Goal: Task Accomplishment & Management: Use online tool/utility

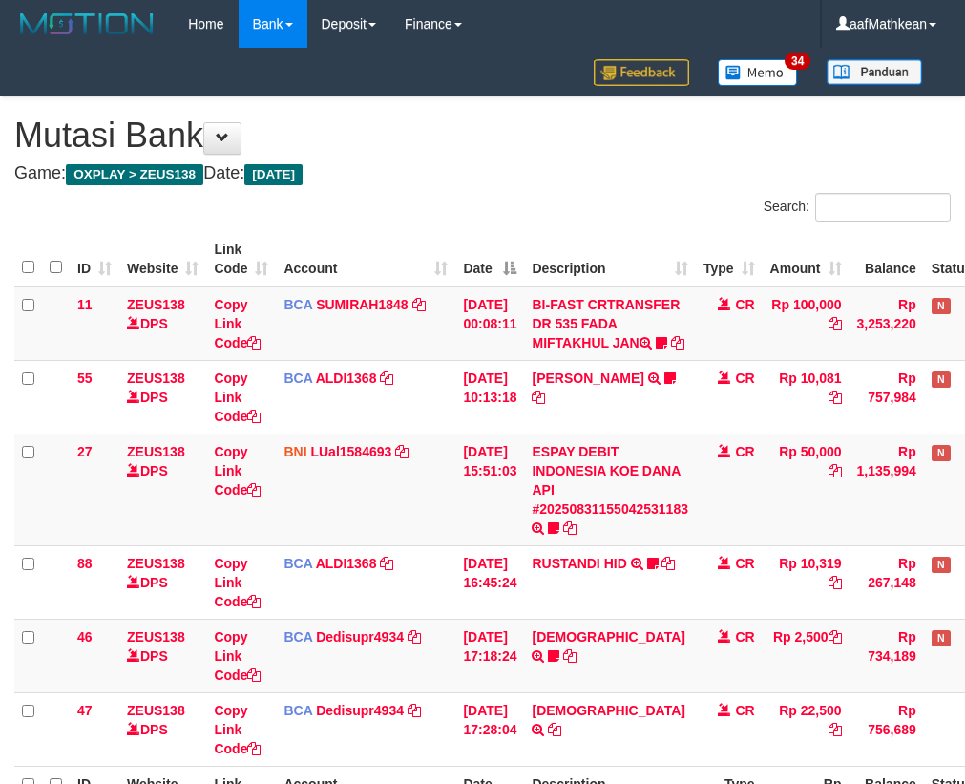
scroll to position [225, 69]
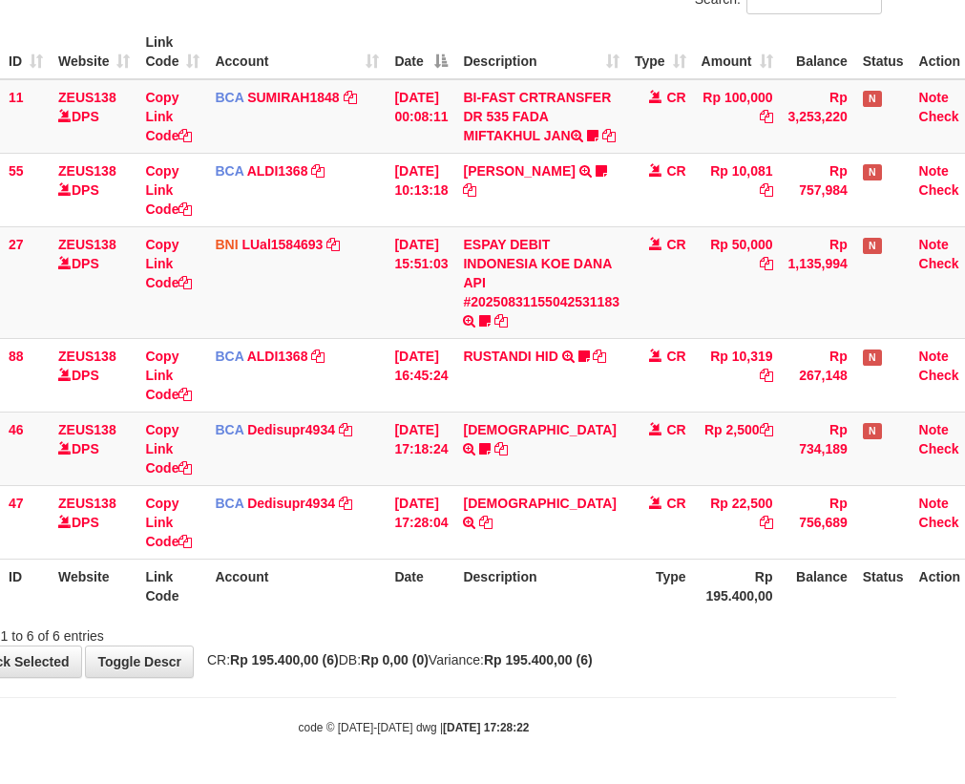
click at [925, 536] on tr "47 ZEUS138 DPS Copy Link Code BCA Dedisupr4934 DPS DEDI SUPRATMAN mutasi_202508…" at bounding box center [467, 521] width 1043 height 73
click at [505, 594] on th "Description" at bounding box center [541, 585] width 172 height 54
click at [670, 581] on tr "ID Website Link Code Account Date Description Type Rp 195.400,00 Balance Status…" at bounding box center [467, 585] width 1043 height 54
drag, startPoint x: 636, startPoint y: 660, endPoint x: 974, endPoint y: 715, distance: 342.4
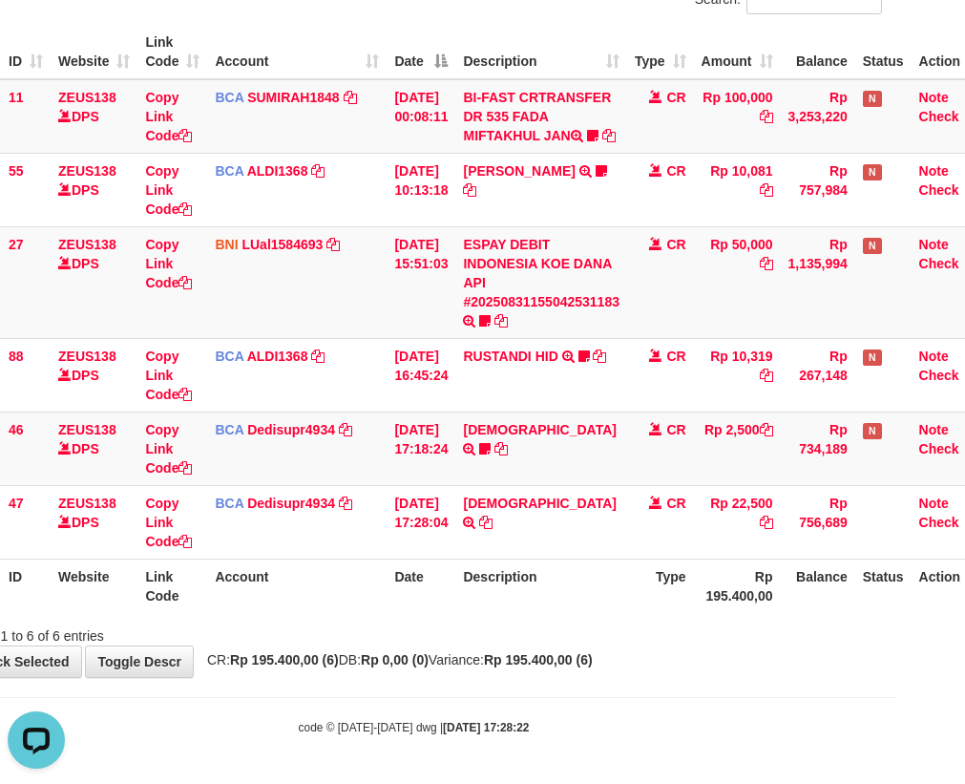
click at [682, 686] on body "Toggle navigation Home Bank Account List Load By Website Group [OXPLAY] ZEUS138…" at bounding box center [413, 288] width 965 height 991
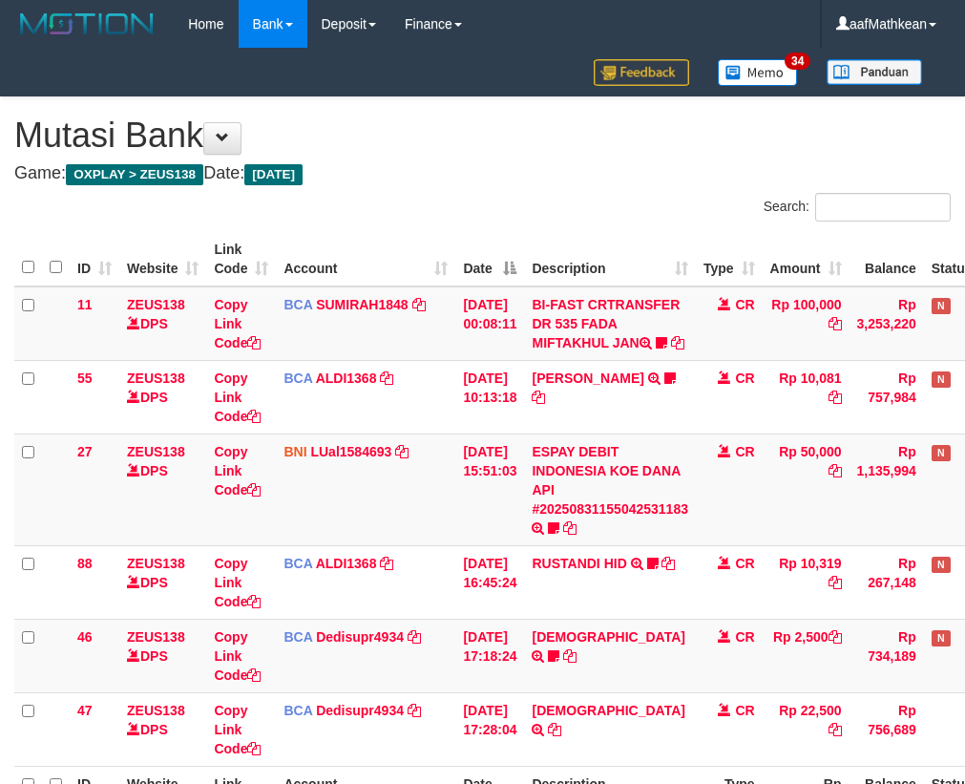
scroll to position [225, 69]
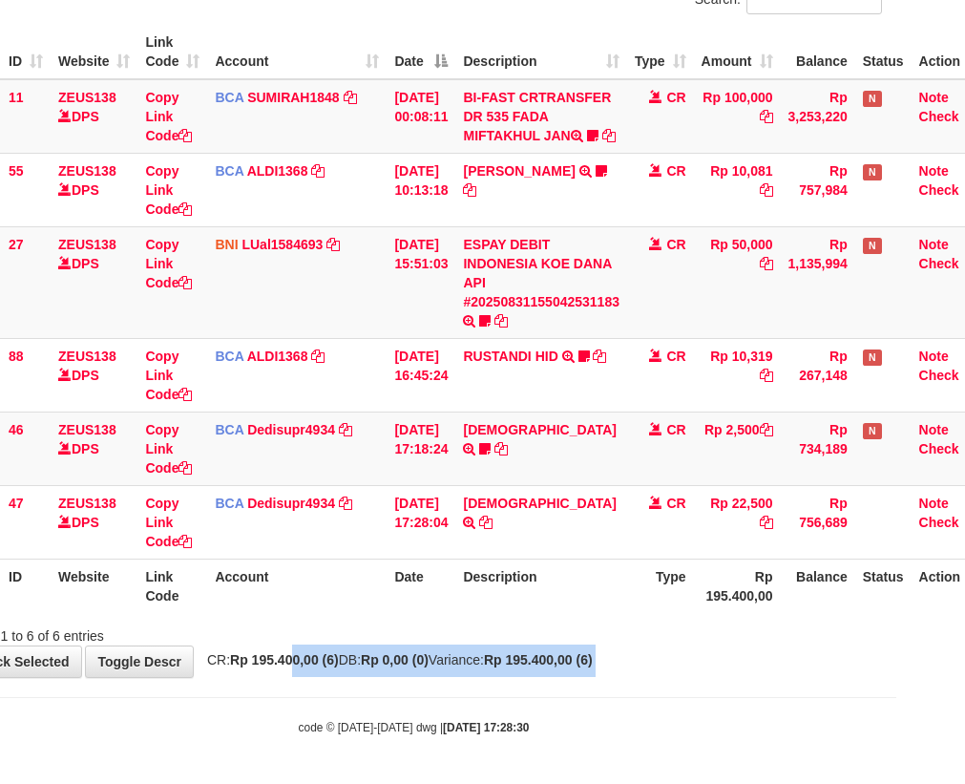
drag, startPoint x: 318, startPoint y: 672, endPoint x: 973, endPoint y: 722, distance: 656.7
click at [375, 702] on body "Toggle navigation Home Bank Account List Load By Website Group [OXPLAY] ZEUS138…" at bounding box center [413, 288] width 965 height 991
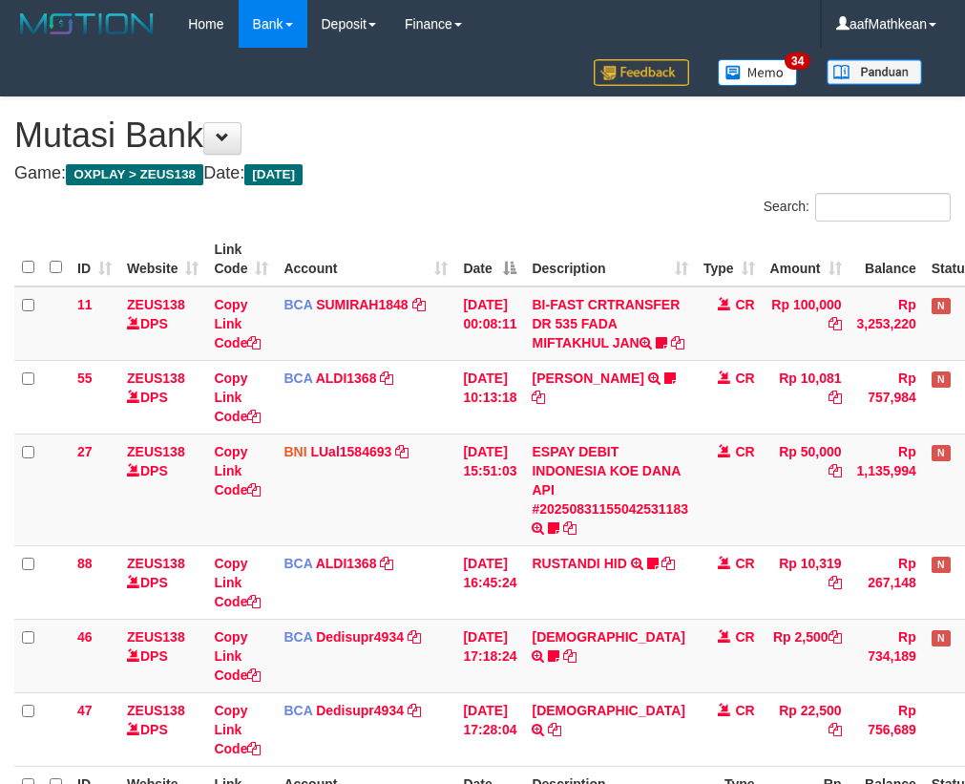
scroll to position [225, 69]
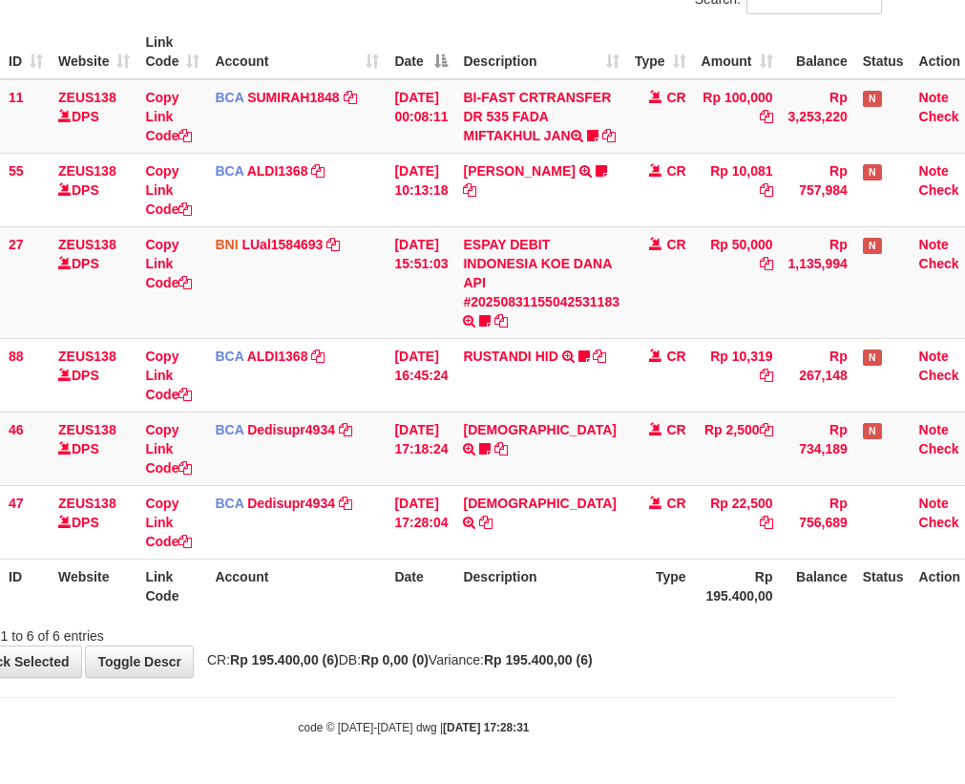
click at [441, 557] on tr "47 ZEUS138 DPS Copy Link Code BCA Dedisupr4934 DPS DEDI SUPRATMAN mutasi_202508…" at bounding box center [467, 521] width 1043 height 73
drag, startPoint x: 465, startPoint y: 559, endPoint x: 978, endPoint y: 661, distance: 523.6
click at [698, 628] on div "Search: ID Website Link Code Account Date Description Type Amount Balance Statu…" at bounding box center [414, 316] width 936 height 660
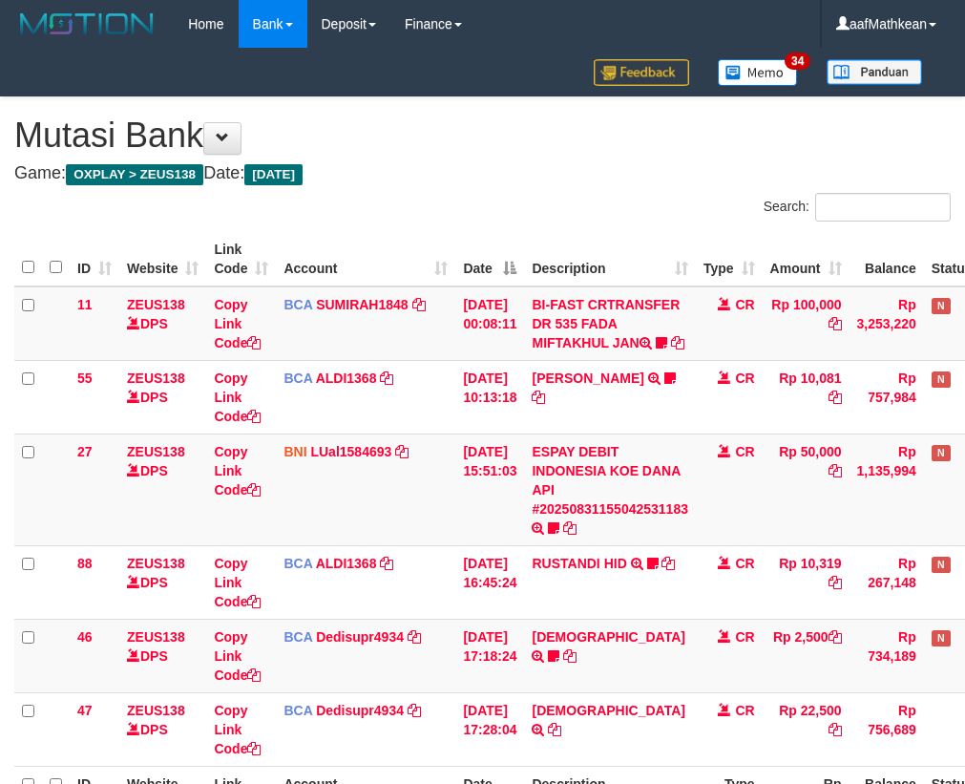
scroll to position [225, 69]
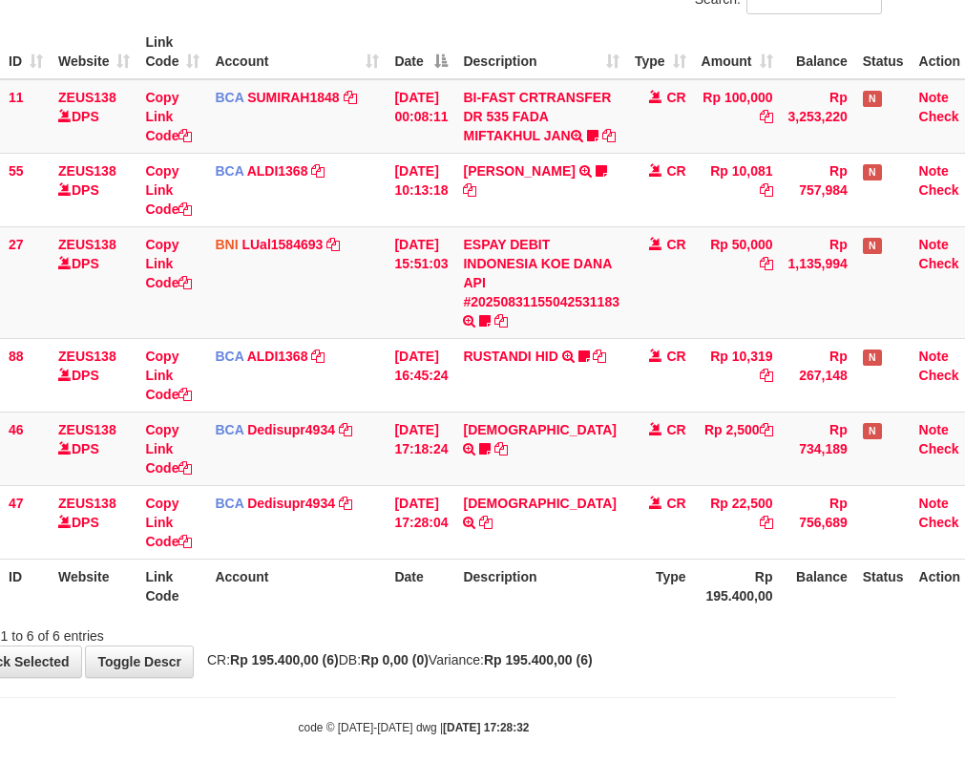
click at [558, 628] on div "Showing 1 to 6 of 6 entries" at bounding box center [413, 632] width 965 height 27
click at [539, 644] on div "Showing 1 to 6 of 6 entries" at bounding box center [413, 632] width 965 height 27
click at [632, 650] on div "**********" at bounding box center [413, 283] width 965 height 787
click at [706, 612] on div "Search: ID Website Link Code Account Date Description Type Amount Balance Statu…" at bounding box center [414, 316] width 936 height 660
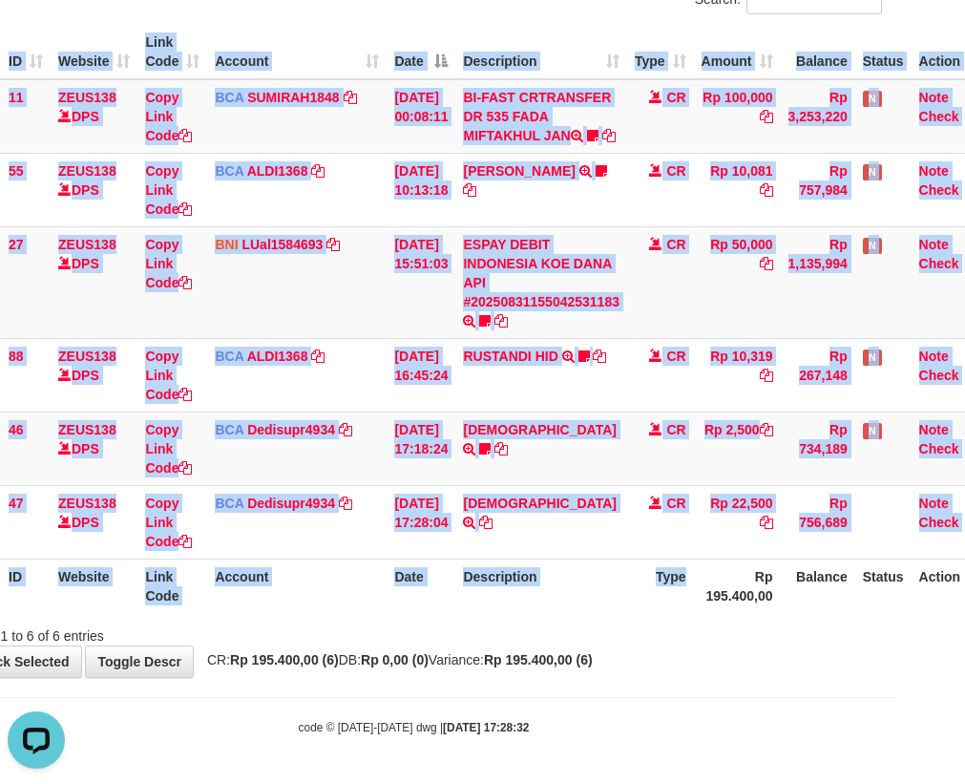
drag, startPoint x: 862, startPoint y: 569, endPoint x: 1099, endPoint y: 591, distance: 237.7
click at [896, 591] on html "Toggle navigation Home Bank Account List Load By Website Group [OXPLAY] ZEUS138…" at bounding box center [413, 288] width 965 height 991
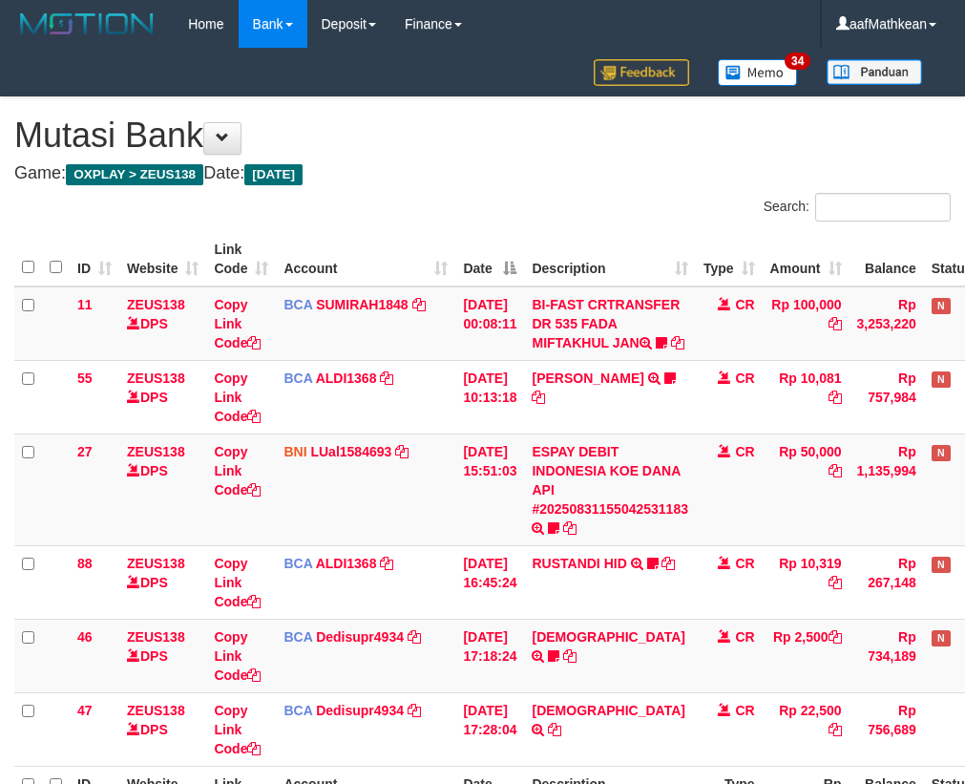
scroll to position [225, 105]
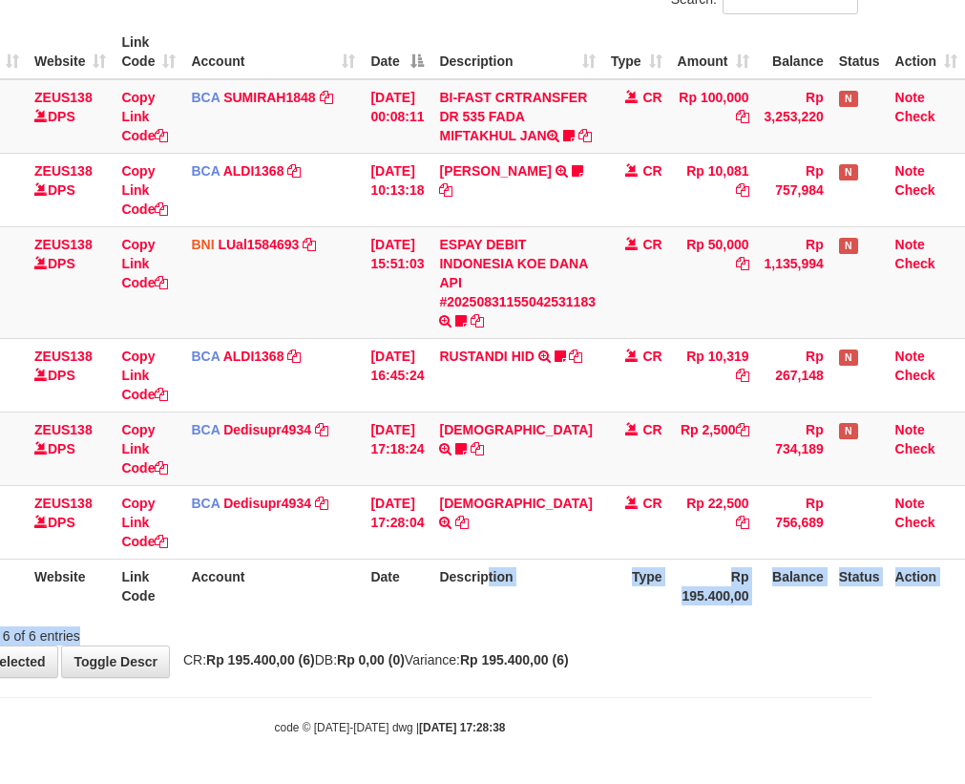
drag, startPoint x: 492, startPoint y: 607, endPoint x: 978, endPoint y: 669, distance: 490.8
click at [718, 640] on div "Search: ID Website Link Code Account Date Description Type Amount Balance Statu…" at bounding box center [390, 316] width 936 height 660
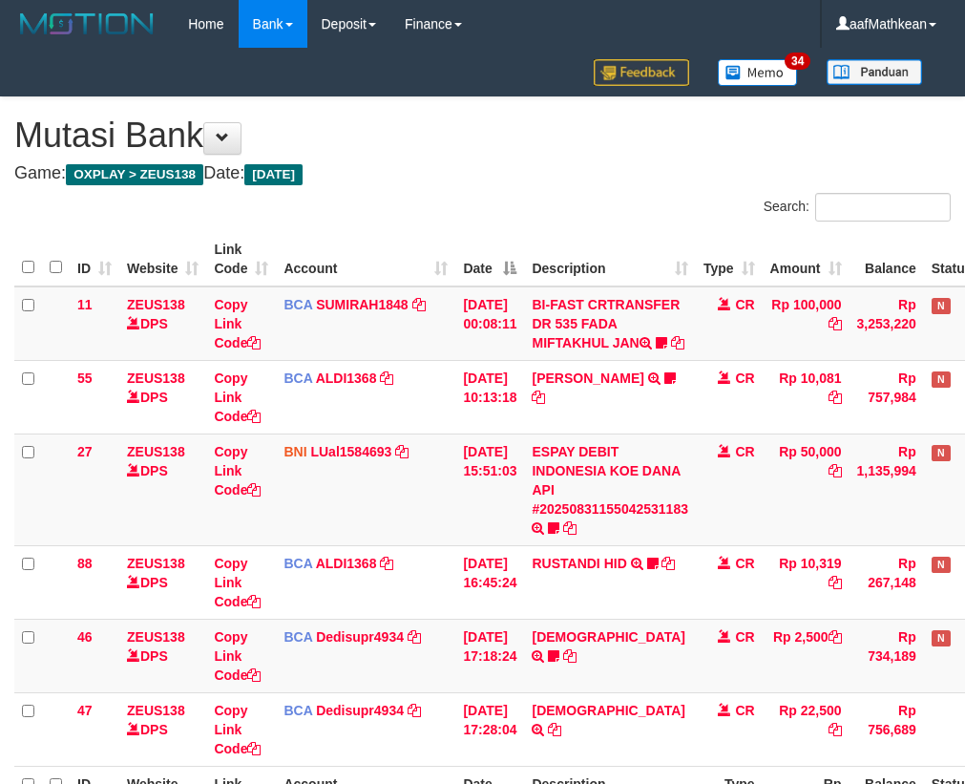
scroll to position [225, 105]
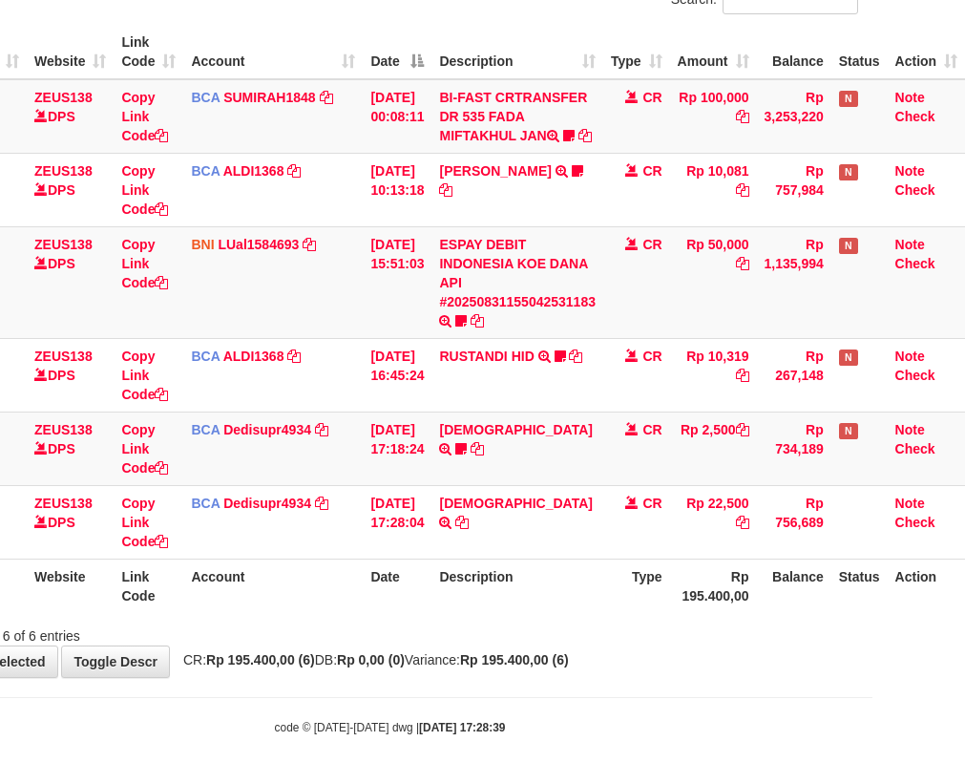
click at [362, 645] on div "**********" at bounding box center [389, 283] width 965 height 787
drag, startPoint x: 726, startPoint y: 619, endPoint x: 976, endPoint y: 672, distance: 255.7
click at [771, 636] on div "Search: ID Website Link Code Account Date Description Type Amount Balance Statu…" at bounding box center [390, 316] width 936 height 660
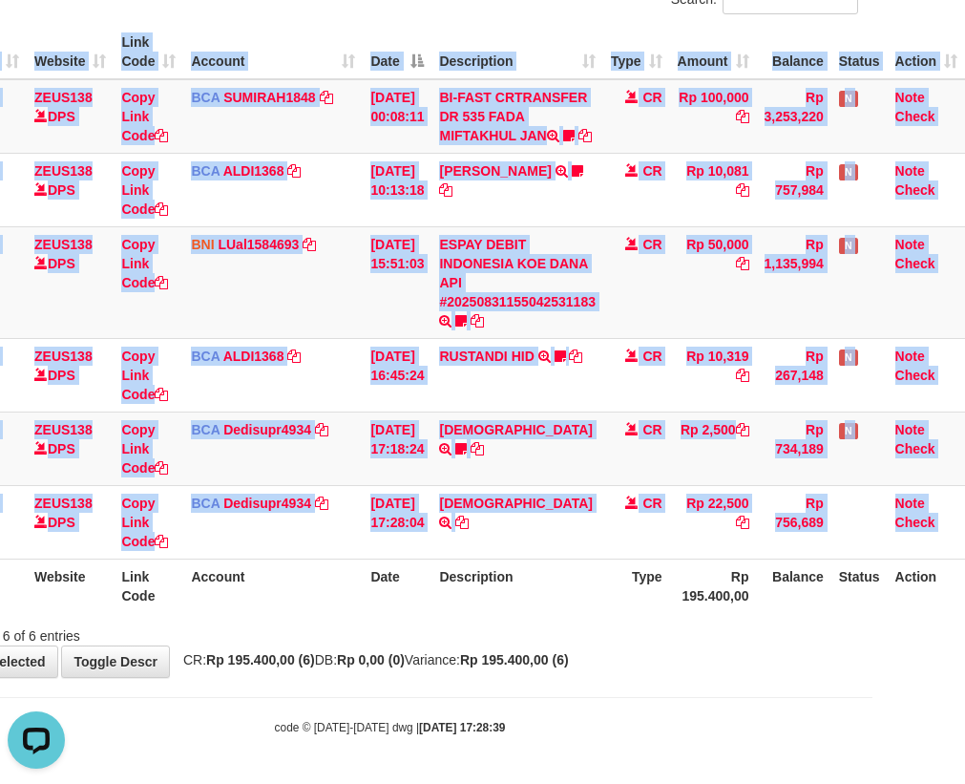
click at [872, 586] on html "Toggle navigation Home Bank Account List Load By Website Group [OXPLAY] ZEUS138…" at bounding box center [389, 288] width 965 height 991
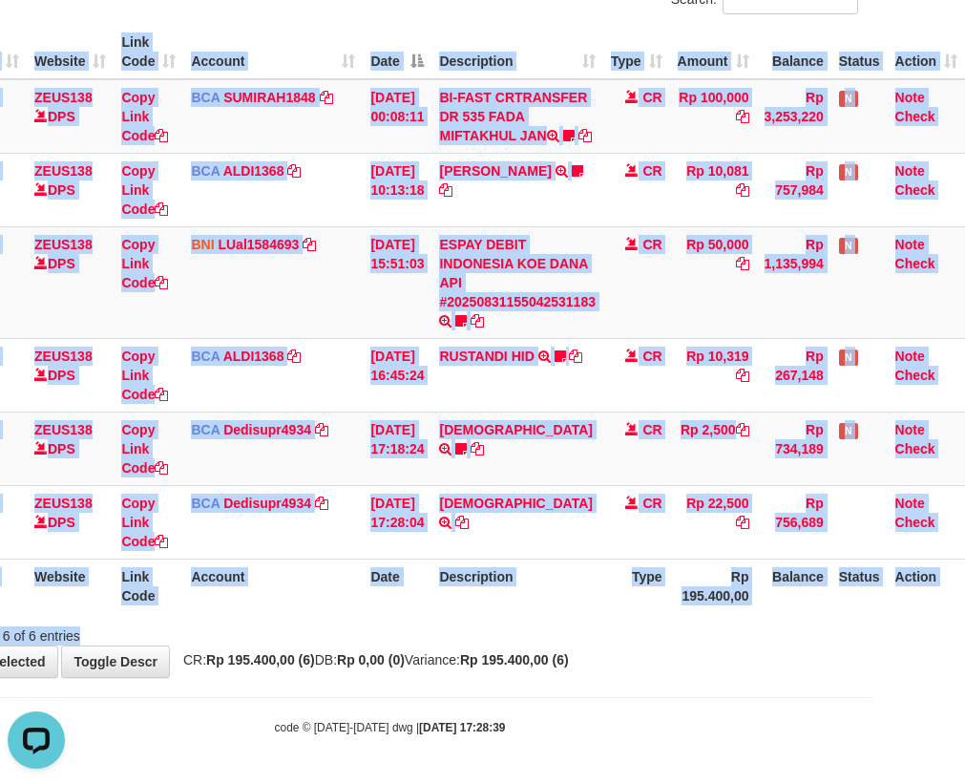
drag, startPoint x: 694, startPoint y: 627, endPoint x: 828, endPoint y: 612, distance: 134.5
click at [771, 615] on div "Search: ID Website Link Code Account Date Description Type Amount Balance Statu…" at bounding box center [390, 316] width 936 height 660
click at [676, 576] on tr "ID Website Link Code Account Date Description Type Rp 195.400,00 Balance Status…" at bounding box center [443, 585] width 1043 height 54
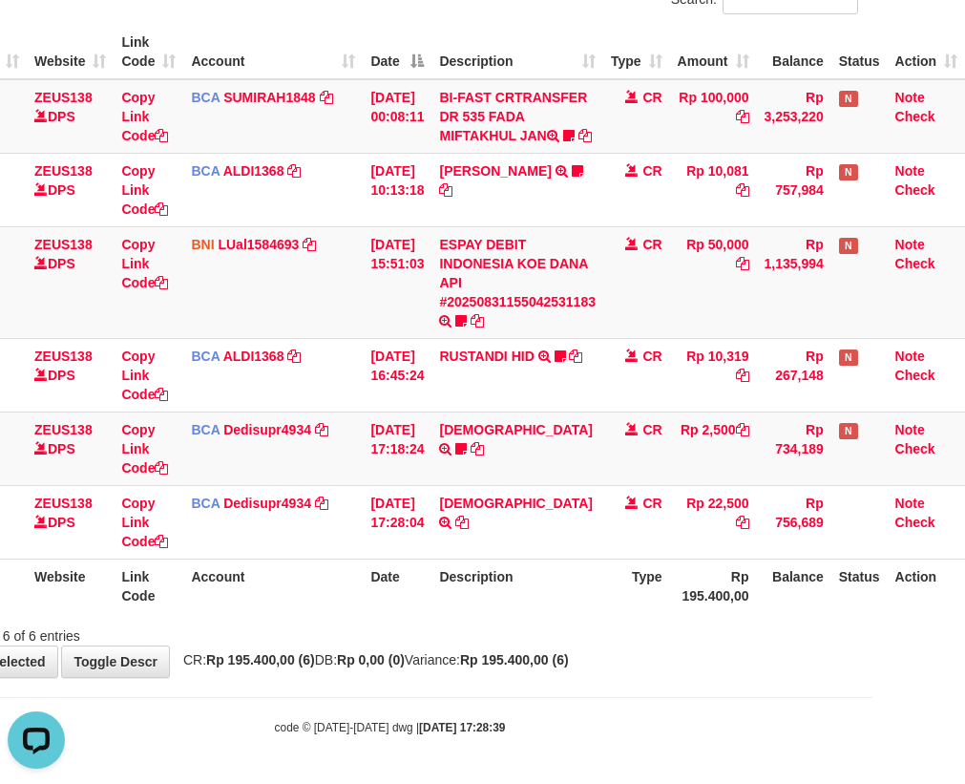
drag, startPoint x: 591, startPoint y: 607, endPoint x: 977, endPoint y: 575, distance: 387.9
click at [758, 598] on tr "ID Website Link Code Account Date Description Type Rp 195.400,00 Balance Status…" at bounding box center [443, 585] width 1043 height 54
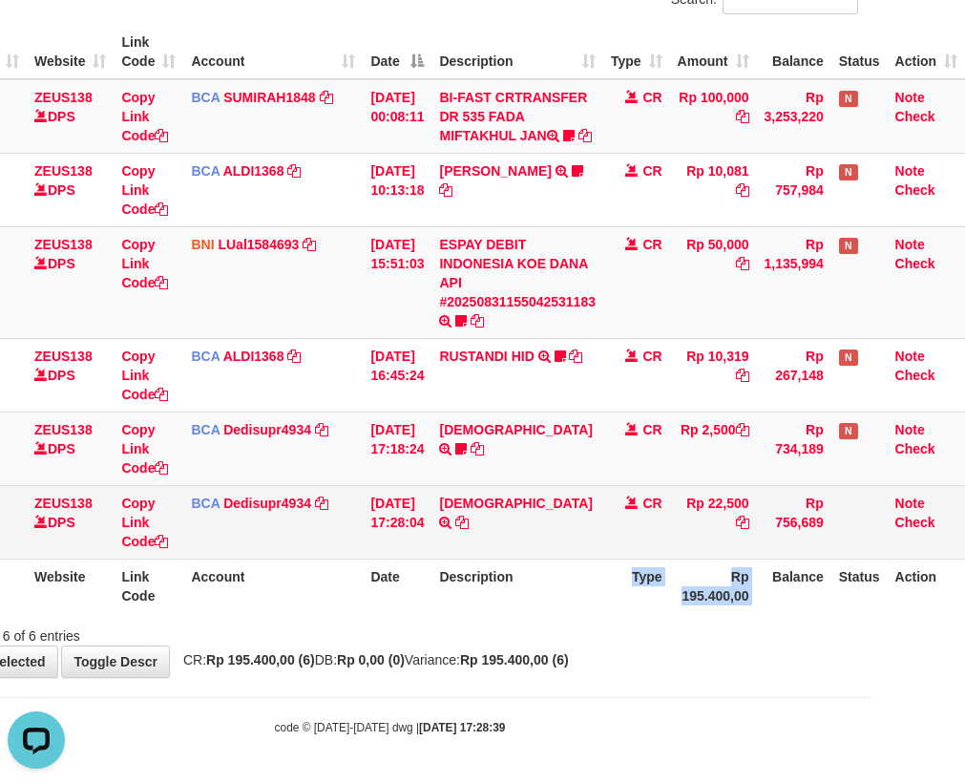
click at [519, 528] on td "HADI TRSF E-BANKING CR 3108/FTSCY/WS95031 22500.00HADI" at bounding box center [517, 521] width 172 height 73
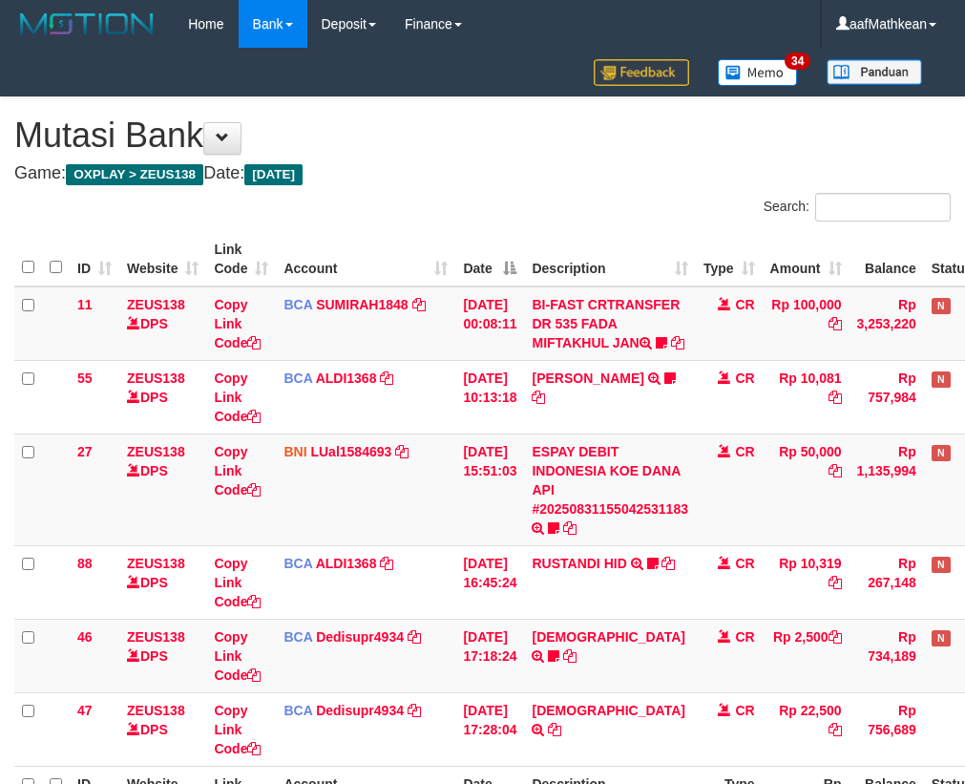
scroll to position [225, 105]
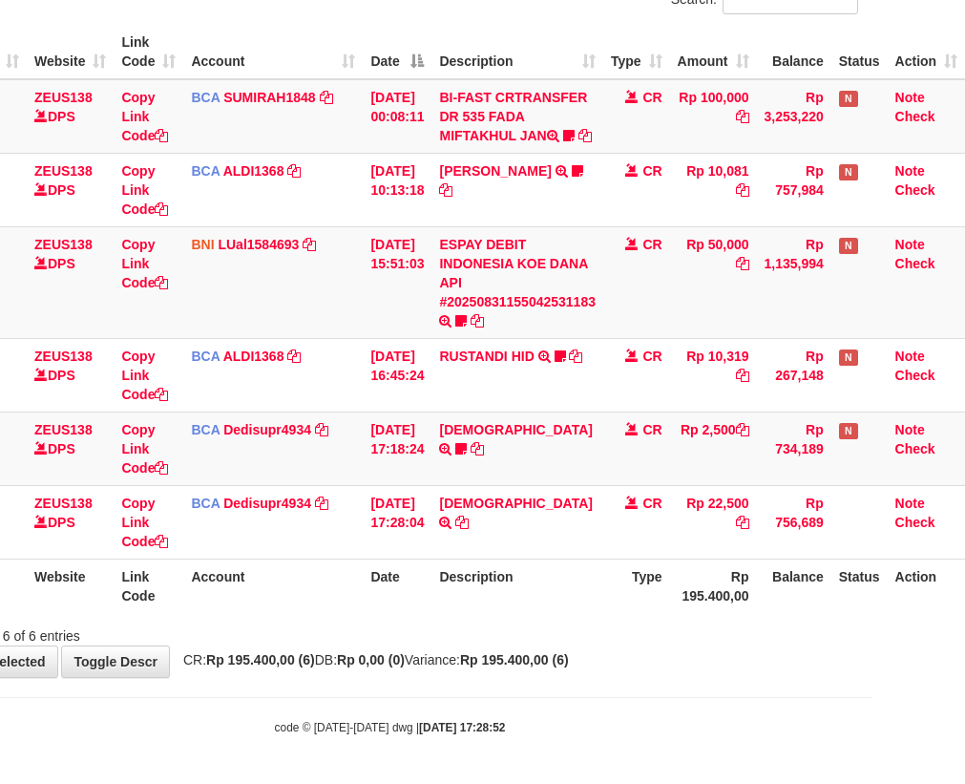
drag, startPoint x: 495, startPoint y: 543, endPoint x: 974, endPoint y: 584, distance: 480.0
click at [616, 556] on tr "47 ZEUS138 DPS Copy Link Code BCA Dedisupr4934 DPS DEDI SUPRATMAN mutasi_202508…" at bounding box center [443, 521] width 1043 height 73
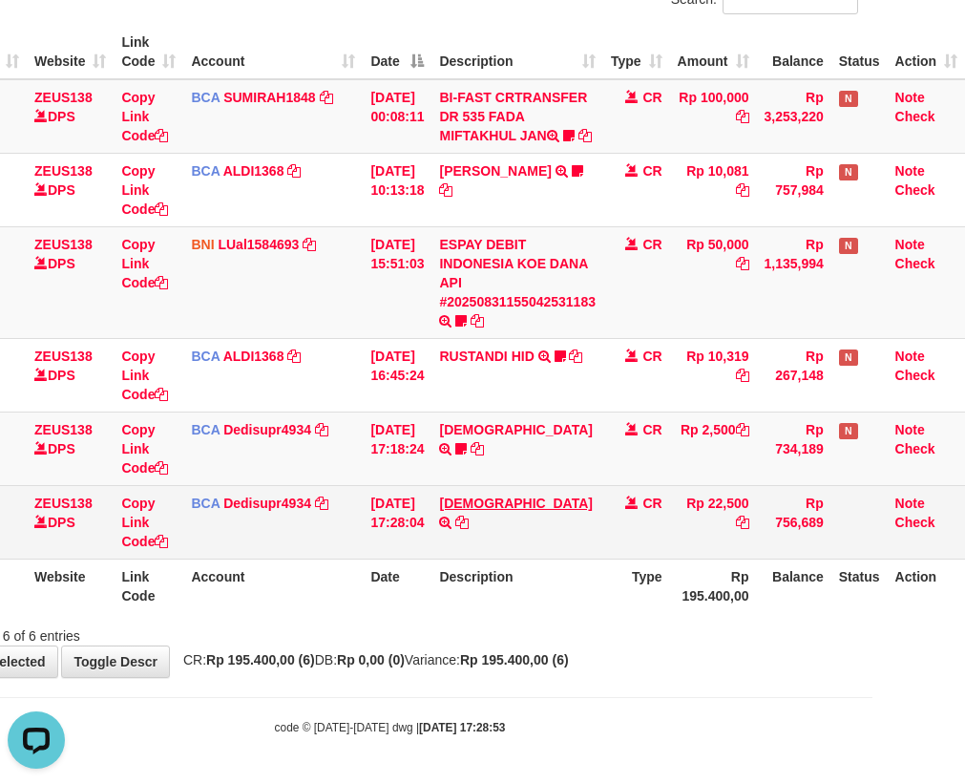
drag, startPoint x: 318, startPoint y: 502, endPoint x: 459, endPoint y: 497, distance: 141.4
click at [430, 496] on tr "47 ZEUS138 DPS Copy Link Code BCA Dedisupr4934 DPS DEDI SUPRATMAN mutasi_202508…" at bounding box center [443, 521] width 1043 height 73
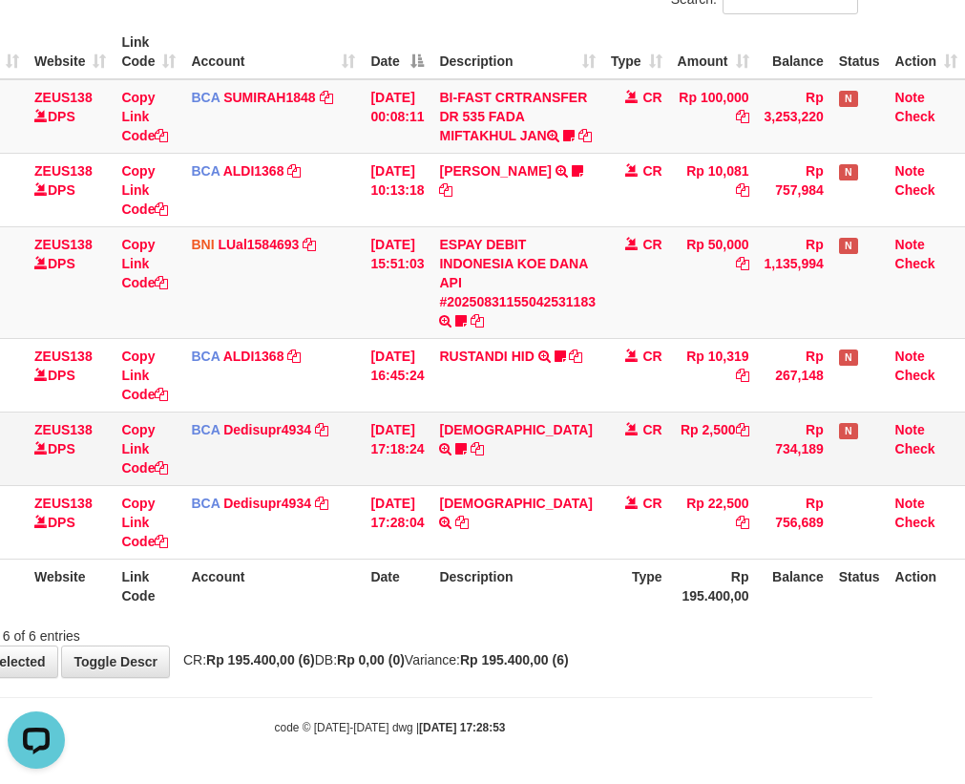
drag, startPoint x: 328, startPoint y: 448, endPoint x: 375, endPoint y: 448, distance: 46.8
click at [358, 448] on tr "46 ZEUS138 DPS Copy Link Code BCA Dedisupr4934 DPS DEDI SUPRATMAN mutasi_202508…" at bounding box center [443, 447] width 1043 height 73
drag, startPoint x: 501, startPoint y: 594, endPoint x: 1081, endPoint y: 627, distance: 581.3
click at [872, 627] on html "Toggle navigation Home Bank Account List Load By Website Group [OXPLAY] ZEUS138…" at bounding box center [389, 288] width 965 height 991
drag, startPoint x: 641, startPoint y: 655, endPoint x: 880, endPoint y: 666, distance: 238.9
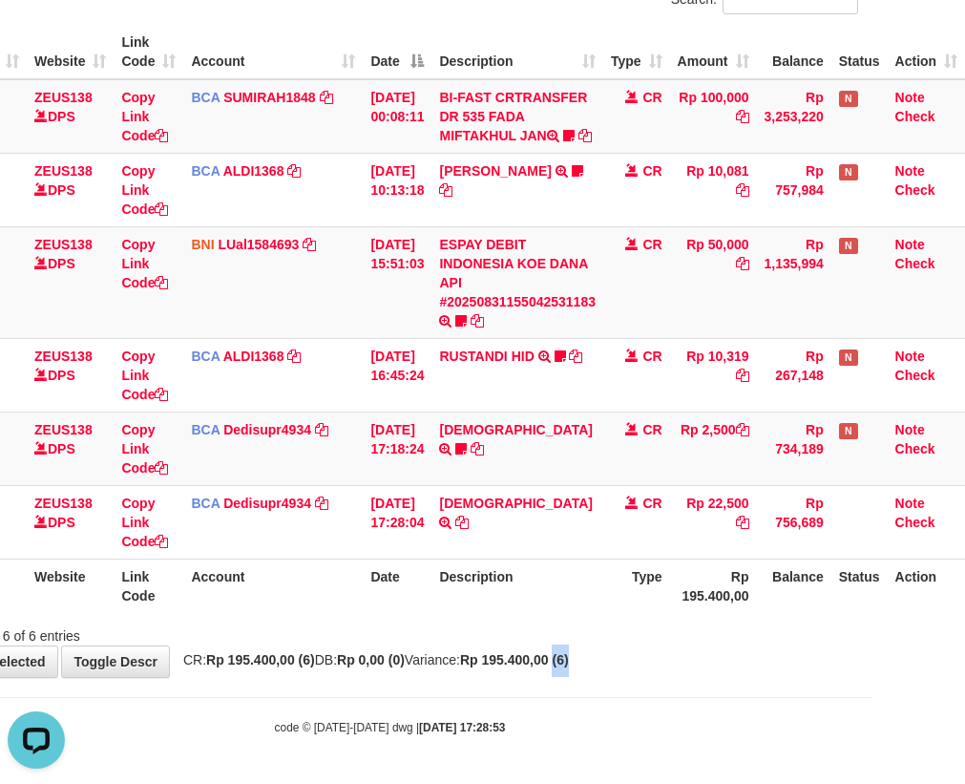
click at [743, 667] on div "**********" at bounding box center [389, 283] width 965 height 787
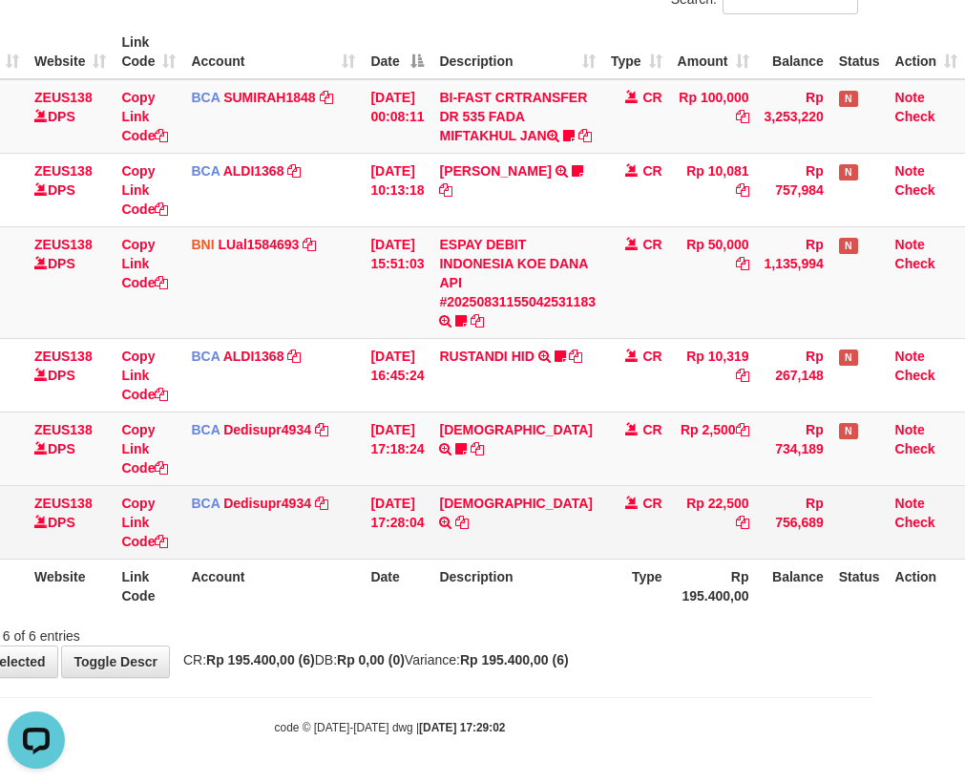
click at [547, 553] on td "HADI TRSF E-BANKING CR 3108/FTSCY/WS95031 22500.00HADI" at bounding box center [517, 521] width 172 height 73
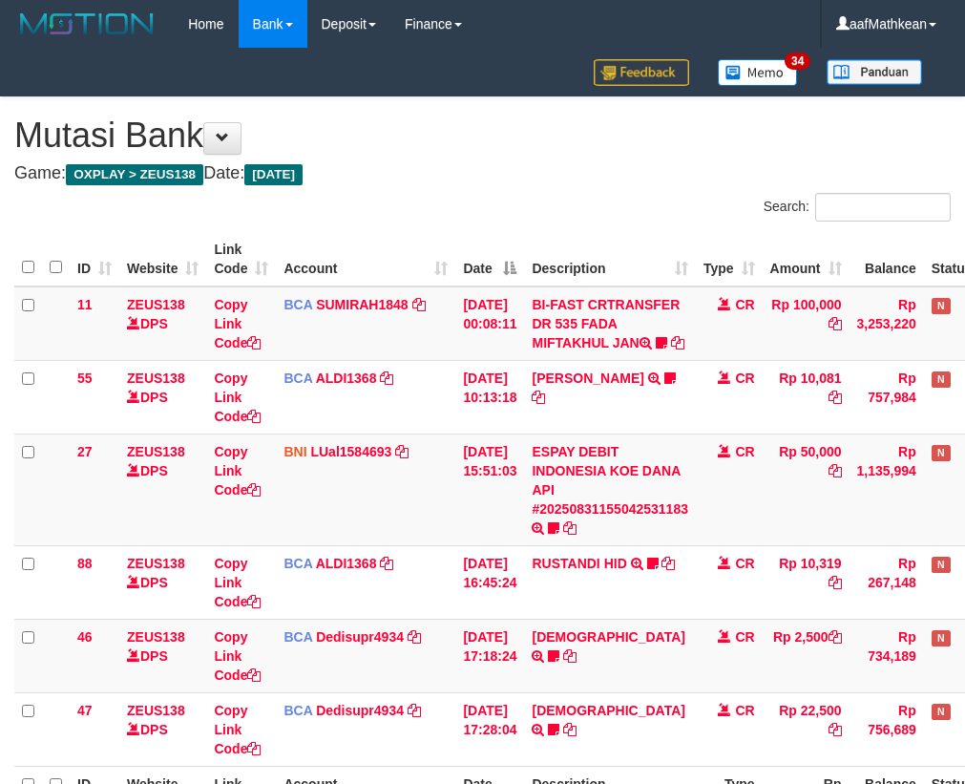
scroll to position [225, 105]
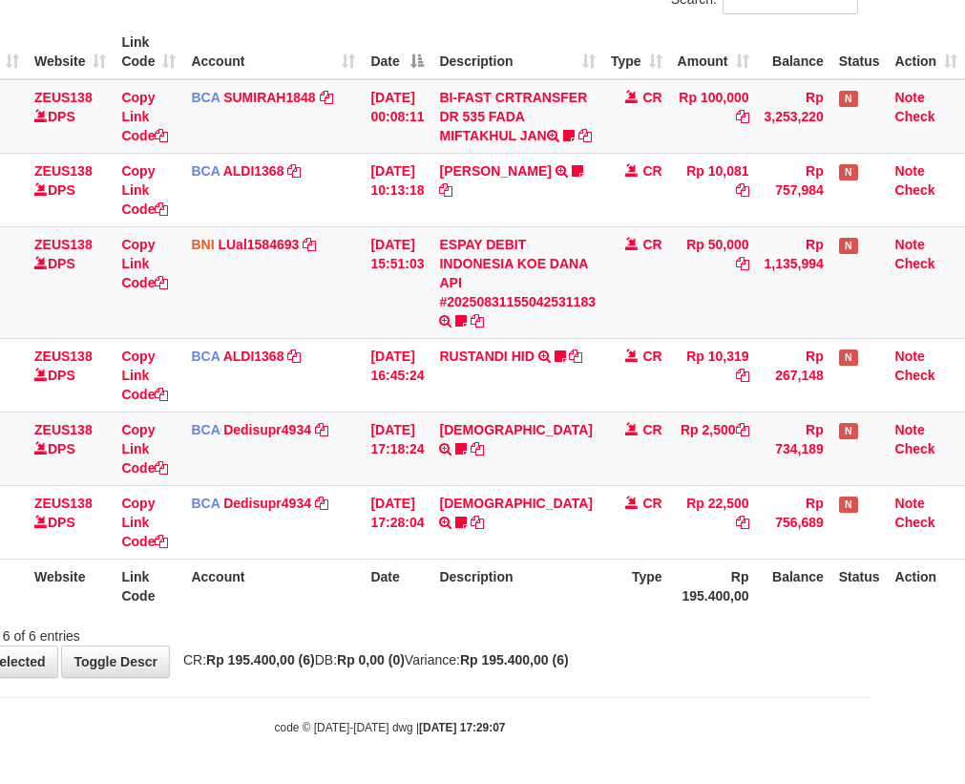
drag, startPoint x: 673, startPoint y: 531, endPoint x: 978, endPoint y: 517, distance: 305.7
click at [691, 531] on td "Rp 22,500" at bounding box center [713, 521] width 87 height 73
click at [566, 571] on th "Description" at bounding box center [517, 585] width 172 height 54
click at [767, 703] on body "Toggle navigation Home Bank Account List Load By Website Group [OXPLAY] ZEUS138…" at bounding box center [389, 288] width 965 height 991
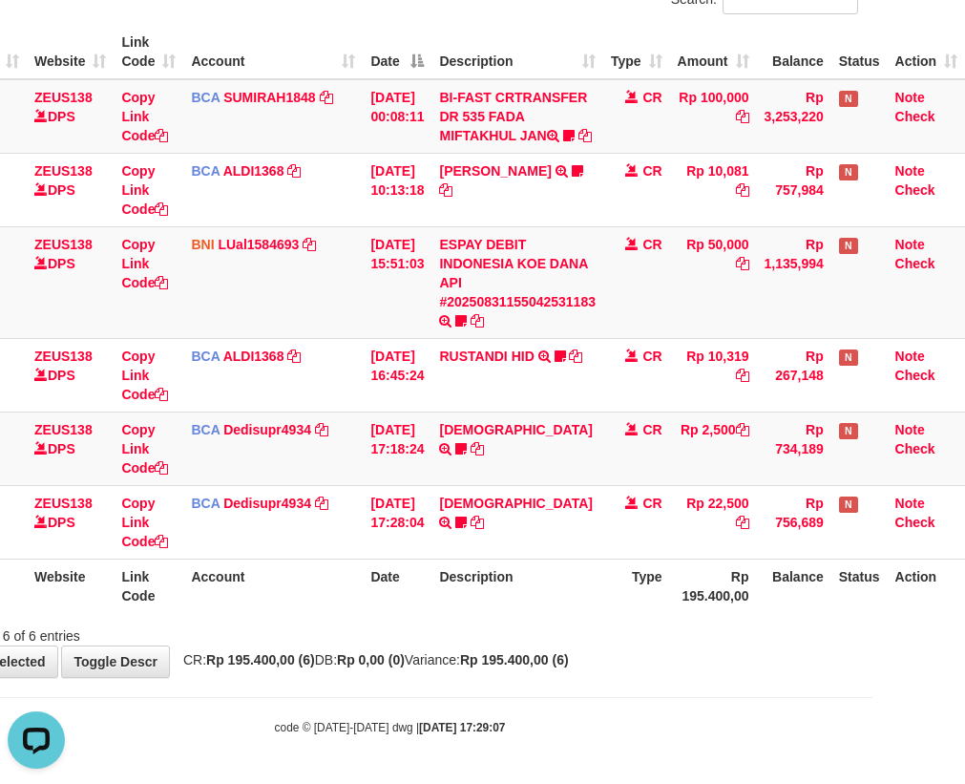
click at [679, 590] on tr "ID Website Link Code Account Date Description Type Rp 195.400,00 Balance Status…" at bounding box center [443, 585] width 1043 height 54
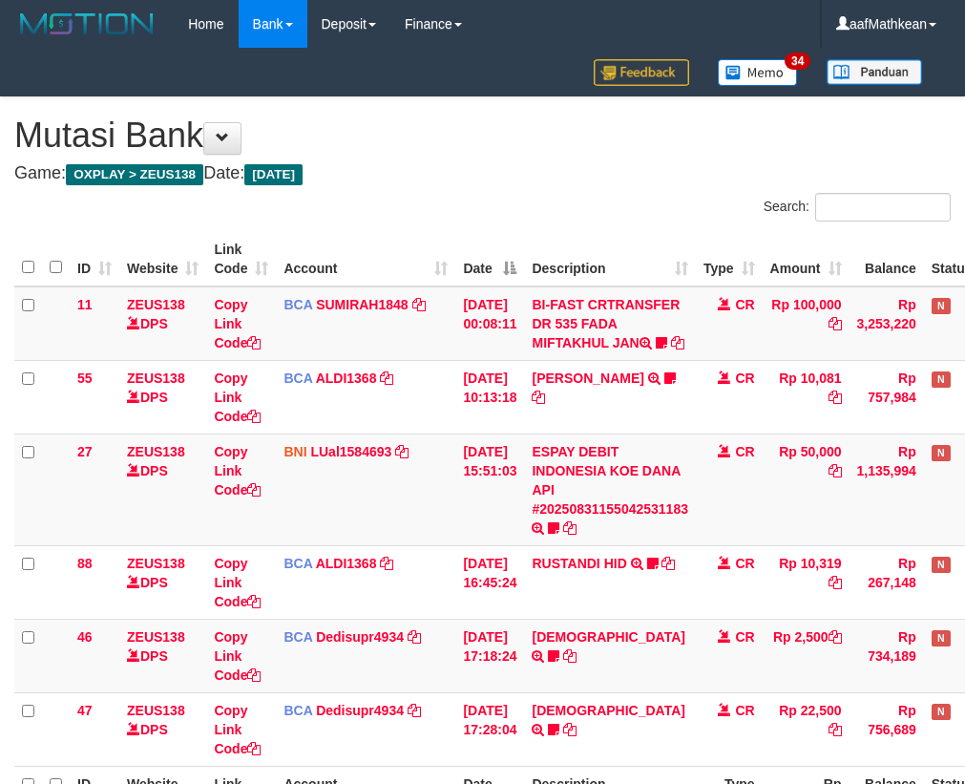
click at [790, 766] on tr "ID Website Link Code Account Date Description Type Rp 195.400,00 Balance Status…" at bounding box center [535, 793] width 1043 height 54
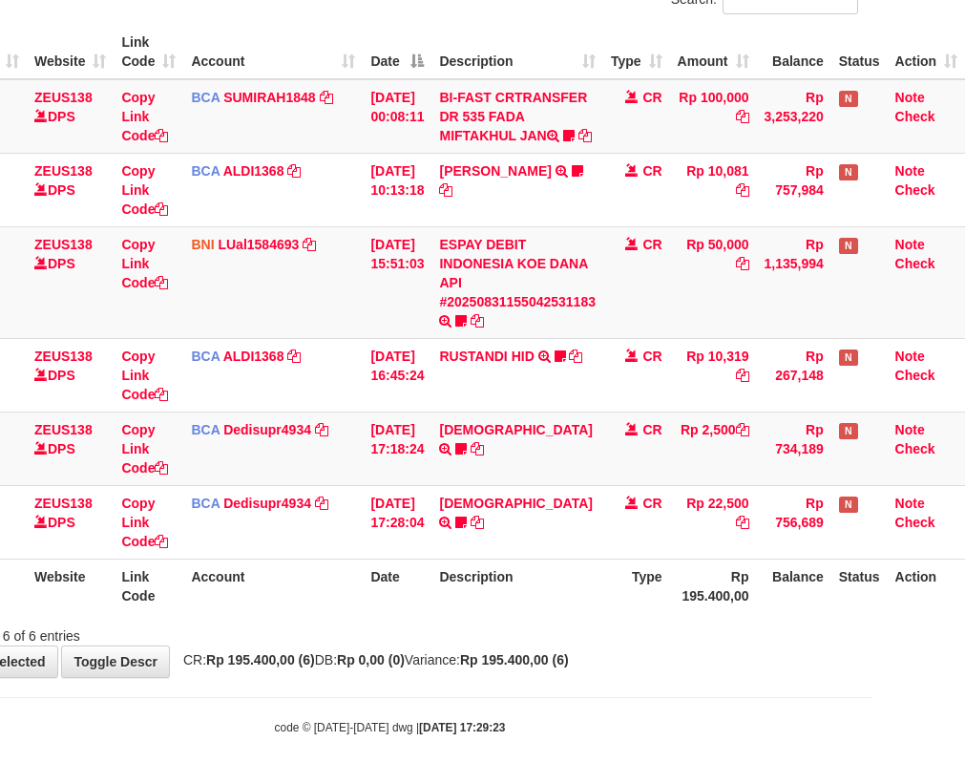
click at [341, 590] on th "Account" at bounding box center [272, 585] width 179 height 54
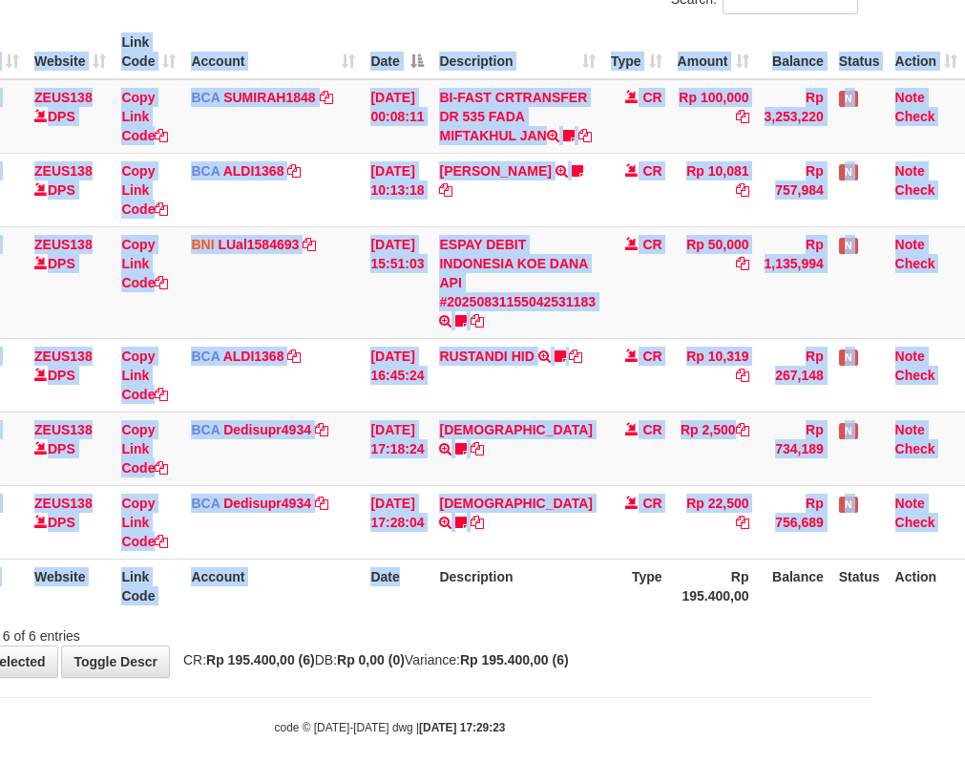
drag, startPoint x: 423, startPoint y: 618, endPoint x: 610, endPoint y: 619, distance: 187.1
click at [434, 619] on div "Search: ID Website Link Code Account Date Description Type Amount Balance Statu…" at bounding box center [390, 316] width 936 height 660
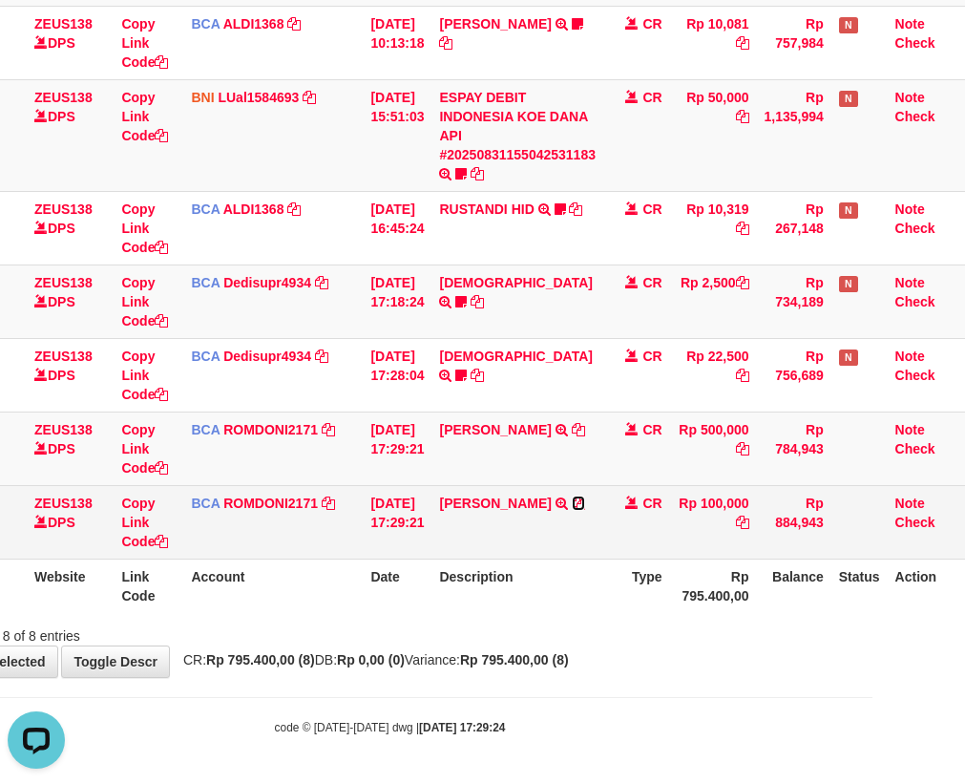
click at [583, 498] on icon at bounding box center [578, 502] width 13 height 13
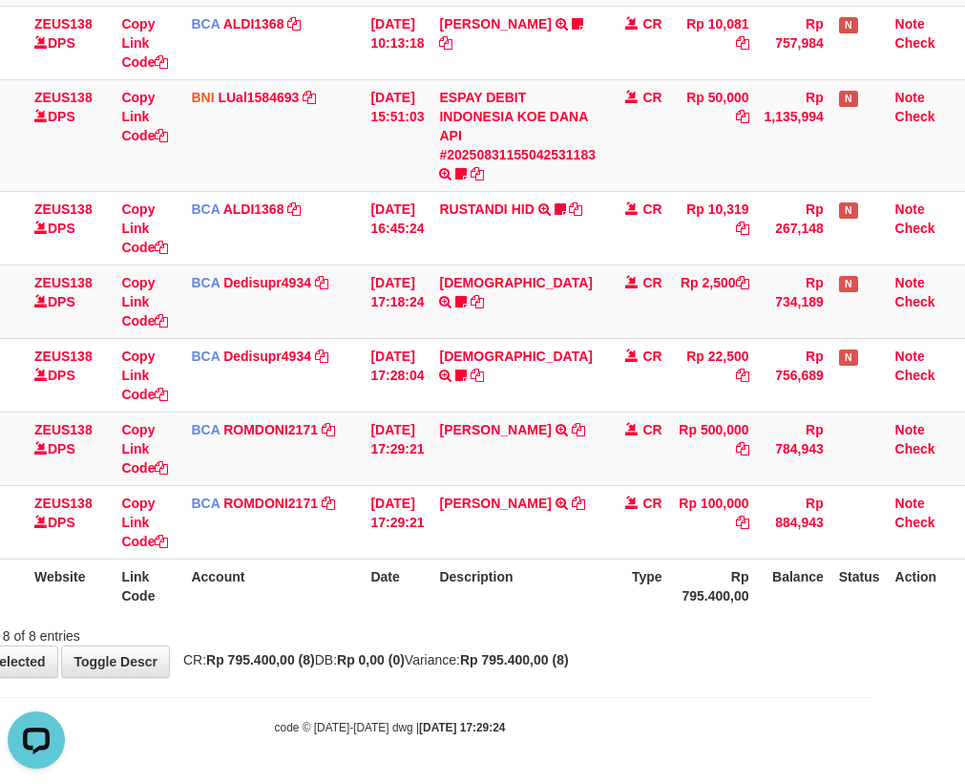
drag, startPoint x: 247, startPoint y: 577, endPoint x: 259, endPoint y: 609, distance: 34.4
click at [247, 579] on table "ID Website Link Code Account Date Description Type Amount Balance Status Action…" at bounding box center [443, 245] width 1043 height 735
drag, startPoint x: 310, startPoint y: 654, endPoint x: 667, endPoint y: 692, distance: 359.0
click at [315, 653] on div "**********" at bounding box center [389, 210] width 965 height 934
drag, startPoint x: 667, startPoint y: 692, endPoint x: 976, endPoint y: 776, distance: 319.6
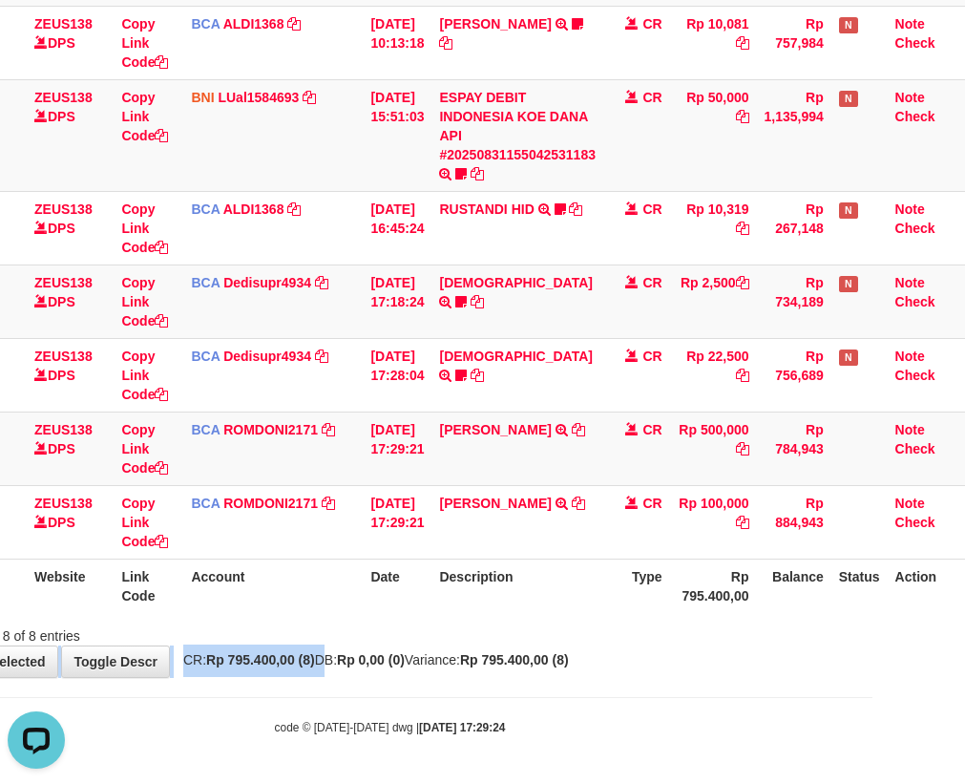
click at [872, 763] on html "Toggle navigation Home Bank Account List Load By Website Group [OXPLAY] ZEUS138…" at bounding box center [389, 215] width 965 height 1138
click at [622, 567] on th "Type" at bounding box center [636, 585] width 67 height 54
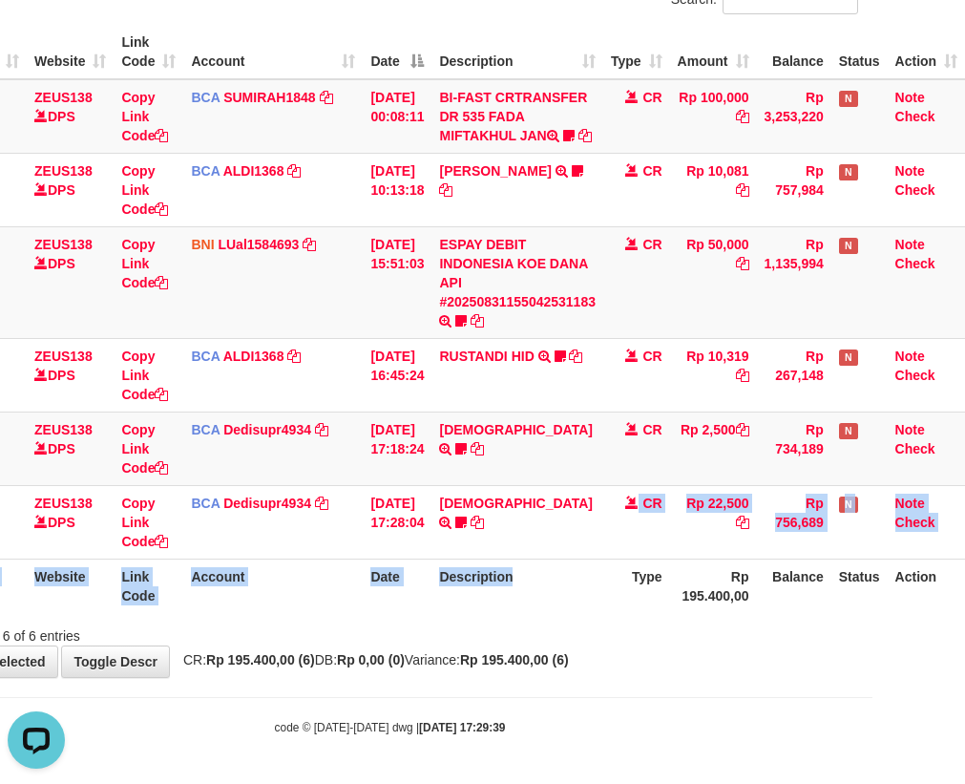
click at [527, 562] on table "ID Website Link Code Account Date Description Type Amount Balance Status Action…" at bounding box center [443, 319] width 1043 height 588
drag, startPoint x: 468, startPoint y: 558, endPoint x: 534, endPoint y: 567, distance: 66.4
click at [519, 564] on table "ID Website Link Code Account Date Description Type Amount Balance Status Action…" at bounding box center [443, 319] width 1043 height 588
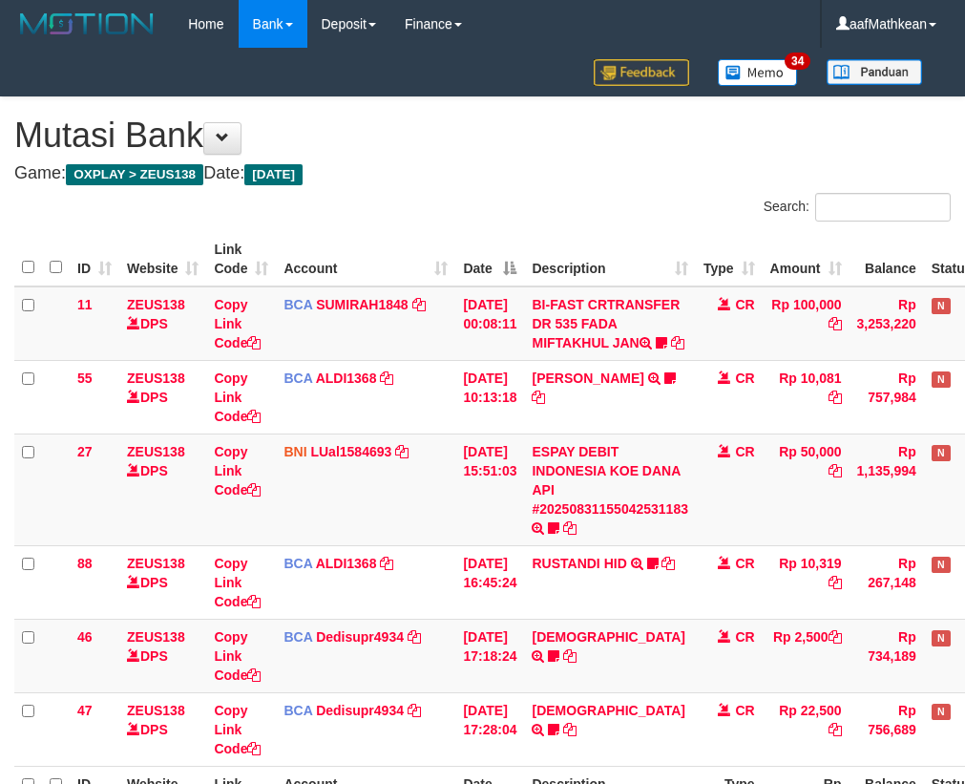
scroll to position [226, 76]
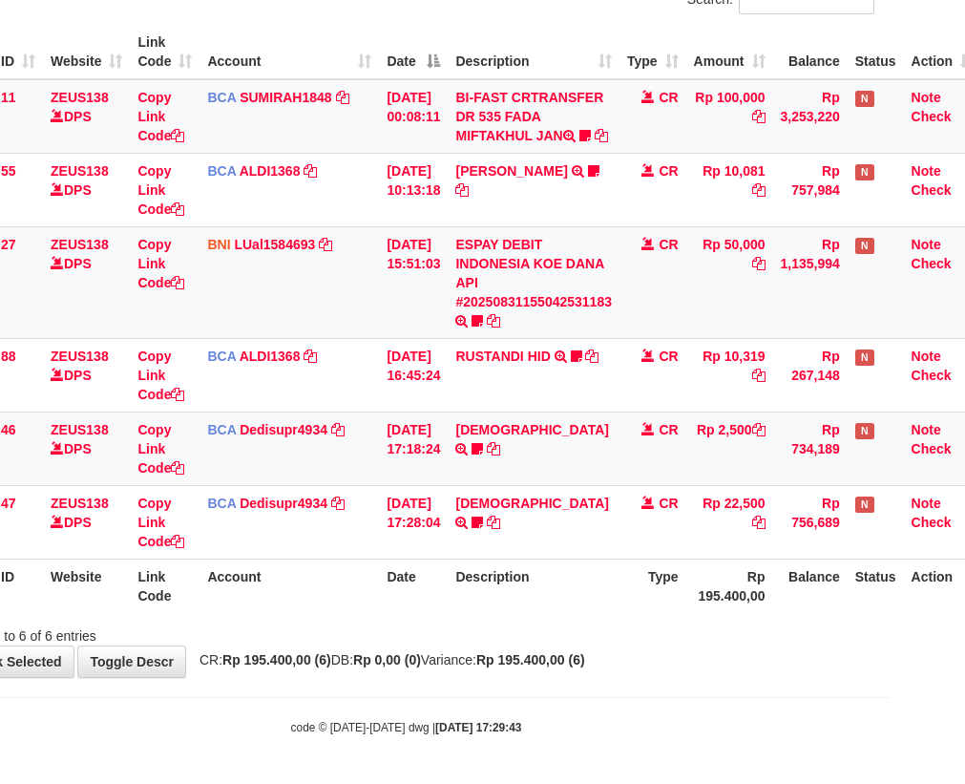
drag, startPoint x: 353, startPoint y: 613, endPoint x: 406, endPoint y: 639, distance: 58.5
click at [368, 621] on div "Search: ID Website Link Code Account Date Description Type Amount Balance Statu…" at bounding box center [406, 316] width 936 height 660
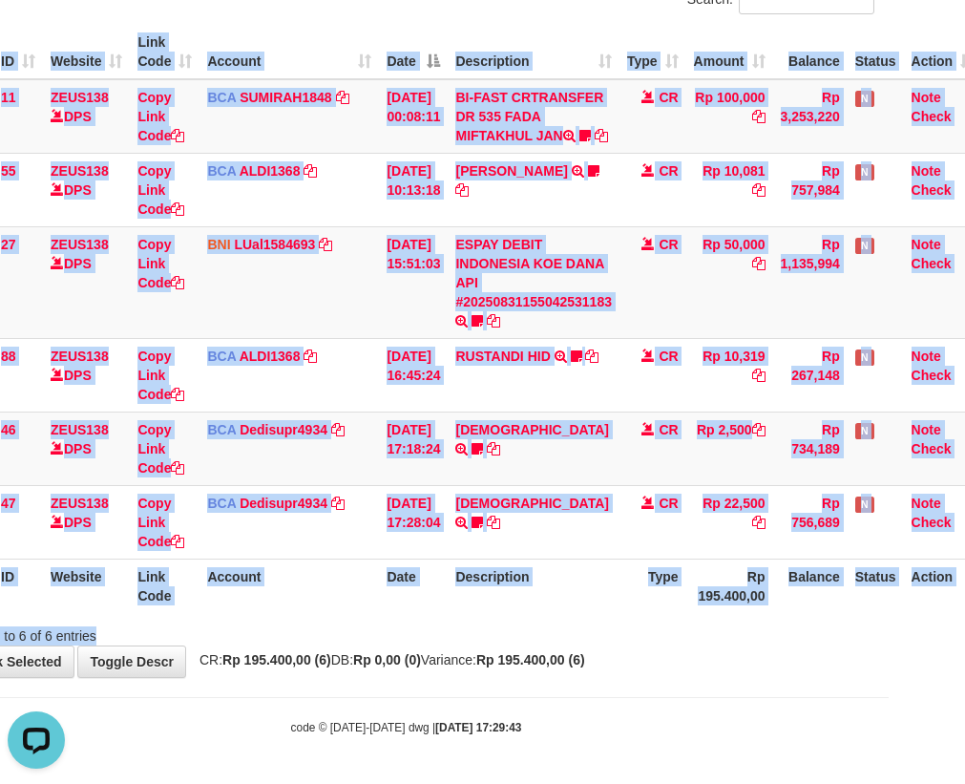
scroll to position [0, 0]
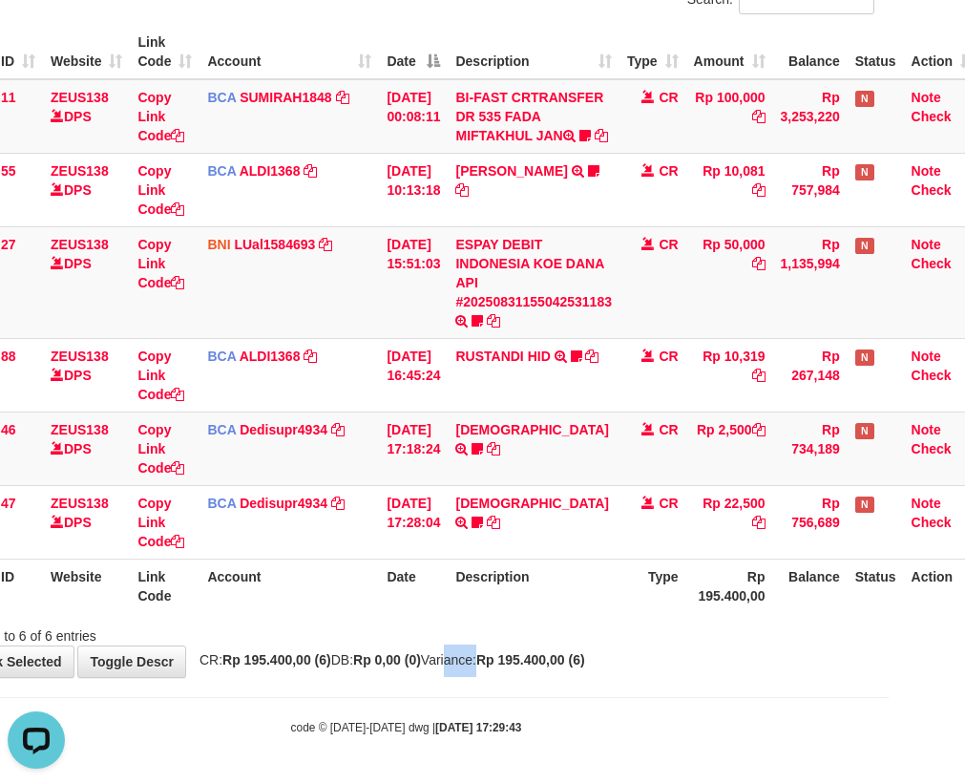
drag, startPoint x: 632, startPoint y: 661, endPoint x: 992, endPoint y: 682, distance: 360.4
click at [889, 682] on html "Toggle navigation Home Bank Account List Load By Website Group [OXPLAY] ZEUS138…" at bounding box center [406, 288] width 965 height 991
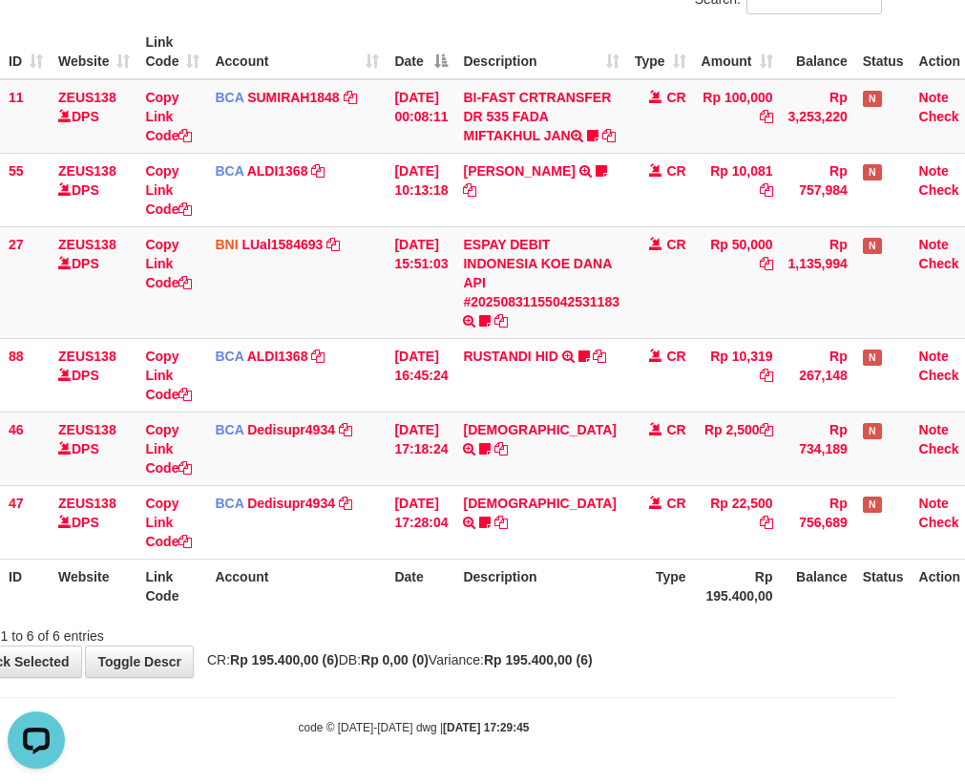
click at [689, 638] on div "Showing 1 to 6 of 6 entries" at bounding box center [413, 632] width 965 height 27
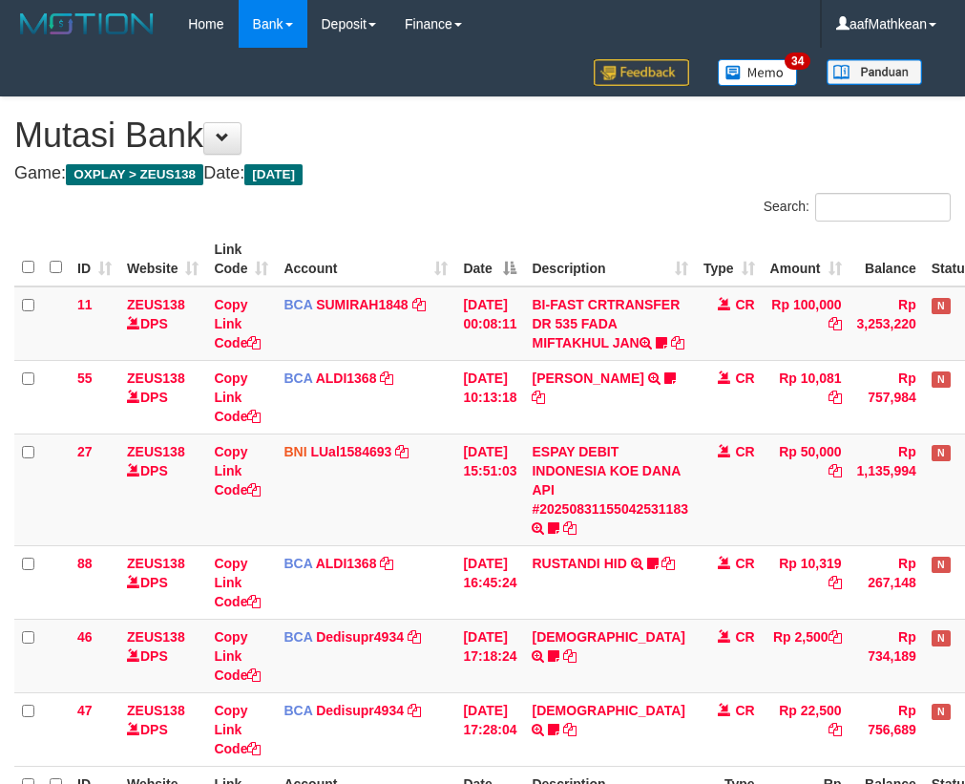
scroll to position [226, 96]
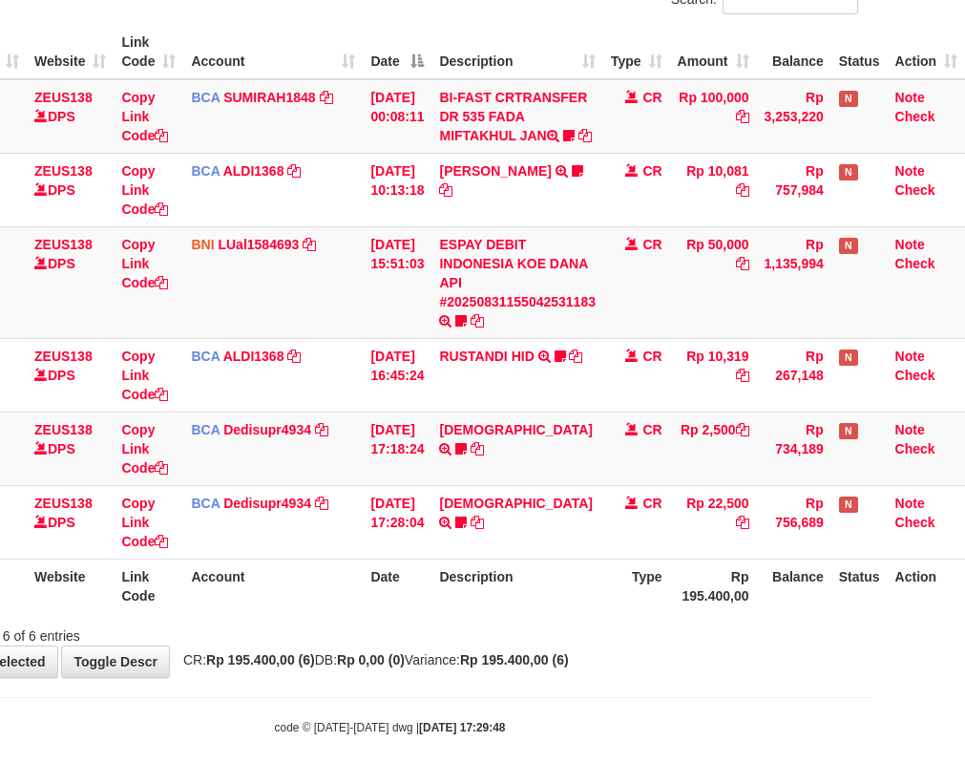
click at [439, 677] on div "**********" at bounding box center [389, 283] width 965 height 787
click at [449, 679] on body "Toggle navigation Home Bank Account List Load By Website Group [OXPLAY] ZEUS138…" at bounding box center [389, 288] width 965 height 991
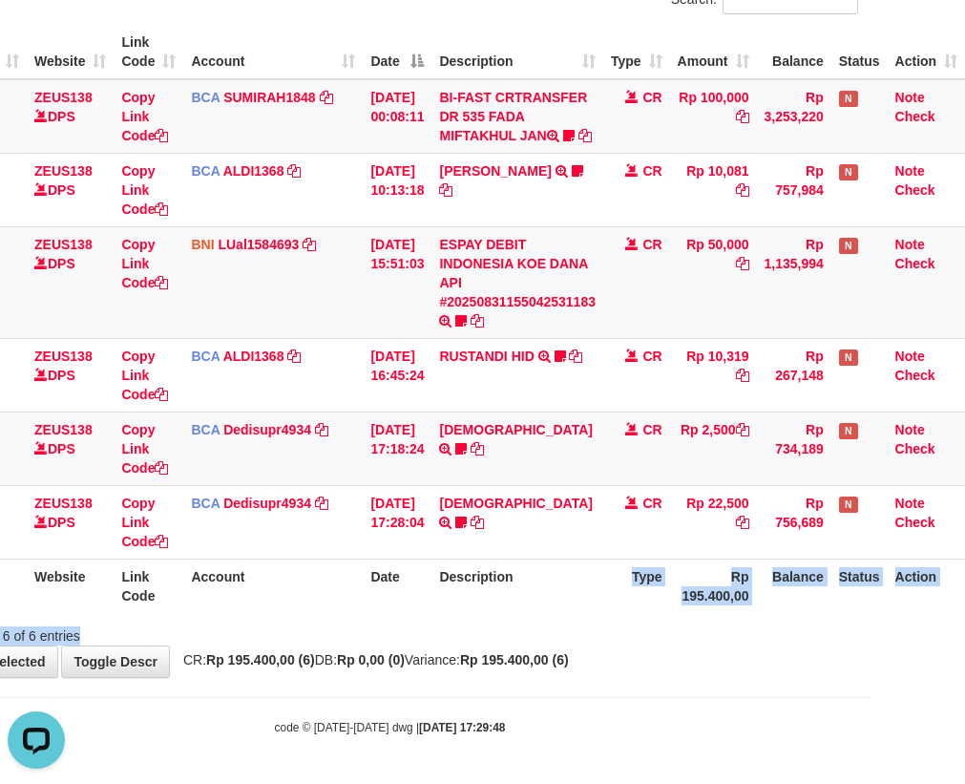
drag, startPoint x: 657, startPoint y: 618, endPoint x: 996, endPoint y: 693, distance: 347.1
click at [872, 693] on html "Toggle navigation Home Bank Account List Load By Website Group [OXPLAY] ZEUS138…" at bounding box center [389, 288] width 965 height 991
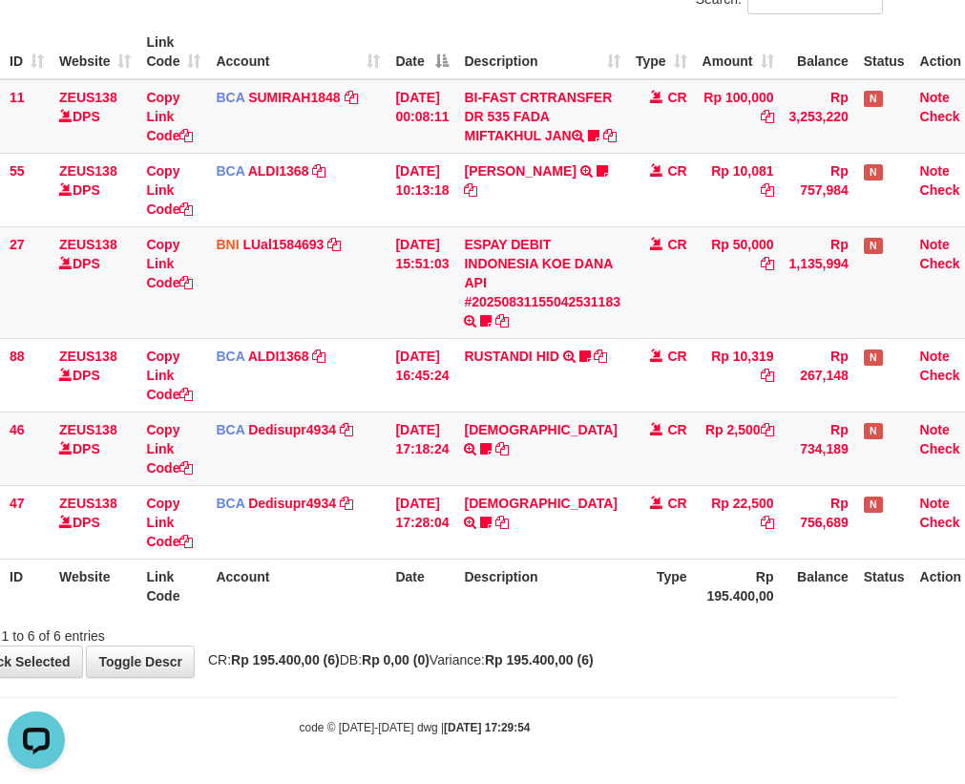
click at [591, 561] on th "Description" at bounding box center [542, 585] width 172 height 54
drag, startPoint x: 778, startPoint y: 591, endPoint x: 1035, endPoint y: 607, distance: 257.3
click at [897, 607] on html "Toggle navigation Home Bank Account List Load By Website Group [OXPLAY] ZEUS138…" at bounding box center [414, 288] width 965 height 991
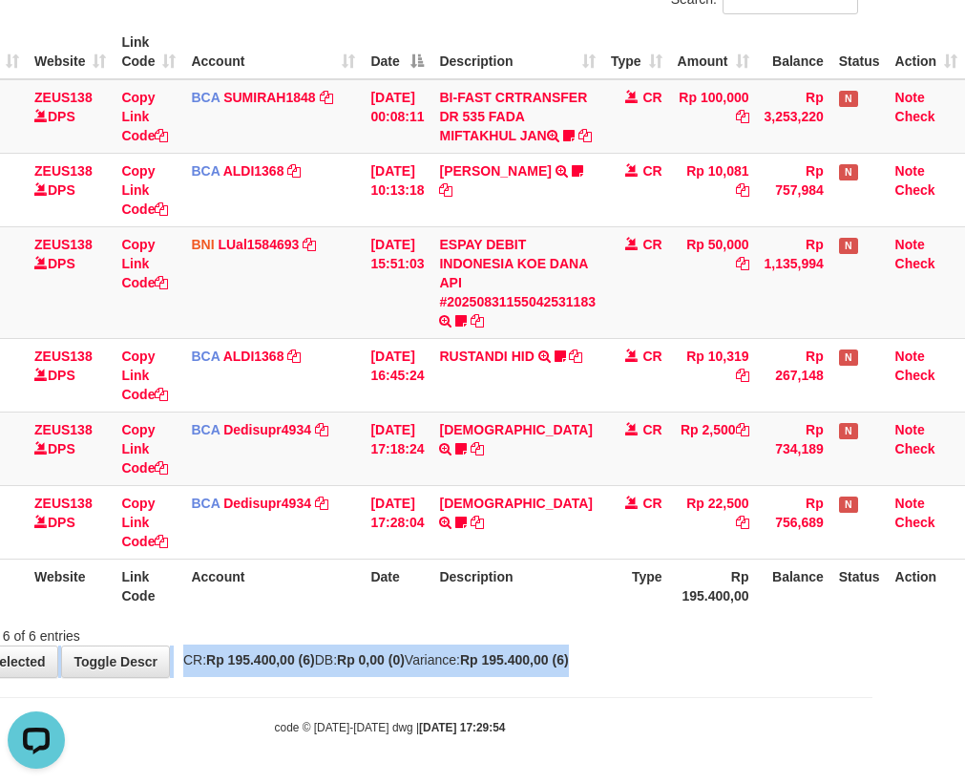
scroll to position [226, 105]
drag, startPoint x: 1336, startPoint y: 617, endPoint x: 1463, endPoint y: 623, distance: 127.1
click at [872, 623] on html "Toggle navigation Home Bank Account List Load By Website Group [OXPLAY] ZEUS138…" at bounding box center [389, 288] width 965 height 991
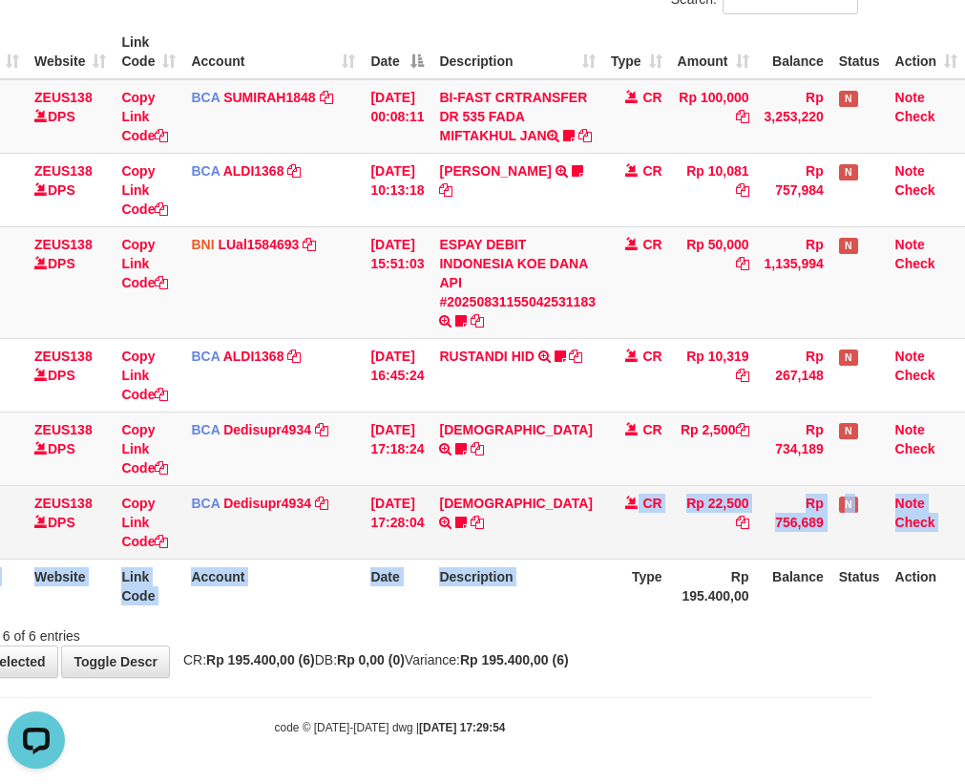
click at [884, 567] on table "ID Website Link Code Account Date Description Type Amount Balance Status Action…" at bounding box center [443, 319] width 1043 height 588
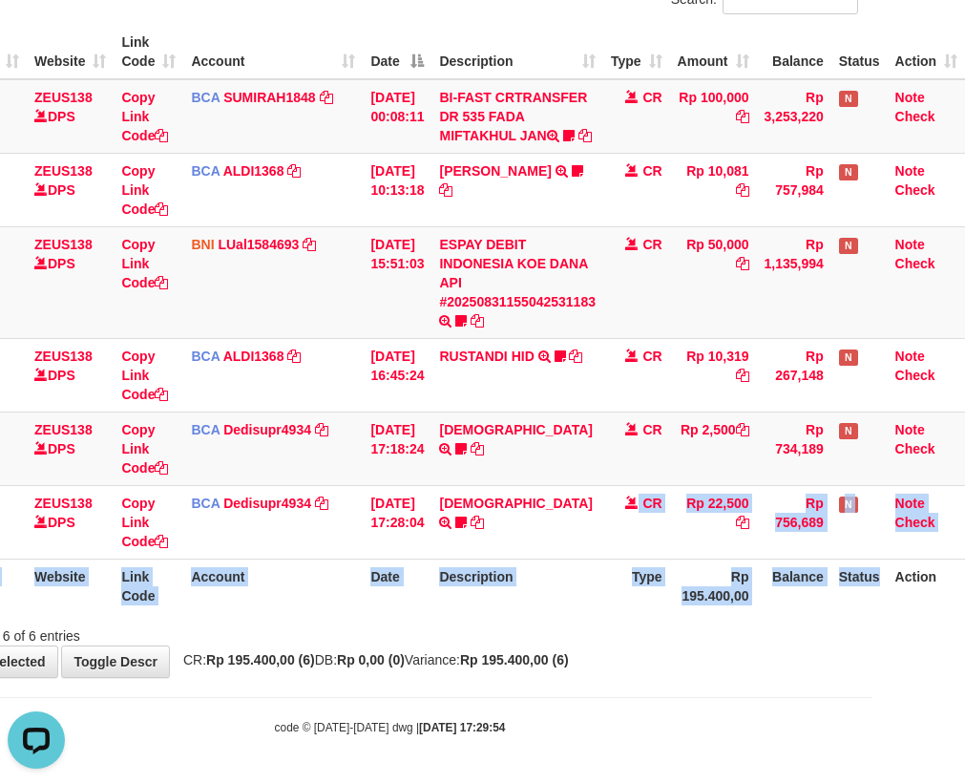
drag, startPoint x: 452, startPoint y: 523, endPoint x: 1268, endPoint y: 666, distance: 827.7
click at [872, 666] on html "Toggle navigation Home Bank Account List Load By Website Group [OXPLAY] ZEUS138…" at bounding box center [389, 288] width 965 height 991
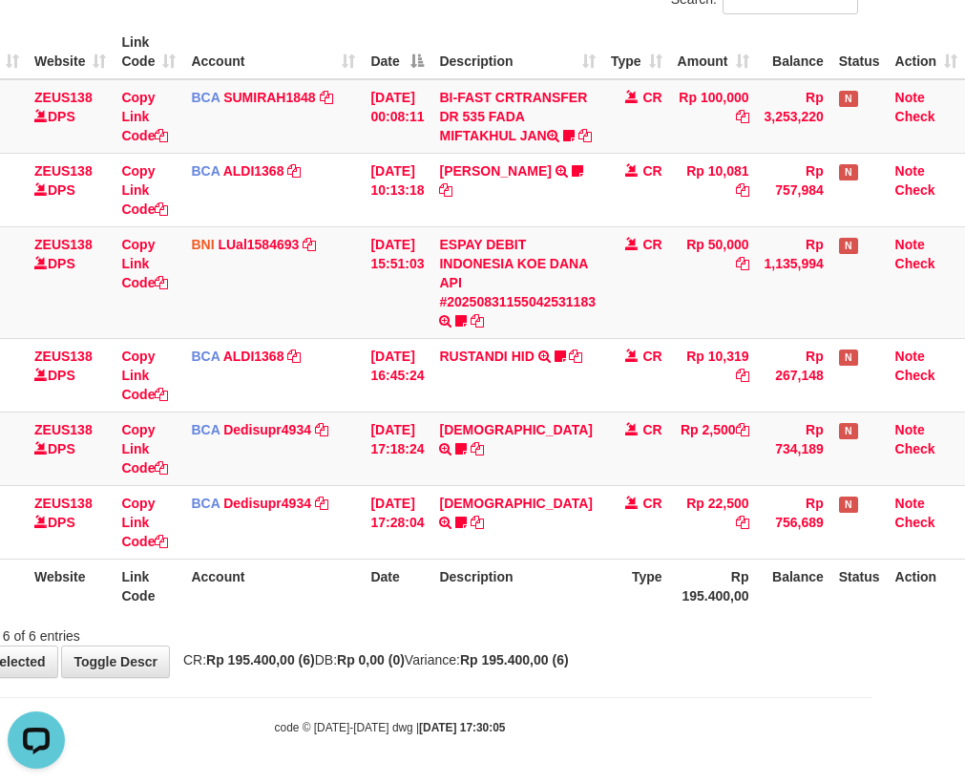
click at [504, 559] on table "ID Website Link Code Account Date Description Type Amount Balance Status Action…" at bounding box center [443, 319] width 1043 height 588
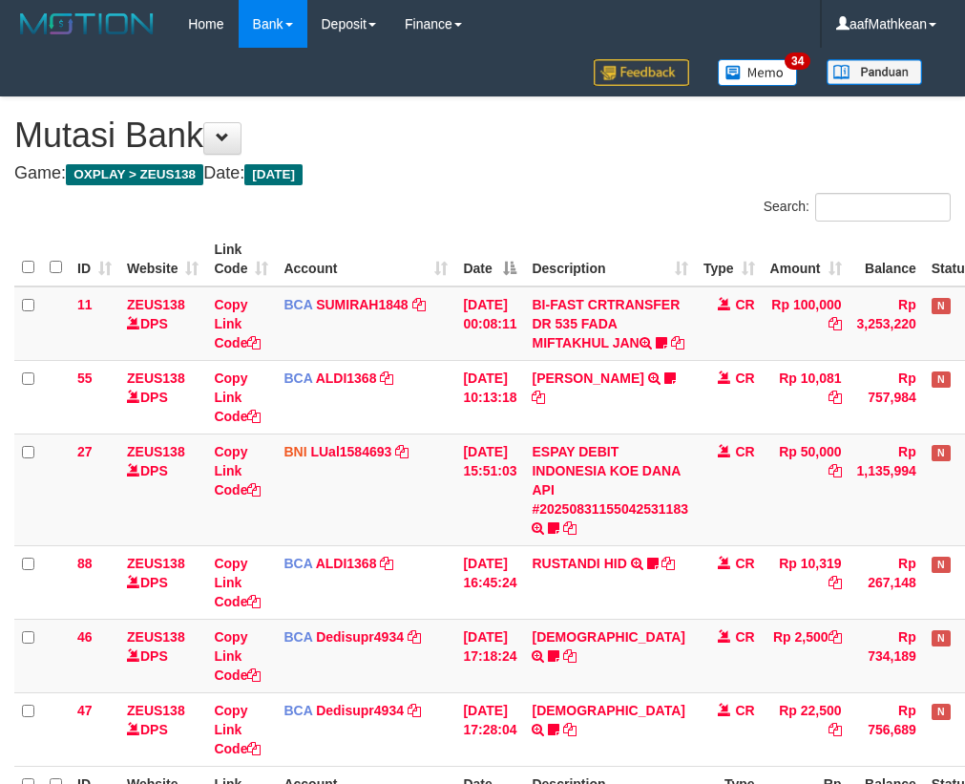
scroll to position [226, 105]
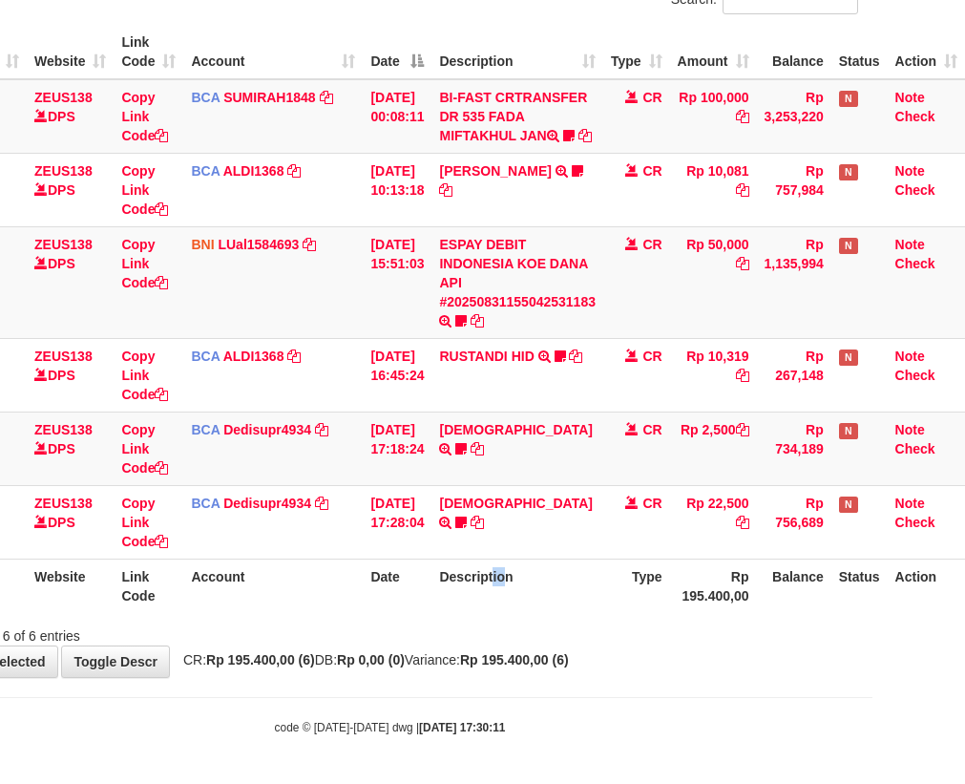
click at [498, 569] on th "Description" at bounding box center [517, 585] width 172 height 54
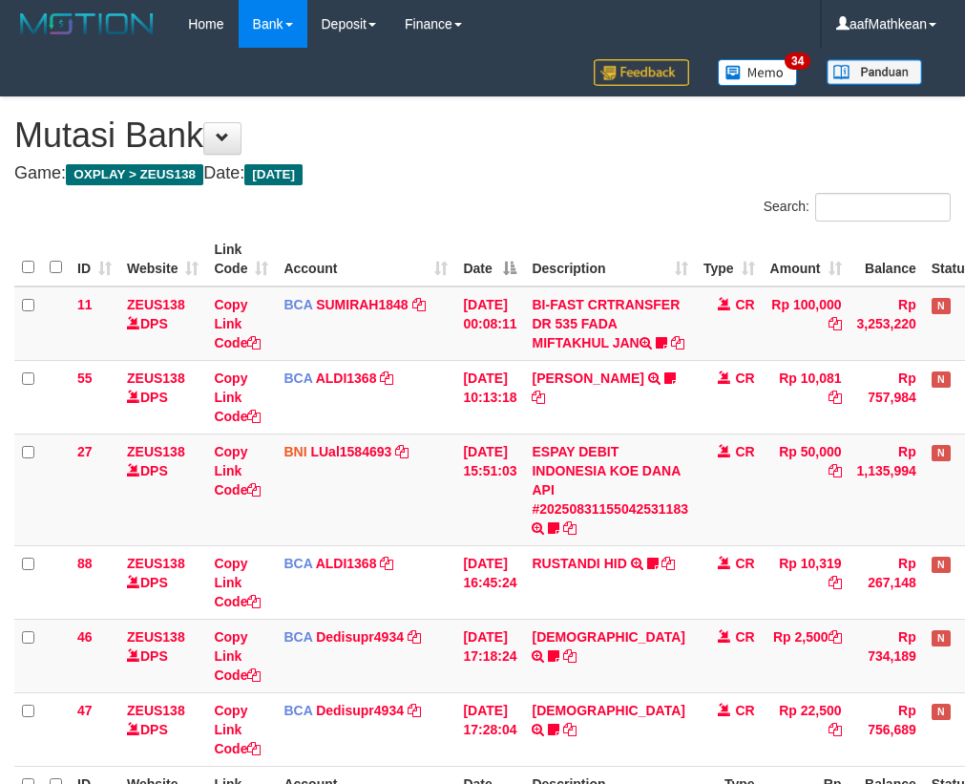
click at [757, 766] on tr "ID Website Link Code Account Date Description Type Rp 195.400,00 Balance Status…" at bounding box center [535, 793] width 1043 height 54
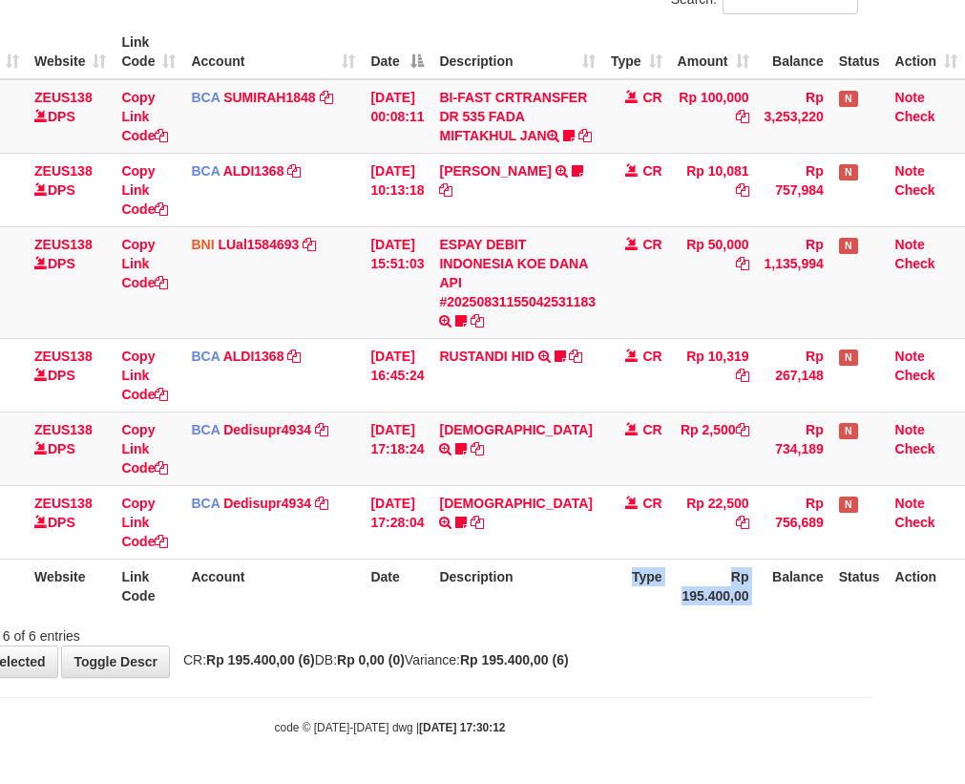
click at [325, 571] on tr "ID Website Link Code Account Date Description Type Rp 195.400,00 Balance Status…" at bounding box center [443, 585] width 1043 height 54
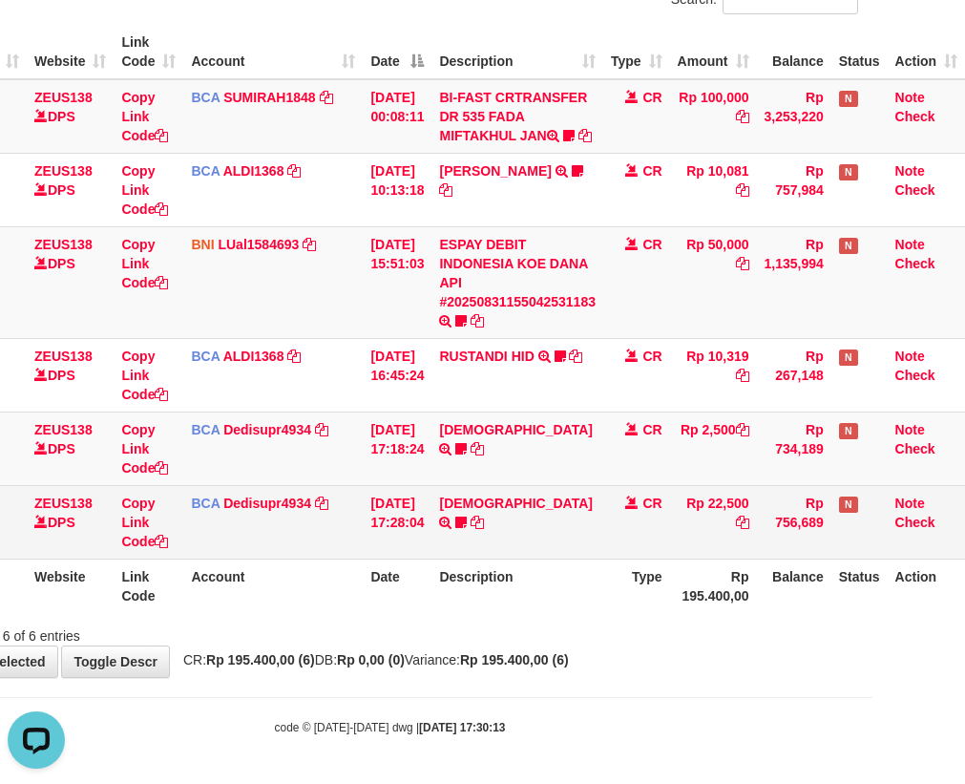
click at [438, 500] on td "HADI TRSF E-BANKING CR 3108/FTSCY/WS95031 22500.00HADI Robertoheri" at bounding box center [517, 521] width 172 height 73
drag, startPoint x: 429, startPoint y: 516, endPoint x: 419, endPoint y: 514, distance: 9.7
click at [432, 516] on tr "47 ZEUS138 DPS Copy Link Code BCA Dedisupr4934 DPS DEDI SUPRATMAN mutasi_202508…" at bounding box center [443, 521] width 1043 height 73
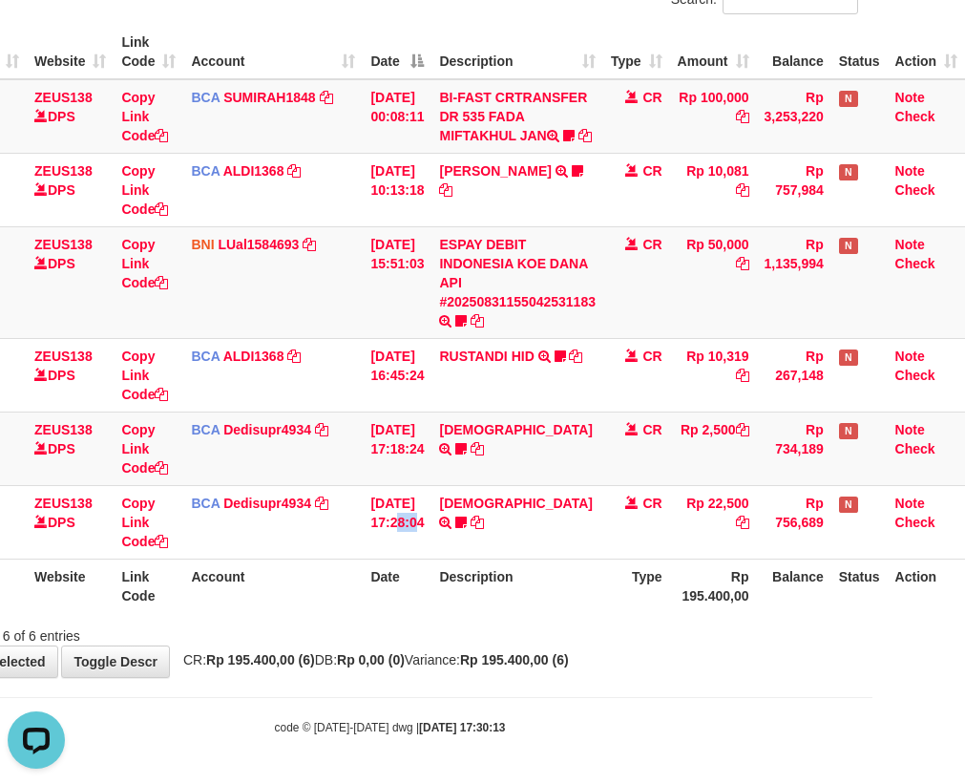
click at [792, 458] on tbody "11 ZEUS138 DPS Copy Link Code BCA SUMIRAH1848 DPS SUMIRAH mutasi_20250831_4156 …" at bounding box center [443, 319] width 1043 height 480
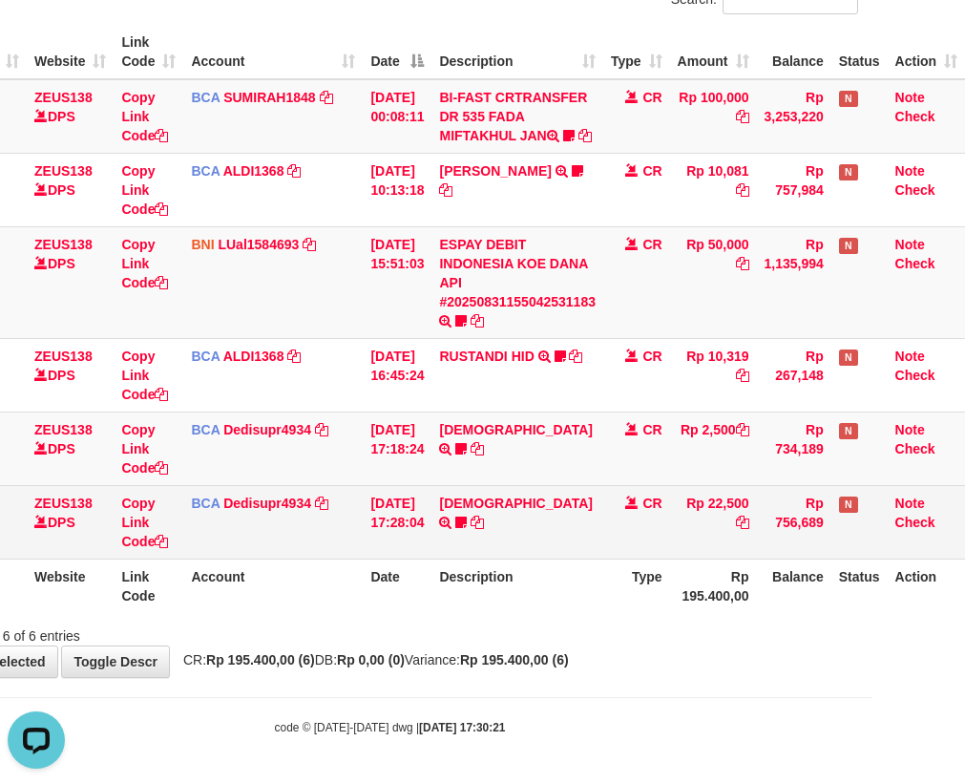
drag, startPoint x: 453, startPoint y: 491, endPoint x: 480, endPoint y: 510, distance: 32.8
click at [456, 493] on td "HADI TRSF E-BANKING CR 3108/FTSCY/WS95031 22500.00HADI Robertoheri" at bounding box center [517, 521] width 172 height 73
click at [439, 514] on link at bounding box center [445, 521] width 12 height 15
click at [451, 514] on link at bounding box center [445, 521] width 12 height 15
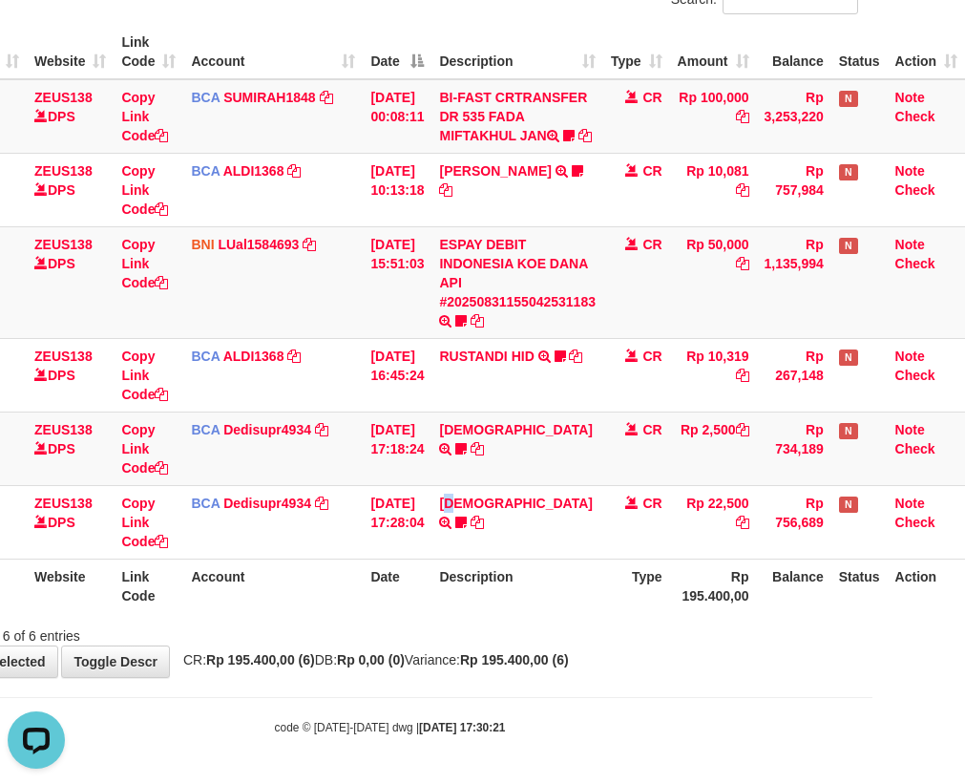
drag, startPoint x: 542, startPoint y: 579, endPoint x: 548, endPoint y: 590, distance: 12.0
click at [543, 585] on th "Description" at bounding box center [517, 585] width 172 height 54
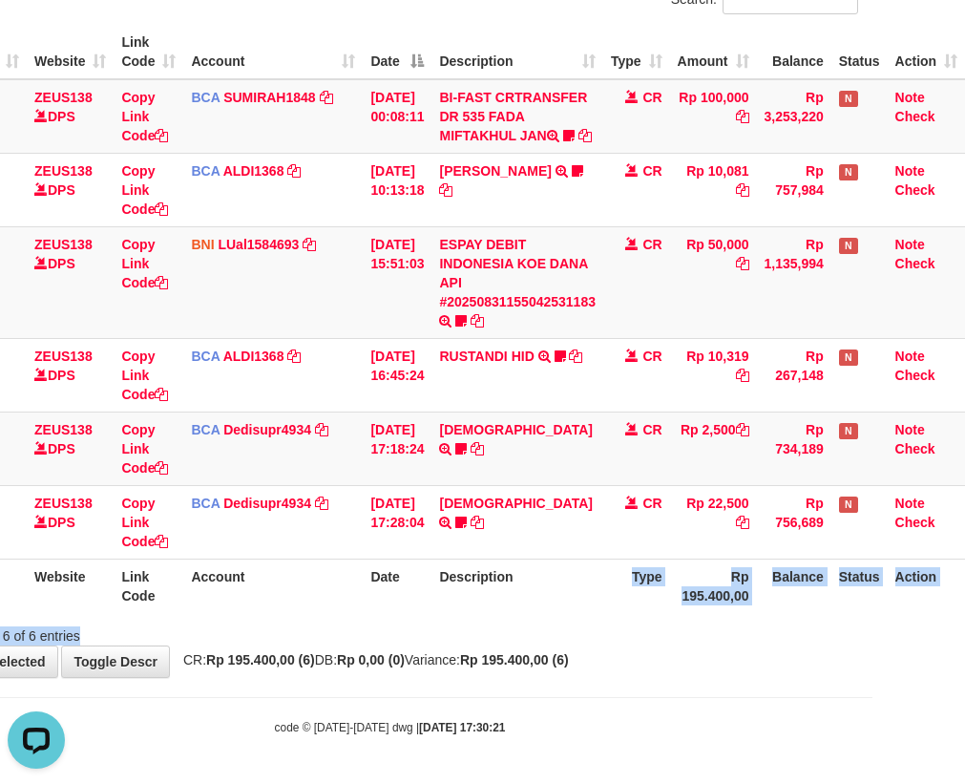
drag, startPoint x: 576, startPoint y: 617, endPoint x: 977, endPoint y: 640, distance: 402.5
click at [872, 640] on html "Toggle navigation Home Bank Account List Load By Website Group [OXPLAY] ZEUS138…" at bounding box center [389, 288] width 965 height 991
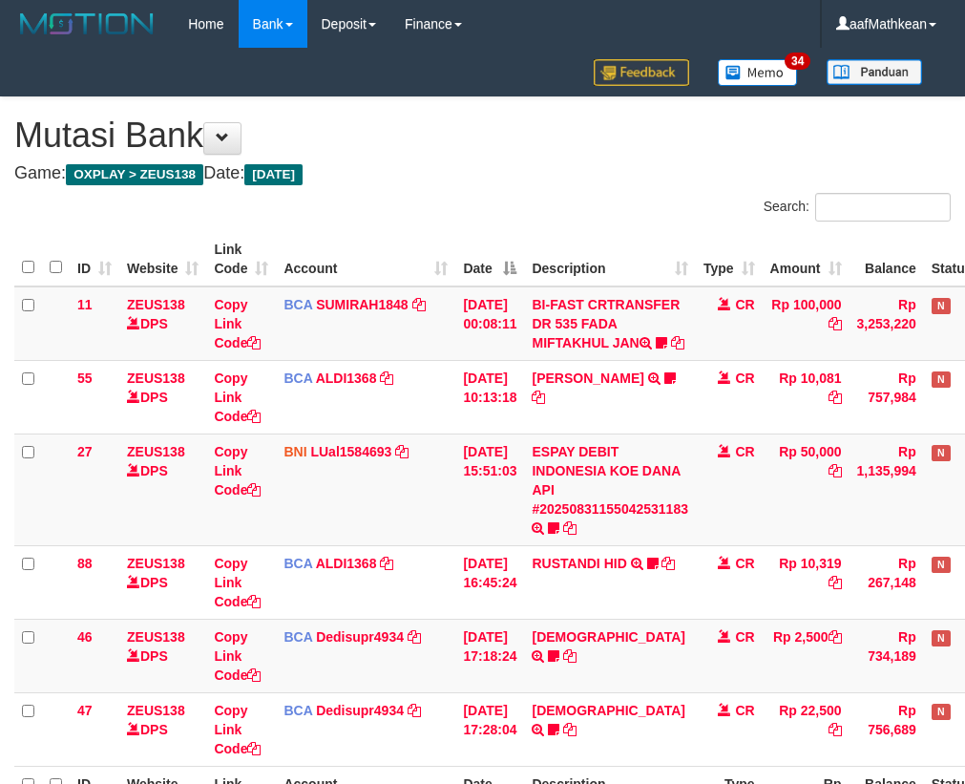
scroll to position [226, 105]
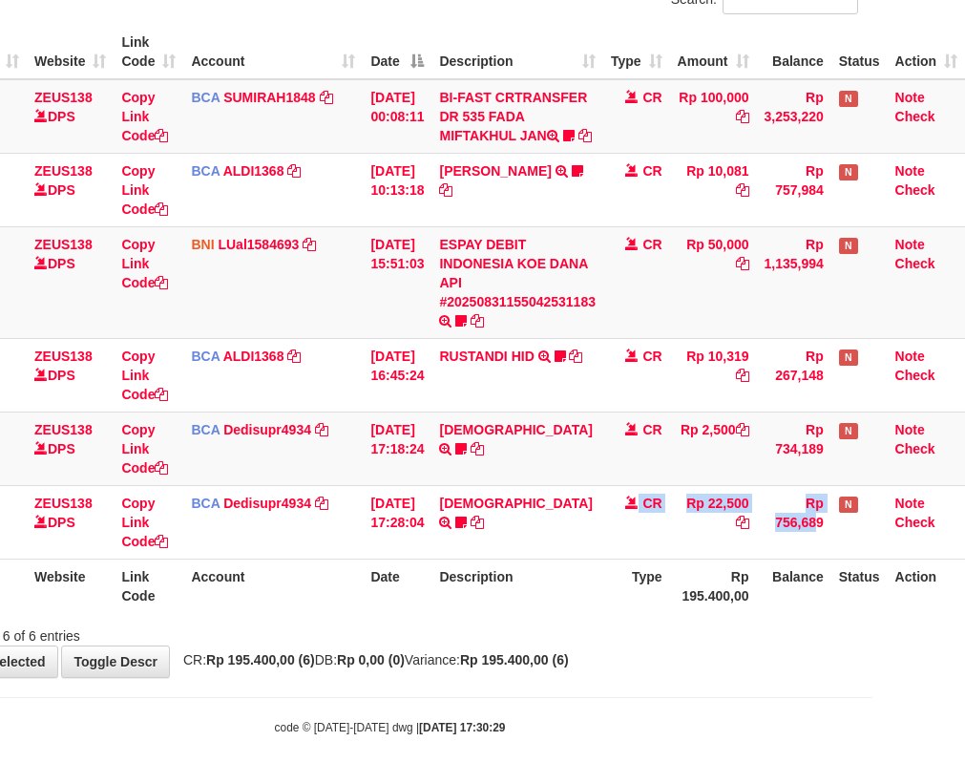
click at [808, 542] on tr "47 ZEUS138 DPS Copy Link Code BCA Dedisupr4934 DPS DEDI SUPRATMAN mutasi_202508…" at bounding box center [443, 521] width 1043 height 73
click at [575, 586] on th "Description" at bounding box center [517, 585] width 172 height 54
click at [452, 620] on div "Showing 1 to 6 of 6 entries" at bounding box center [389, 632] width 965 height 27
click at [478, 631] on div "Showing 1 to 6 of 6 entries" at bounding box center [389, 632] width 965 height 27
drag, startPoint x: 454, startPoint y: 635, endPoint x: 644, endPoint y: 622, distance: 190.4
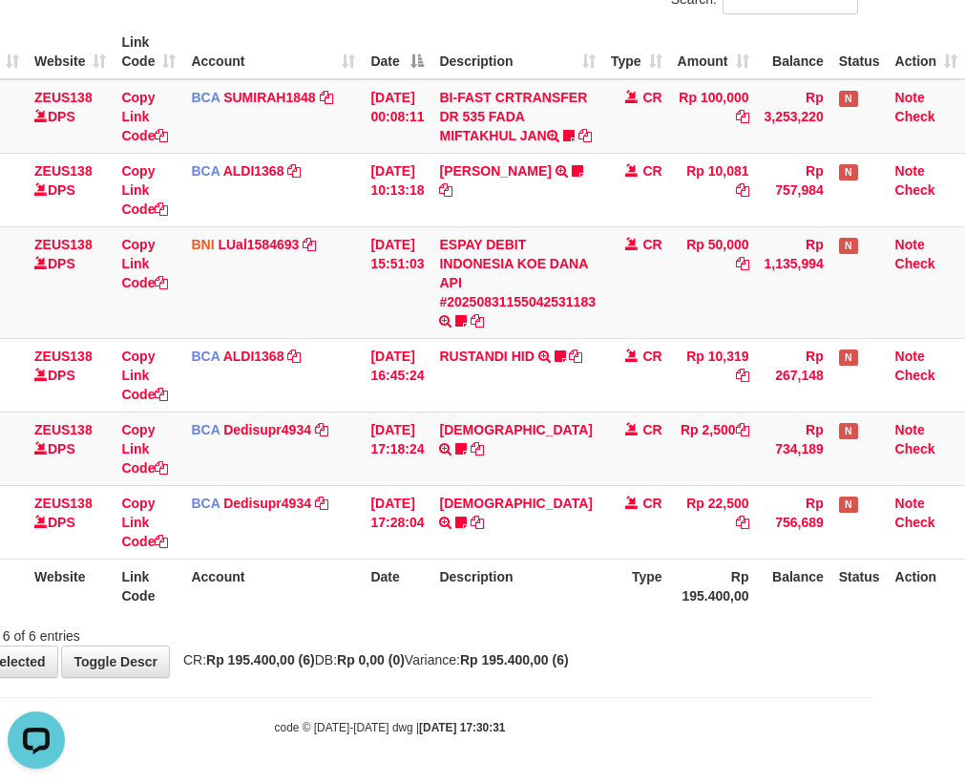
click at [515, 631] on div "Showing 1 to 6 of 6 entries" at bounding box center [389, 632] width 965 height 27
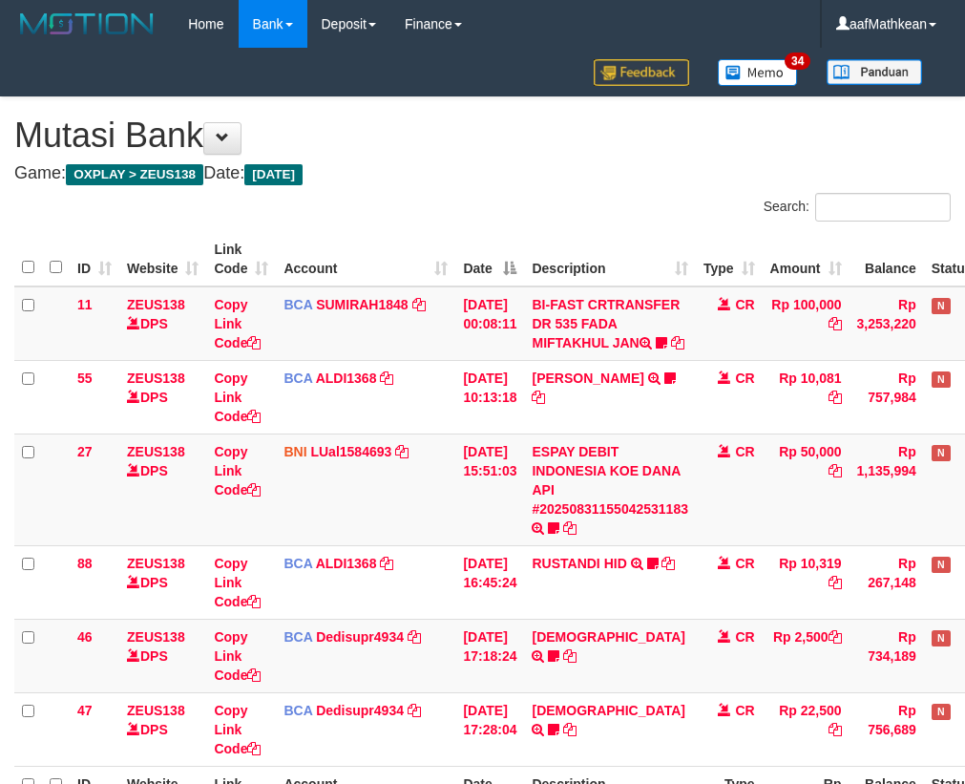
scroll to position [226, 105]
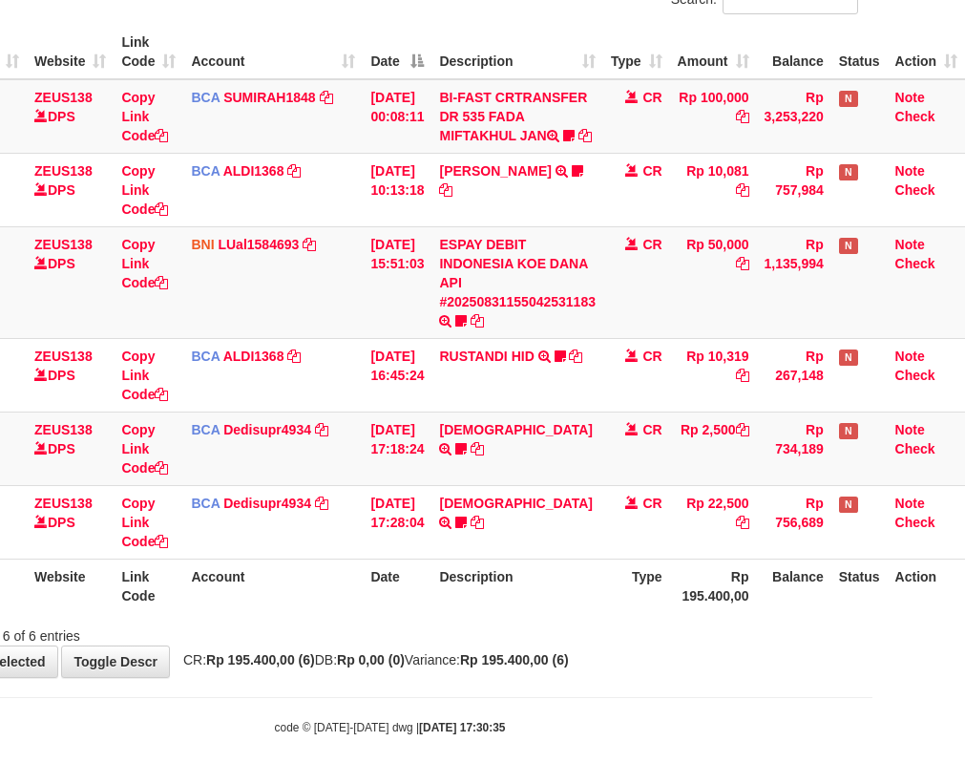
click at [451, 616] on div "Search: ID Website Link Code Account Date Description Type Amount Balance Statu…" at bounding box center [390, 316] width 936 height 660
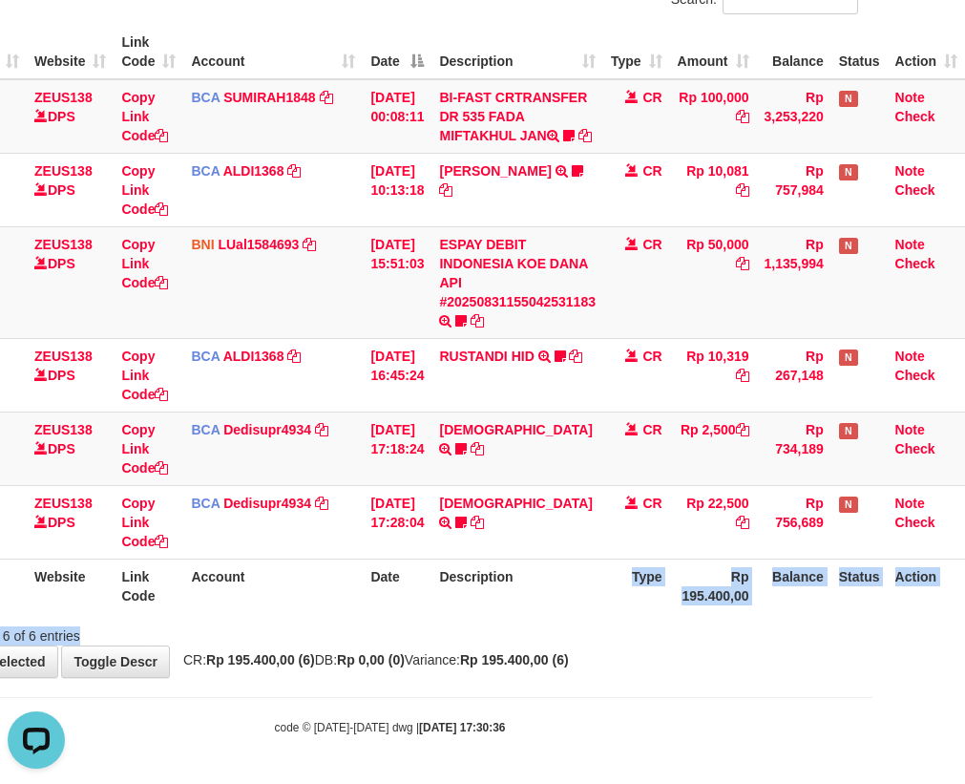
drag, startPoint x: 557, startPoint y: 629, endPoint x: 546, endPoint y: 646, distance: 20.6
click at [546, 646] on div "**********" at bounding box center [389, 283] width 965 height 787
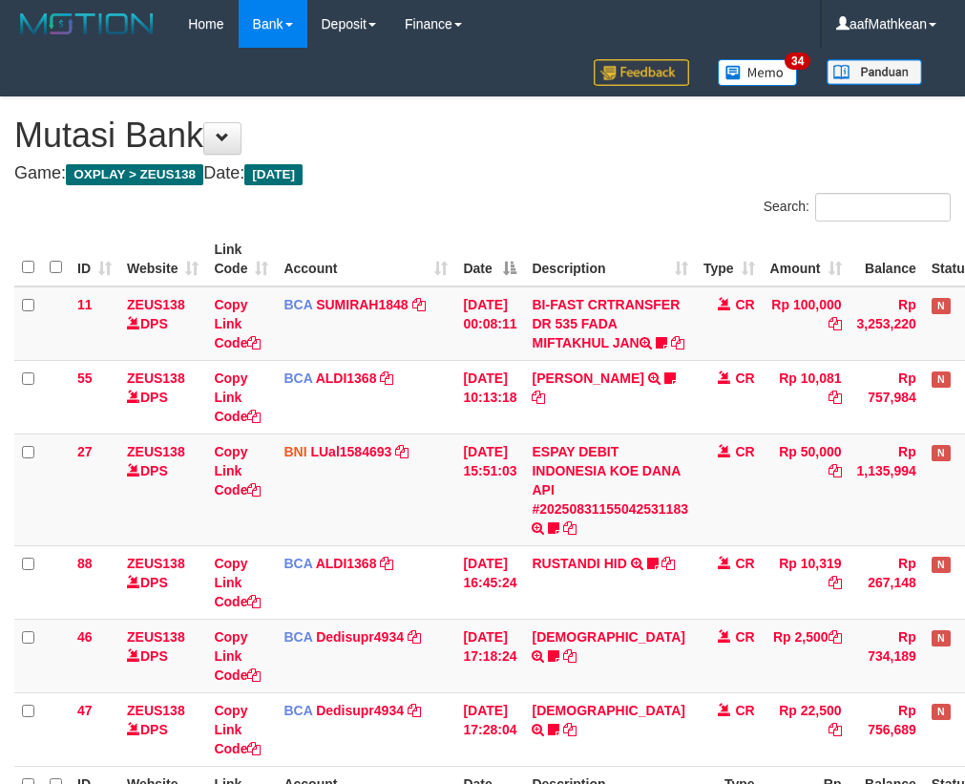
click at [524, 766] on th "Description" at bounding box center [610, 793] width 172 height 54
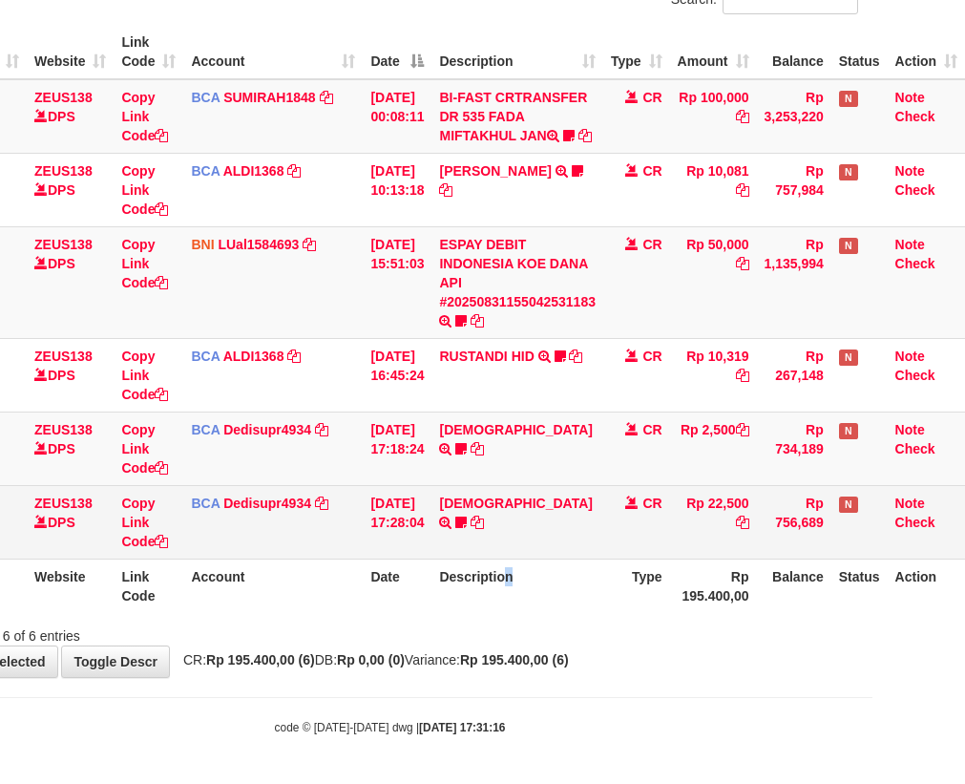
drag, startPoint x: 515, startPoint y: 568, endPoint x: 528, endPoint y: 548, distance: 23.6
click at [521, 556] on table "ID Website Link Code Account Date Description Type Amount Balance Status Action…" at bounding box center [443, 319] width 1043 height 588
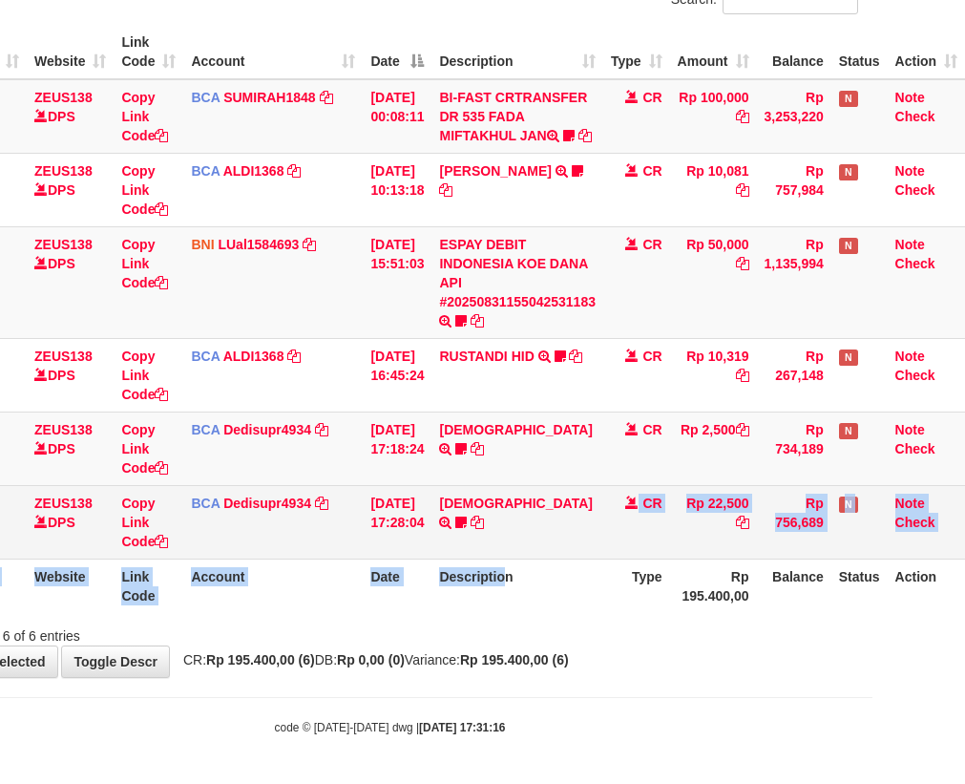
click at [462, 528] on td "HADI TRSF E-BANKING CR 3108/FTSCY/WS95031 22500.00HADI Robertoheri" at bounding box center [517, 521] width 172 height 73
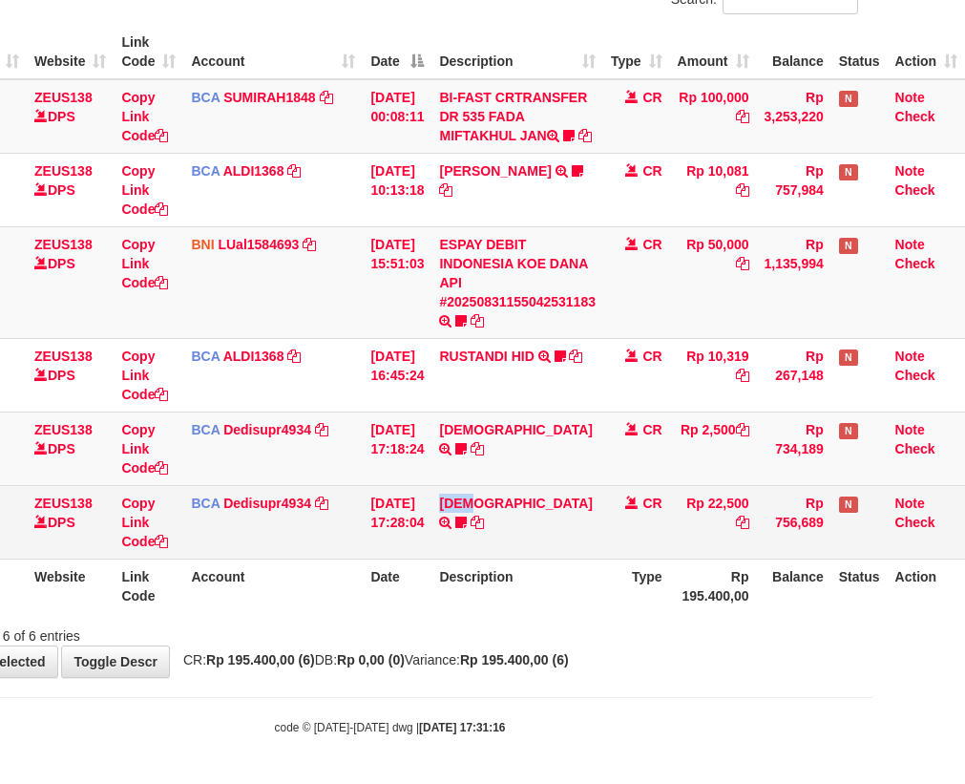
drag, startPoint x: 461, startPoint y: 535, endPoint x: 963, endPoint y: 516, distance: 502.4
click at [749, 540] on tr "47 ZEUS138 DPS Copy Link Code BCA Dedisupr4934 DPS DEDI SUPRATMAN mutasi_202508…" at bounding box center [443, 521] width 1043 height 73
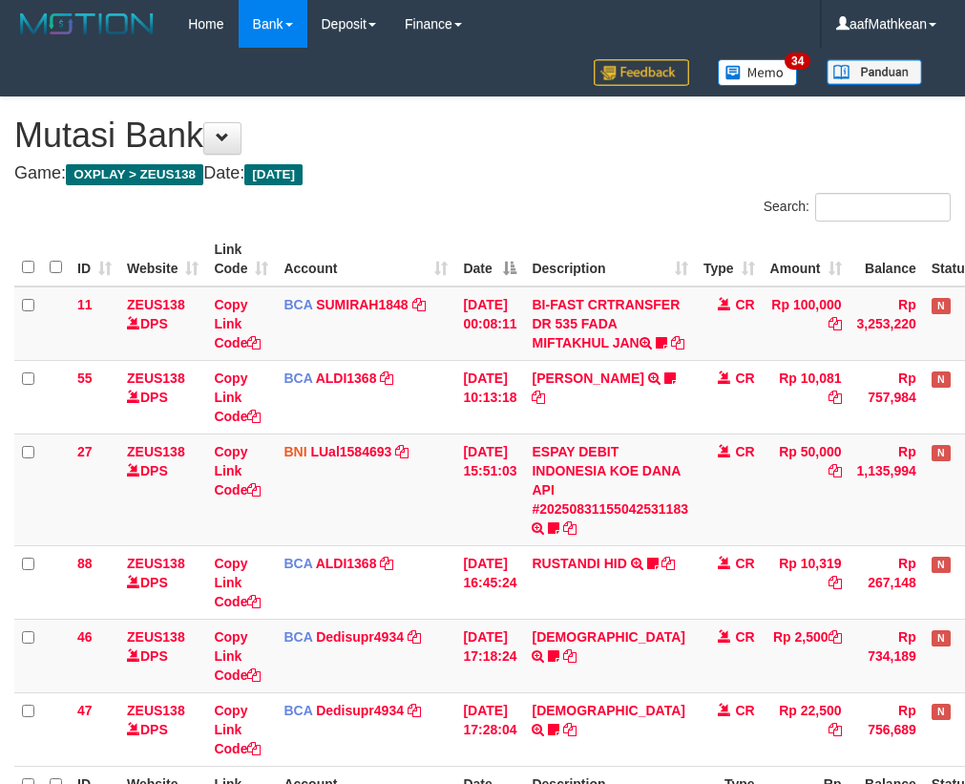
scroll to position [226, 105]
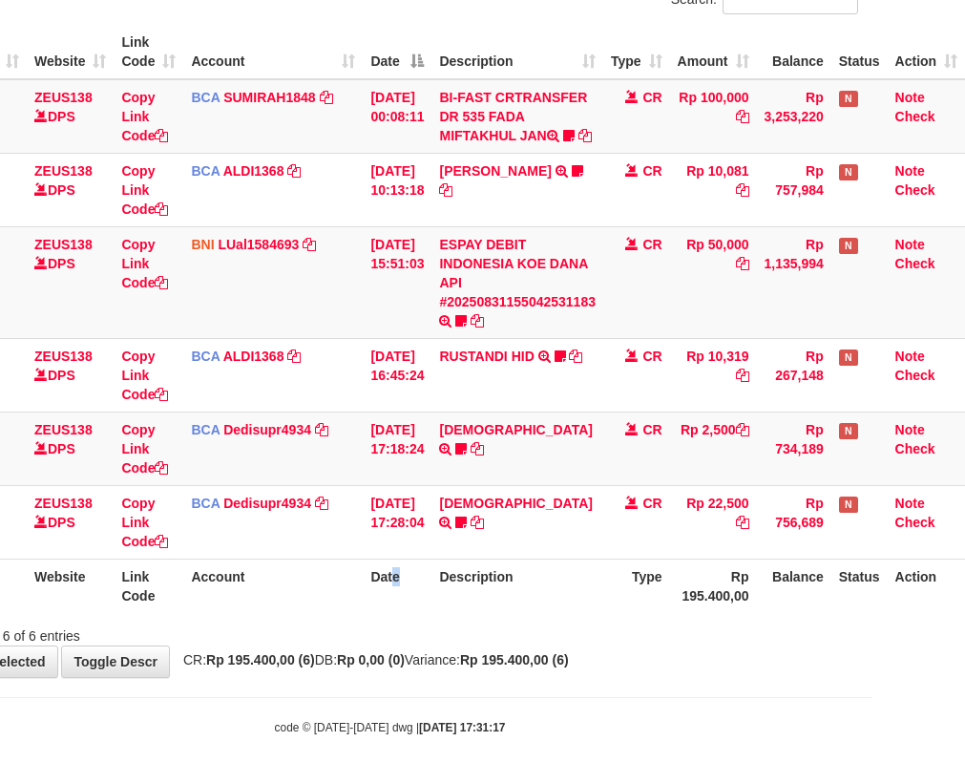
click at [413, 572] on th "Date" at bounding box center [397, 585] width 69 height 54
click at [562, 631] on div "Showing 1 to 6 of 6 entries" at bounding box center [389, 632] width 965 height 27
click at [597, 622] on div "Showing 1 to 6 of 6 entries" at bounding box center [389, 632] width 965 height 27
drag, startPoint x: 597, startPoint y: 622, endPoint x: 531, endPoint y: 648, distance: 70.7
click at [581, 631] on div "Showing 1 to 6 of 6 entries" at bounding box center [389, 632] width 965 height 27
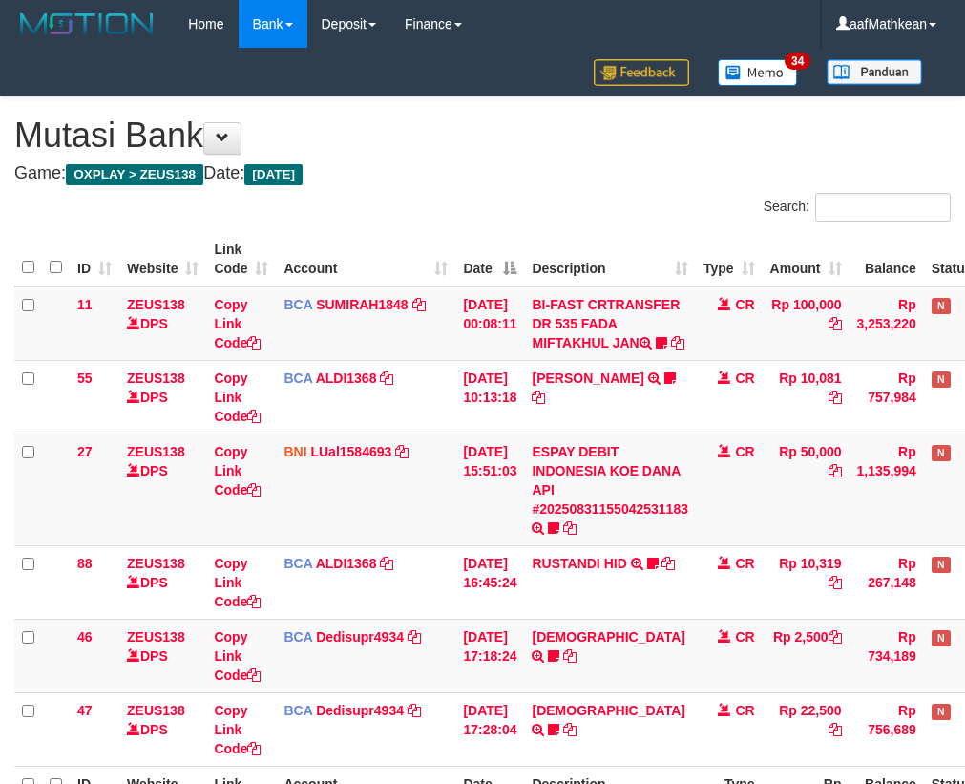
scroll to position [226, 105]
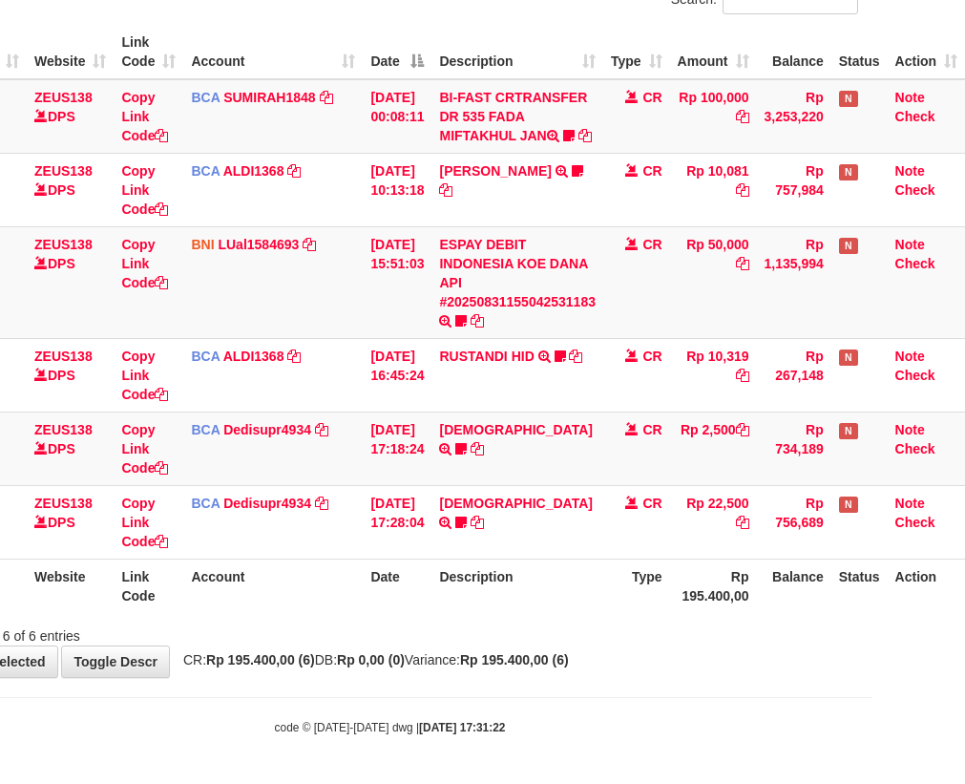
click at [547, 627] on div "Showing 1 to 6 of 6 entries" at bounding box center [389, 632] width 965 height 27
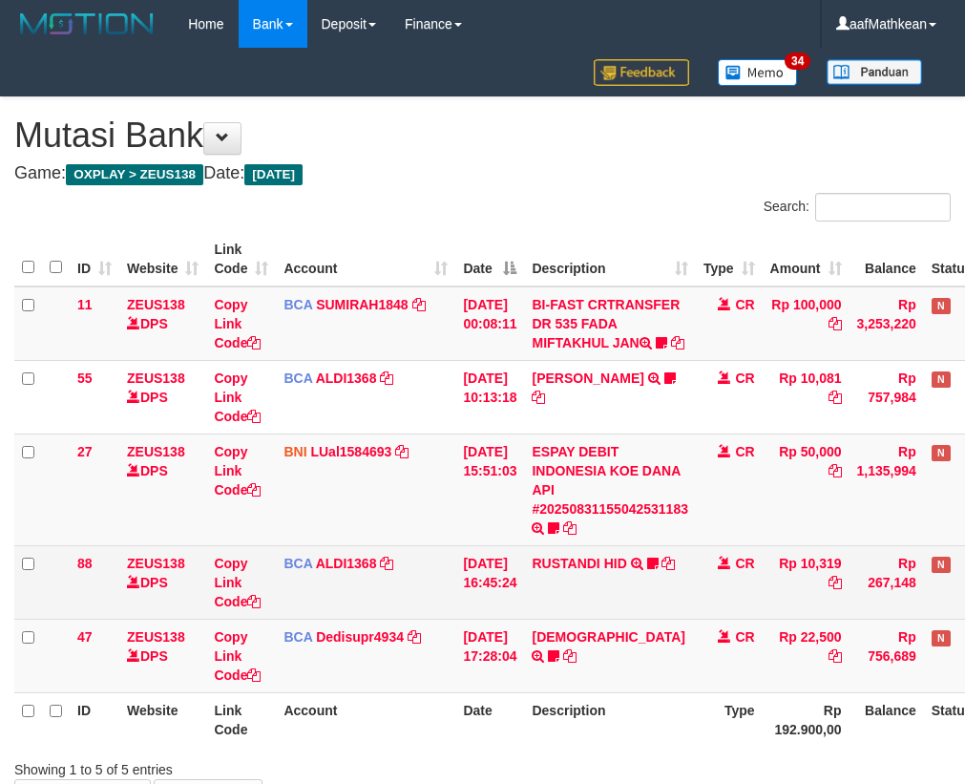
scroll to position [153, 105]
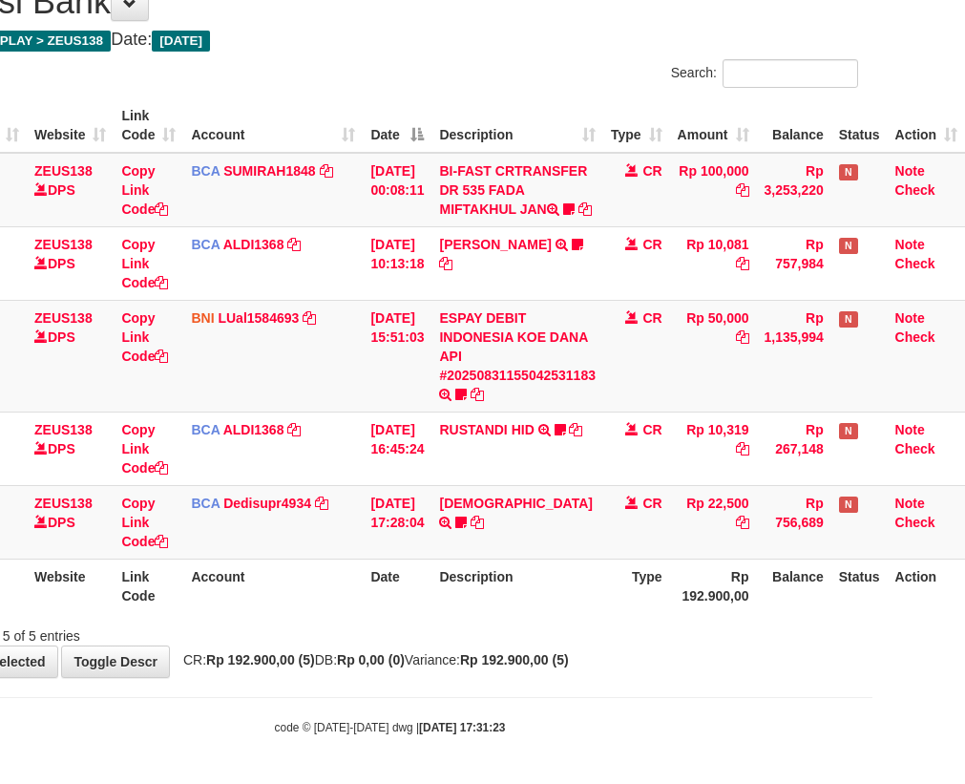
drag, startPoint x: 567, startPoint y: 602, endPoint x: 579, endPoint y: 619, distance: 21.2
click at [573, 602] on th "Description" at bounding box center [517, 585] width 172 height 54
click at [369, 489] on tbody "11 ZEUS138 DPS Copy Link Code BCA SUMIRAH1848 DPS SUMIRAH mutasi_20250831_4156 …" at bounding box center [443, 356] width 1043 height 407
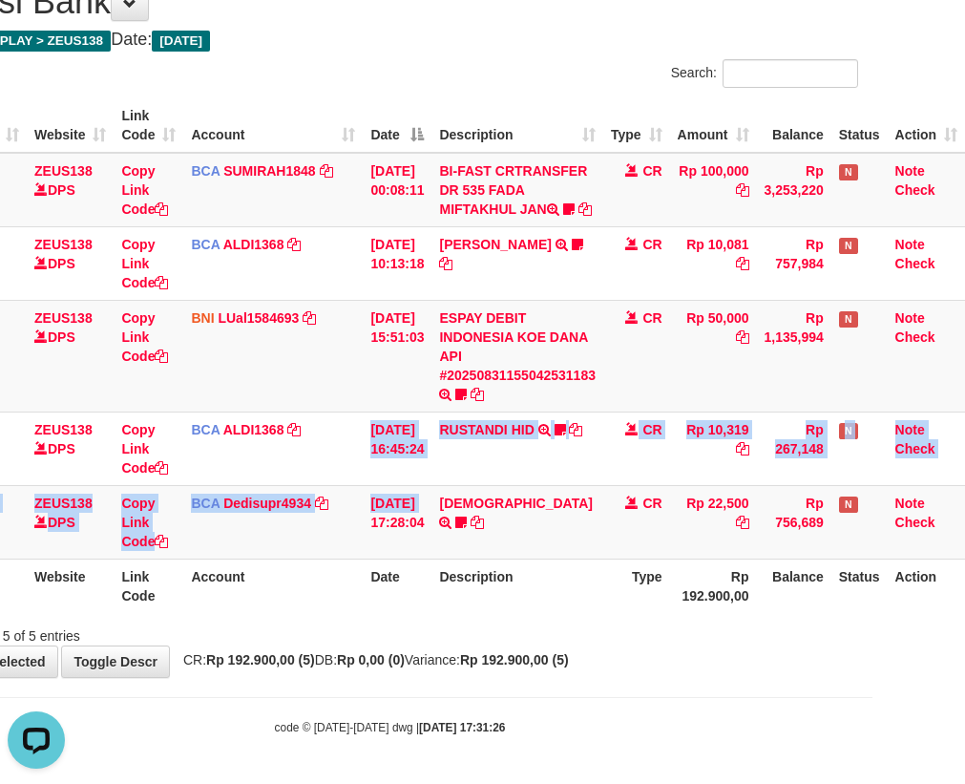
click at [901, 493] on tr "47 ZEUS138 DPS Copy Link Code BCA Dedisupr4934 DPS DEDI SUPRATMAN mutasi_202508…" at bounding box center [443, 521] width 1043 height 73
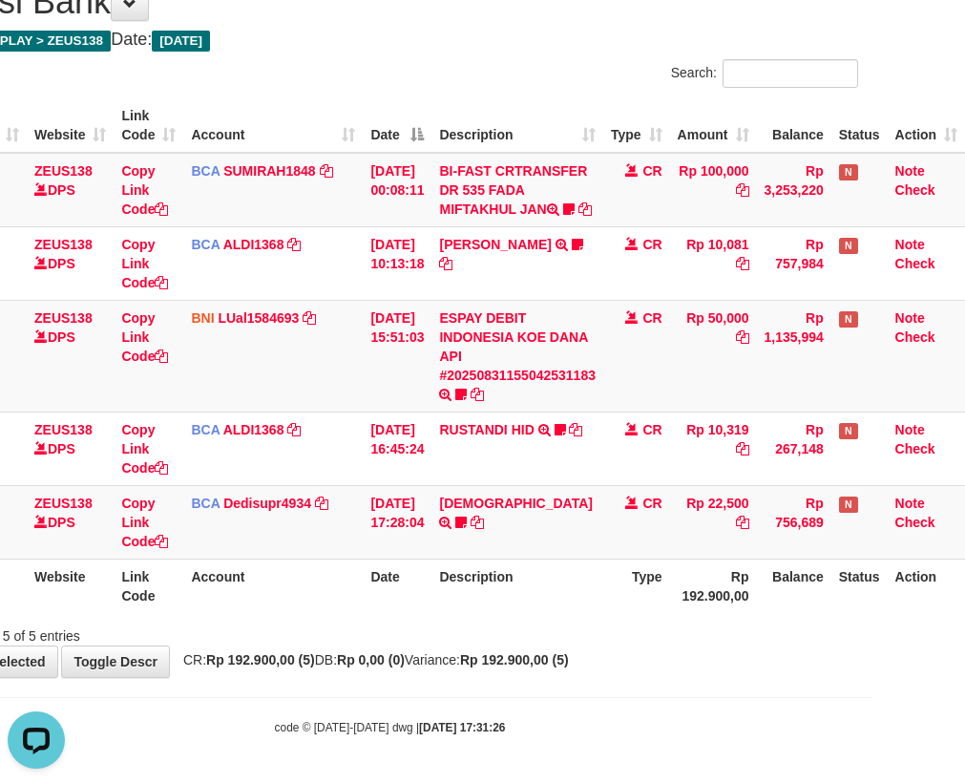
click at [471, 625] on div "Showing 1 to 5 of 5 entries" at bounding box center [389, 632] width 965 height 27
click at [472, 625] on div "Showing 1 to 5 of 5 entries" at bounding box center [389, 632] width 965 height 27
drag, startPoint x: 473, startPoint y: 616, endPoint x: 973, endPoint y: 642, distance: 499.9
click at [630, 637] on div "Search: ID Website Link Code Account Date Description Type Amount Balance Statu…" at bounding box center [390, 352] width 936 height 586
click at [521, 665] on span "CR: Rp 192.900,00 (5) DB: Rp 0,00 (0) Variance: Rp 192.900,00 (5)" at bounding box center [371, 659] width 395 height 15
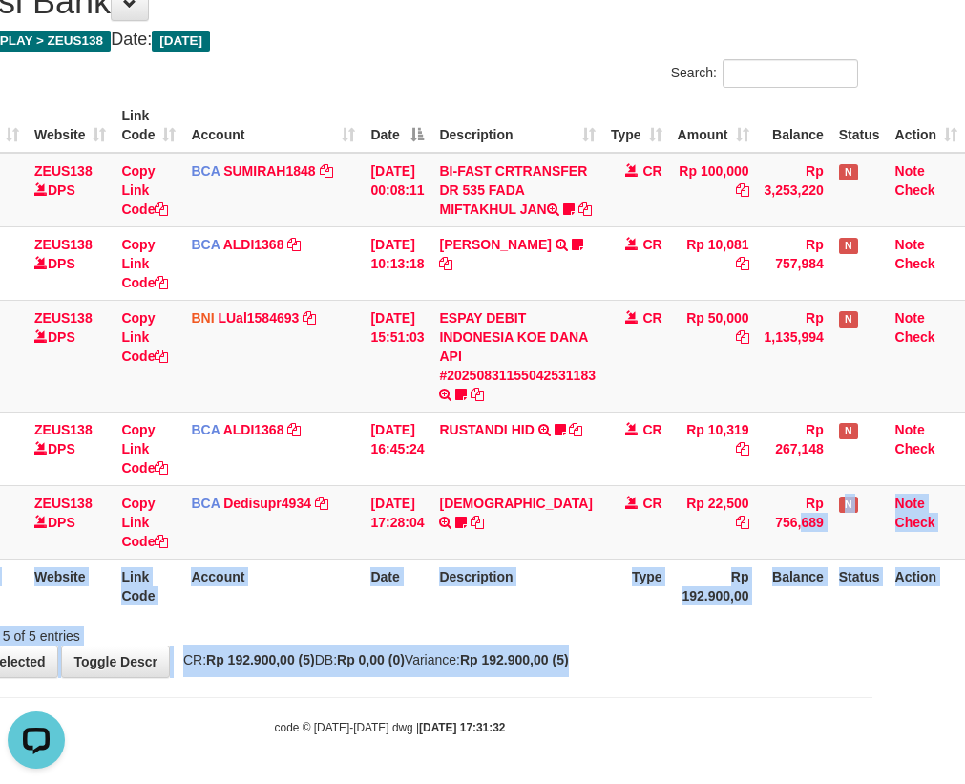
drag, startPoint x: 916, startPoint y: 662, endPoint x: 1213, endPoint y: 606, distance: 302.2
click at [872, 606] on html "Toggle navigation Home Bank Account List Load By Website Group [OXPLAY] ZEUS138…" at bounding box center [389, 324] width 965 height 917
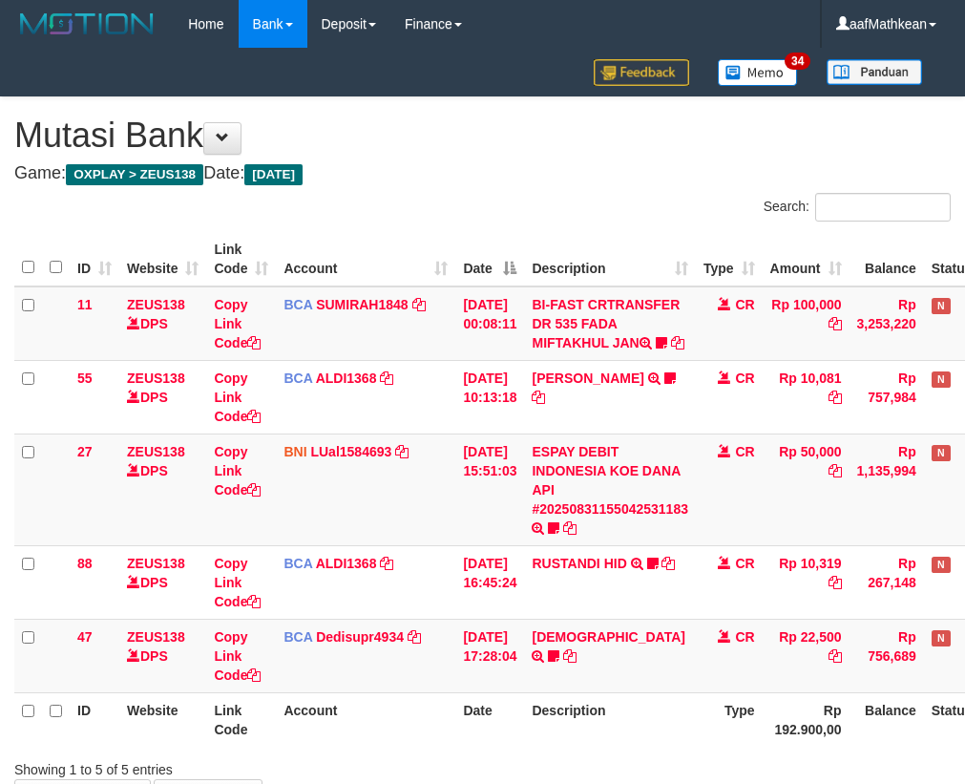
scroll to position [153, 105]
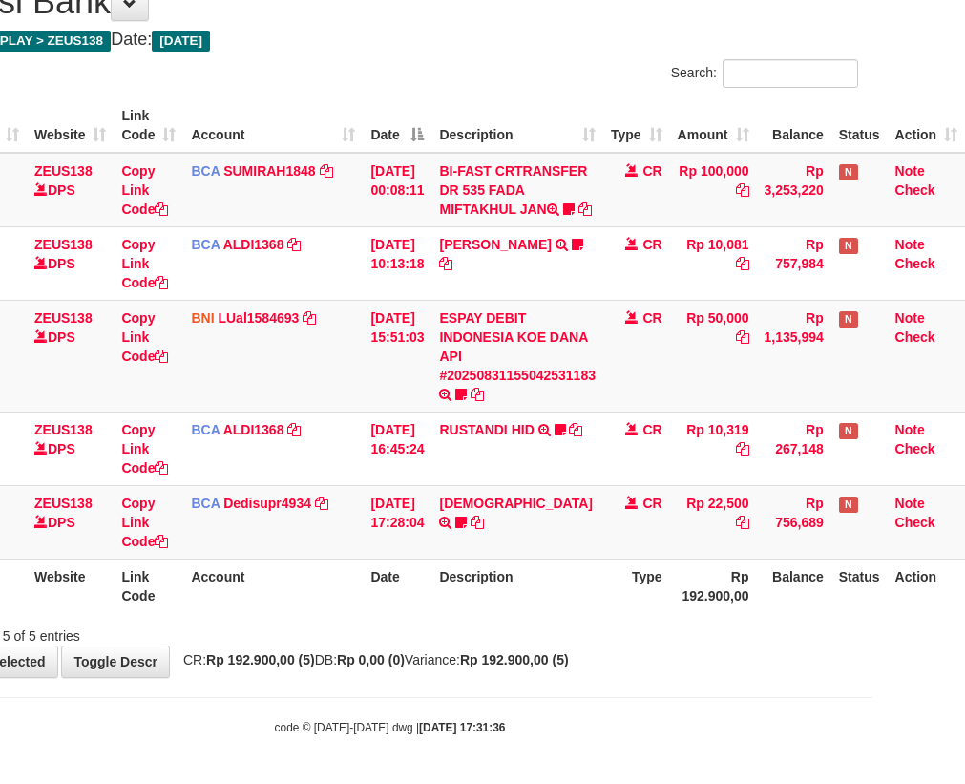
click at [645, 635] on div "Showing 1 to 5 of 5 entries" at bounding box center [389, 632] width 965 height 27
click at [651, 652] on div "**********" at bounding box center [389, 320] width 965 height 713
click at [622, 655] on div "**********" at bounding box center [389, 320] width 965 height 713
drag, startPoint x: 621, startPoint y: 659, endPoint x: 970, endPoint y: 652, distance: 348.5
click at [619, 661] on div "**********" at bounding box center [389, 320] width 965 height 713
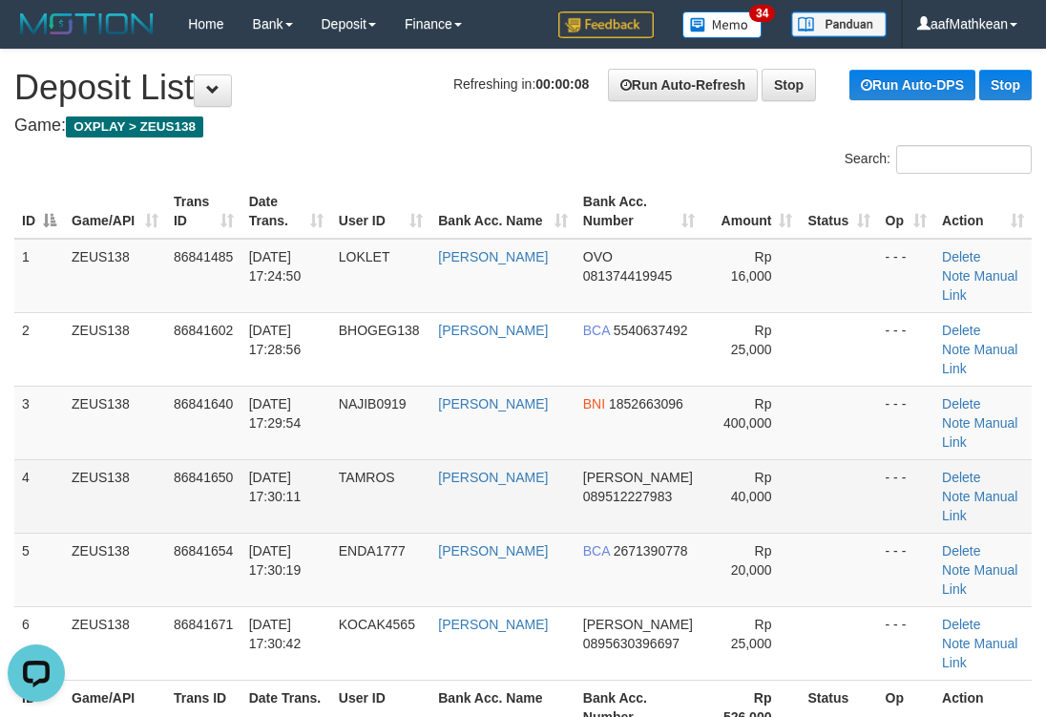
click at [731, 470] on span "Rp 40,000" at bounding box center [751, 487] width 41 height 34
click at [517, 470] on link "AHMAD MARZUK" at bounding box center [493, 477] width 110 height 15
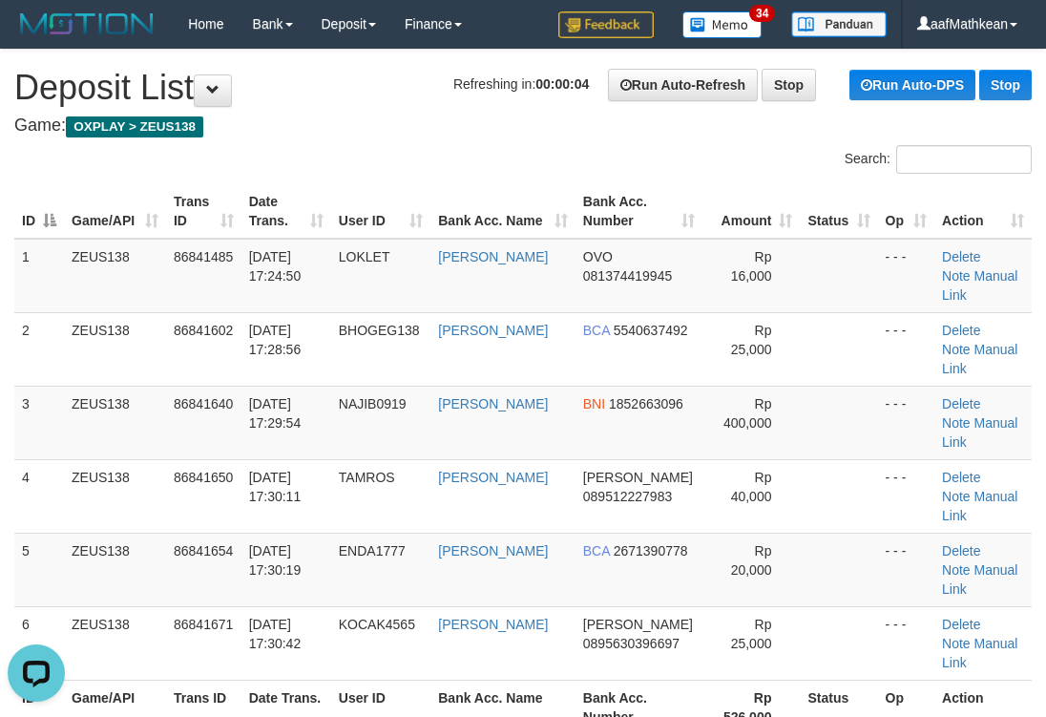
drag, startPoint x: 539, startPoint y: 177, endPoint x: 418, endPoint y: 199, distance: 123.4
click at [449, 195] on tr "ID Game/API Trans ID Date Trans. User ID Bank Acc. Name Bank Acc. Number Amount…" at bounding box center [523, 211] width 1018 height 54
click at [406, 240] on tr "1 ZEUS138 86841485 31/08/2025 17:24:50 LOKLET DEDEK MARTINA SARI OVO 0813744199…" at bounding box center [523, 276] width 1018 height 74
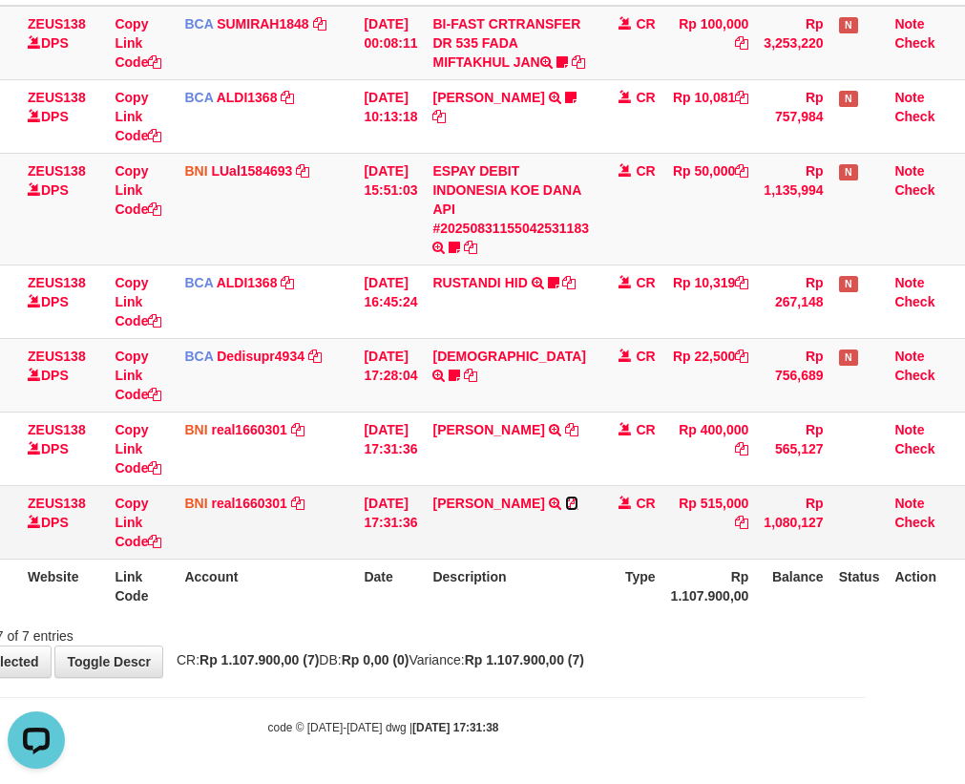
drag, startPoint x: 583, startPoint y: 501, endPoint x: 971, endPoint y: 491, distance: 387.7
click at [578, 501] on icon at bounding box center [571, 502] width 13 height 13
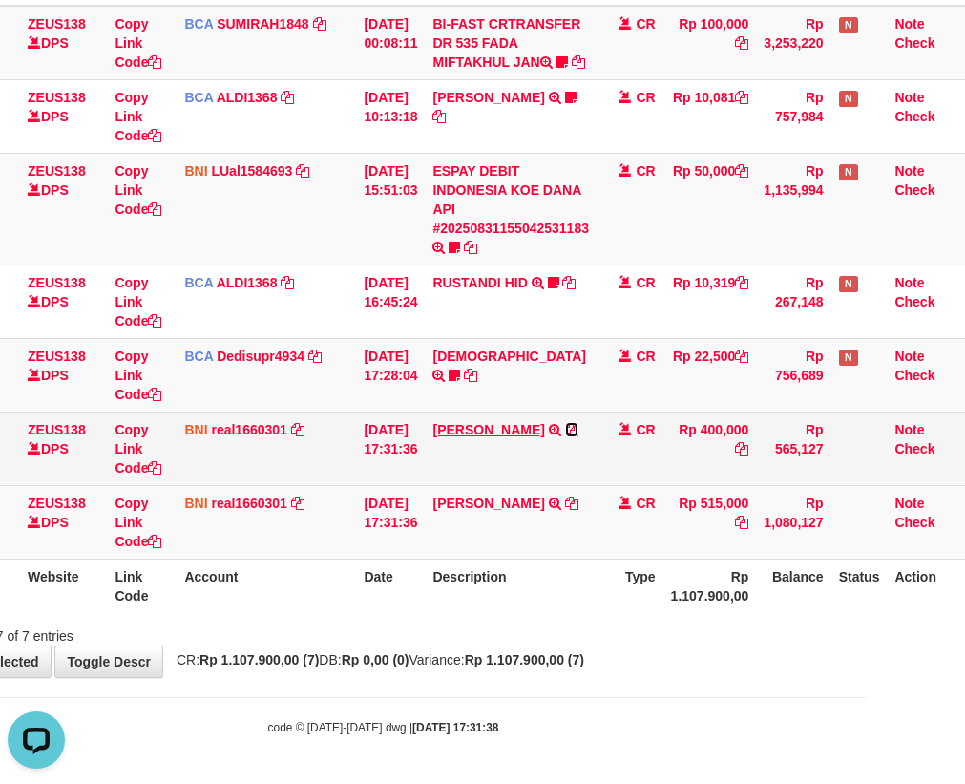
drag, startPoint x: 448, startPoint y: 451, endPoint x: 526, endPoint y: 432, distance: 80.3
click at [565, 436] on icon at bounding box center [571, 429] width 13 height 13
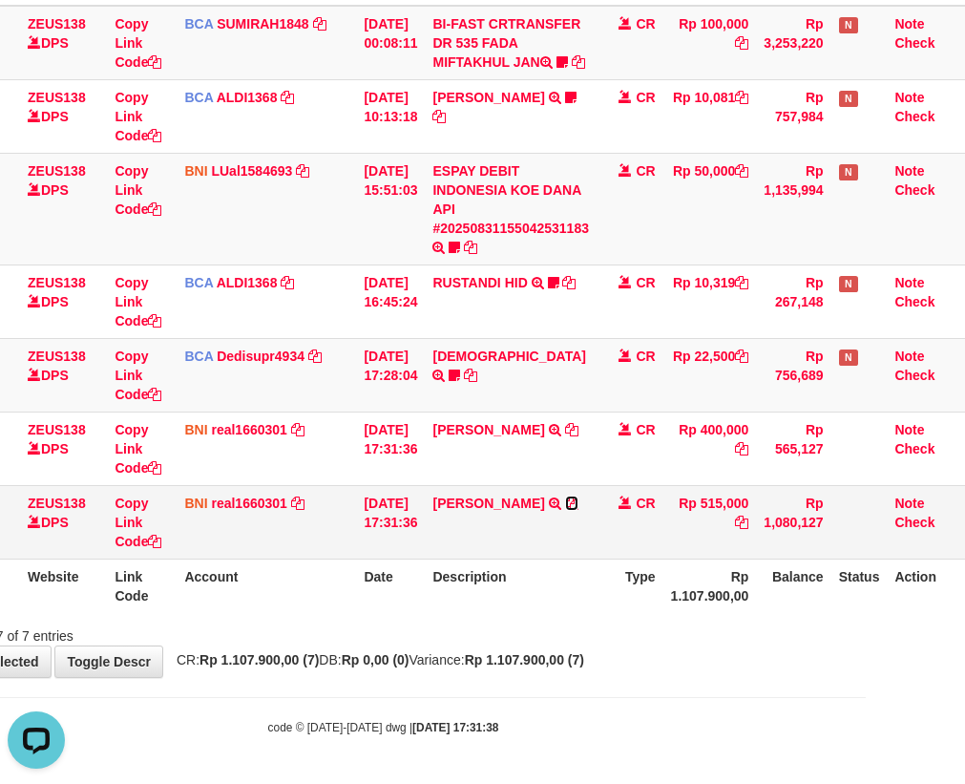
drag, startPoint x: 579, startPoint y: 498, endPoint x: 602, endPoint y: 490, distance: 24.5
click at [578, 498] on icon at bounding box center [571, 502] width 13 height 13
click at [425, 506] on td "[DATE] 17:31:36" at bounding box center [390, 521] width 69 height 73
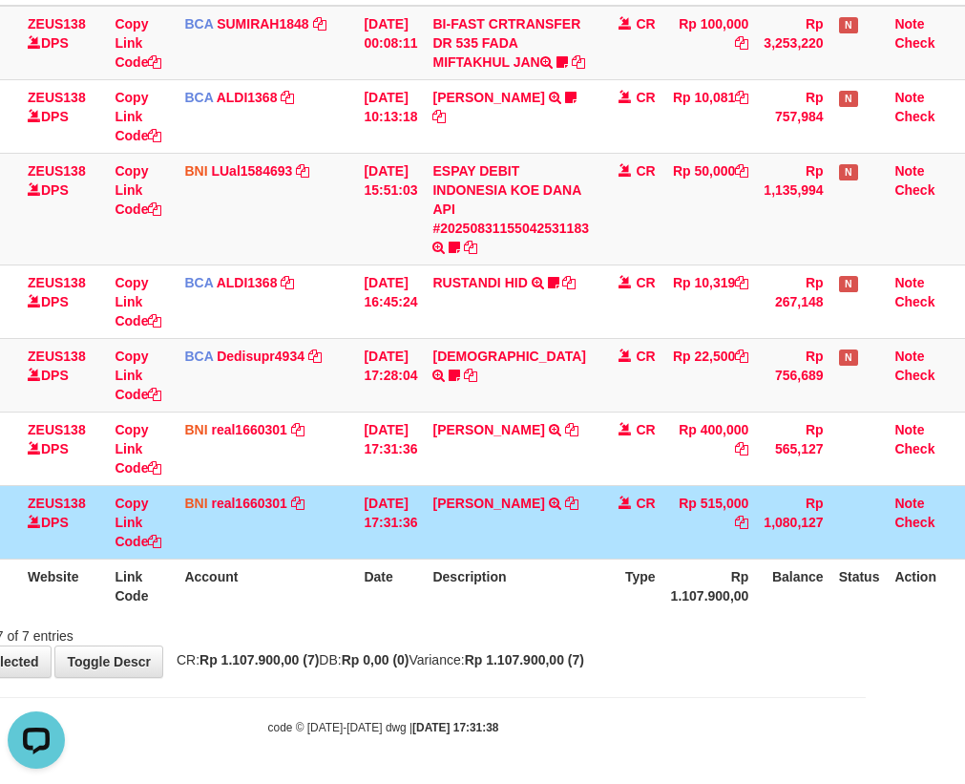
drag, startPoint x: 494, startPoint y: 583, endPoint x: 1326, endPoint y: 690, distance: 838.2
click at [866, 690] on html "Toggle navigation Home Bank Account List Load By Website Group [OXPLAY] ZEUS138…" at bounding box center [383, 251] width 965 height 1064
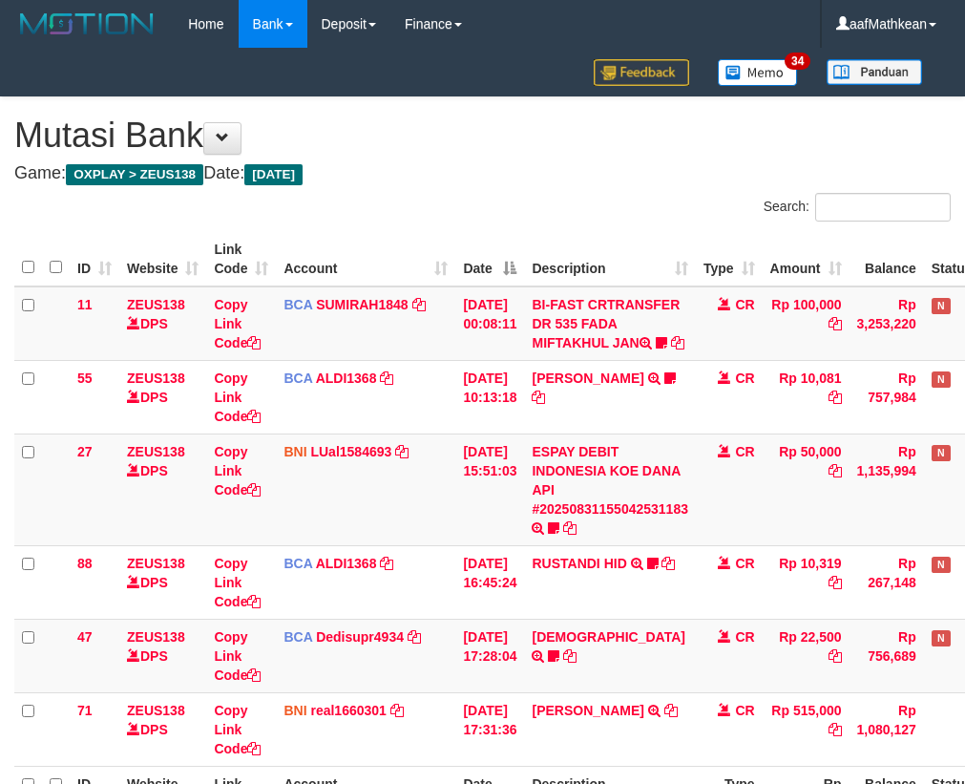
scroll to position [226, 105]
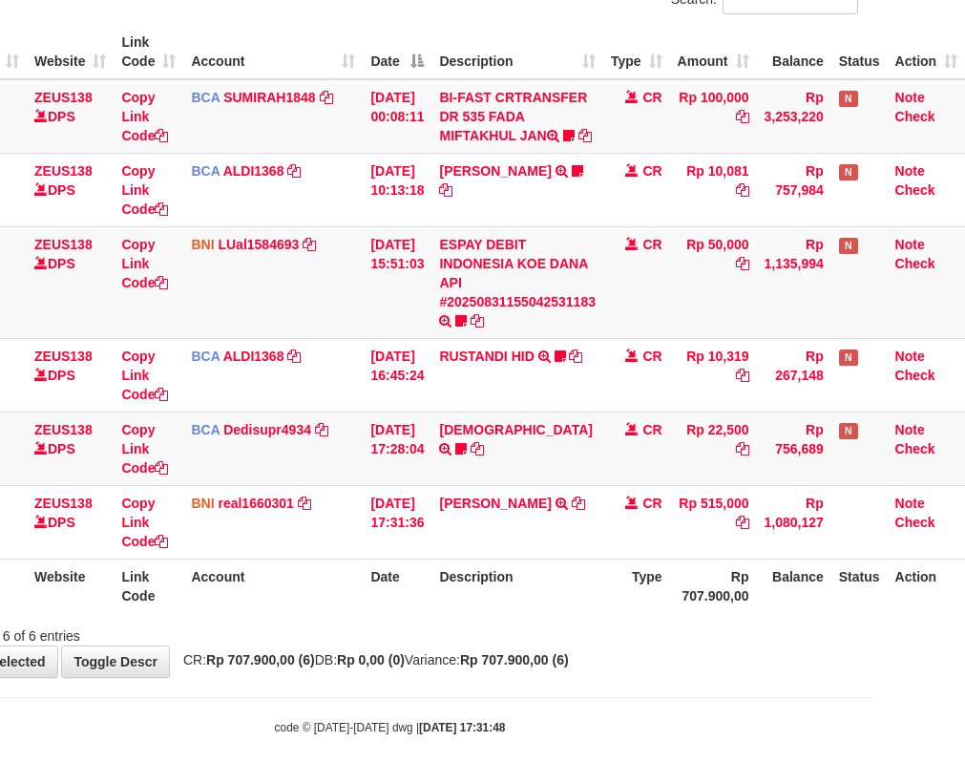
drag, startPoint x: 545, startPoint y: 663, endPoint x: 572, endPoint y: 641, distance: 34.6
click at [545, 663] on strong "Rp 707.900,00 (6)" at bounding box center [514, 659] width 109 height 15
click at [405, 581] on th "Date" at bounding box center [397, 585] width 69 height 54
click at [488, 596] on tr "ID Website Link Code Account Date Description Type Rp 707.900,00 Balance Status…" at bounding box center [443, 585] width 1043 height 54
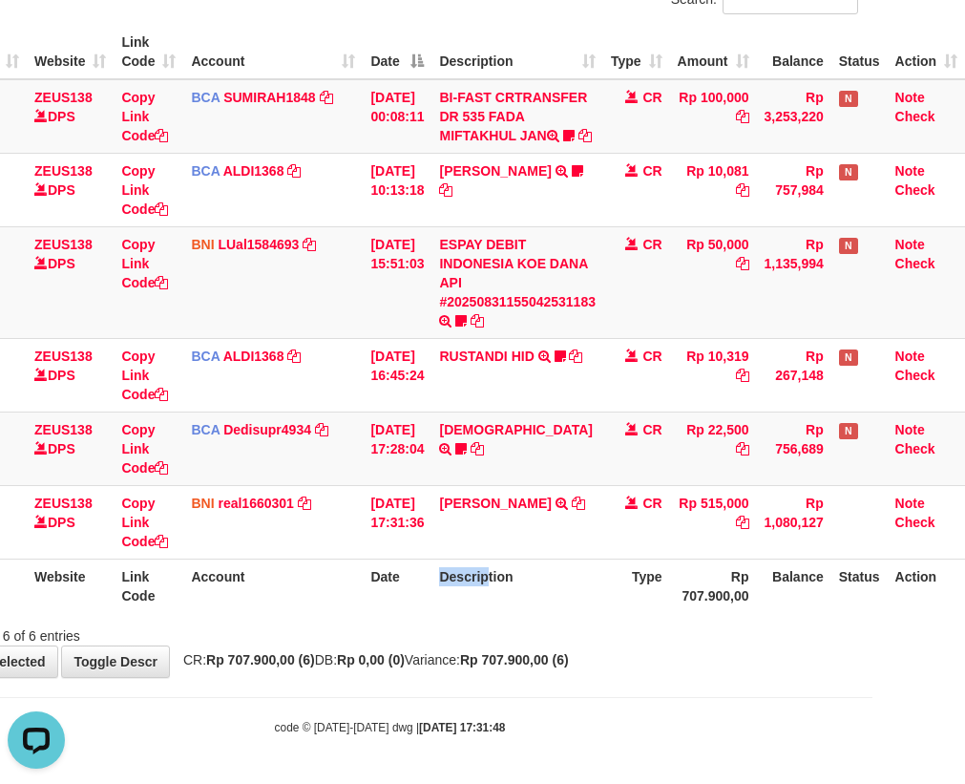
click at [409, 553] on td "31/08/2025 17:31:36" at bounding box center [397, 521] width 69 height 73
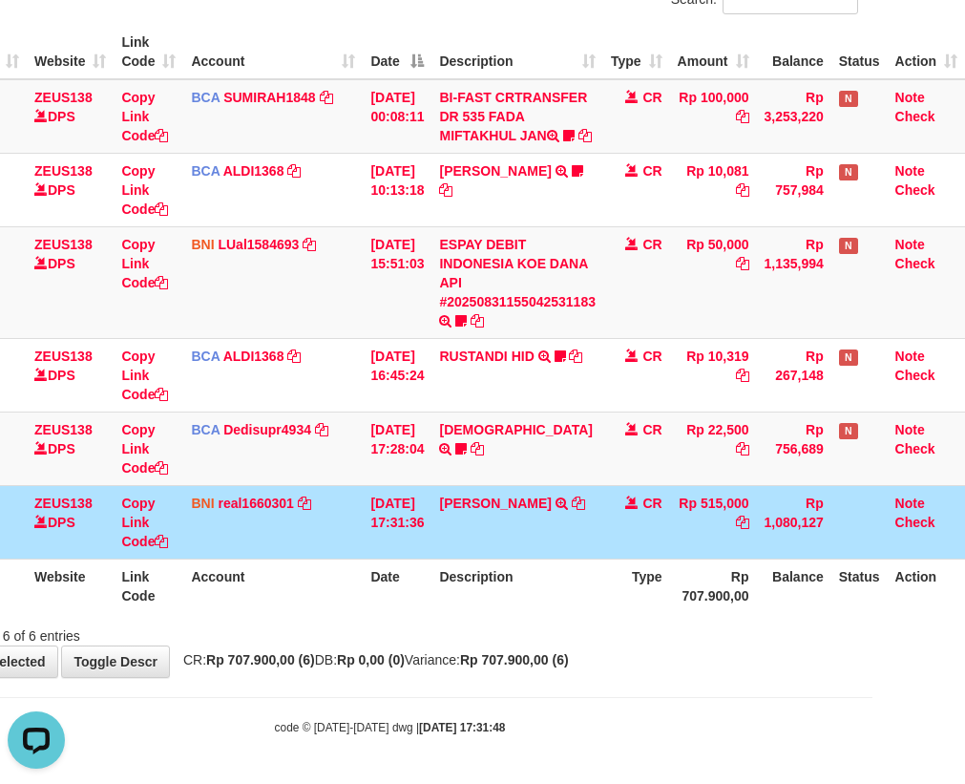
drag, startPoint x: 413, startPoint y: 563, endPoint x: 421, endPoint y: 578, distance: 17.1
click at [420, 577] on th "Date" at bounding box center [397, 585] width 69 height 54
click at [438, 576] on th "Description" at bounding box center [517, 585] width 172 height 54
click at [444, 575] on th "Description" at bounding box center [517, 585] width 172 height 54
click at [445, 575] on th "Description" at bounding box center [517, 585] width 172 height 54
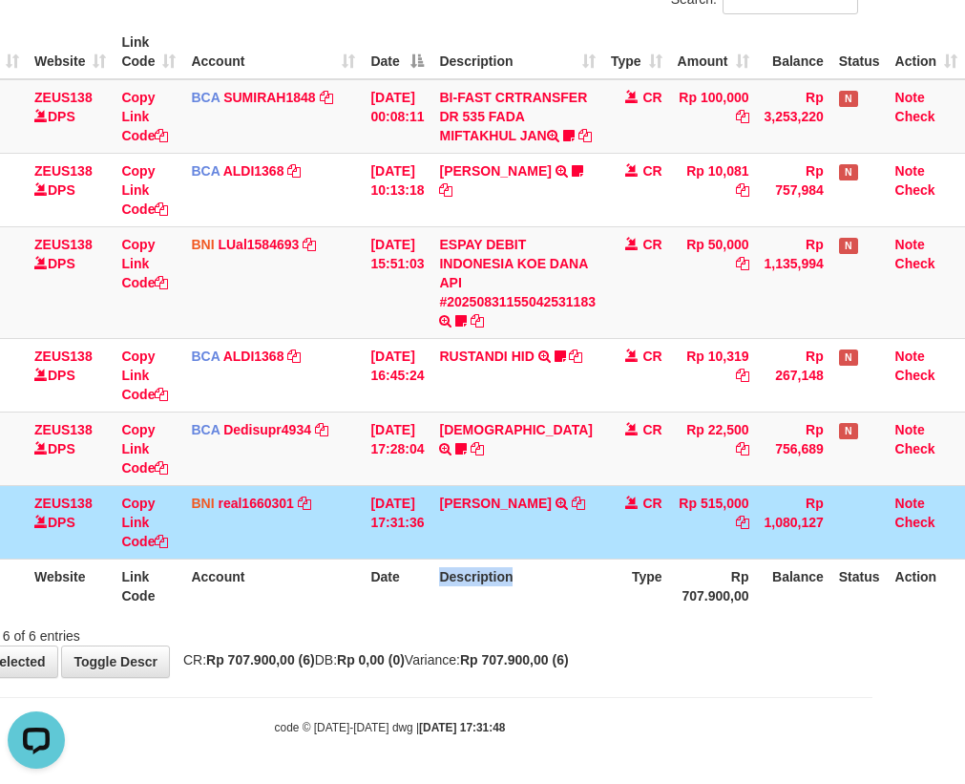
click at [447, 574] on th "Description" at bounding box center [517, 585] width 172 height 54
drag, startPoint x: 445, startPoint y: 584, endPoint x: 572, endPoint y: 583, distance: 127.0
click at [541, 585] on th "Description" at bounding box center [517, 585] width 172 height 54
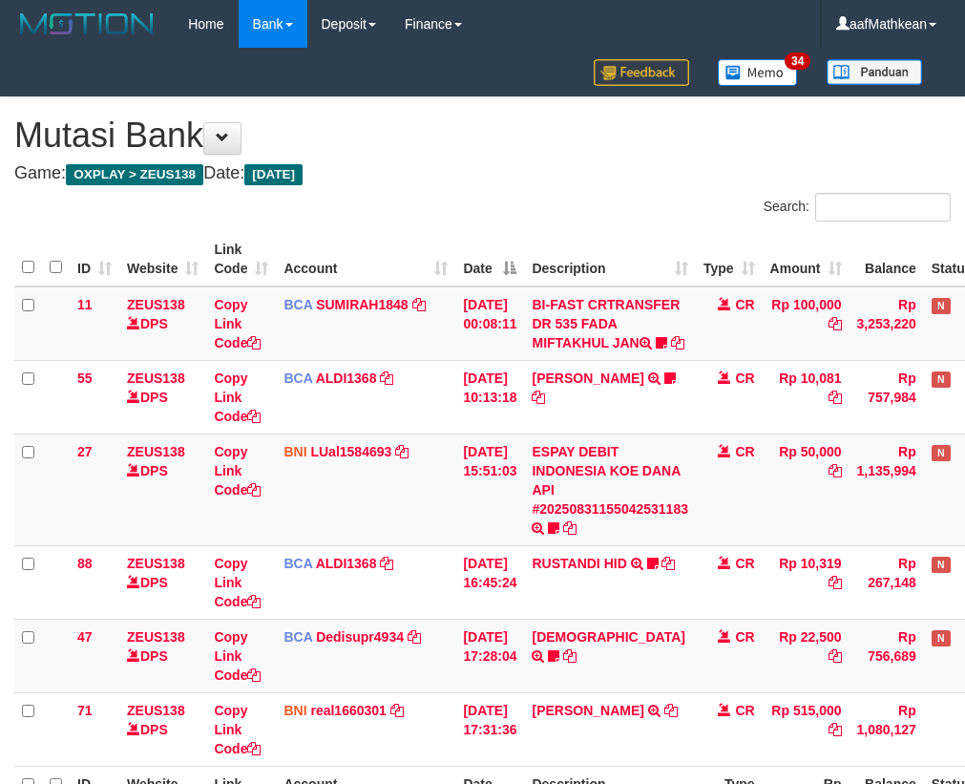
scroll to position [226, 76]
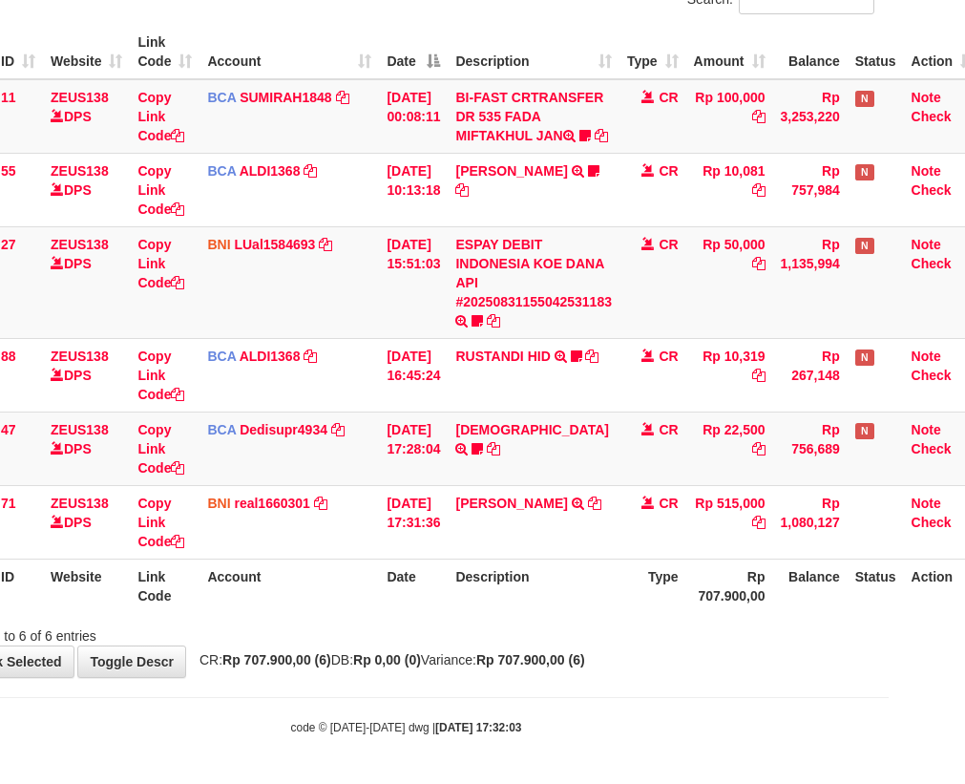
click at [556, 627] on div "Showing 1 to 6 of 6 entries" at bounding box center [406, 632] width 965 height 27
click at [559, 619] on div "Showing 1 to 6 of 6 entries" at bounding box center [406, 632] width 965 height 27
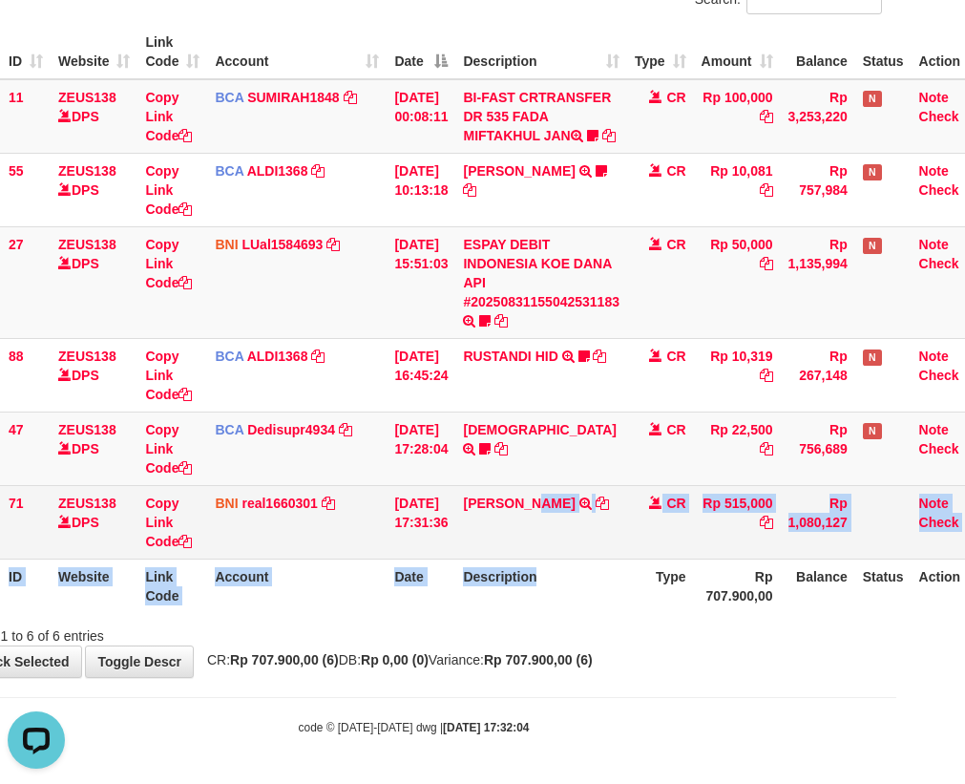
drag, startPoint x: 554, startPoint y: 556, endPoint x: 451, endPoint y: 519, distance: 108.4
click at [552, 556] on table "ID Website Link Code Account Date Description Type Amount Balance Status Action…" at bounding box center [467, 319] width 1043 height 588
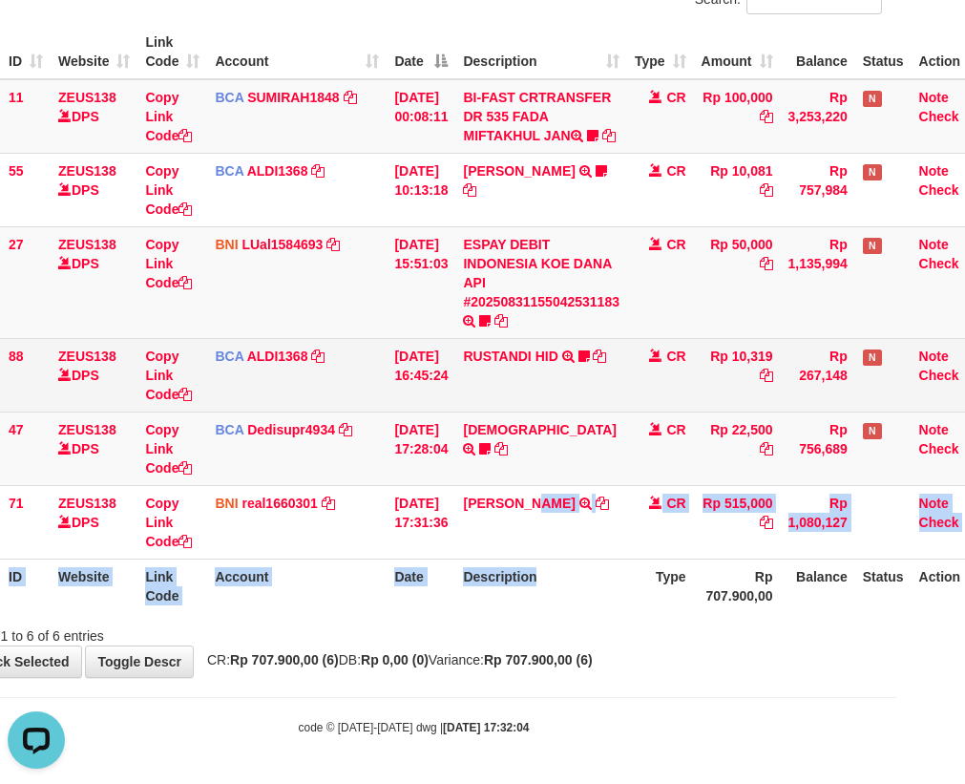
drag, startPoint x: 418, startPoint y: 337, endPoint x: 452, endPoint y: 346, distance: 35.4
click at [422, 321] on tbody "11 ZEUS138 DPS Copy Link Code BCA SUMIRAH1848 DPS SUMIRAH mutasi_20250831_4156 …" at bounding box center [467, 319] width 1043 height 480
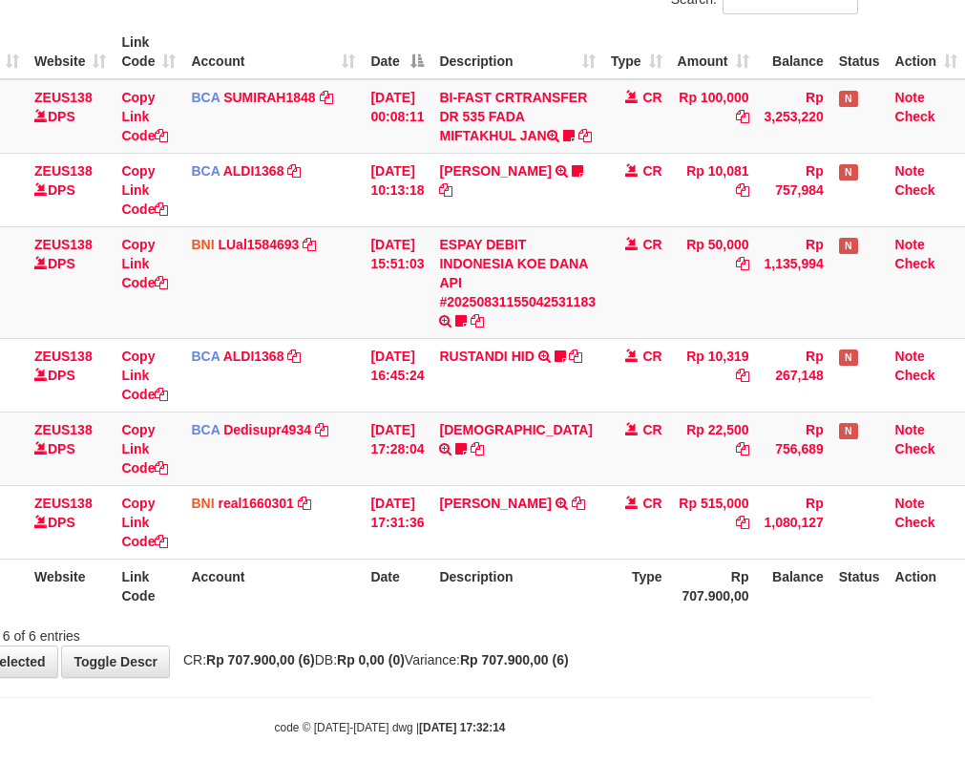
scroll to position [226, 69]
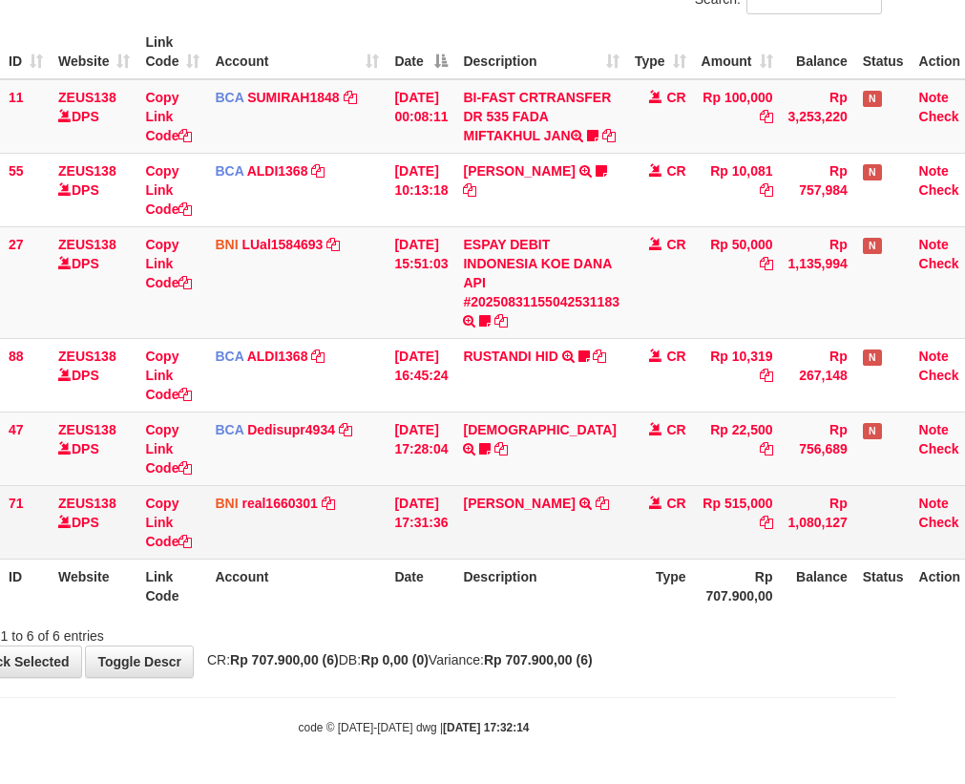
drag, startPoint x: 656, startPoint y: 516, endPoint x: 615, endPoint y: 522, distance: 41.4
click at [627, 520] on tr "71 ZEUS138 DPS Copy Link Code BNI real1660301 DPS REYHAN ALMANSYAH mutasi_20250…" at bounding box center [467, 521] width 1043 height 73
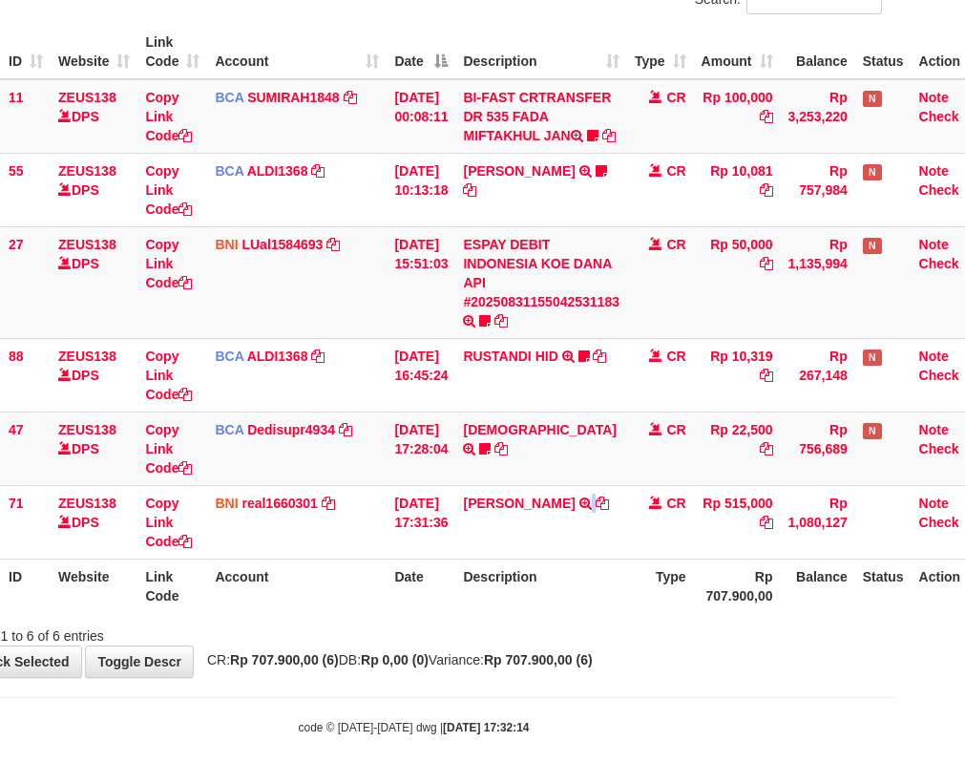
drag, startPoint x: 615, startPoint y: 522, endPoint x: 978, endPoint y: 472, distance: 367.1
click at [678, 508] on tr "71 ZEUS138 DPS Copy Link Code BNI real1660301 DPS REYHAN ALMANSYAH mutasi_20250…" at bounding box center [467, 521] width 1043 height 73
click at [645, 592] on tr "ID Website Link Code Account Date Description Type Rp 707.900,00 Balance Status…" at bounding box center [467, 585] width 1043 height 54
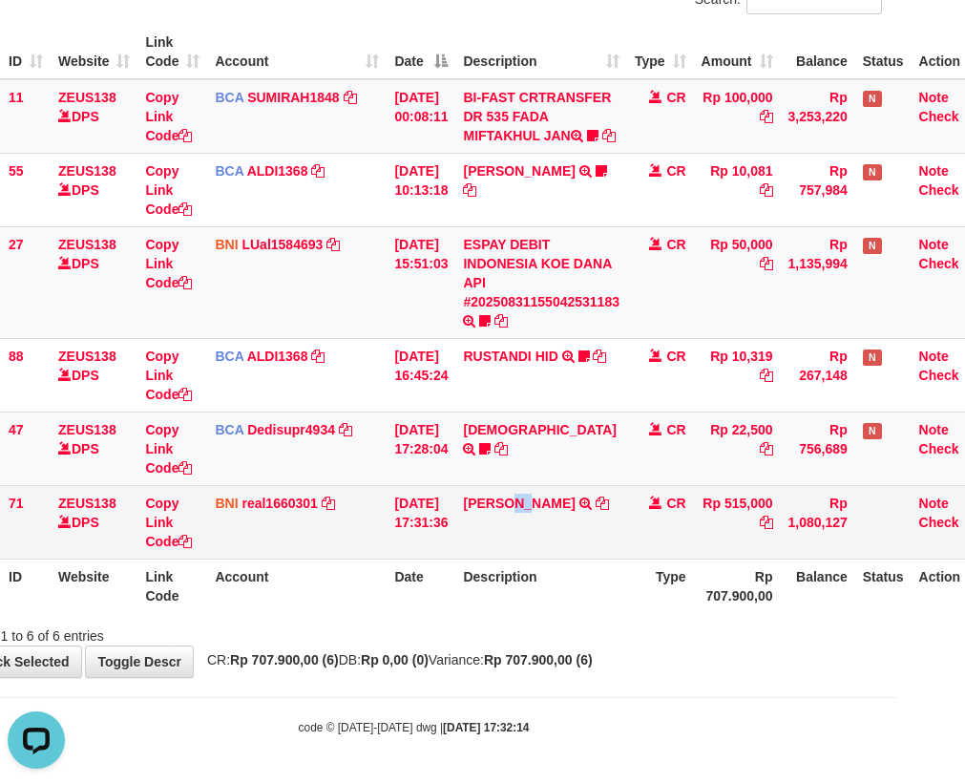
drag, startPoint x: 541, startPoint y: 520, endPoint x: 630, endPoint y: 545, distance: 92.2
click at [544, 521] on td "SHOLEH HIDAYAT TRANSFER DARI SDR SHOLEH HIDAYAT" at bounding box center [541, 521] width 172 height 73
drag, startPoint x: 630, startPoint y: 545, endPoint x: 754, endPoint y: 541, distance: 124.1
click at [684, 546] on tr "71 ZEUS138 DPS Copy Link Code BNI real1660301 DPS REYHAN ALMANSYAH mutasi_20250…" at bounding box center [467, 521] width 1043 height 73
click at [386, 519] on td "BNI real1660301 DPS REYHAN ALMANSYAH mutasi_20250831_4647 | 71 mutasi_20250831_…" at bounding box center [296, 521] width 179 height 73
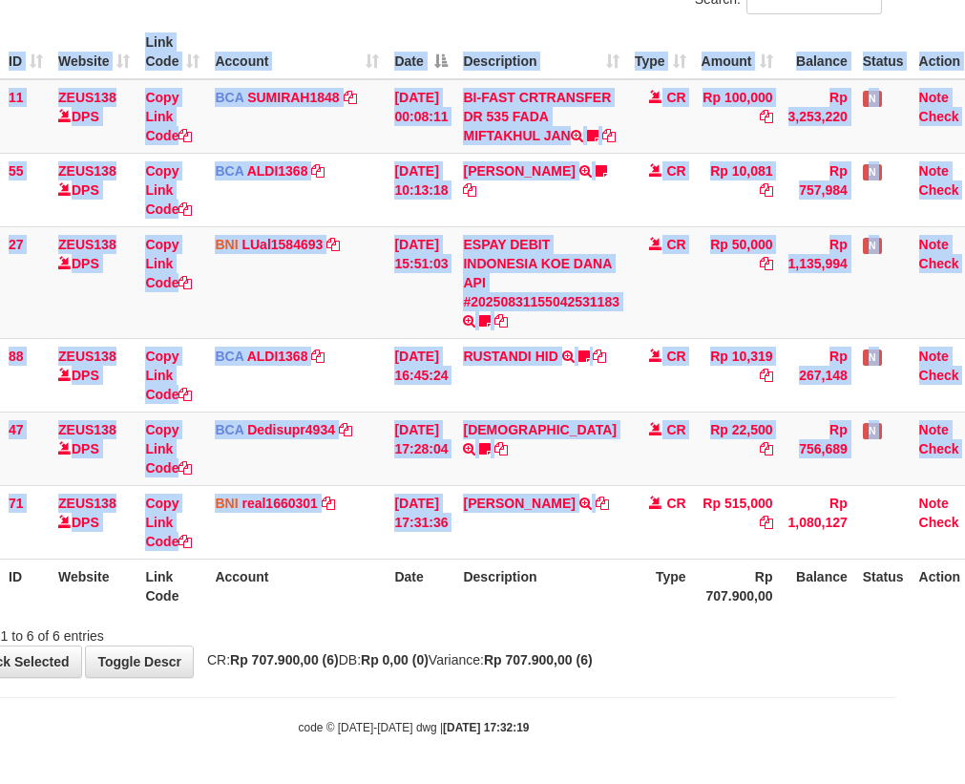
click at [896, 576] on html "Toggle navigation Home Bank Account List Load By Website Group [OXPLAY] ZEUS138…" at bounding box center [413, 288] width 965 height 991
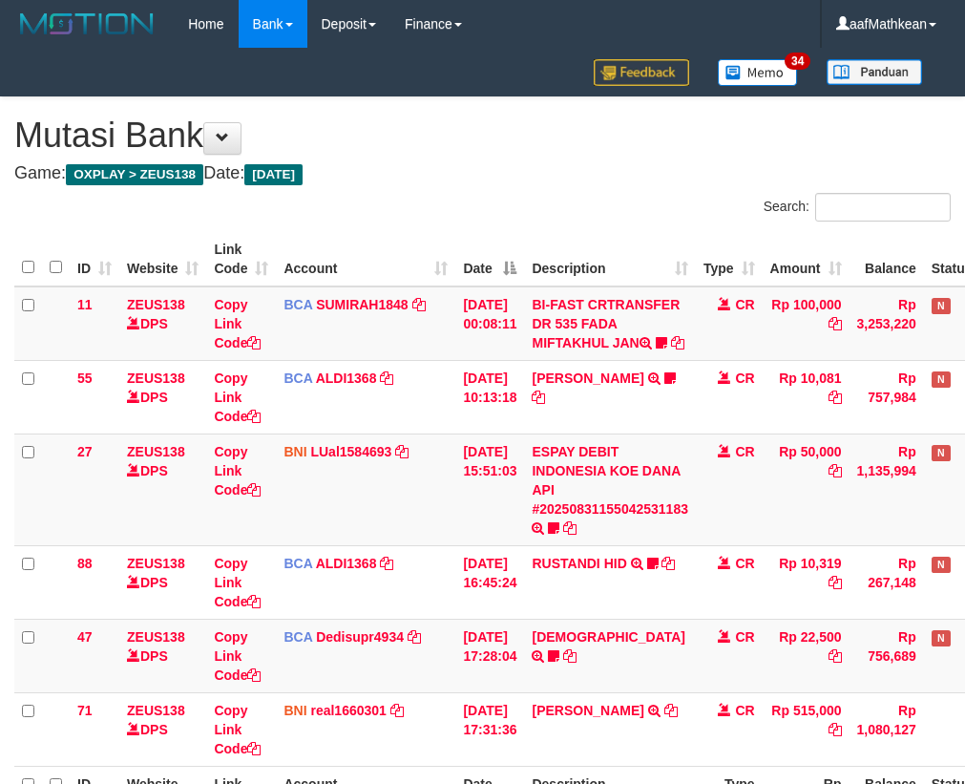
scroll to position [226, 105]
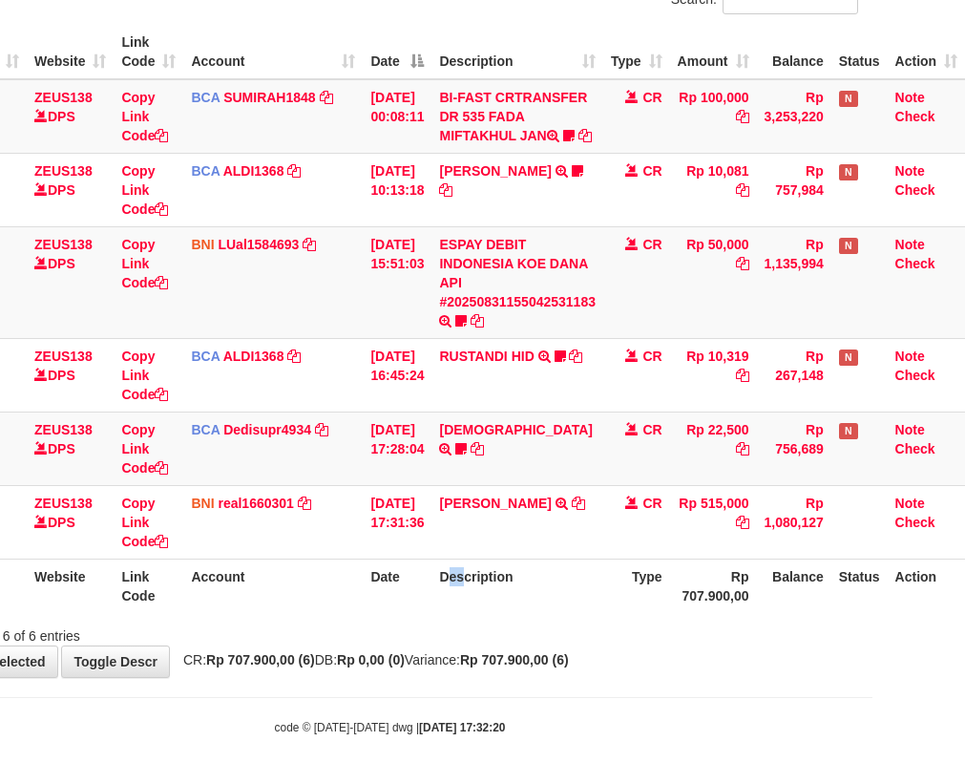
drag, startPoint x: 453, startPoint y: 589, endPoint x: 549, endPoint y: 571, distance: 97.2
click at [457, 588] on th "Description" at bounding box center [517, 585] width 172 height 54
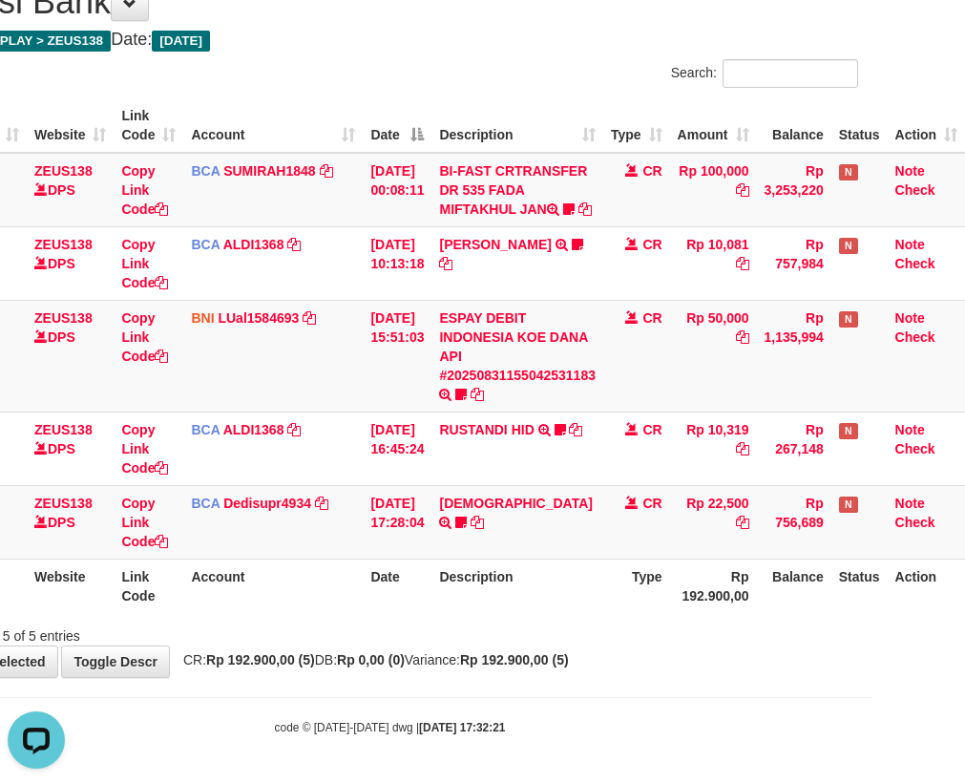
drag, startPoint x: 488, startPoint y: 637, endPoint x: 977, endPoint y: 580, distance: 492.9
click at [769, 607] on div "Search: ID Website Link Code Account Date Description Type Amount Balance Statu…" at bounding box center [390, 352] width 936 height 586
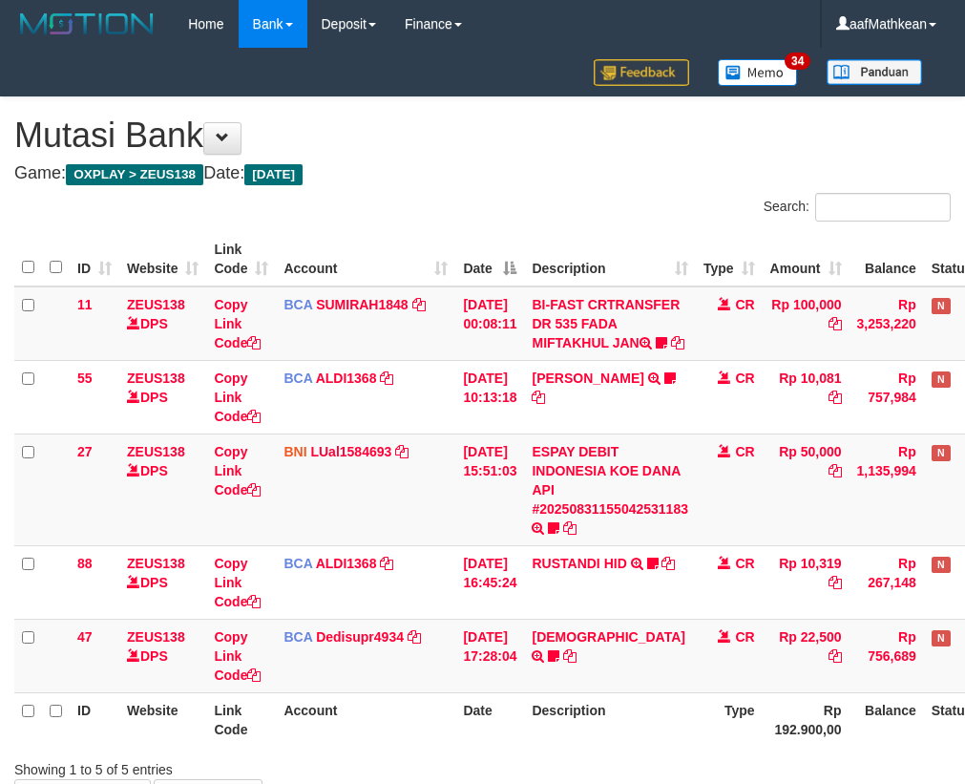
scroll to position [153, 105]
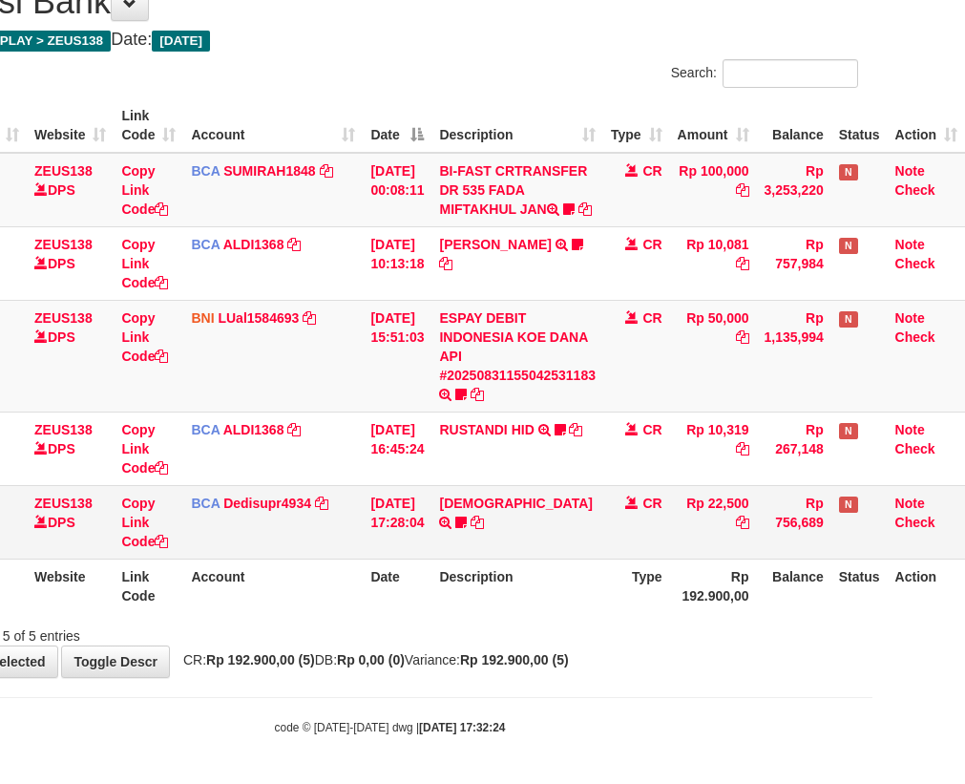
click at [344, 533] on td "BCA Dedisupr4934 DPS DEDI SUPRATMAN mutasi_20250831_4497 | 47 mutasi_20250831_4…" at bounding box center [272, 521] width 179 height 73
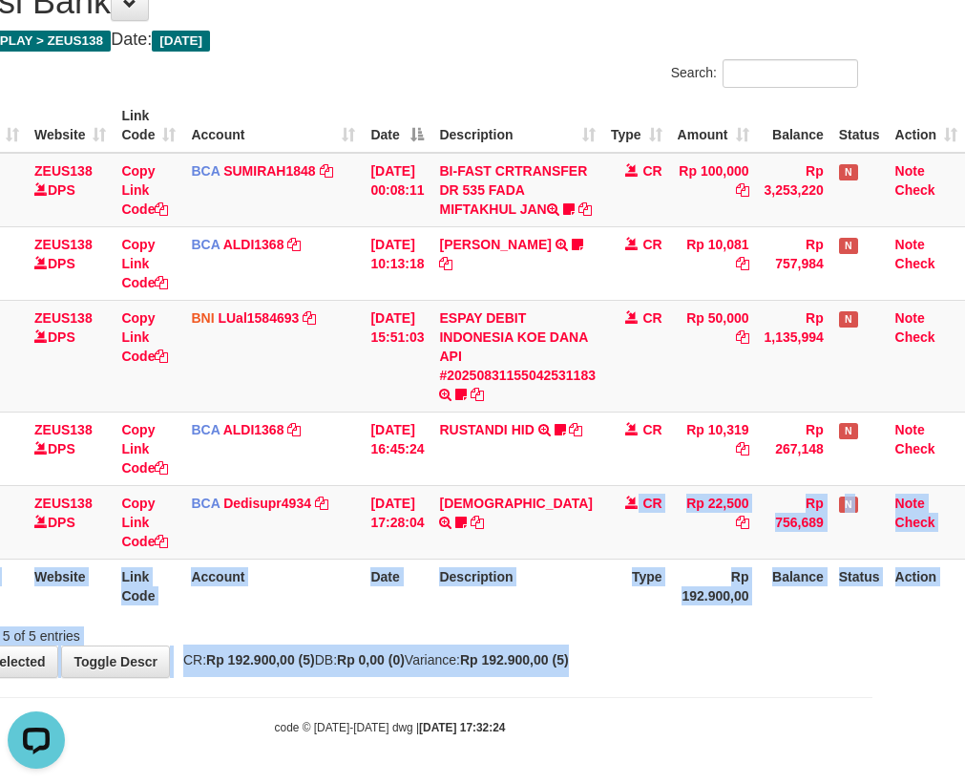
drag, startPoint x: 535, startPoint y: 499, endPoint x: 1275, endPoint y: 701, distance: 766.7
click at [872, 701] on html "Toggle navigation Home Bank Account List Load By Website Group [OXPLAY] ZEUS138…" at bounding box center [389, 324] width 965 height 917
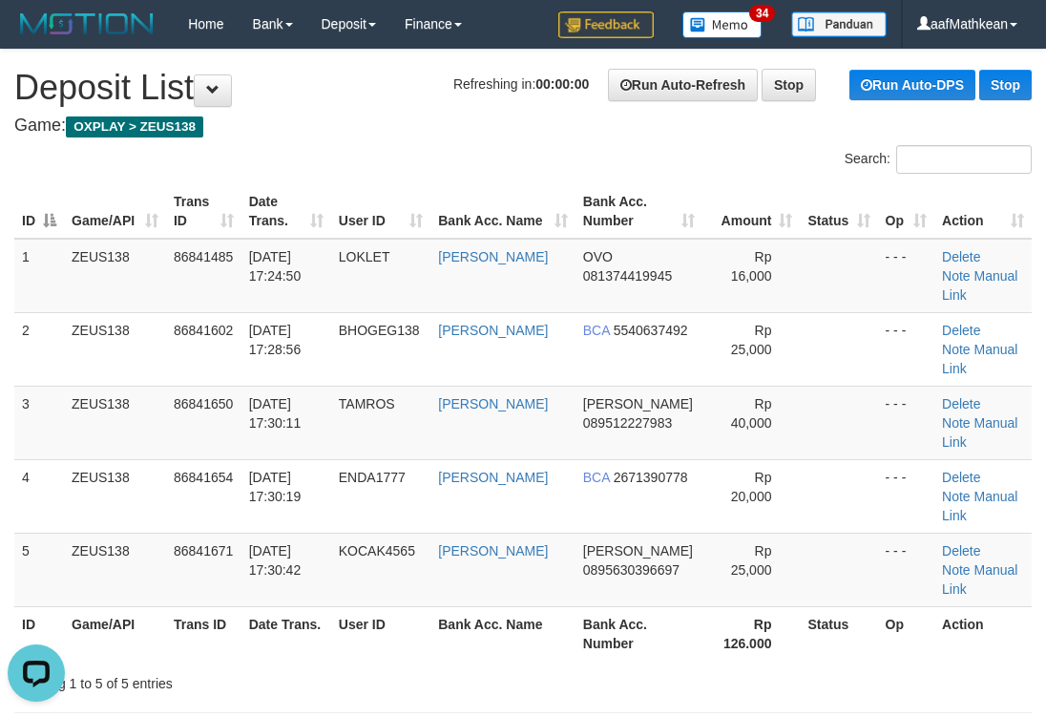
click at [174, 187] on th "Trans ID" at bounding box center [203, 211] width 75 height 54
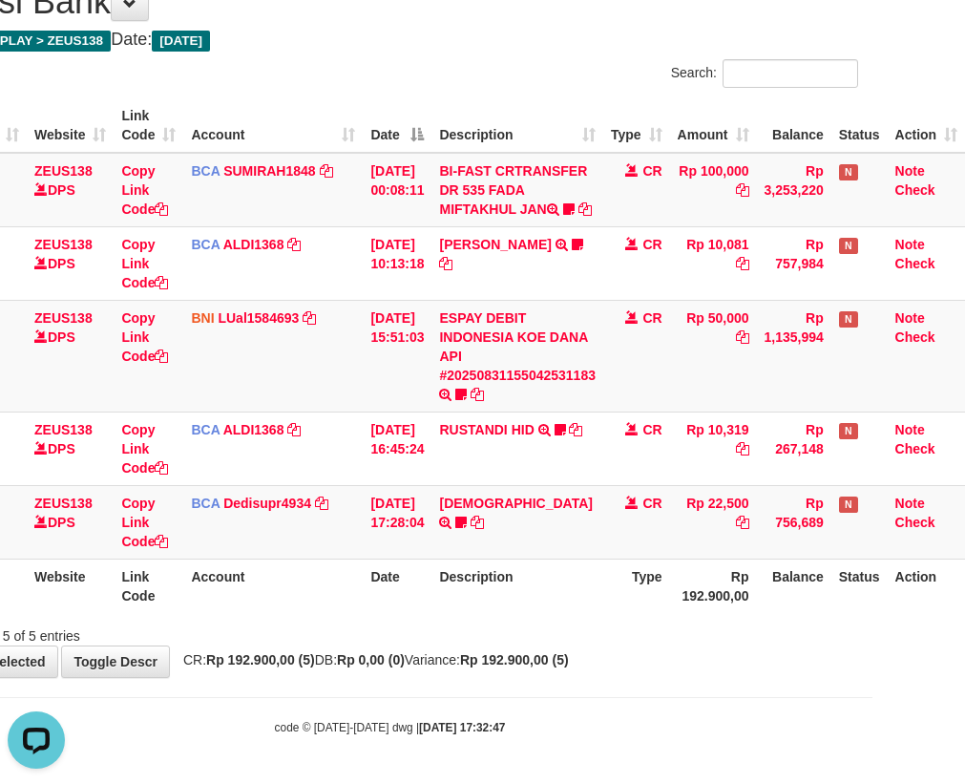
click at [455, 591] on th "Description" at bounding box center [517, 585] width 172 height 54
click at [524, 510] on td "HADI TRSF E-BANKING CR 3108/FTSCY/WS95031 22500.00HADI Robertoheri" at bounding box center [517, 521] width 172 height 73
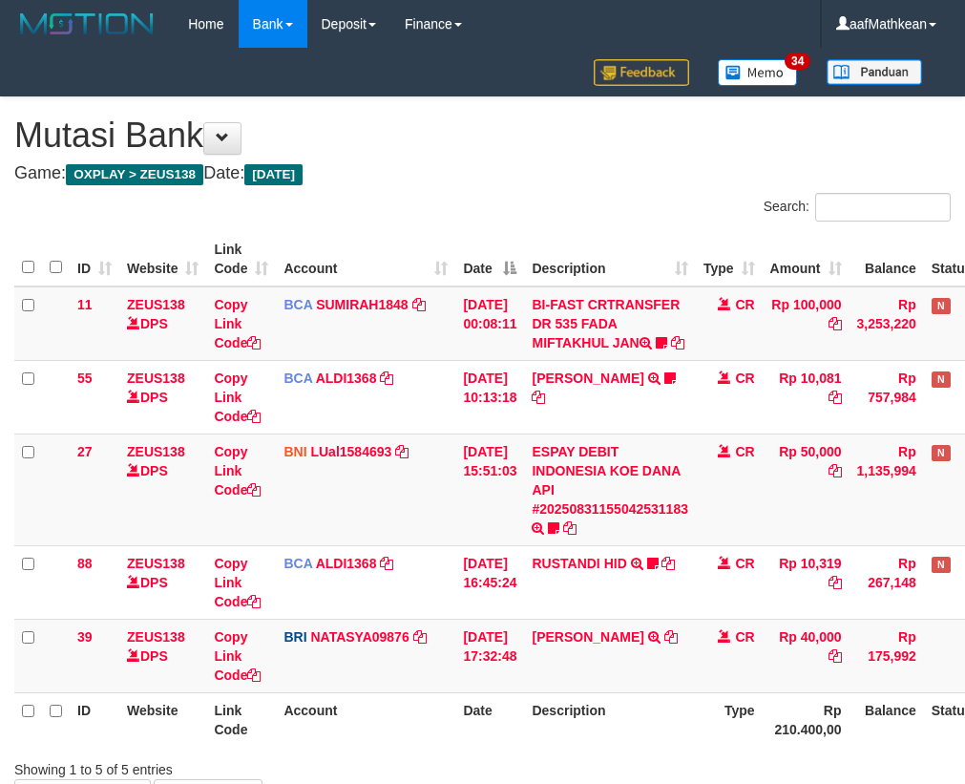
scroll to position [153, 105]
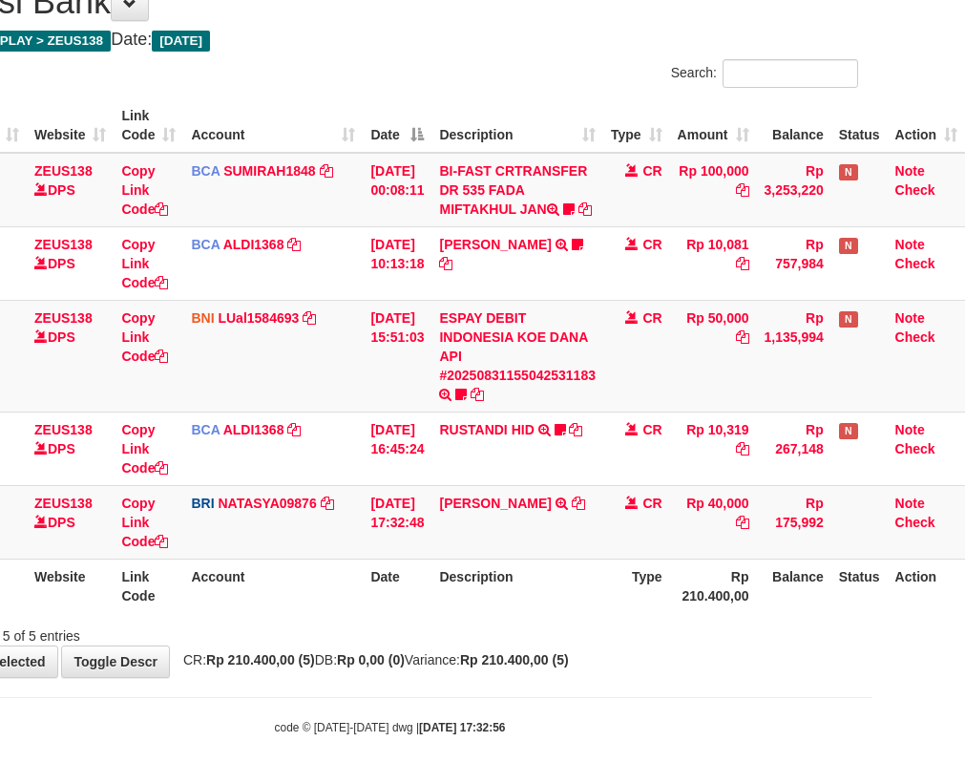
click at [438, 593] on th "Description" at bounding box center [517, 585] width 172 height 54
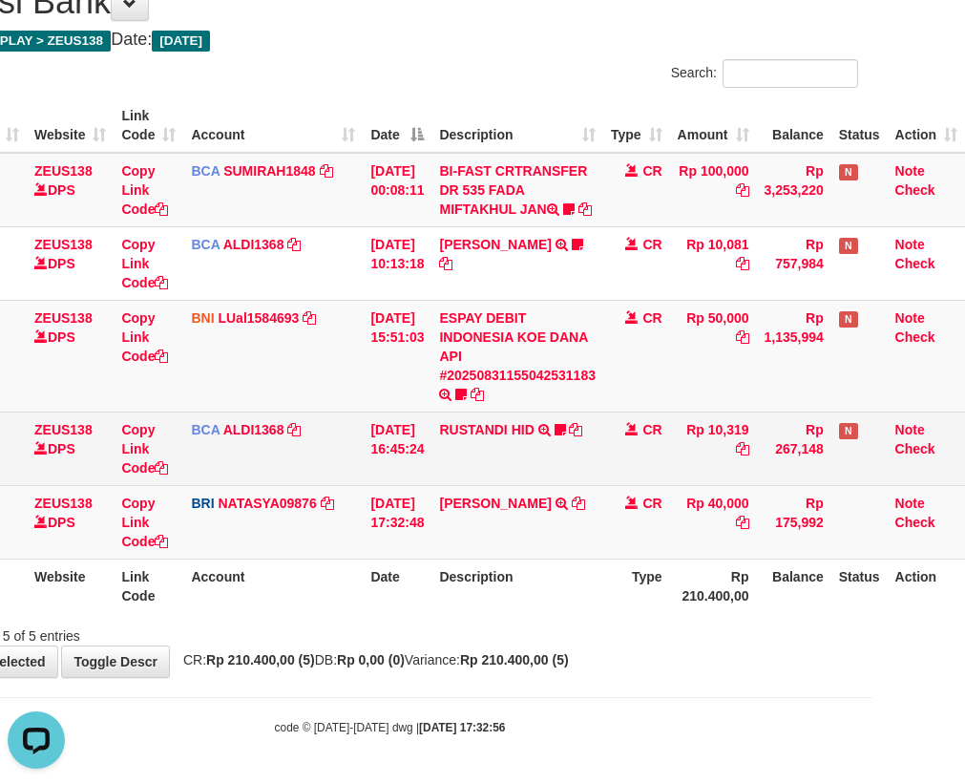
scroll to position [0, 0]
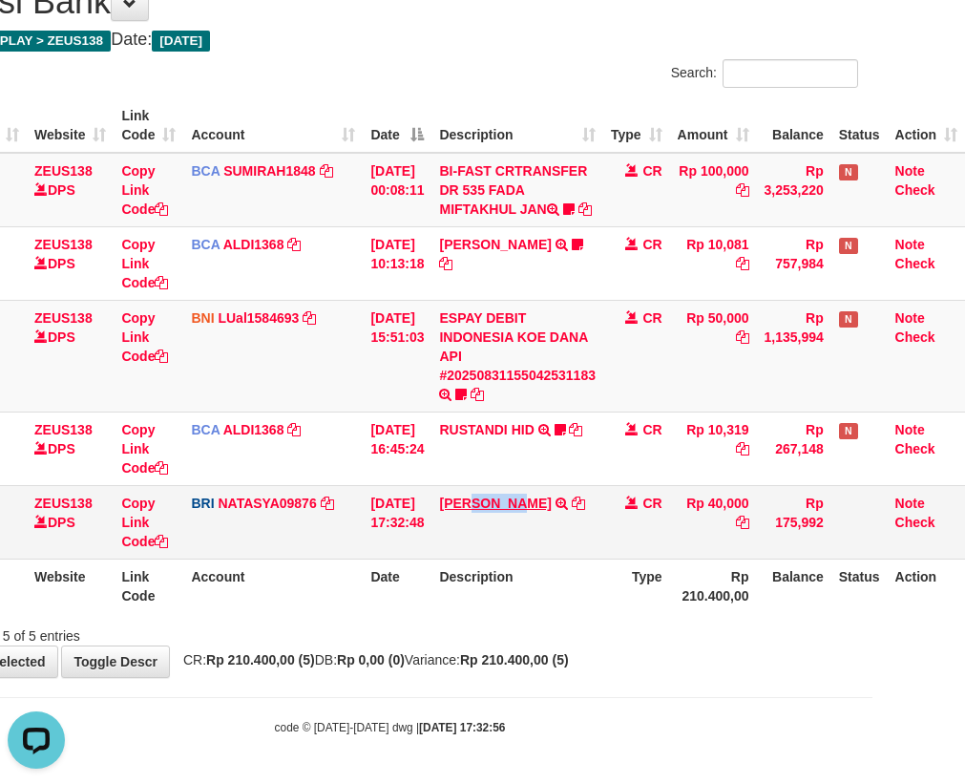
drag, startPoint x: 477, startPoint y: 487, endPoint x: 528, endPoint y: 502, distance: 52.8
click at [528, 502] on td "DANA AHMADMARZUKI TRANSFER NBMB DANA AHMADMARZUKI TO SITI NURLITA SAPITRI" at bounding box center [517, 521] width 172 height 73
copy link "AHMAD"
click at [300, 602] on th "Account" at bounding box center [272, 585] width 179 height 54
click at [141, 540] on link "Copy Link Code" at bounding box center [144, 521] width 47 height 53
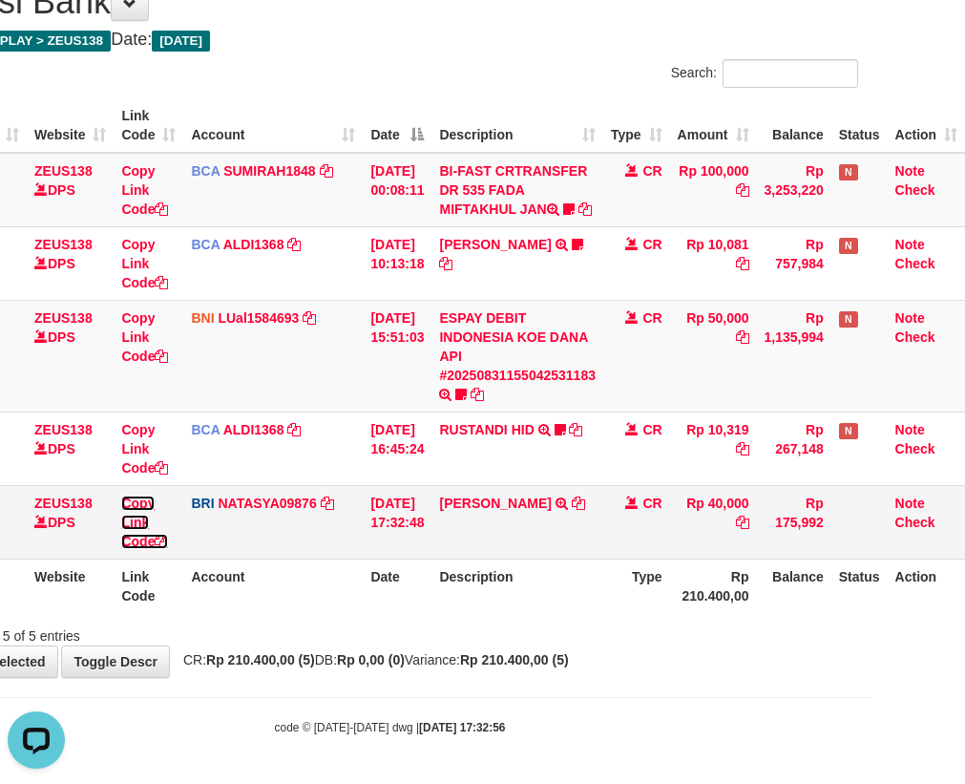
click at [140, 540] on link "Copy Link Code" at bounding box center [144, 521] width 47 height 53
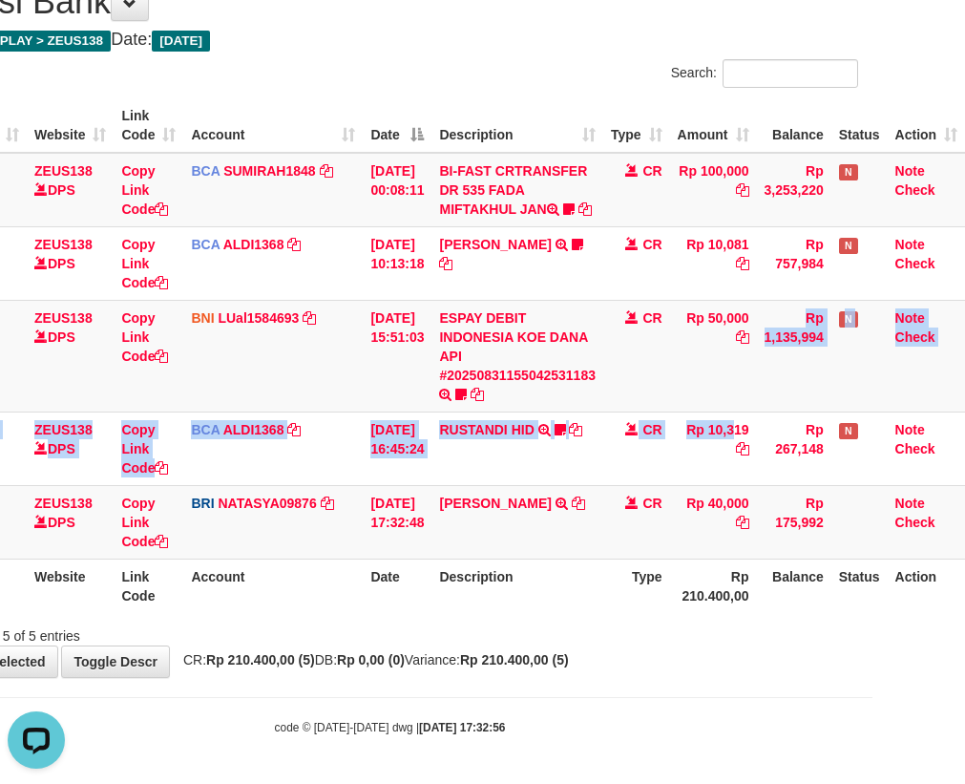
click at [920, 457] on tbody "11 ZEUS138 DPS Copy Link Code BCA SUMIRAH1848 DPS SUMIRAH mutasi_20250831_4156 …" at bounding box center [443, 356] width 1043 height 407
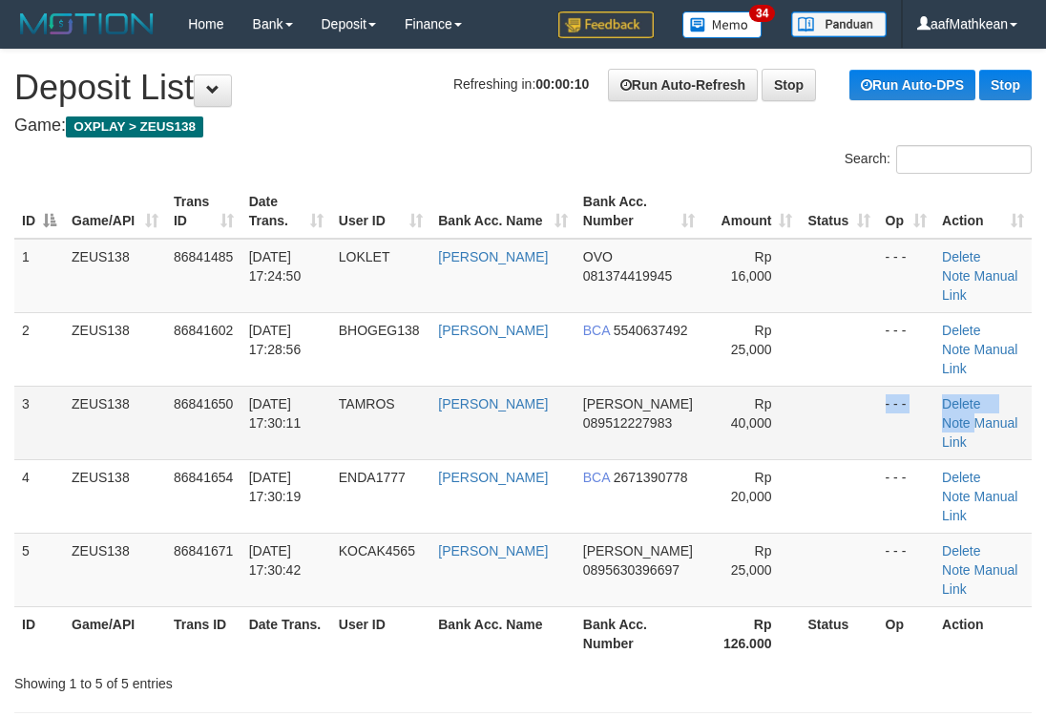
drag, startPoint x: 932, startPoint y: 398, endPoint x: 921, endPoint y: 401, distance: 10.9
click at [930, 403] on tbody "1 ZEUS138 86841485 31/08/2025 17:24:50 LOKLET DEDEK MARTINA SARI OVO 0813744199…" at bounding box center [523, 423] width 1018 height 368
click at [981, 415] on link "Manual Link" at bounding box center [979, 432] width 75 height 34
drag, startPoint x: 283, startPoint y: 386, endPoint x: 5, endPoint y: 387, distance: 277.8
click at [281, 386] on td "31/08/2025 17:30:11" at bounding box center [286, 422] width 90 height 73
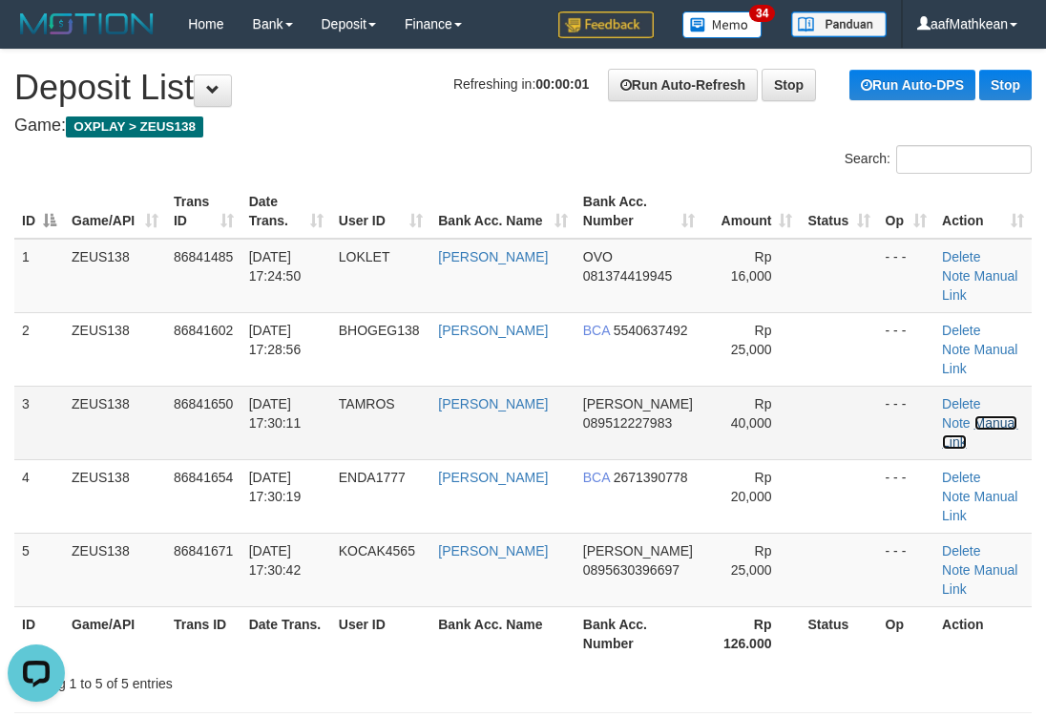
click at [968, 415] on link "Manual Link" at bounding box center [979, 432] width 75 height 34
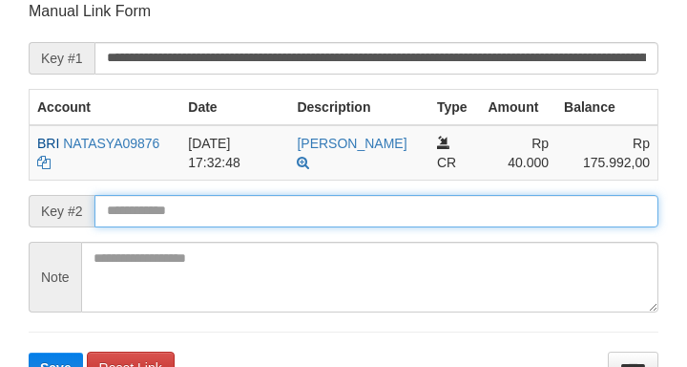
click at [29, 352] on button "Save" at bounding box center [56, 367] width 54 height 31
click at [222, 202] on input "text" at bounding box center [376, 211] width 564 height 32
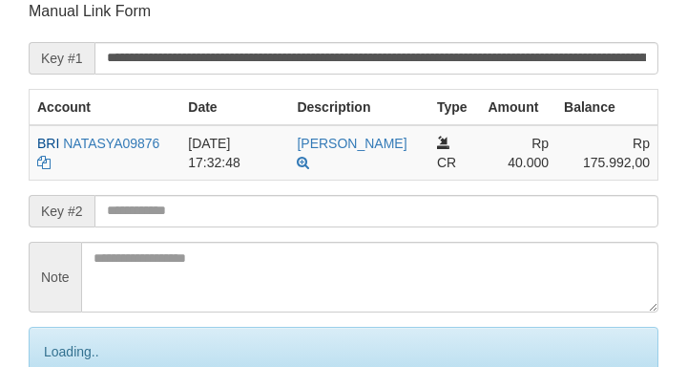
click at [220, 203] on form "**********" at bounding box center [344, 224] width 630 height 446
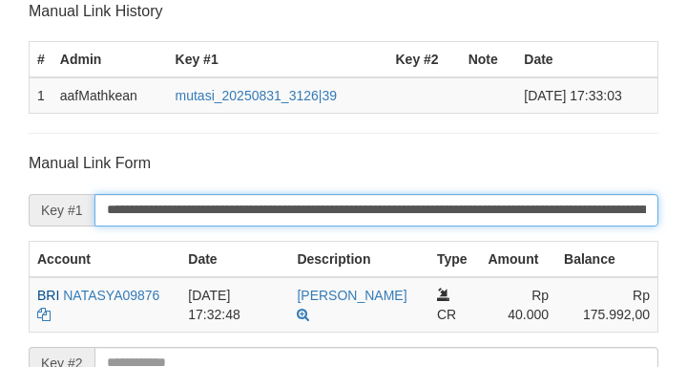
click at [255, 202] on input "**********" at bounding box center [376, 210] width 564 height 32
click at [243, 208] on input "**********" at bounding box center [376, 210] width 564 height 32
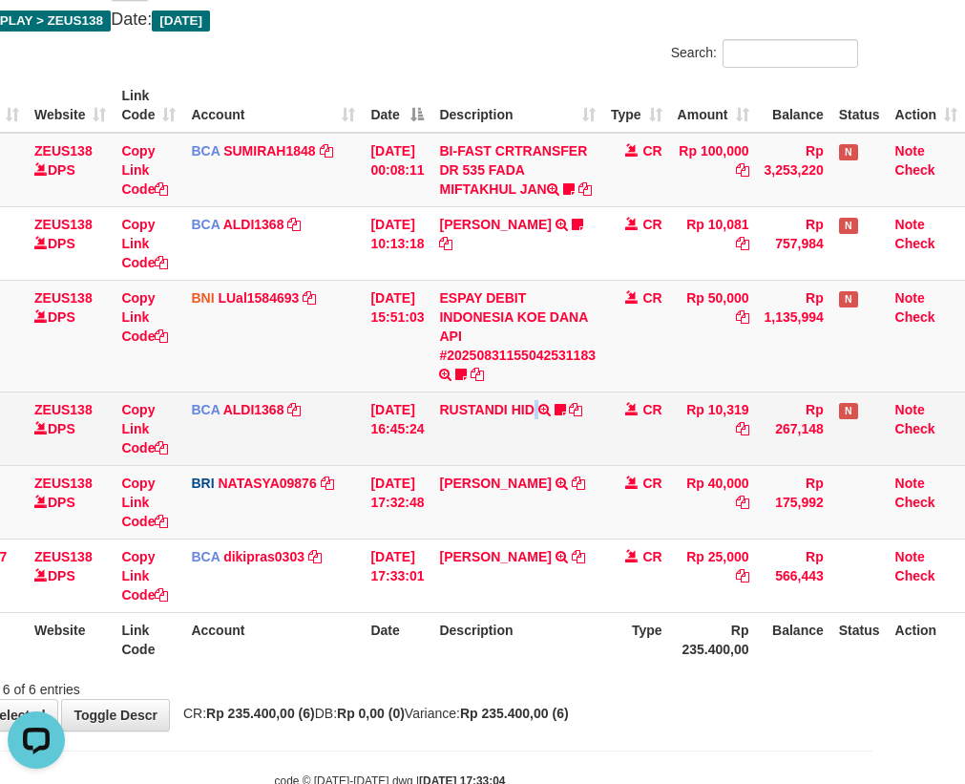
drag, startPoint x: 558, startPoint y: 469, endPoint x: 858, endPoint y: 473, distance: 299.8
click at [560, 465] on td "RUSTANDI HID TRSF E-BANKING CR 3108/FTSCY/WS95051 10319.002025083136067805 TRFD…" at bounding box center [517, 427] width 172 height 73
drag, startPoint x: 593, startPoint y: 465, endPoint x: 620, endPoint y: 465, distance: 27.7
click at [604, 465] on tr "88 ZEUS138 DPS Copy Link Code BCA ALDI1368 DPS ALDI mutasi_20250831_3354 | 88 m…" at bounding box center [443, 427] width 1043 height 73
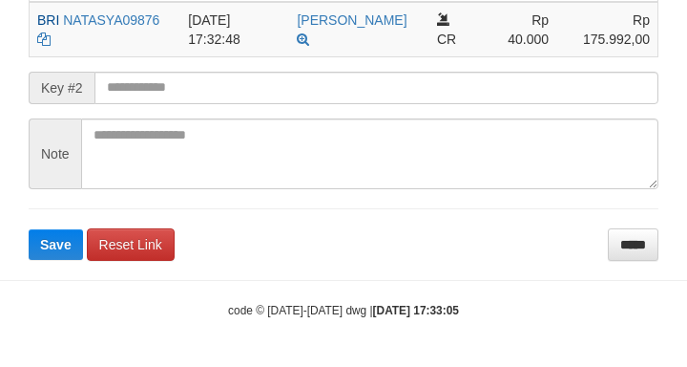
drag, startPoint x: 195, startPoint y: 69, endPoint x: 160, endPoint y: 90, distance: 40.3
click at [194, 74] on form "**********" at bounding box center [344, 69] width 630 height 382
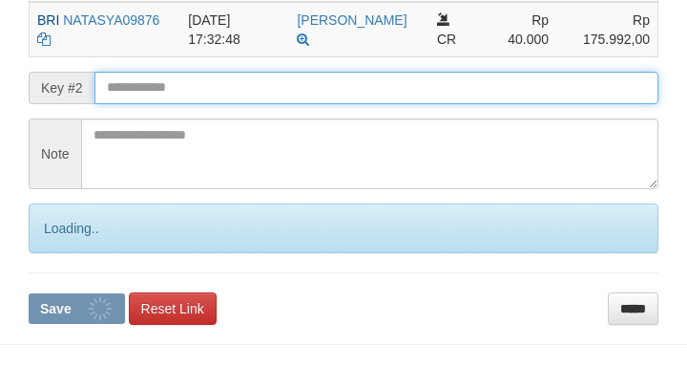
drag, startPoint x: 163, startPoint y: 89, endPoint x: 132, endPoint y: 91, distance: 31.6
click at [162, 87] on input "text" at bounding box center [376, 88] width 564 height 32
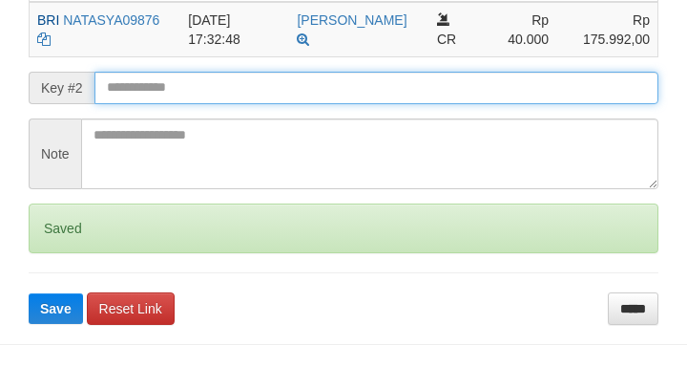
click at [29, 293] on button "Save" at bounding box center [56, 308] width 54 height 31
drag, startPoint x: 284, startPoint y: 95, endPoint x: 301, endPoint y: 105, distance: 18.8
click at [286, 97] on input "text" at bounding box center [376, 88] width 564 height 32
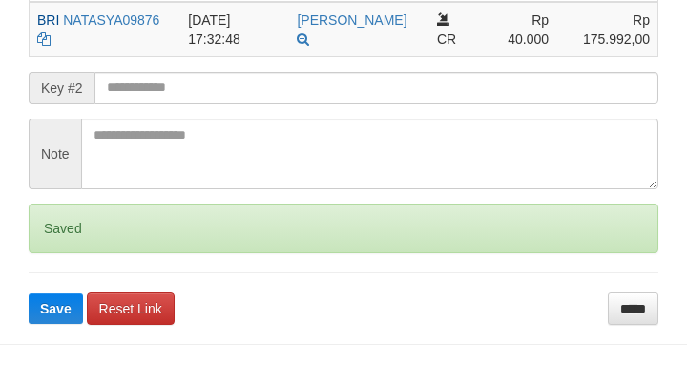
click at [301, 105] on form "**********" at bounding box center [344, 101] width 630 height 446
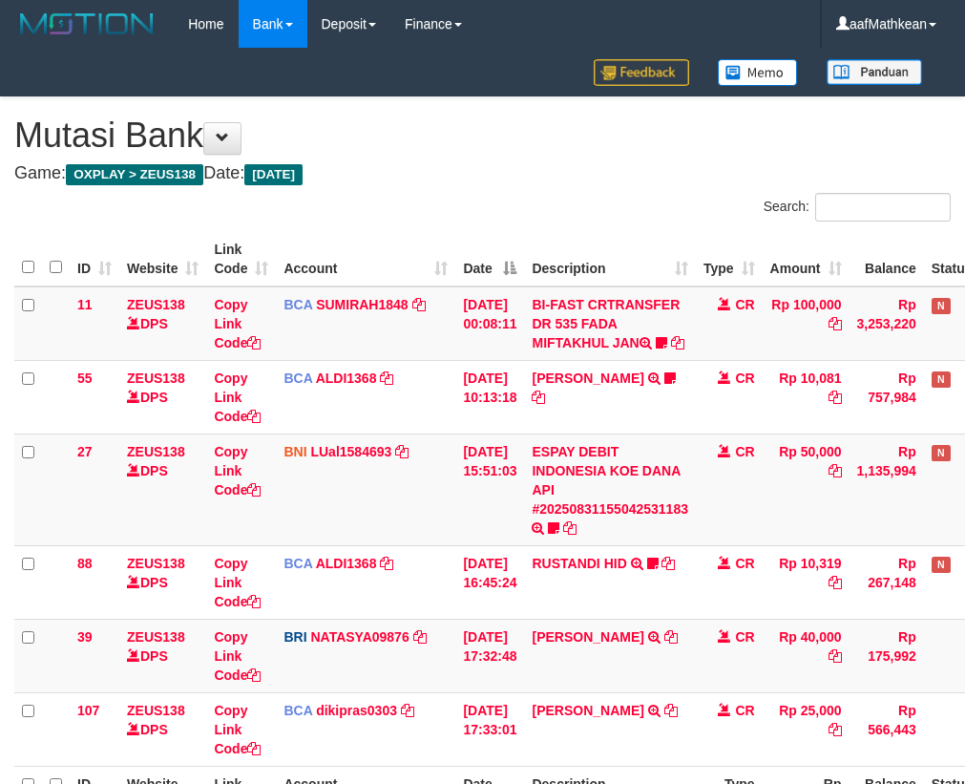
scroll to position [155, 105]
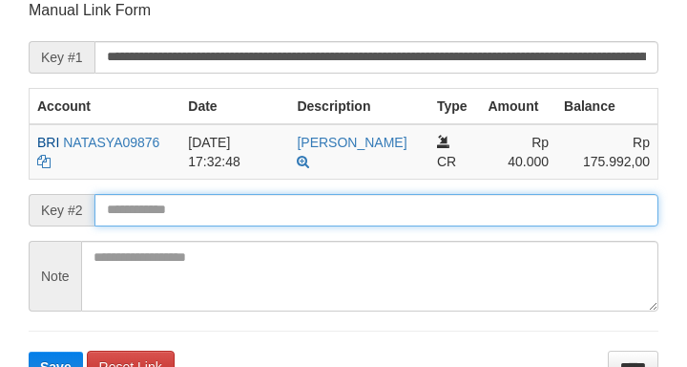
click at [29, 351] on button "Save" at bounding box center [56, 366] width 54 height 31
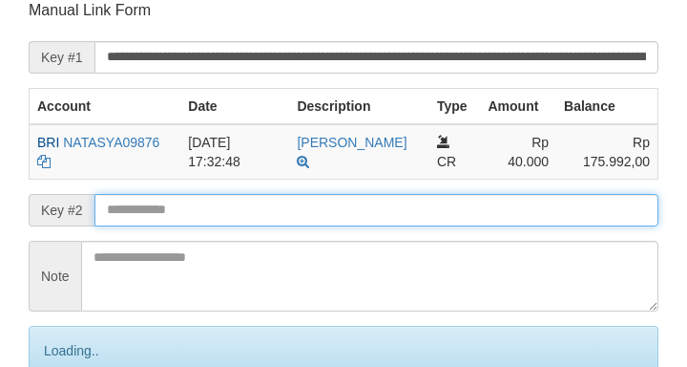
click at [164, 209] on input "text" at bounding box center [376, 210] width 564 height 32
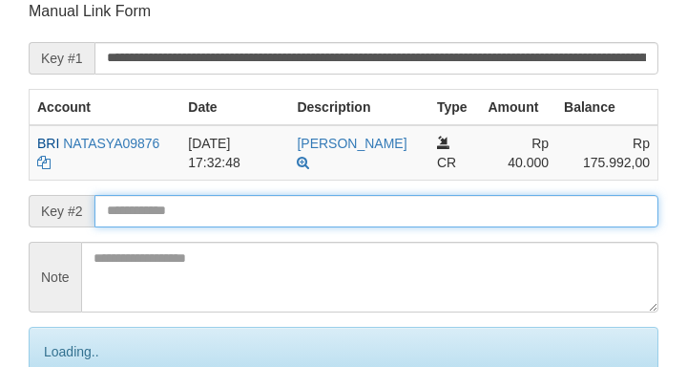
click at [192, 204] on input "text" at bounding box center [376, 211] width 564 height 32
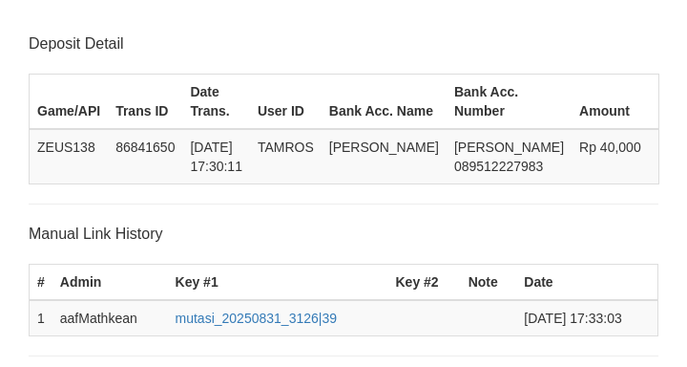
scroll to position [374, 0]
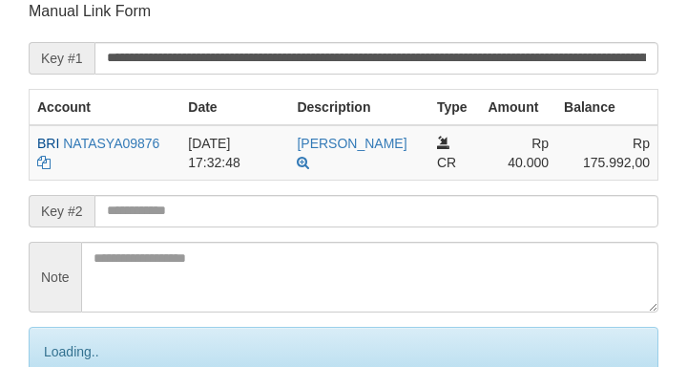
click at [334, 228] on form "**********" at bounding box center [344, 224] width 630 height 446
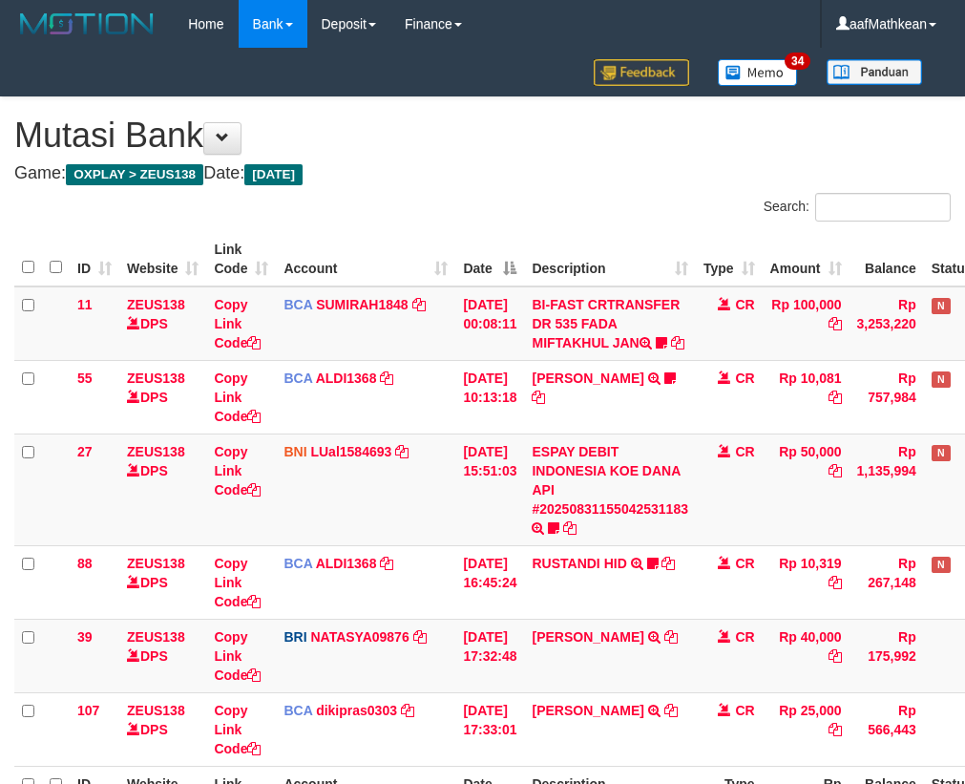
scroll to position [156, 105]
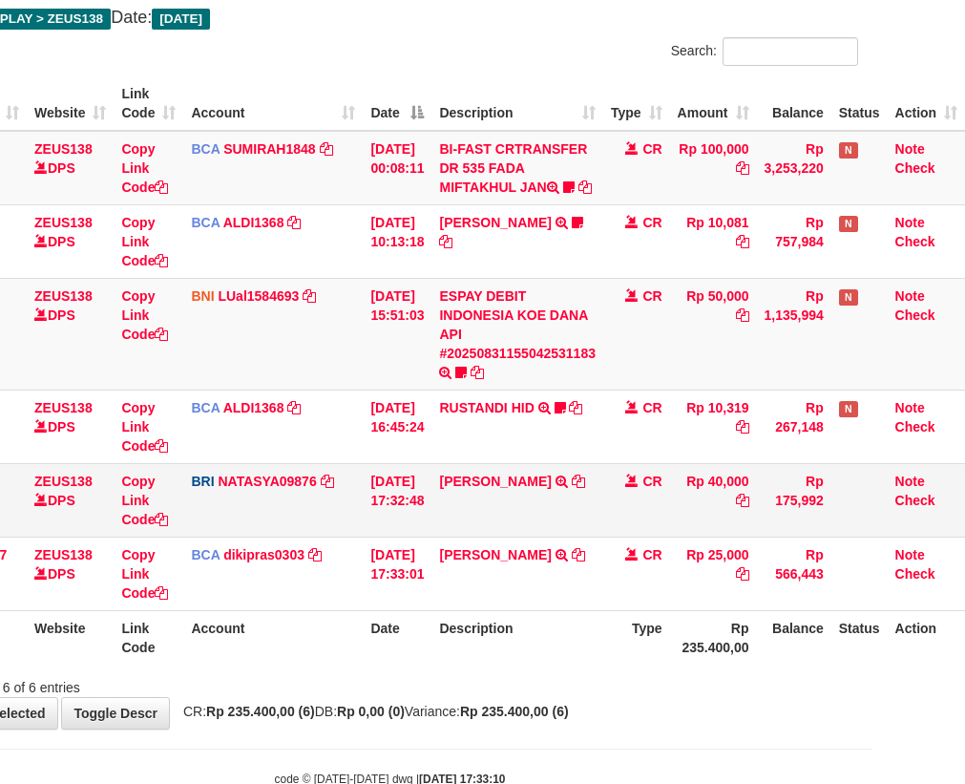
drag, startPoint x: 587, startPoint y: 548, endPoint x: 956, endPoint y: 519, distance: 370.5
click at [604, 536] on tr "39 ZEUS138 DPS Copy Link Code BRI NATASYA09876 DPS SITI NURLITA SAPITRI mutasi_…" at bounding box center [443, 499] width 1043 height 73
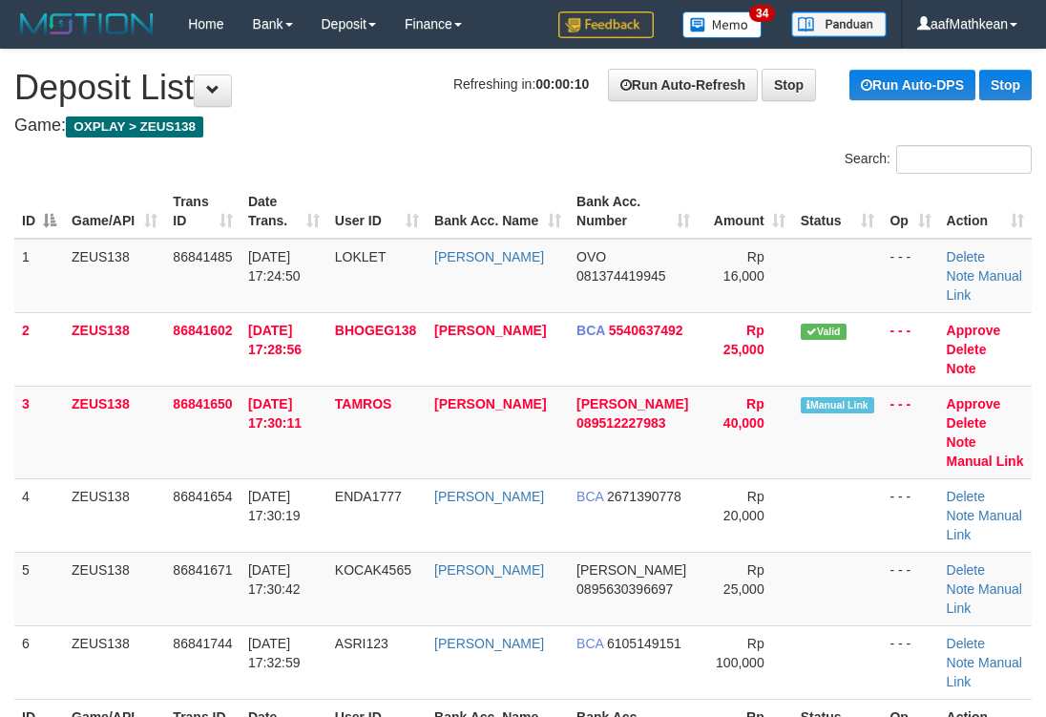
click at [213, 513] on td "86841654" at bounding box center [202, 514] width 75 height 73
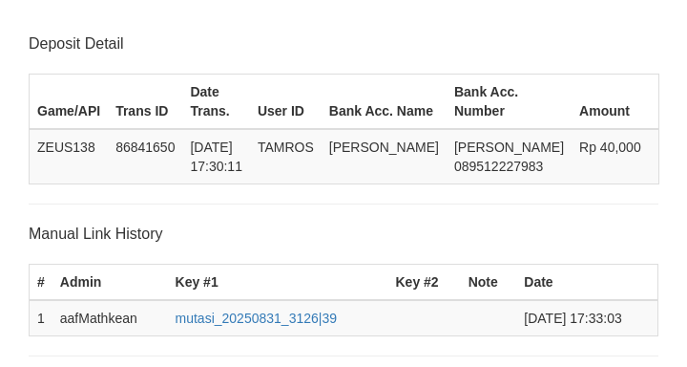
scroll to position [374, 0]
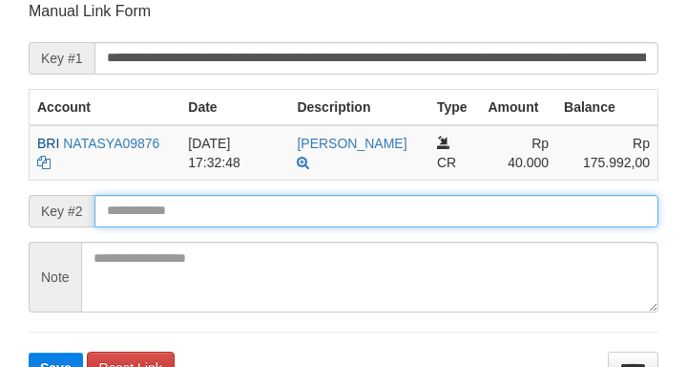
click at [93, 220] on div "Key #2" at bounding box center [344, 211] width 630 height 32
click at [29, 352] on button "Save" at bounding box center [56, 367] width 54 height 31
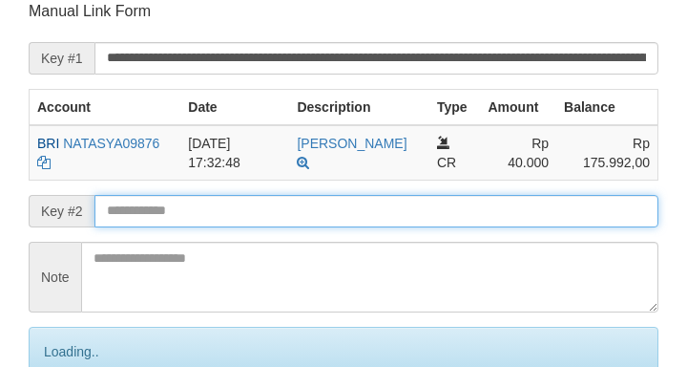
drag, startPoint x: 161, startPoint y: 217, endPoint x: 181, endPoint y: 204, distance: 23.6
click at [168, 214] on input "text" at bounding box center [376, 211] width 564 height 32
click at [188, 207] on input "text" at bounding box center [376, 211] width 564 height 32
drag, startPoint x: 193, startPoint y: 212, endPoint x: 227, endPoint y: 212, distance: 34.4
click at [198, 218] on input "text" at bounding box center [376, 211] width 564 height 32
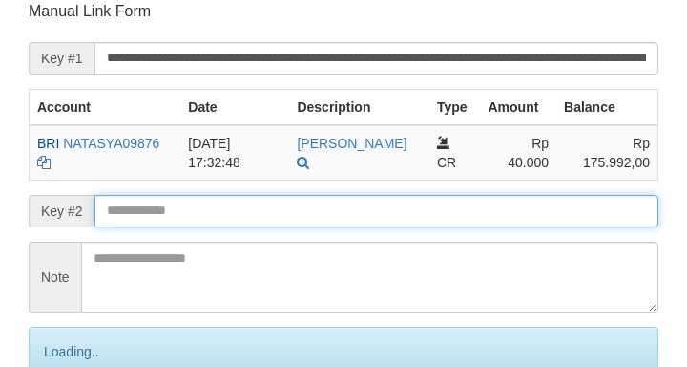
click at [261, 208] on input "text" at bounding box center [376, 211] width 564 height 32
drag, startPoint x: 264, startPoint y: 207, endPoint x: 8, endPoint y: 198, distance: 256.9
click at [247, 206] on input "text" at bounding box center [376, 211] width 564 height 32
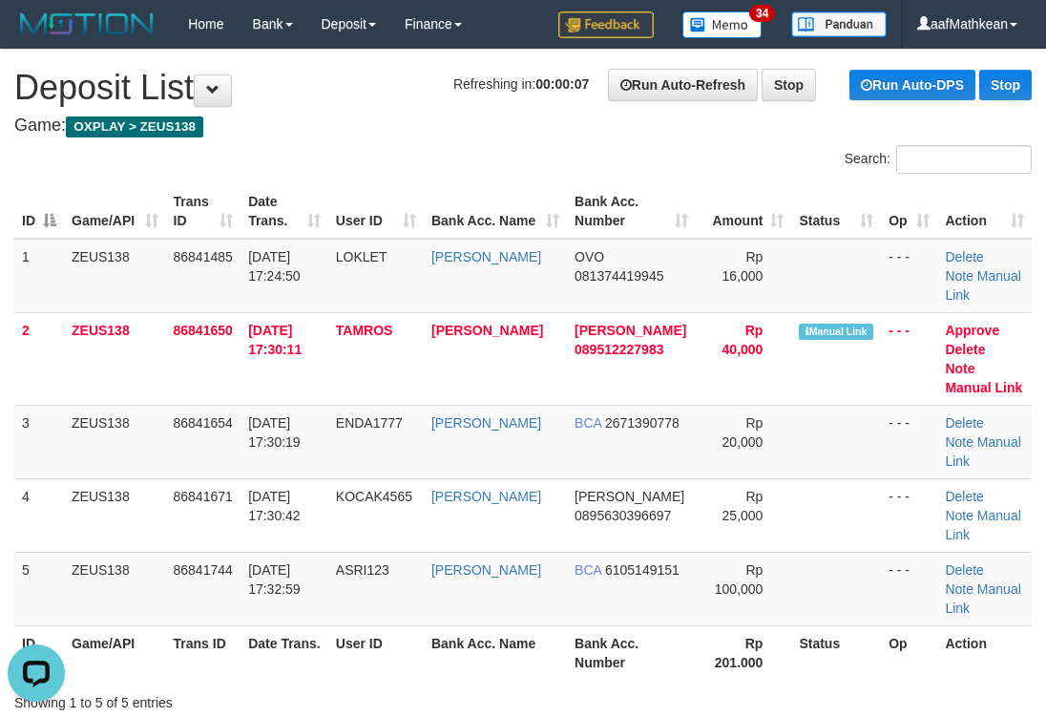
click at [520, 116] on h4 "Game: OXPLAY > ZEUS138" at bounding box center [523, 125] width 1018 height 19
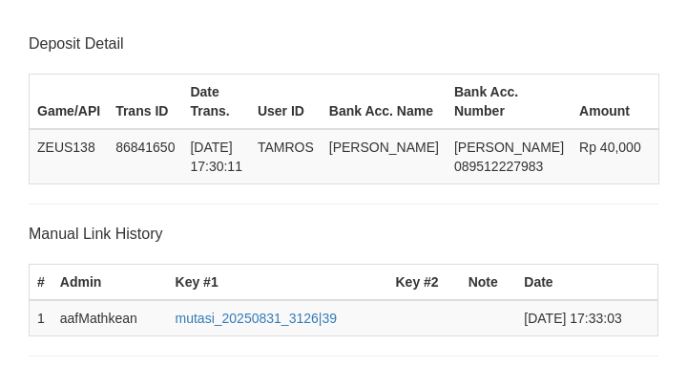
scroll to position [374, 0]
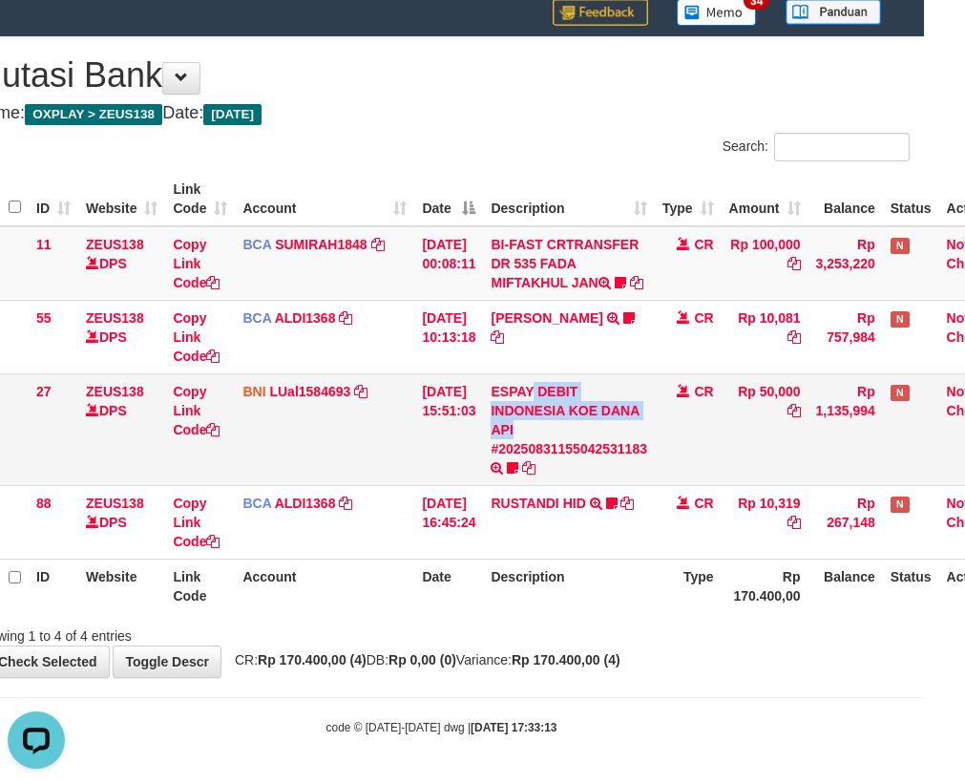
click at [615, 430] on td "ESPAY DEBIT INDONESIA KOE DANA API #20250831155042531183 TRANSFER DARI ESPAY DE…" at bounding box center [569, 429] width 172 height 112
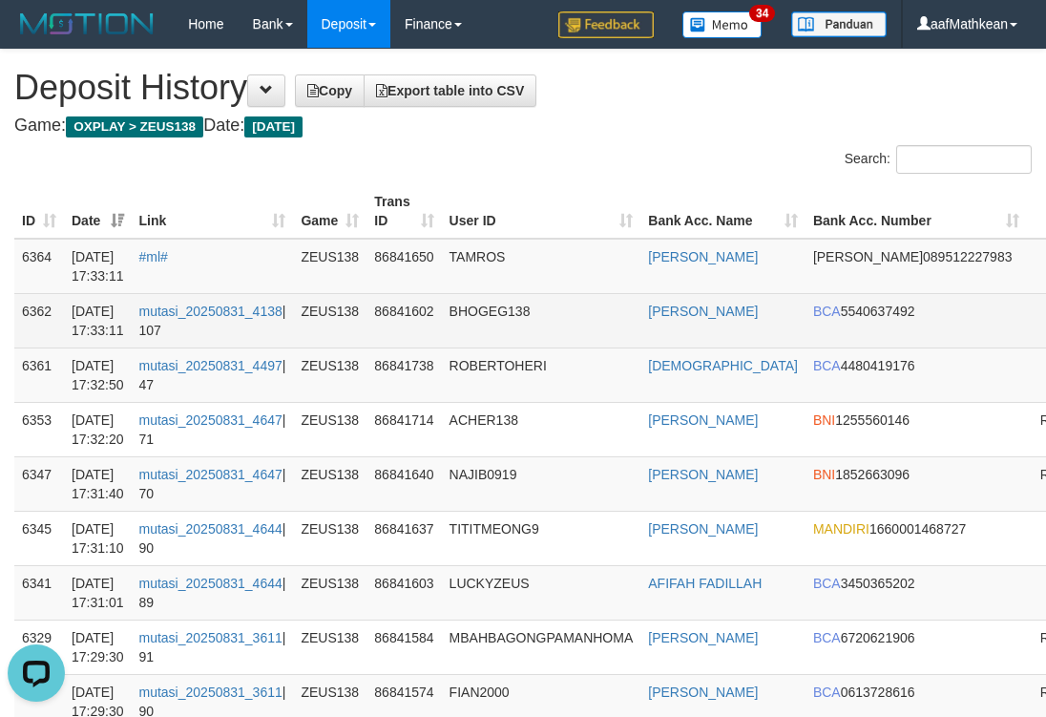
drag, startPoint x: 1029, startPoint y: 382, endPoint x: 1000, endPoint y: 338, distance: 52.4
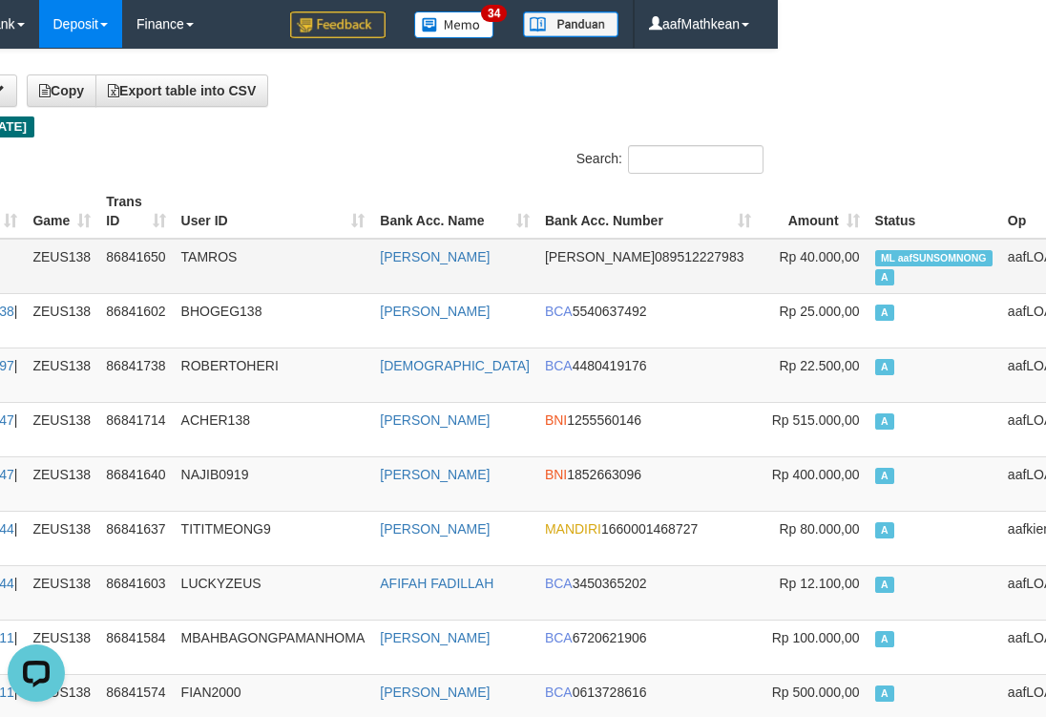
click at [875, 254] on span "ML aafSUNSOMNONG" at bounding box center [933, 258] width 117 height 16
copy td "aafSUNSOMNONG"
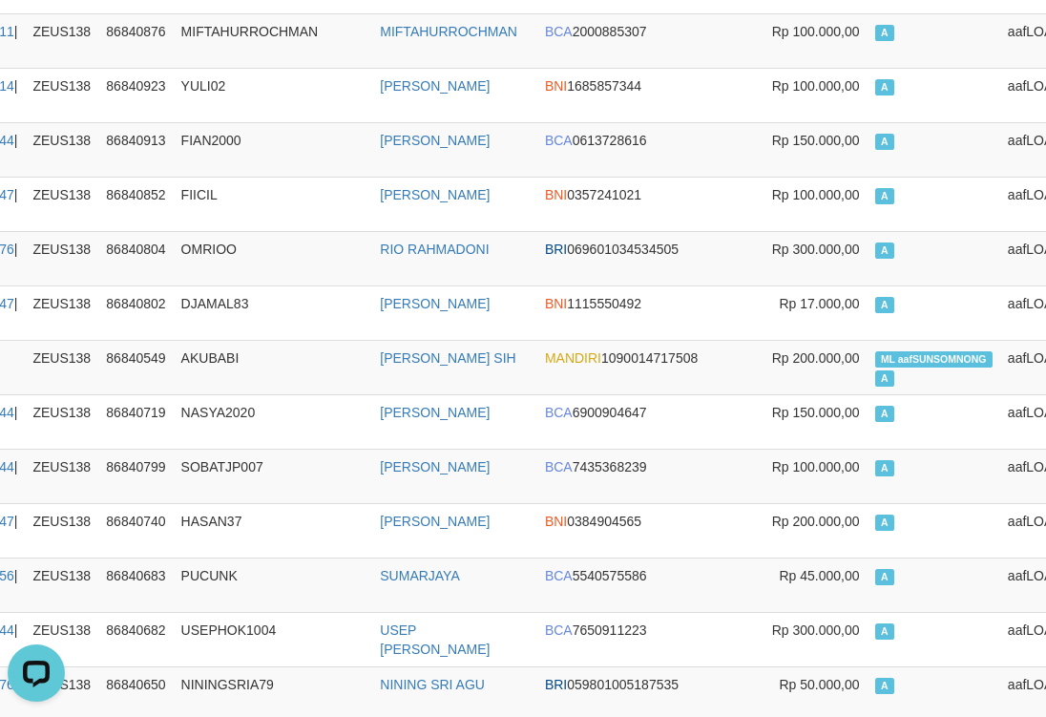
scroll to position [4306, 268]
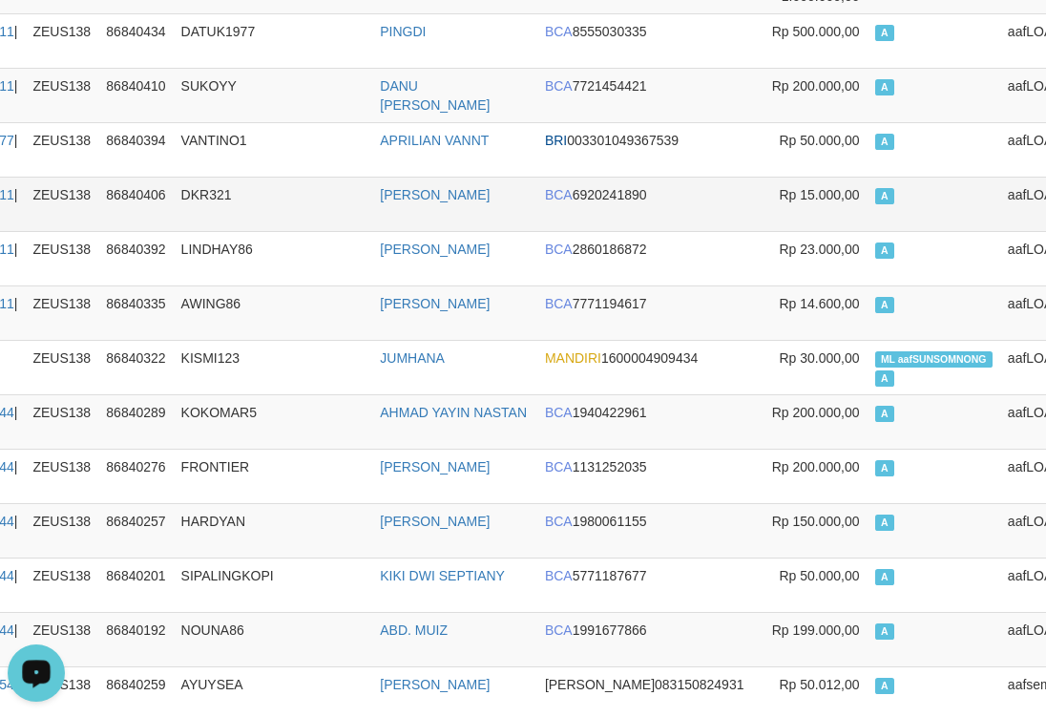
click at [367, 206] on td "DKR321" at bounding box center [273, 204] width 199 height 54
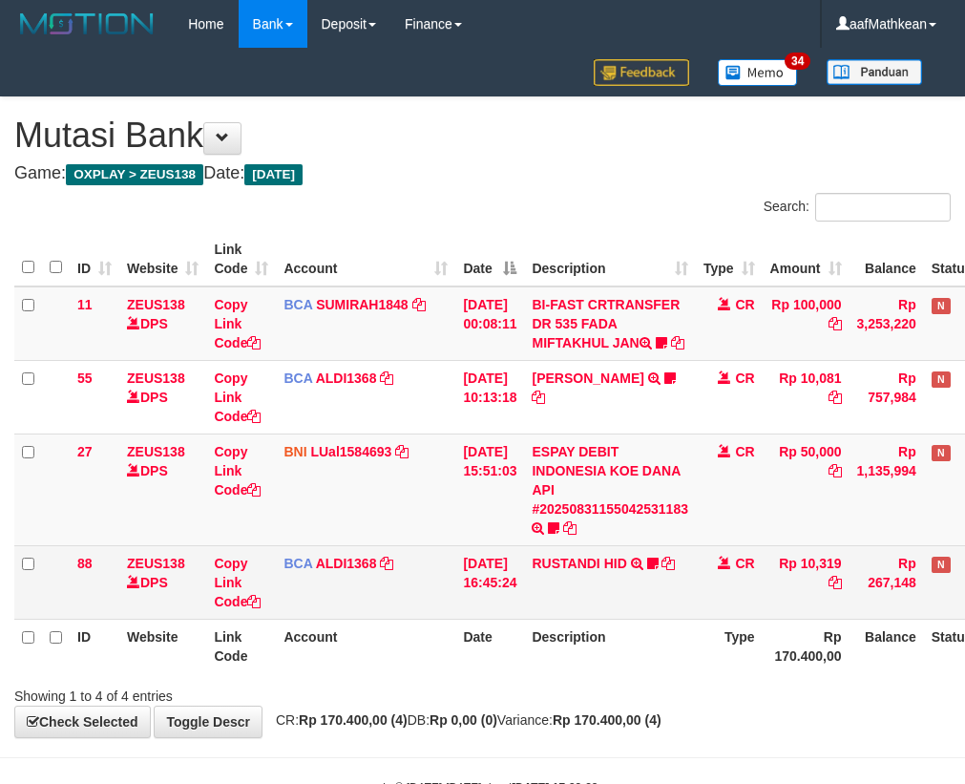
scroll to position [79, 0]
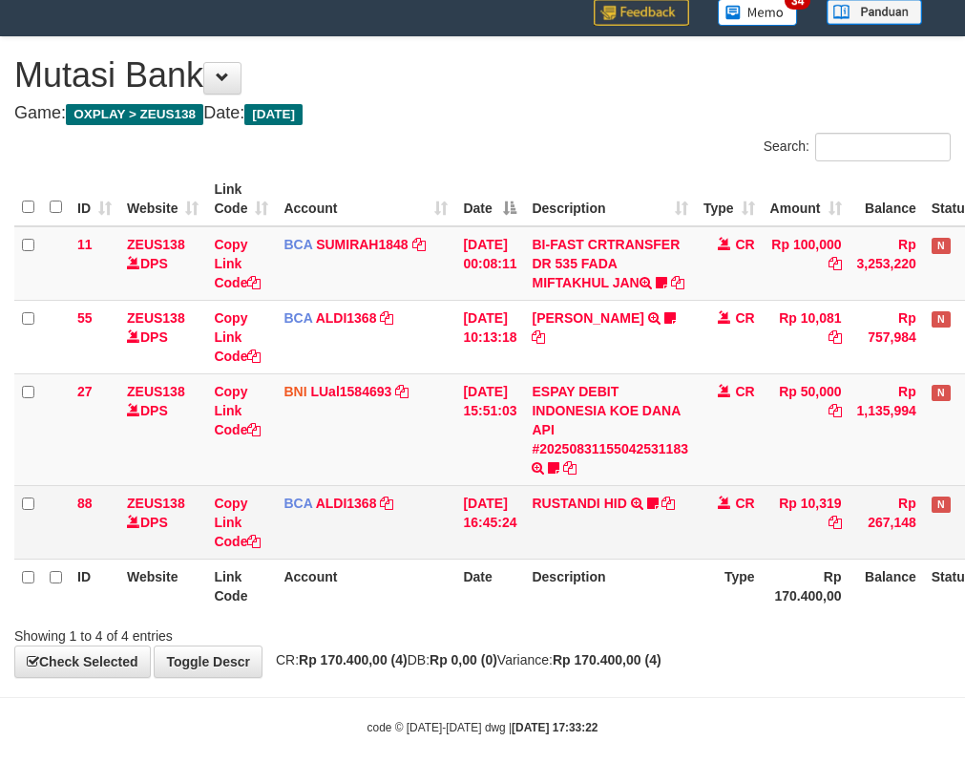
click at [488, 548] on td "[DATE] 16:45:24" at bounding box center [489, 521] width 69 height 73
click at [492, 548] on td "31/08/2025 16:45:24" at bounding box center [489, 521] width 69 height 73
click at [676, 536] on tr "88 ZEUS138 DPS Copy Link Code BCA ALDI1368 DPS ALDI mutasi_20250831_3354 | 88 m…" at bounding box center [535, 521] width 1043 height 73
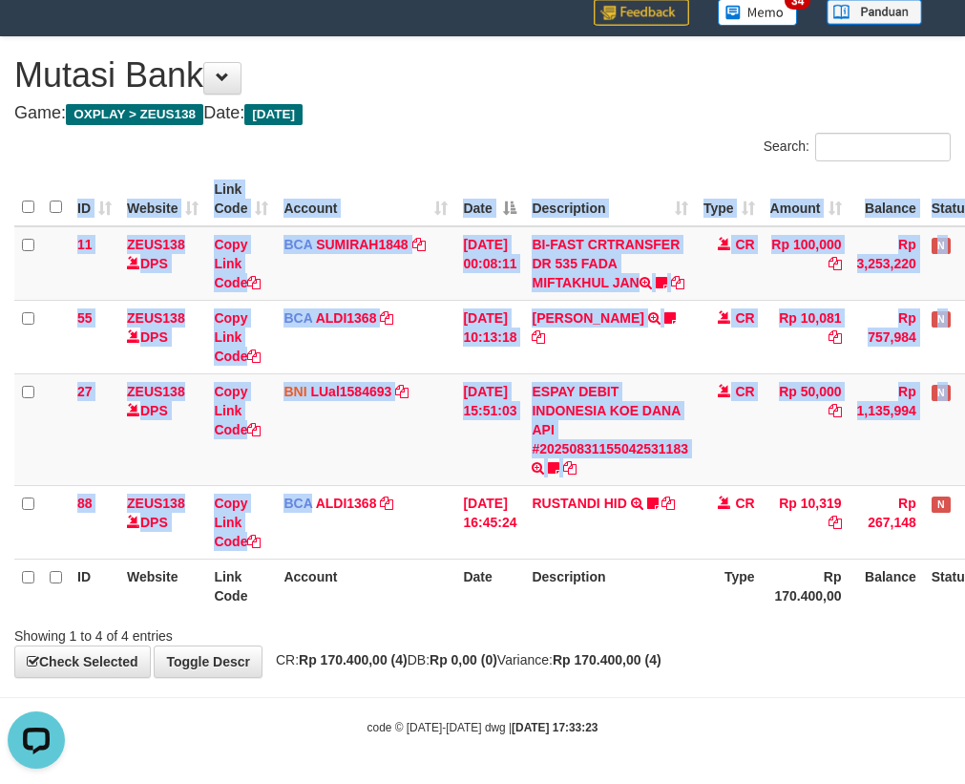
drag, startPoint x: 309, startPoint y: 556, endPoint x: 1344, endPoint y: 484, distance: 1037.3
click at [964, 484] on html "Toggle navigation Home Bank Account List Load By Website Group [OXPLAY] ZEUS138…" at bounding box center [482, 362] width 965 height 844
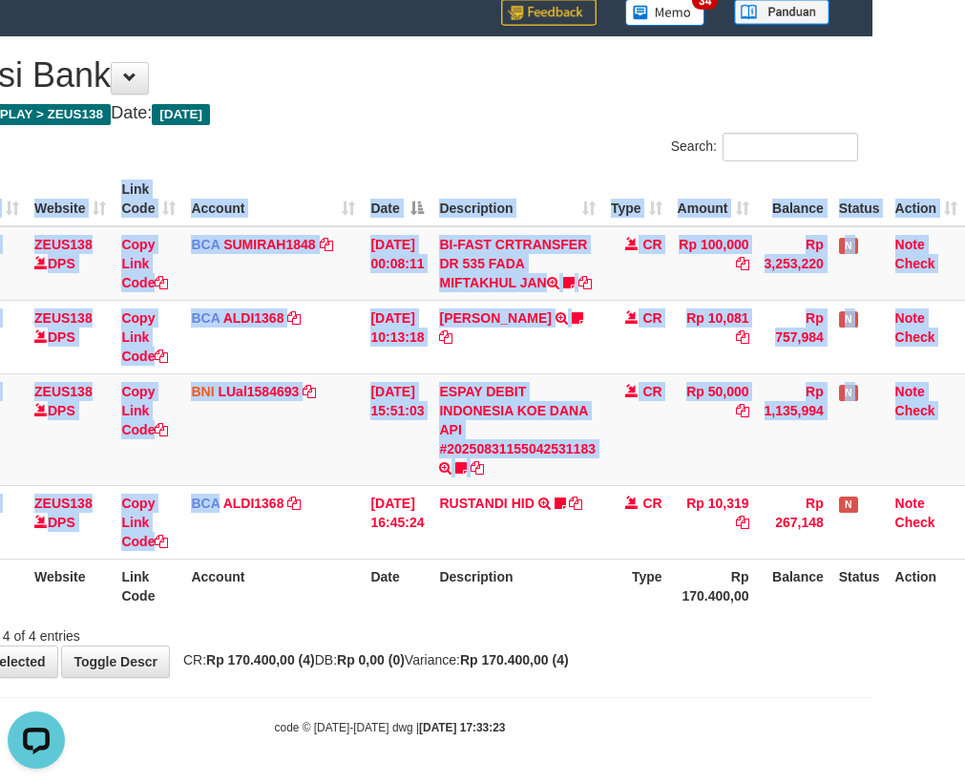
click at [382, 589] on th "Date" at bounding box center [397, 585] width 69 height 54
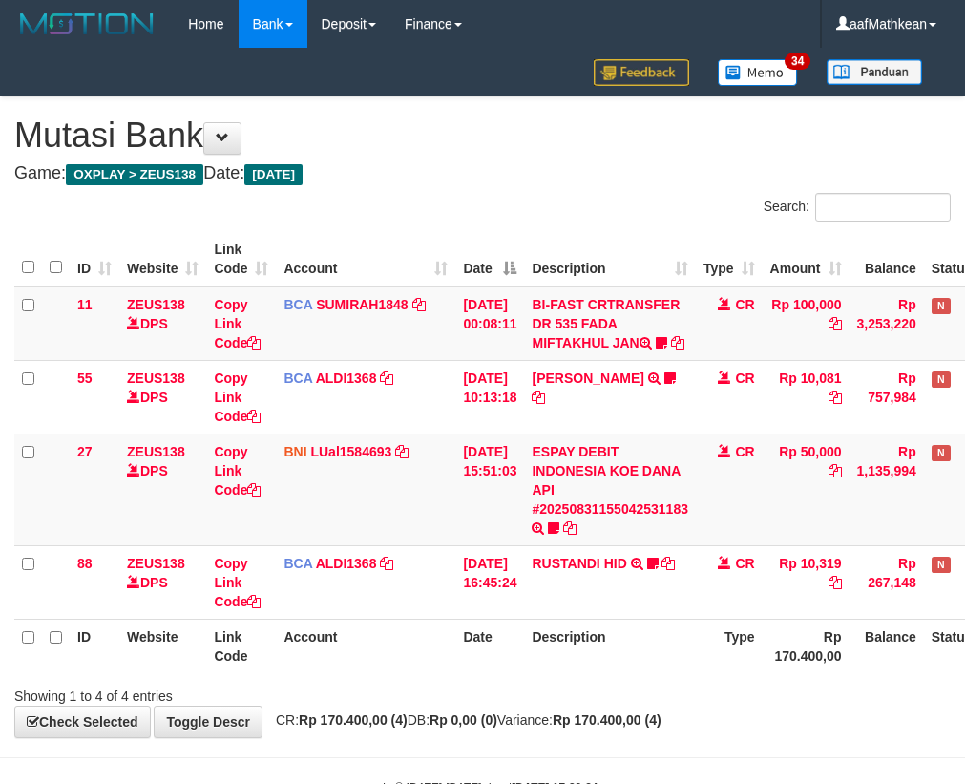
scroll to position [79, 105]
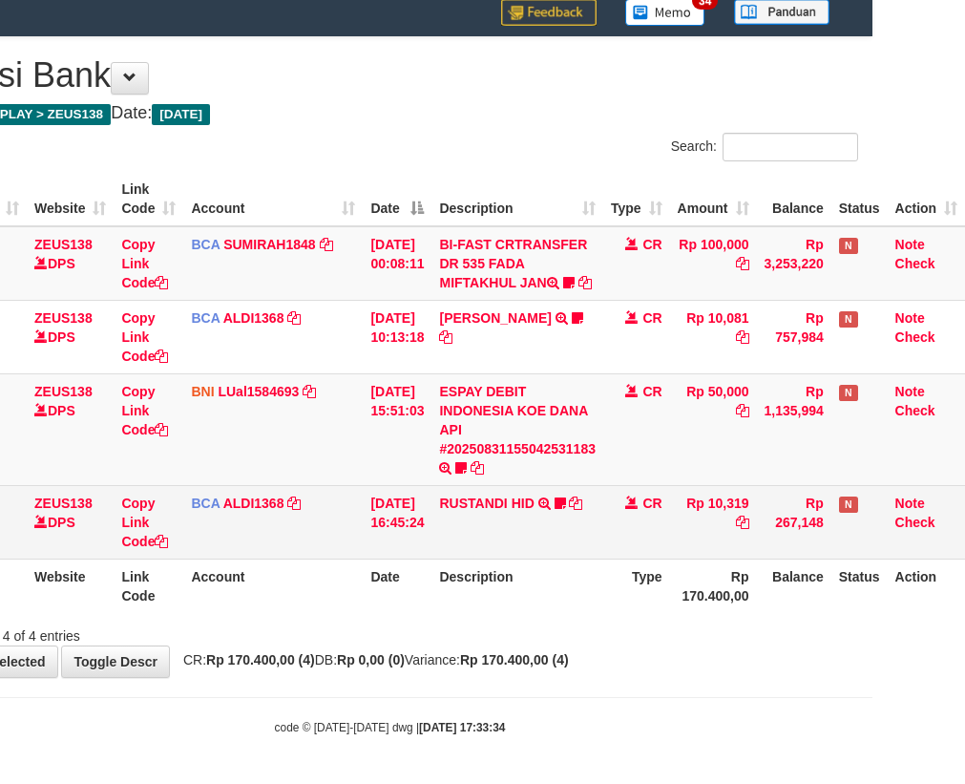
click at [407, 521] on td "[DATE] 16:45:24" at bounding box center [397, 521] width 69 height 73
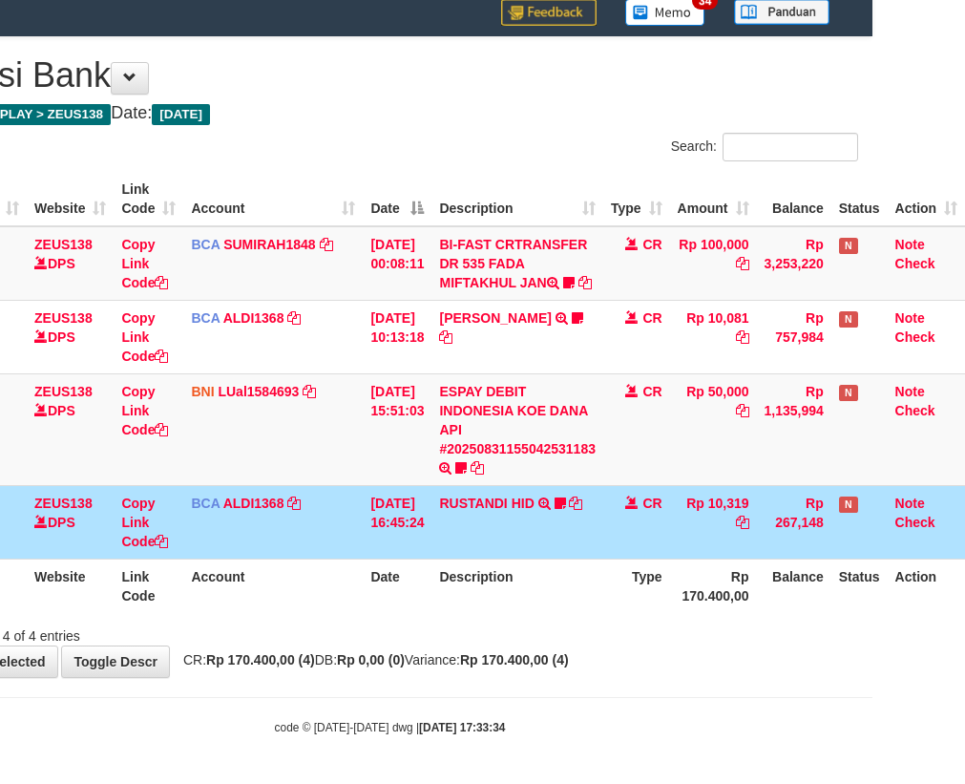
drag, startPoint x: 410, startPoint y: 525, endPoint x: 446, endPoint y: 532, distance: 35.9
click at [419, 527] on td "[DATE] 16:45:24" at bounding box center [397, 521] width 69 height 73
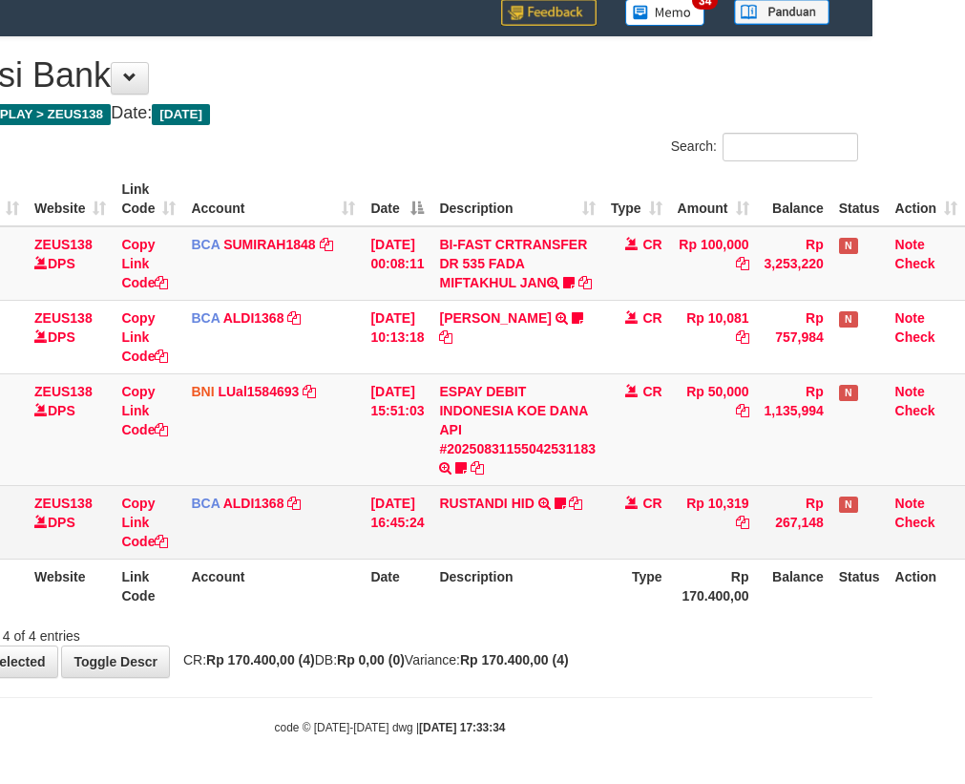
drag, startPoint x: 362, startPoint y: 537, endPoint x: 396, endPoint y: 557, distance: 39.8
click at [364, 537] on td "31/08/2025 16:45:24" at bounding box center [397, 521] width 69 height 73
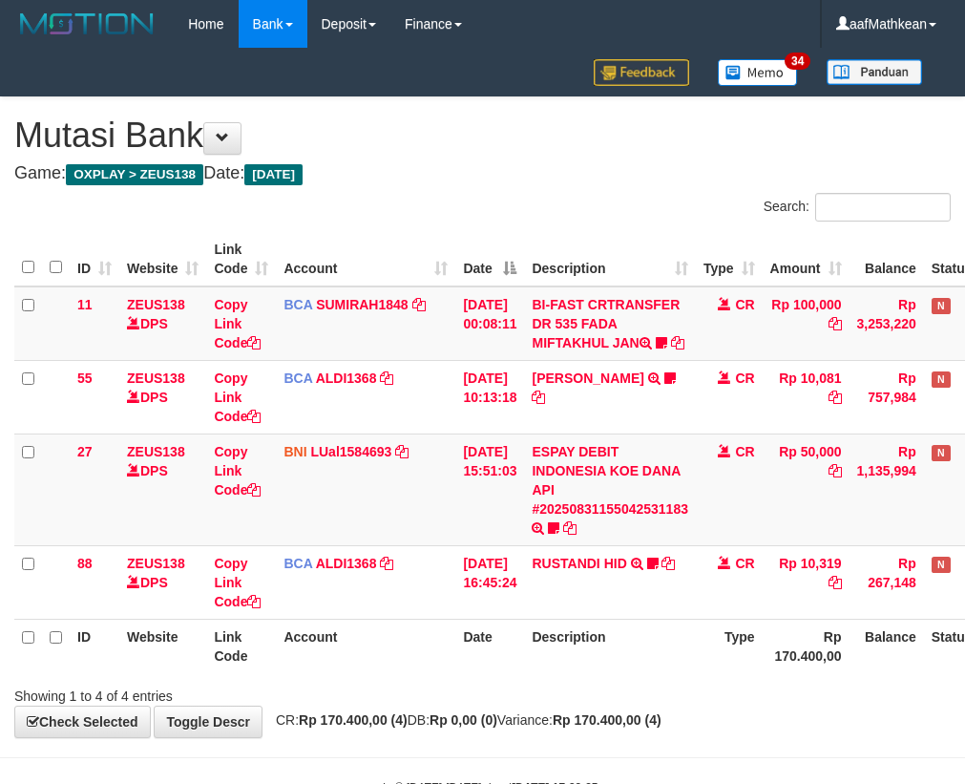
scroll to position [79, 105]
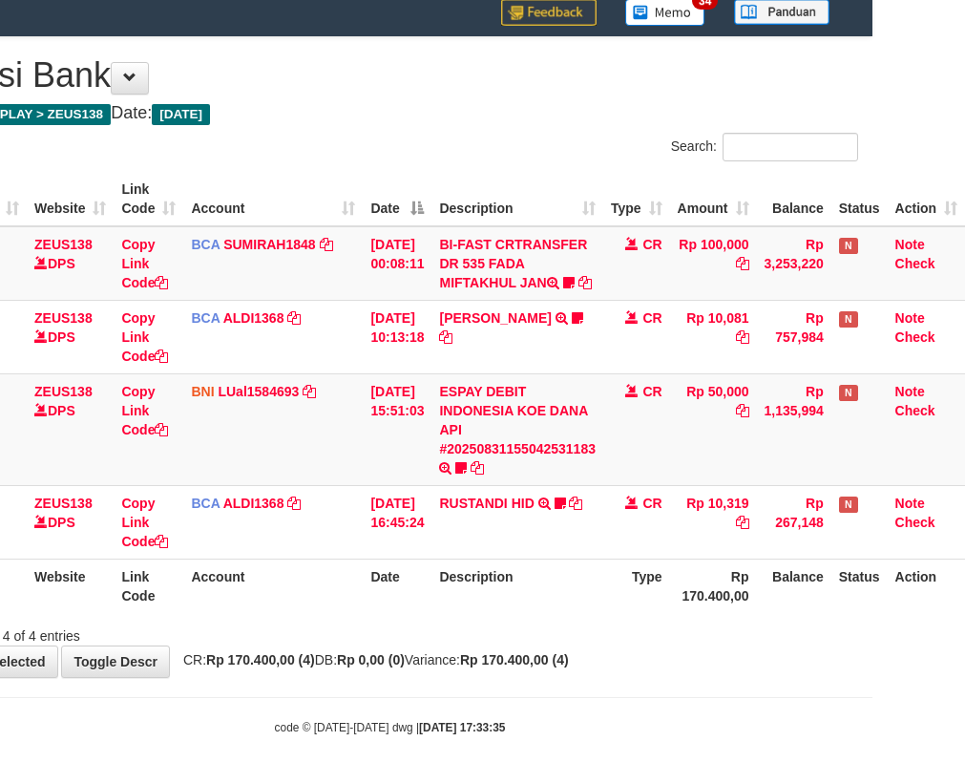
click at [452, 567] on th "Description" at bounding box center [517, 585] width 172 height 54
drag, startPoint x: 455, startPoint y: 573, endPoint x: 470, endPoint y: 571, distance: 14.4
click at [456, 573] on th "Description" at bounding box center [517, 585] width 172 height 54
click at [815, 564] on tr "ID Website Link Code Account Date Description Type Rp 170.400,00 Balance Status…" at bounding box center [443, 585] width 1043 height 54
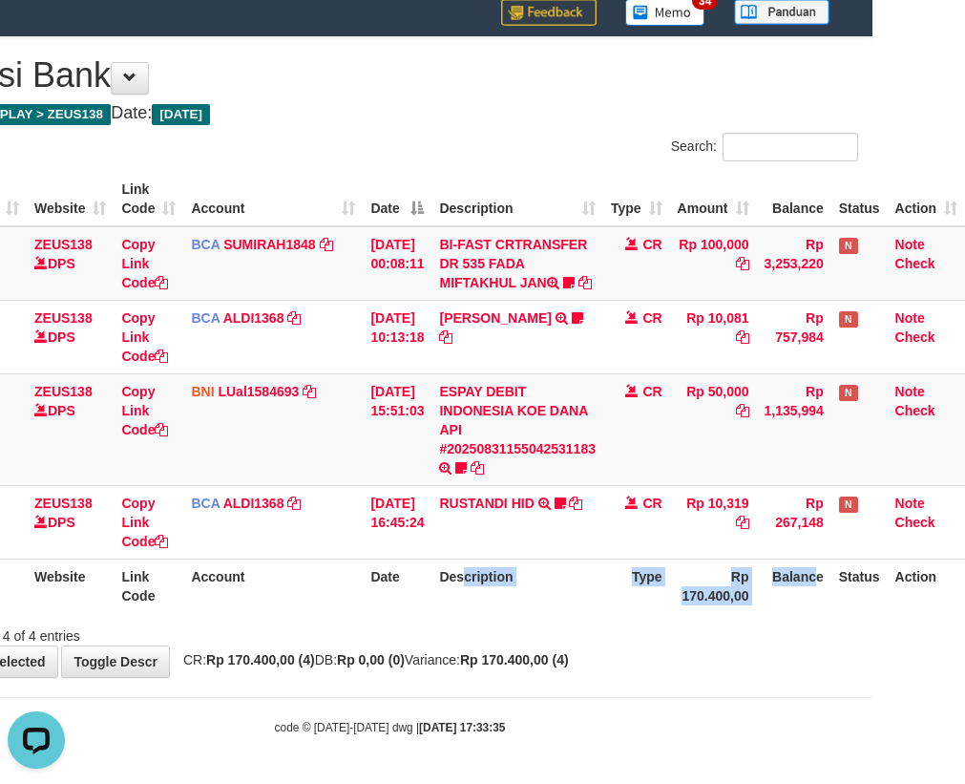
drag, startPoint x: 469, startPoint y: 591, endPoint x: 977, endPoint y: 502, distance: 516.5
click at [469, 591] on th "Description" at bounding box center [517, 585] width 172 height 54
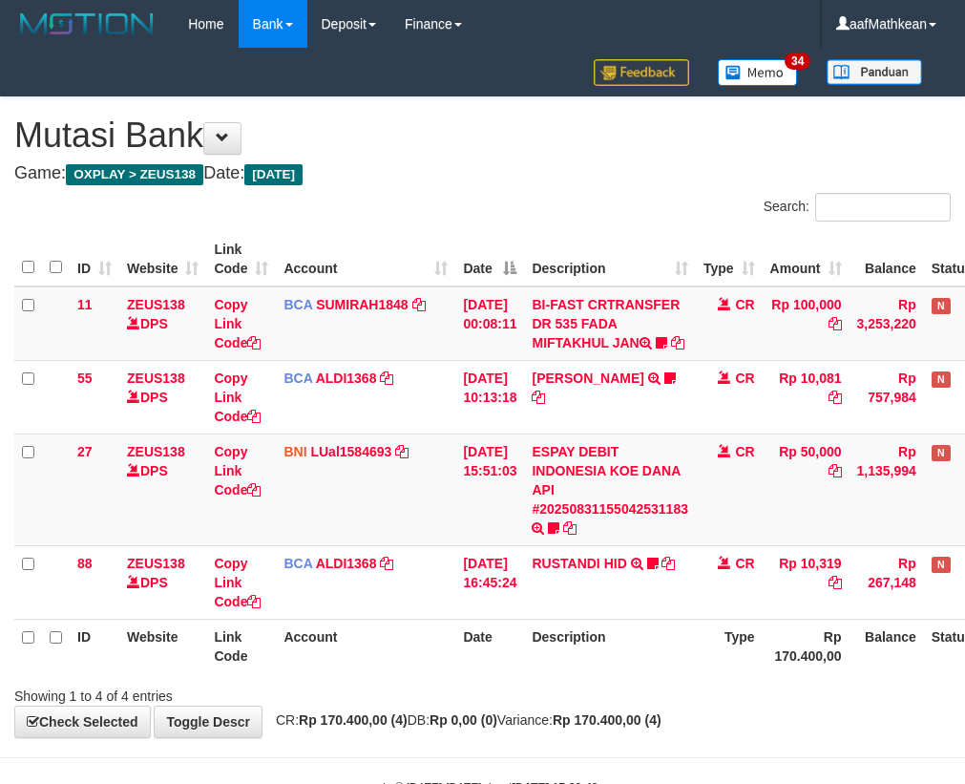
scroll to position [79, 105]
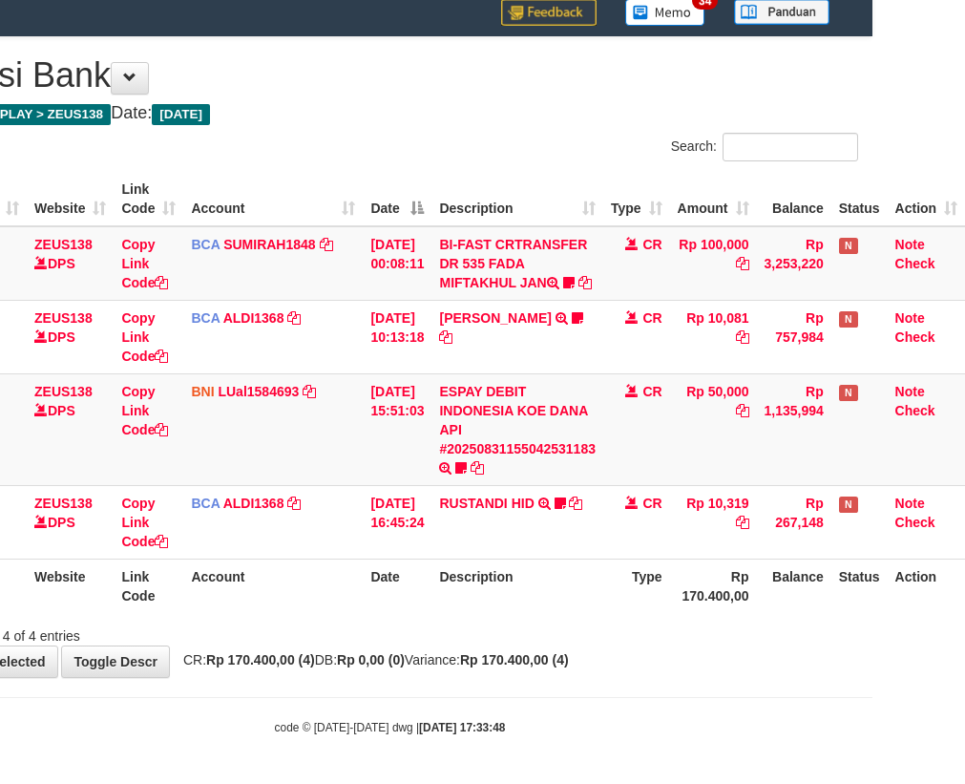
drag, startPoint x: 435, startPoint y: 597, endPoint x: 440, endPoint y: 610, distance: 14.2
click at [439, 610] on th "Description" at bounding box center [517, 585] width 172 height 54
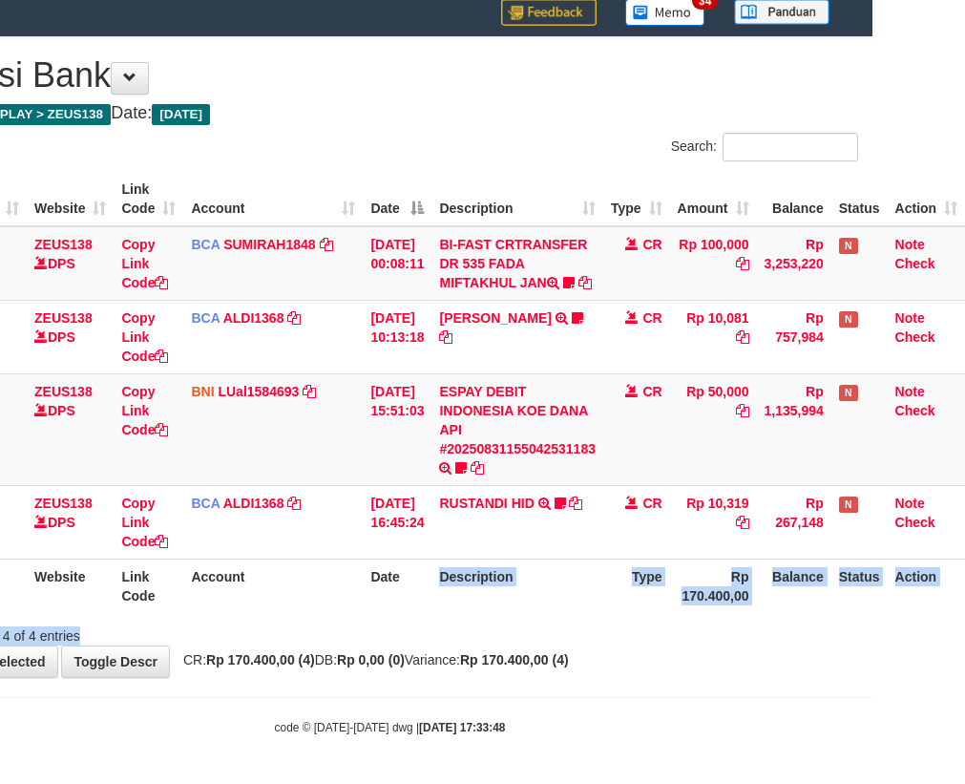
drag, startPoint x: 450, startPoint y: 622, endPoint x: 545, endPoint y: 636, distance: 96.4
click at [525, 634] on div "Search: ID Website Link Code Account Date Description Type Amount Balance Statu…" at bounding box center [390, 389] width 936 height 513
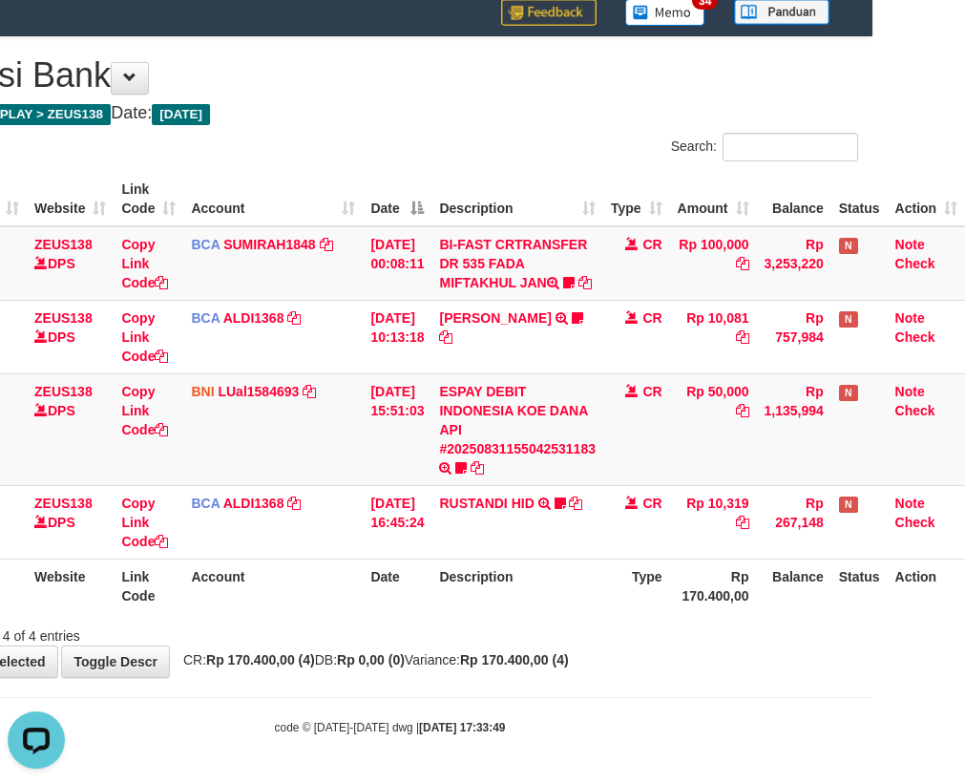
click at [483, 630] on div "Showing 1 to 4 of 4 entries" at bounding box center [389, 632] width 965 height 27
click at [488, 634] on div "Showing 1 to 4 of 4 entries" at bounding box center [389, 632] width 965 height 27
click at [493, 634] on div "Showing 1 to 4 of 4 entries" at bounding box center [389, 632] width 965 height 27
click at [497, 633] on div "Showing 1 to 4 of 4 entries" at bounding box center [389, 632] width 965 height 27
click at [502, 631] on div "Showing 1 to 4 of 4 entries" at bounding box center [389, 632] width 965 height 27
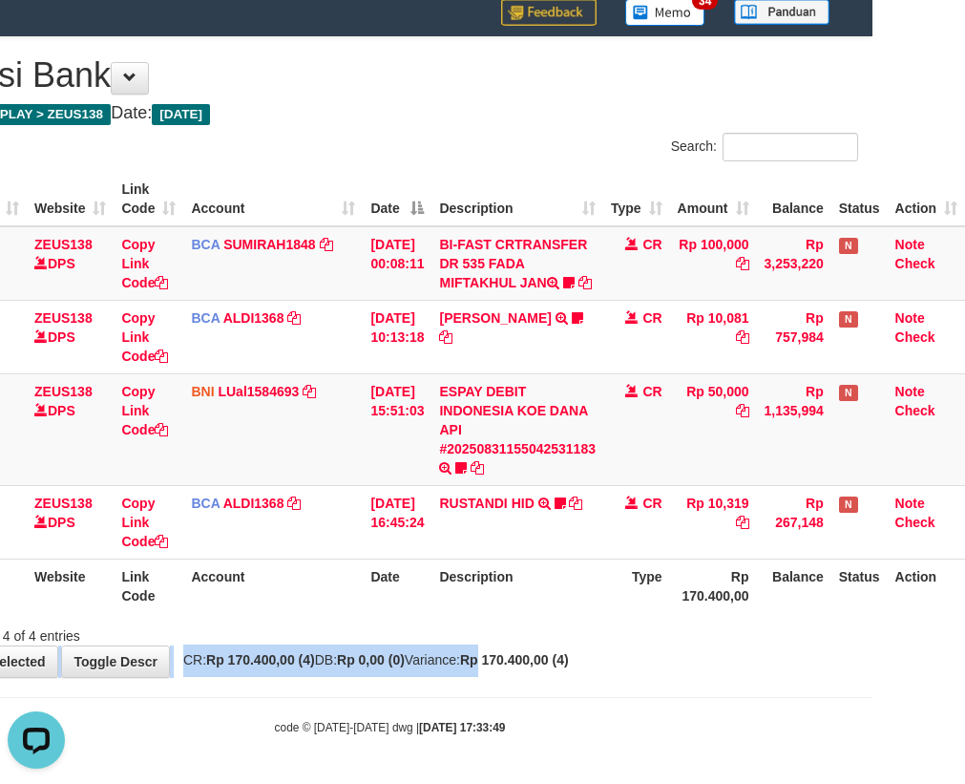
drag, startPoint x: 514, startPoint y: 655, endPoint x: 518, endPoint y: 664, distance: 10.3
click at [516, 659] on div "**********" at bounding box center [389, 357] width 965 height 640
click at [519, 664] on strong "Rp 170.400,00 (4)" at bounding box center [514, 659] width 109 height 15
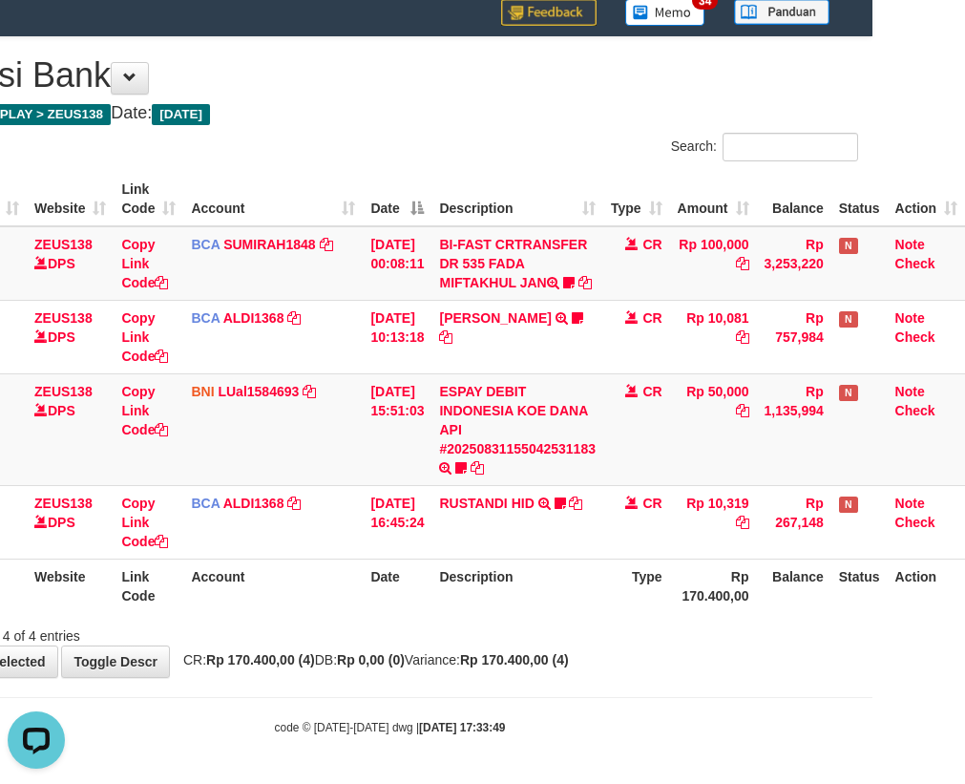
click at [523, 650] on div "**********" at bounding box center [389, 357] width 965 height 640
drag, startPoint x: 577, startPoint y: 630, endPoint x: 588, endPoint y: 637, distance: 13.3
click at [588, 637] on div "Showing 1 to 4 of 4 entries" at bounding box center [389, 632] width 965 height 27
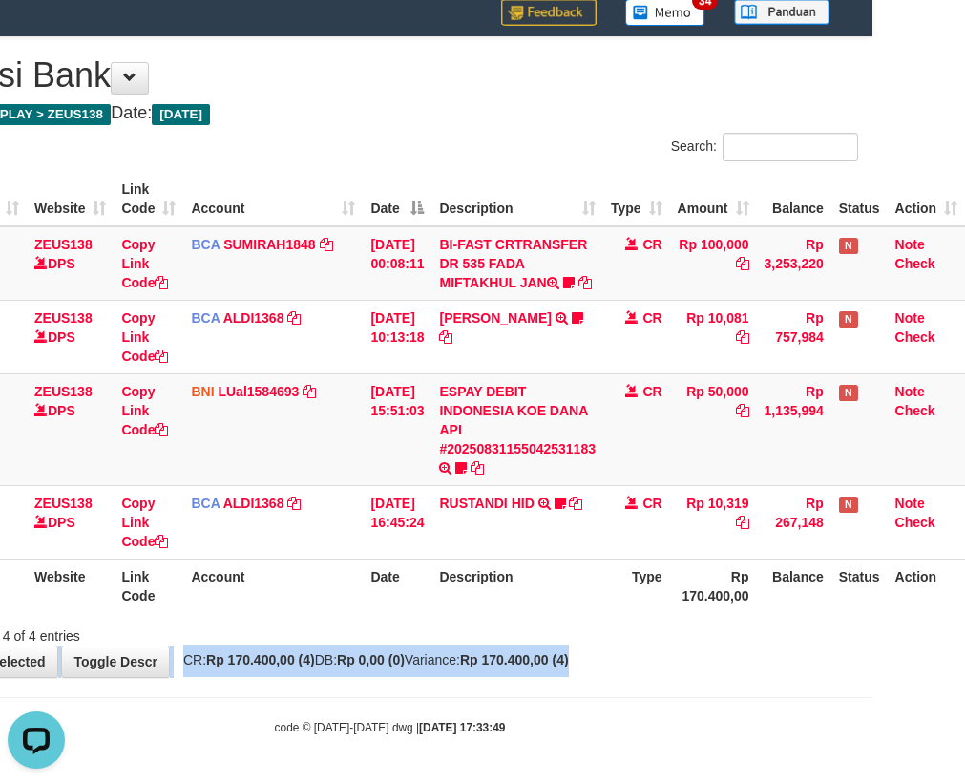
click at [615, 647] on div "**********" at bounding box center [389, 357] width 965 height 640
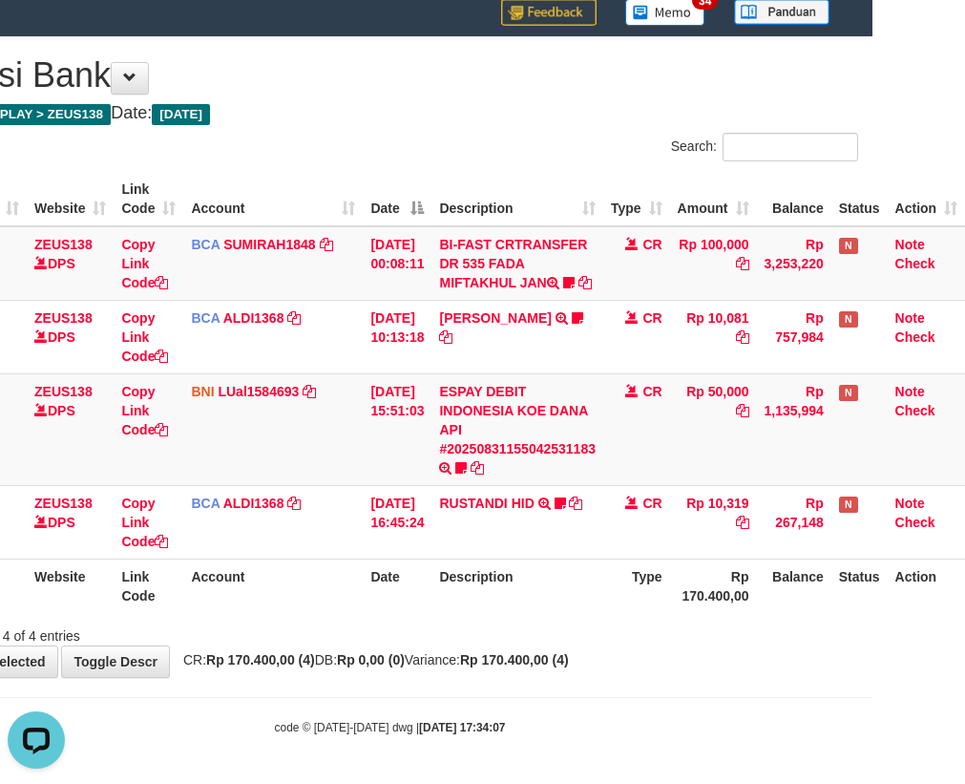
click at [689, 564] on th "Rp 170.400,00" at bounding box center [713, 585] width 87 height 54
drag, startPoint x: 624, startPoint y: 641, endPoint x: 976, endPoint y: 627, distance: 351.6
click at [637, 644] on div "**********" at bounding box center [389, 357] width 965 height 640
drag, startPoint x: 455, startPoint y: 610, endPoint x: 471, endPoint y: 622, distance: 19.7
click at [456, 611] on th "Description" at bounding box center [517, 585] width 172 height 54
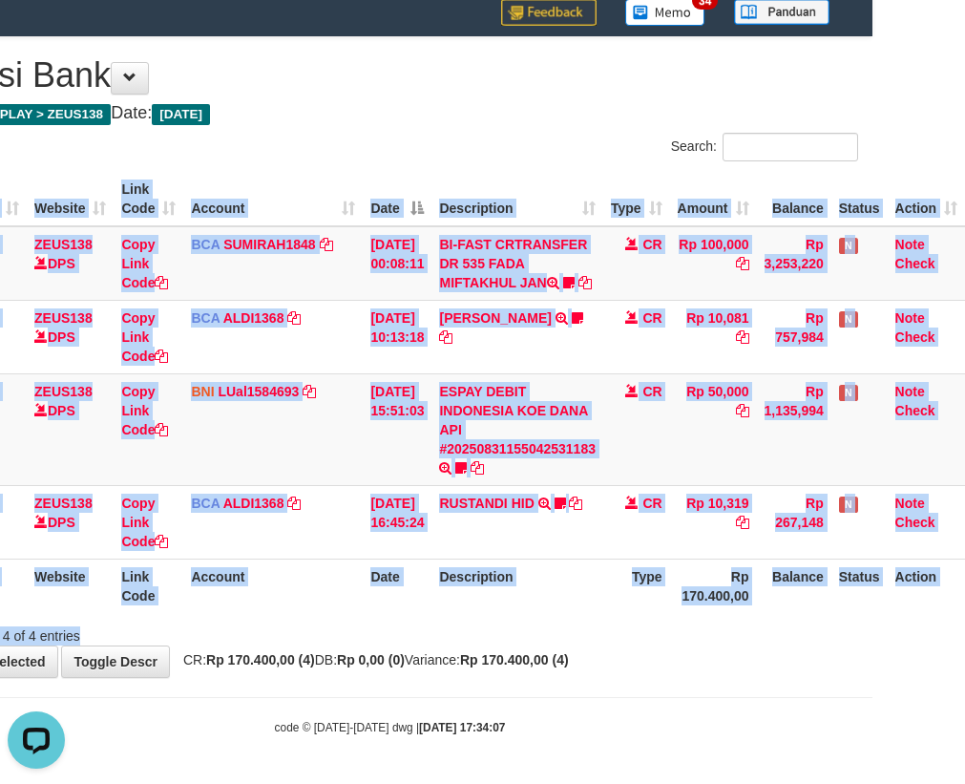
drag, startPoint x: 471, startPoint y: 622, endPoint x: 977, endPoint y: 619, distance: 506.9
click at [486, 623] on div "Search: ID Website Link Code Account Date Description Type Amount Balance Statu…" at bounding box center [390, 389] width 936 height 513
click at [454, 642] on div "**********" at bounding box center [389, 357] width 965 height 640
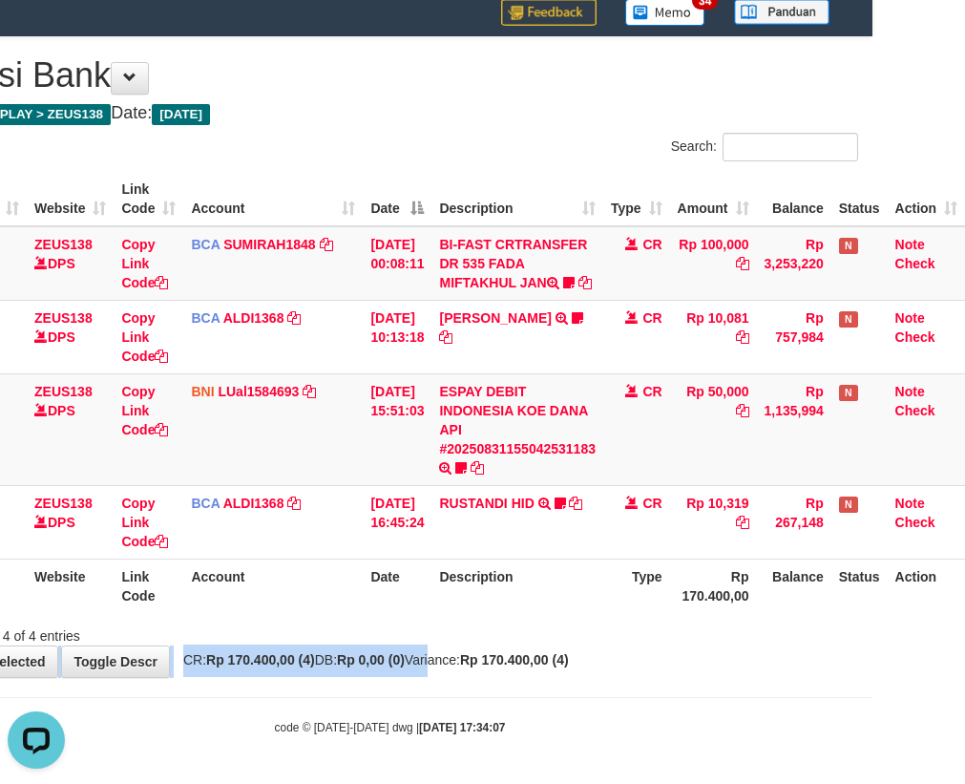
drag, startPoint x: 391, startPoint y: 581, endPoint x: 977, endPoint y: 587, distance: 586.1
click at [410, 577] on th "Date" at bounding box center [397, 585] width 69 height 54
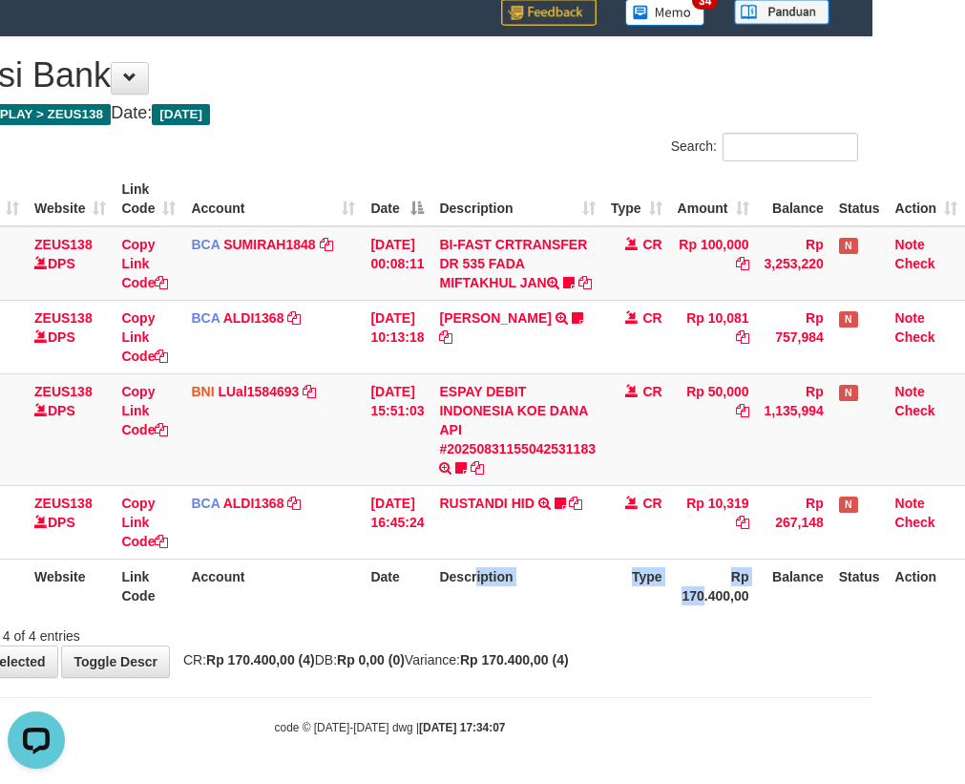
click at [850, 587] on tr "ID Website Link Code Account Date Description Type Rp 170.400,00 Balance Status…" at bounding box center [443, 585] width 1043 height 54
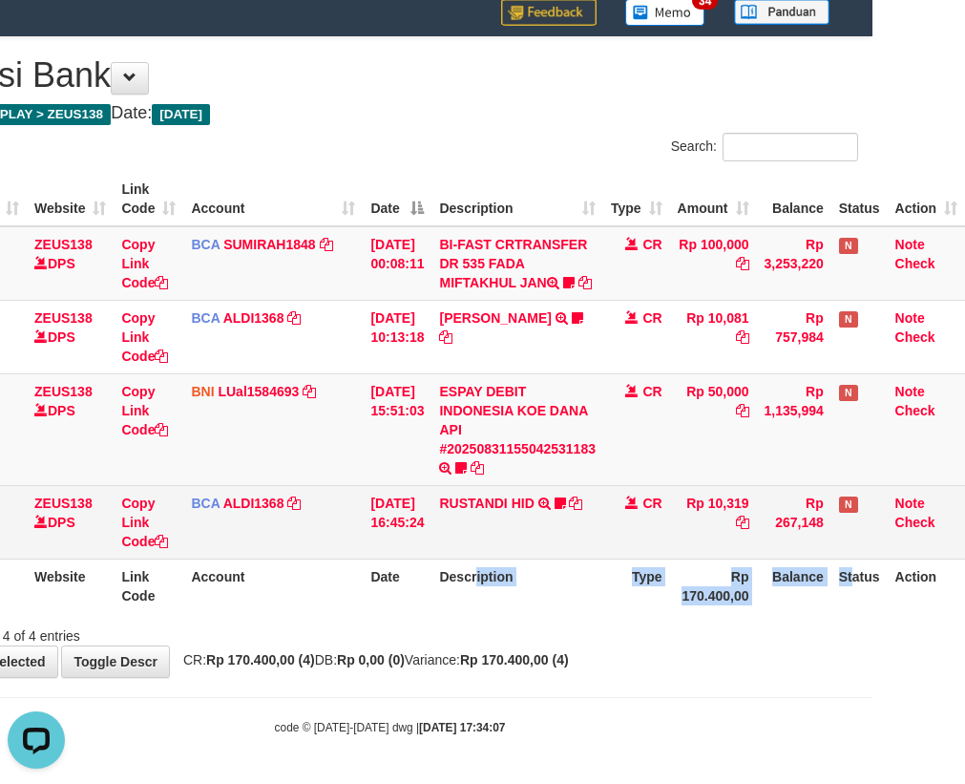
click at [766, 548] on td "Rp 267,148" at bounding box center [794, 521] width 74 height 73
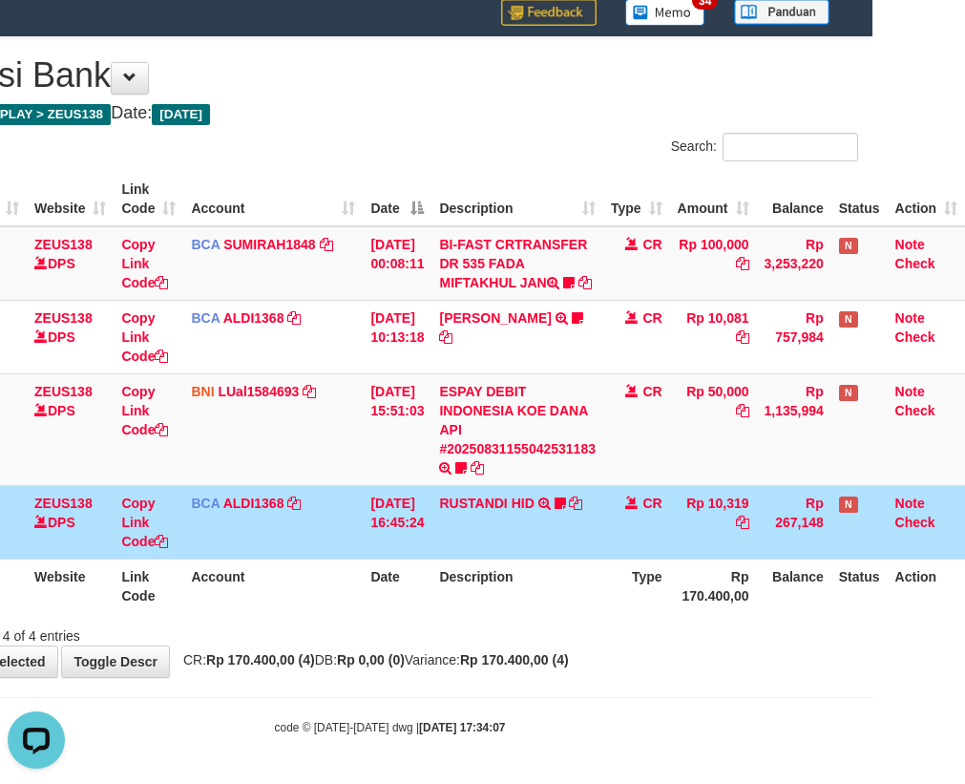
click at [575, 604] on th "Description" at bounding box center [517, 585] width 172 height 54
click at [575, 606] on th "Description" at bounding box center [517, 585] width 172 height 54
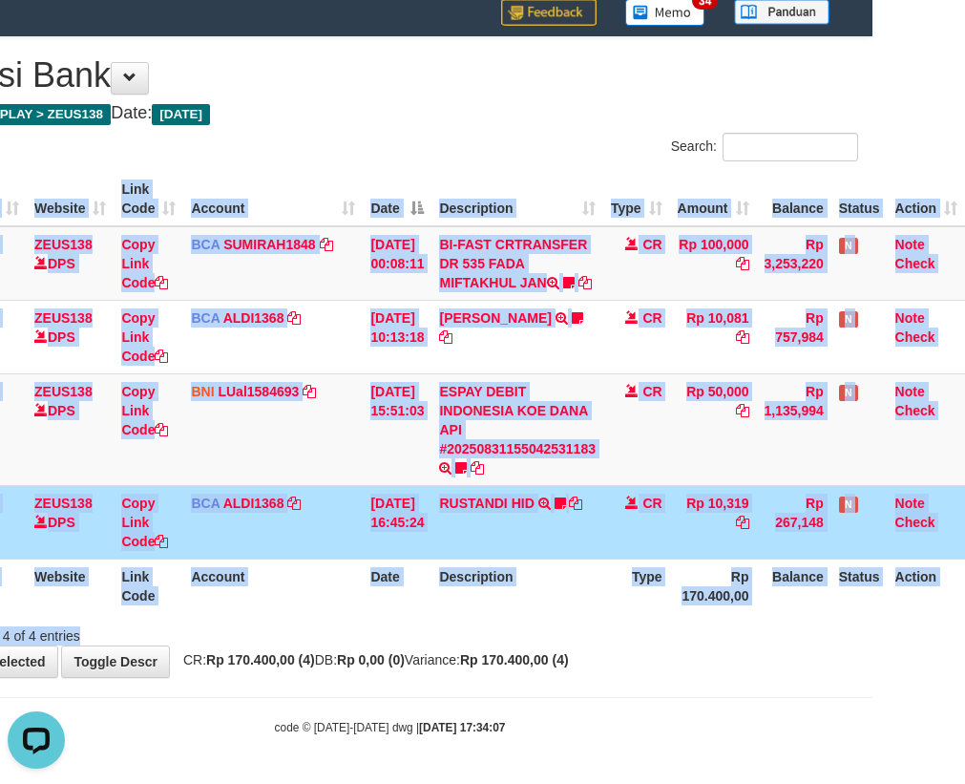
click at [576, 621] on div "Search: ID Website Link Code Account Date Description Type Amount Balance Statu…" at bounding box center [390, 389] width 936 height 513
drag, startPoint x: 446, startPoint y: 573, endPoint x: 974, endPoint y: 585, distance: 528.0
click at [487, 577] on th "Description" at bounding box center [517, 585] width 172 height 54
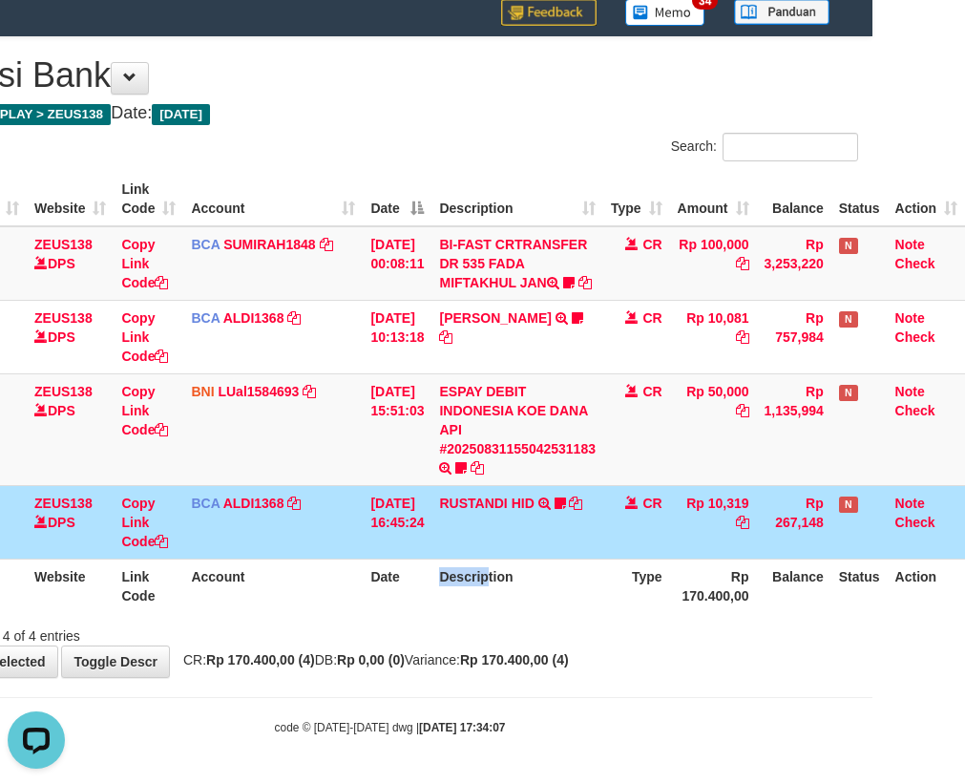
click at [537, 653] on strong "Rp 170.400,00 (4)" at bounding box center [514, 659] width 109 height 15
click at [532, 634] on div "Showing 1 to 4 of 4 entries" at bounding box center [389, 632] width 965 height 27
click at [534, 639] on div "Showing 1 to 4 of 4 entries" at bounding box center [389, 632] width 965 height 27
drag, startPoint x: 551, startPoint y: 639, endPoint x: 616, endPoint y: 636, distance: 65.0
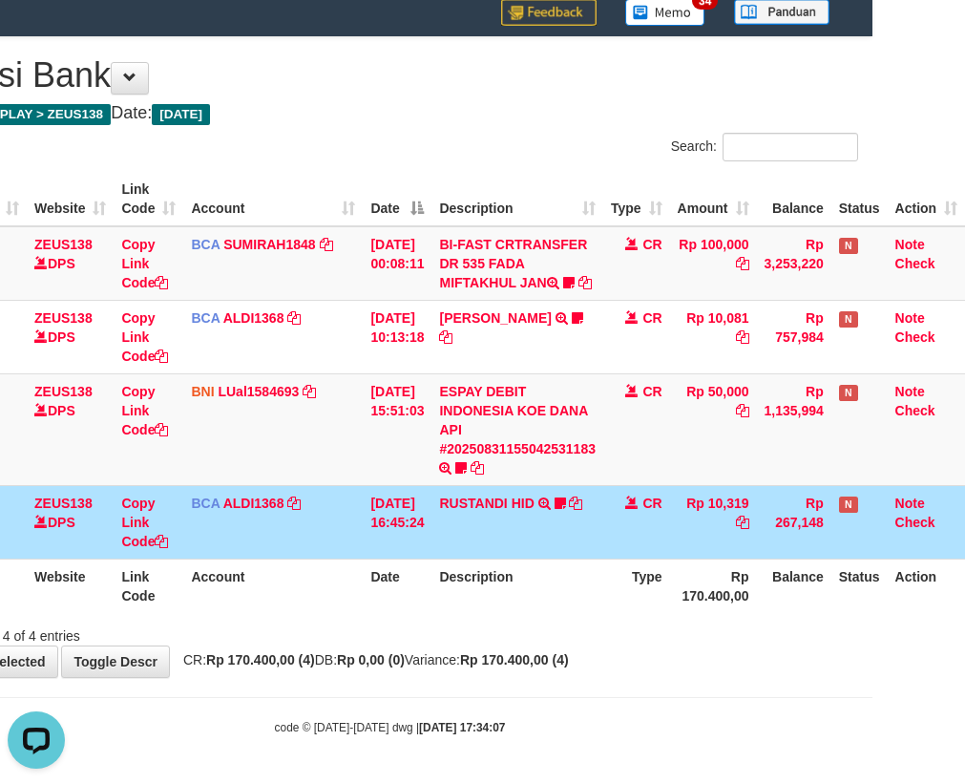
click at [562, 638] on div "Showing 1 to 4 of 4 entries" at bounding box center [389, 632] width 965 height 27
click at [568, 568] on th "Description" at bounding box center [517, 585] width 172 height 54
click at [468, 564] on th "Description" at bounding box center [517, 585] width 172 height 54
drag, startPoint x: 478, startPoint y: 577, endPoint x: 503, endPoint y: 583, distance: 25.5
click at [489, 579] on th "Description" at bounding box center [517, 585] width 172 height 54
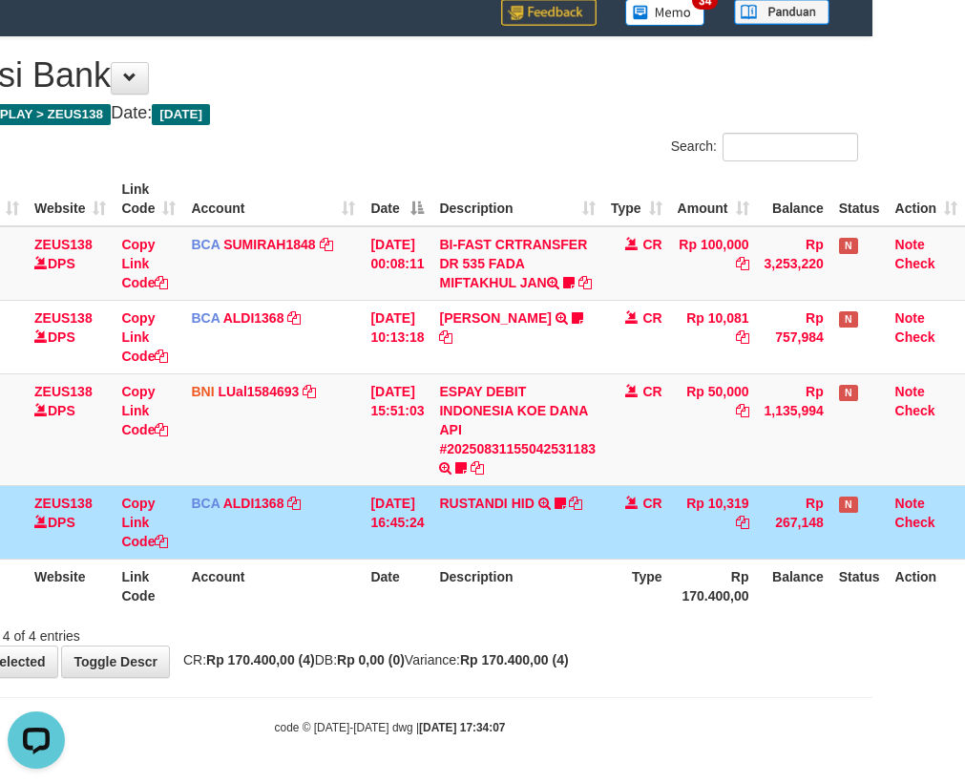
click at [509, 586] on th "Description" at bounding box center [517, 585] width 172 height 54
click at [518, 623] on div "Showing 1 to 4 of 4 entries" at bounding box center [389, 632] width 965 height 27
click at [454, 643] on div "Showing 1 to 4 of 4 entries" at bounding box center [389, 632] width 965 height 27
drag, startPoint x: 484, startPoint y: 642, endPoint x: 965, endPoint y: 583, distance: 484.7
click at [680, 620] on div "Showing 1 to 4 of 4 entries" at bounding box center [389, 632] width 965 height 27
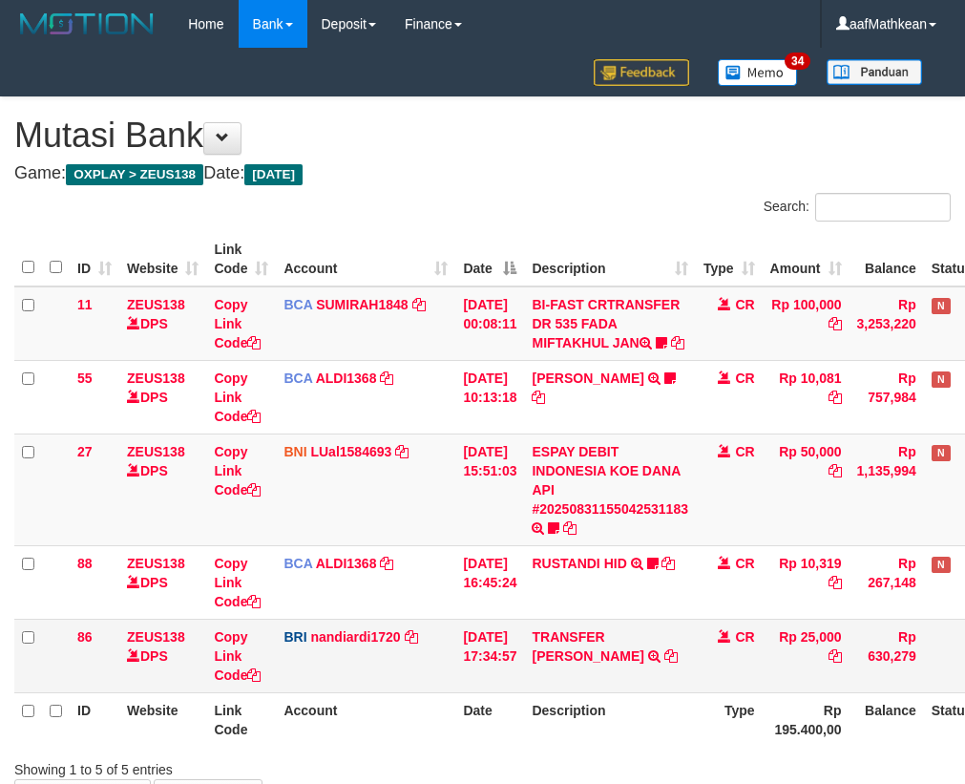
scroll to position [79, 105]
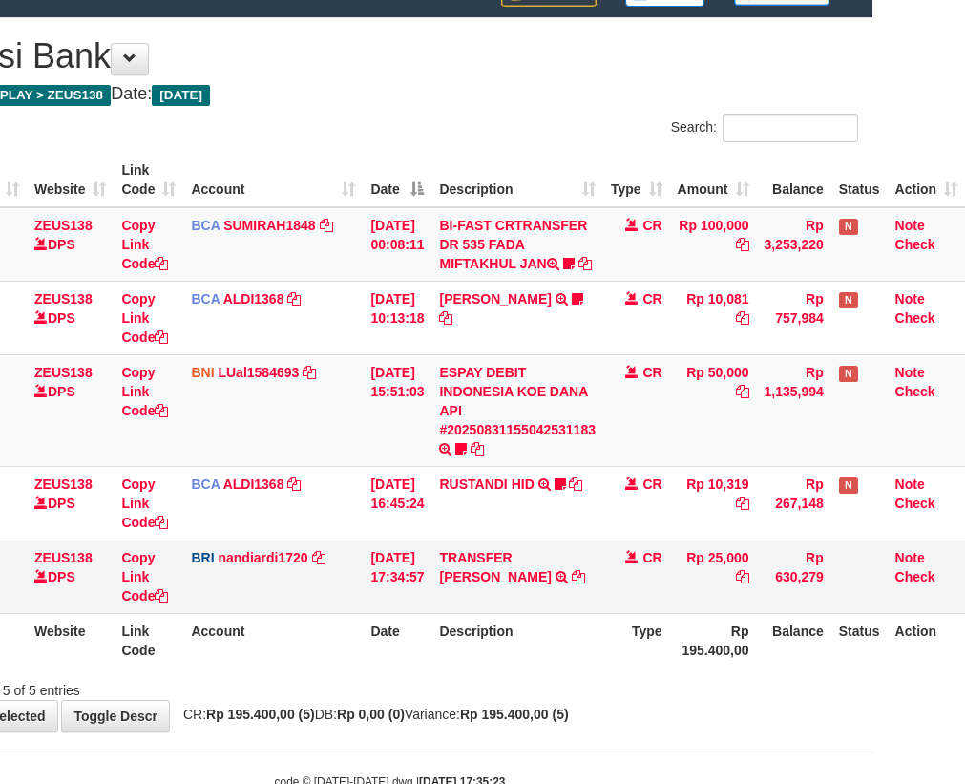
click at [312, 613] on td "BRI nandiardi1720 DPS NANDI ARDIANSYAH mutasi_20250831_3776 | 86 mutasi_2025083…" at bounding box center [272, 575] width 179 height 73
click at [363, 613] on td "31/08/2025 17:34:57" at bounding box center [397, 575] width 69 height 73
drag, startPoint x: 363, startPoint y: 617, endPoint x: 375, endPoint y: 616, distance: 12.4
click at [365, 613] on td "[DATE] 17:34:57" at bounding box center [397, 575] width 69 height 73
drag, startPoint x: 436, startPoint y: 622, endPoint x: 487, endPoint y: 624, distance: 50.6
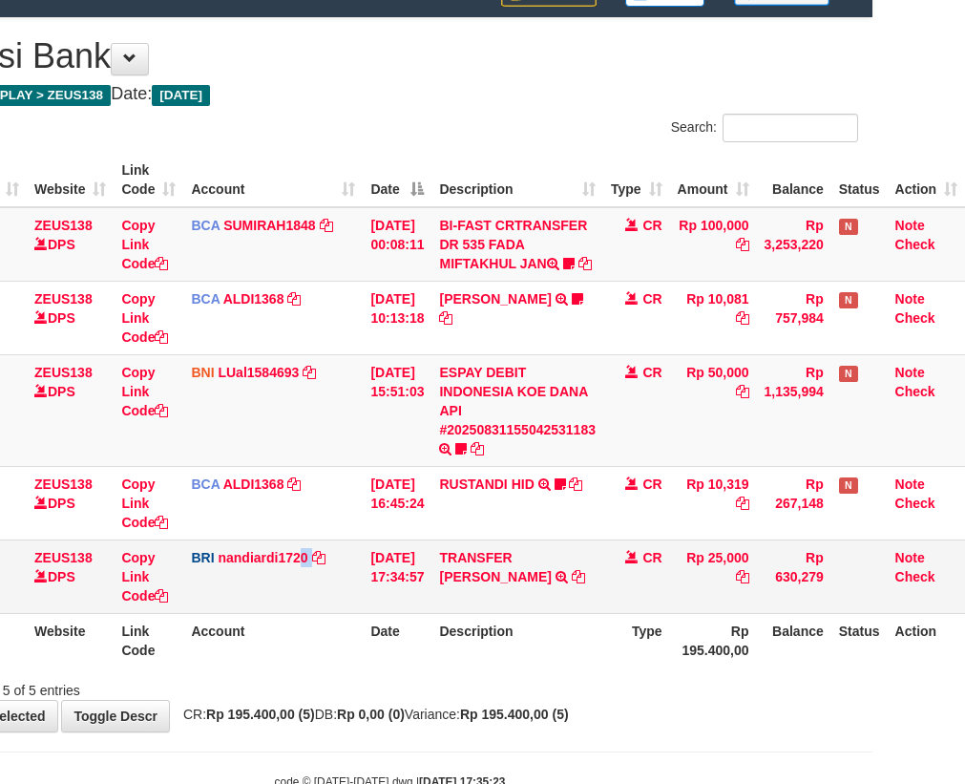
click at [465, 613] on tr "86 ZEUS138 DPS Copy Link Code BRI nandiardi1720 DPS NANDI ARDIANSYAH mutasi_202…" at bounding box center [443, 575] width 1043 height 73
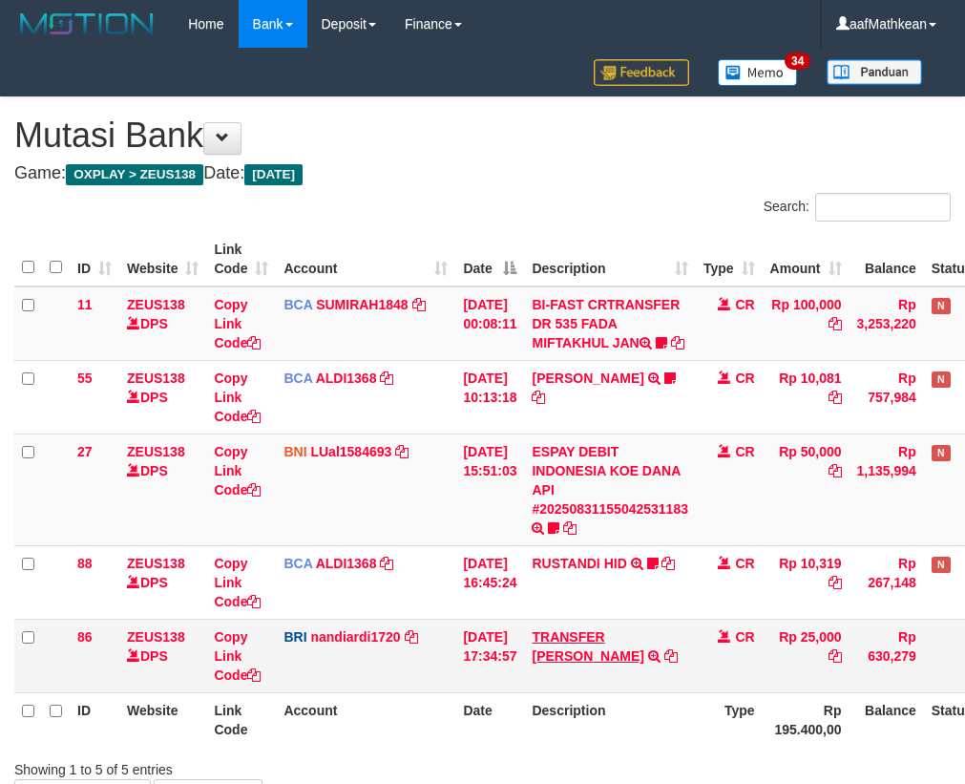
scroll to position [79, 105]
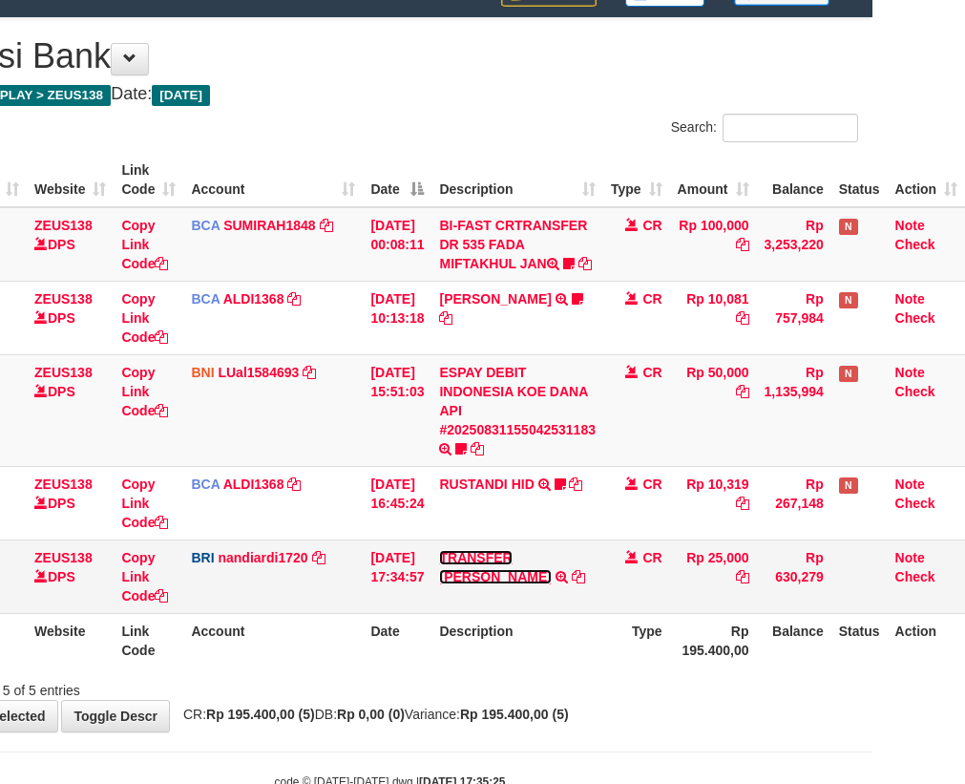
click at [525, 572] on link "TRANSFER [PERSON_NAME]" at bounding box center [495, 567] width 112 height 34
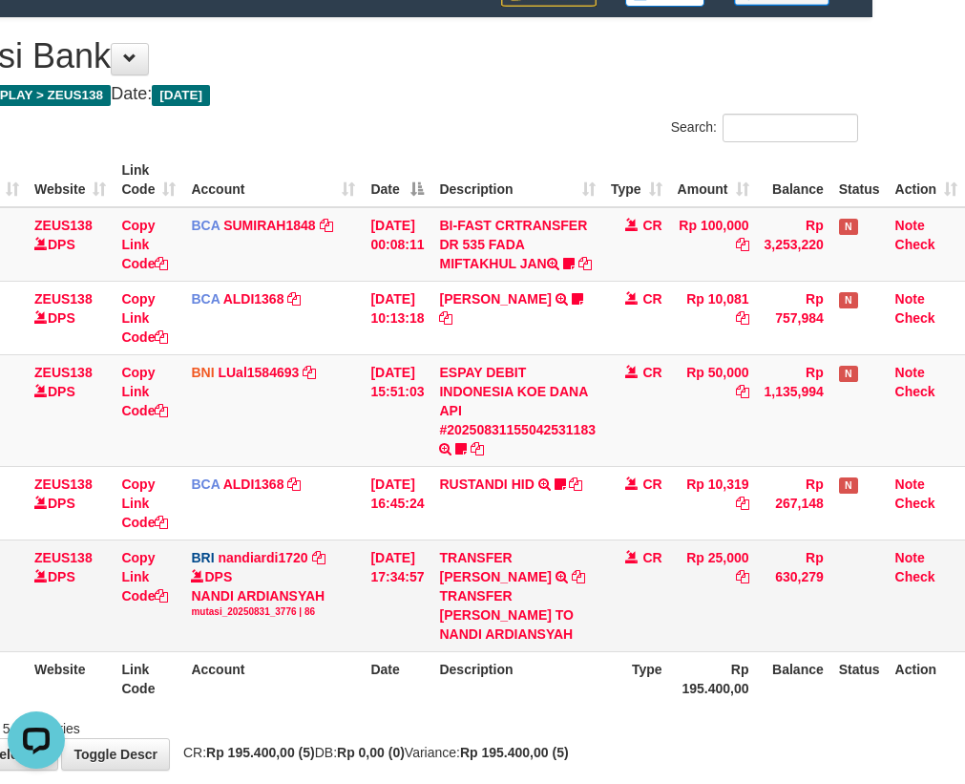
scroll to position [0, 0]
drag, startPoint x: 442, startPoint y: 613, endPoint x: 819, endPoint y: 472, distance: 402.6
click at [533, 614] on div "TRANSFER [PERSON_NAME] TO NANDI ARDIANSYAH" at bounding box center [517, 614] width 157 height 57
copy div "MUHAMMADA"
click at [509, 539] on td "RUSTANDI HID TRSF E-BANKING CR 3108/FTSCY/WS95051 10319.002025083136067805 TRFD…" at bounding box center [517, 502] width 172 height 73
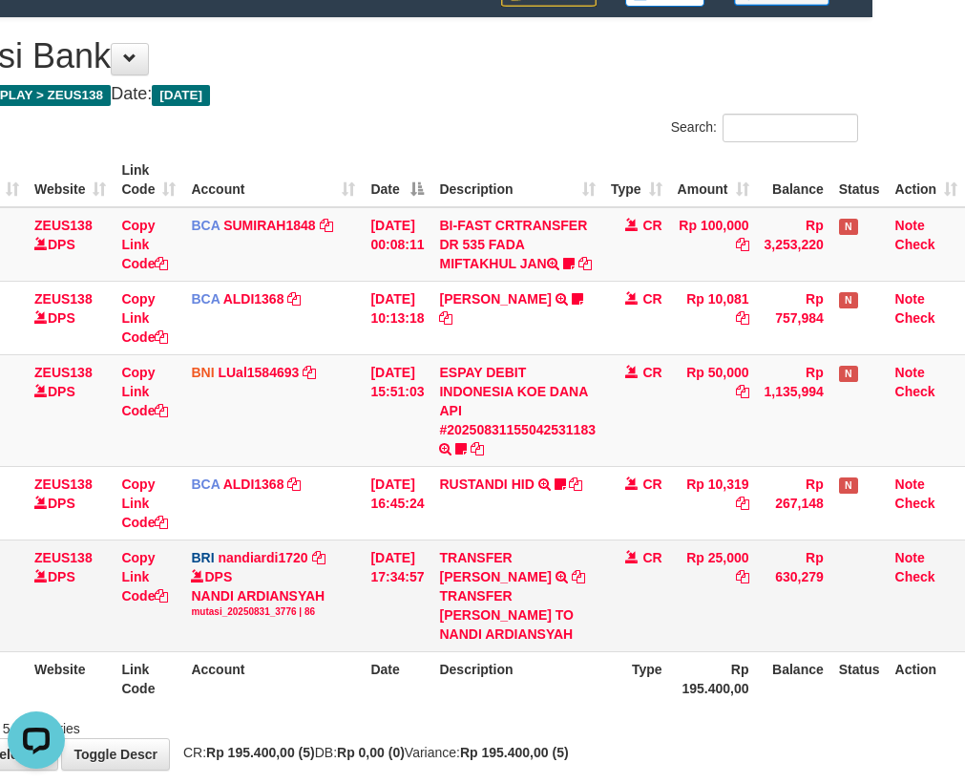
click at [498, 561] on td "TRANSFER DANA TRANSFER DANA MUHAMMADALFA TO NANDI ARDIANSYAH" at bounding box center [517, 595] width 172 height 112
click at [497, 561] on td "TRANSFER DANA TRANSFER DANA MUHAMMADALFA TO NANDI ARDIANSYAH" at bounding box center [517, 595] width 172 height 112
drag, startPoint x: 499, startPoint y: 557, endPoint x: 976, endPoint y: 484, distance: 482.9
click at [514, 539] on td "RUSTANDI HID TRSF E-BANKING CR 3108/FTSCY/WS95051 10319.002025083136067805 TRFD…" at bounding box center [517, 502] width 172 height 73
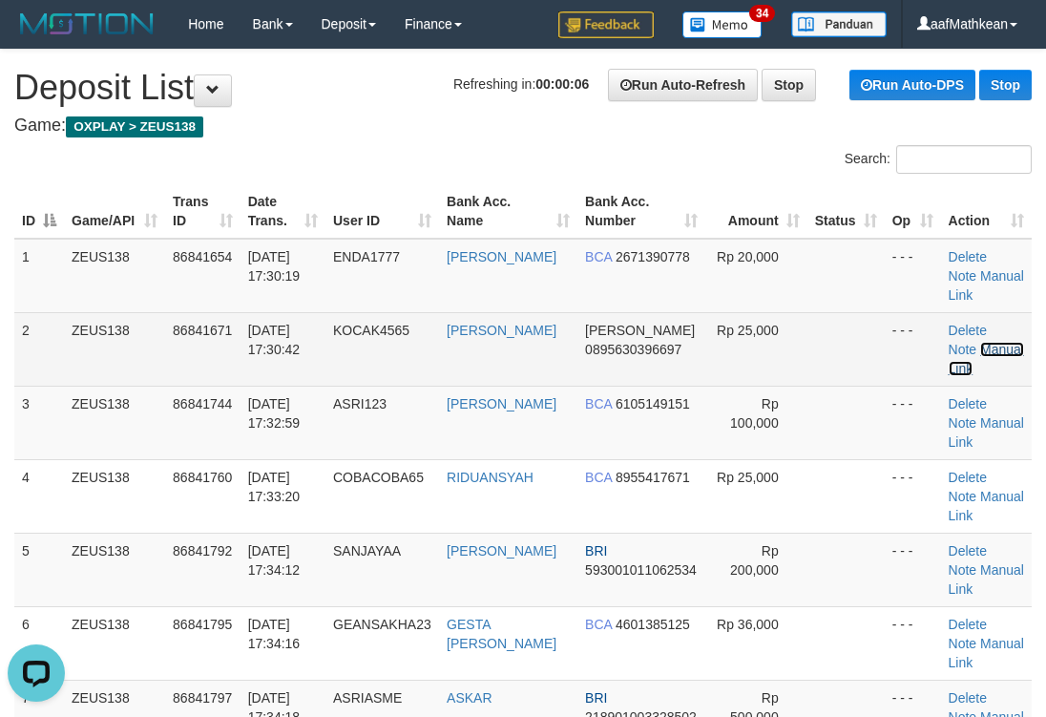
click at [996, 345] on link "Manual Link" at bounding box center [986, 359] width 75 height 34
click at [989, 354] on link "Manual Link" at bounding box center [986, 359] width 75 height 34
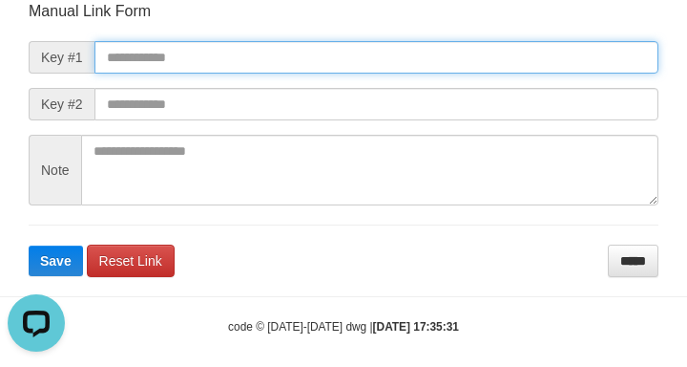
click at [282, 58] on input "text" at bounding box center [376, 57] width 564 height 32
click at [213, 56] on input "text" at bounding box center [376, 57] width 564 height 32
paste input "*********"
type input "*********"
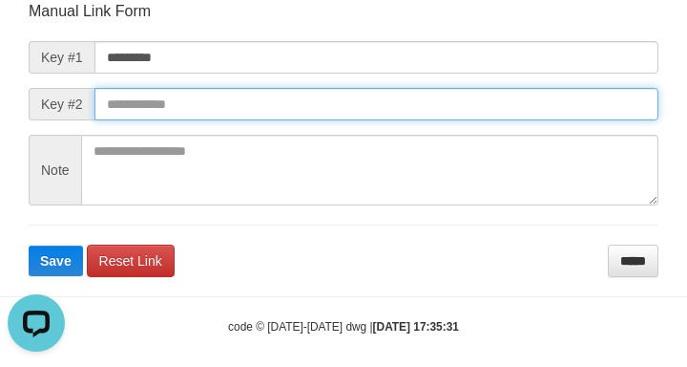
click at [29, 245] on button "Save" at bounding box center [56, 260] width 54 height 31
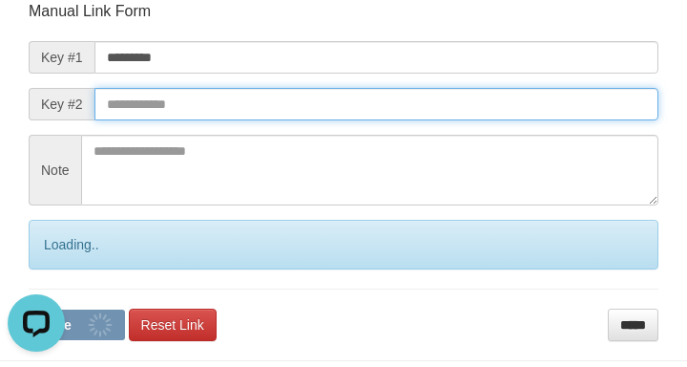
drag, startPoint x: 127, startPoint y: 107, endPoint x: 138, endPoint y: 108, distance: 11.5
click at [128, 108] on input "text" at bounding box center [376, 104] width 564 height 32
click at [138, 108] on input "text" at bounding box center [376, 104] width 564 height 32
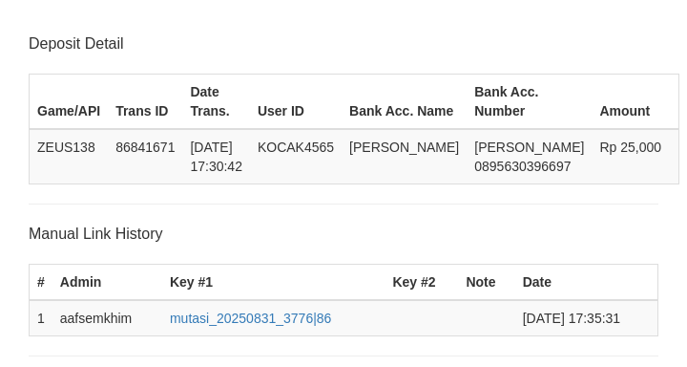
scroll to position [374, 0]
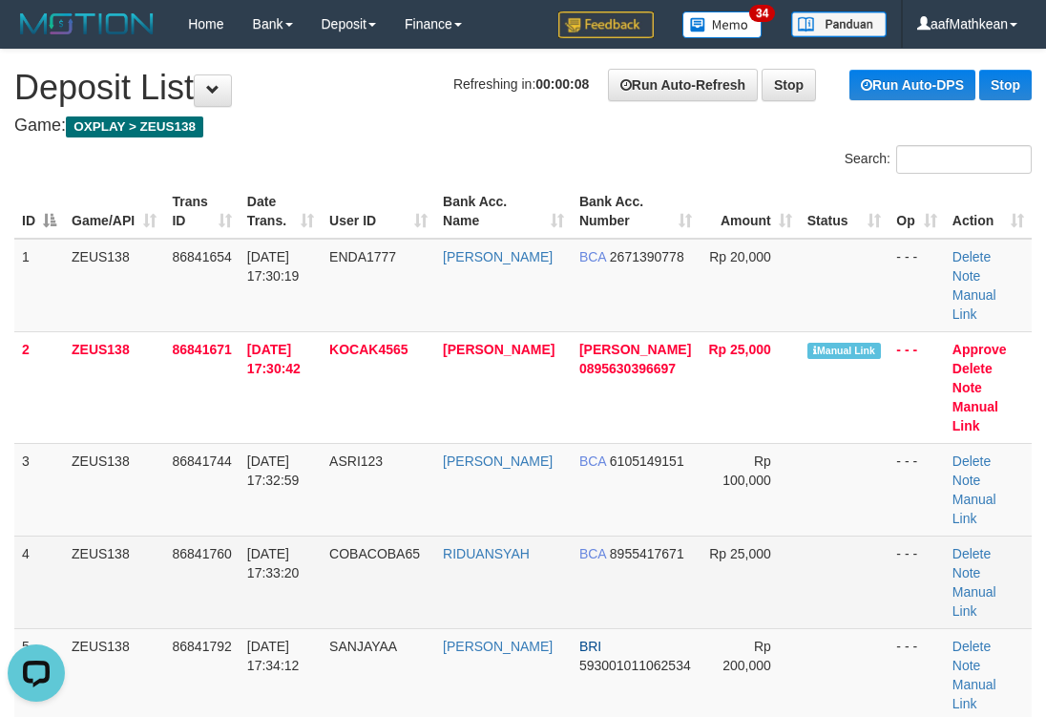
drag, startPoint x: 61, startPoint y: 511, endPoint x: 429, endPoint y: 499, distance: 367.7
click at [153, 535] on tr "4 ZEUS138 86841760 31/08/2025 17:33:20 COBACOBA65 RIDUANSYAH BCA 8955417671 Rp …" at bounding box center [523, 581] width 1018 height 93
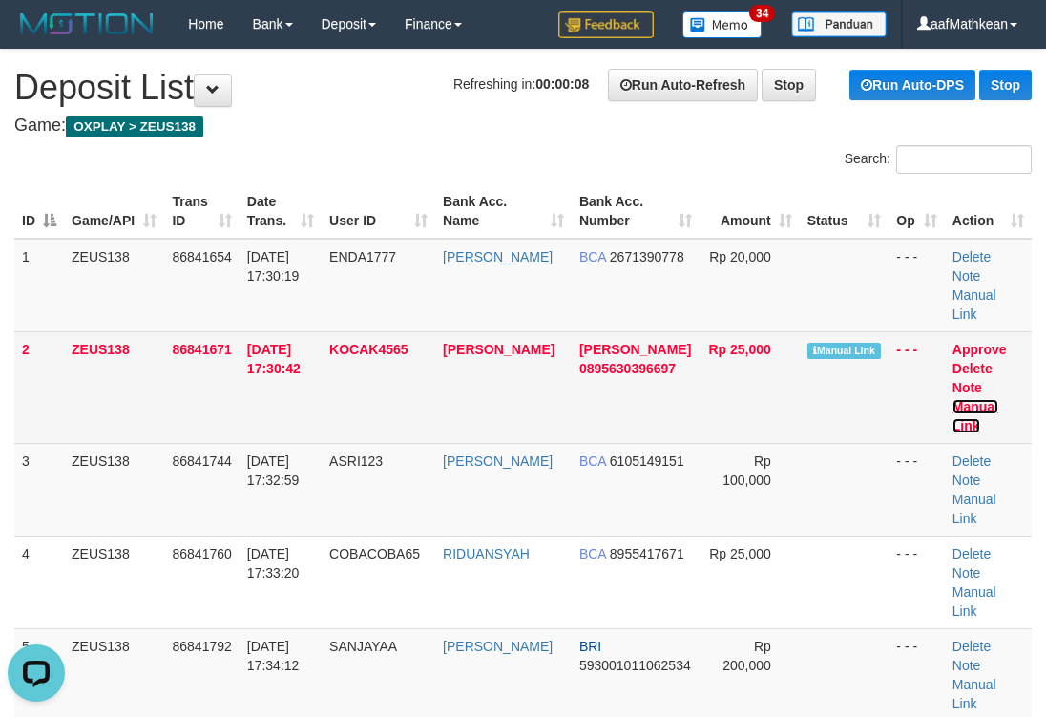
click at [960, 399] on link "Manual Link" at bounding box center [976, 416] width 46 height 34
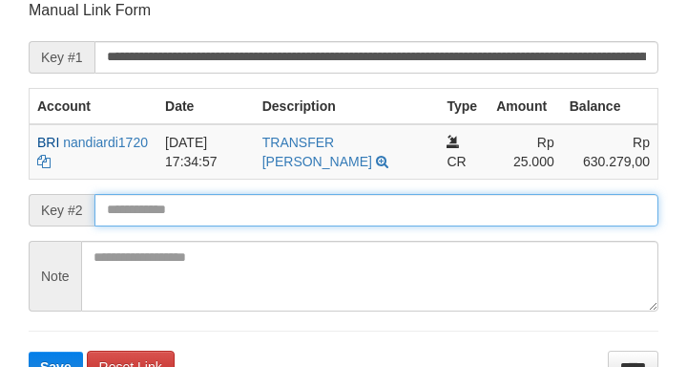
drag, startPoint x: 118, startPoint y: 201, endPoint x: 130, endPoint y: 199, distance: 11.8
click at [122, 201] on input "text" at bounding box center [376, 210] width 564 height 32
click at [29, 351] on button "Save" at bounding box center [56, 366] width 54 height 31
click at [145, 199] on input "text" at bounding box center [376, 210] width 564 height 32
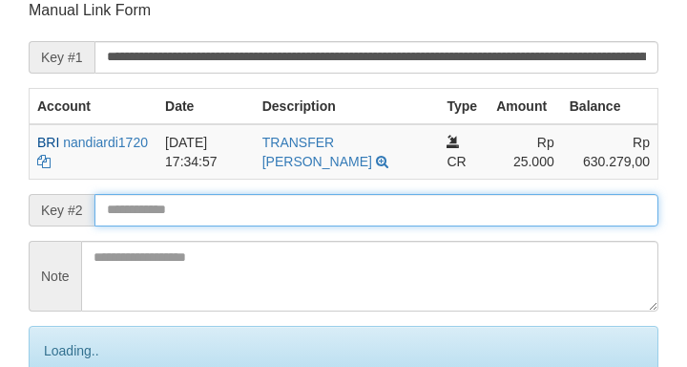
scroll to position [374, 0]
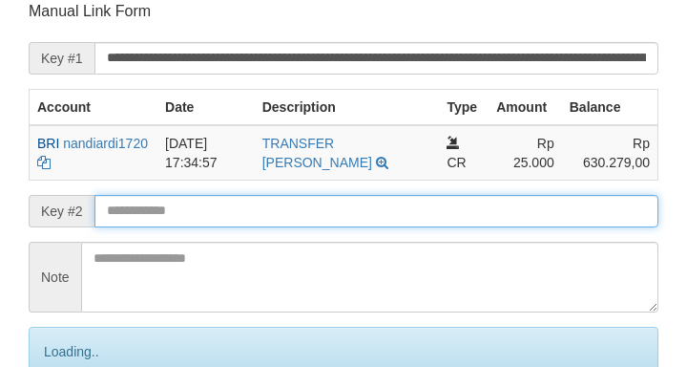
drag, startPoint x: 147, startPoint y: 200, endPoint x: 158, endPoint y: 200, distance: 11.5
click at [151, 202] on input "text" at bounding box center [376, 211] width 564 height 32
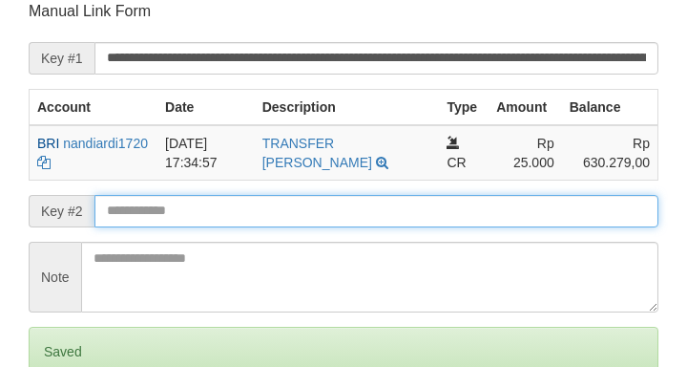
click at [165, 205] on input "text" at bounding box center [376, 211] width 564 height 32
click at [167, 204] on input "text" at bounding box center [376, 211] width 564 height 32
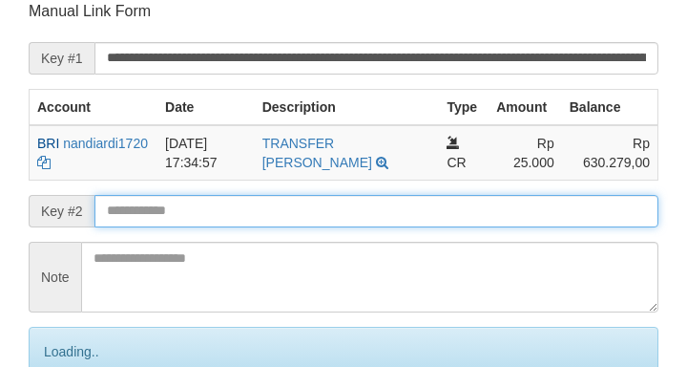
click at [180, 206] on input "text" at bounding box center [376, 211] width 564 height 32
click at [186, 209] on input "text" at bounding box center [376, 211] width 564 height 32
click at [187, 210] on input "text" at bounding box center [376, 211] width 564 height 32
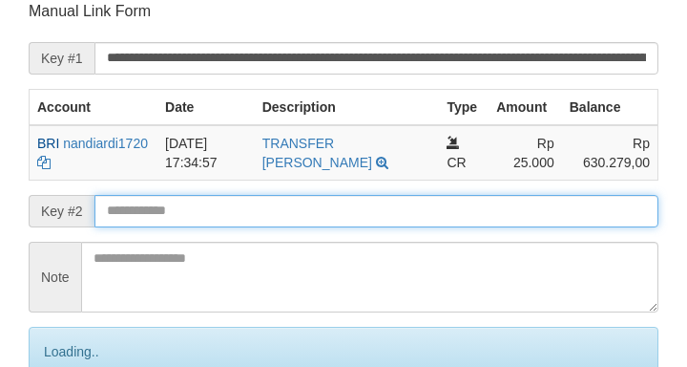
click at [190, 209] on input "text" at bounding box center [376, 211] width 564 height 32
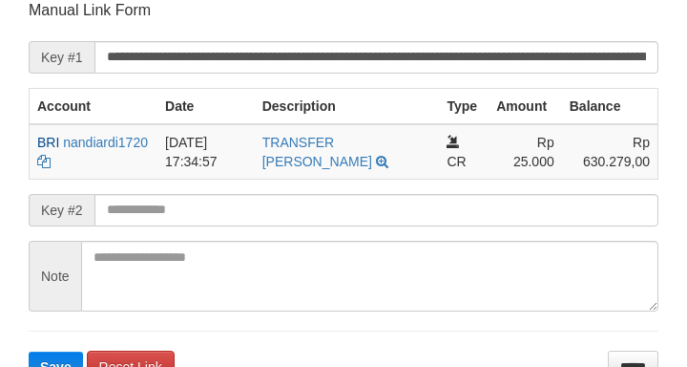
click at [123, 192] on form "**********" at bounding box center [344, 191] width 630 height 382
click at [29, 351] on button "Save" at bounding box center [56, 366] width 54 height 31
click at [140, 202] on input "text" at bounding box center [376, 210] width 564 height 32
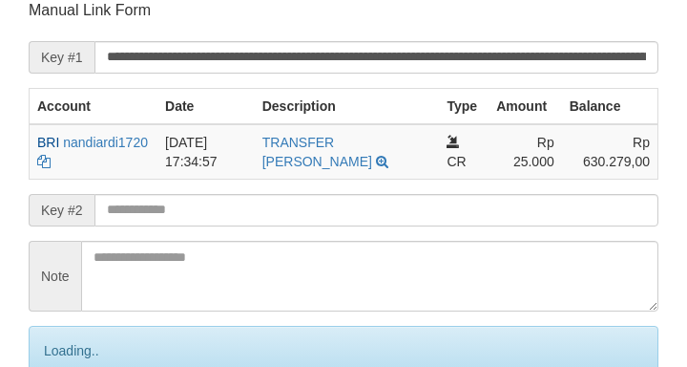
scroll to position [374, 0]
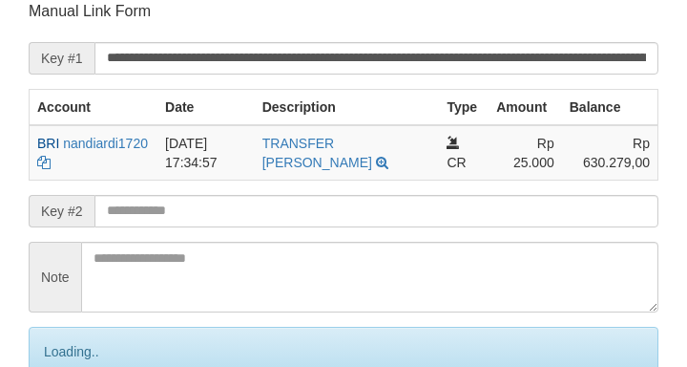
click at [146, 203] on input "text" at bounding box center [376, 211] width 564 height 32
click at [157, 200] on input "text" at bounding box center [376, 211] width 564 height 32
click at [160, 199] on input "text" at bounding box center [376, 211] width 564 height 32
click at [161, 199] on input "text" at bounding box center [376, 211] width 564 height 32
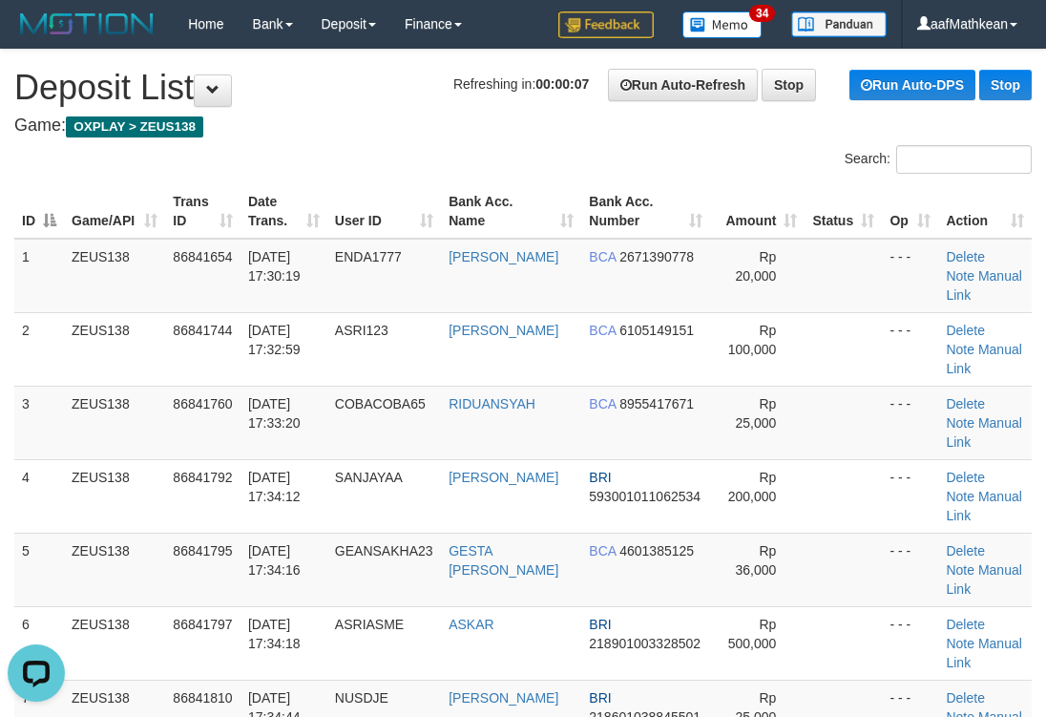
click at [467, 150] on div "Search:" at bounding box center [523, 161] width 1046 height 33
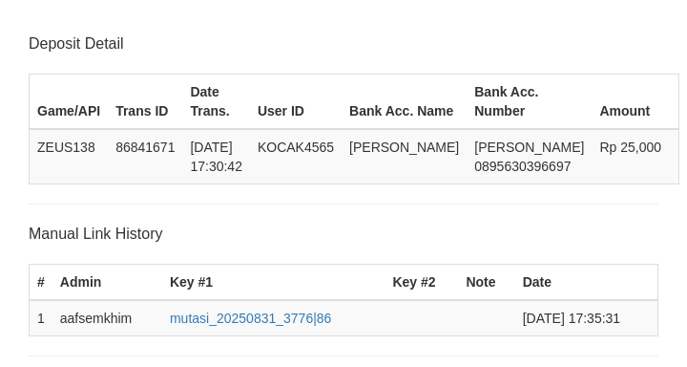
scroll to position [374, 0]
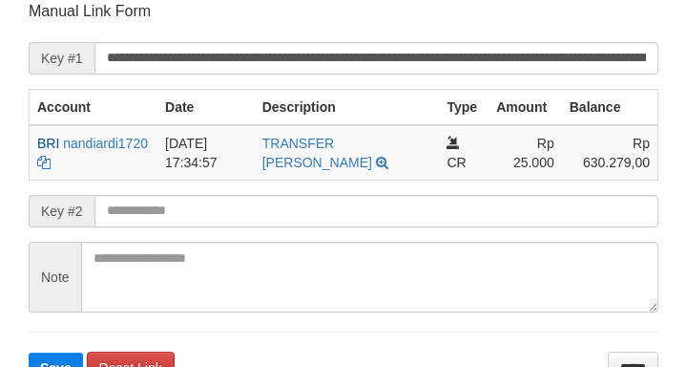
click at [29, 352] on button "Save" at bounding box center [56, 367] width 54 height 31
drag, startPoint x: 196, startPoint y: 198, endPoint x: 185, endPoint y: 202, distance: 11.5
click at [195, 199] on input "text" at bounding box center [376, 211] width 564 height 32
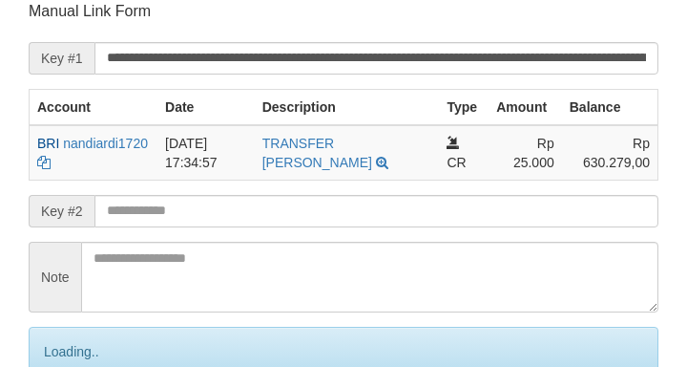
click at [185, 203] on input "text" at bounding box center [376, 211] width 564 height 32
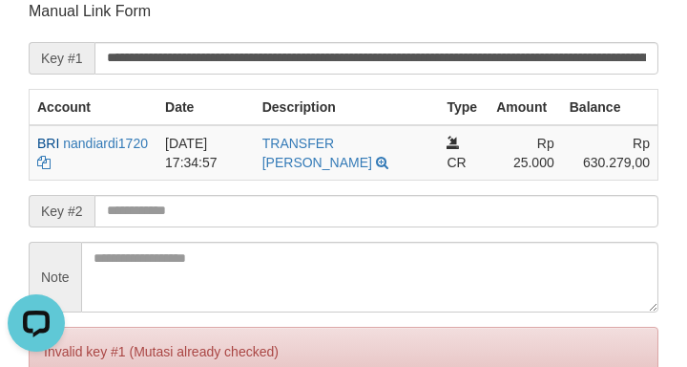
scroll to position [0, 0]
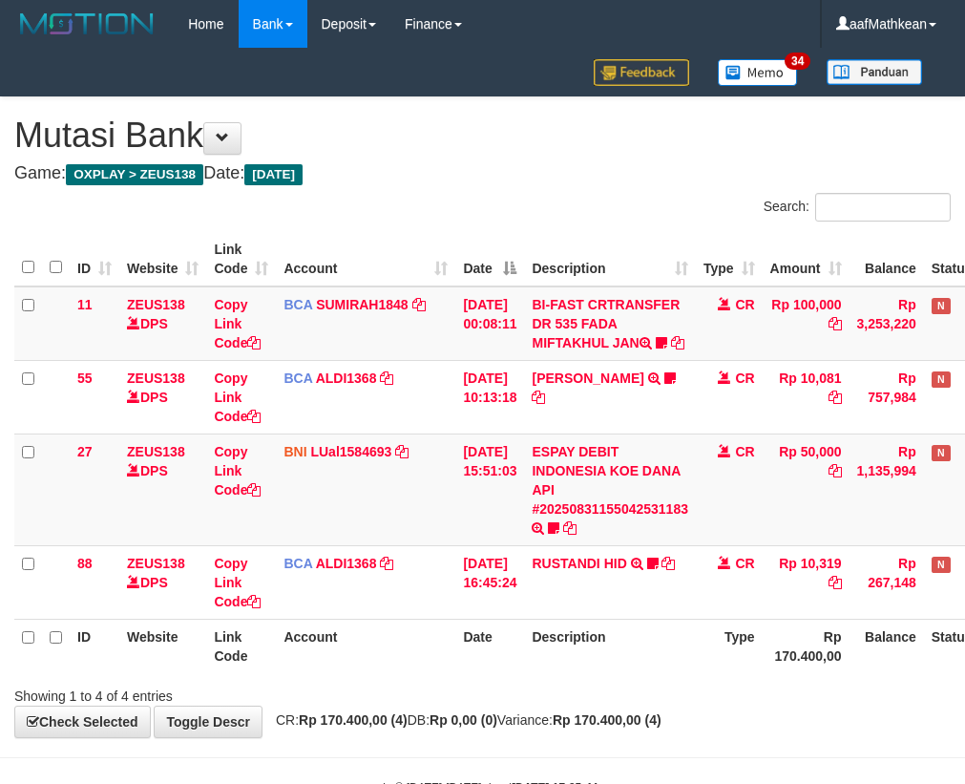
scroll to position [79, 105]
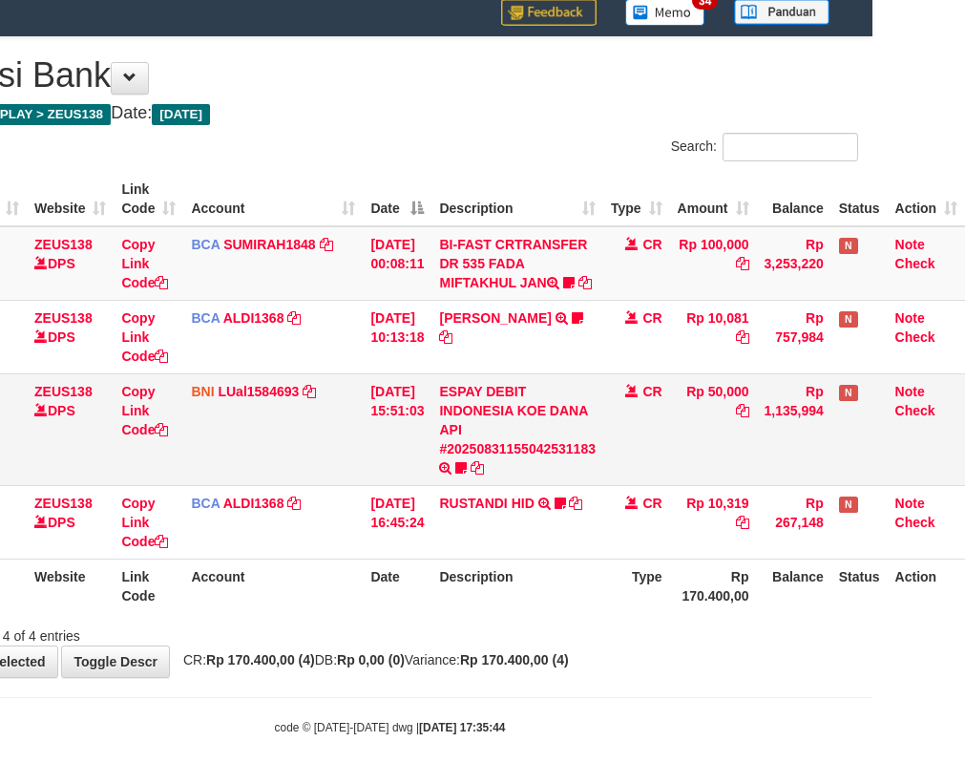
click at [743, 447] on td "Rp 50,000" at bounding box center [713, 429] width 87 height 112
drag, startPoint x: 725, startPoint y: 448, endPoint x: 715, endPoint y: 446, distance: 10.7
click at [720, 447] on td "Rp 50,000" at bounding box center [713, 429] width 87 height 112
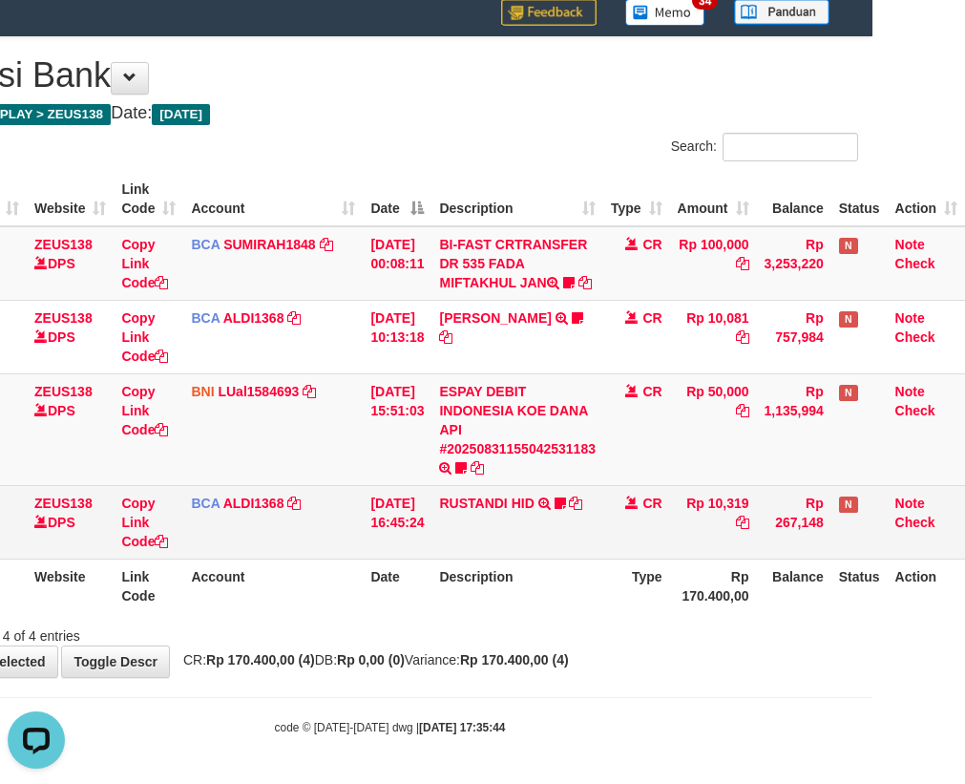
drag, startPoint x: 663, startPoint y: 450, endPoint x: 669, endPoint y: 492, distance: 42.4
click at [663, 451] on td "CR" at bounding box center [636, 429] width 67 height 112
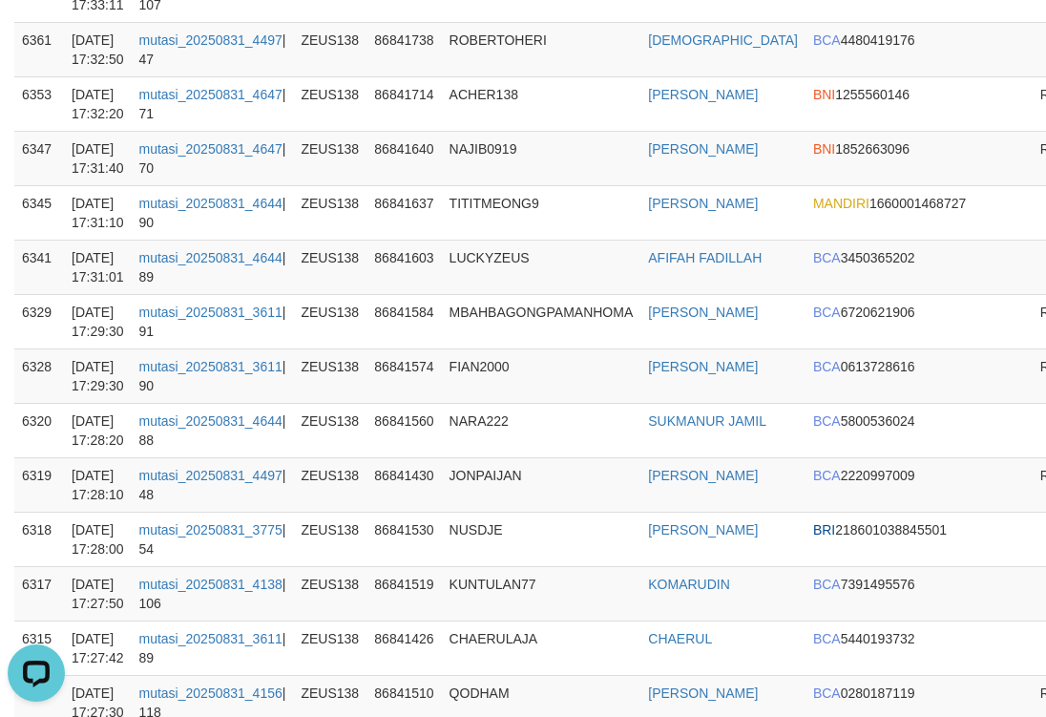
scroll to position [150, 0]
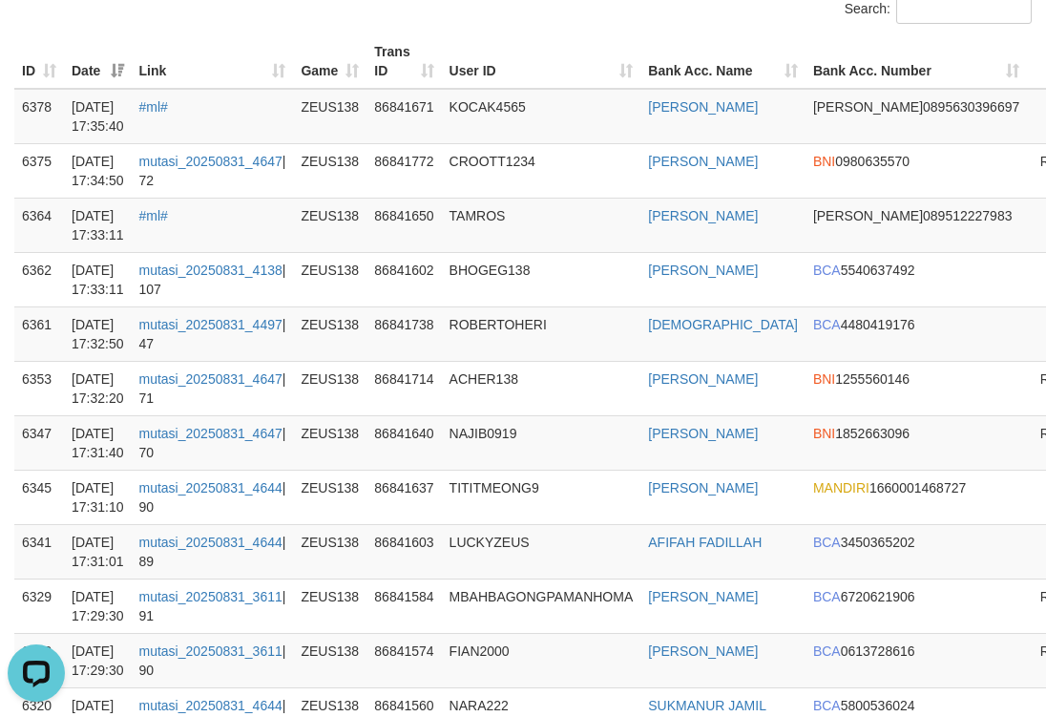
drag, startPoint x: 1027, startPoint y: 187, endPoint x: 1168, endPoint y: 158, distance: 144.1
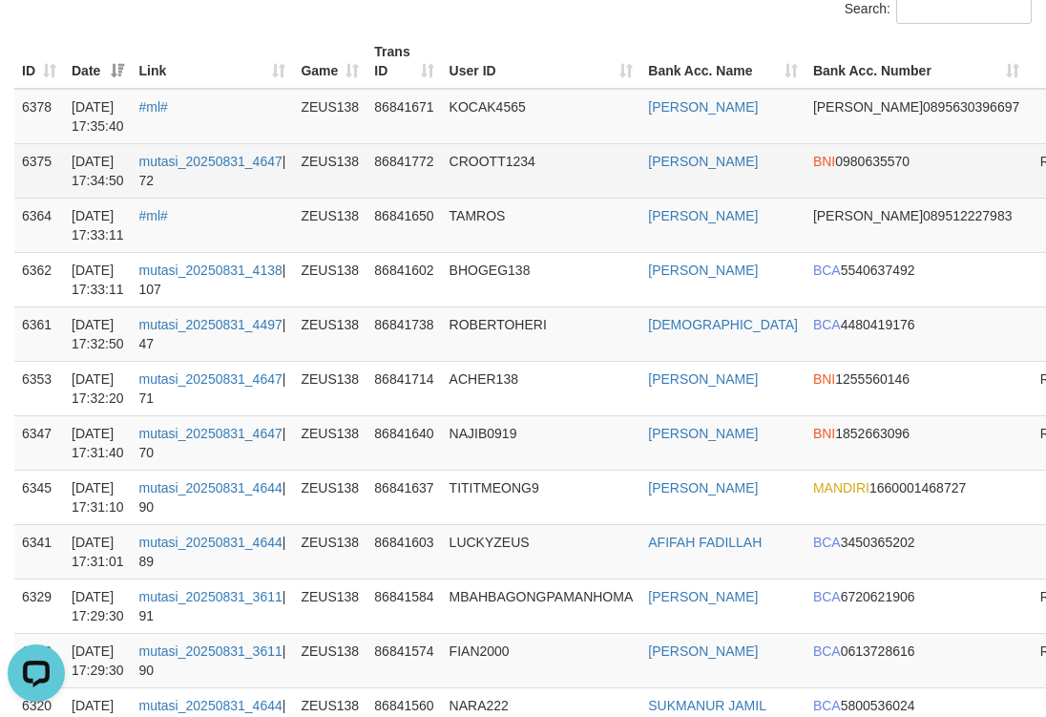
scroll to position [150, 268]
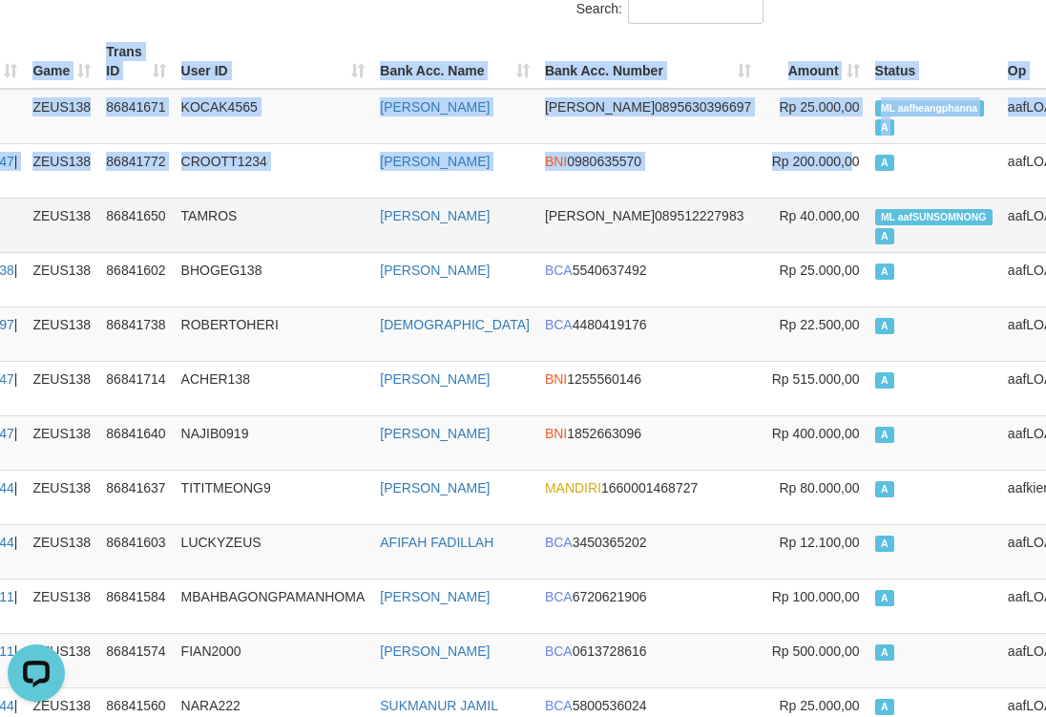
drag, startPoint x: 462, startPoint y: 41, endPoint x: 2, endPoint y: 218, distance: 492.8
click at [462, 41] on th "Bank Acc. Name" at bounding box center [454, 61] width 165 height 54
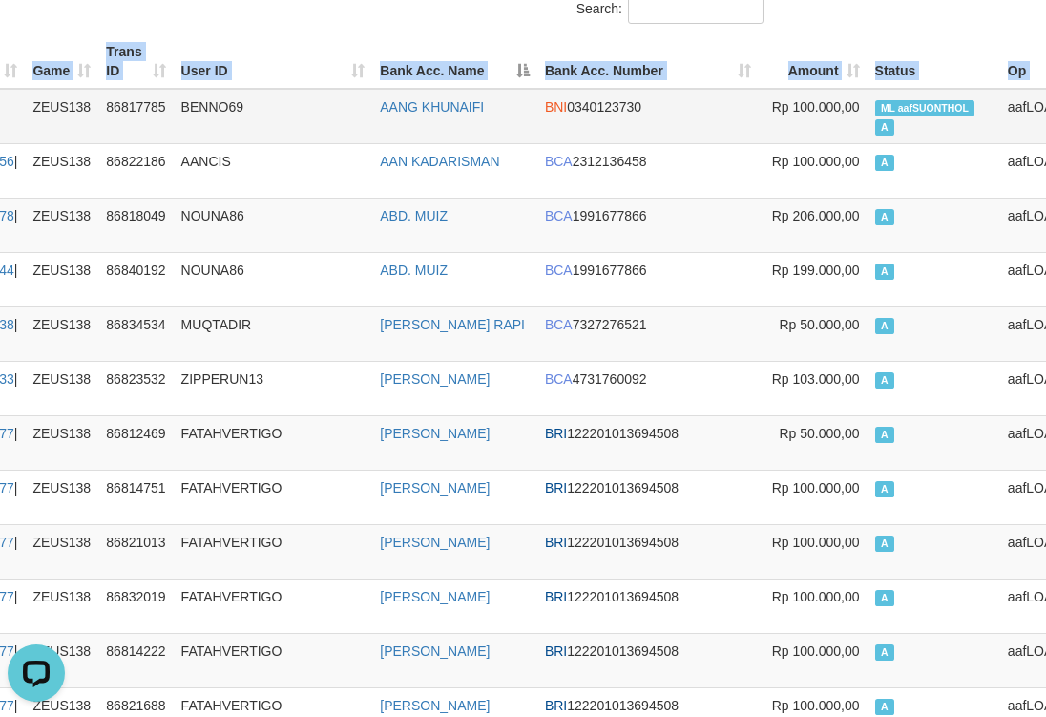
click at [313, 58] on th "User ID" at bounding box center [273, 61] width 199 height 54
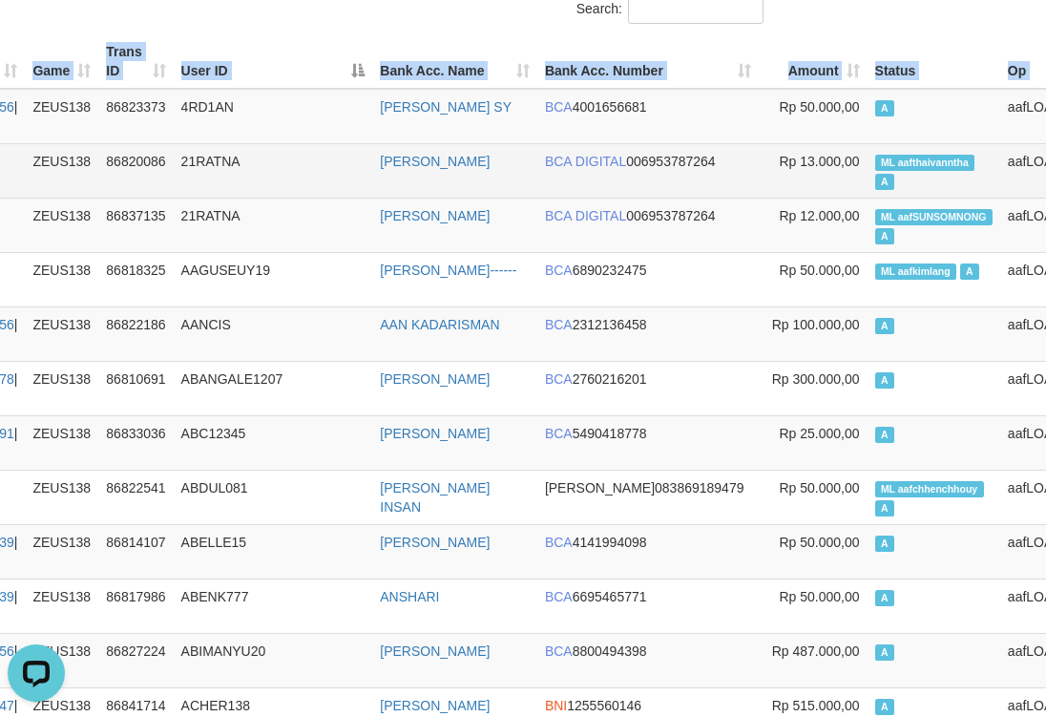
drag, startPoint x: 295, startPoint y: 41, endPoint x: 8, endPoint y: 160, distance: 311.1
click at [295, 41] on th "User ID" at bounding box center [273, 61] width 199 height 54
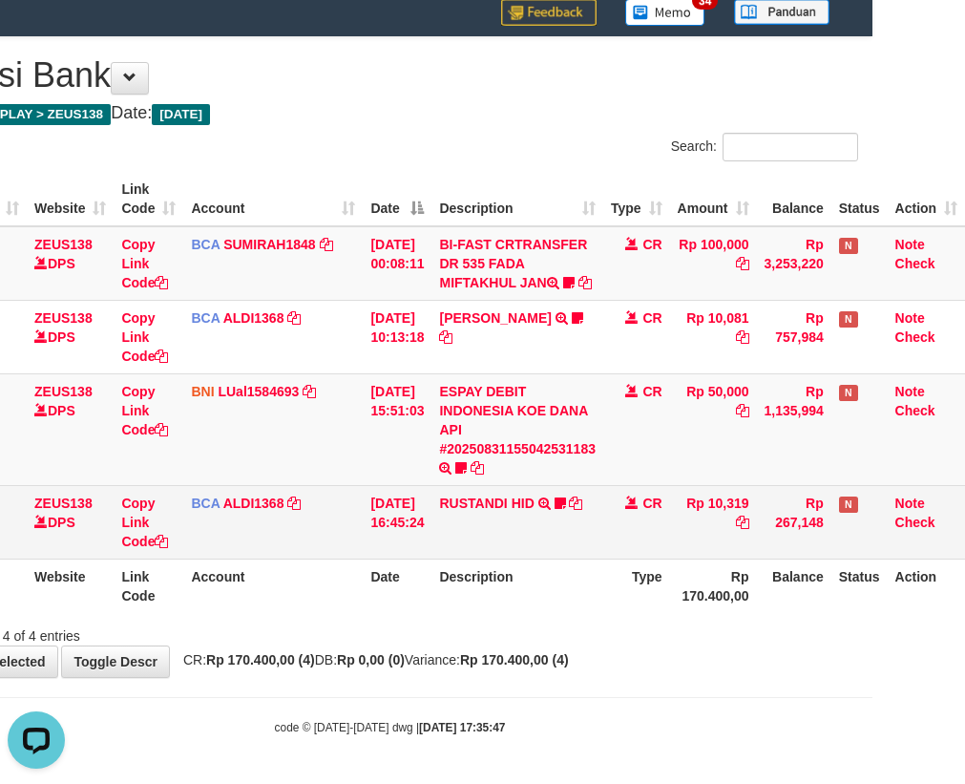
drag, startPoint x: 619, startPoint y: 530, endPoint x: 632, endPoint y: 544, distance: 18.9
click at [622, 539] on td "CR" at bounding box center [636, 521] width 67 height 73
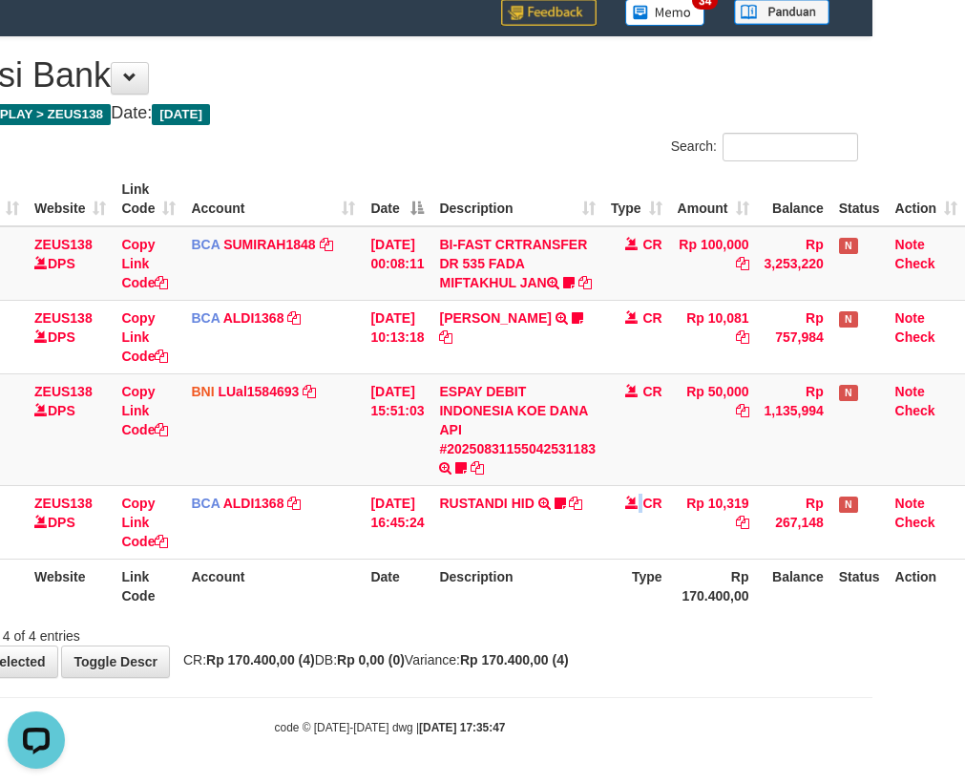
drag, startPoint x: 632, startPoint y: 544, endPoint x: 632, endPoint y: 565, distance: 21.0
click at [644, 548] on td "CR" at bounding box center [636, 521] width 67 height 73
click at [622, 572] on th "Type" at bounding box center [636, 585] width 67 height 54
click at [630, 611] on th "Type" at bounding box center [636, 585] width 67 height 54
click at [631, 615] on div "ID Website Link Code Account Date Description Type Amount Balance Status Action…" at bounding box center [389, 392] width 965 height 452
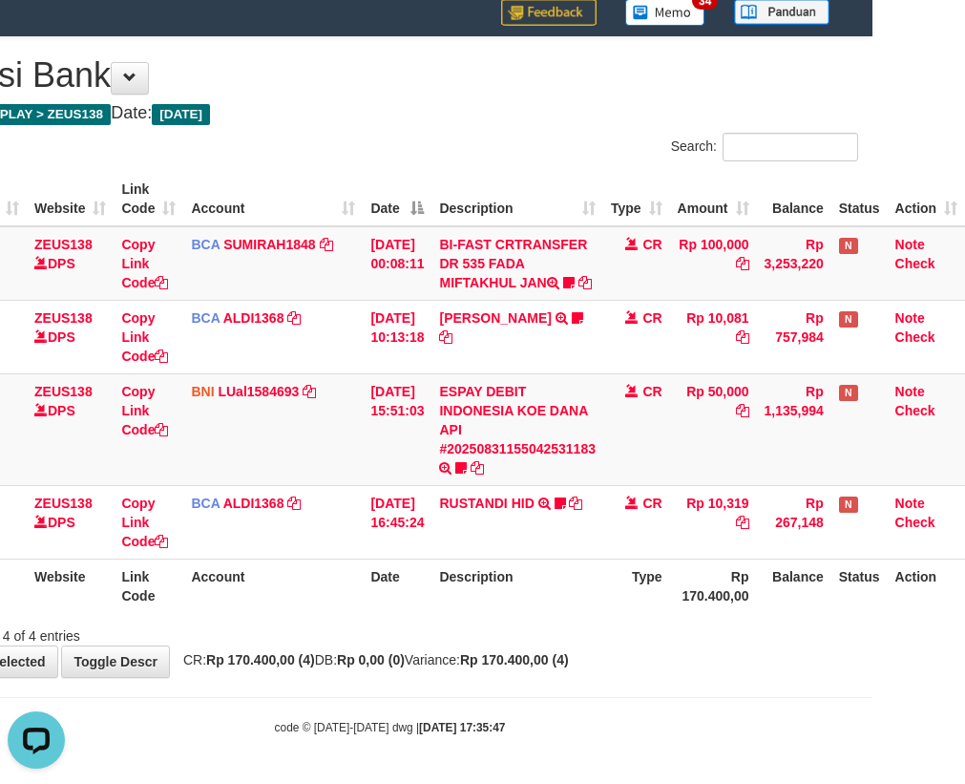
click at [611, 625] on div "Showing 1 to 4 of 4 entries" at bounding box center [389, 632] width 965 height 27
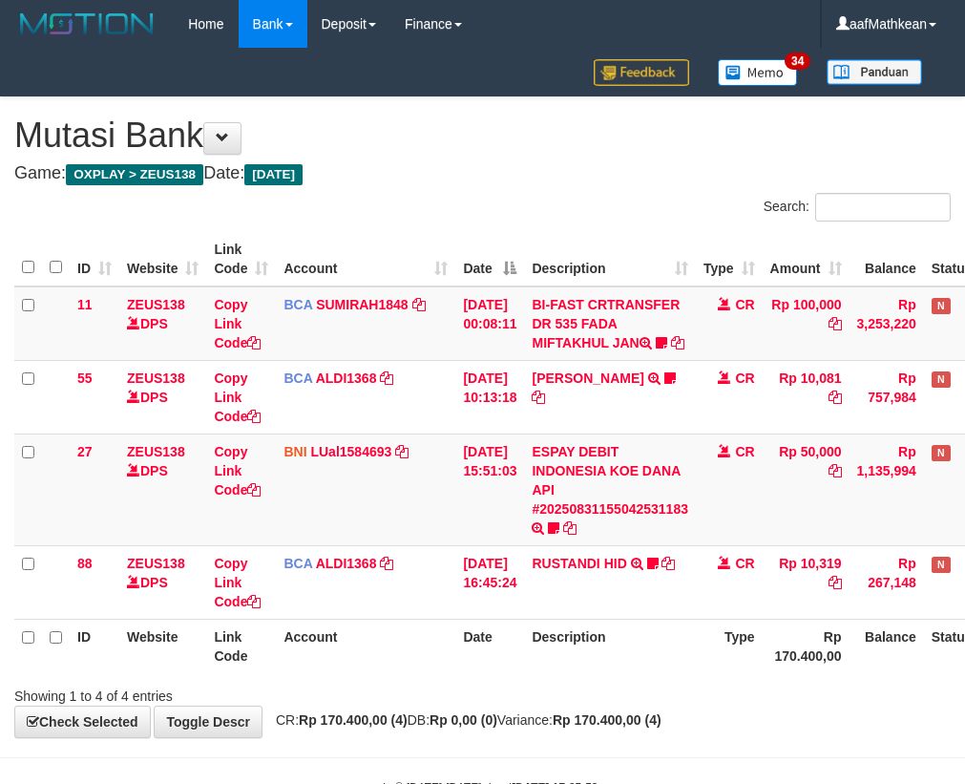
scroll to position [79, 105]
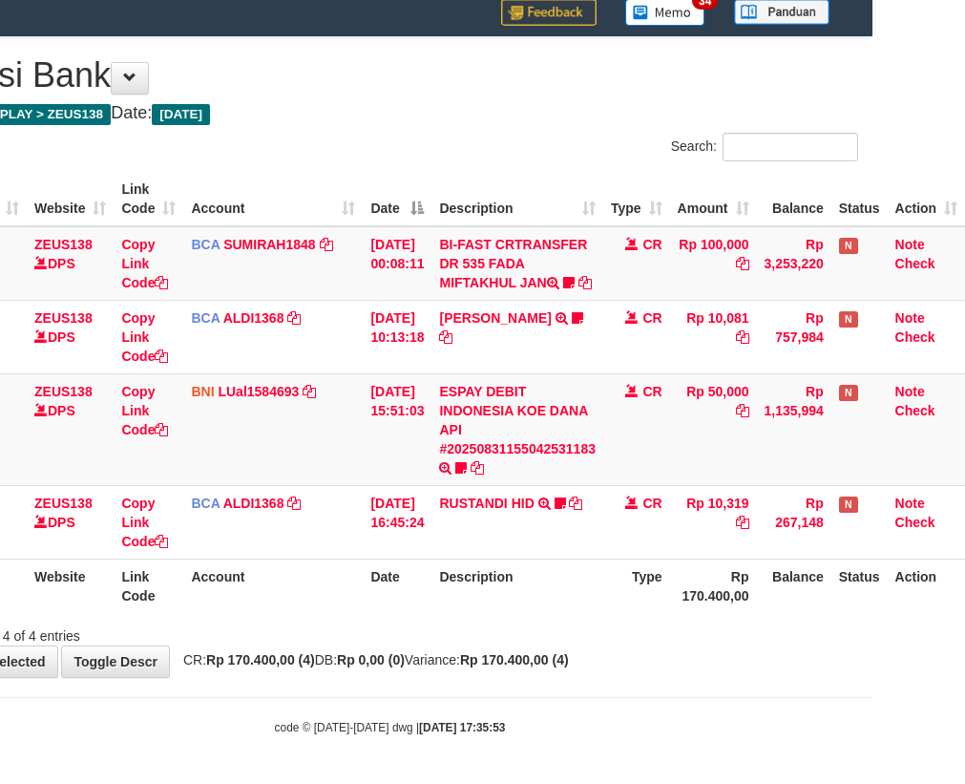
click at [428, 640] on div "Showing 1 to 4 of 4 entries" at bounding box center [389, 632] width 965 height 27
click at [448, 640] on div "Showing 1 to 4 of 4 entries" at bounding box center [389, 632] width 965 height 27
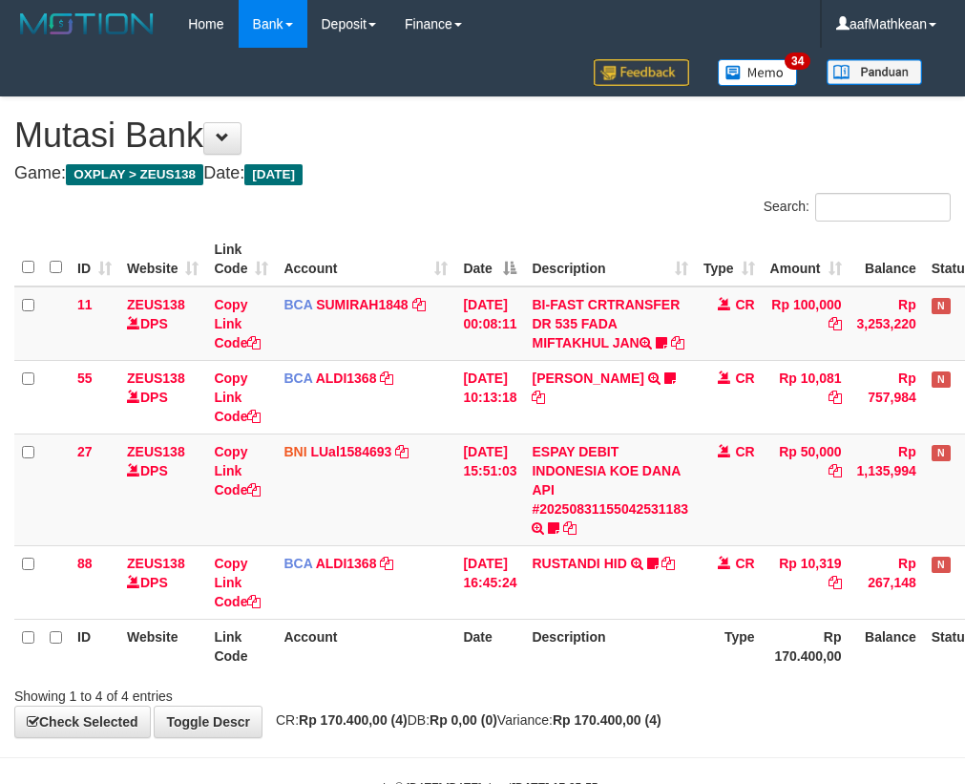
scroll to position [79, 105]
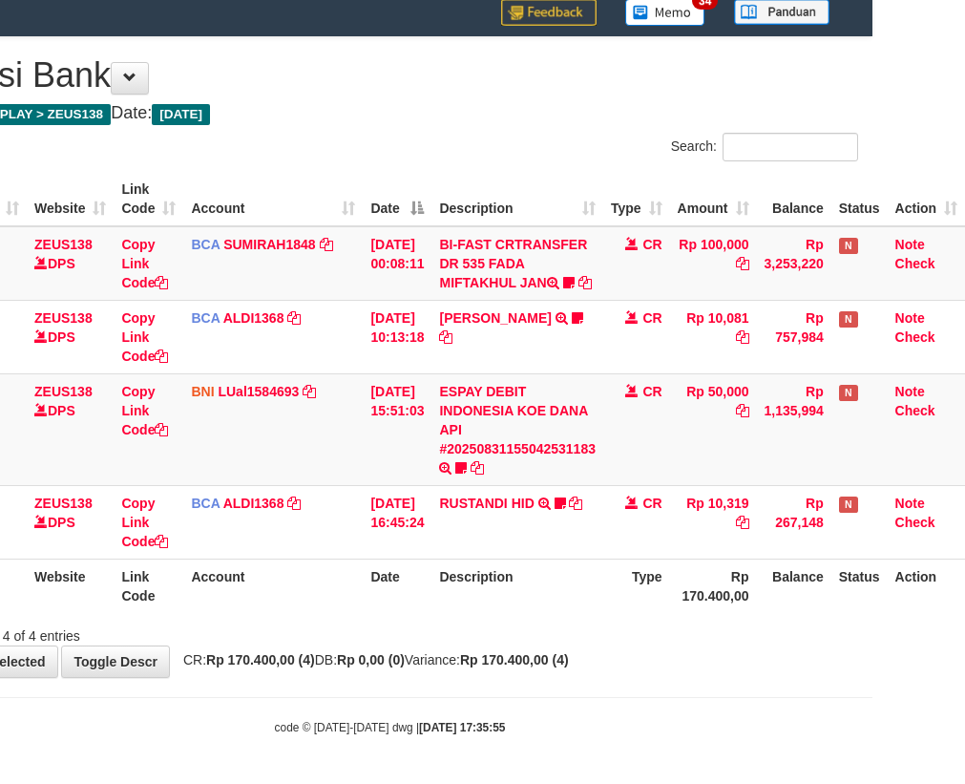
click at [514, 604] on th "Description" at bounding box center [517, 585] width 172 height 54
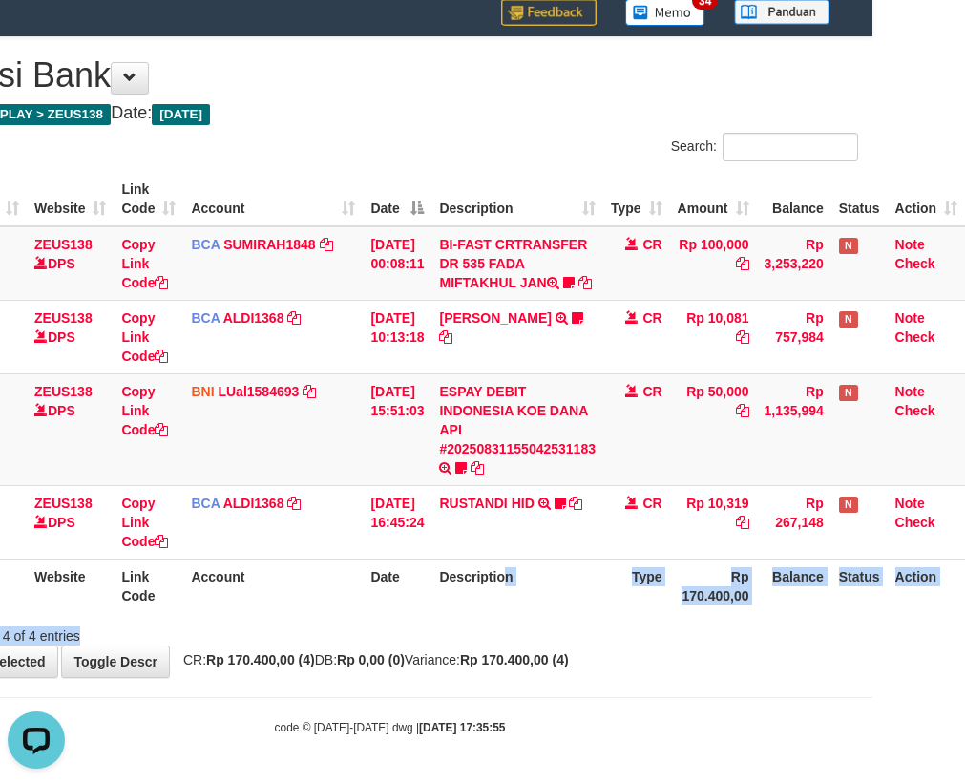
drag, startPoint x: 711, startPoint y: 626, endPoint x: 976, endPoint y: 649, distance: 265.4
click at [850, 635] on div "Search: ID Website Link Code Account Date Description Type Amount Balance Statu…" at bounding box center [390, 389] width 936 height 513
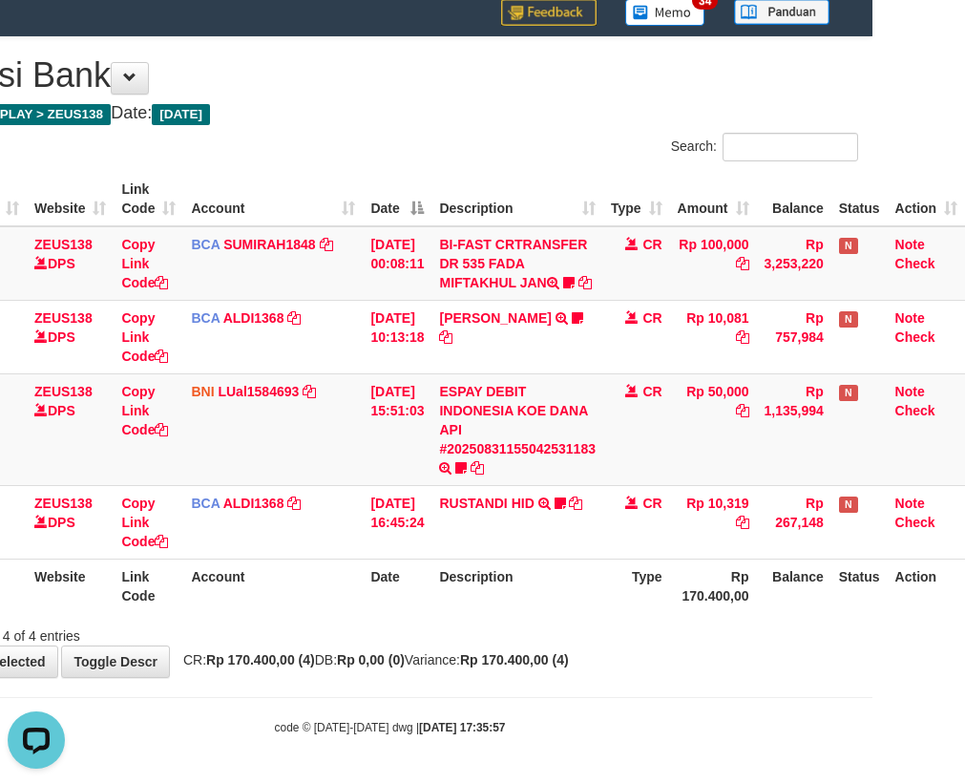
click at [569, 639] on div "Showing 1 to 4 of 4 entries" at bounding box center [389, 632] width 965 height 27
click at [588, 652] on div "**********" at bounding box center [389, 357] width 965 height 640
click at [529, 660] on strong "Rp 170.400,00 (4)" at bounding box center [514, 659] width 109 height 15
click at [531, 658] on strong "Rp 170.400,00 (4)" at bounding box center [514, 659] width 109 height 15
click at [529, 652] on strong "Rp 170.400,00 (4)" at bounding box center [514, 659] width 109 height 15
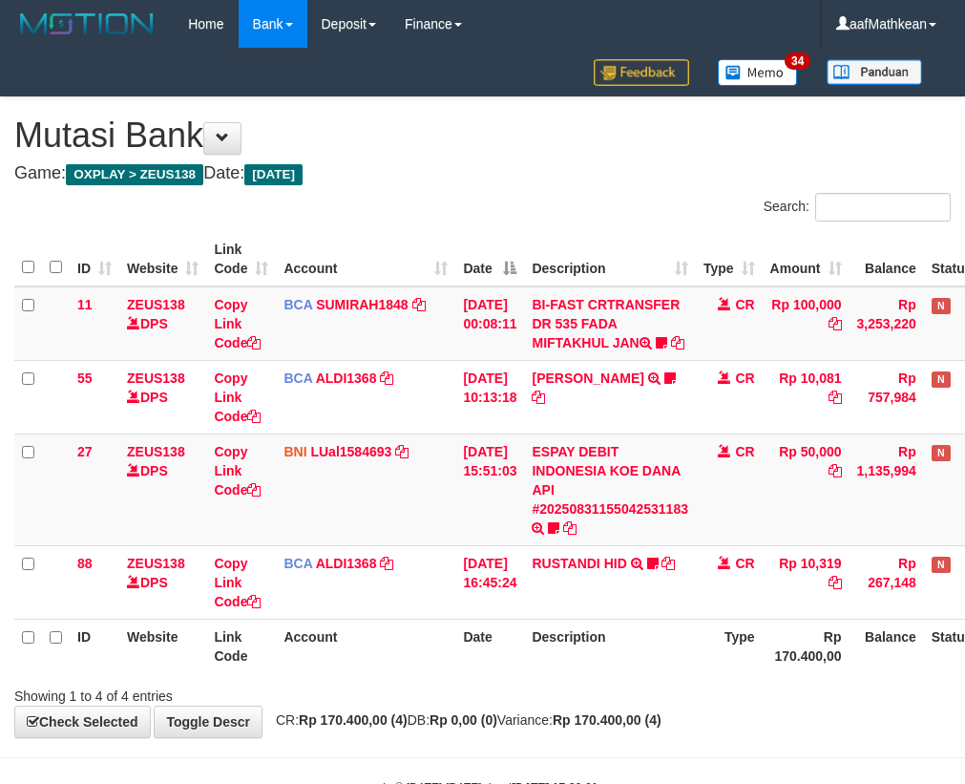
scroll to position [79, 105]
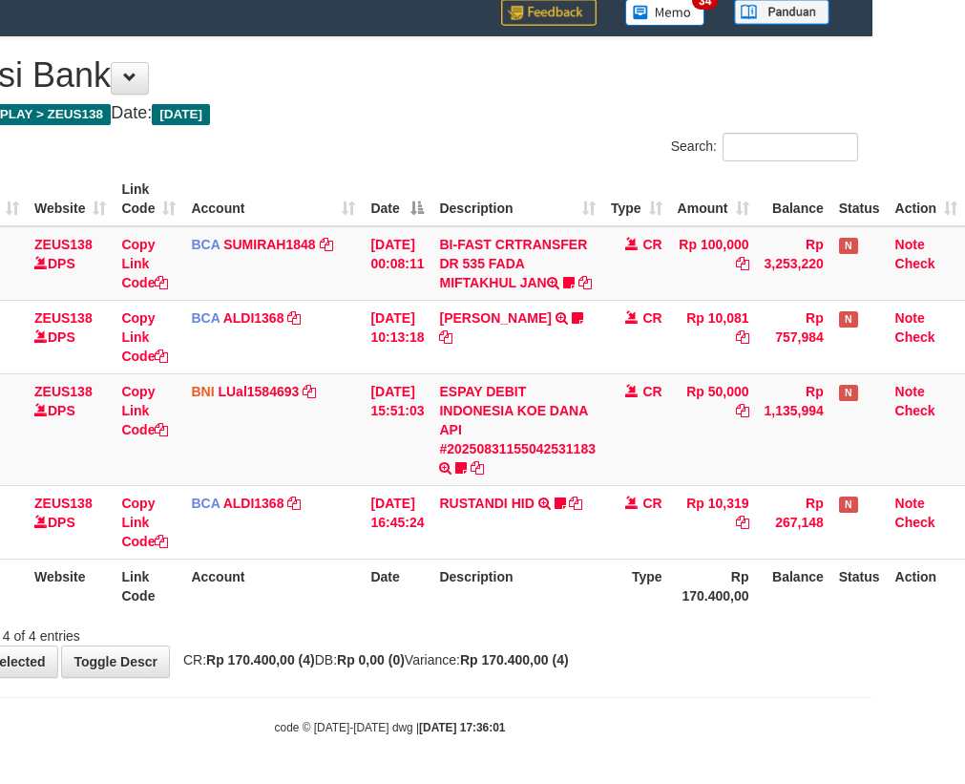
click at [526, 642] on div "Showing 1 to 4 of 4 entries" at bounding box center [389, 632] width 965 height 27
click at [425, 602] on th "Date" at bounding box center [397, 585] width 69 height 54
drag, startPoint x: 429, startPoint y: 604, endPoint x: 465, endPoint y: 612, distance: 37.1
click at [430, 605] on th "Date" at bounding box center [397, 585] width 69 height 54
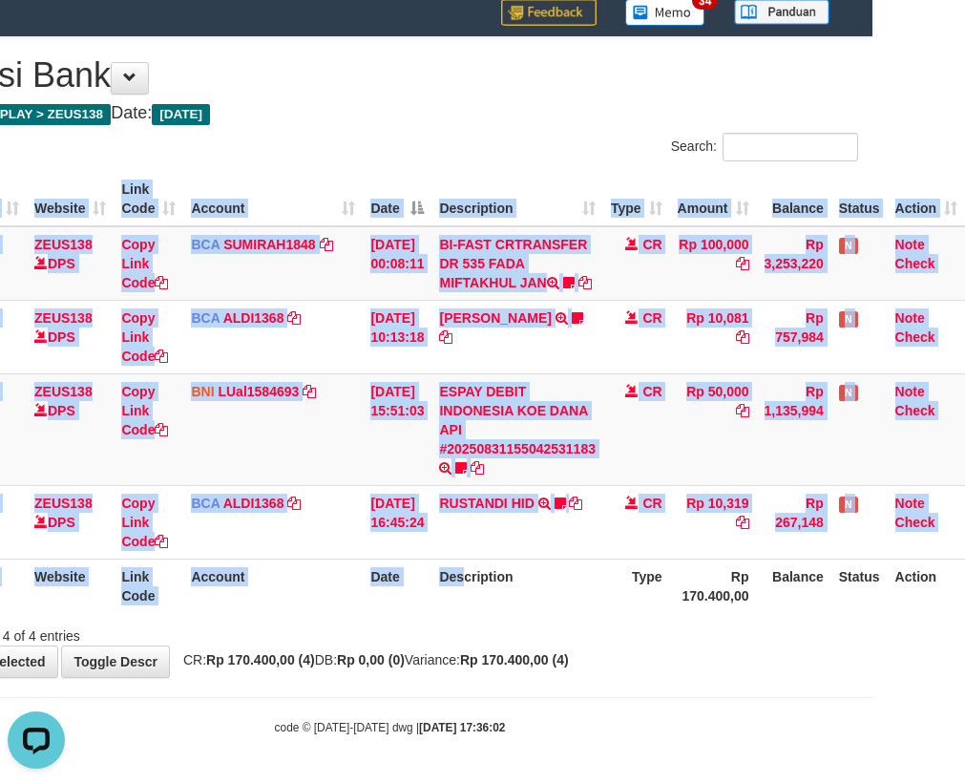
click at [467, 614] on div "ID Website Link Code Account Date Description Type Amount Balance Status Action…" at bounding box center [389, 392] width 965 height 452
click at [472, 614] on div "ID Website Link Code Account Date Description Type Amount Balance Status Action…" at bounding box center [389, 392] width 965 height 452
click at [472, 612] on th "Description" at bounding box center [517, 585] width 172 height 54
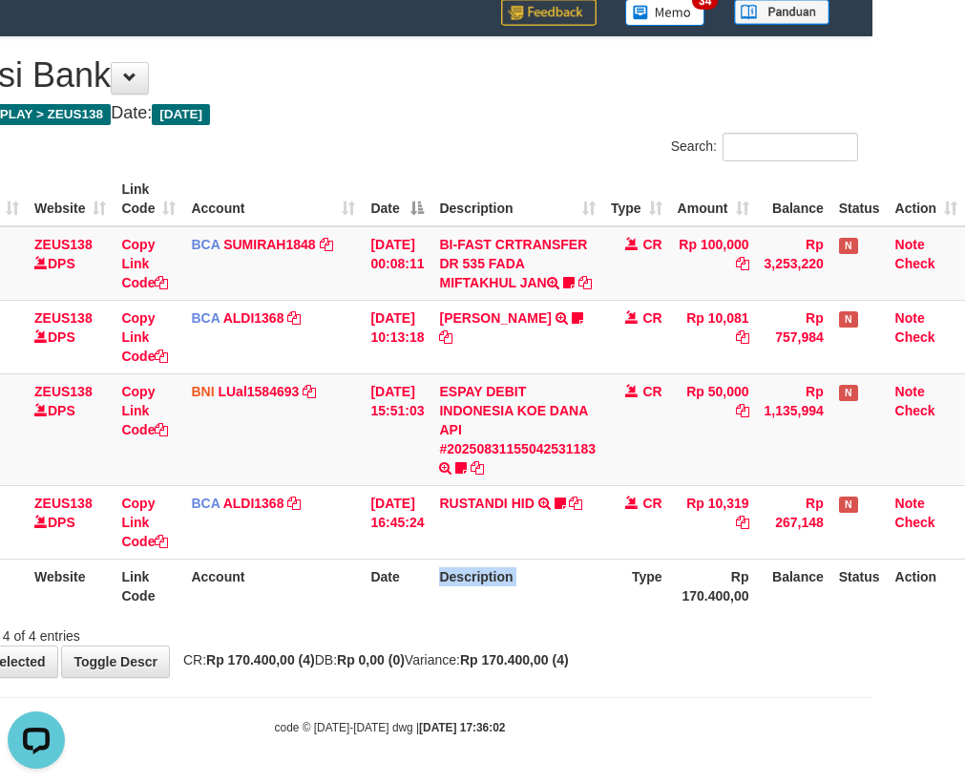
click at [474, 612] on th "Description" at bounding box center [517, 585] width 172 height 54
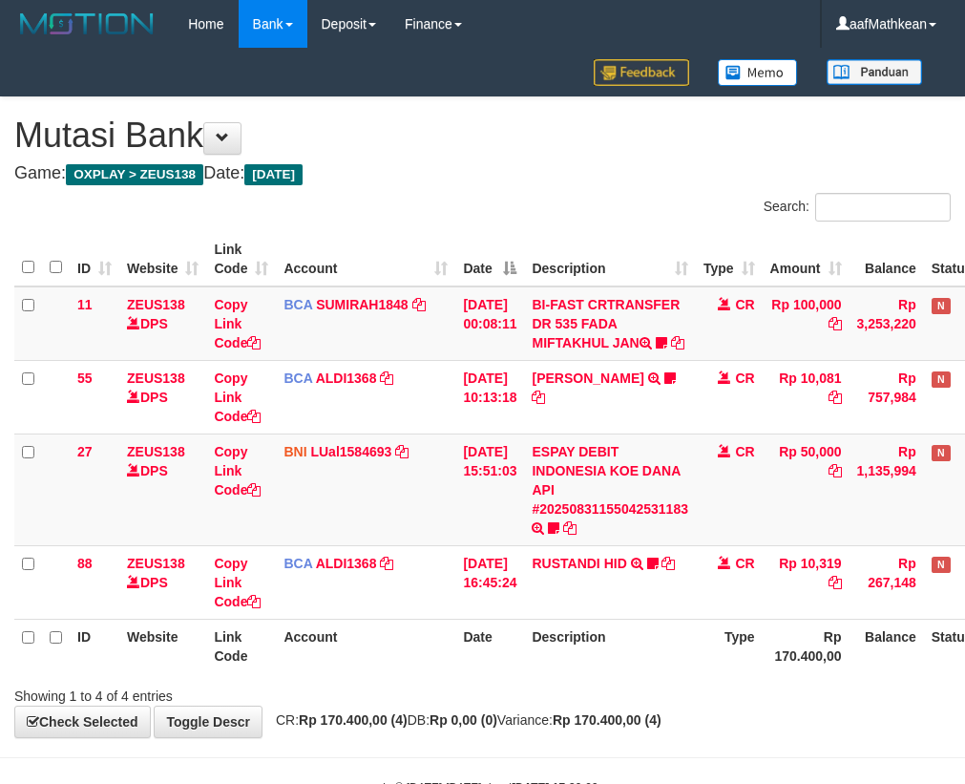
scroll to position [79, 105]
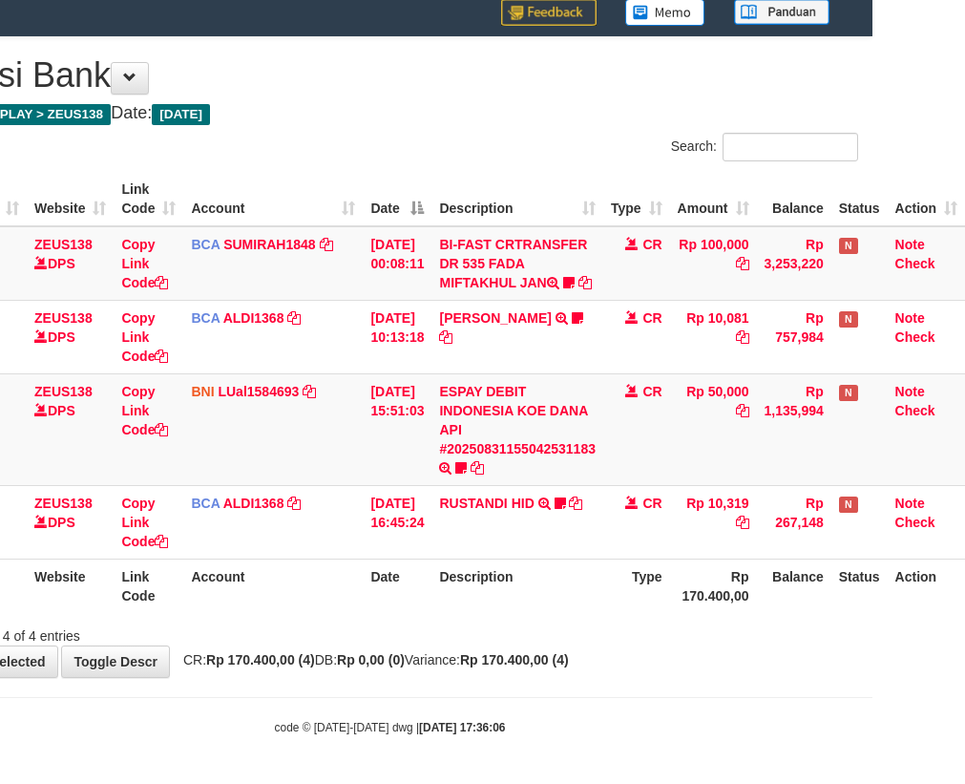
drag, startPoint x: 545, startPoint y: 623, endPoint x: 581, endPoint y: 628, distance: 36.6
click at [555, 623] on div "Showing 1 to 4 of 4 entries" at bounding box center [389, 632] width 965 height 27
click at [617, 651] on div "**********" at bounding box center [389, 357] width 965 height 640
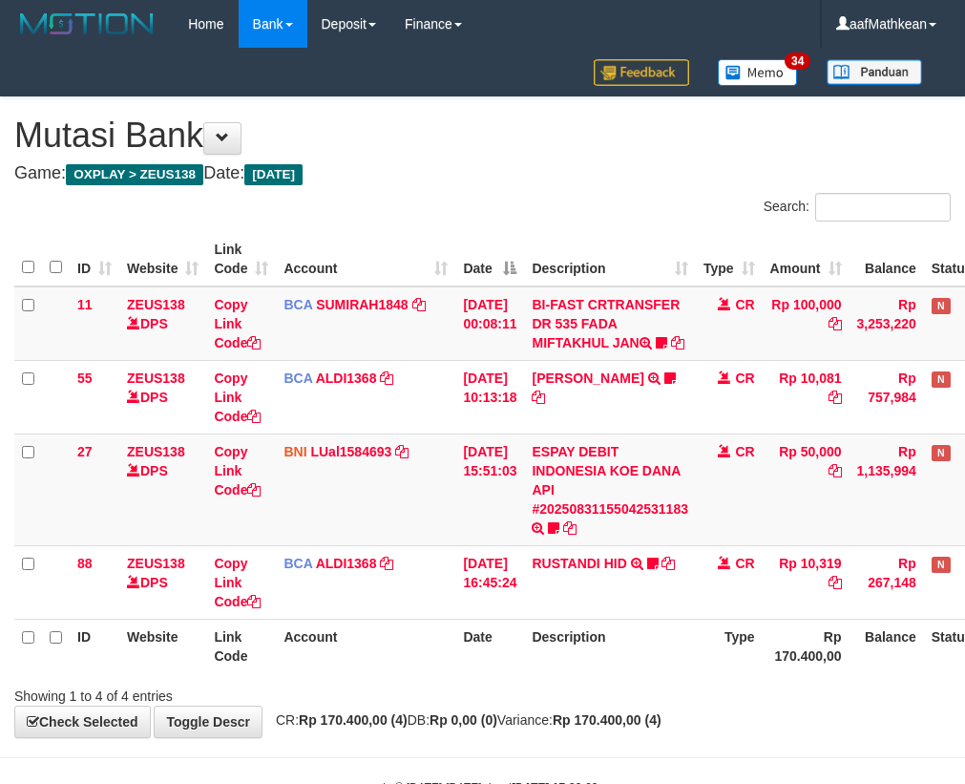
scroll to position [79, 105]
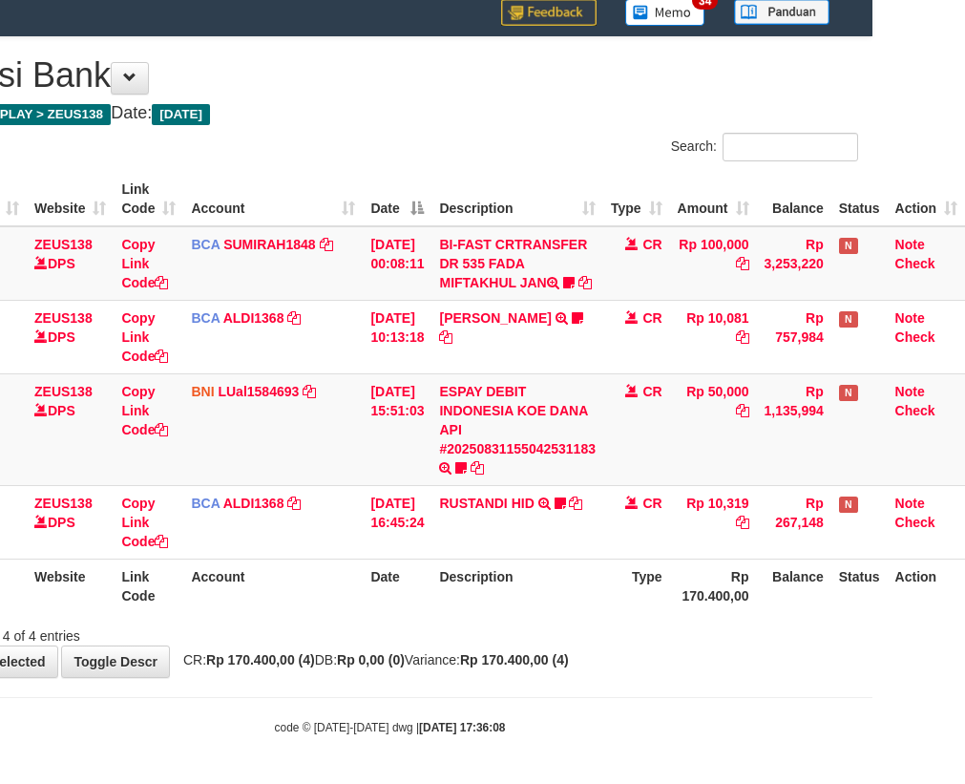
click at [569, 613] on div "ID Website Link Code Account Date Description Type Amount Balance Status Action…" at bounding box center [389, 392] width 965 height 452
click at [569, 619] on div "Showing 1 to 4 of 4 entries" at bounding box center [389, 632] width 965 height 27
click at [543, 617] on div "ID Website Link Code Account Date Description Type Amount Balance Status Action…" at bounding box center [389, 392] width 965 height 452
drag, startPoint x: 547, startPoint y: 619, endPoint x: 975, endPoint y: 614, distance: 427.7
click at [583, 621] on div "Showing 1 to 4 of 4 entries" at bounding box center [389, 632] width 965 height 27
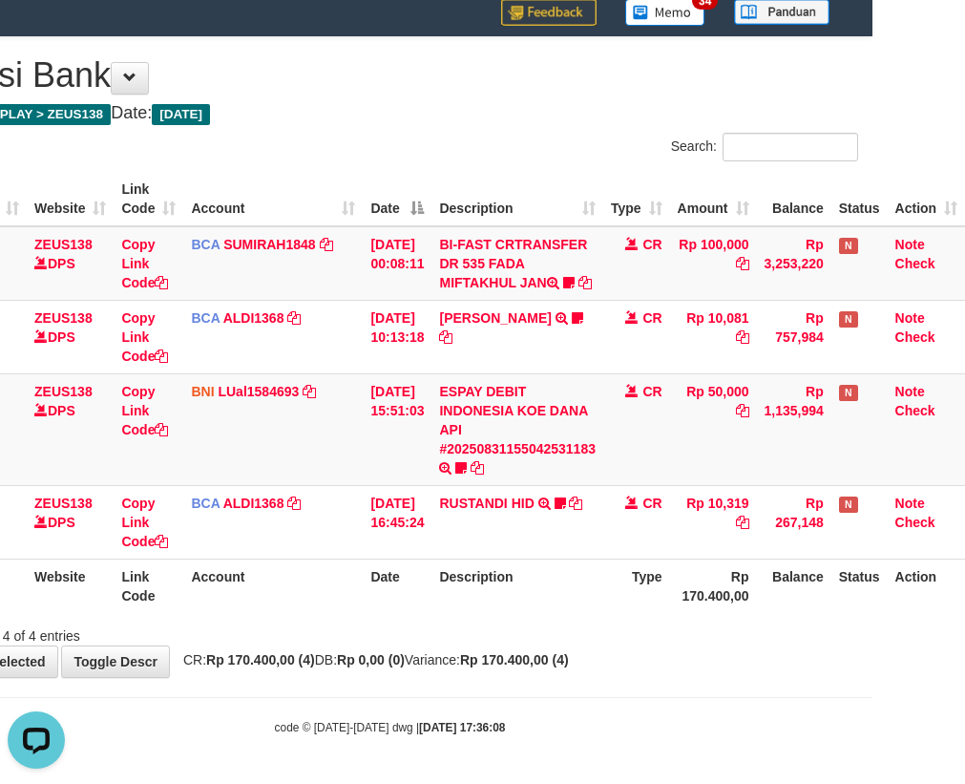
scroll to position [0, 0]
click at [321, 433] on td "BNI LUal1584693 DPS LUCKY ALAMSYAH mutasi_20250831_2414 | 27 mutasi_20250831_24…" at bounding box center [272, 429] width 179 height 112
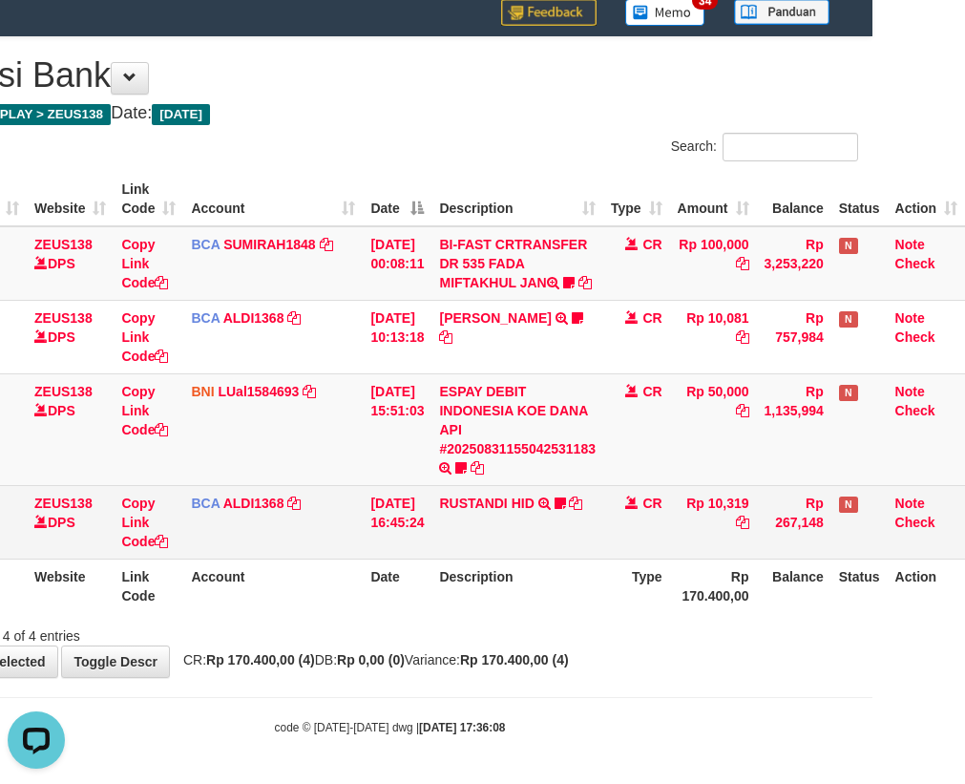
drag, startPoint x: 523, startPoint y: 562, endPoint x: 518, endPoint y: 535, distance: 27.1
click at [517, 554] on table "ID Website Link Code Account Date Description Type Amount Balance Status Action…" at bounding box center [443, 392] width 1043 height 441
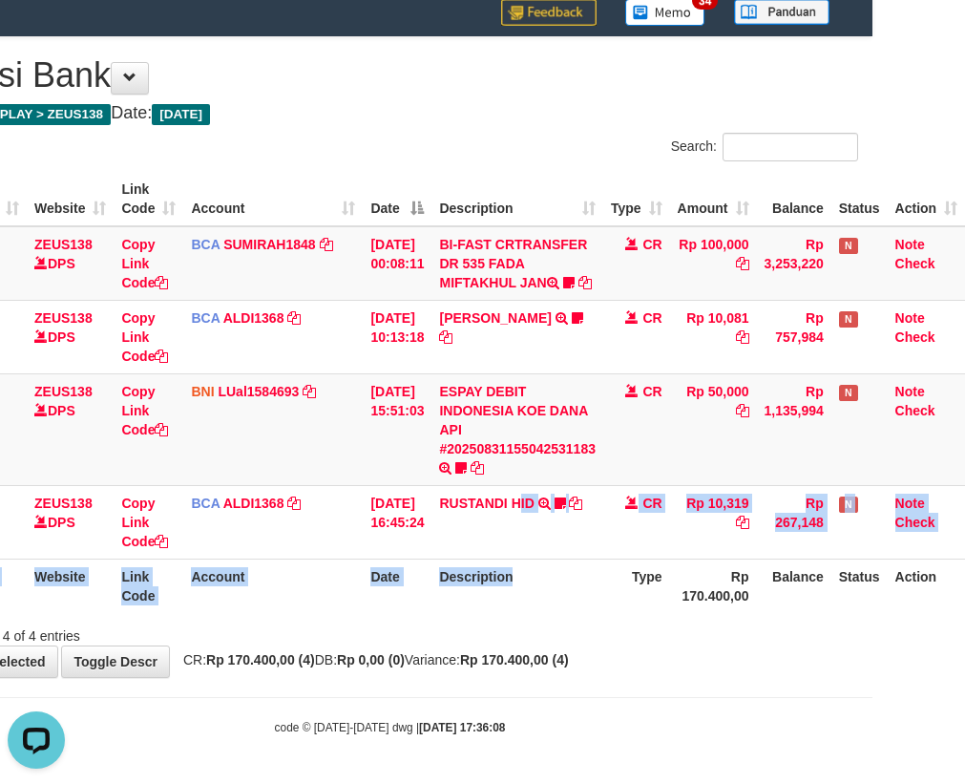
click at [507, 564] on th "Description" at bounding box center [517, 585] width 172 height 54
click at [507, 562] on th "Description" at bounding box center [517, 585] width 172 height 54
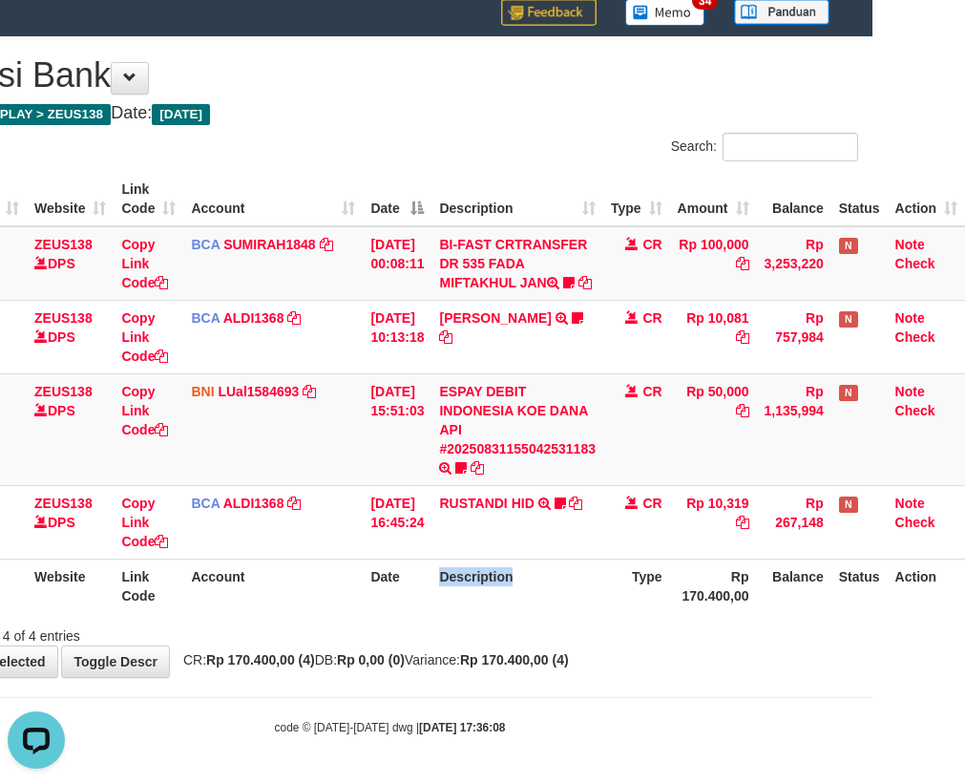
click at [507, 562] on th "Description" at bounding box center [517, 585] width 172 height 54
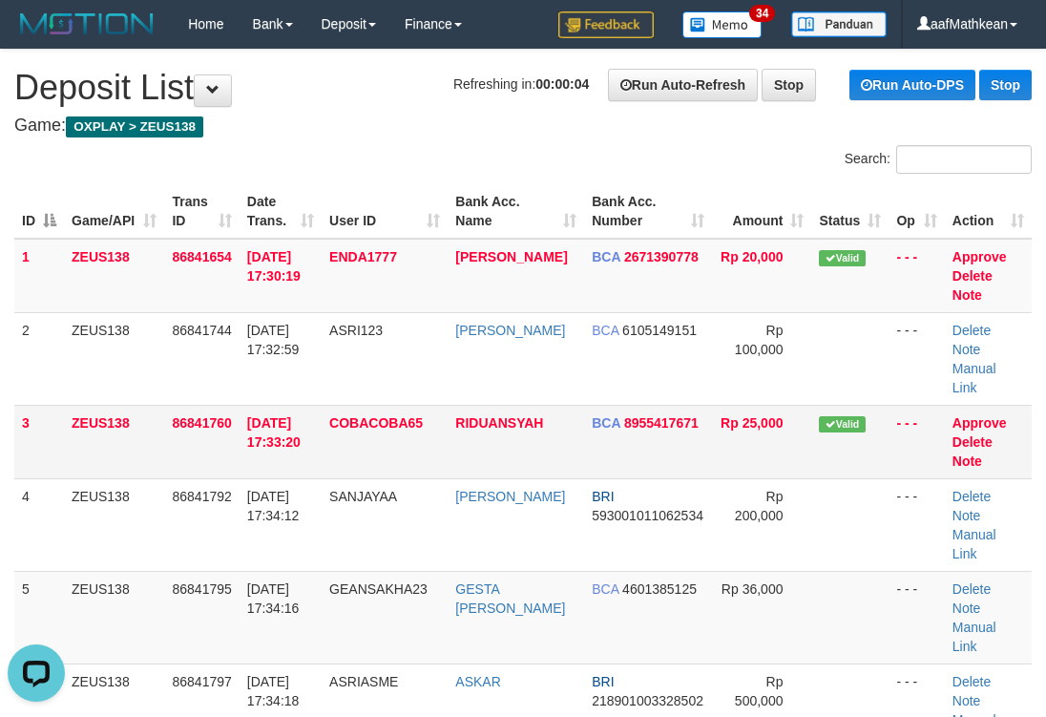
scroll to position [422, 0]
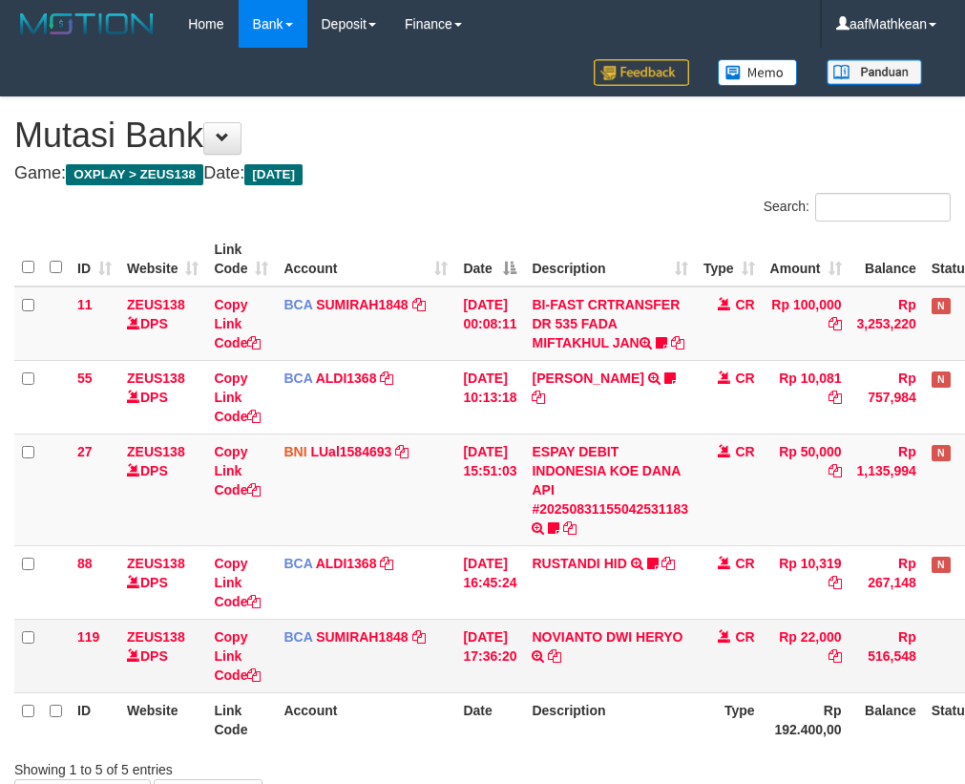
scroll to position [79, 105]
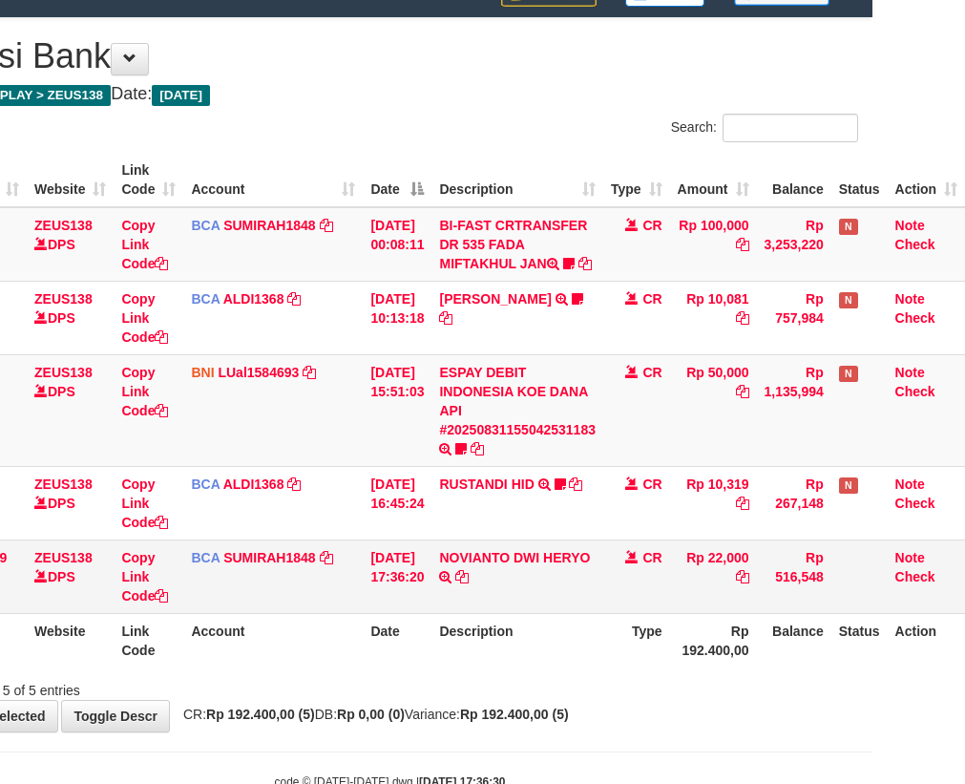
click at [485, 565] on td "NOVIANTO DWI HERYO TRSF E-BANKING CR 3108/FTSCY/WS95031 22000.00NOVIANTO DWI HE…" at bounding box center [517, 575] width 172 height 73
click at [486, 565] on td "NOVIANTO DWI HERYO TRSF E-BANKING CR 3108/FTSCY/WS95031 22000.00NOVIANTO DWI HE…" at bounding box center [517, 575] width 172 height 73
click at [489, 567] on td "NOVIANTO DWI HERYO TRSF E-BANKING CR 3108/FTSCY/WS95031 22000.00NOVIANTO DWI HE…" at bounding box center [517, 575] width 172 height 73
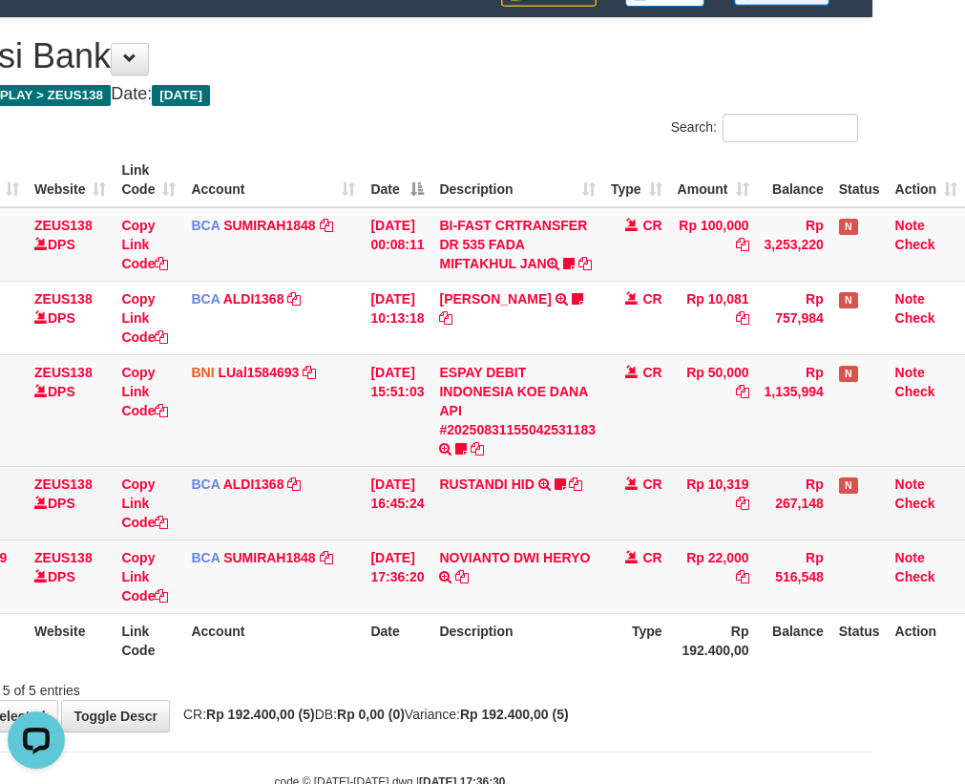
drag, startPoint x: 584, startPoint y: 528, endPoint x: 550, endPoint y: 550, distance: 40.8
click at [589, 539] on td "RUSTANDI HID TRSF E-BANKING CR 3108/FTSCY/WS95051 10319.002025083136067805 TRFD…" at bounding box center [517, 502] width 172 height 73
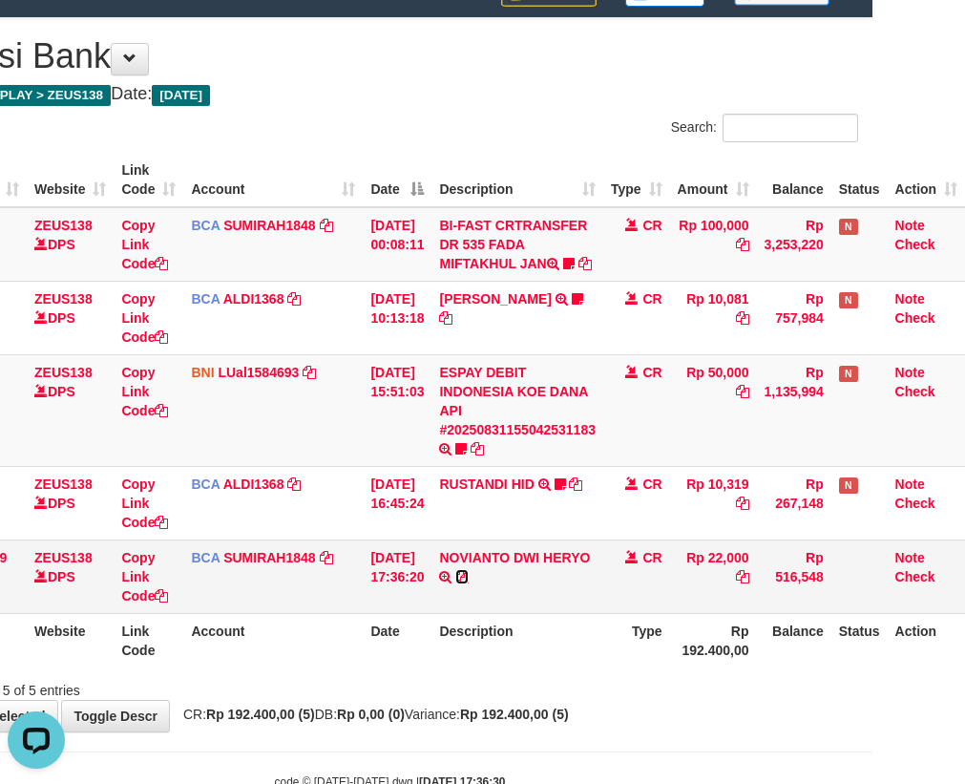
click at [463, 583] on icon at bounding box center [461, 576] width 13 height 13
drag, startPoint x: 463, startPoint y: 593, endPoint x: 526, endPoint y: 568, distance: 67.7
click at [495, 579] on td "NOVIANTO DWI HERYO TRSF E-BANKING CR 3108/FTSCY/WS95031 22000.00NOVIANTO DWI HE…" at bounding box center [517, 575] width 172 height 73
drag, startPoint x: 892, startPoint y: 308, endPoint x: 1037, endPoint y: 250, distance: 156.3
click at [872, 250] on html "Toggle navigation Home Bank Account List Load By Website Group [OXPLAY] ZEUS138…" at bounding box center [389, 379] width 965 height 917
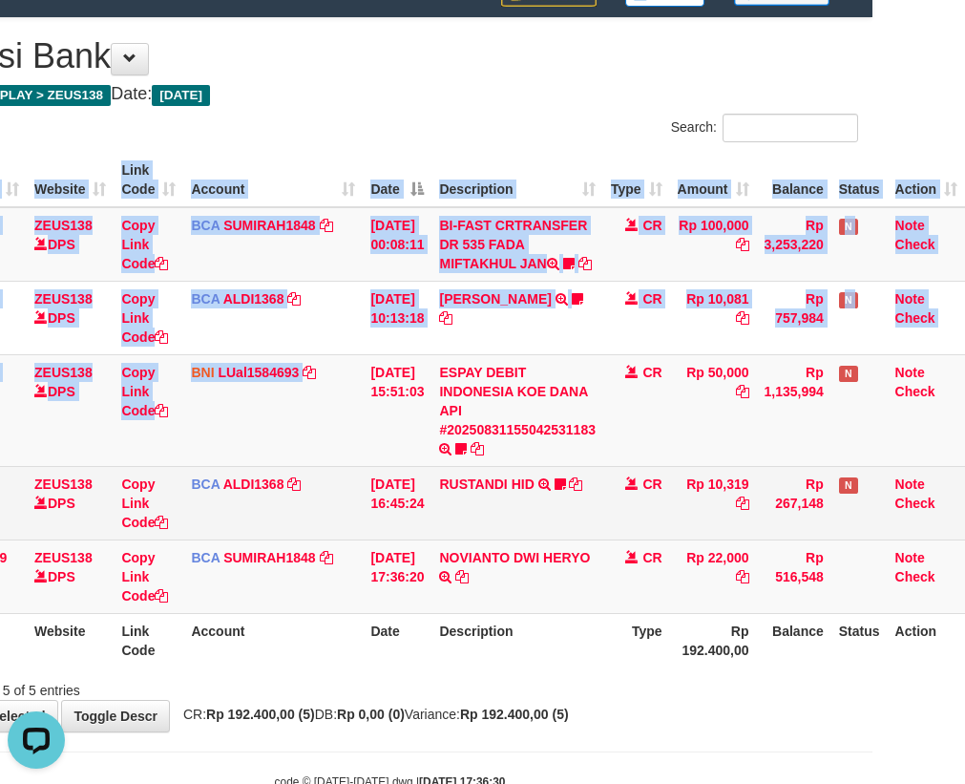
click at [569, 539] on td "RUSTANDI HID TRSF E-BANKING CR 3108/FTSCY/WS95051 10319.002025083136067805 TRFD…" at bounding box center [517, 502] width 172 height 73
click at [587, 539] on td "RUSTANDI HID TRSF E-BANKING CR 3108/FTSCY/WS95051 10319.002025083136067805 TRFD…" at bounding box center [517, 502] width 172 height 73
click at [543, 527] on td "RUSTANDI HID TRSF E-BANKING CR 3108/FTSCY/WS95051 10319.002025083136067805 TRFD…" at bounding box center [517, 502] width 172 height 73
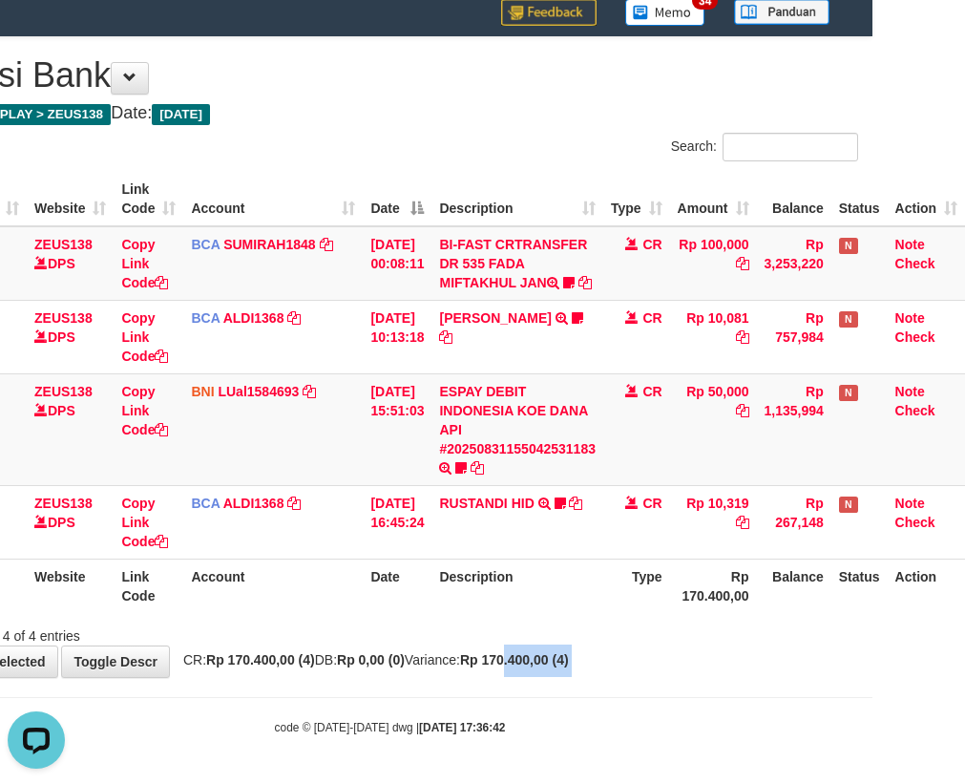
click at [542, 676] on body "Toggle navigation Home Bank Account List Load By Website Group [OXPLAY] ZEUS138…" at bounding box center [389, 362] width 965 height 844
click at [872, 749] on html "Toggle navigation Home Bank Account List Load By Website Group [OXPLAY] ZEUS138…" at bounding box center [389, 362] width 965 height 844
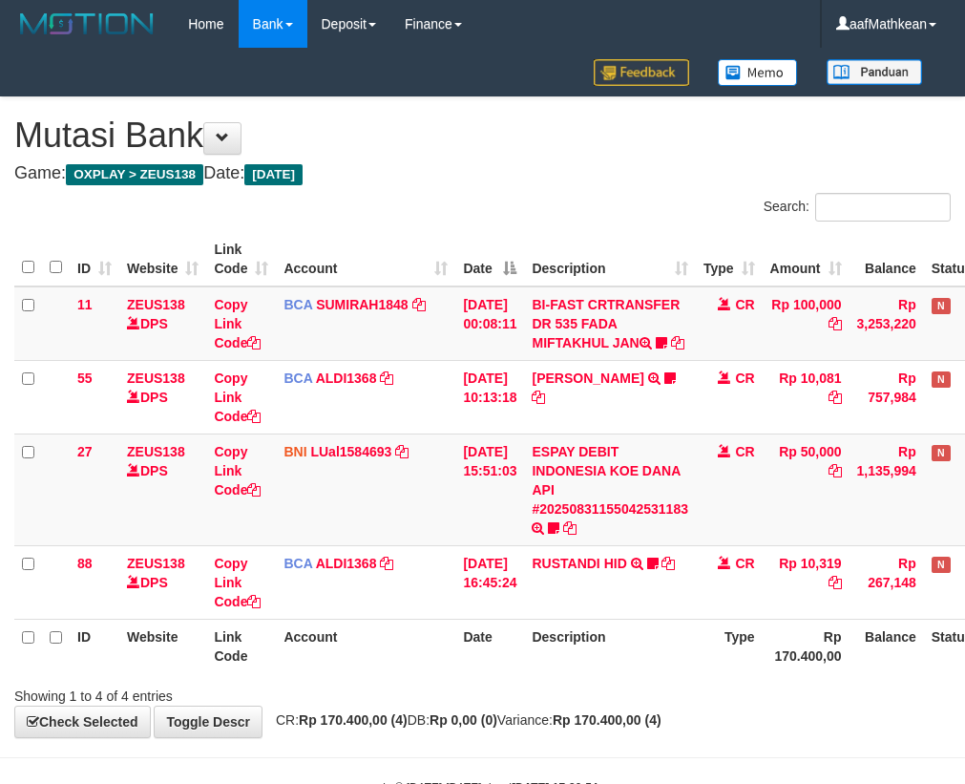
scroll to position [79, 105]
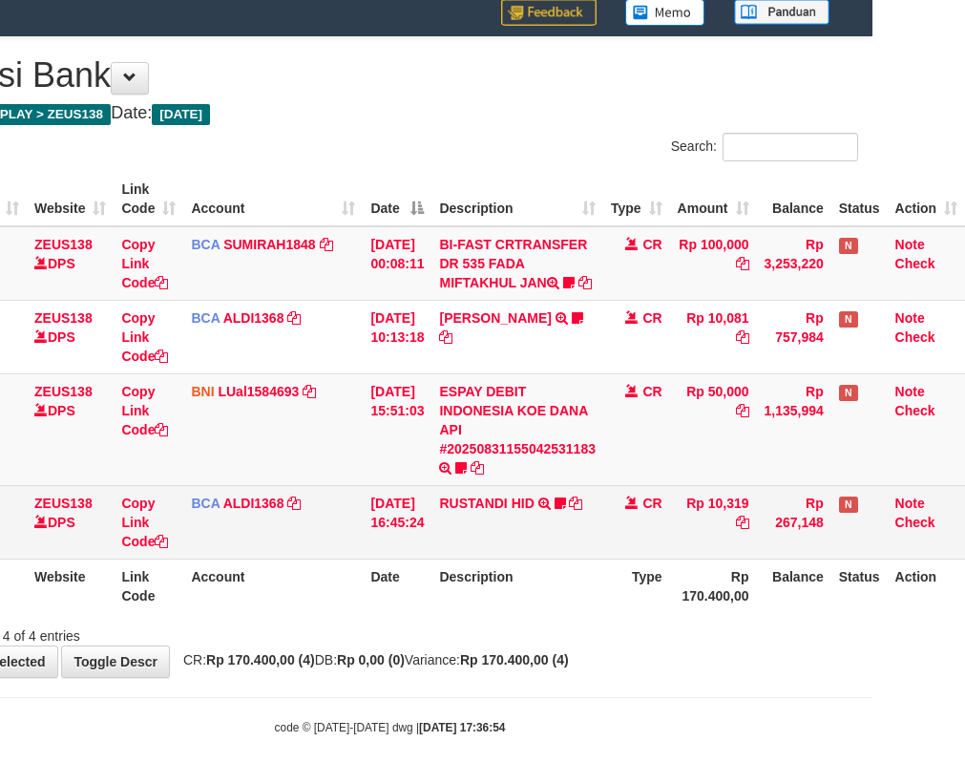
click at [465, 522] on td "RUSTANDI HID TRSF E-BANKING CR 3108/FTSCY/WS95051 10319.002025083136067805 TRFD…" at bounding box center [517, 521] width 172 height 73
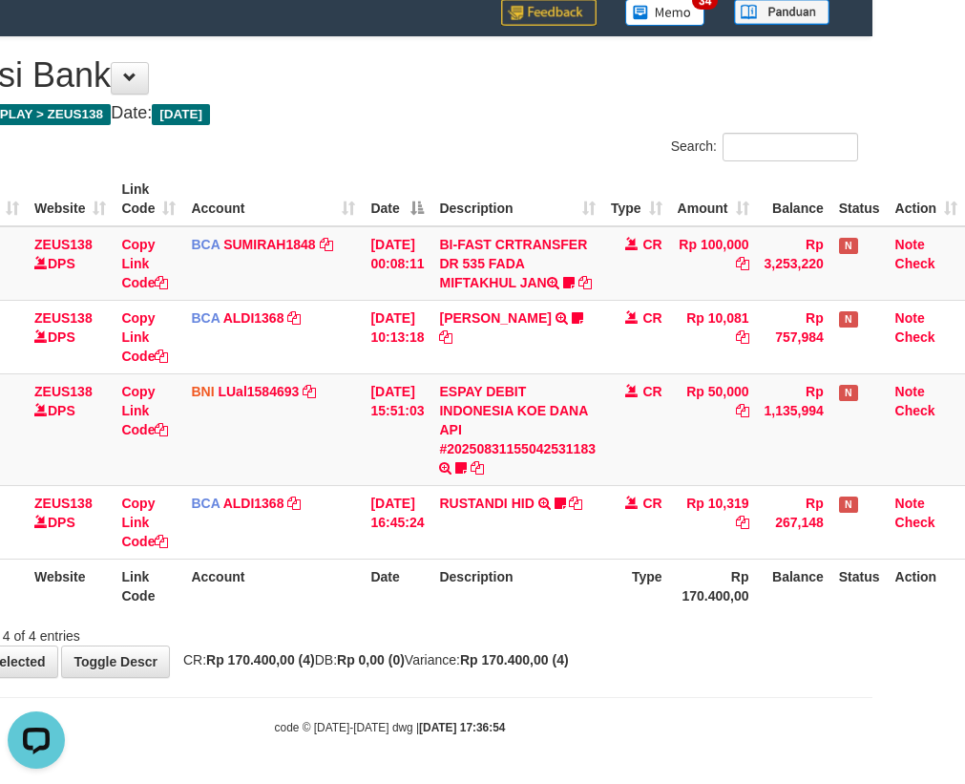
scroll to position [0, 0]
drag, startPoint x: 621, startPoint y: 555, endPoint x: 620, endPoint y: 565, distance: 10.5
click at [621, 562] on table "ID Website Link Code Account Date Description Type Amount Balance Status Action…" at bounding box center [443, 392] width 1043 height 441
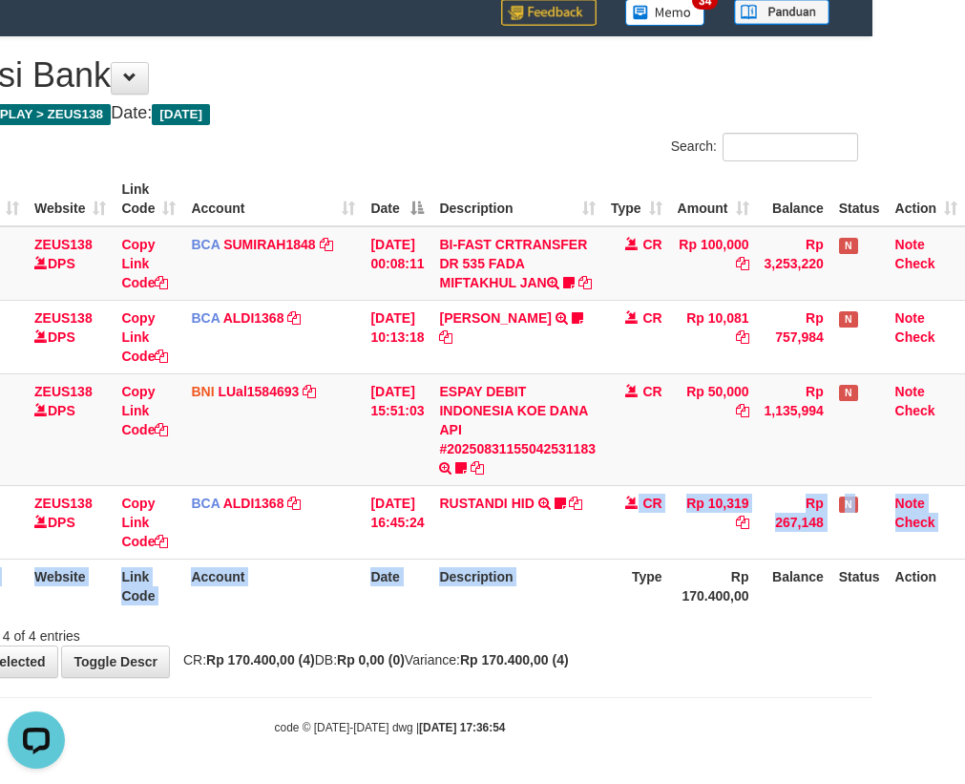
click at [605, 597] on th "Type" at bounding box center [636, 585] width 67 height 54
click at [457, 604] on th "Description" at bounding box center [517, 585] width 172 height 54
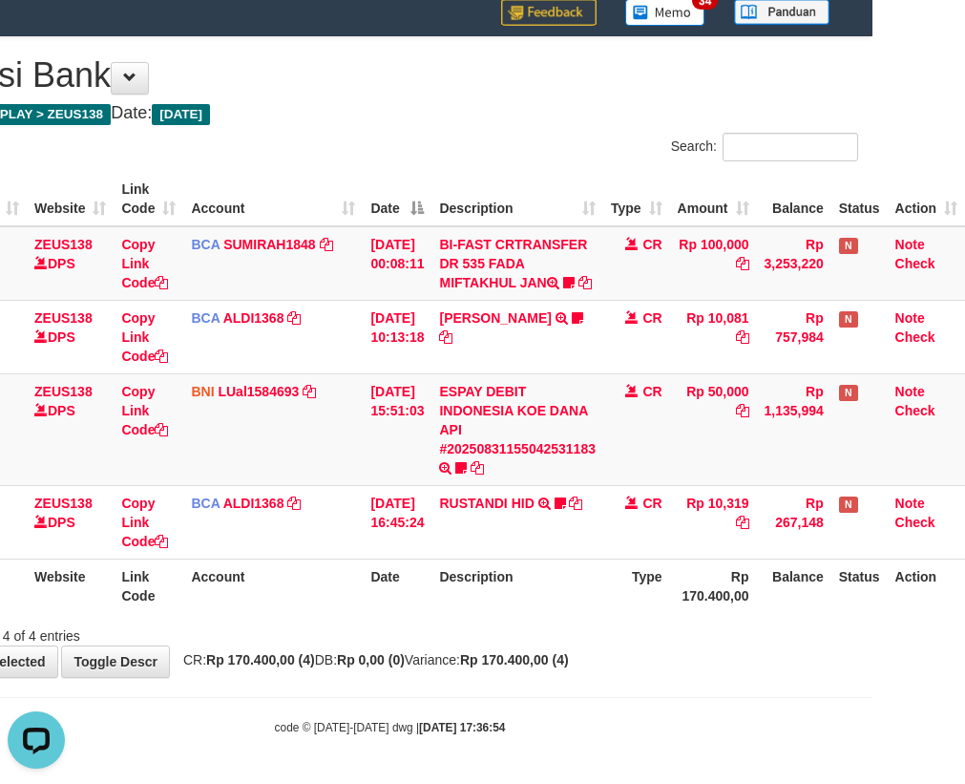
drag, startPoint x: 537, startPoint y: 638, endPoint x: 595, endPoint y: 661, distance: 62.0
click at [556, 649] on div "**********" at bounding box center [389, 357] width 965 height 640
click at [661, 659] on div "**********" at bounding box center [389, 357] width 965 height 640
click at [467, 602] on div "Search: ID Website Link Code Account Date Description Type Amount Balance Statu…" at bounding box center [390, 389] width 936 height 513
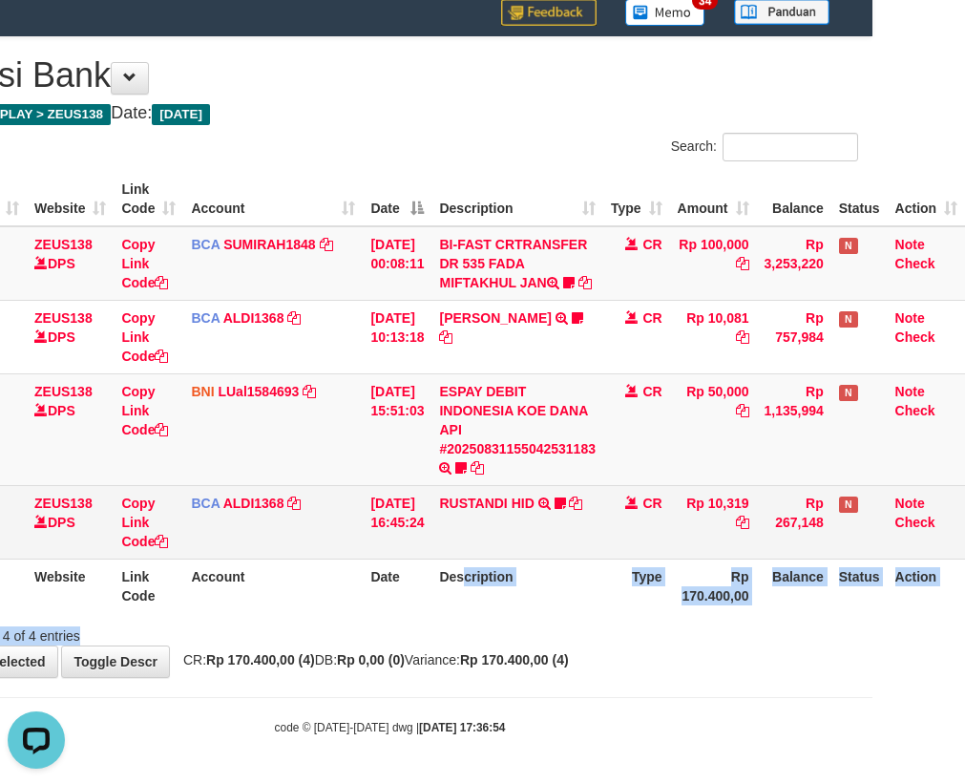
click at [505, 372] on td "FERLANDA EFRILIDIT TRSF E-BANKING CR 3108/FTSCY/WS95031 10081.00FERLANDA EFRILI…" at bounding box center [517, 336] width 172 height 73
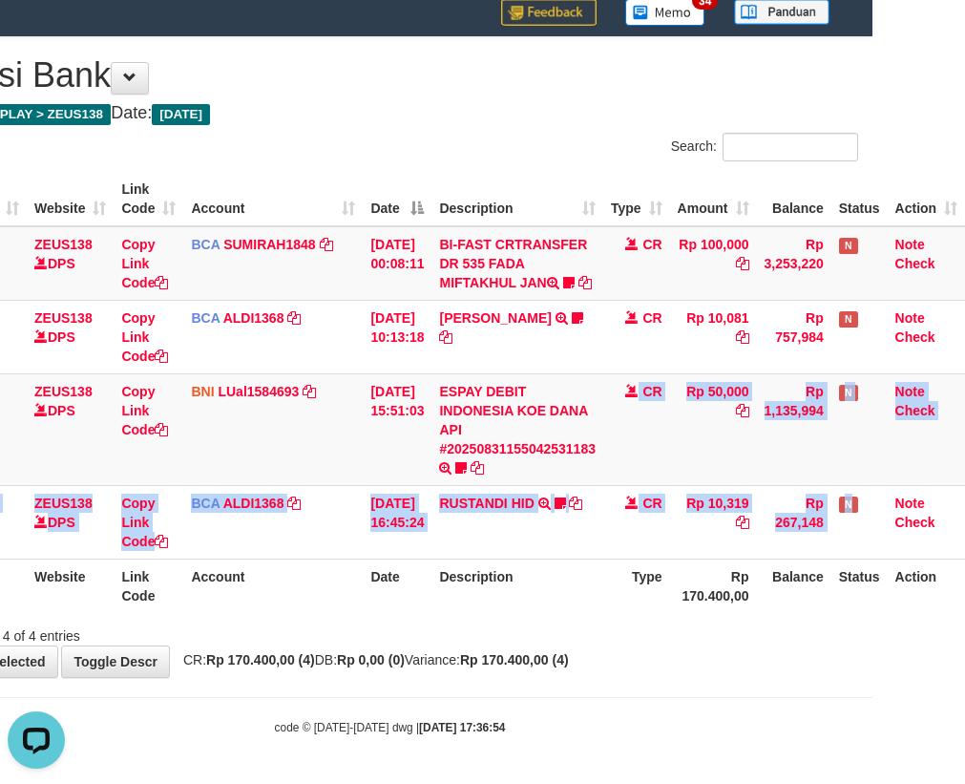
drag, startPoint x: 884, startPoint y: 503, endPoint x: 1083, endPoint y: 549, distance: 204.7
click at [872, 549] on html "Toggle navigation Home Bank Account List Load By Website Group [OXPLAY] ZEUS138…" at bounding box center [389, 362] width 965 height 844
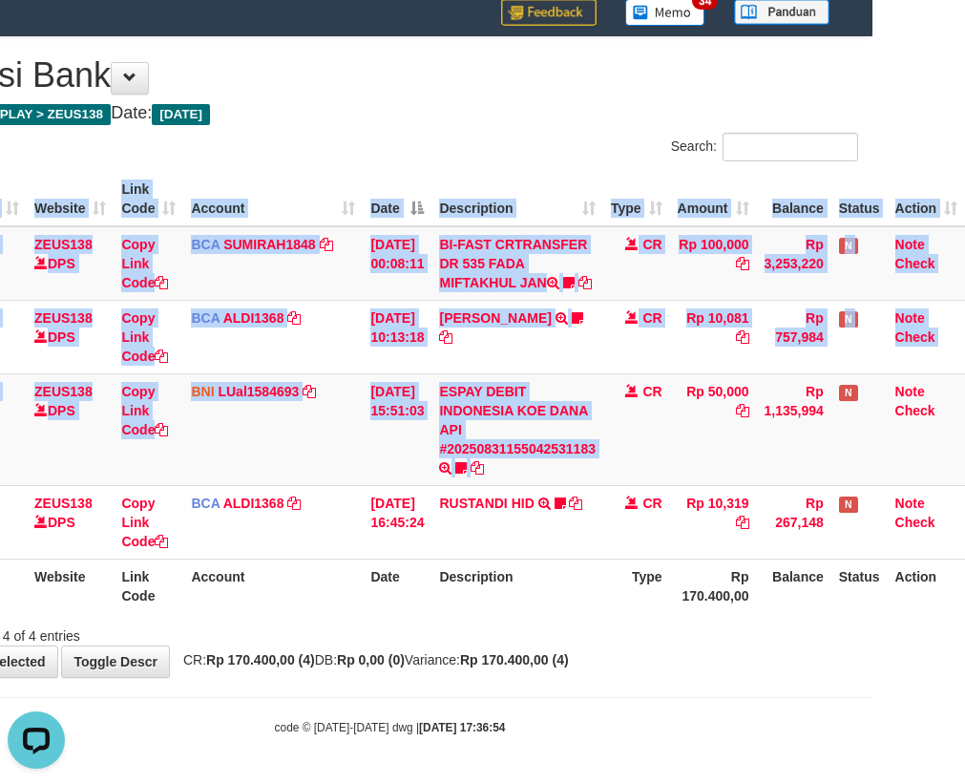
click at [679, 601] on th "Rp 170.400,00" at bounding box center [713, 585] width 87 height 54
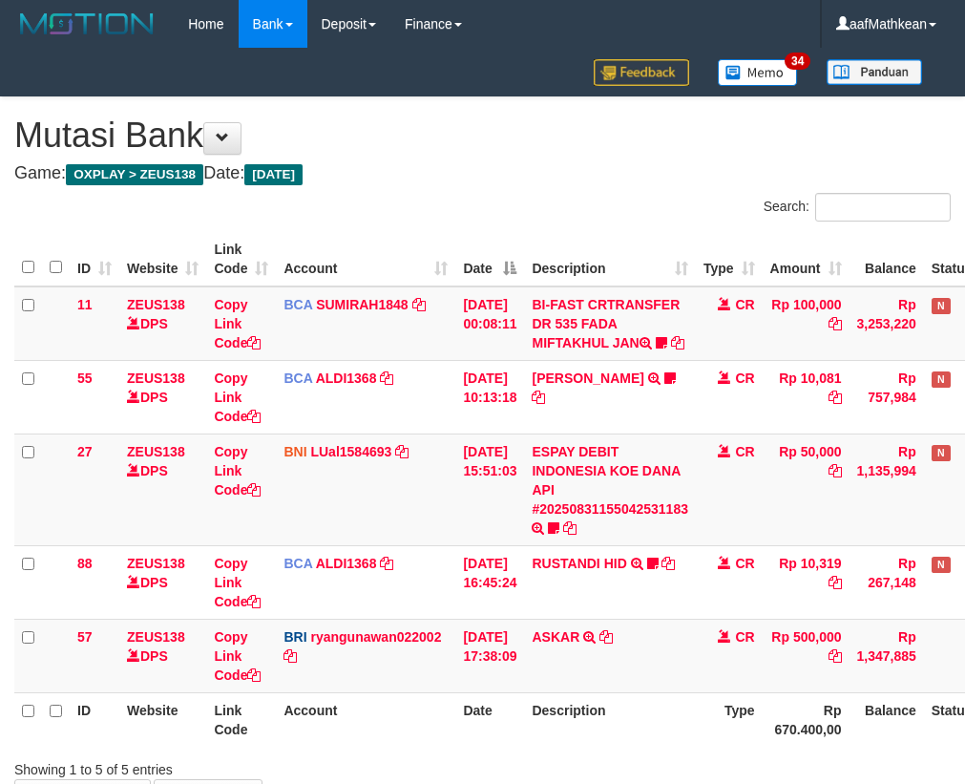
scroll to position [79, 105]
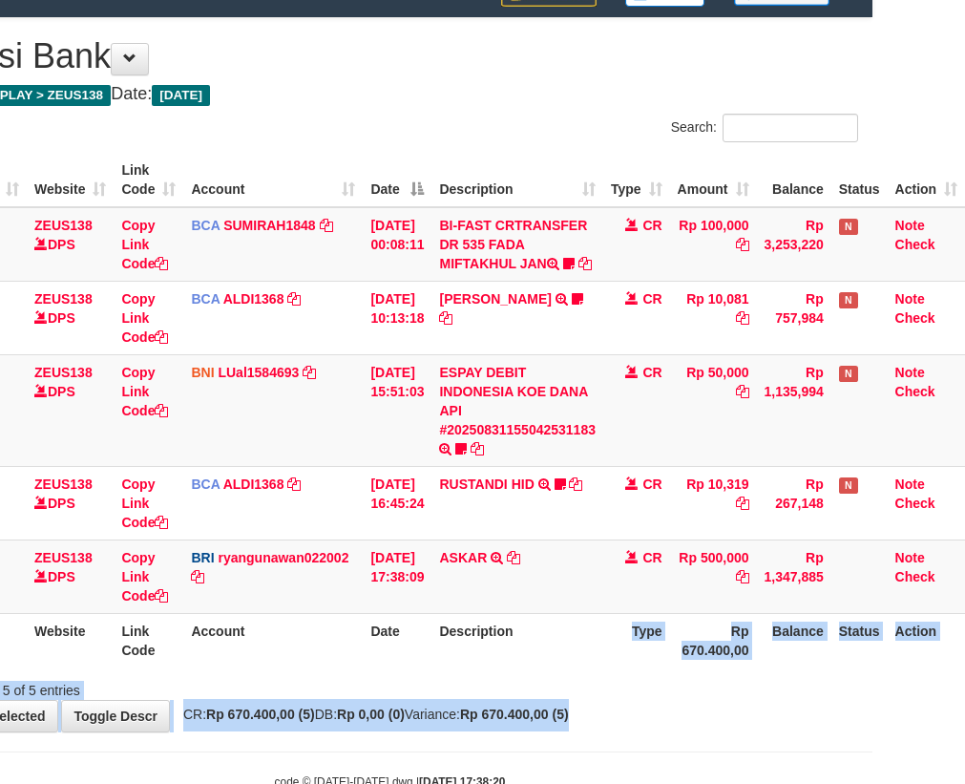
drag, startPoint x: 569, startPoint y: 677, endPoint x: 588, endPoint y: 678, distance: 19.1
click at [570, 667] on th "Description" at bounding box center [517, 640] width 172 height 54
drag, startPoint x: 343, startPoint y: 548, endPoint x: 567, endPoint y: 599, distance: 230.2
click at [345, 539] on td "BCA ALDI1368 DPS ALDI mutasi_20250831_3354 | 88 mutasi_20250831_3354 | 88" at bounding box center [272, 502] width 179 height 73
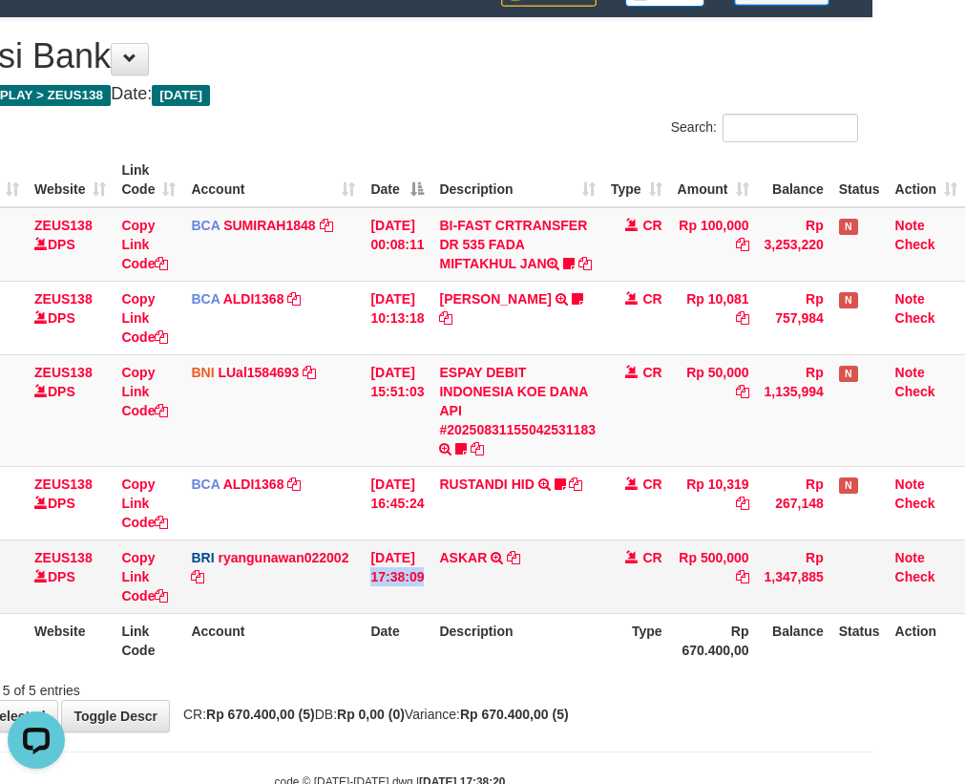
click at [482, 597] on tr "57 ZEUS138 DPS Copy Link Code BRI ryangunawan022002 DPS RYAN GUNAWAN mutasi_202…" at bounding box center [443, 575] width 1043 height 73
drag, startPoint x: 569, startPoint y: 507, endPoint x: 978, endPoint y: 489, distance: 409.9
click at [869, 491] on tr "88 ZEUS138 DPS Copy Link Code BCA ALDI1368 DPS ALDI mutasi_20250831_3354 | 88 m…" at bounding box center [443, 502] width 1043 height 73
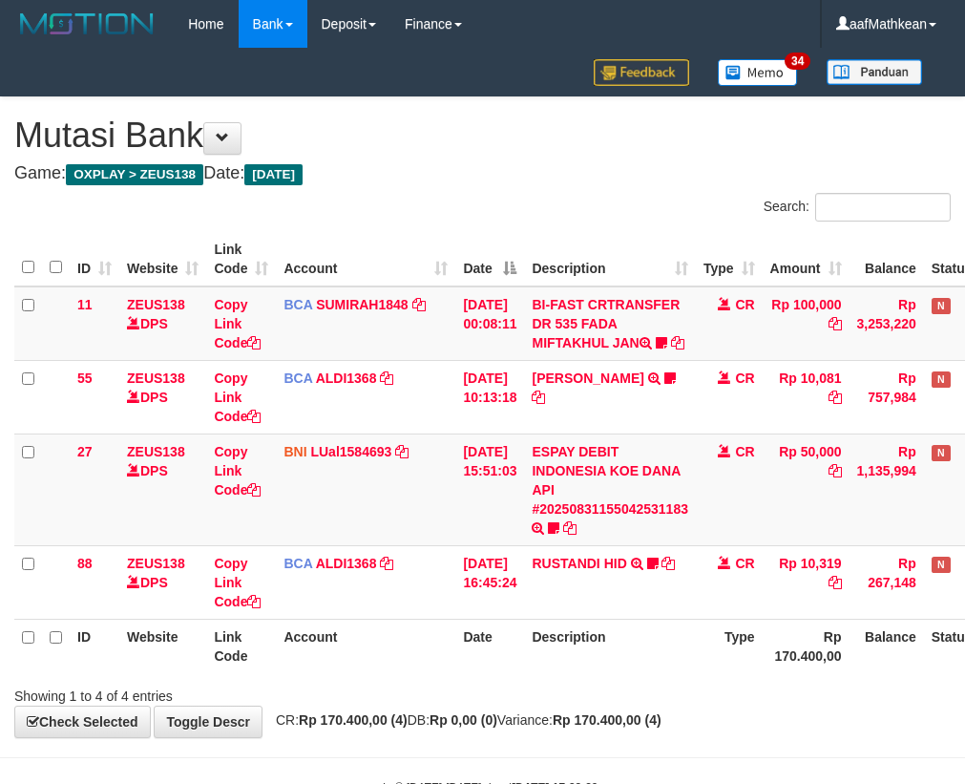
scroll to position [79, 105]
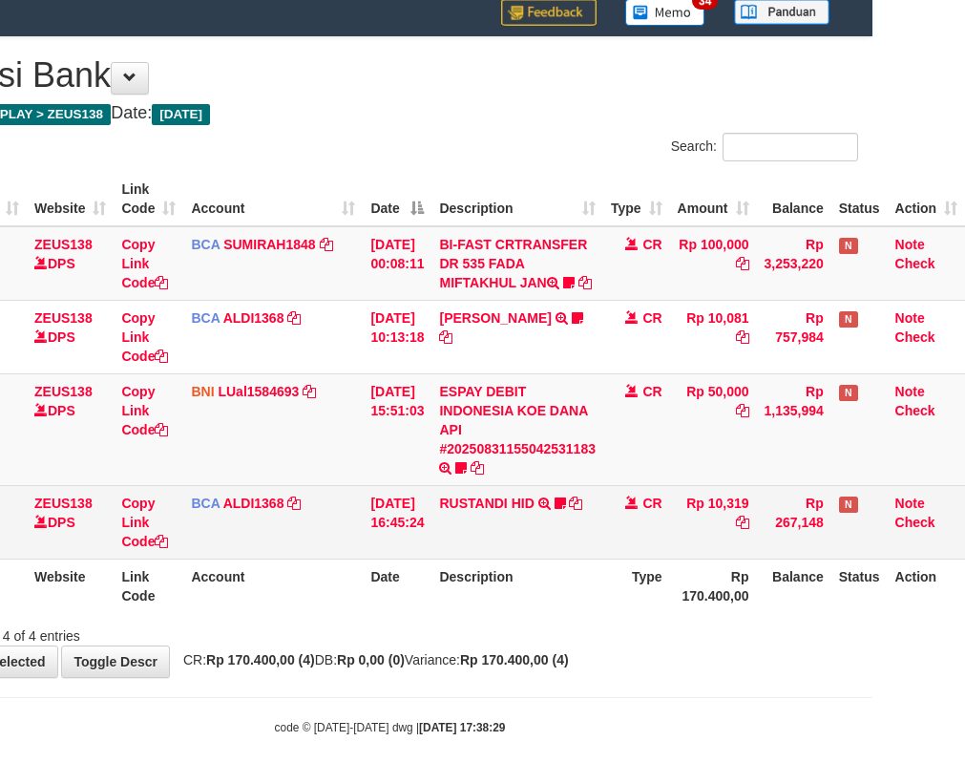
drag, startPoint x: 593, startPoint y: 514, endPoint x: 976, endPoint y: 537, distance: 384.4
click at [597, 514] on td "RUSTANDI HID TRSF E-BANKING CR 3108/FTSCY/WS95051 10319.002025083136067805 TRFD…" at bounding box center [517, 521] width 172 height 73
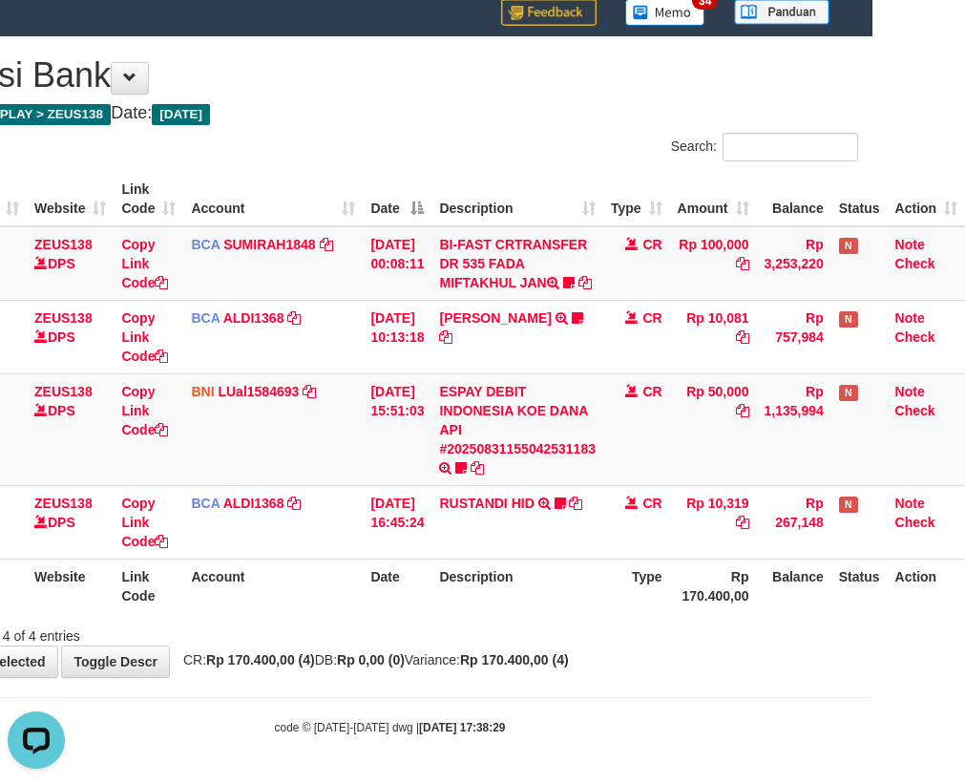
scroll to position [0, 0]
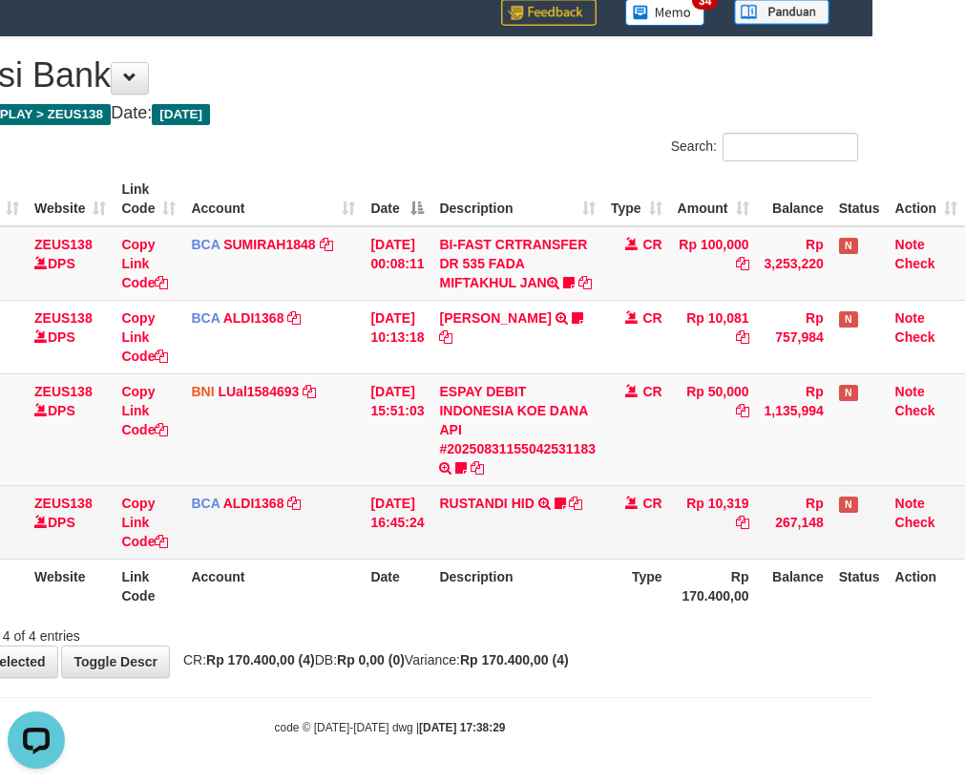
click at [692, 514] on td "Rp 10,319" at bounding box center [713, 521] width 87 height 73
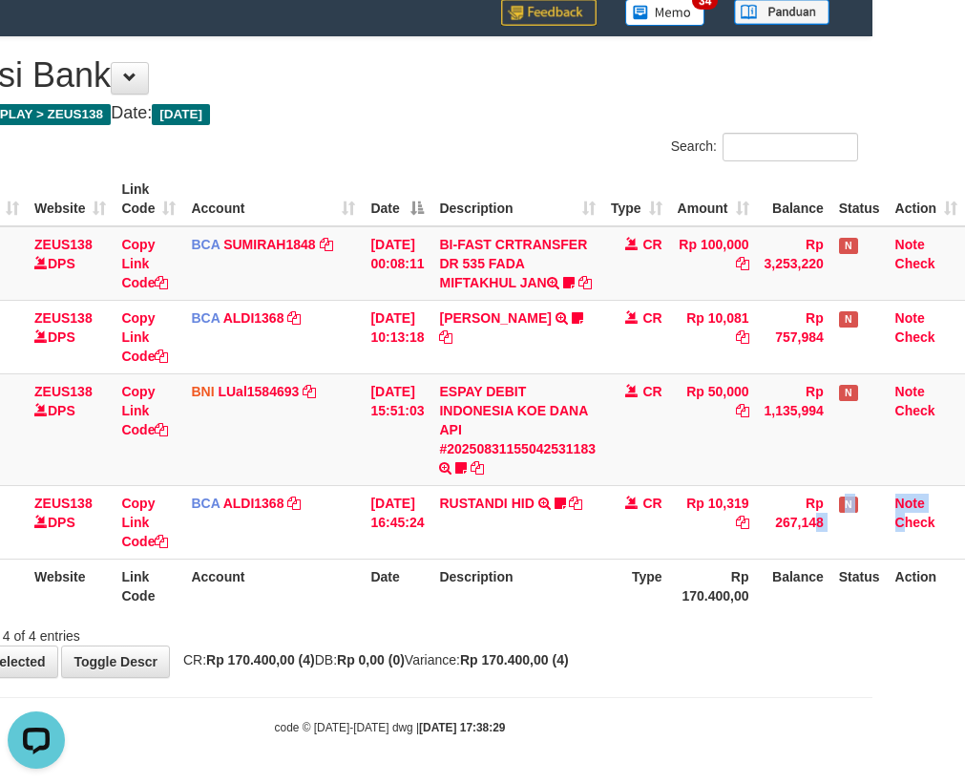
drag, startPoint x: 839, startPoint y: 518, endPoint x: 1038, endPoint y: 532, distance: 199.0
click at [872, 532] on html "Toggle navigation Home Bank Account List Load By Website Group [OXPLAY] ZEUS138…" at bounding box center [389, 362] width 965 height 844
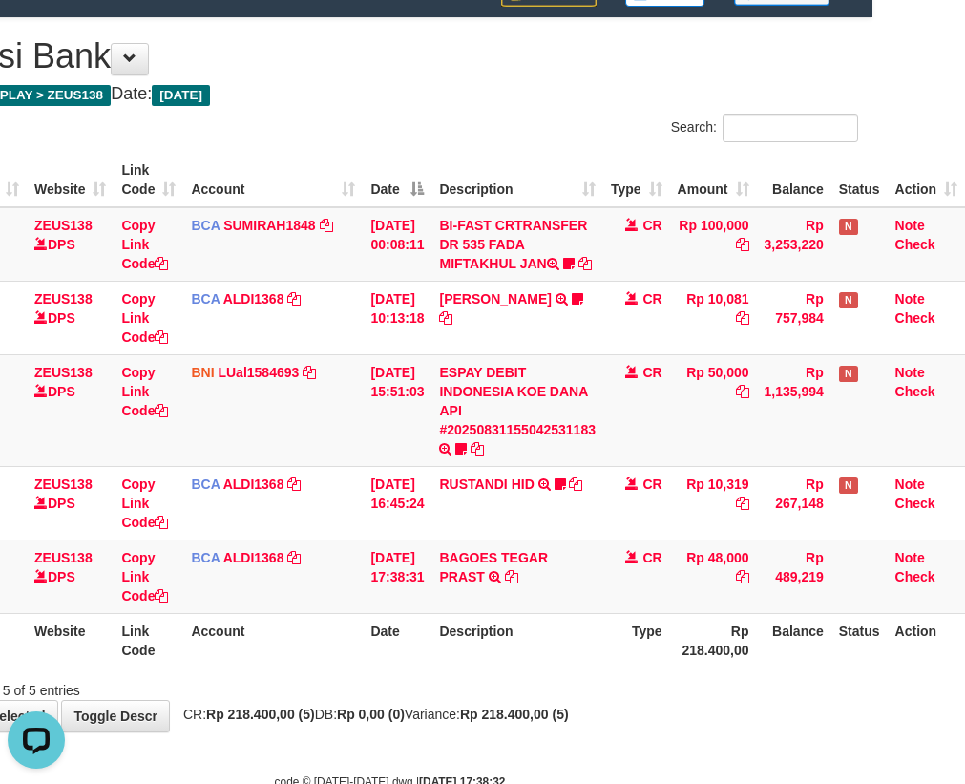
drag, startPoint x: 547, startPoint y: 587, endPoint x: 972, endPoint y: 562, distance: 425.5
click at [829, 572] on tr "92 ZEUS138 DPS Copy Link Code BCA ALDI1368 DPS ALDI mutasi_20250831_3354 | 92 m…" at bounding box center [443, 575] width 1043 height 73
click at [435, 640] on tr "ID Website Link Code Account Date Description Type Rp 218.400,00 Balance Status…" at bounding box center [443, 640] width 1043 height 54
drag, startPoint x: 574, startPoint y: 590, endPoint x: 1229, endPoint y: 624, distance: 656.7
click at [608, 593] on tr "92 ZEUS138 DPS Copy Link Code BCA ALDI1368 DPS ALDI mutasi_20250831_3354 | 92 m…" at bounding box center [443, 575] width 1043 height 73
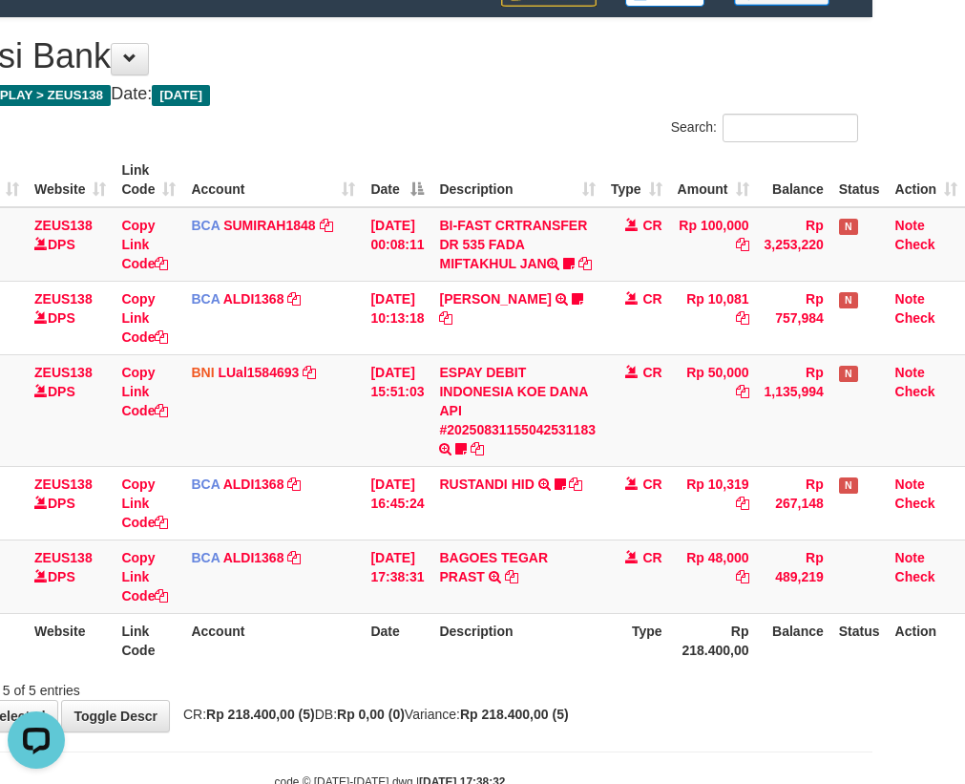
click at [872, 624] on html "Toggle navigation Home Bank Account List Load By Website Group [OXPLAY] ZEUS138…" at bounding box center [389, 379] width 965 height 917
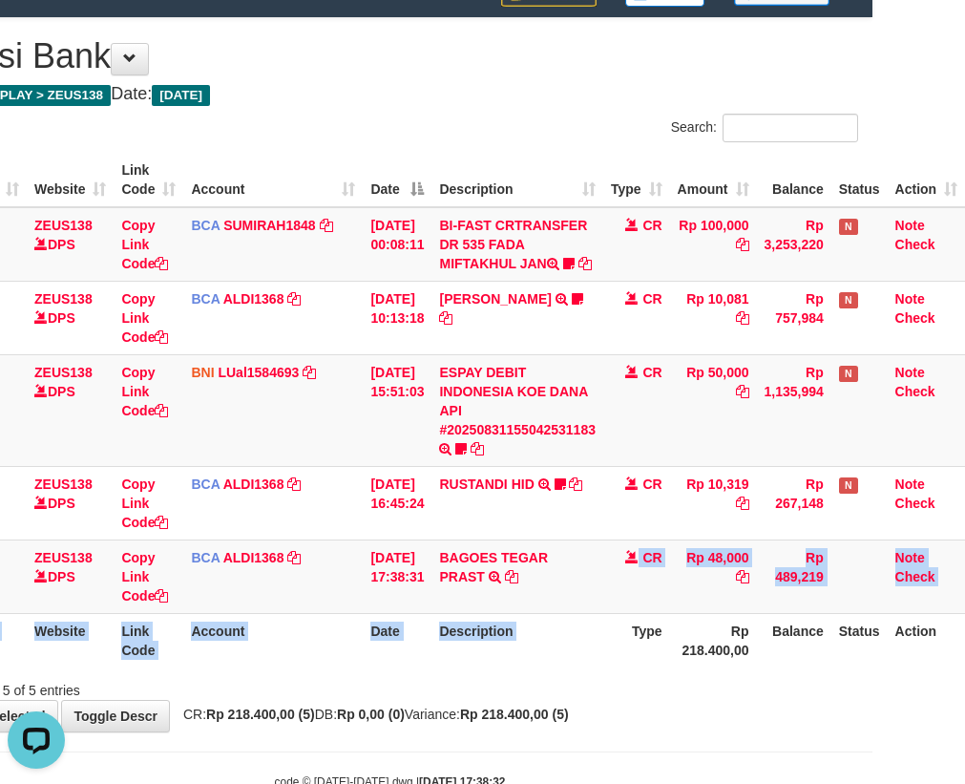
drag, startPoint x: 602, startPoint y: 619, endPoint x: 788, endPoint y: 651, distance: 188.8
click at [653, 645] on table "ID Website Link Code Account Date Description Type Amount Balance Status Action…" at bounding box center [443, 410] width 1043 height 514
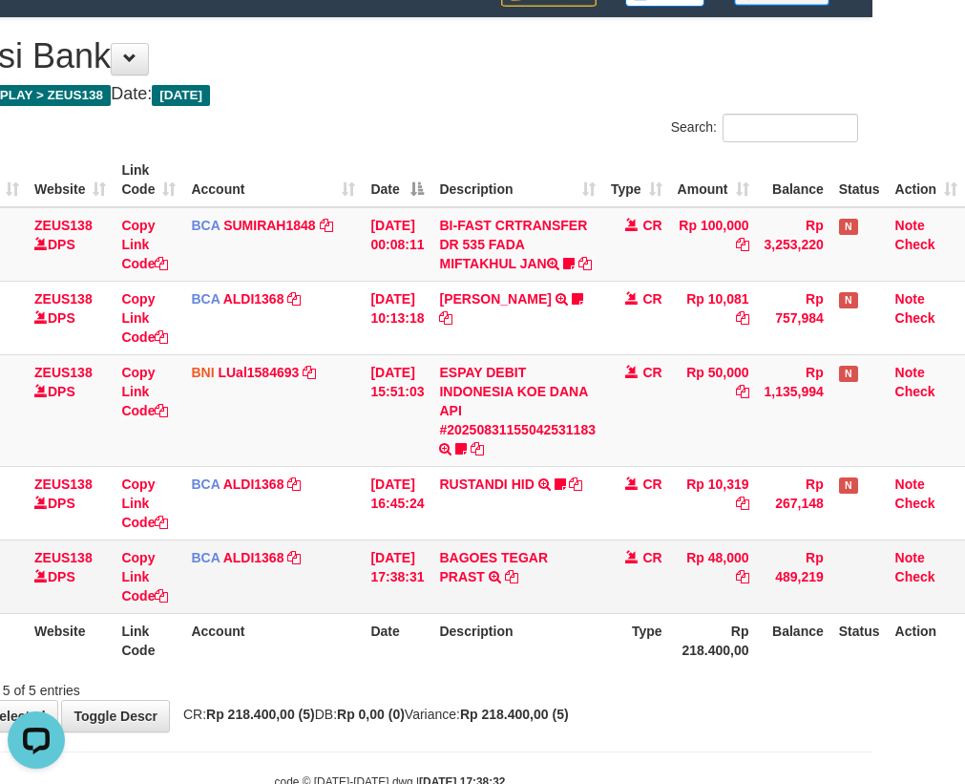
click at [514, 585] on td "BAGOES TEGAR PRAST TRSF E-BANKING CR 3108/FTSCY/WS95031 48000.00BAGOES TEGAR PR…" at bounding box center [517, 575] width 172 height 73
click at [512, 583] on icon at bounding box center [511, 576] width 13 height 13
click at [514, 583] on icon at bounding box center [511, 576] width 13 height 13
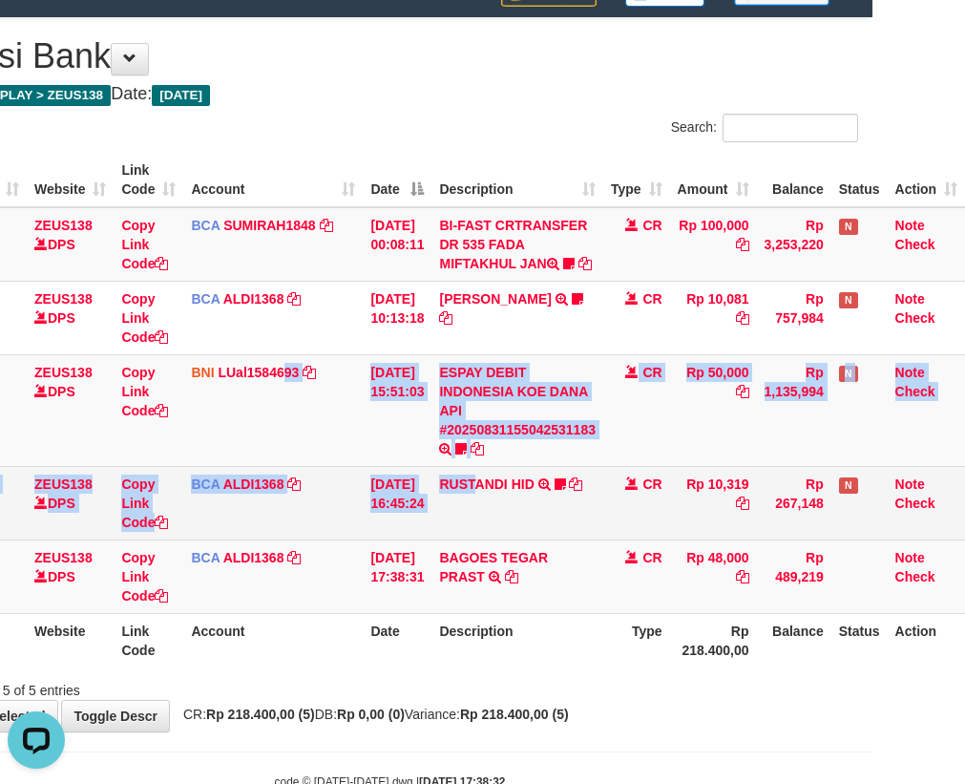
drag, startPoint x: 341, startPoint y: 515, endPoint x: 801, endPoint y: 545, distance: 461.0
click at [567, 523] on tbody "11 ZEUS138 DPS Copy Link Code BCA SUMIRAH1848 DPS SUMIRAH mutasi_20250831_4156 …" at bounding box center [443, 410] width 1043 height 407
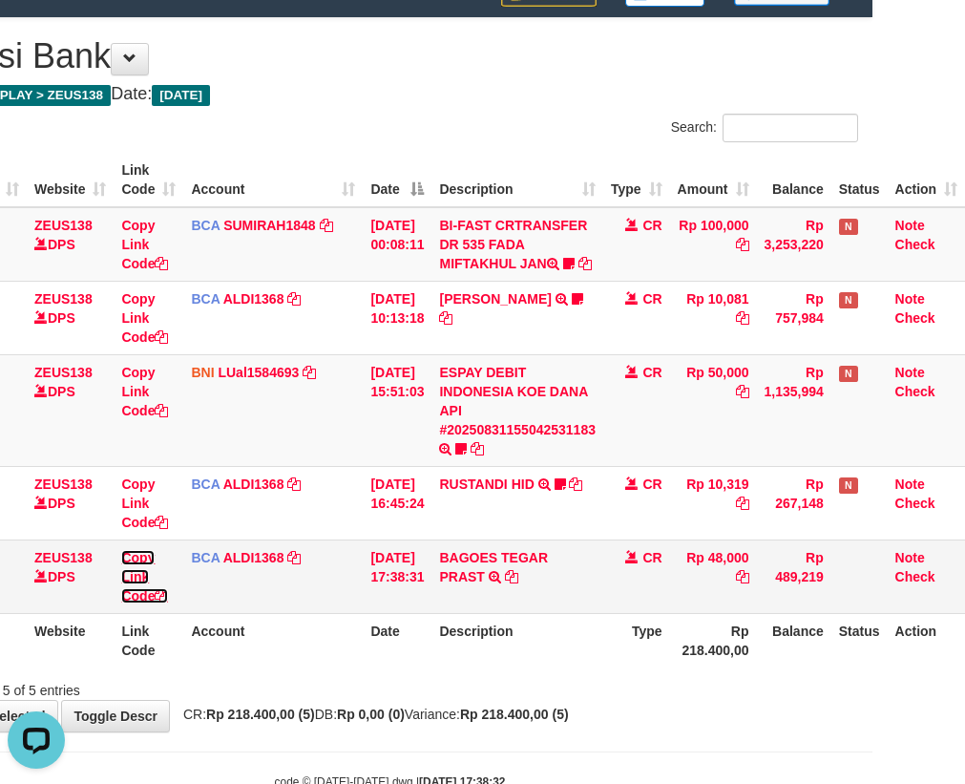
click at [126, 603] on link "Copy Link Code" at bounding box center [144, 576] width 47 height 53
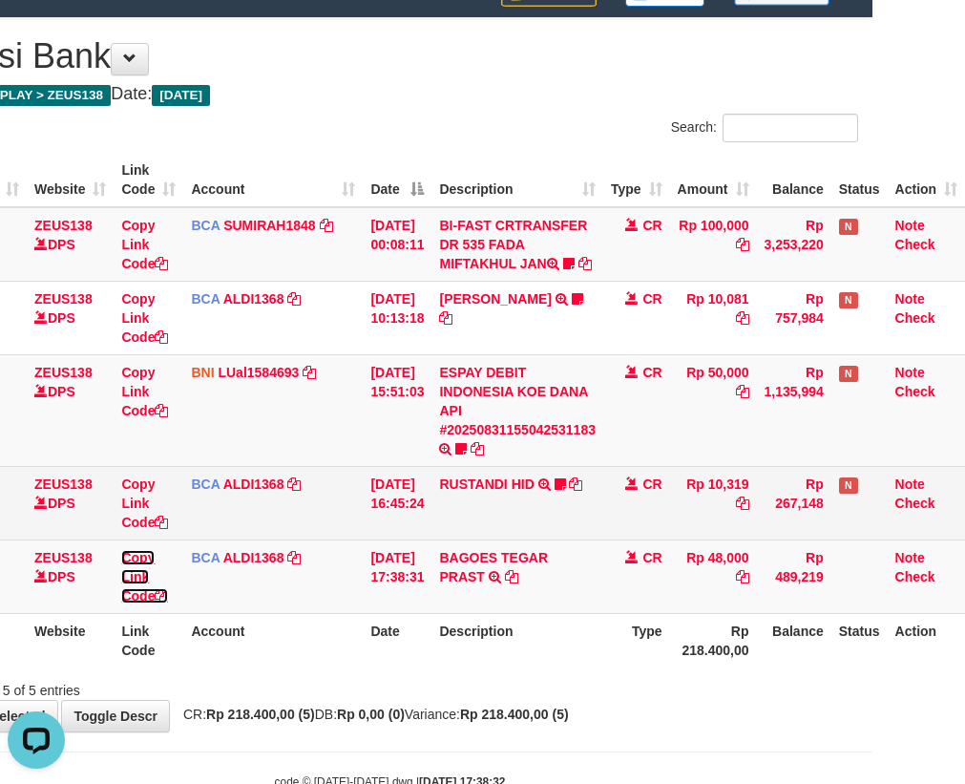
drag, startPoint x: 126, startPoint y: 617, endPoint x: 590, endPoint y: 549, distance: 468.8
click at [382, 585] on tr "92 ZEUS138 DPS Copy Link Code BCA ALDI1368 DPS ALDI mutasi_20250831_3354 | 92 m…" at bounding box center [443, 575] width 1043 height 73
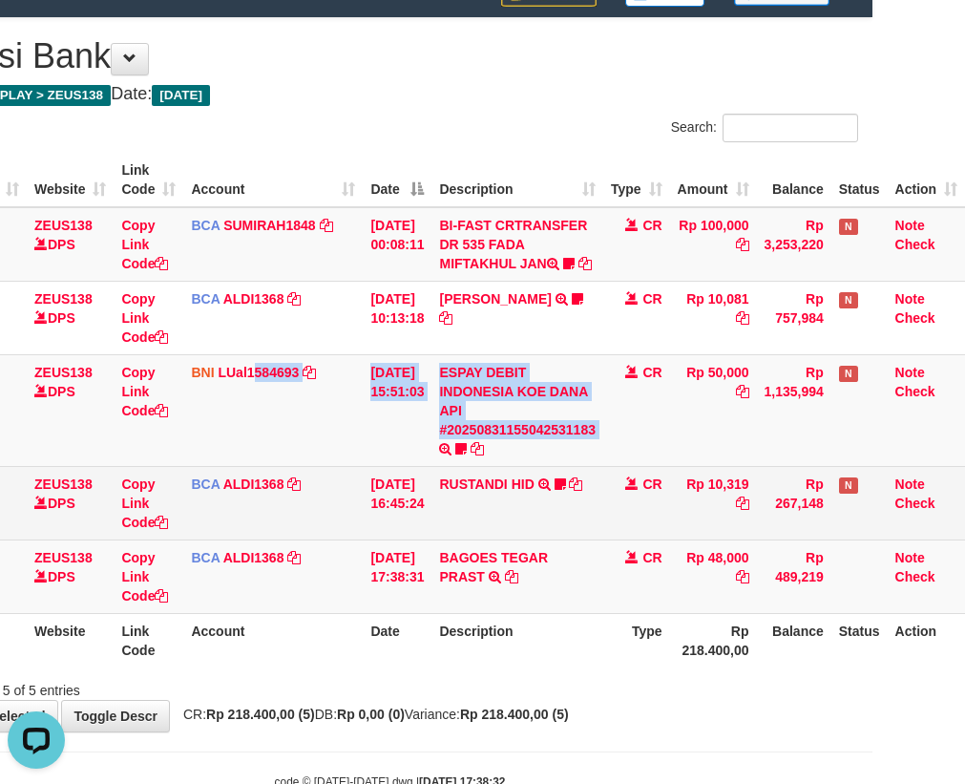
drag, startPoint x: 623, startPoint y: 486, endPoint x: 970, endPoint y: 472, distance: 346.8
click at [727, 486] on tbody "11 ZEUS138 DPS Copy Link Code BCA SUMIRAH1848 DPS SUMIRAH mutasi_20250831_4156 …" at bounding box center [443, 410] width 1043 height 407
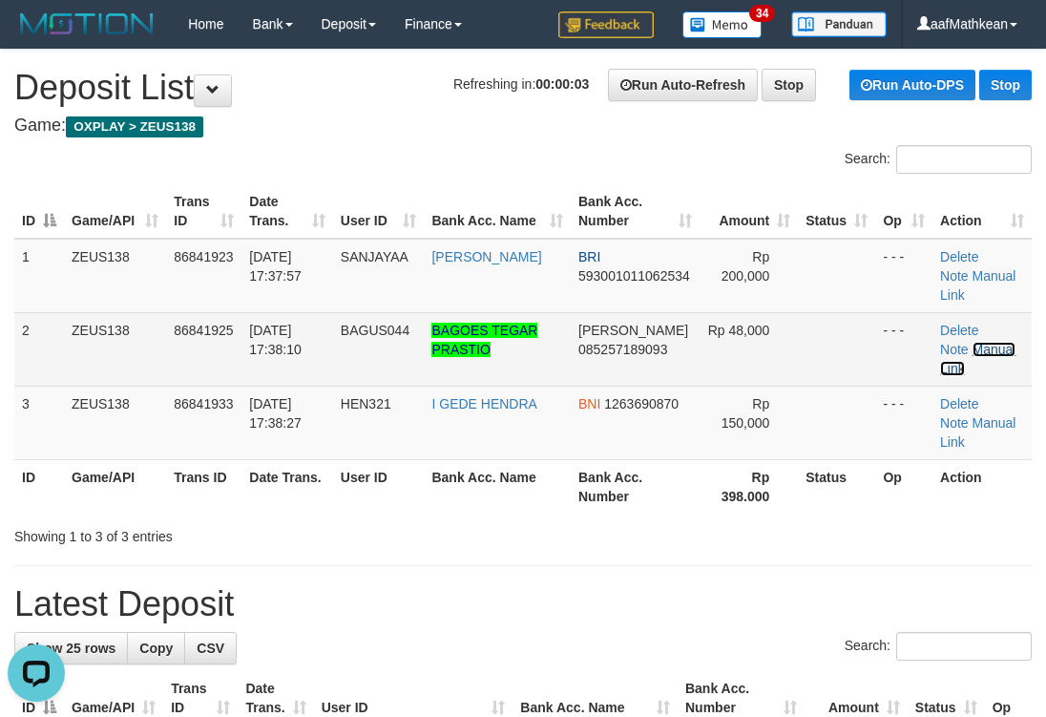
click at [958, 342] on link "Manual Link" at bounding box center [977, 359] width 75 height 34
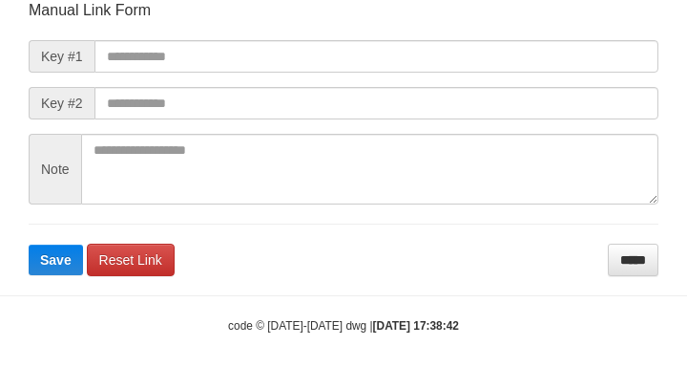
scroll to position [241, 0]
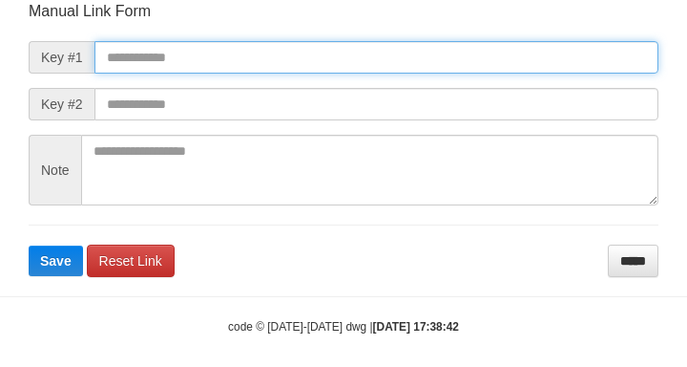
click at [268, 56] on input "text" at bounding box center [376, 57] width 564 height 32
paste input "**********"
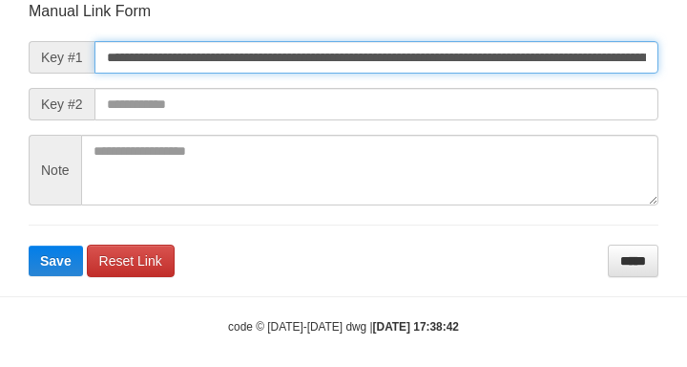
scroll to position [0, 1134]
type input "**********"
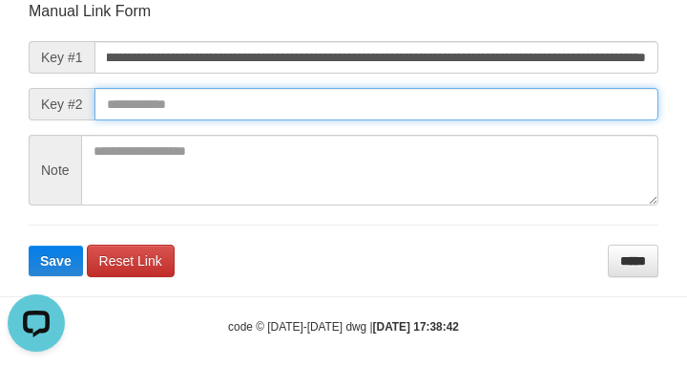
scroll to position [0, 0]
click at [29, 245] on button "Save" at bounding box center [56, 260] width 54 height 31
click at [418, 120] on input "text" at bounding box center [376, 104] width 564 height 32
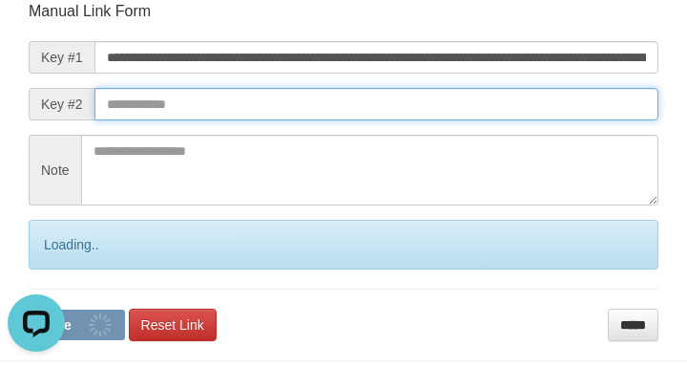
click at [420, 116] on input "text" at bounding box center [376, 104] width 564 height 32
click at [417, 110] on input "text" at bounding box center [376, 104] width 564 height 32
click at [29, 309] on button "Save" at bounding box center [77, 324] width 96 height 31
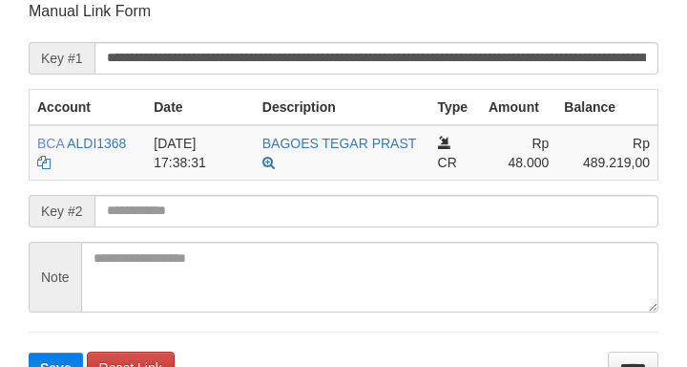
click at [186, 215] on input "text" at bounding box center [376, 211] width 564 height 32
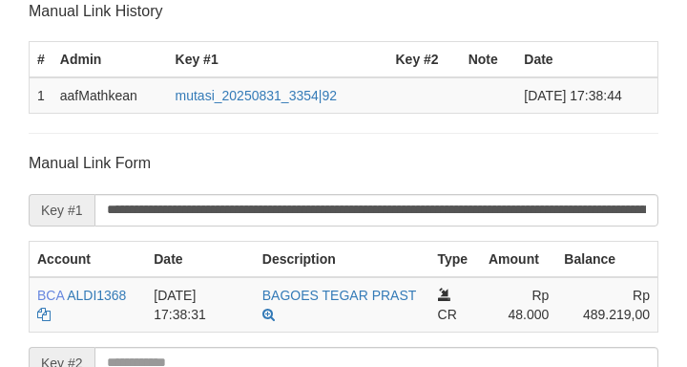
click at [60, 209] on span "Key #1" at bounding box center [62, 210] width 66 height 32
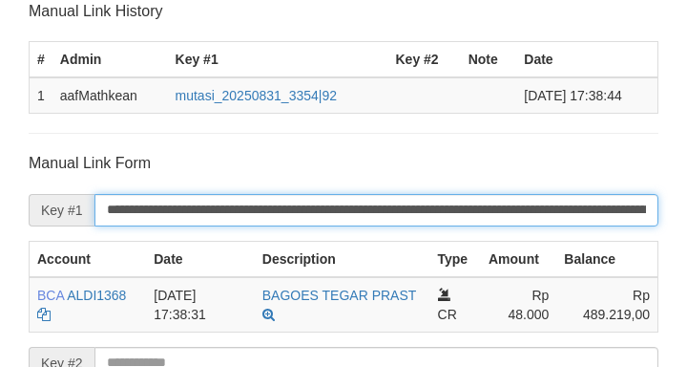
drag, startPoint x: 139, startPoint y: 215, endPoint x: 206, endPoint y: 206, distance: 67.4
click at [206, 214] on input "**********" at bounding box center [376, 210] width 564 height 32
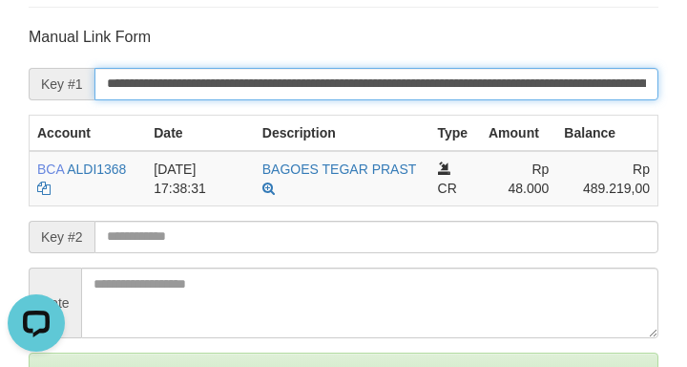
type input "**********"
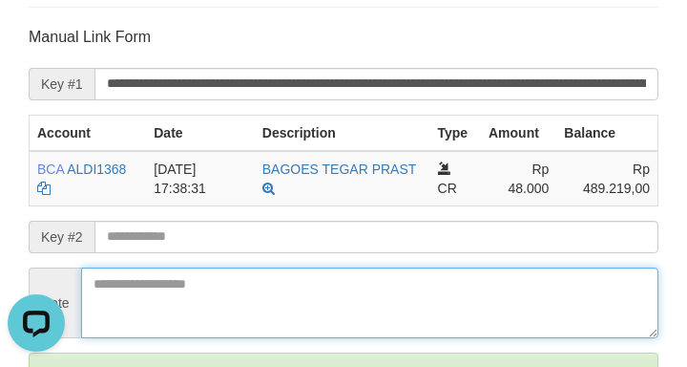
scroll to position [580, 0]
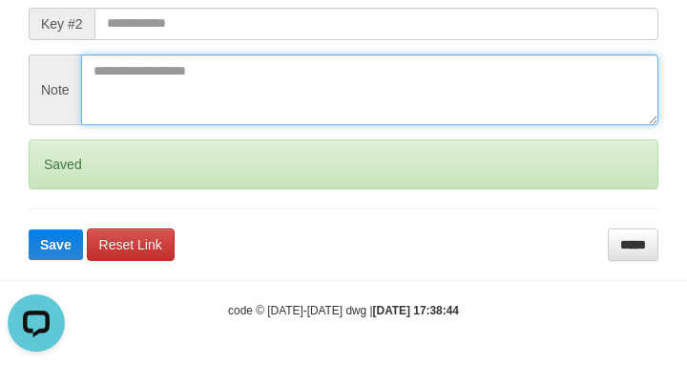
click at [290, 50] on form "**********" at bounding box center [344, 37] width 630 height 446
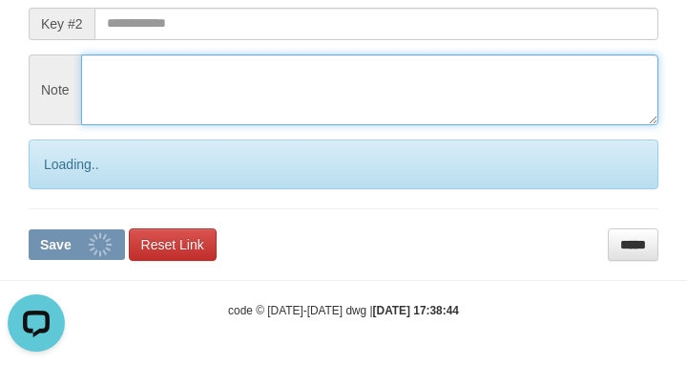
click at [308, 60] on textarea at bounding box center [369, 89] width 577 height 71
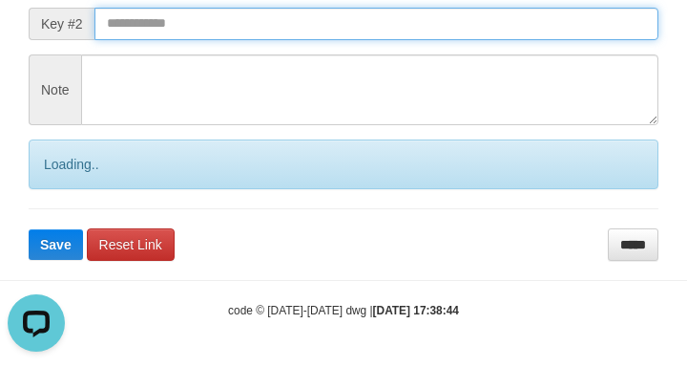
drag, startPoint x: 388, startPoint y: 16, endPoint x: 361, endPoint y: 19, distance: 26.9
click at [386, 15] on input "text" at bounding box center [376, 24] width 564 height 32
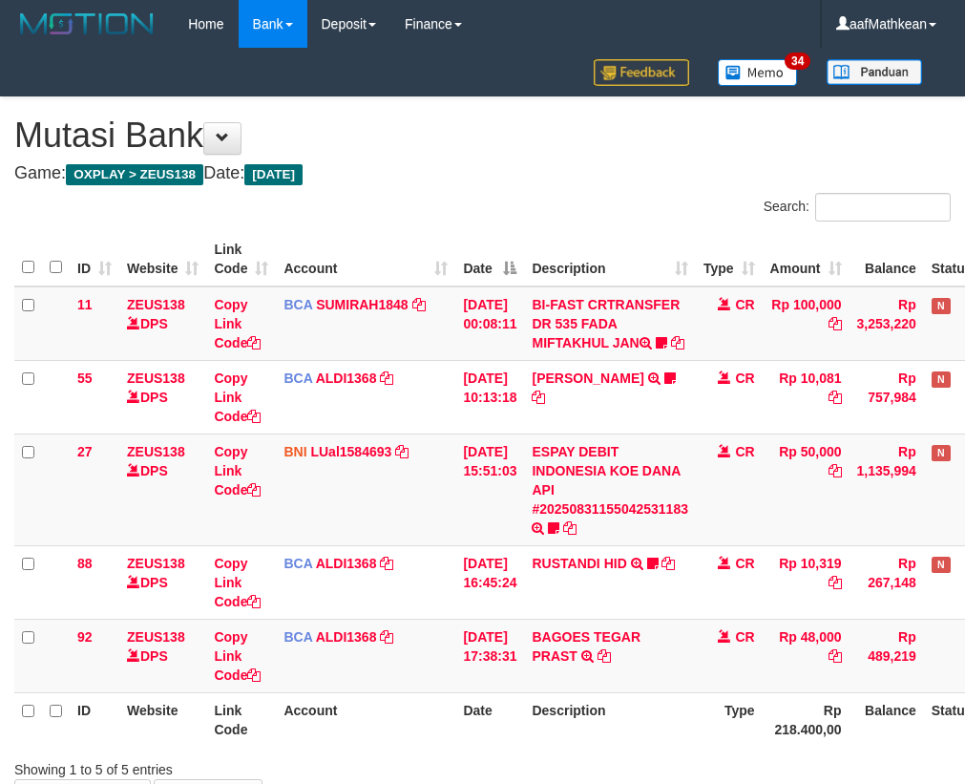
scroll to position [79, 105]
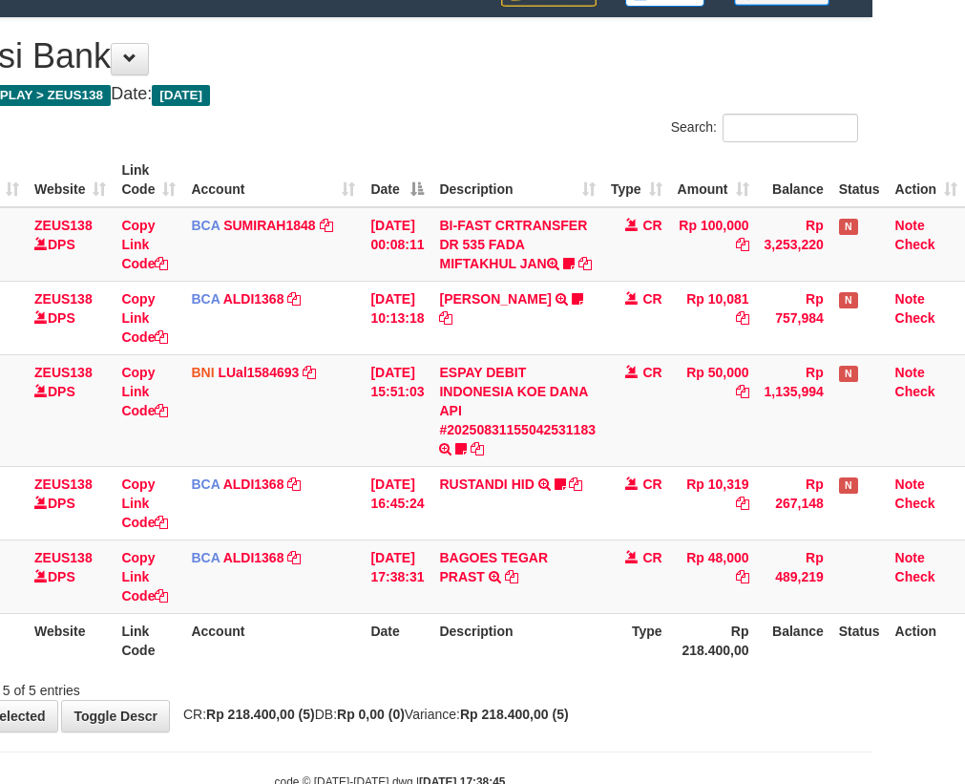
click at [472, 518] on tr "88 ZEUS138 DPS Copy Link Code BCA ALDI1368 DPS ALDI mutasi_20250831_3354 | 88 m…" at bounding box center [443, 502] width 1043 height 73
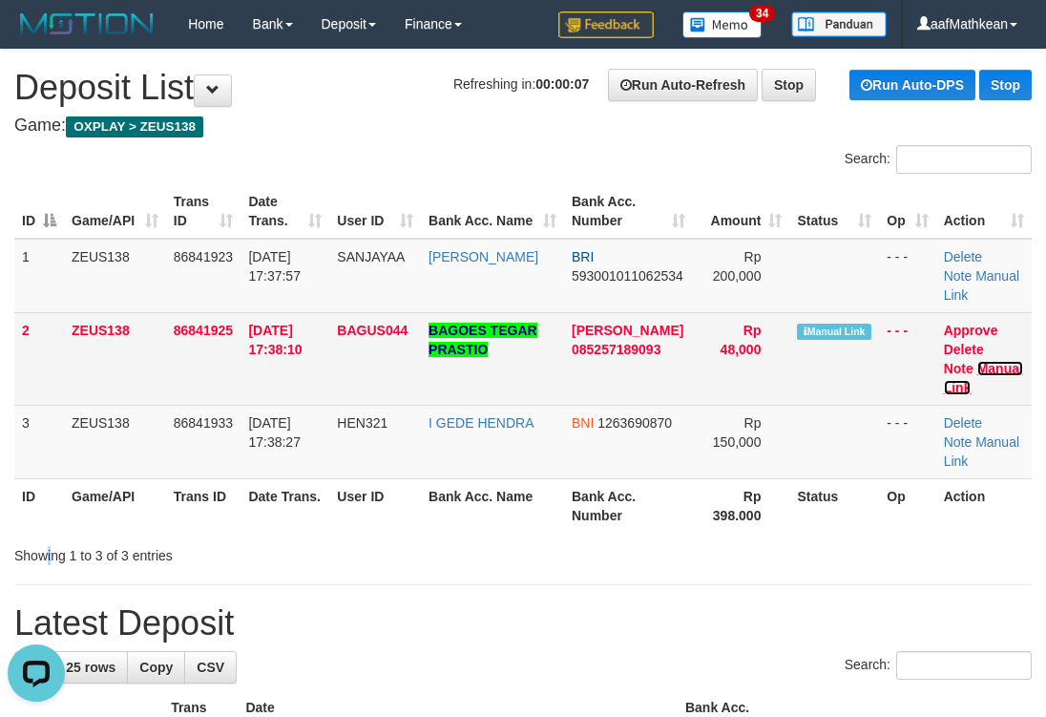
click at [978, 361] on link "Manual Link" at bounding box center [983, 378] width 79 height 34
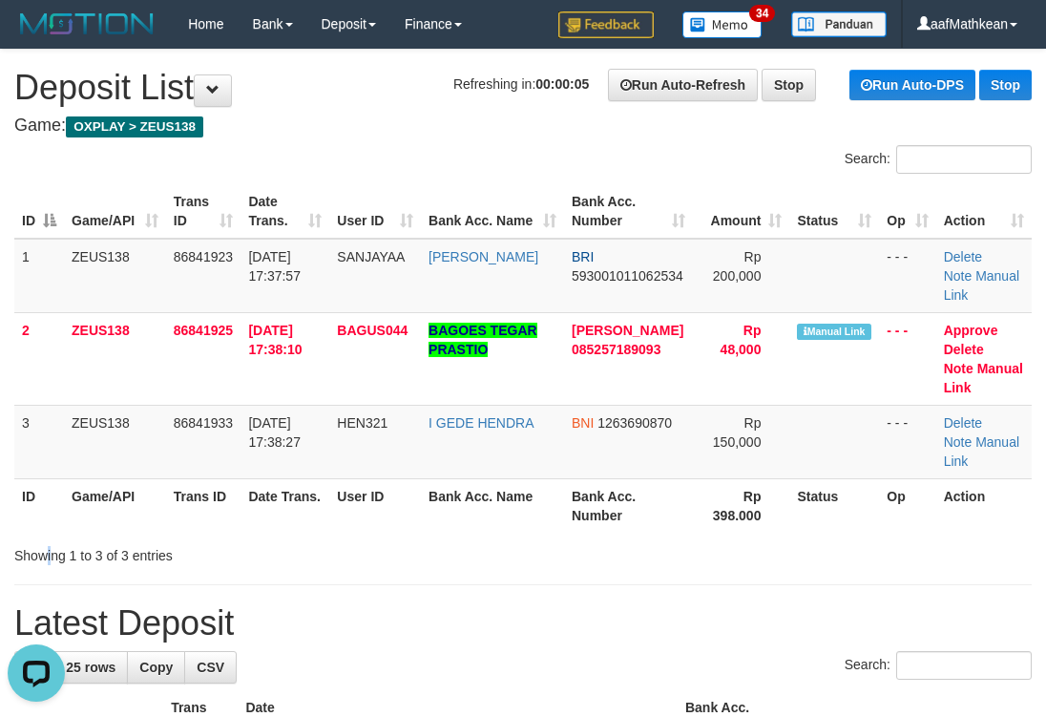
click at [221, 538] on div "Showing 1 to 3 of 3 entries" at bounding box center [218, 551] width 408 height 27
click at [227, 538] on div "Showing 1 to 3 of 3 entries" at bounding box center [218, 551] width 408 height 27
click at [233, 538] on div "Showing 1 to 3 of 3 entries" at bounding box center [218, 551] width 408 height 27
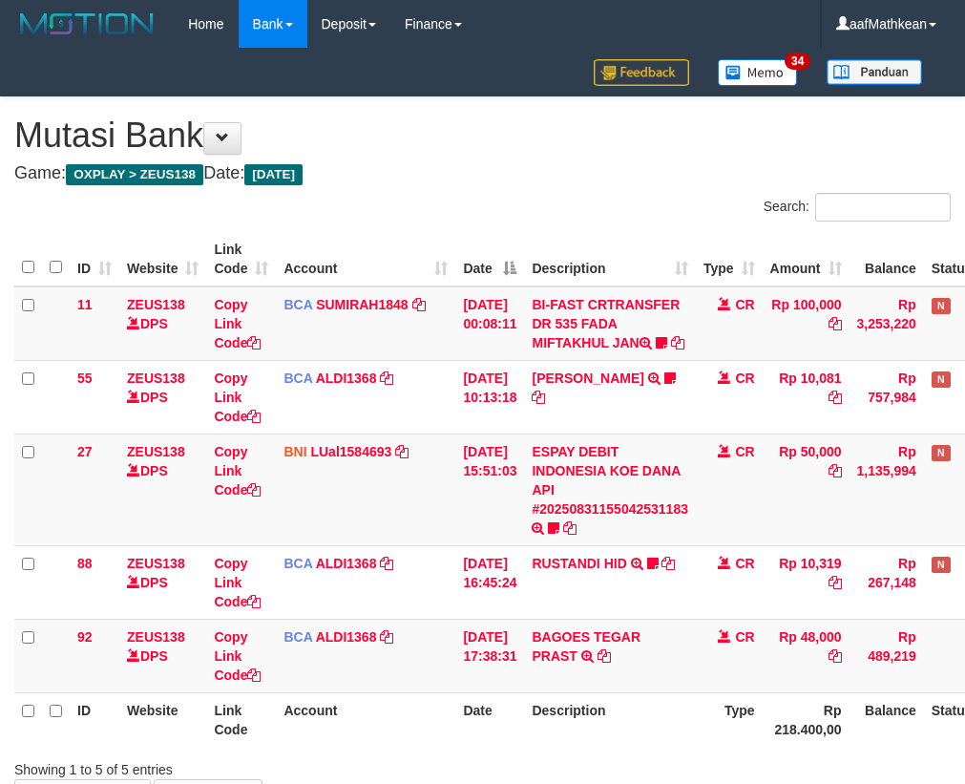
scroll to position [79, 105]
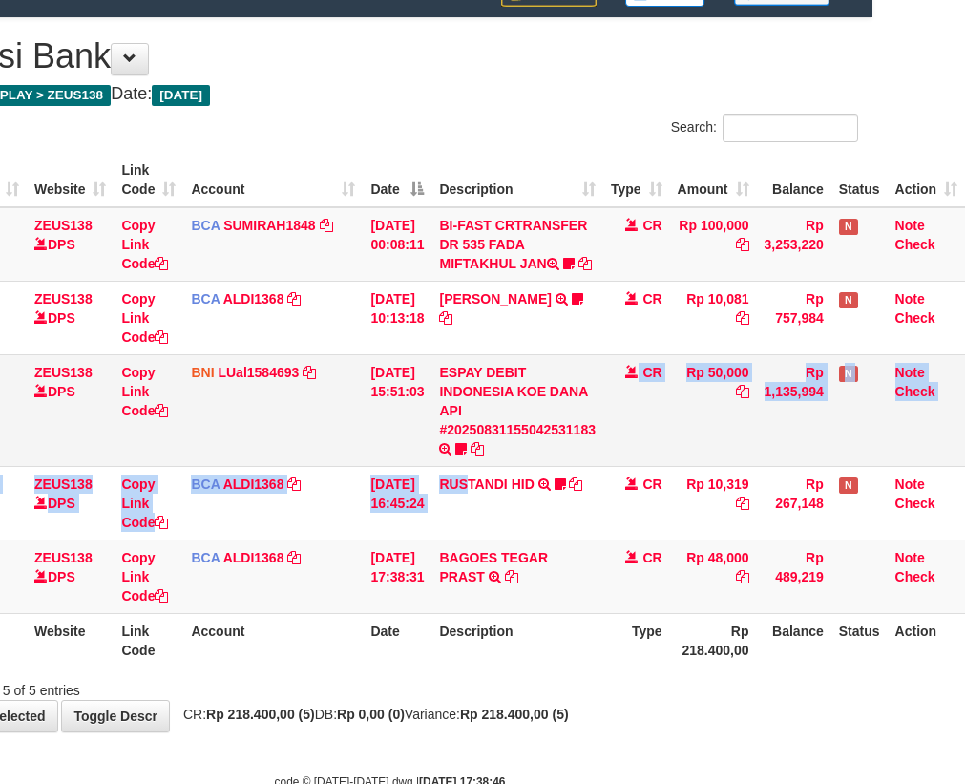
click at [652, 466] on tr "27 ZEUS138 DPS Copy Link Code BNI LUal1584693 DPS LUCKY ALAMSYAH mutasi_2025083…" at bounding box center [443, 410] width 1043 height 112
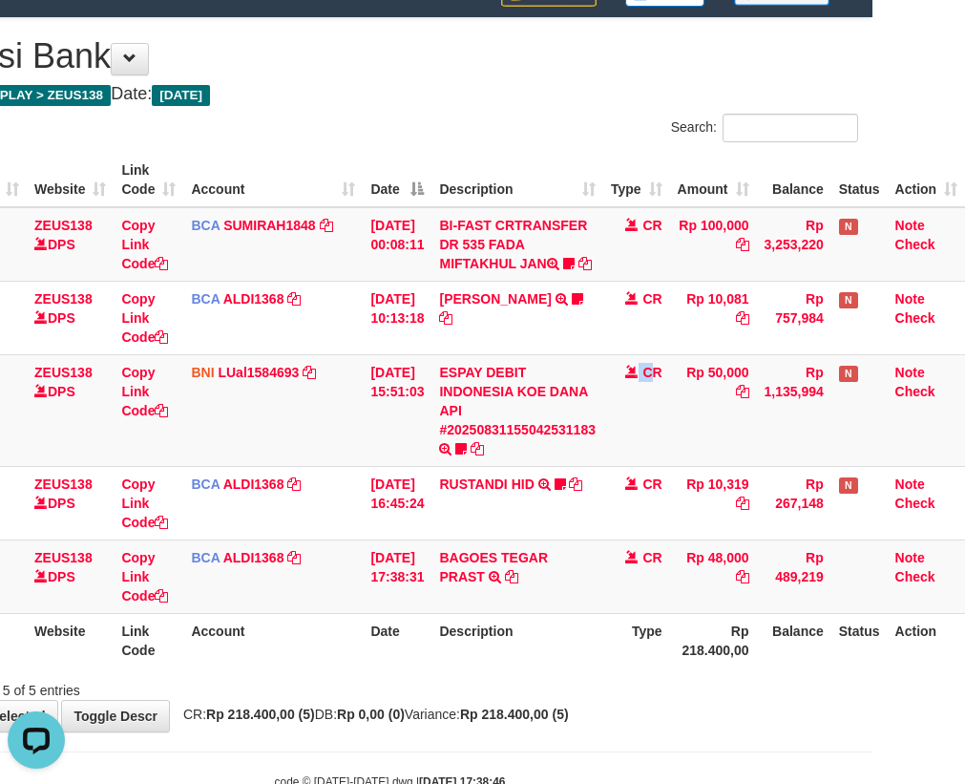
scroll to position [0, 0]
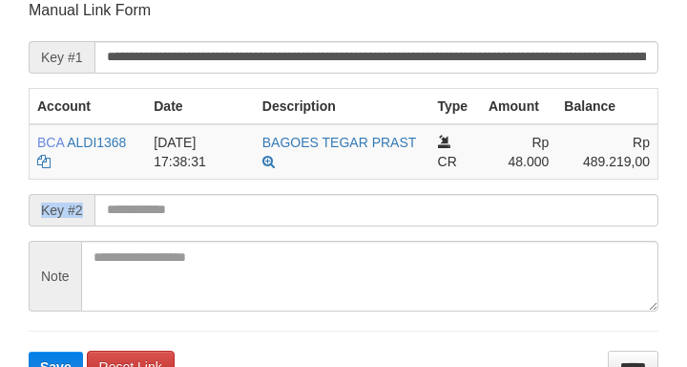
click at [181, 196] on form "**********" at bounding box center [344, 191] width 630 height 382
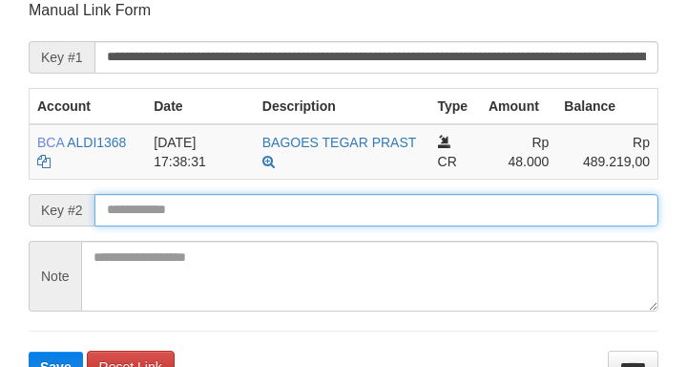
click at [159, 205] on input "text" at bounding box center [376, 210] width 564 height 32
click at [29, 351] on button "Save" at bounding box center [56, 366] width 54 height 31
click at [166, 214] on input "text" at bounding box center [376, 210] width 564 height 32
click at [169, 212] on input "text" at bounding box center [376, 210] width 564 height 32
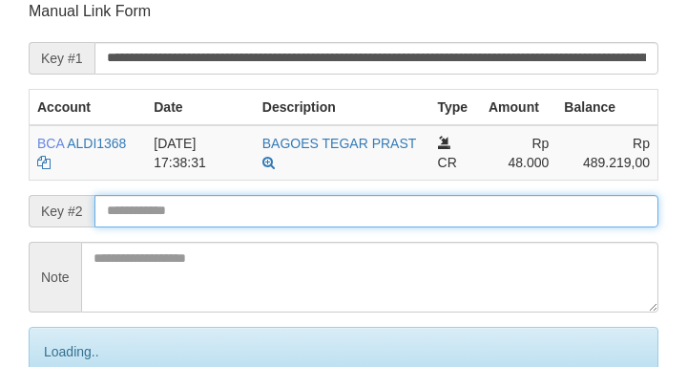
drag, startPoint x: 174, startPoint y: 211, endPoint x: 1, endPoint y: 208, distance: 172.8
click at [177, 211] on input "text" at bounding box center [376, 211] width 564 height 32
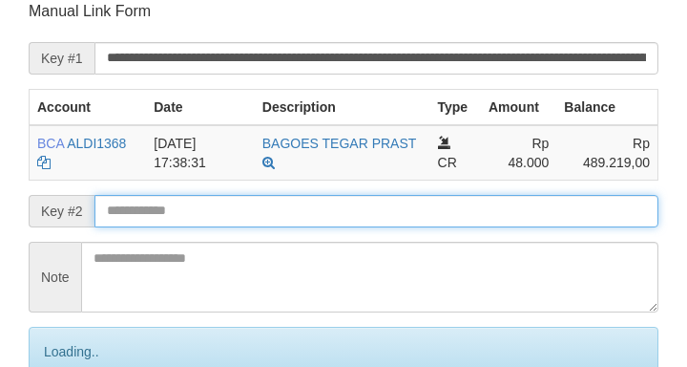
click at [370, 211] on input "text" at bounding box center [376, 211] width 564 height 32
click at [370, 199] on input "text" at bounding box center [376, 211] width 564 height 32
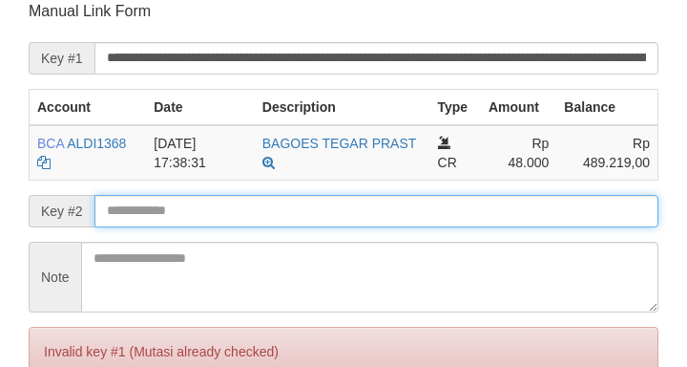
click at [367, 195] on input "text" at bounding box center [376, 211] width 564 height 32
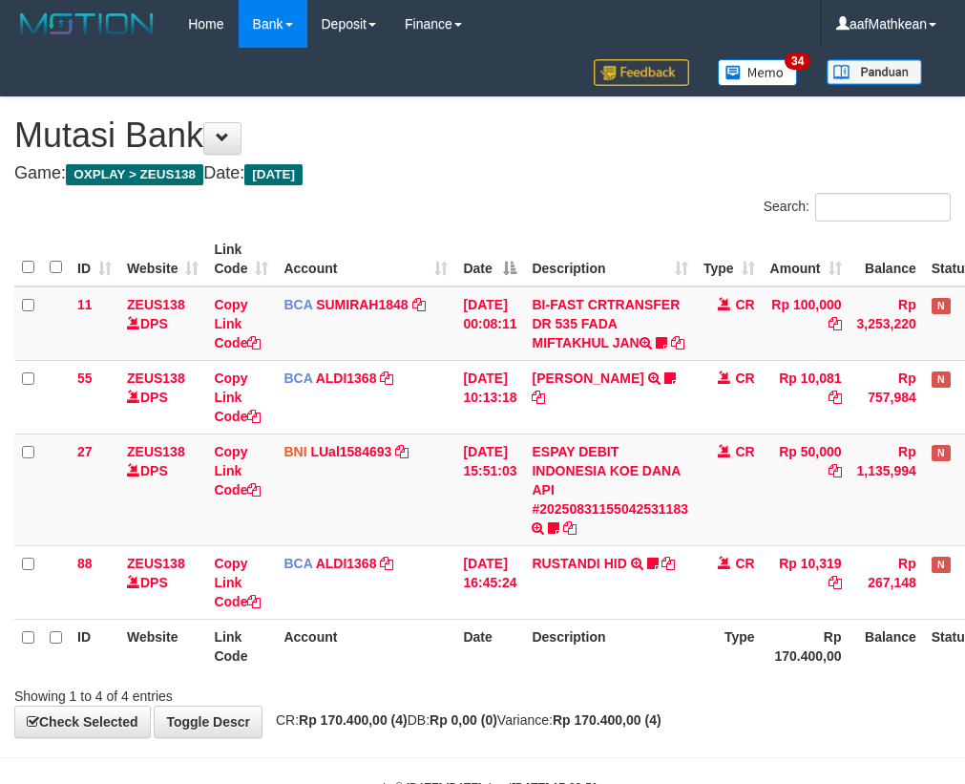
scroll to position [79, 105]
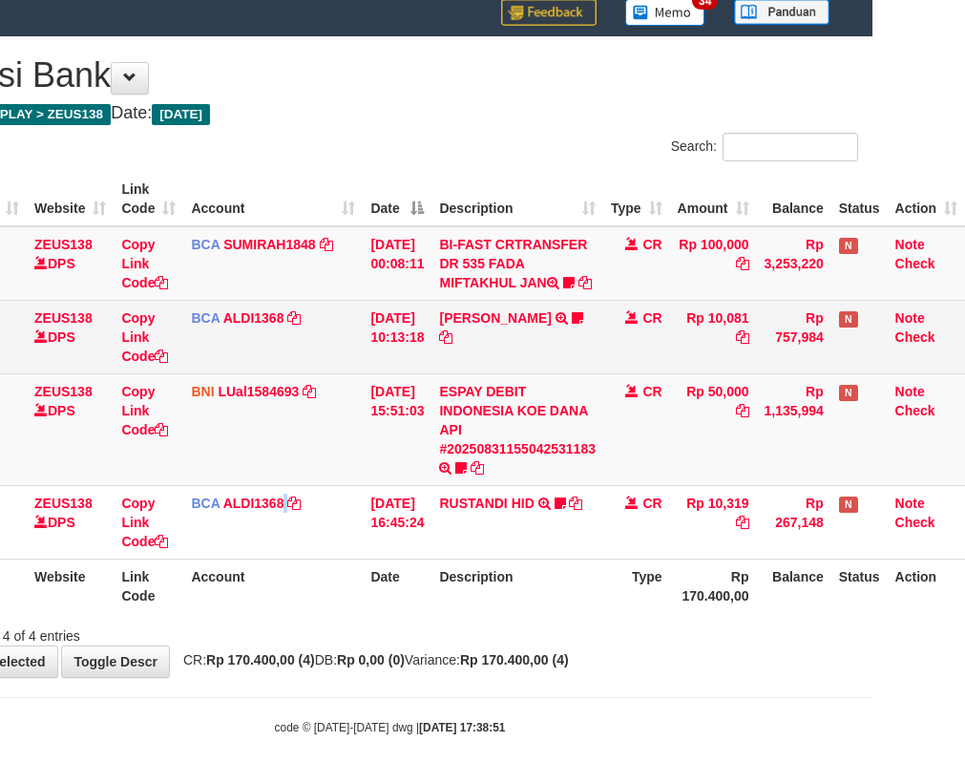
drag, startPoint x: 314, startPoint y: 534, endPoint x: 959, endPoint y: 345, distance: 672.4
click at [591, 471] on tbody "11 ZEUS138 DPS Copy Link Code BCA SUMIRAH1848 DPS SUMIRAH mutasi_20250831_4156 …" at bounding box center [443, 392] width 1043 height 333
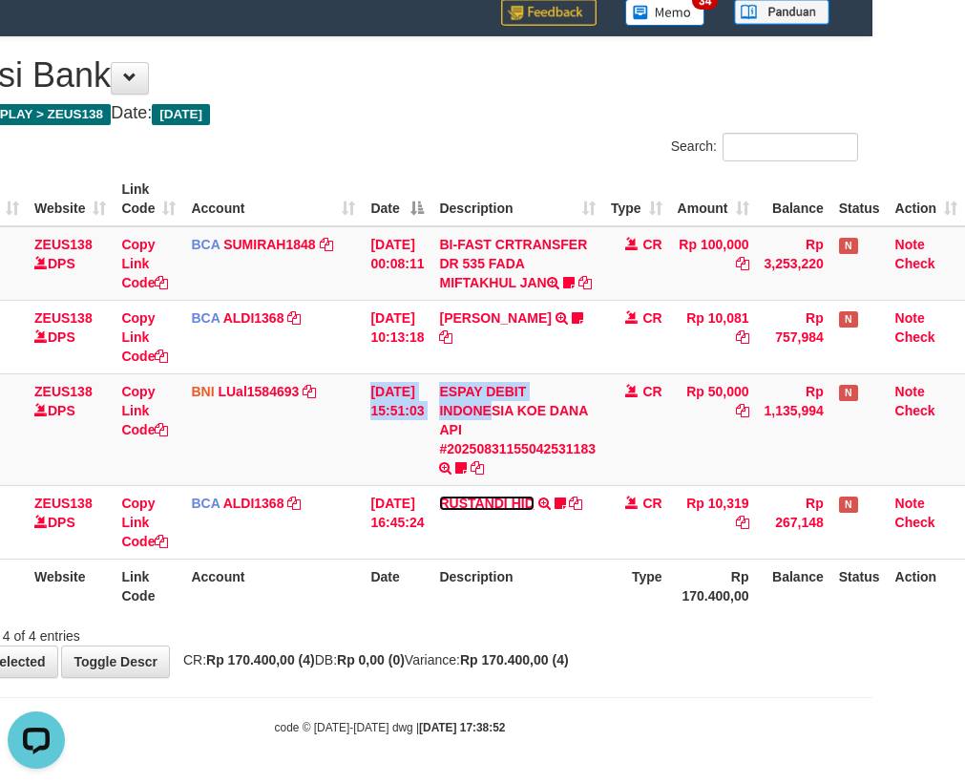
click at [439, 495] on link "RUSTANDI HID" at bounding box center [486, 502] width 94 height 15
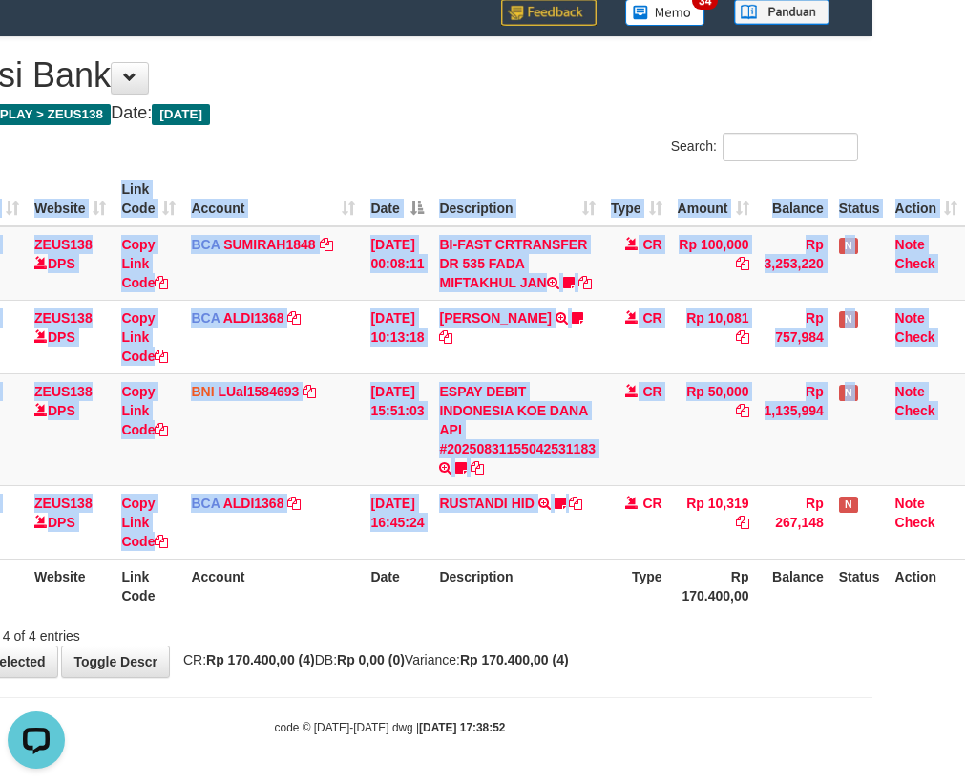
click at [872, 368] on html "Toggle navigation Home Bank Account List Load By Website Group [OXPLAY] ZEUS138…" at bounding box center [389, 362] width 965 height 844
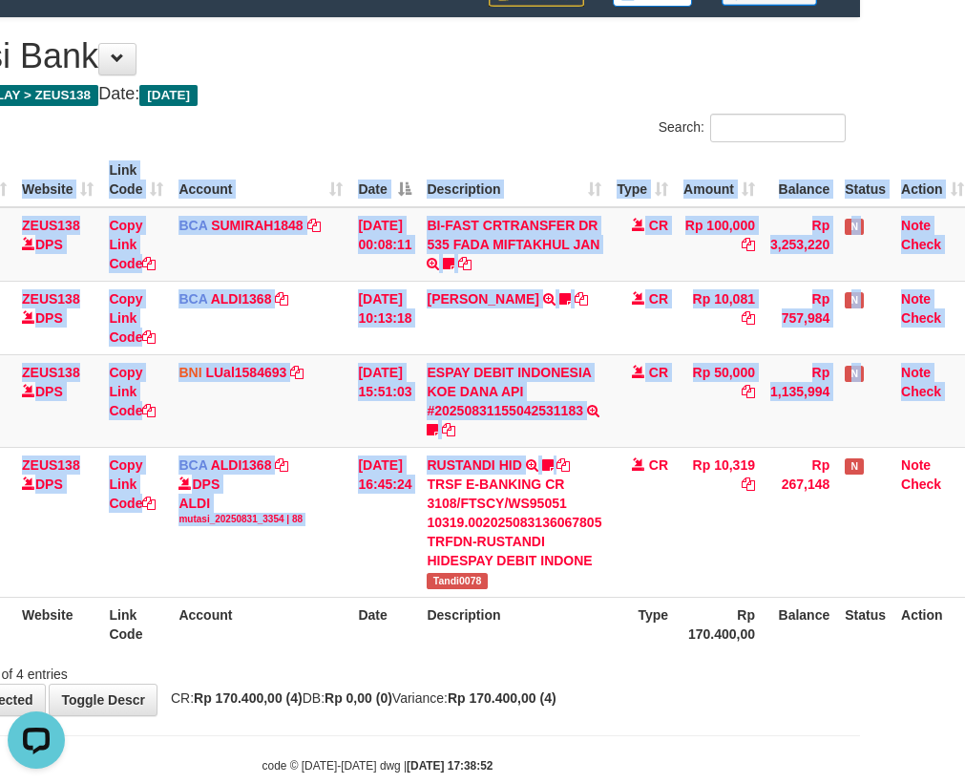
scroll to position [79, 125]
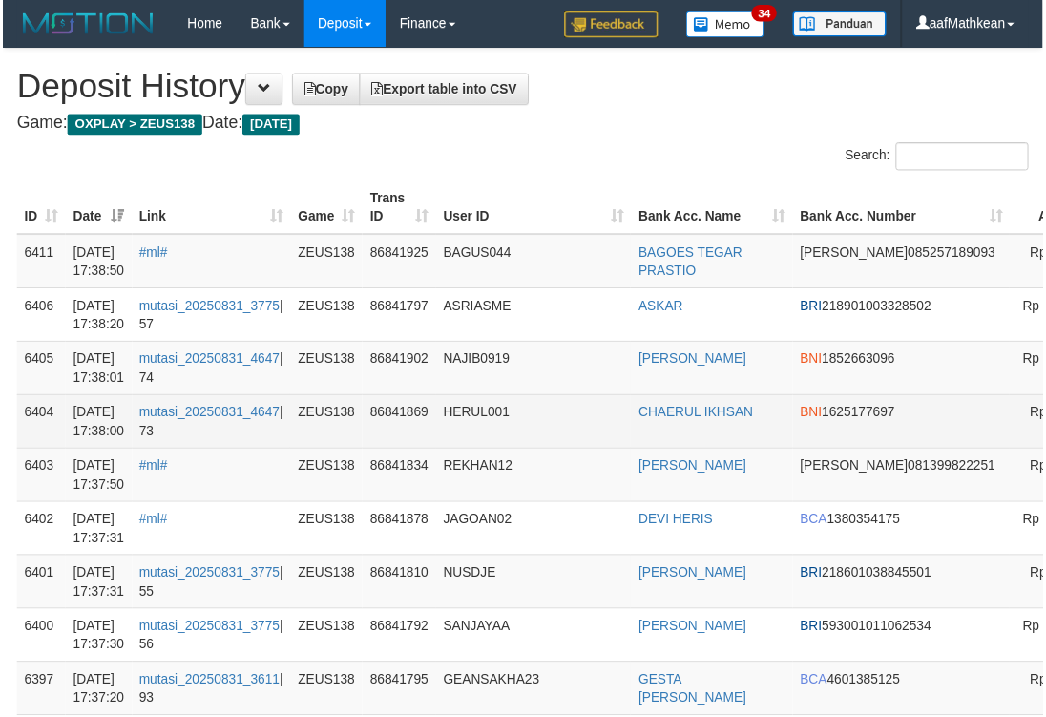
scroll to position [145, 268]
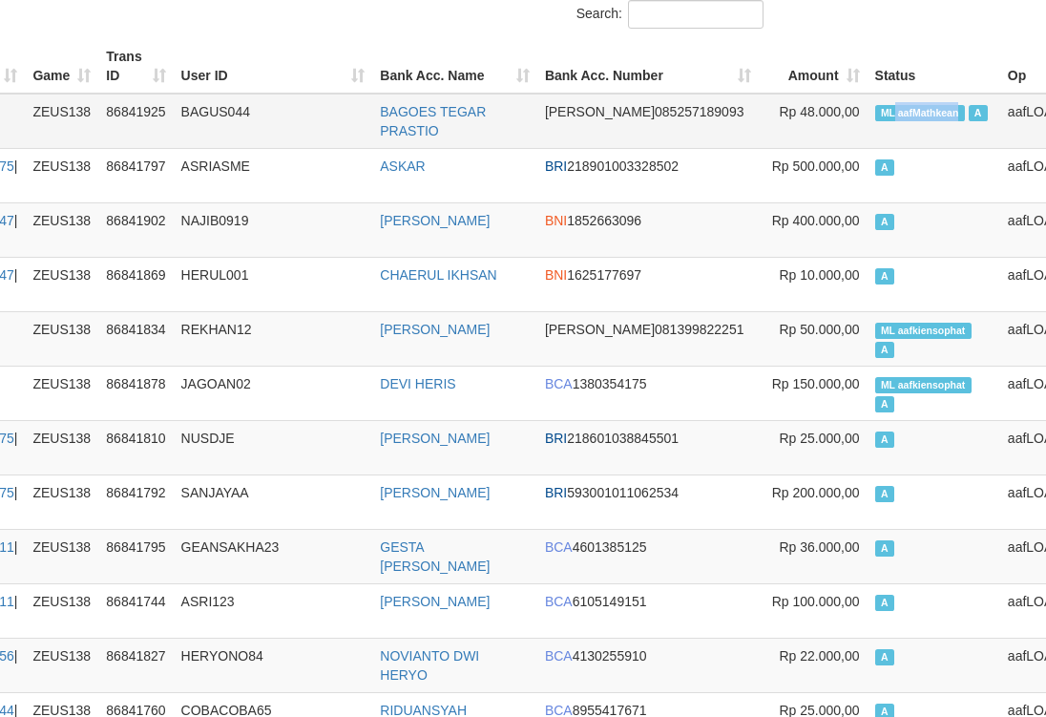
drag, startPoint x: 803, startPoint y: 111, endPoint x: 869, endPoint y: 115, distance: 66.0
click at [869, 115] on td "ML aafMathkean A" at bounding box center [934, 121] width 133 height 55
drag, startPoint x: 326, startPoint y: 20, endPoint x: 688, endPoint y: 71, distance: 365.3
click at [331, 22] on div "Search:" at bounding box center [516, 16] width 494 height 33
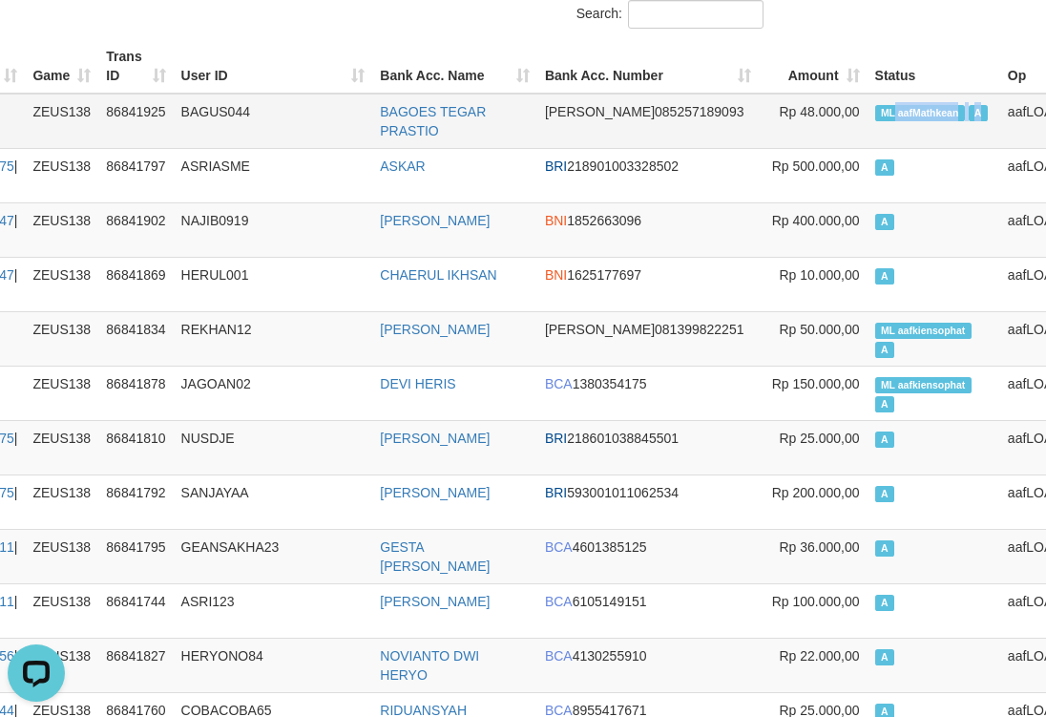
copy td "aafMathkean A"
drag, startPoint x: 799, startPoint y: 100, endPoint x: 849, endPoint y: 110, distance: 50.5
click at [868, 111] on td "ML aafMathkean A" at bounding box center [934, 121] width 133 height 55
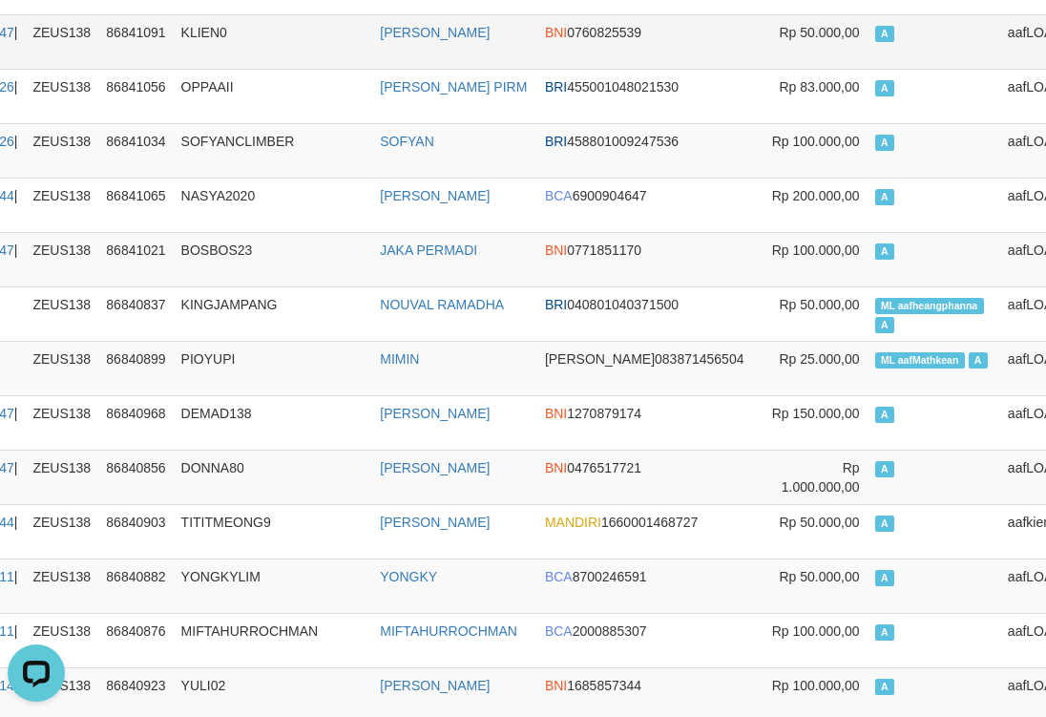
drag, startPoint x: 196, startPoint y: 76, endPoint x: 187, endPoint y: 33, distance: 43.8
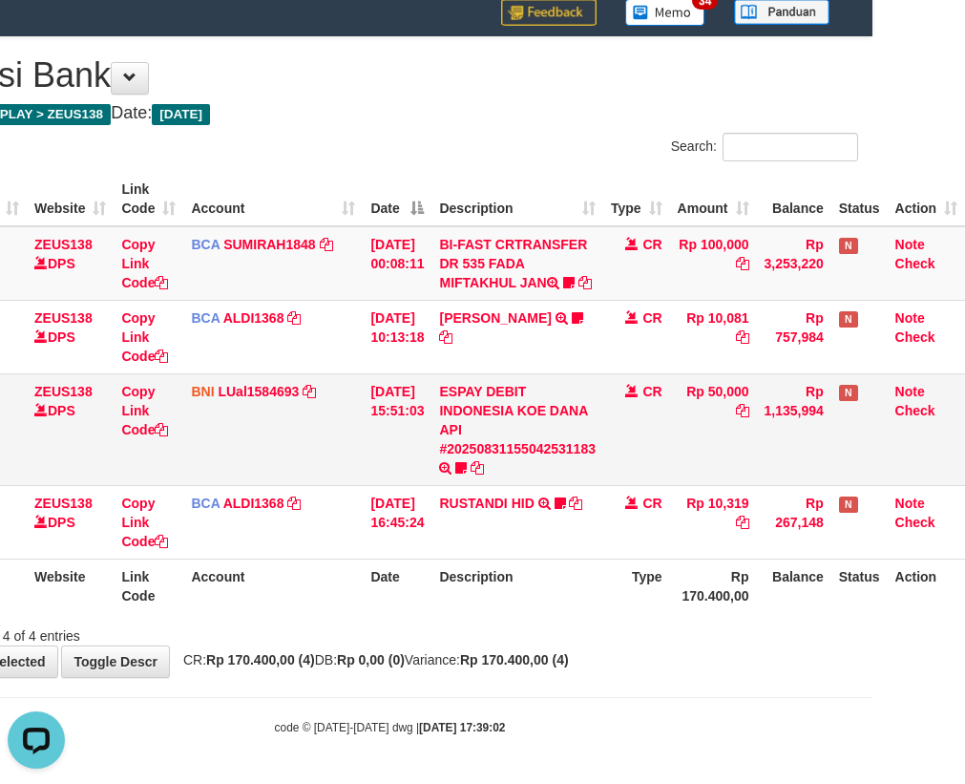
drag, startPoint x: 403, startPoint y: 463, endPoint x: 409, endPoint y: 486, distance: 23.9
click at [403, 478] on td "31/08/2025 15:51:03" at bounding box center [397, 429] width 69 height 112
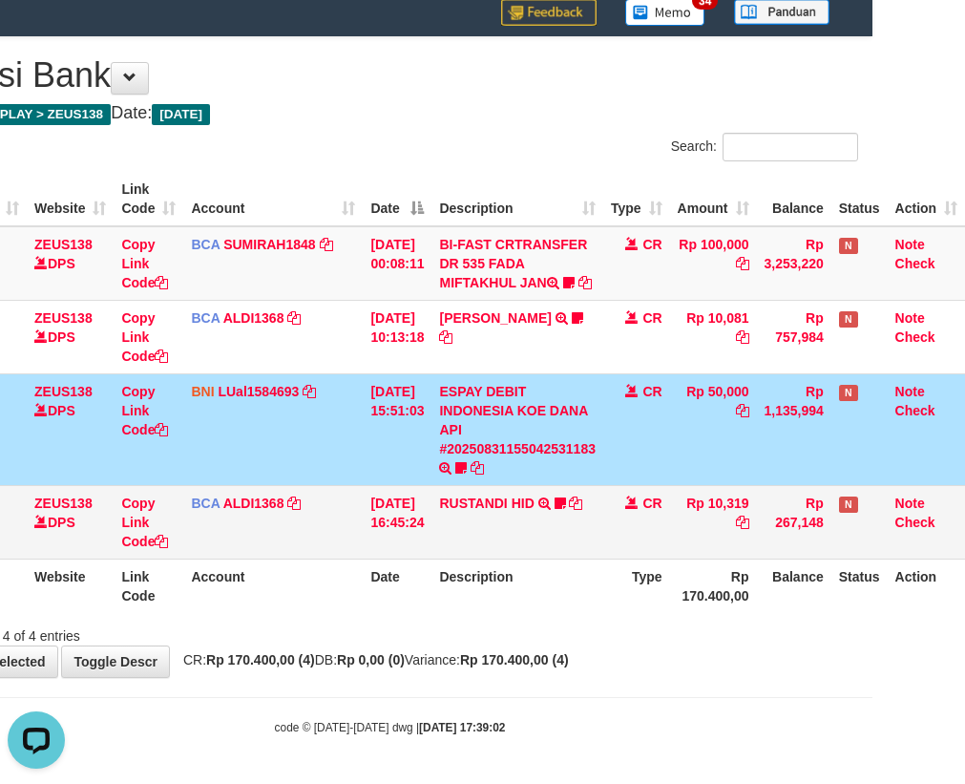
click at [472, 528] on td "RUSTANDI HID TRSF E-BANKING CR 3108/FTSCY/WS95051 10319.002025083136067805 TRFD…" at bounding box center [517, 521] width 172 height 73
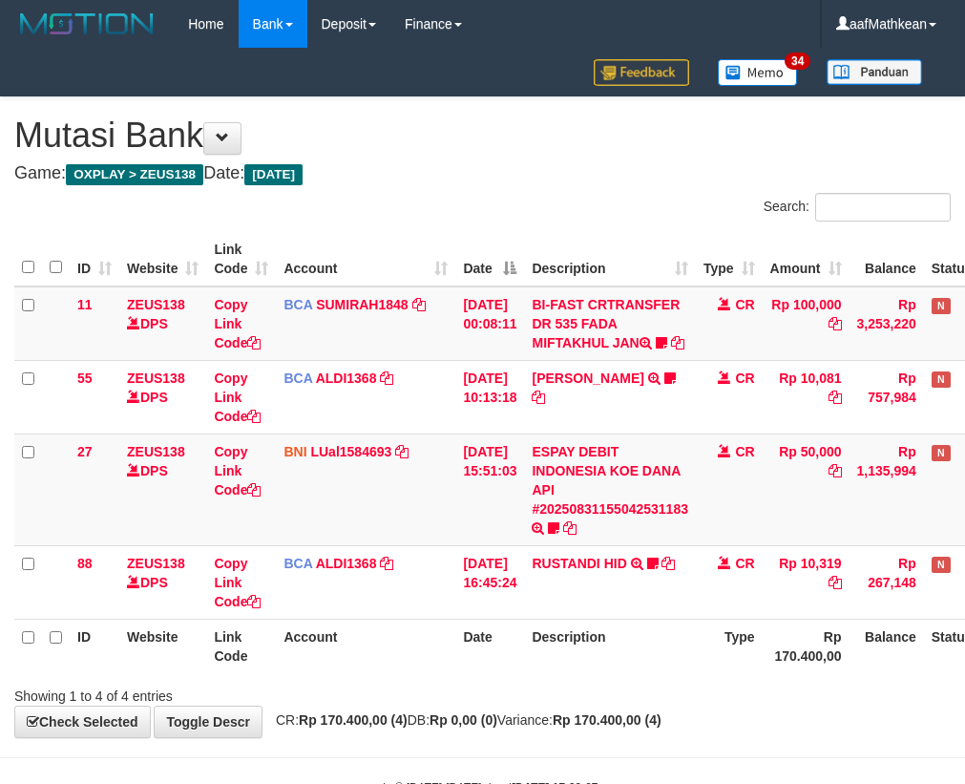
click at [524, 545] on td "RUSTANDI HID TRSF E-BANKING CR 3108/FTSCY/WS95051 10319.002025083136067805 TRFD…" at bounding box center [610, 581] width 172 height 73
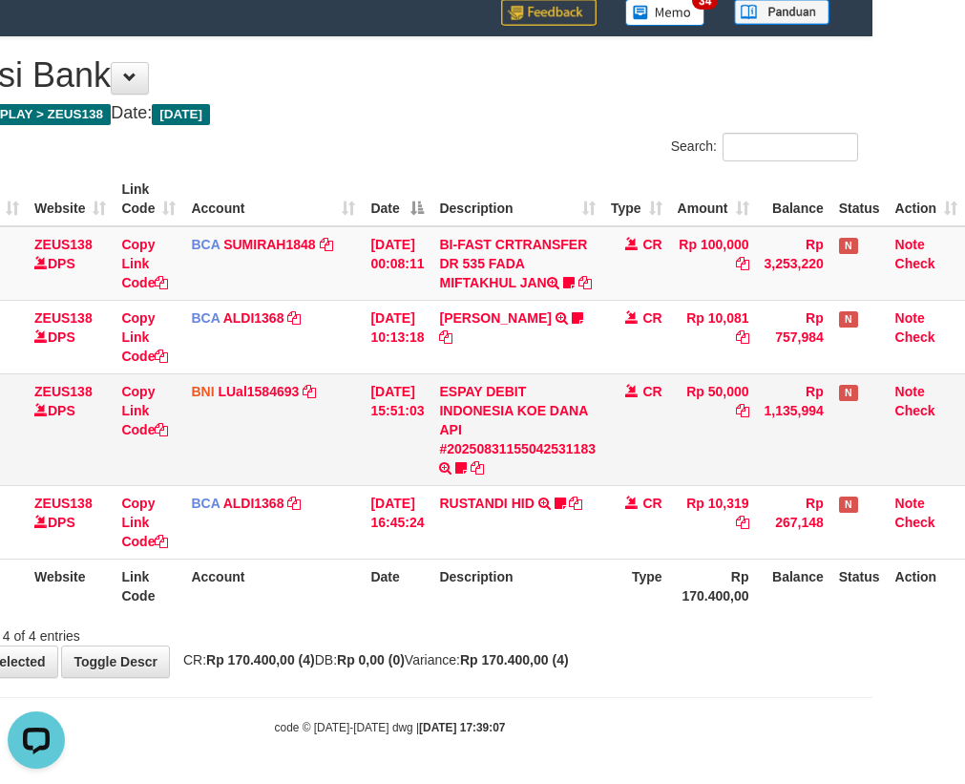
drag, startPoint x: 478, startPoint y: 537, endPoint x: 439, endPoint y: 416, distance: 127.4
click at [460, 540] on td "RUSTANDI HID TRSF E-BANKING CR 3108/FTSCY/WS95051 10319.002025083136067805 TRFD…" at bounding box center [517, 521] width 172 height 73
click at [528, 680] on body "Toggle navigation Home Bank Account List Load By Website Group [OXPLAY] ZEUS138…" at bounding box center [389, 362] width 965 height 844
click at [556, 541] on td "RUSTANDI HID TRSF E-BANKING CR 3108/FTSCY/WS95051 10319.002025083136067805 TRFD…" at bounding box center [517, 521] width 172 height 73
click at [566, 587] on th "Description" at bounding box center [517, 585] width 172 height 54
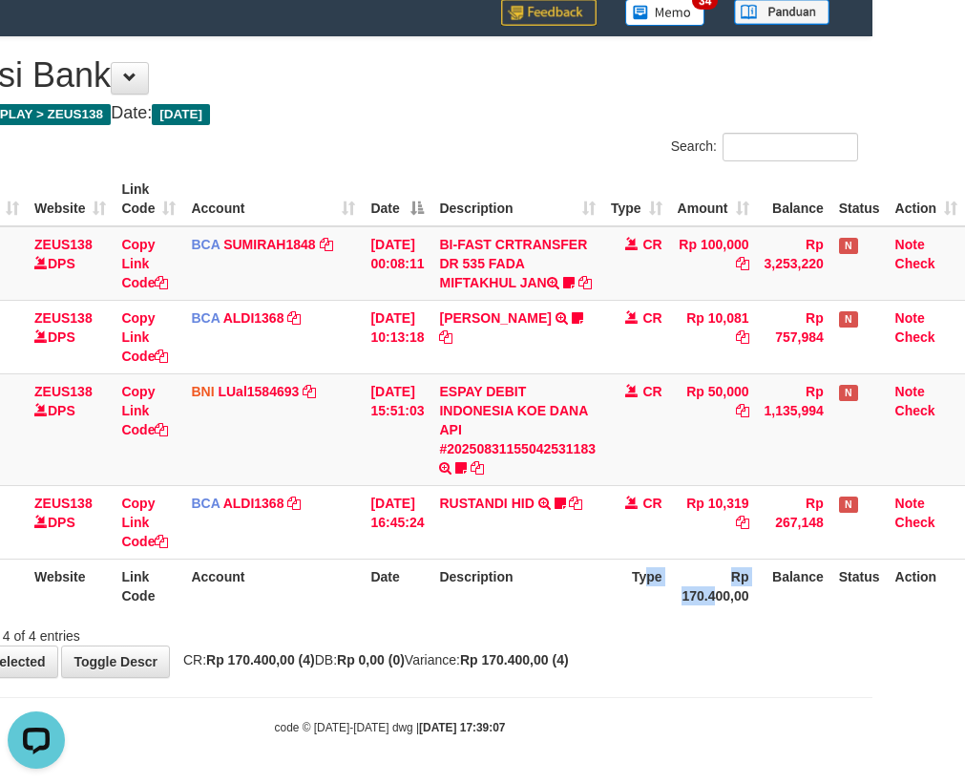
drag, startPoint x: 932, startPoint y: 611, endPoint x: 978, endPoint y: 613, distance: 46.8
click at [872, 612] on html "Toggle navigation Home Bank Account List Load By Website Group [OXPLAY] ZEUS138…" at bounding box center [389, 362] width 965 height 844
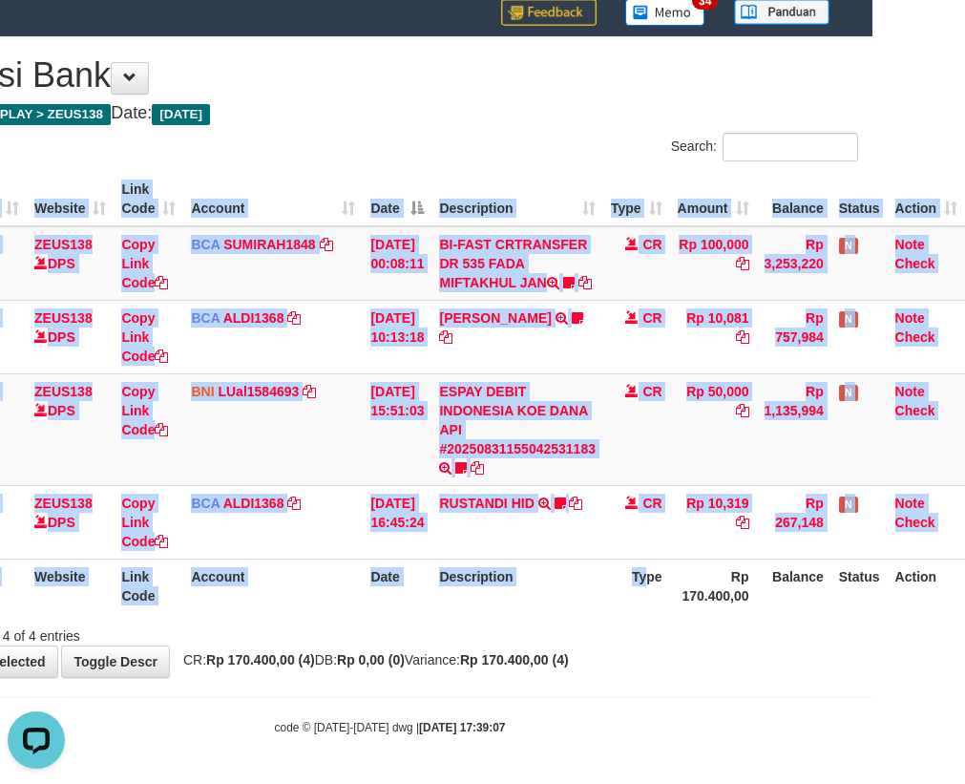
drag, startPoint x: 492, startPoint y: 595, endPoint x: 503, endPoint y: 591, distance: 12.1
click at [498, 593] on th "Description" at bounding box center [517, 585] width 172 height 54
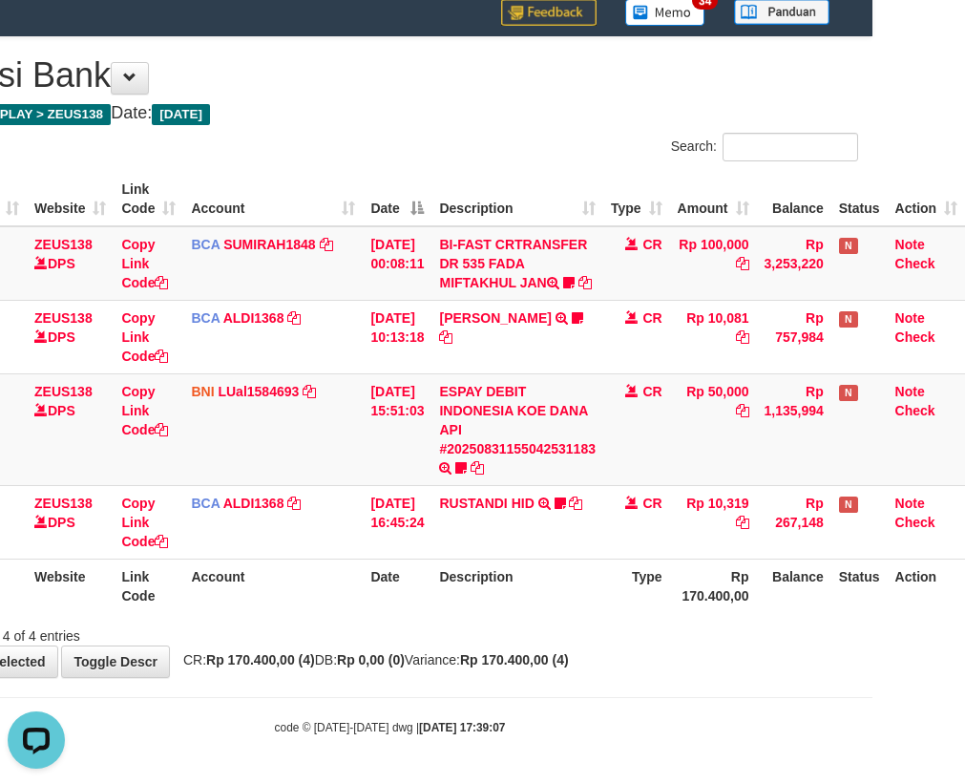
click at [717, 582] on tr "ID Website Link Code Account Date Description Type Rp 170.400,00 Balance Status…" at bounding box center [443, 585] width 1043 height 54
drag, startPoint x: 493, startPoint y: 579, endPoint x: 782, endPoint y: 566, distance: 288.6
click at [495, 579] on th "Description" at bounding box center [517, 585] width 172 height 54
click at [703, 569] on tr "ID Website Link Code Account Date Description Type Rp 170.400,00 Balance Status…" at bounding box center [443, 585] width 1043 height 54
drag, startPoint x: 542, startPoint y: 613, endPoint x: 976, endPoint y: 608, distance: 433.4
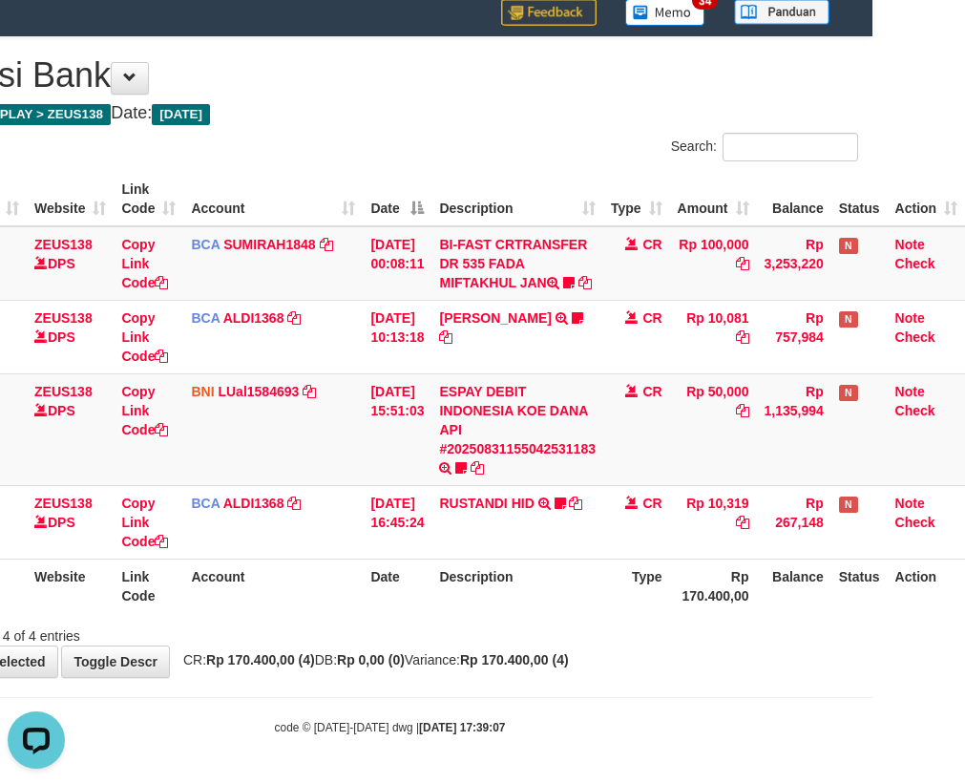
click at [546, 612] on div "ID Website Link Code Account Date Description Type Amount Balance Status Action…" at bounding box center [389, 392] width 965 height 452
click at [738, 657] on div "**********" at bounding box center [389, 357] width 965 height 640
click at [663, 661] on div "**********" at bounding box center [389, 357] width 965 height 640
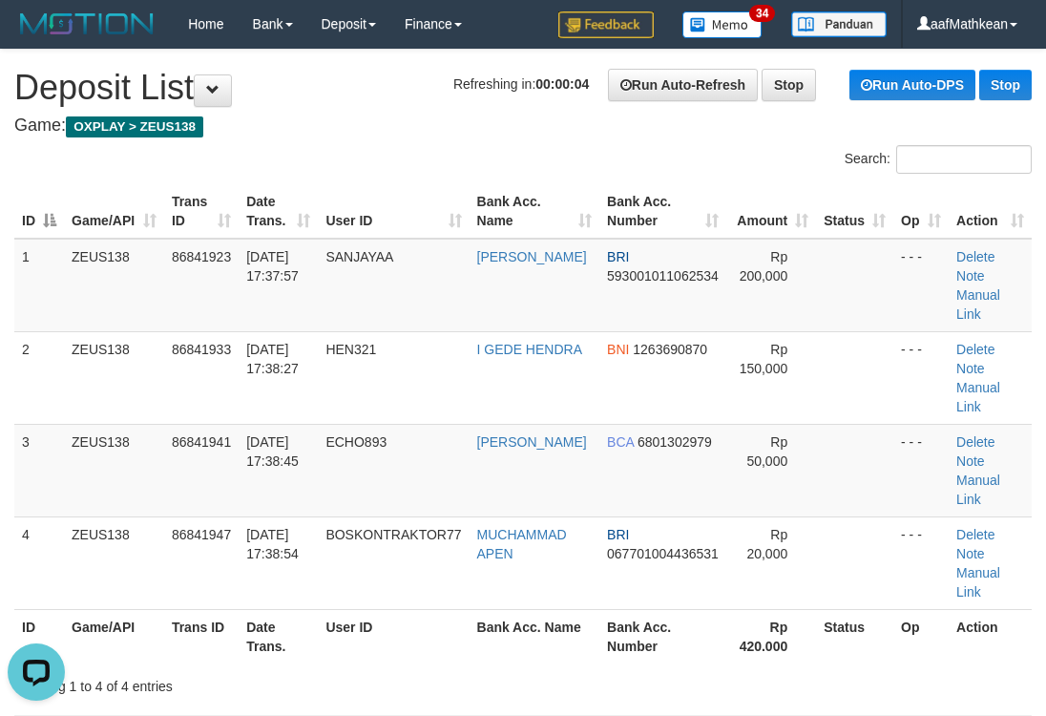
click at [431, 158] on div "Search:" at bounding box center [523, 161] width 1046 height 33
click at [290, 159] on div "Search:" at bounding box center [523, 161] width 1046 height 33
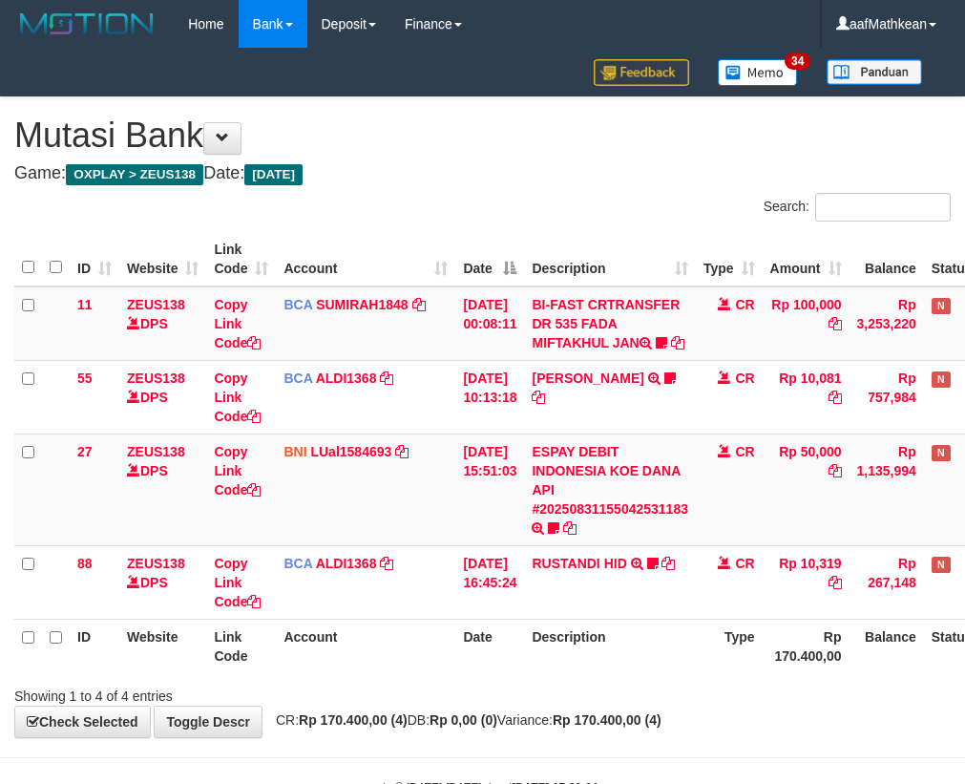
scroll to position [79, 105]
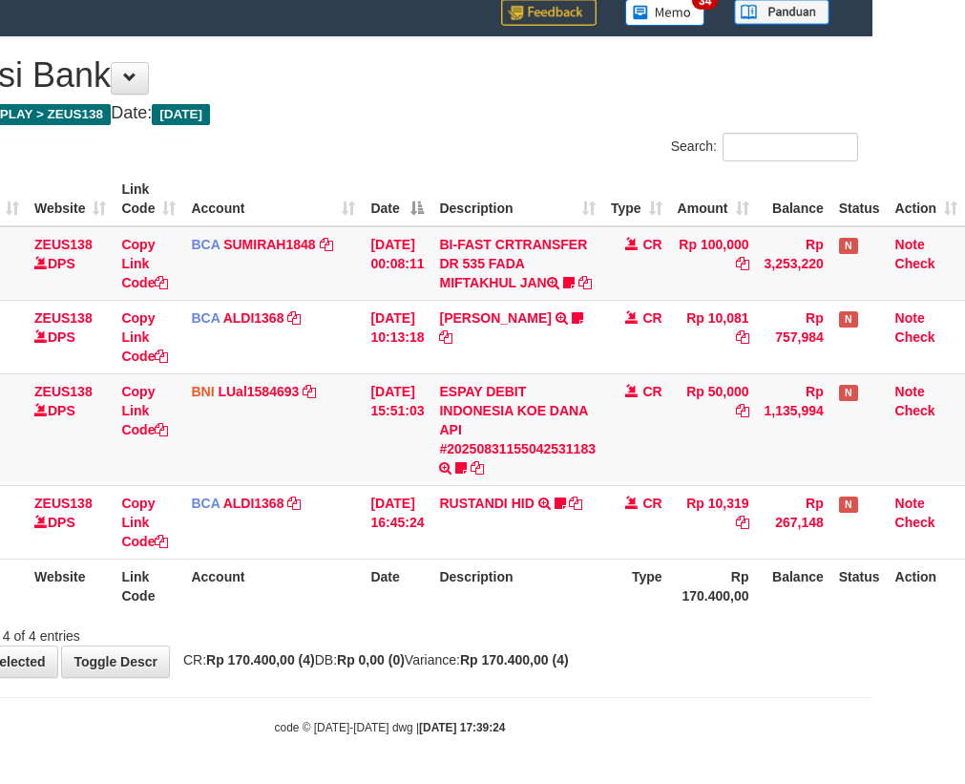
click at [500, 579] on th "Description" at bounding box center [517, 585] width 172 height 54
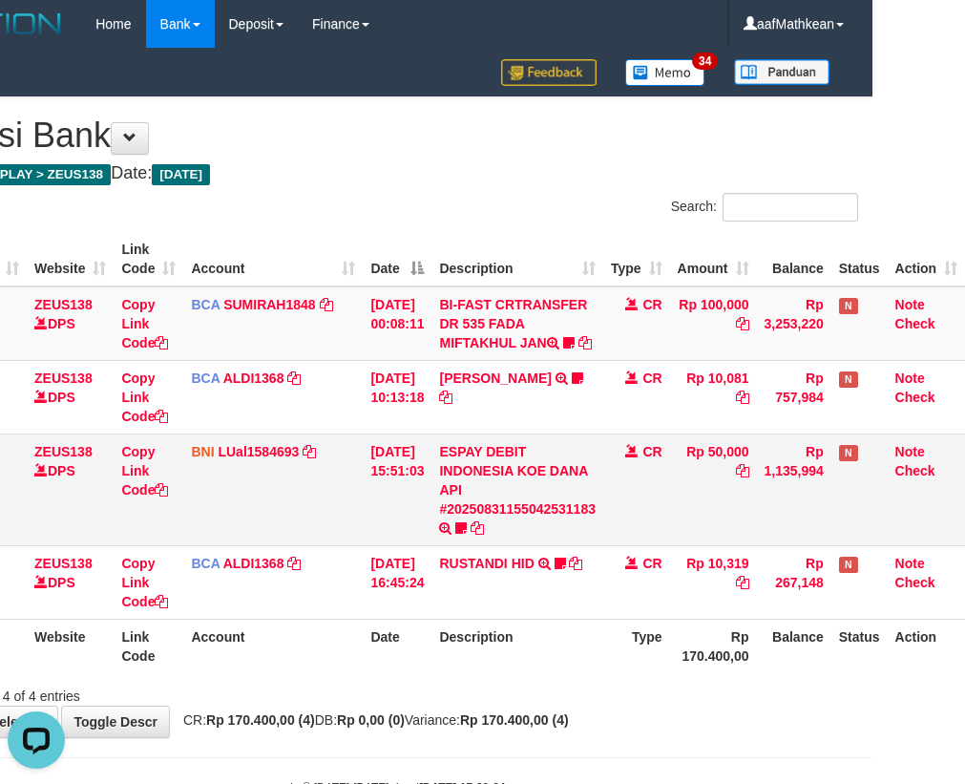
click at [483, 512] on td "ESPAY DEBIT INDONESIA KOE DANA API #20250831155042531183 TRANSFER DARI ESPAY DE…" at bounding box center [517, 489] width 172 height 112
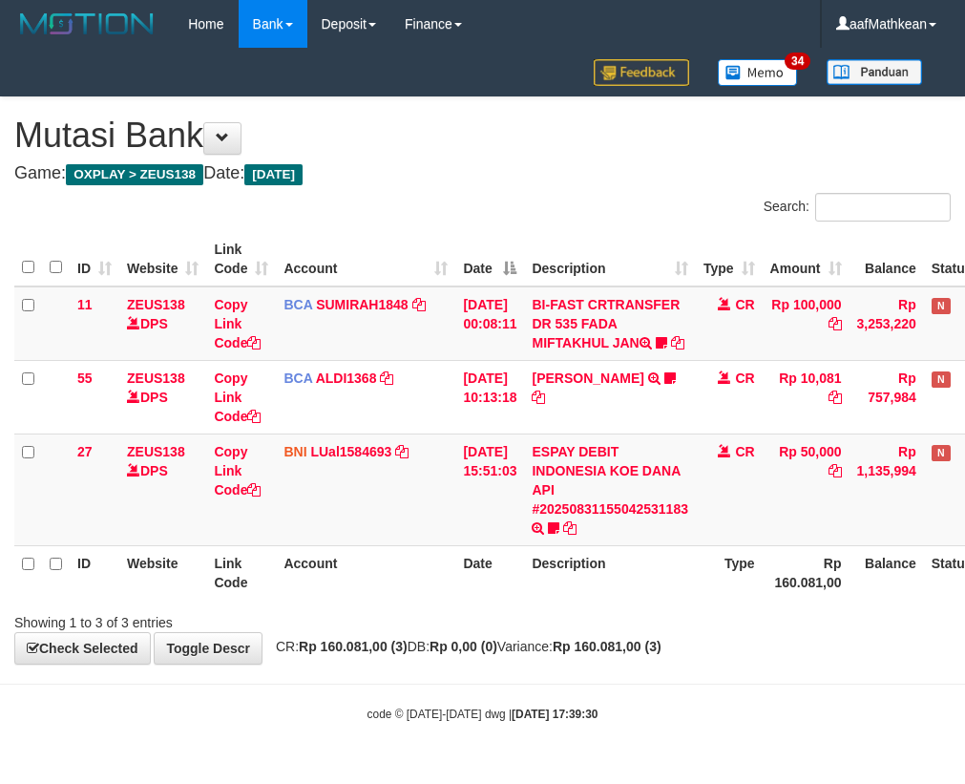
scroll to position [0, 105]
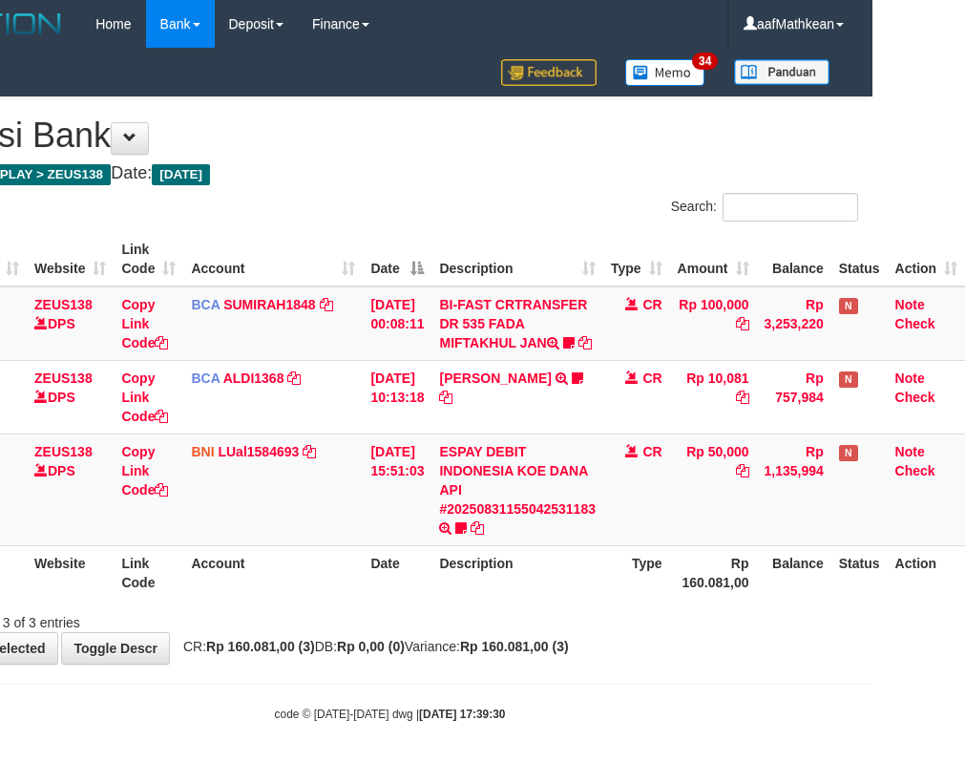
click at [539, 632] on div "Showing 1 to 3 of 3 entries" at bounding box center [389, 618] width 965 height 27
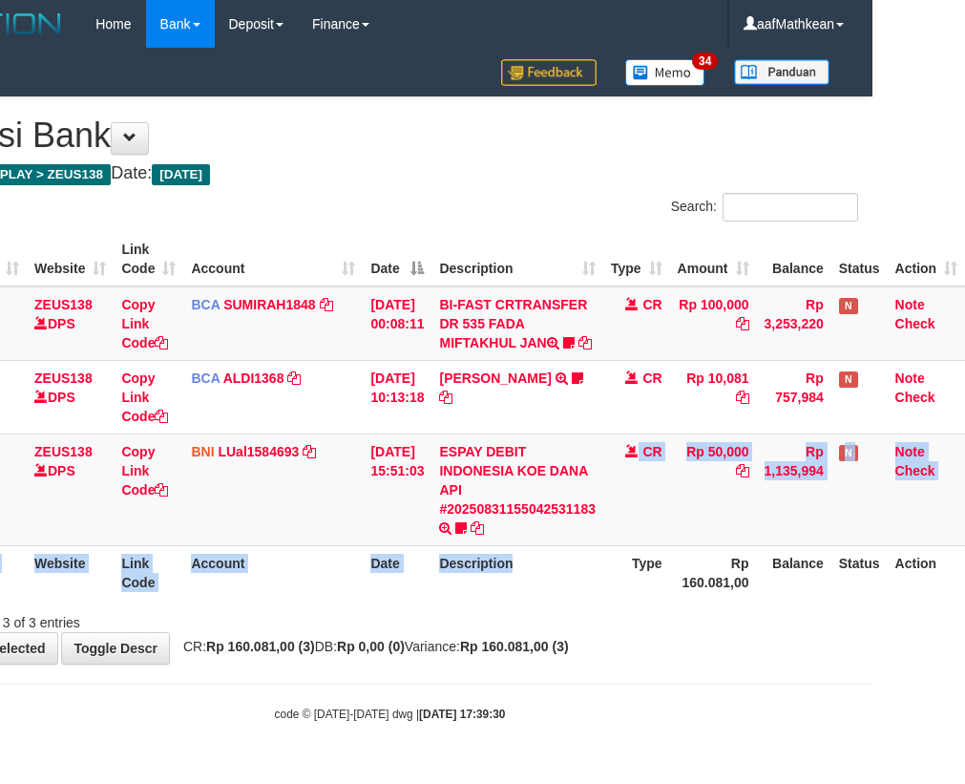
drag, startPoint x: 527, startPoint y: 568, endPoint x: 494, endPoint y: 565, distance: 32.6
click at [523, 575] on table "ID Website Link Code Account Date Description Type Amount Balance Status Action…" at bounding box center [443, 415] width 1043 height 367
click at [465, 535] on icon at bounding box center [460, 527] width 11 height 13
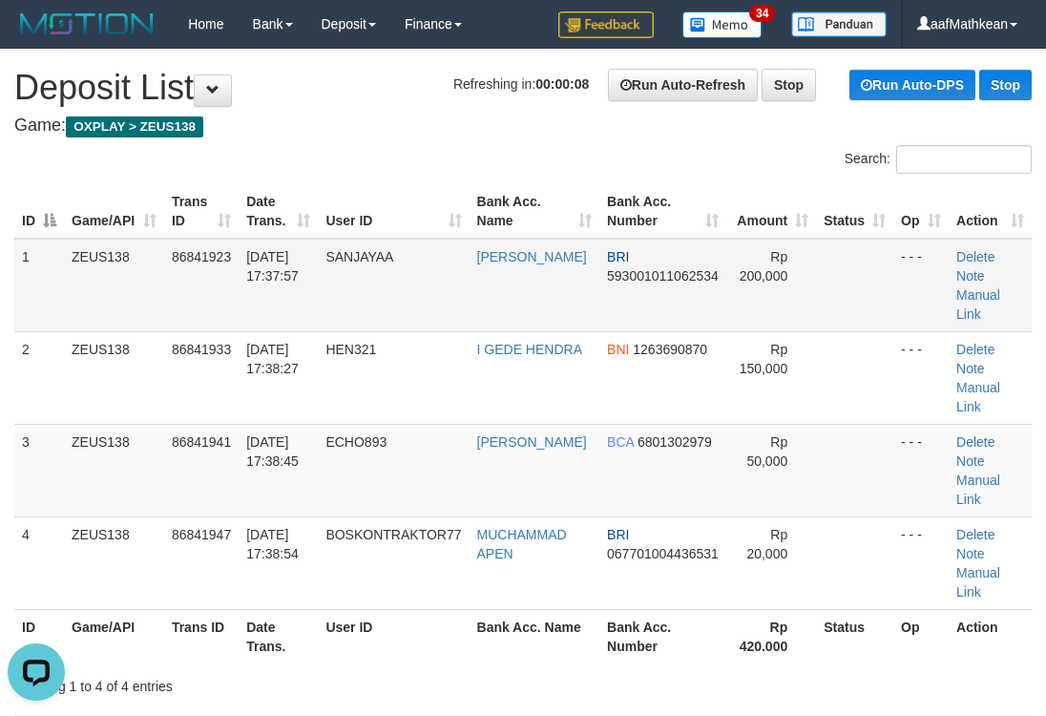
click at [408, 293] on tbody "1 ZEUS138 86841923 [DATE] 17:37:57 [GEOGRAPHIC_DATA] [PERSON_NAME] BRI 59300101…" at bounding box center [523, 424] width 1018 height 371
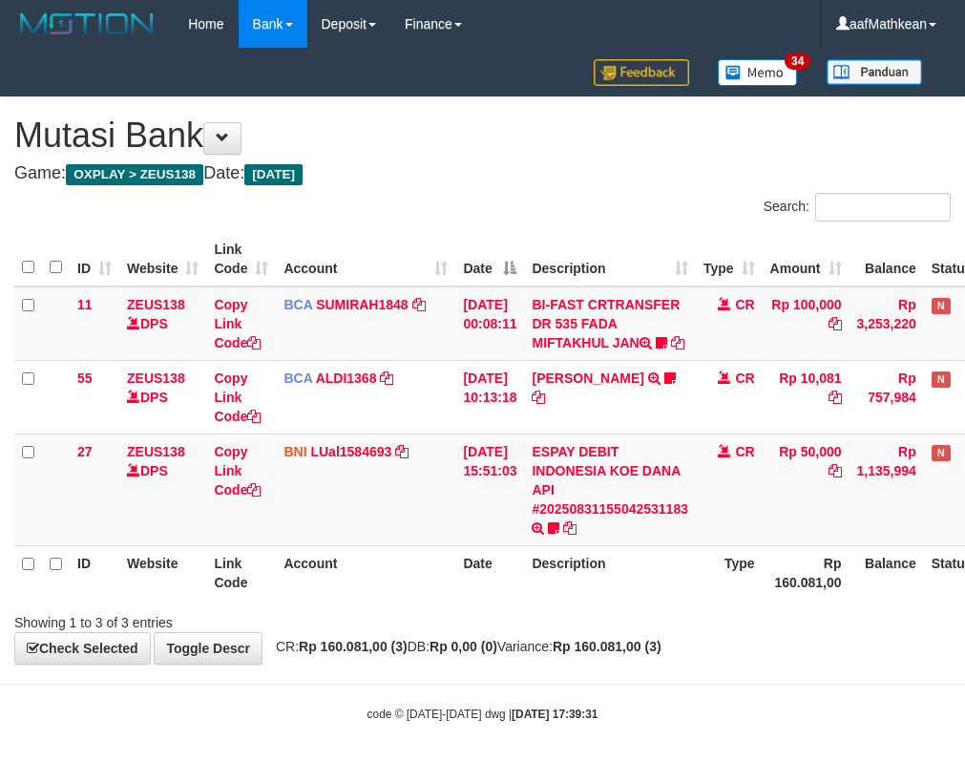
scroll to position [0, 105]
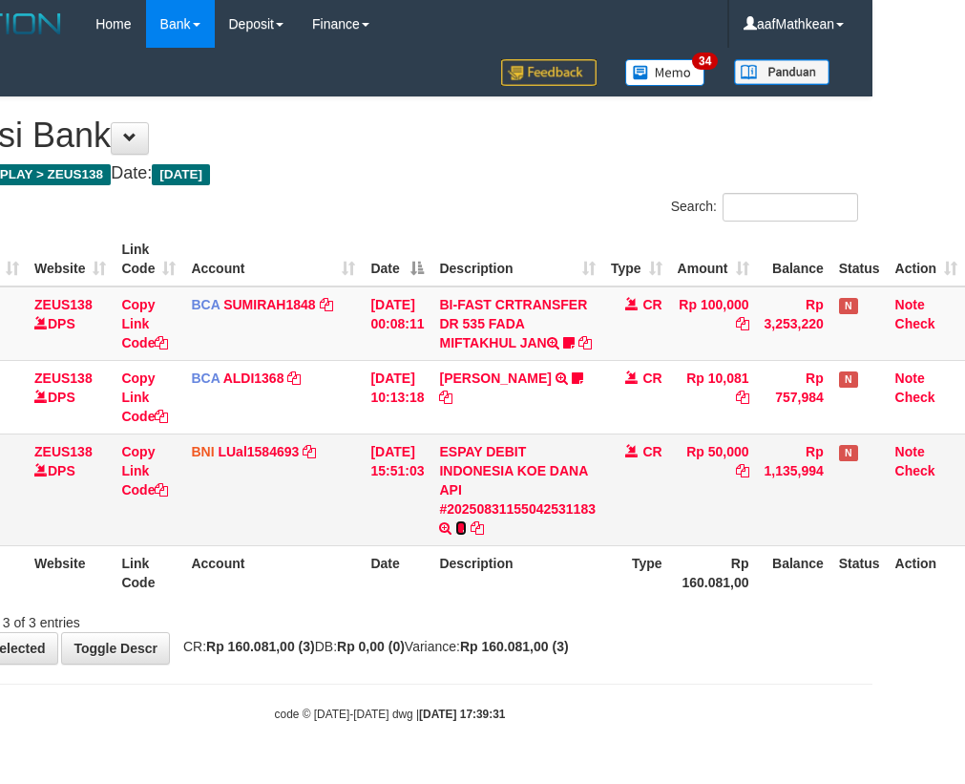
drag, startPoint x: 463, startPoint y: 550, endPoint x: 470, endPoint y: 561, distance: 13.3
click at [464, 535] on icon at bounding box center [460, 527] width 11 height 13
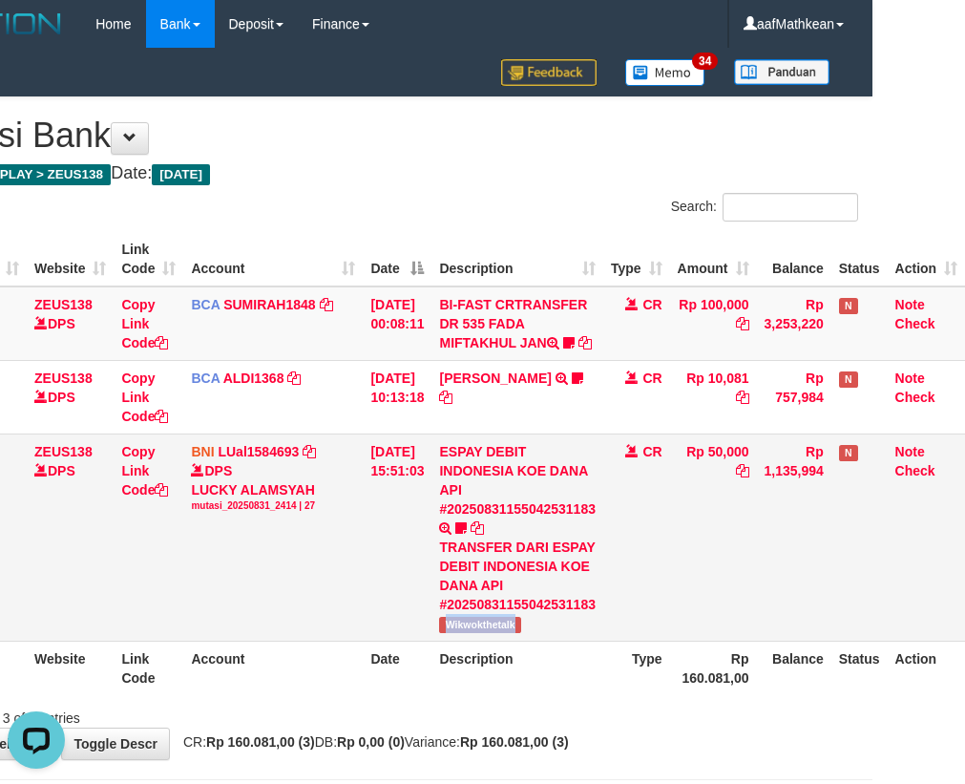
scroll to position [0, 0]
drag, startPoint x: 450, startPoint y: 658, endPoint x: 871, endPoint y: 505, distance: 447.8
click at [540, 640] on td "ESPAY DEBIT INDONESIA KOE DANA API #20250831155042531183 TRANSFER DARI ESPAY DE…" at bounding box center [517, 536] width 172 height 207
copy span "Wikwokthetalk"
drag, startPoint x: 665, startPoint y: 520, endPoint x: 634, endPoint y: 544, distance: 39.5
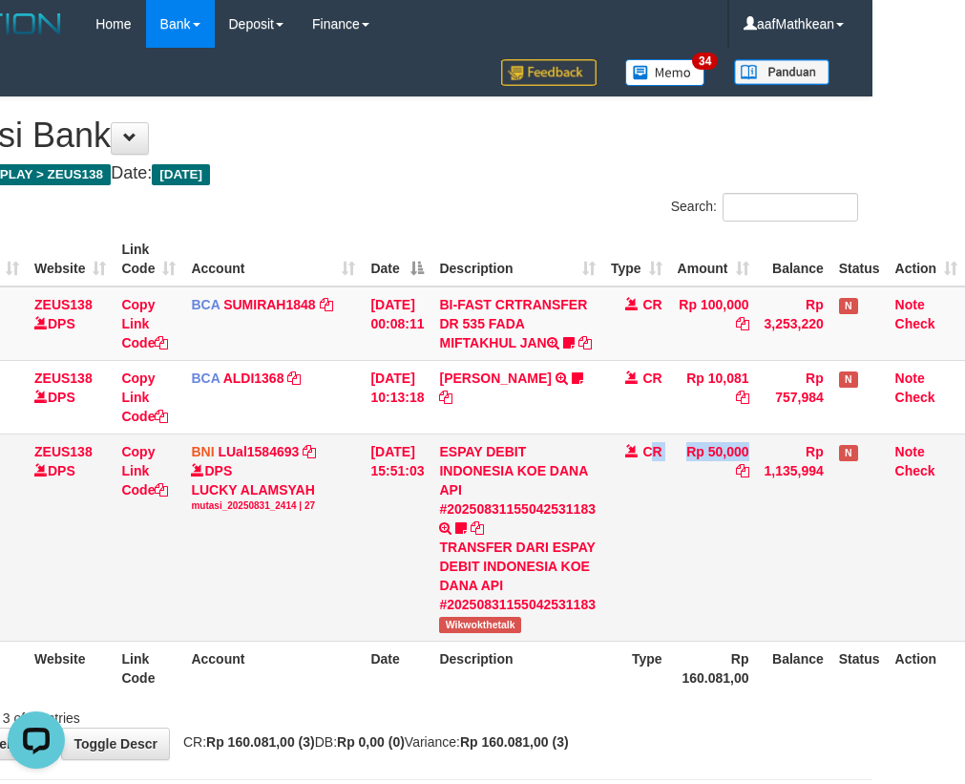
click at [643, 545] on tr "27 ZEUS138 DPS Copy Link Code BNI LUal1584693 DPS LUCKY ALAMSYAH mutasi_2025083…" at bounding box center [443, 536] width 1043 height 207
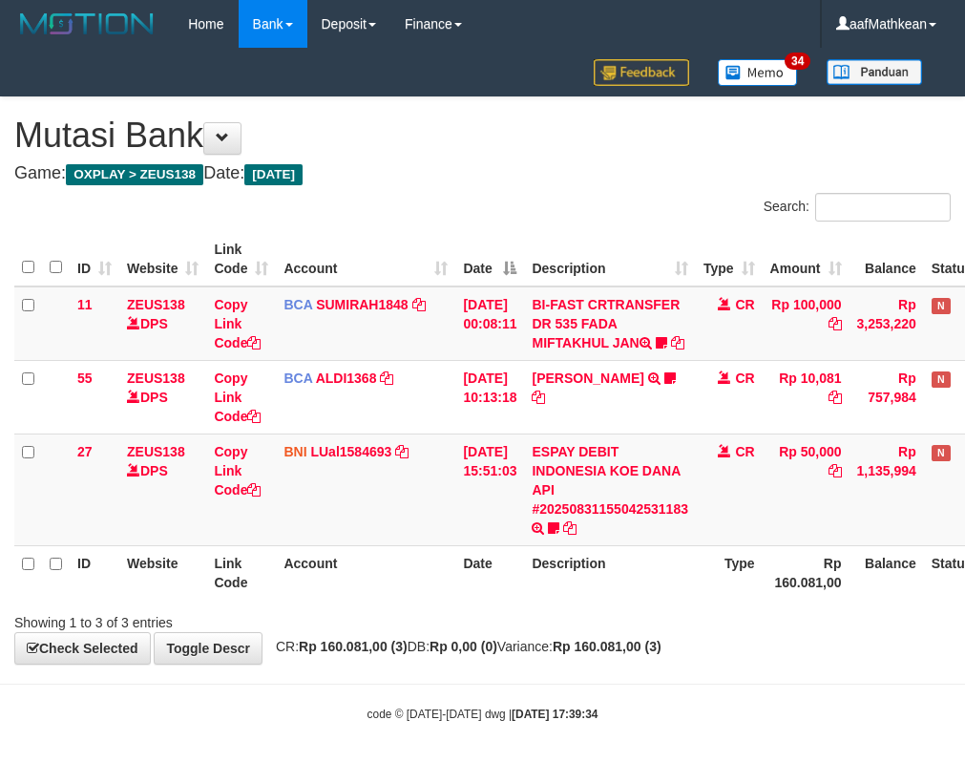
scroll to position [0, 105]
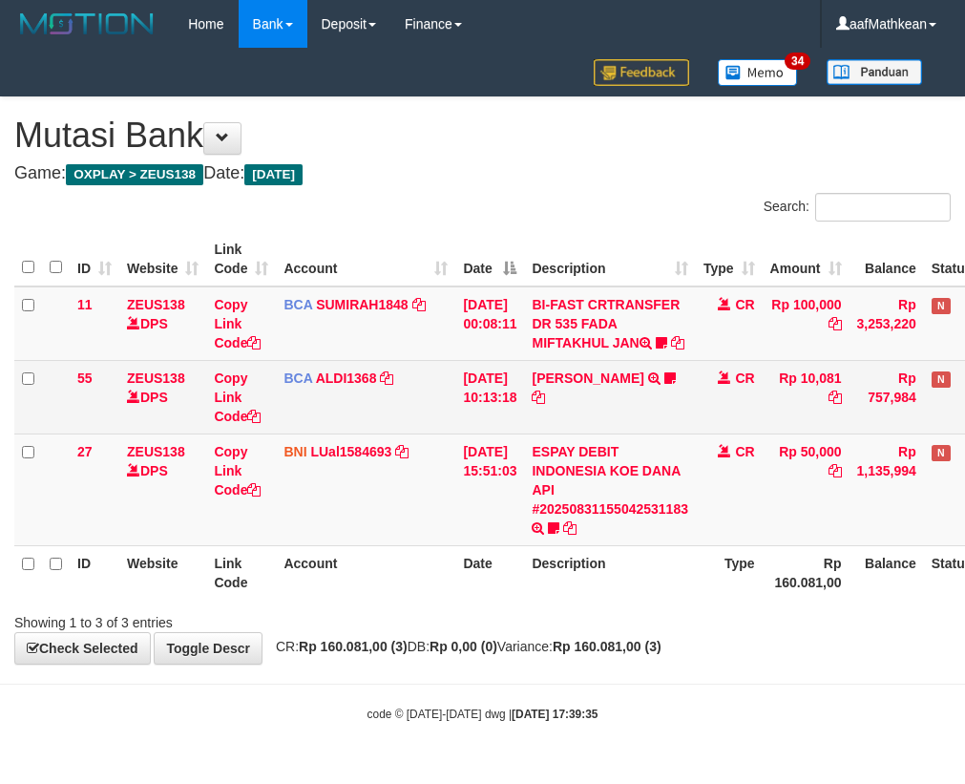
scroll to position [0, 105]
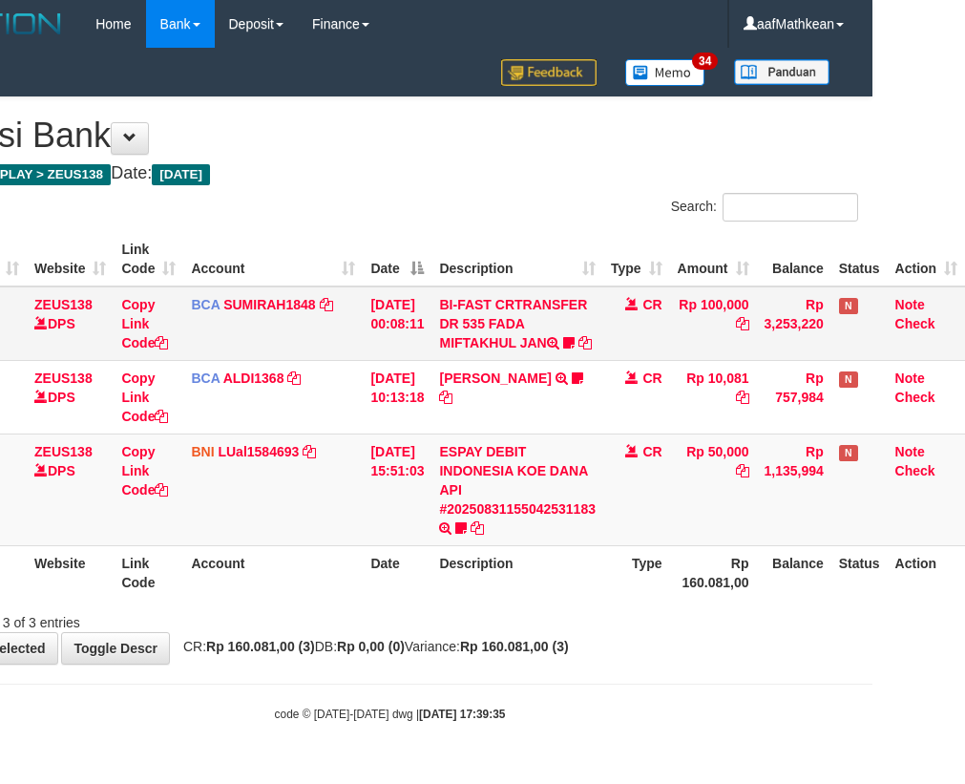
click at [499, 361] on td "BI-FAST CRTRANSFER DR 535 FADA MIFTAKHUL JAN Adlian11" at bounding box center [517, 323] width 172 height 74
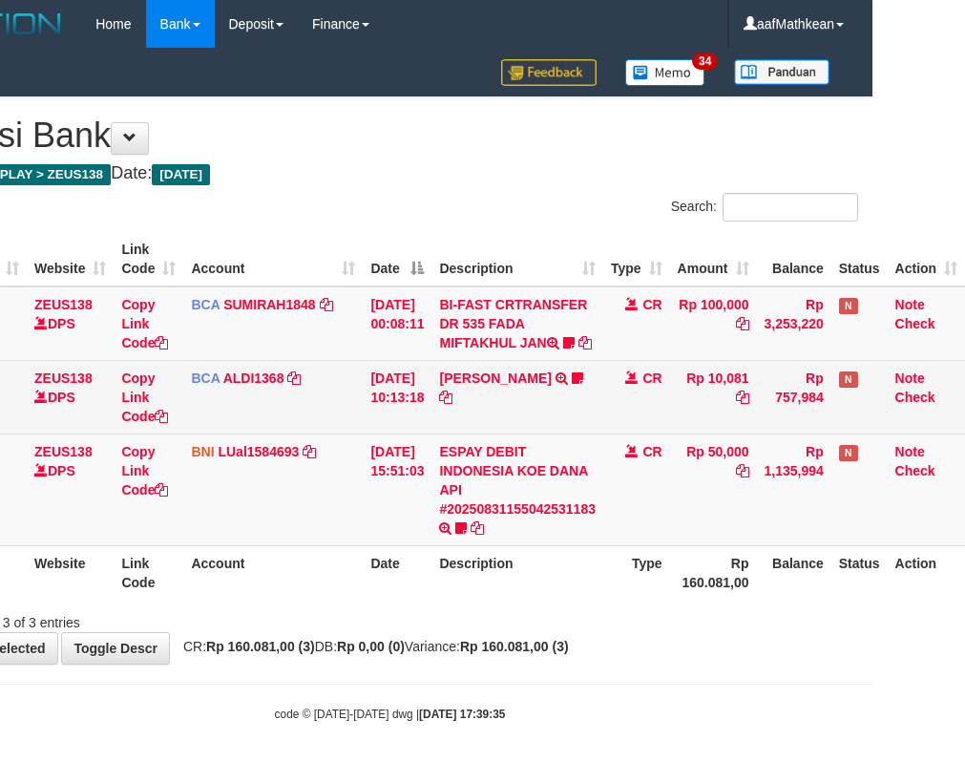
click at [496, 381] on tbody "11 ZEUS138 DPS Copy Link Code BCA SUMIRAH1848 DPS SUMIRAH mutasi_20250831_4156 …" at bounding box center [443, 416] width 1043 height 260
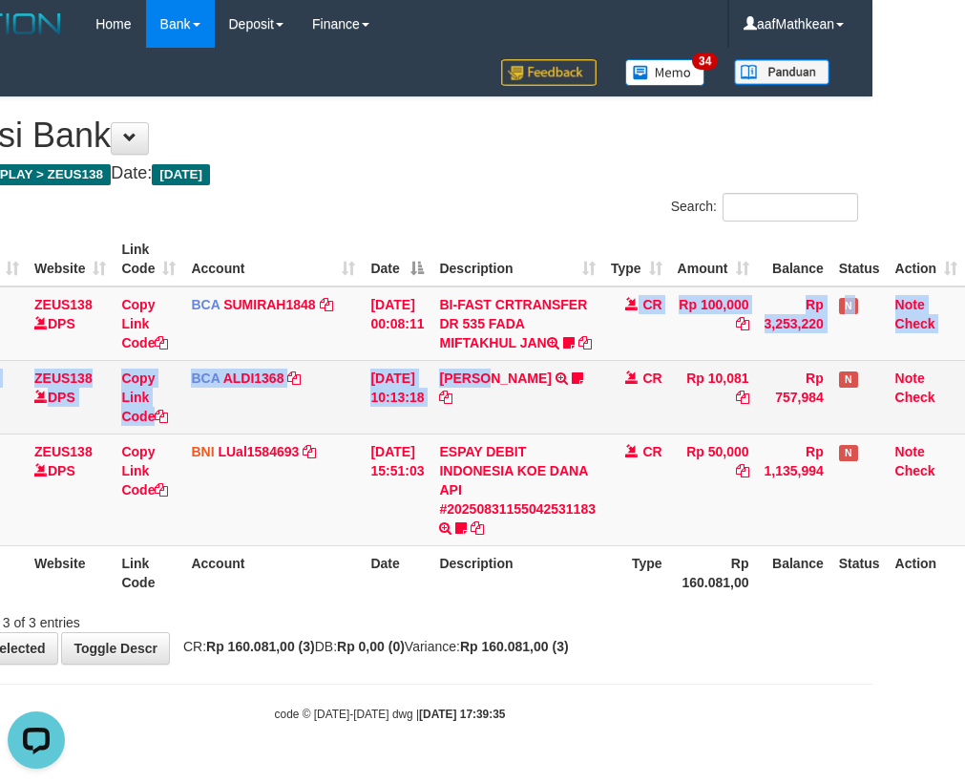
scroll to position [0, 0]
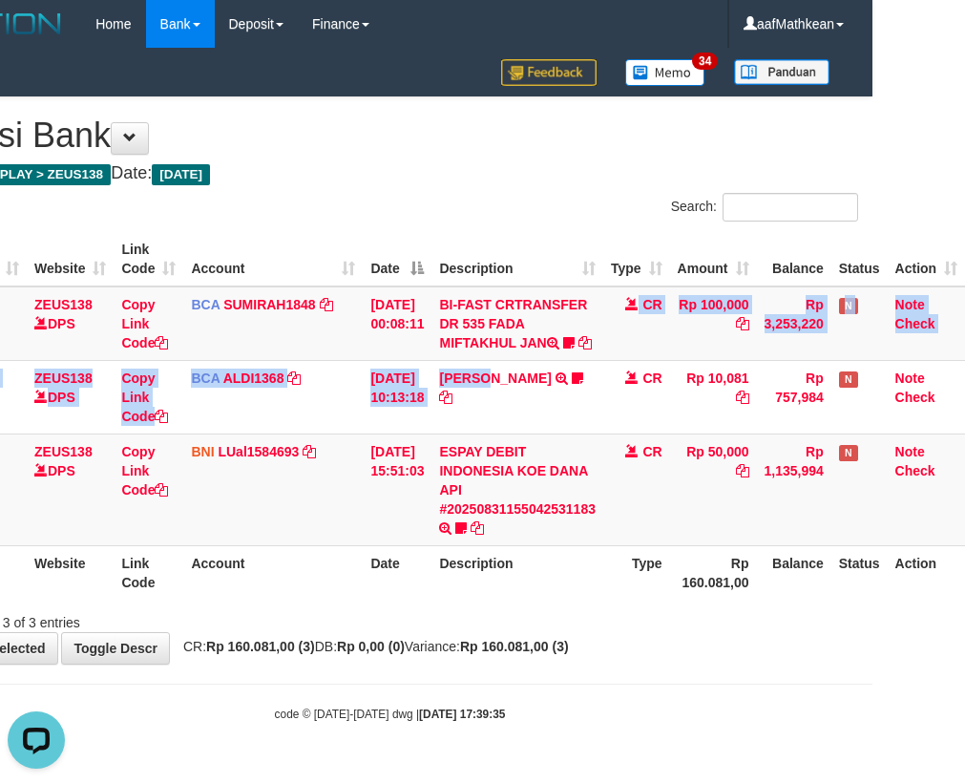
click at [572, 616] on div "Search: ID Website Link Code Account Date Description Type Amount Balance Statu…" at bounding box center [390, 412] width 936 height 439
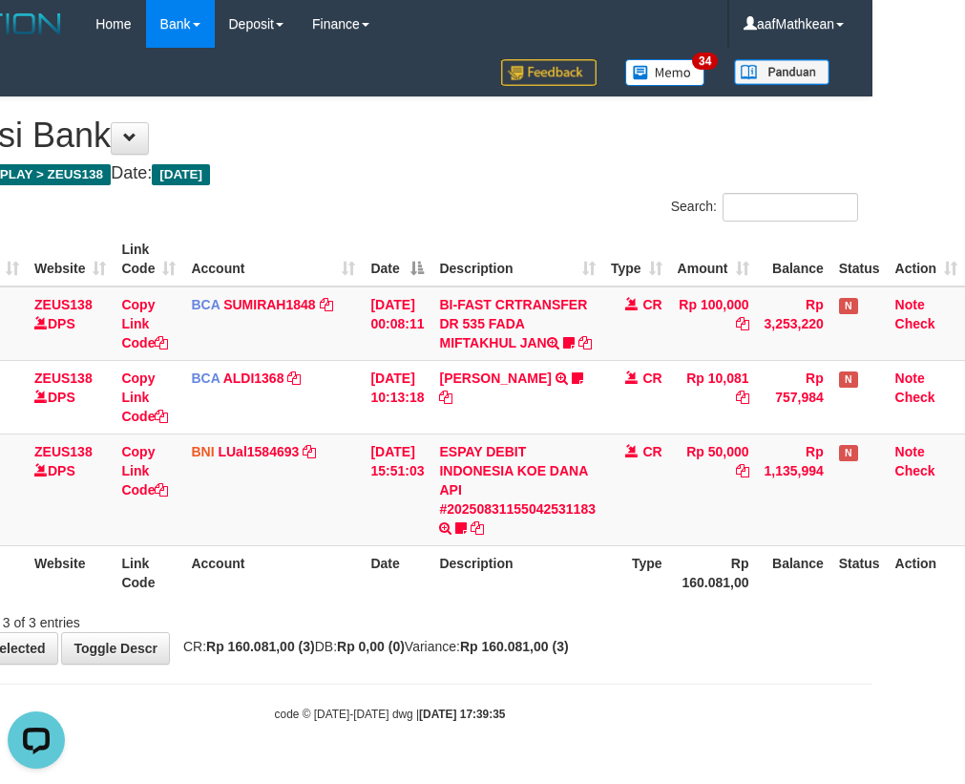
drag, startPoint x: 499, startPoint y: 595, endPoint x: 504, endPoint y: 664, distance: 69.8
click at [498, 632] on div "Search: ID Website Link Code Account Date Description Type Amount Balance Statu…" at bounding box center [390, 412] width 936 height 439
click at [515, 575] on th "Description" at bounding box center [517, 572] width 172 height 54
click at [514, 570] on th "Description" at bounding box center [517, 572] width 172 height 54
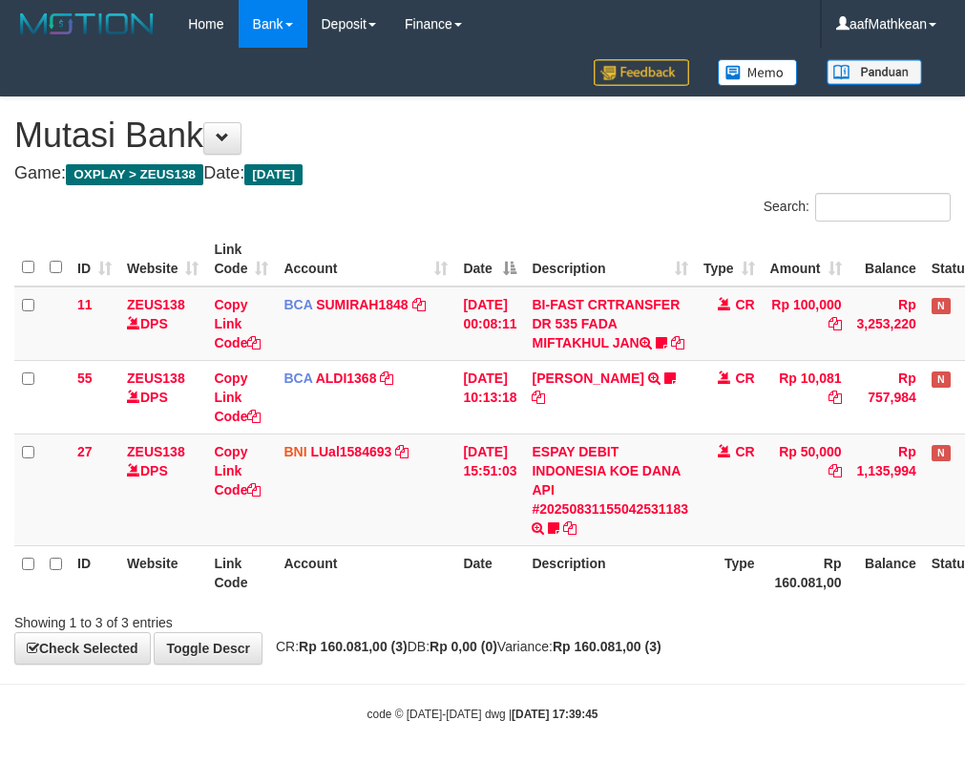
scroll to position [0, 105]
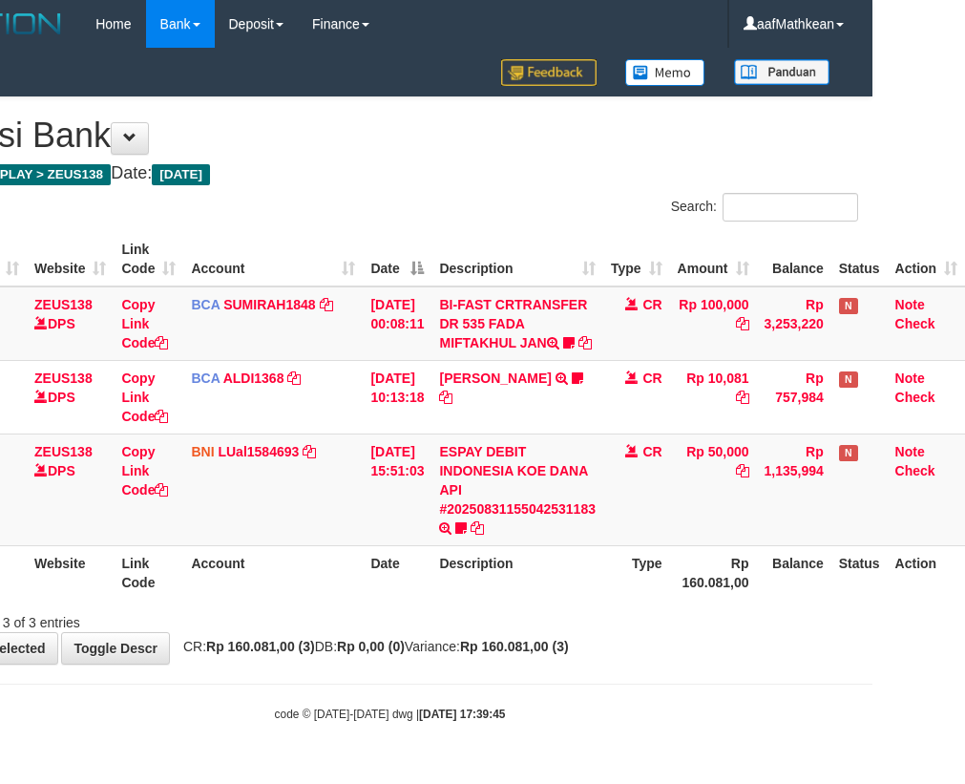
click at [514, 568] on th "Description" at bounding box center [517, 572] width 172 height 54
drag, startPoint x: 576, startPoint y: 604, endPoint x: 551, endPoint y: 644, distance: 47.2
click at [593, 632] on div "Search: ID Website Link Code Account Date Description Type Amount Balance Statu…" at bounding box center [390, 412] width 936 height 439
click at [514, 632] on div "Showing 1 to 3 of 3 entries" at bounding box center [389, 618] width 965 height 27
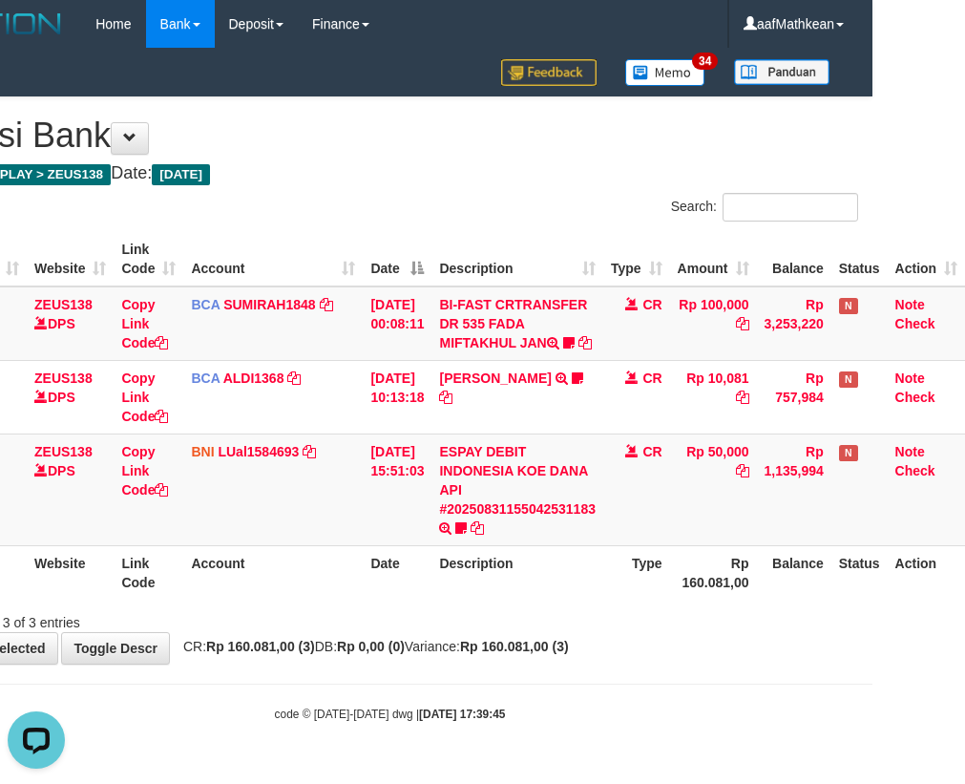
click at [509, 632] on div "Showing 1 to 3 of 3 entries" at bounding box center [389, 618] width 965 height 27
click at [507, 632] on div "Showing 1 to 3 of 3 entries" at bounding box center [389, 618] width 965 height 27
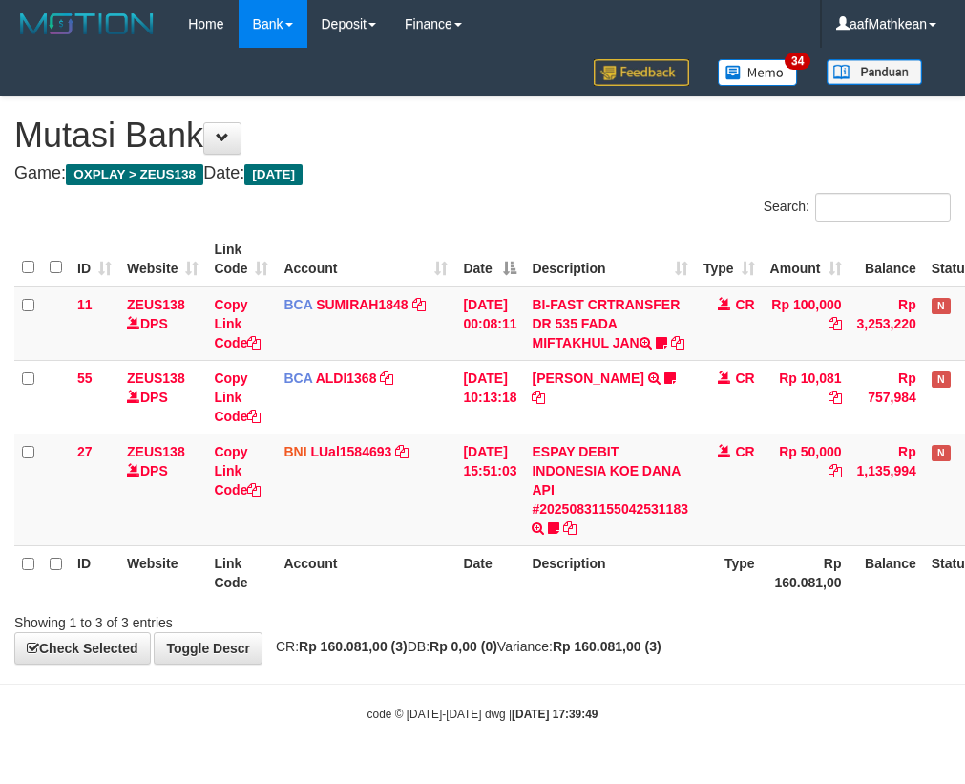
scroll to position [0, 105]
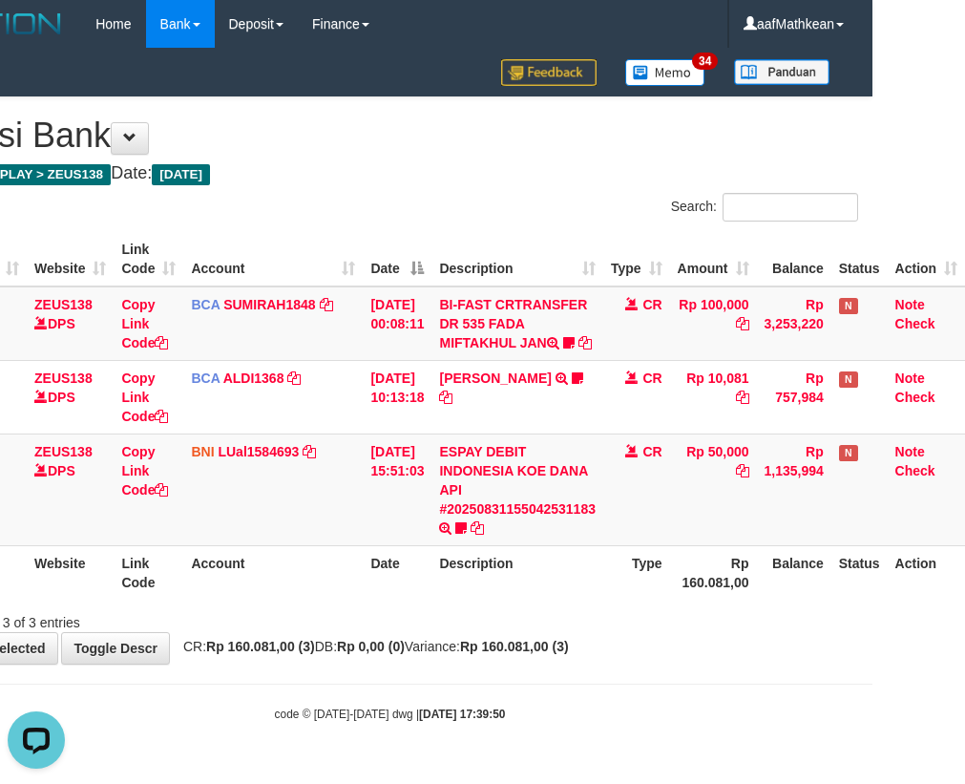
drag, startPoint x: 822, startPoint y: 737, endPoint x: 1117, endPoint y: 760, distance: 295.8
click at [872, 760] on html "Toggle navigation Home Bank Account List Load By Website Group [OXPLAY] ZEUS138…" at bounding box center [389, 385] width 965 height 770
click at [567, 599] on th "Description" at bounding box center [517, 572] width 172 height 54
click at [571, 625] on div "Search: ID Website Link Code Account Date Description Type Amount Balance Statu…" at bounding box center [390, 412] width 936 height 439
drag, startPoint x: 404, startPoint y: 602, endPoint x: 426, endPoint y: 618, distance: 26.7
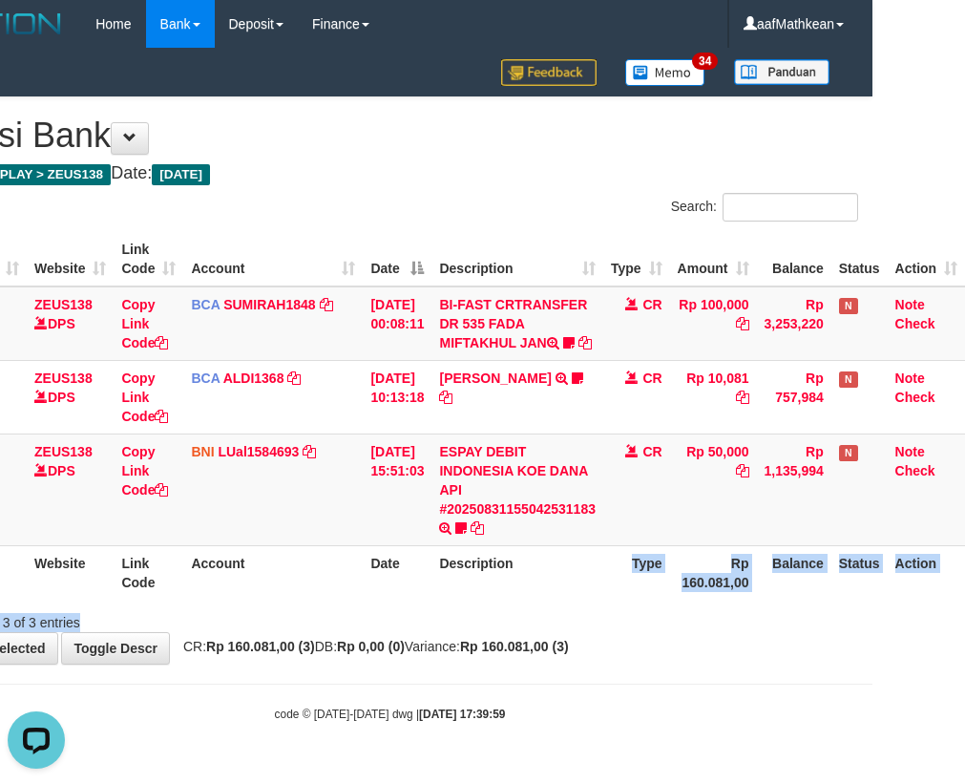
click at [404, 599] on th "Date" at bounding box center [397, 572] width 69 height 54
drag, startPoint x: 426, startPoint y: 618, endPoint x: 435, endPoint y: 622, distance: 10.7
click at [441, 605] on div "ID Website Link Code Account Date Description Type Amount Balance Status Action…" at bounding box center [389, 415] width 965 height 379
click at [451, 632] on div "Showing 1 to 3 of 3 entries" at bounding box center [389, 618] width 965 height 27
drag, startPoint x: 452, startPoint y: 640, endPoint x: 480, endPoint y: 638, distance: 27.8
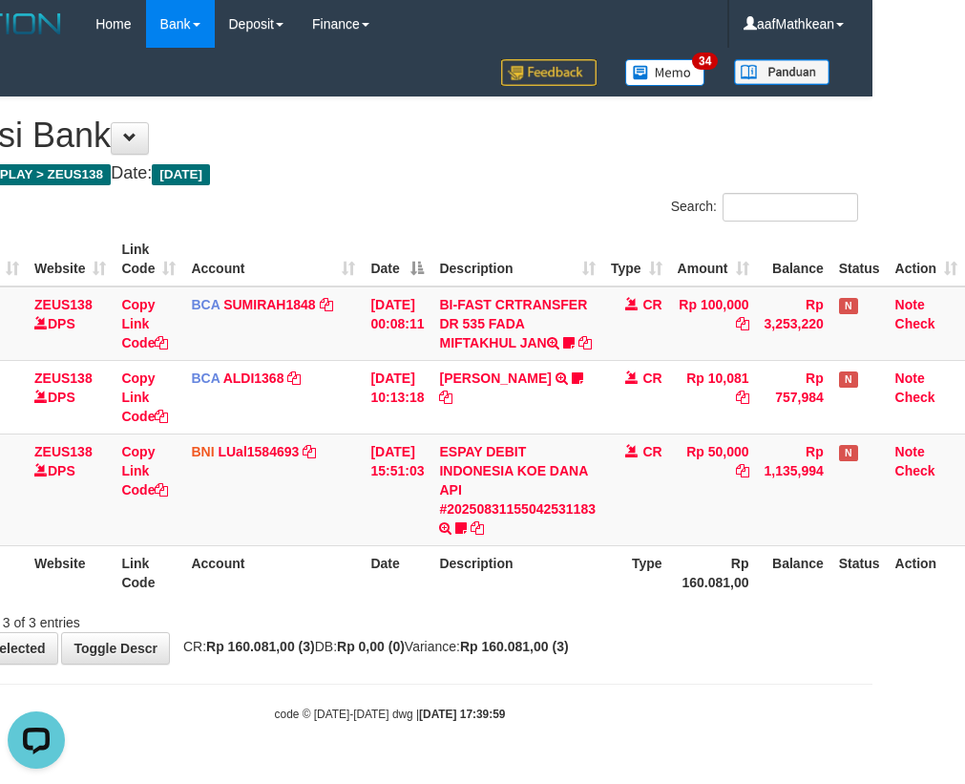
click at [453, 632] on div "Showing 1 to 3 of 3 entries" at bounding box center [389, 618] width 965 height 27
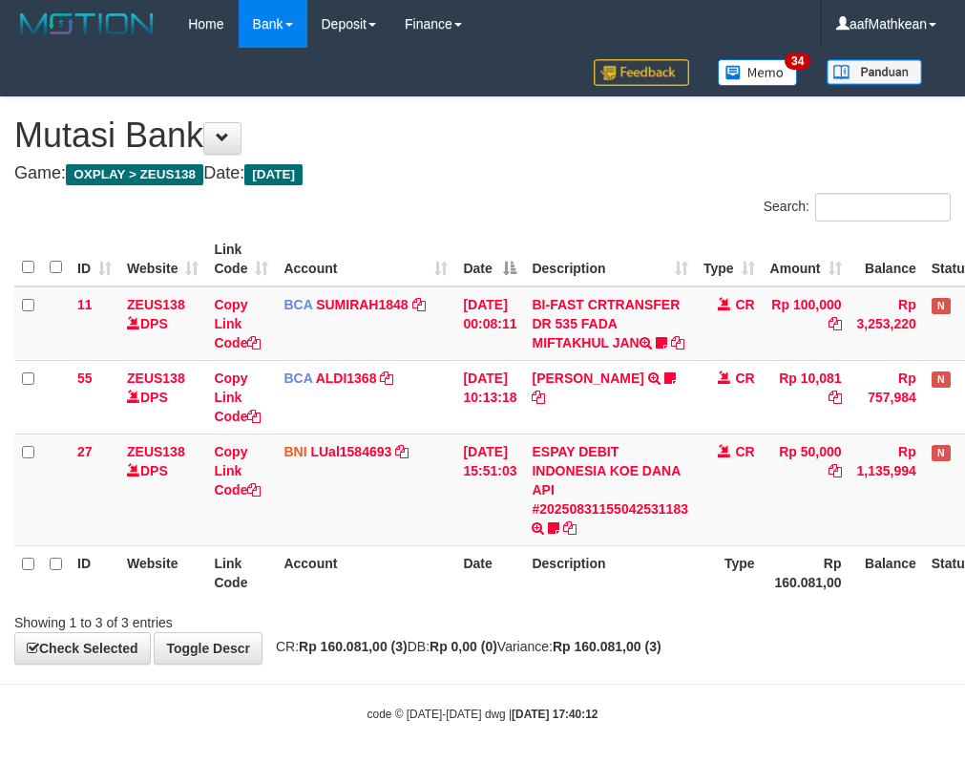
scroll to position [0, 105]
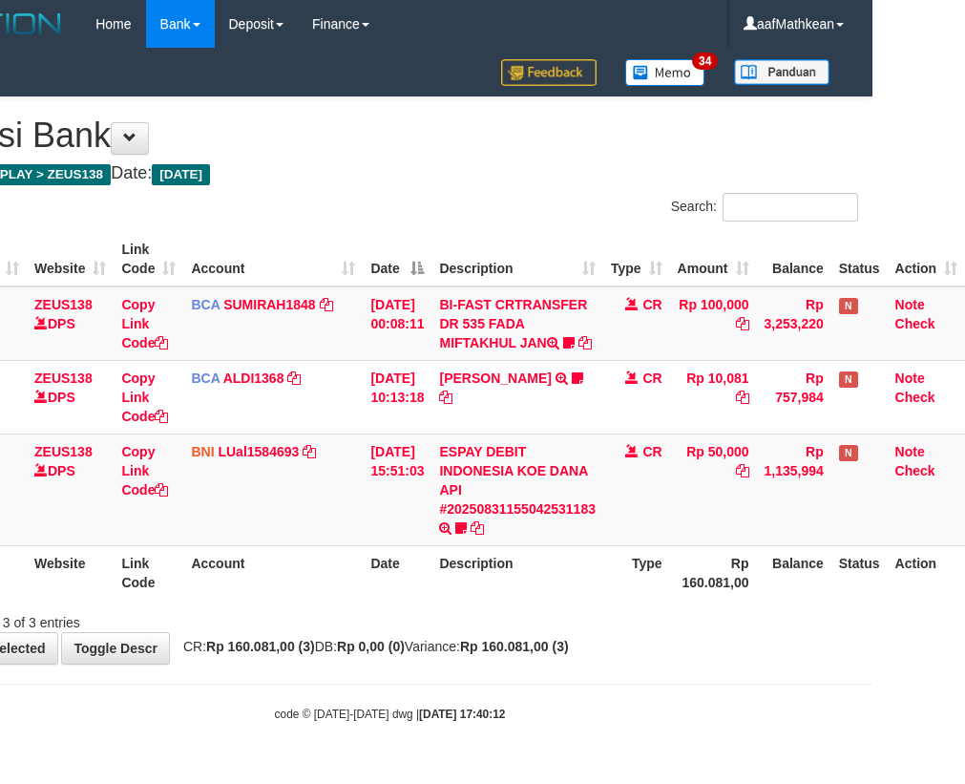
click at [592, 632] on div "Showing 1 to 3 of 3 entries" at bounding box center [389, 618] width 965 height 27
drag, startPoint x: 596, startPoint y: 648, endPoint x: 974, endPoint y: 604, distance: 380.5
click at [858, 612] on div "Search: ID Website Link Code Account Date Description Type Amount Balance Statu…" at bounding box center [390, 412] width 936 height 439
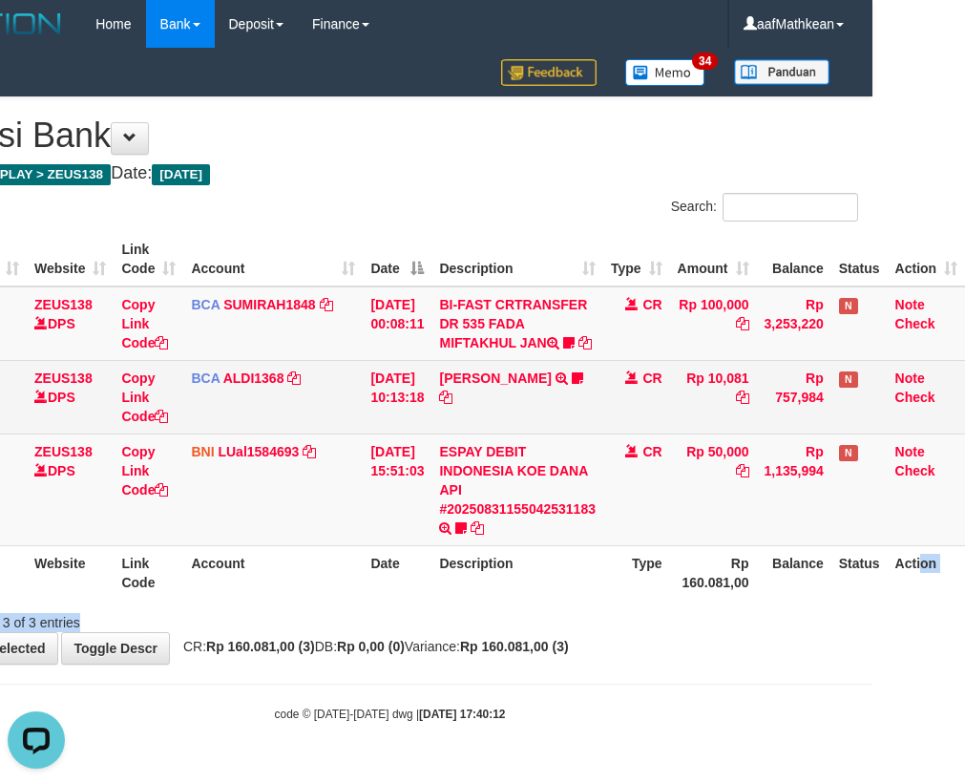
click at [506, 413] on td "FERLANDA EFRILIDIT TRSF E-BANKING CR 3108/FTSCY/WS95031 10081.00FERLANDA EFRILI…" at bounding box center [517, 396] width 172 height 73
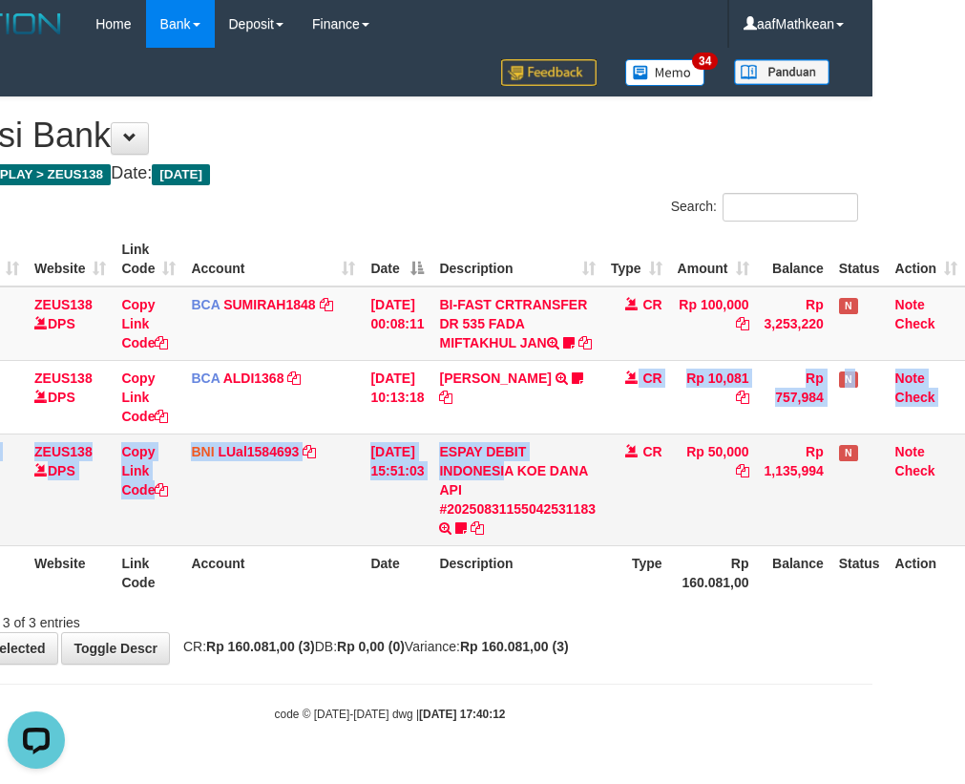
click at [510, 509] on tbody "11 ZEUS138 DPS Copy Link Code BCA SUMIRAH1848 DPS SUMIRAH mutasi_20250831_4156 …" at bounding box center [443, 416] width 1043 height 260
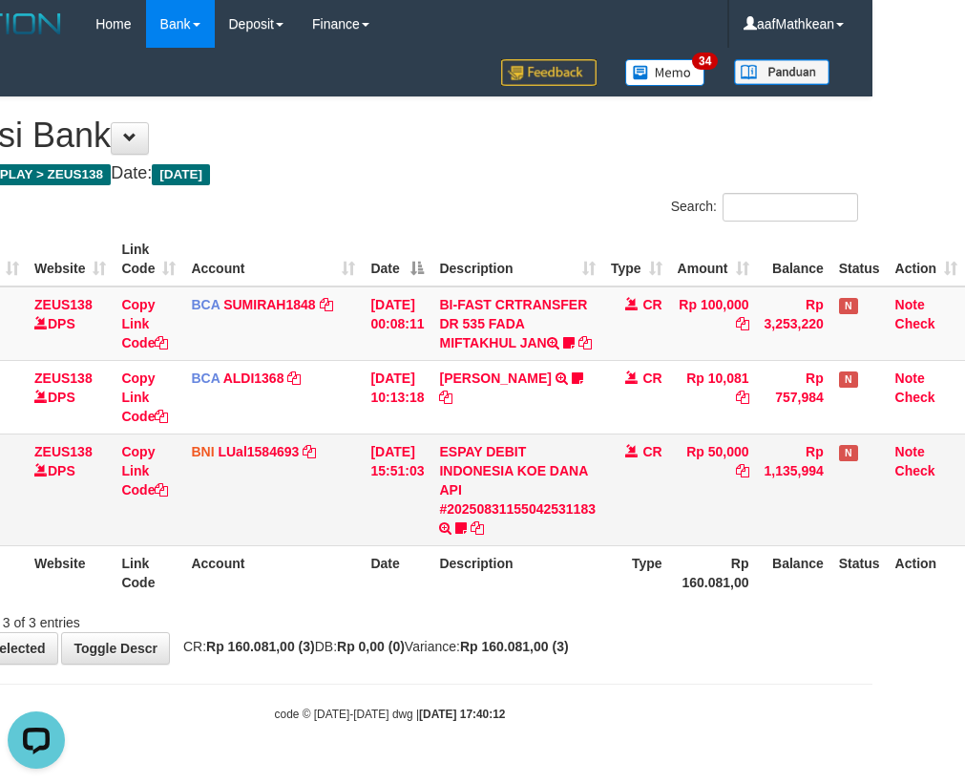
click at [549, 545] on td "ESPAY DEBIT INDONESIA KOE DANA API #20250831155042531183 TRANSFER DARI ESPAY DE…" at bounding box center [517, 489] width 172 height 112
click at [363, 596] on th "Date" at bounding box center [397, 572] width 69 height 54
drag, startPoint x: 1016, startPoint y: 471, endPoint x: 1081, endPoint y: 455, distance: 67.6
click at [872, 455] on html "Toggle navigation Home Bank Account List Load By Website Group [OXPLAY] ZEUS138…" at bounding box center [389, 385] width 965 height 770
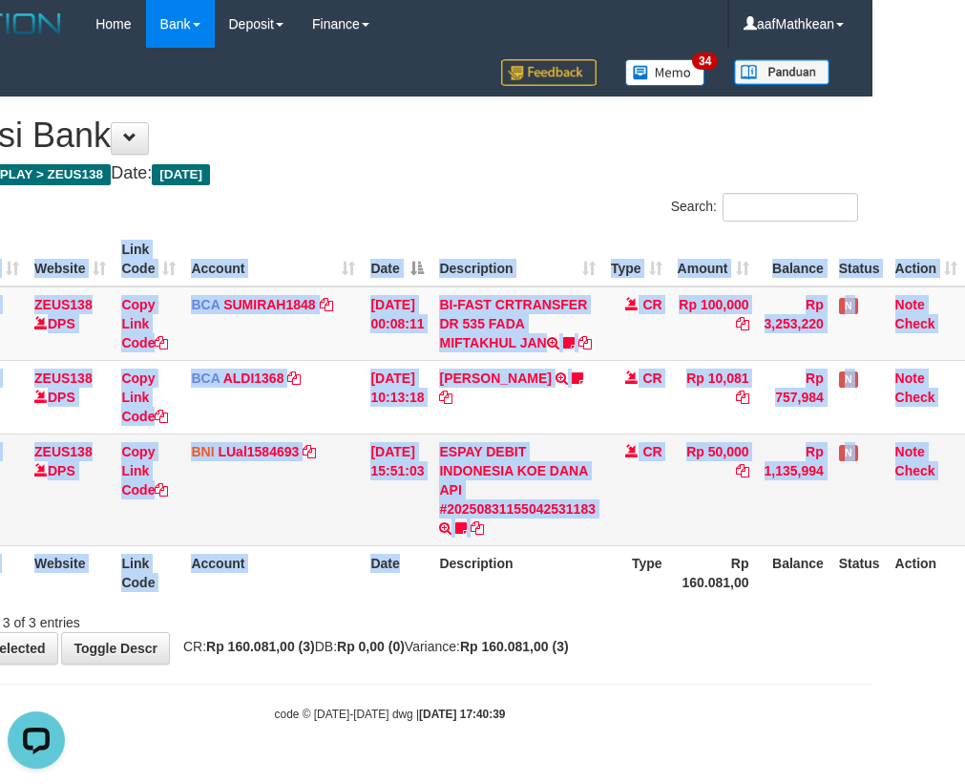
drag, startPoint x: 614, startPoint y: 430, endPoint x: 629, endPoint y: 454, distance: 29.1
click at [614, 431] on td "CR" at bounding box center [636, 396] width 67 height 73
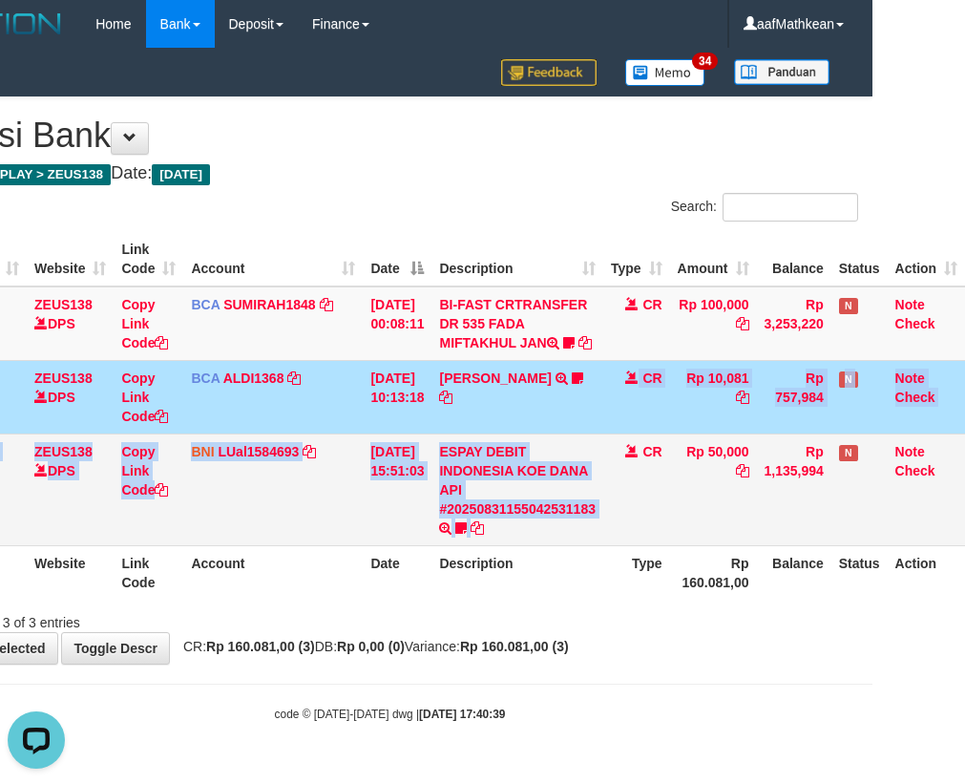
drag, startPoint x: 629, startPoint y: 454, endPoint x: 632, endPoint y: 473, distance: 19.3
click at [631, 473] on tbody "11 ZEUS138 DPS Copy Link Code BCA SUMIRAH1848 DPS SUMIRAH mutasi_20250831_4156 …" at bounding box center [443, 416] width 1043 height 260
click at [624, 468] on td "CR" at bounding box center [636, 489] width 67 height 112
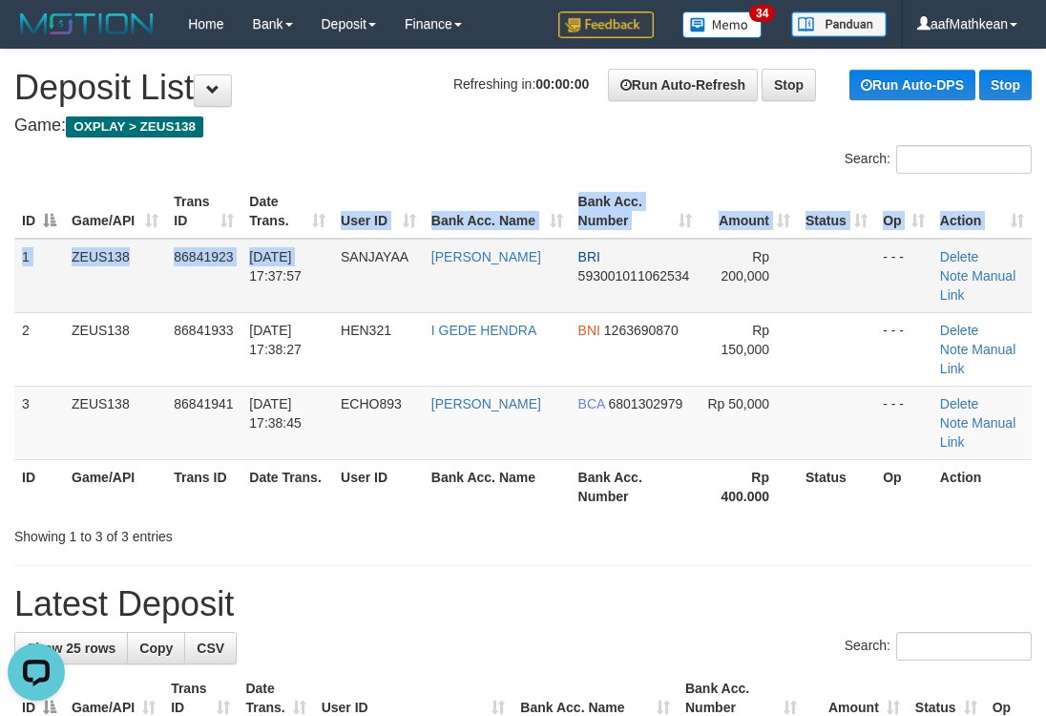
drag, startPoint x: 295, startPoint y: 254, endPoint x: 247, endPoint y: 264, distance: 48.9
click at [279, 254] on span "31/08/2025 17:37:57" at bounding box center [275, 266] width 52 height 34
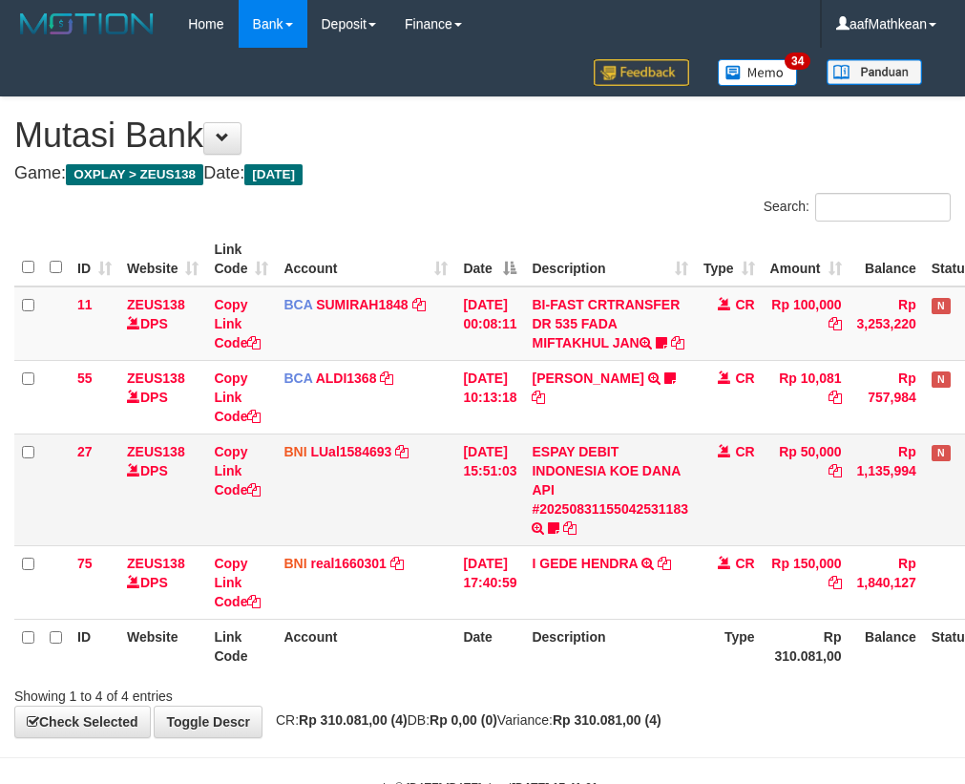
click at [696, 491] on td "CR" at bounding box center [729, 489] width 67 height 112
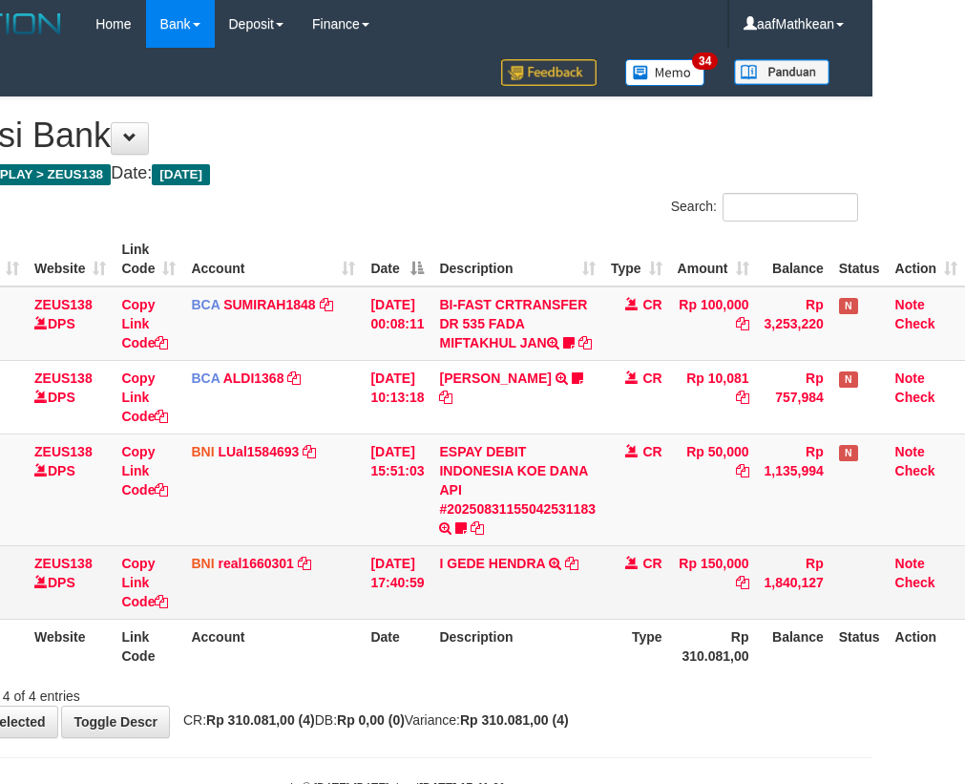
scroll to position [0, 105]
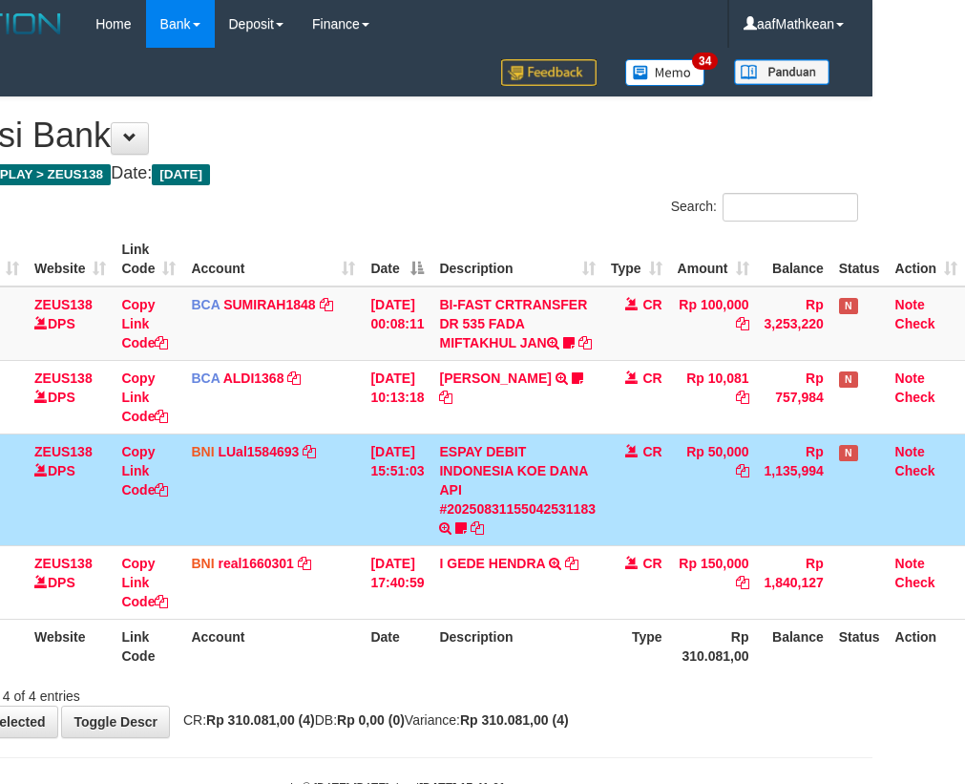
drag, startPoint x: 564, startPoint y: 633, endPoint x: 550, endPoint y: 639, distance: 15.4
click at [556, 638] on table "ID Website Link Code Account Date Description Type Amount Balance Status Action…" at bounding box center [443, 452] width 1043 height 441
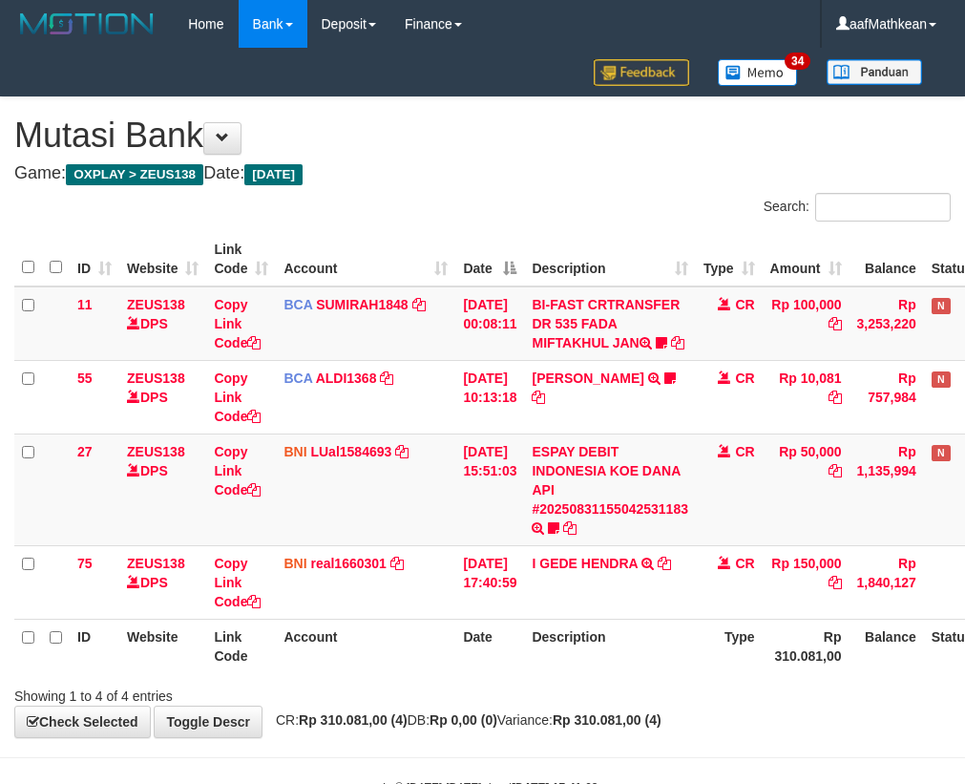
scroll to position [0, 105]
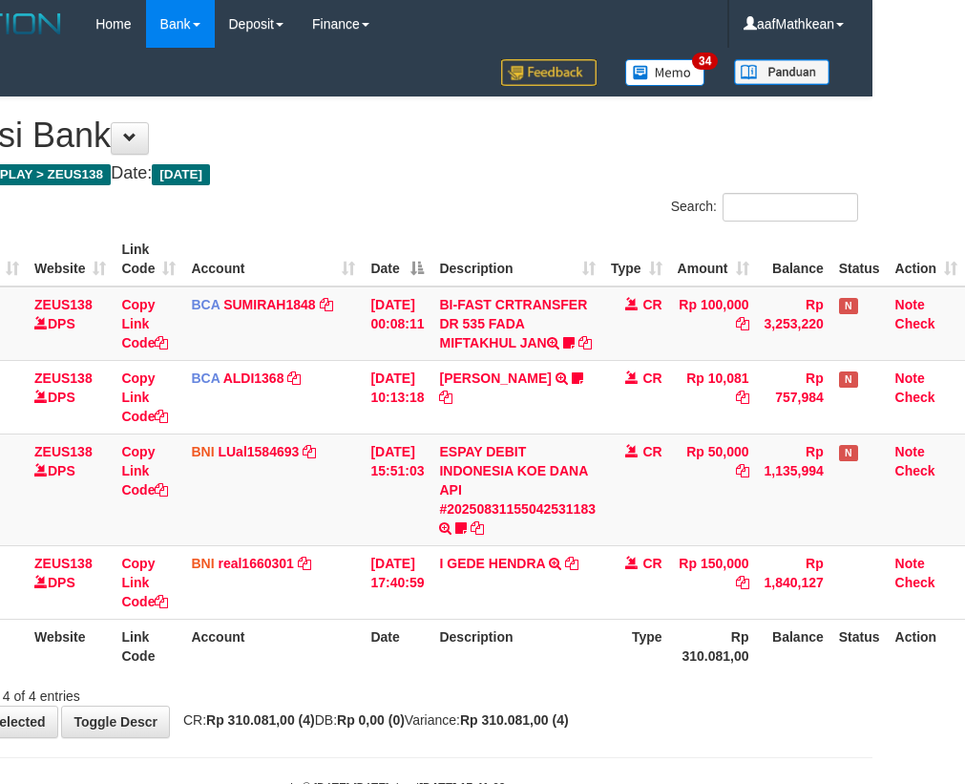
click at [562, 657] on th "Description" at bounding box center [517, 646] width 172 height 54
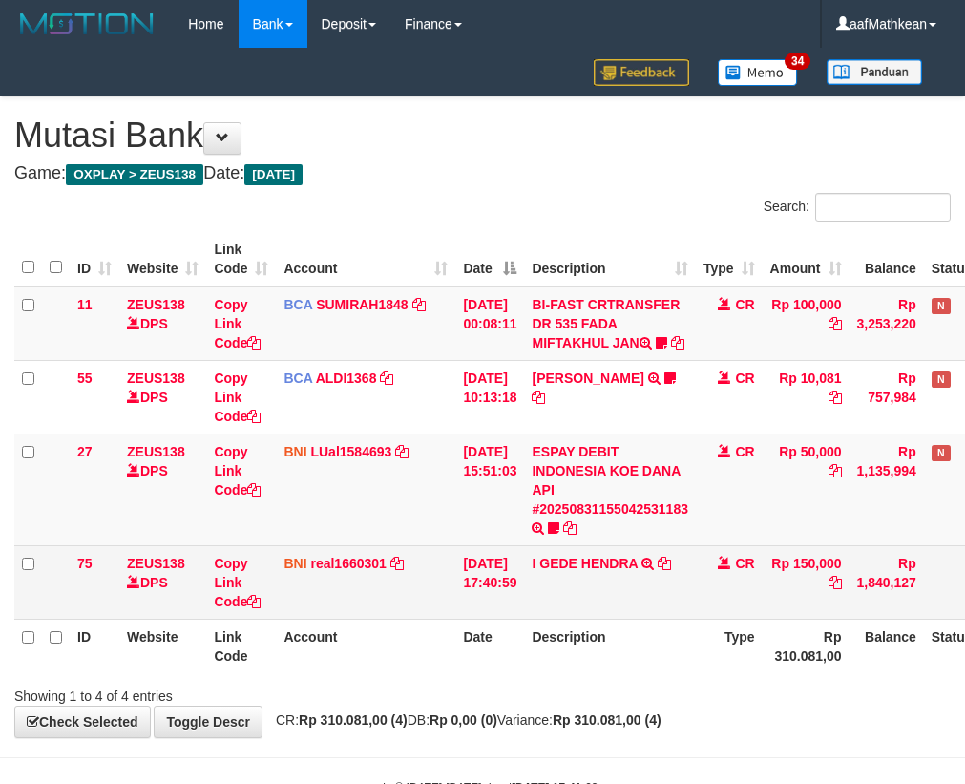
scroll to position [0, 105]
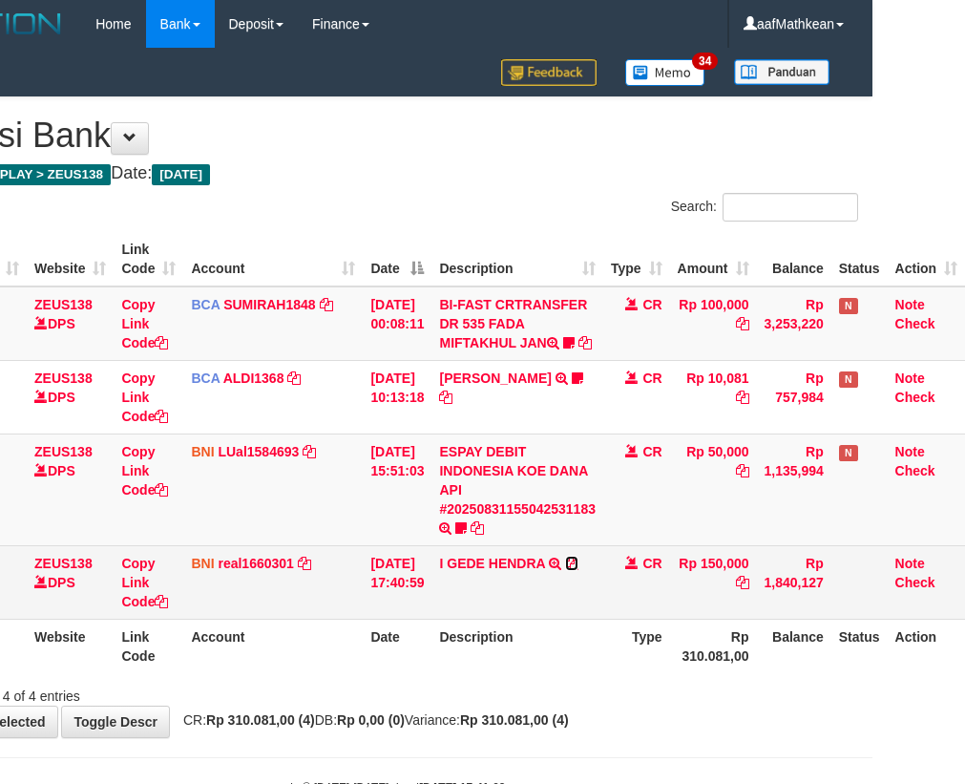
click at [574, 570] on icon at bounding box center [571, 562] width 13 height 13
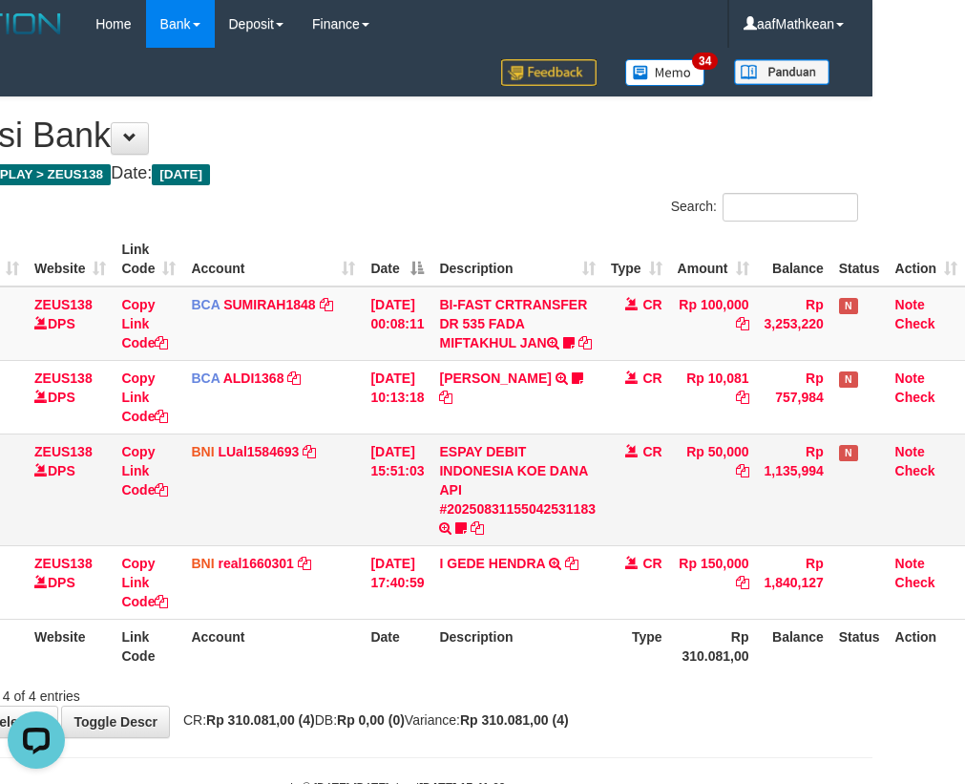
scroll to position [0, 0]
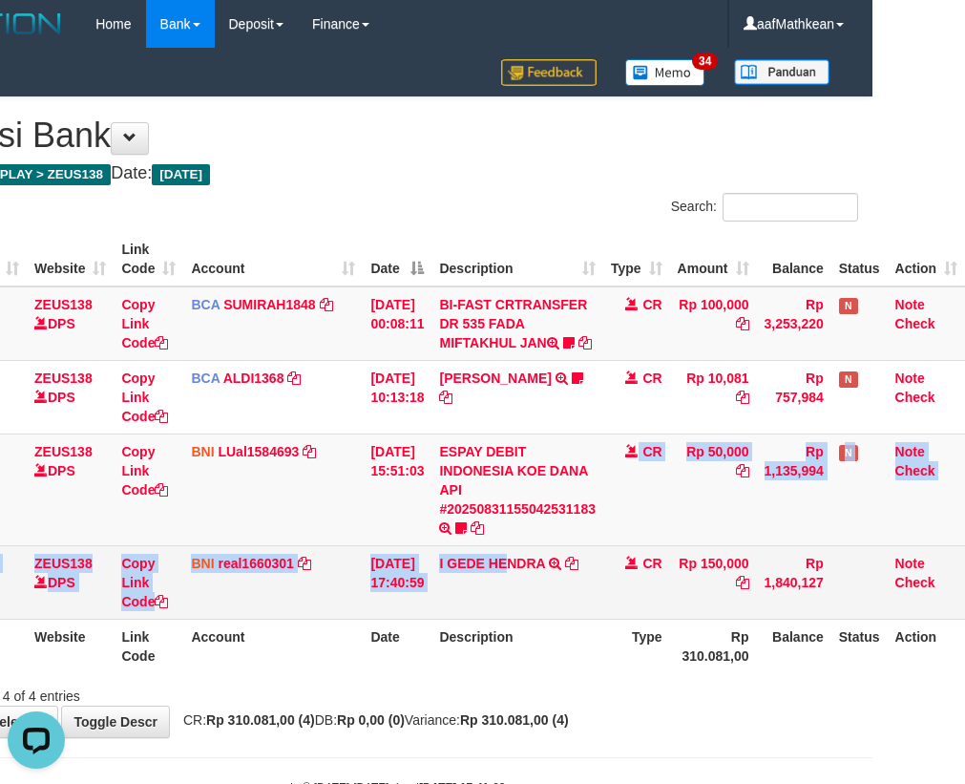
click at [504, 567] on tbody "11 ZEUS138 DPS Copy Link Code BCA SUMIRAH1848 DPS SUMIRAH mutasi_20250831_4156 …" at bounding box center [443, 452] width 1043 height 333
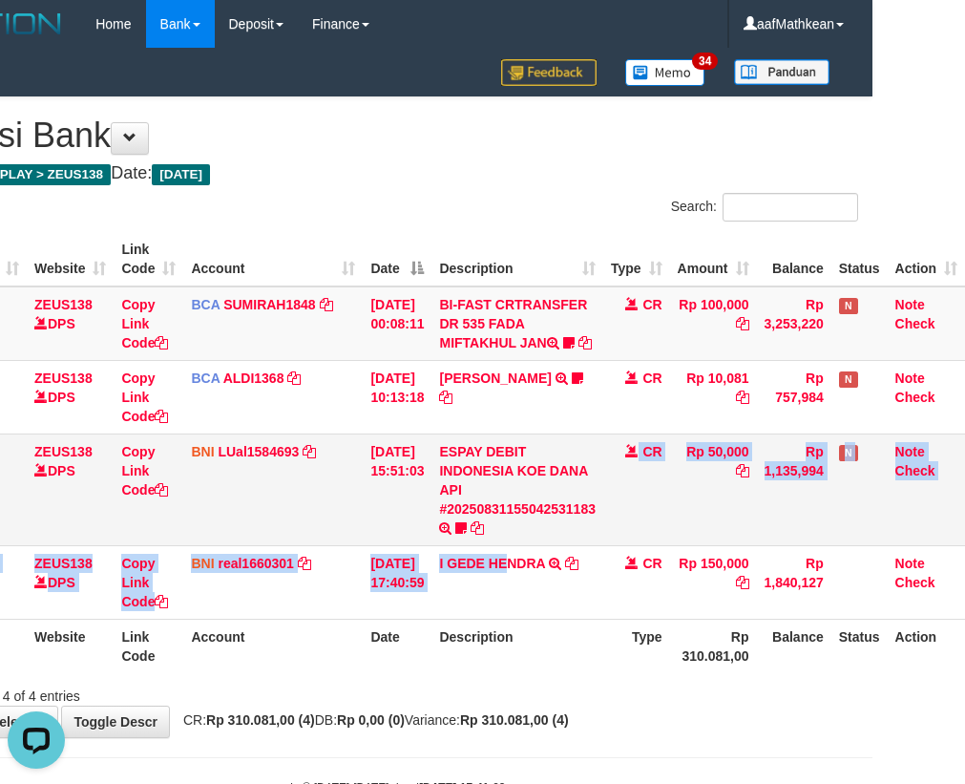
click at [512, 545] on td "ESPAY DEBIT INDONESIA KOE DANA API #20250831155042531183 TRANSFER DARI ESPAY DE…" at bounding box center [517, 489] width 172 height 112
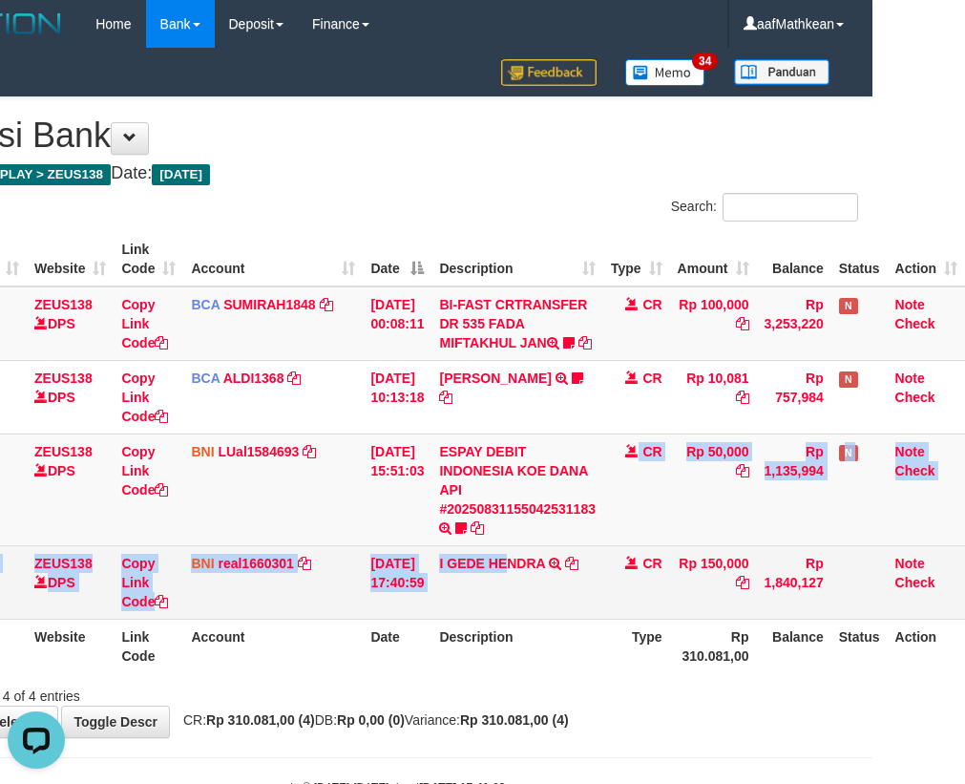
drag, startPoint x: 513, startPoint y: 556, endPoint x: 556, endPoint y: 566, distance: 45.1
click at [516, 545] on td "ESPAY DEBIT INDONESIA KOE DANA API #20250831155042531183 TRANSFER DARI ESPAY DE…" at bounding box center [517, 489] width 172 height 112
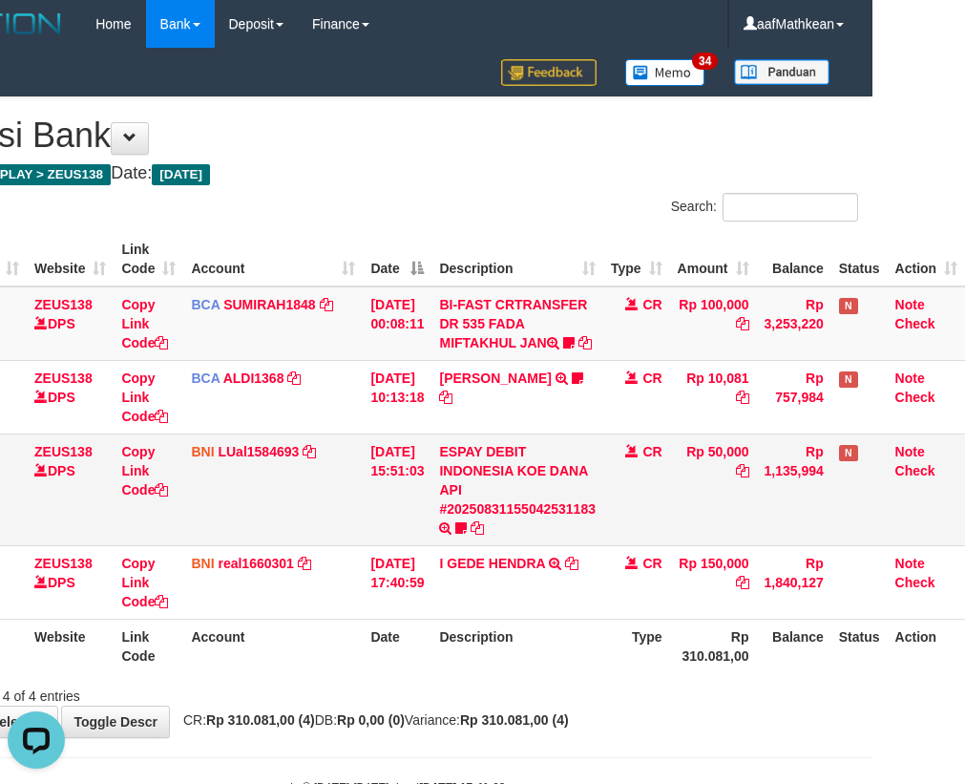
click at [632, 545] on td "CR" at bounding box center [636, 489] width 67 height 112
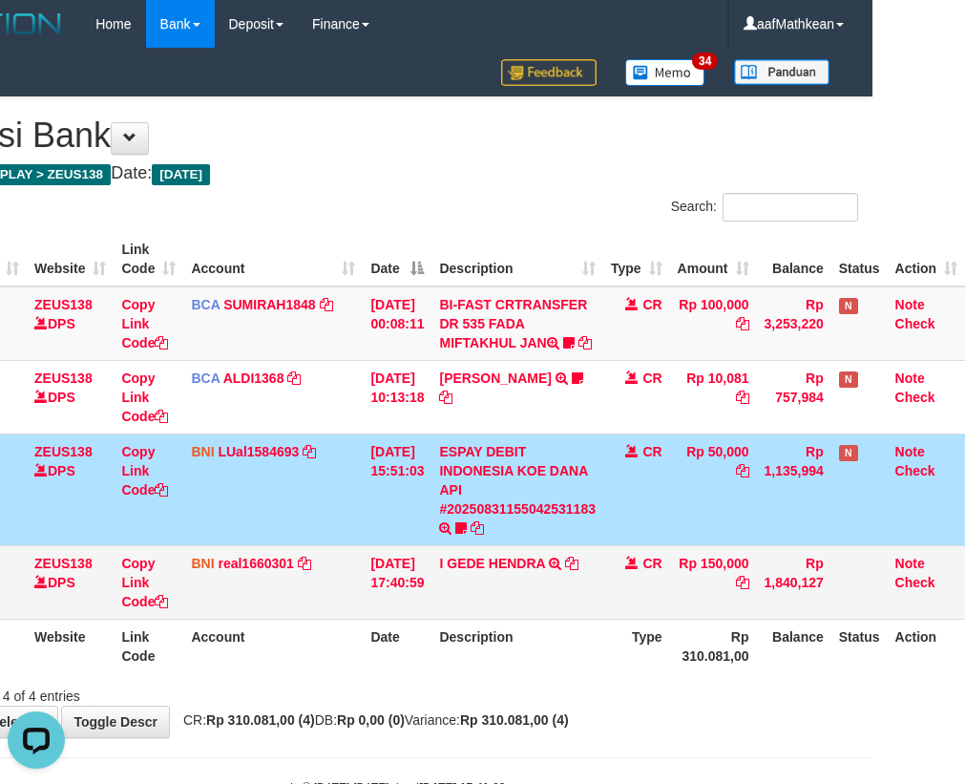
click at [631, 565] on td "CR" at bounding box center [636, 581] width 67 height 73
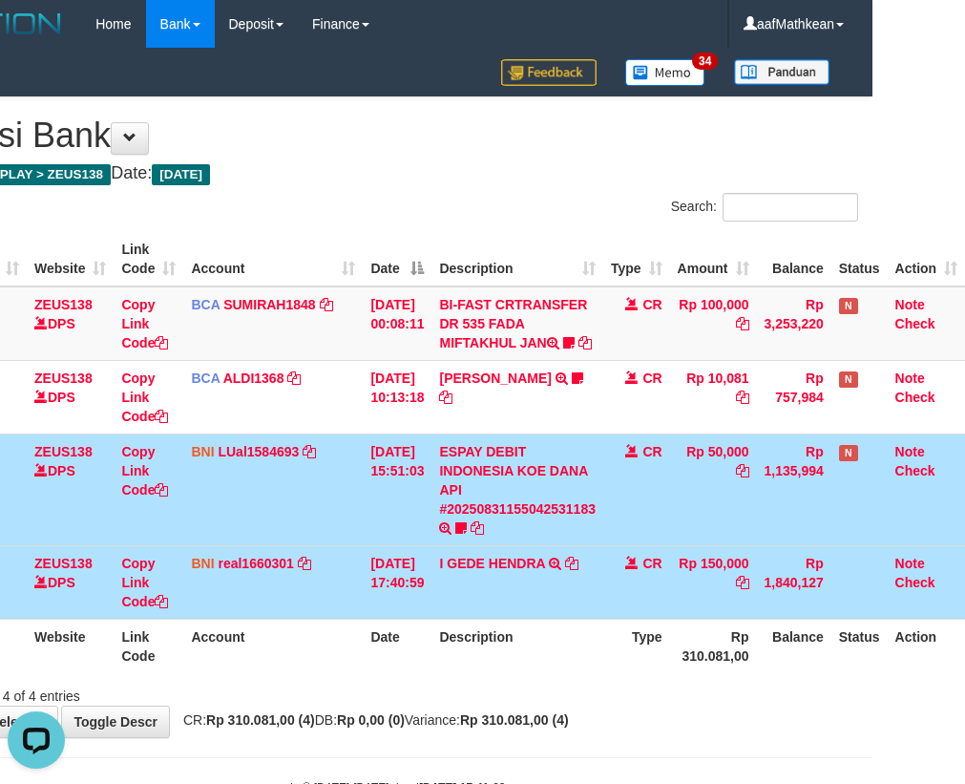
click at [617, 545] on td "CR" at bounding box center [636, 489] width 67 height 112
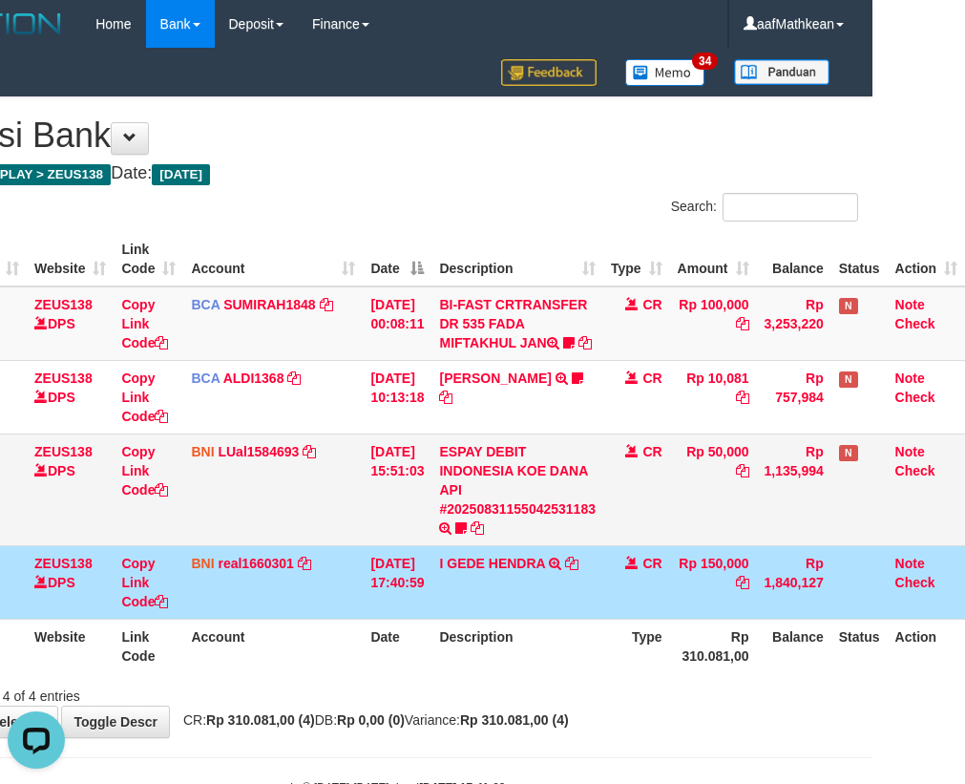
click at [618, 545] on td "CR" at bounding box center [636, 489] width 67 height 112
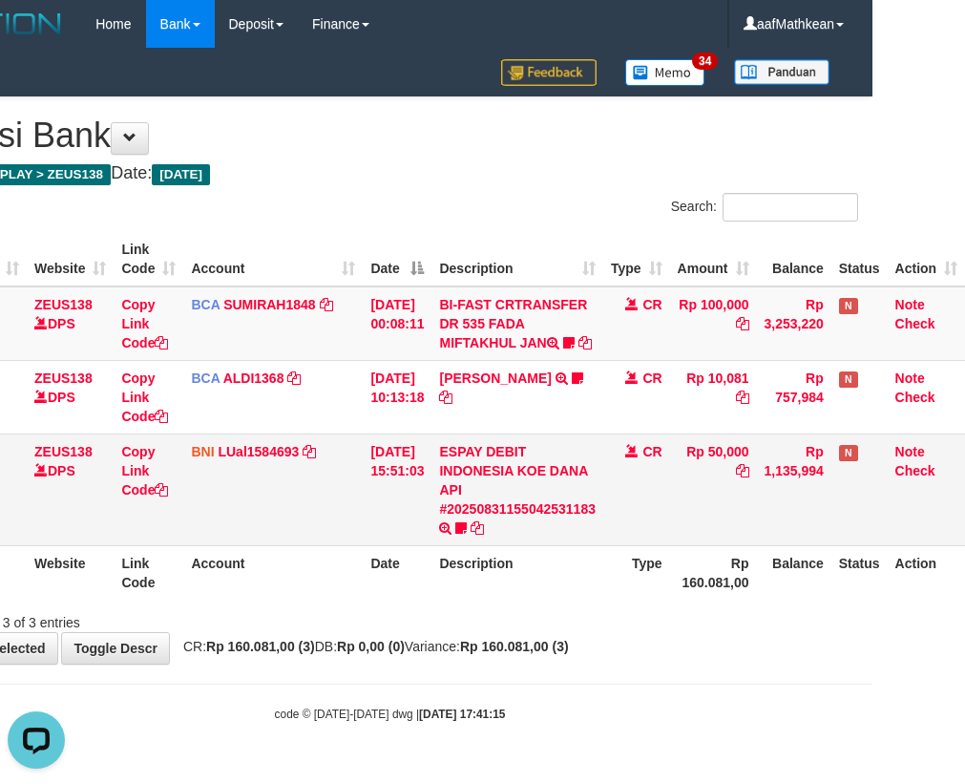
click at [562, 545] on td "ESPAY DEBIT INDONESIA KOE DANA API #20250831155042531183 TRANSFER DARI ESPAY DE…" at bounding box center [517, 489] width 172 height 112
drag, startPoint x: 544, startPoint y: 544, endPoint x: 521, endPoint y: 528, distance: 28.1
click at [524, 529] on td "ESPAY DEBIT INDONESIA KOE DANA API #20250831155042531183 TRANSFER DARI ESPAY DE…" at bounding box center [517, 489] width 172 height 112
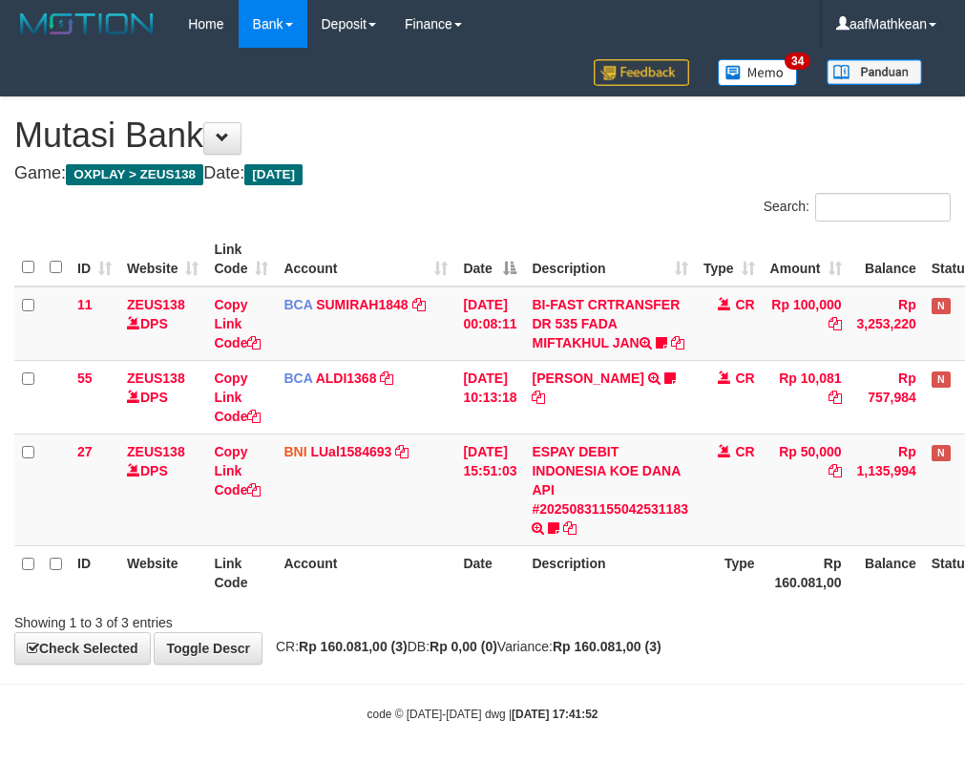
scroll to position [0, 105]
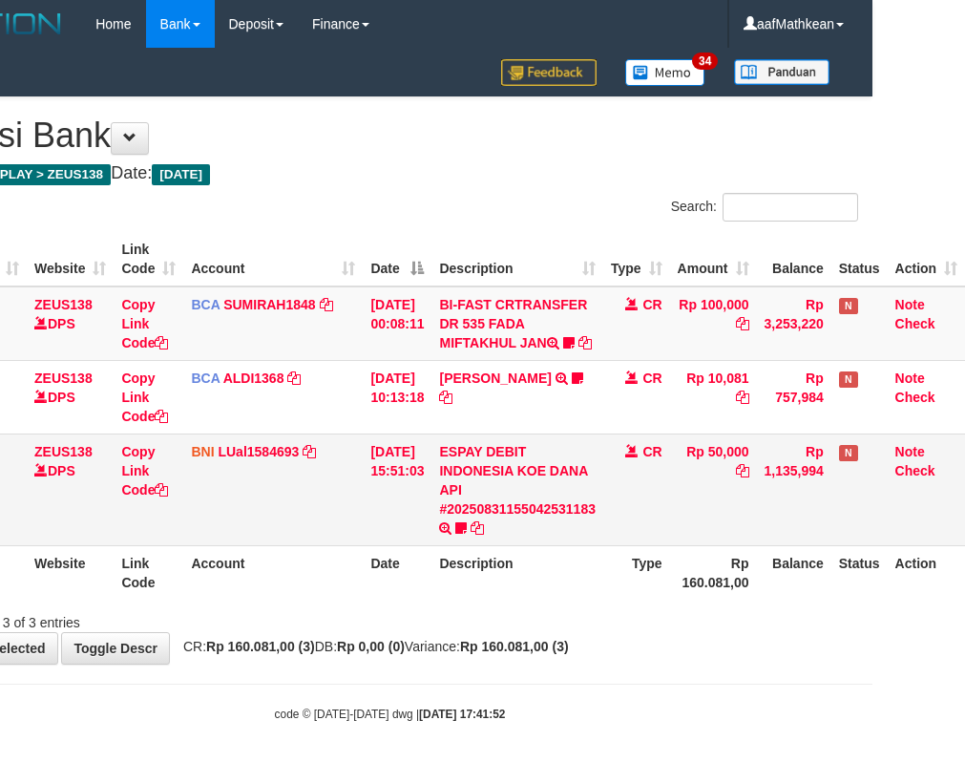
drag, startPoint x: 560, startPoint y: 574, endPoint x: 599, endPoint y: 530, distance: 58.8
click at [590, 549] on table "ID Website Link Code Account Date Description Type Amount Balance Status Action…" at bounding box center [443, 415] width 1043 height 367
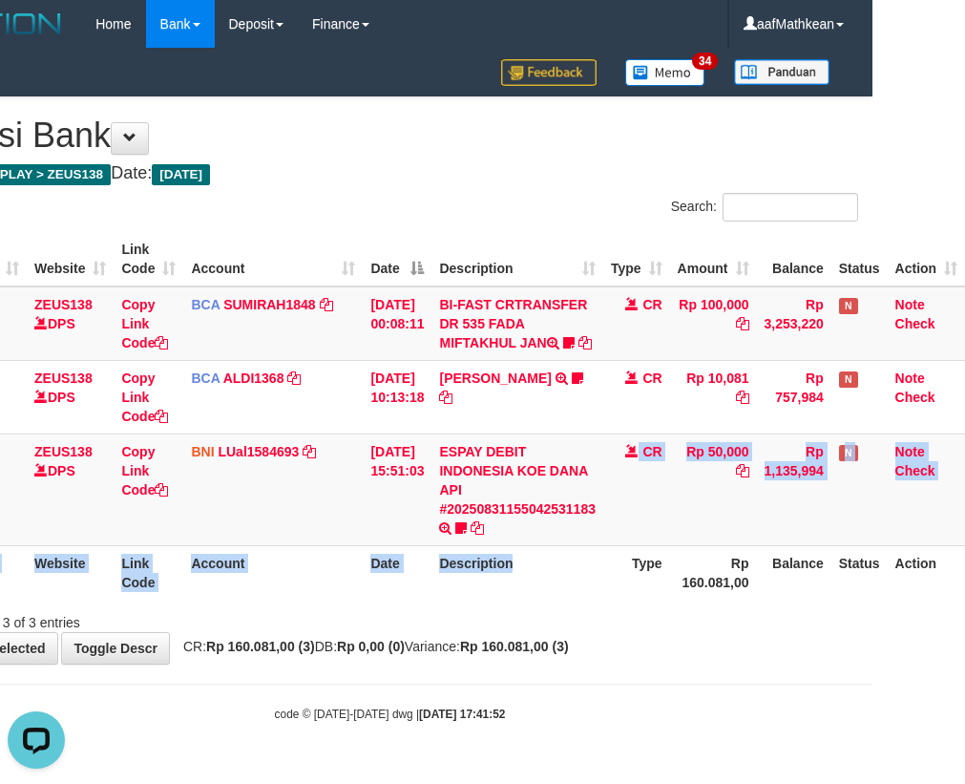
scroll to position [0, 0]
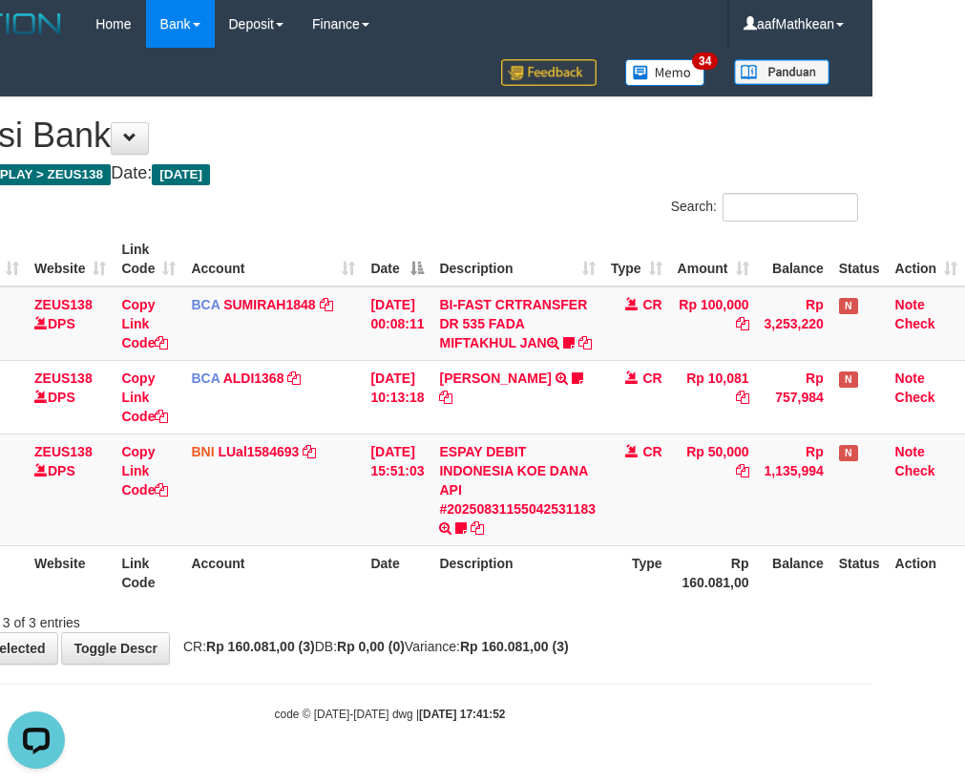
click at [495, 680] on body "Toggle navigation Home Bank Account List Load By Website Group [OXPLAY] ZEUS138…" at bounding box center [389, 385] width 965 height 770
click at [539, 598] on th "Description" at bounding box center [517, 572] width 172 height 54
drag, startPoint x: 596, startPoint y: 607, endPoint x: 607, endPoint y: 593, distance: 18.3
click at [602, 599] on tr "ID Website Link Code Account Date Description Type Rp 160.081,00 Balance Status…" at bounding box center [443, 572] width 1043 height 54
click at [494, 583] on th "Description" at bounding box center [517, 572] width 172 height 54
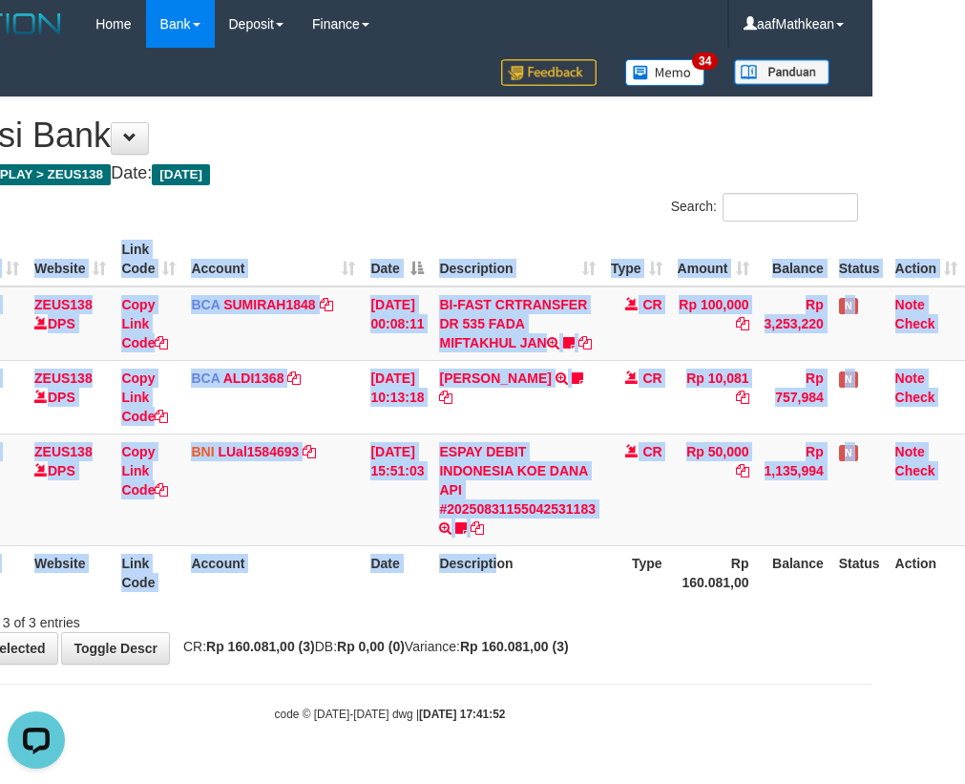
drag, startPoint x: 494, startPoint y: 583, endPoint x: 1088, endPoint y: 704, distance: 606.0
click at [872, 704] on html "Toggle navigation Home Bank Account List Load By Website Group [OXPLAY] ZEUS138…" at bounding box center [389, 385] width 965 height 770
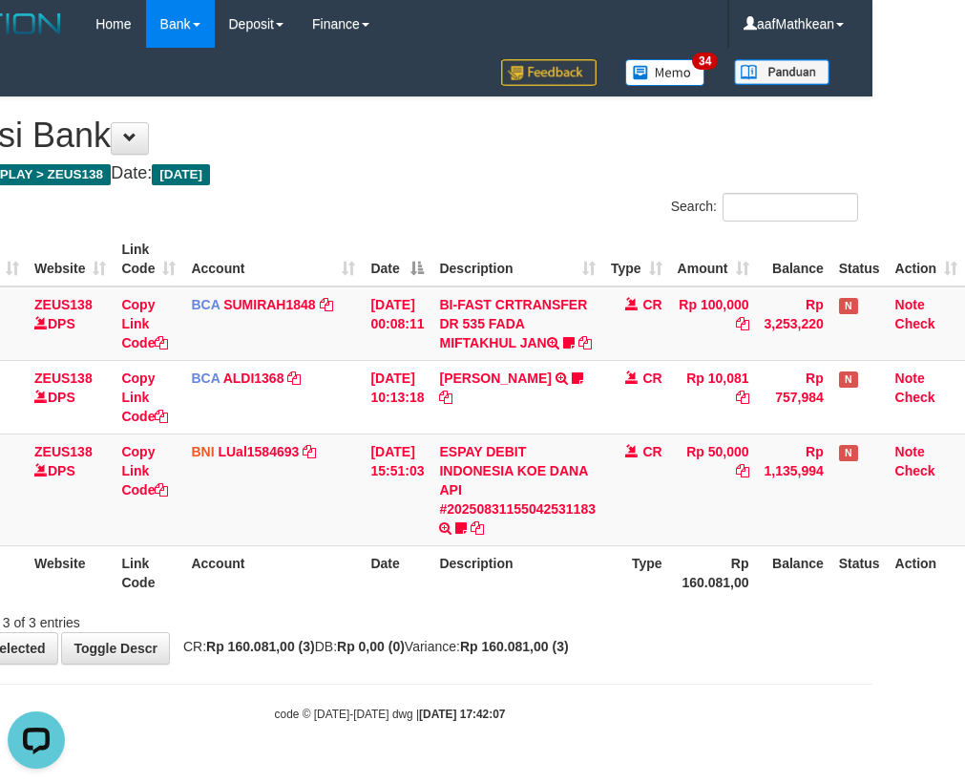
drag, startPoint x: 683, startPoint y: 697, endPoint x: 976, endPoint y: 727, distance: 293.7
click at [696, 703] on body "Toggle navigation Home Bank Account List Load By Website Group [OXPLAY] ZEUS138…" at bounding box center [389, 385] width 965 height 770
drag, startPoint x: 629, startPoint y: 535, endPoint x: 971, endPoint y: 562, distance: 342.8
click at [849, 569] on table "ID Website Link Code Account Date Description Type Amount Balance Status Action…" at bounding box center [443, 415] width 1043 height 367
click at [515, 654] on strong "Rp 160.081,00 (3)" at bounding box center [514, 646] width 109 height 15
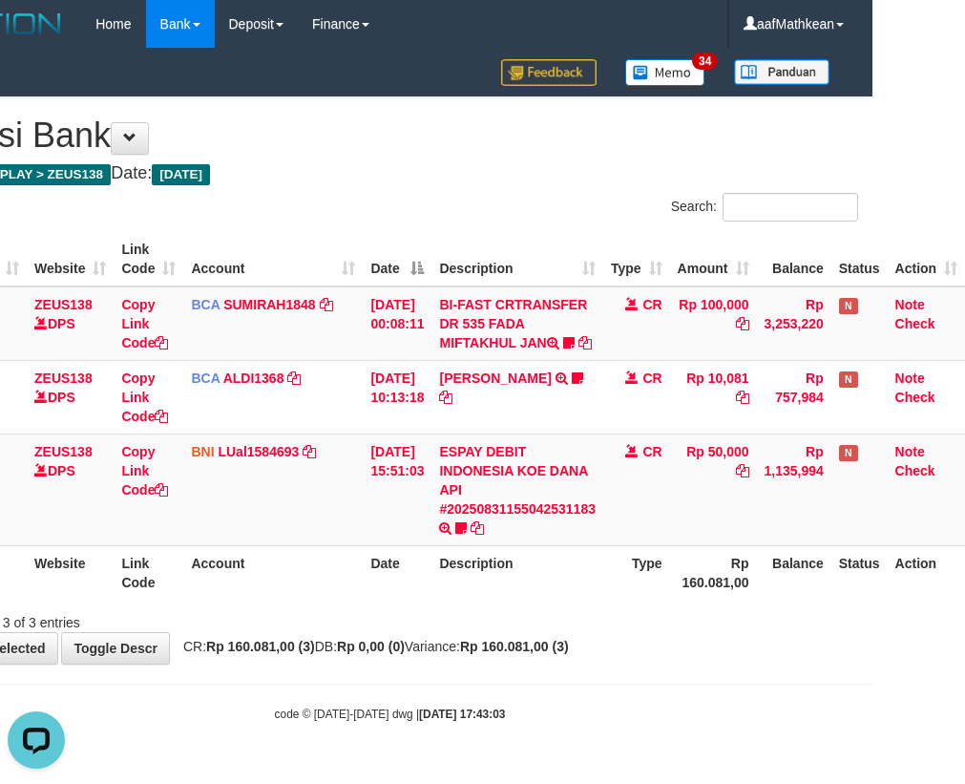
click at [544, 654] on div "**********" at bounding box center [389, 380] width 965 height 566
drag, startPoint x: 378, startPoint y: 690, endPoint x: 976, endPoint y: 715, distance: 598.1
click at [828, 718] on body "Toggle navigation Home Bank Account List Load By Website Group [OXPLAY] ZEUS138…" at bounding box center [389, 385] width 965 height 770
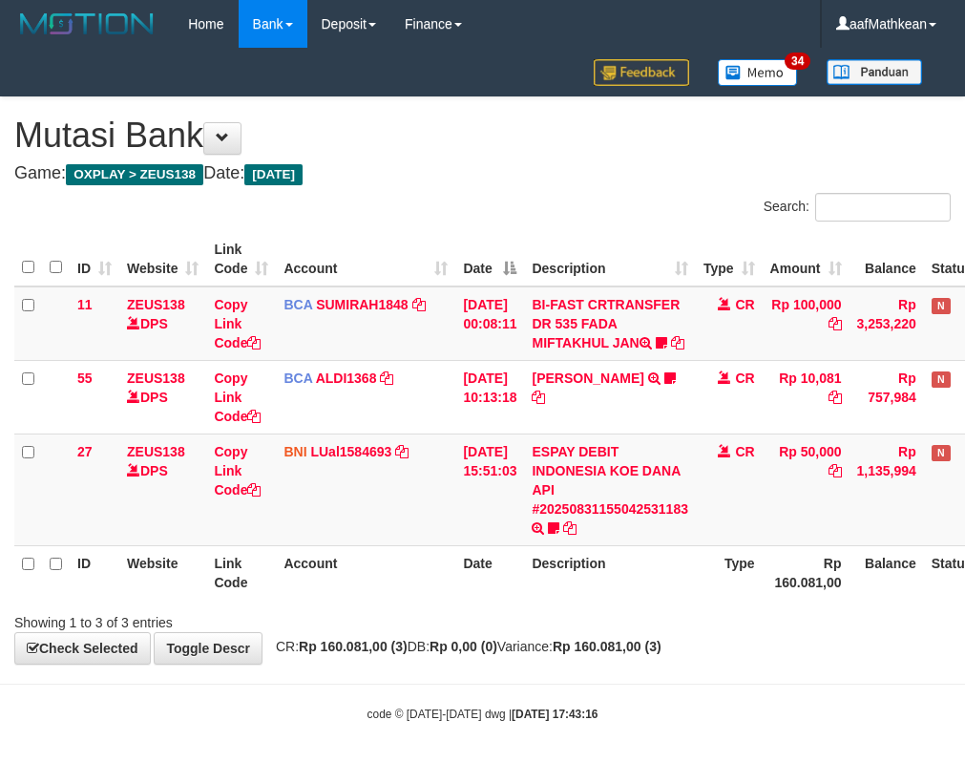
scroll to position [0, 105]
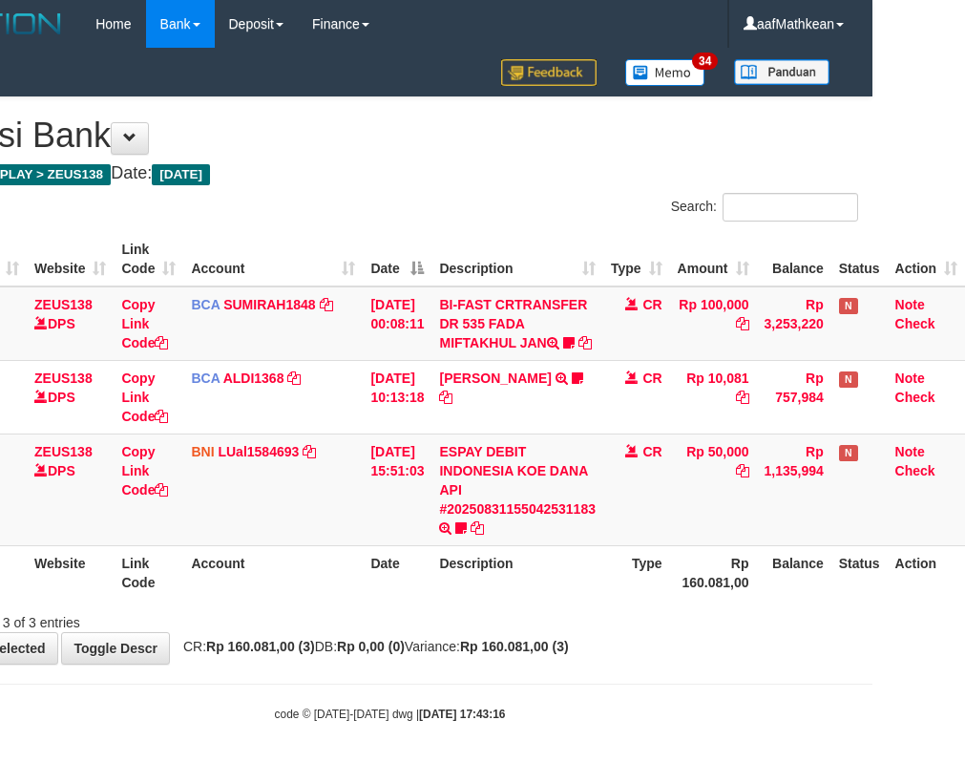
drag, startPoint x: 794, startPoint y: 678, endPoint x: 977, endPoint y: 668, distance: 183.5
click at [872, 674] on html "Toggle navigation Home Bank Account List Load By Website Group [OXPLAY] ZEUS138…" at bounding box center [389, 385] width 965 height 770
click at [351, 626] on div "Showing 1 to 3 of 3 entries" at bounding box center [389, 618] width 965 height 27
click at [354, 632] on div "Showing 1 to 3 of 3 entries" at bounding box center [389, 618] width 965 height 27
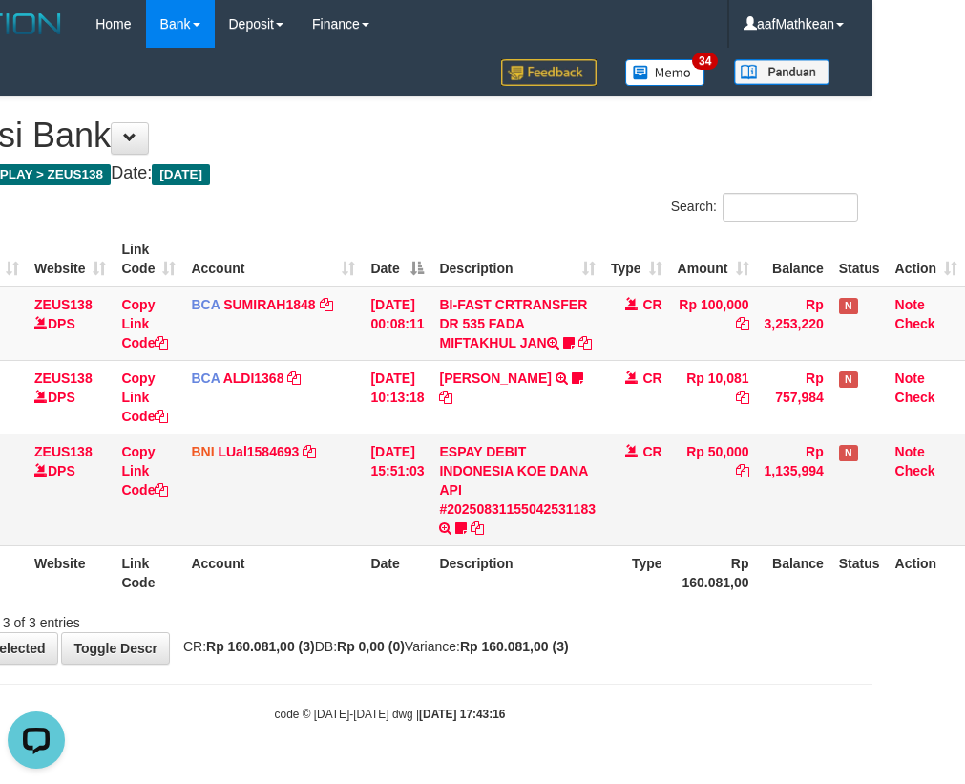
drag, startPoint x: 477, startPoint y: 515, endPoint x: 581, endPoint y: 514, distance: 104.0
click at [479, 515] on td "ESPAY DEBIT INDONESIA KOE DANA API #20250831155042531183 TRANSFER DARI ESPAY DE…" at bounding box center [517, 489] width 172 height 112
drag, startPoint x: 581, startPoint y: 514, endPoint x: 976, endPoint y: 500, distance: 395.4
click at [925, 502] on tr "27 ZEUS138 DPS Copy Link Code BNI LUal1584693 DPS LUCKY ALAMSYAH mutasi_2025083…" at bounding box center [443, 489] width 1043 height 112
click at [630, 632] on div "Showing 1 to 3 of 3 entries" at bounding box center [389, 618] width 965 height 27
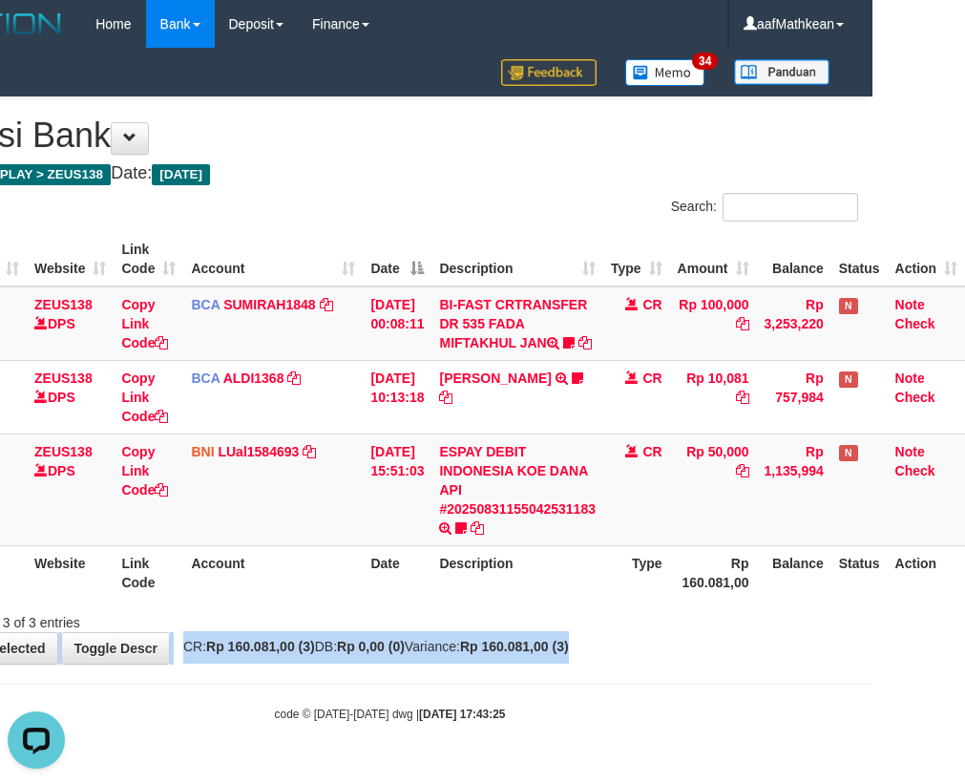
click at [634, 653] on div "**********" at bounding box center [389, 380] width 965 height 566
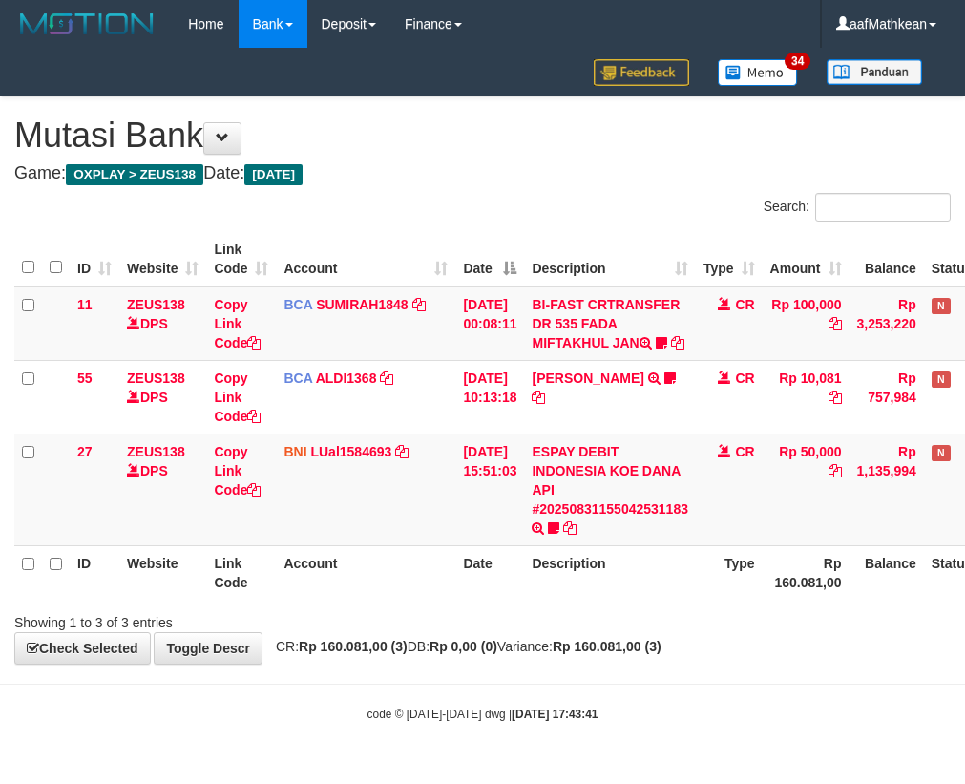
scroll to position [0, 105]
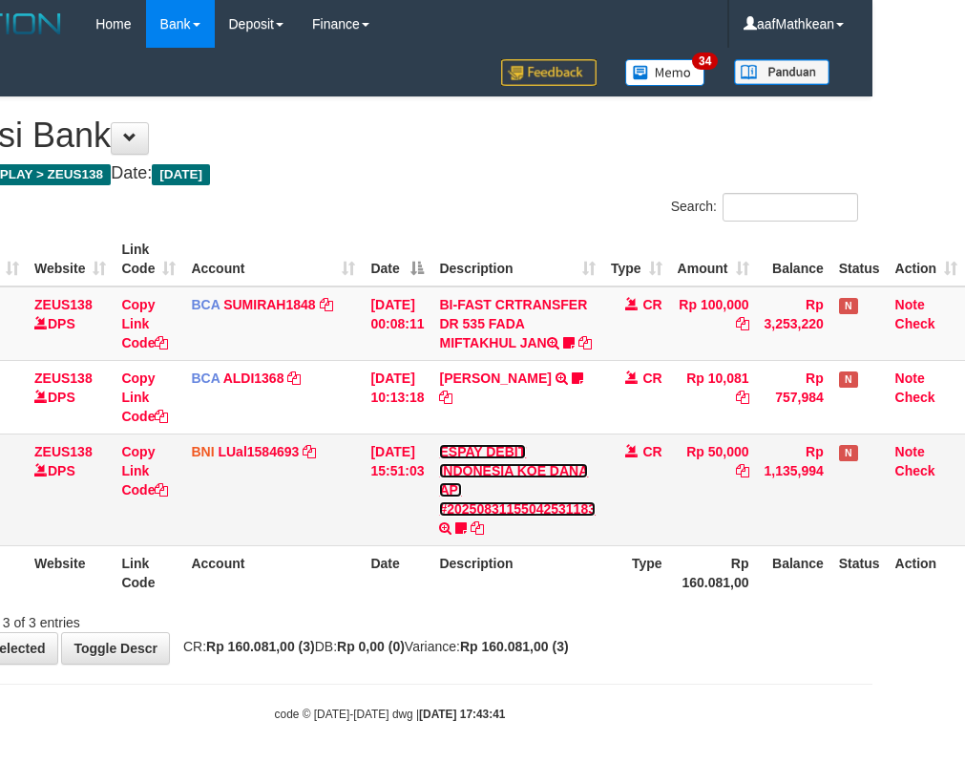
click at [439, 444] on link "ESPAY DEBIT INDONESIA KOE DANA API #20250831155042531183" at bounding box center [517, 480] width 157 height 73
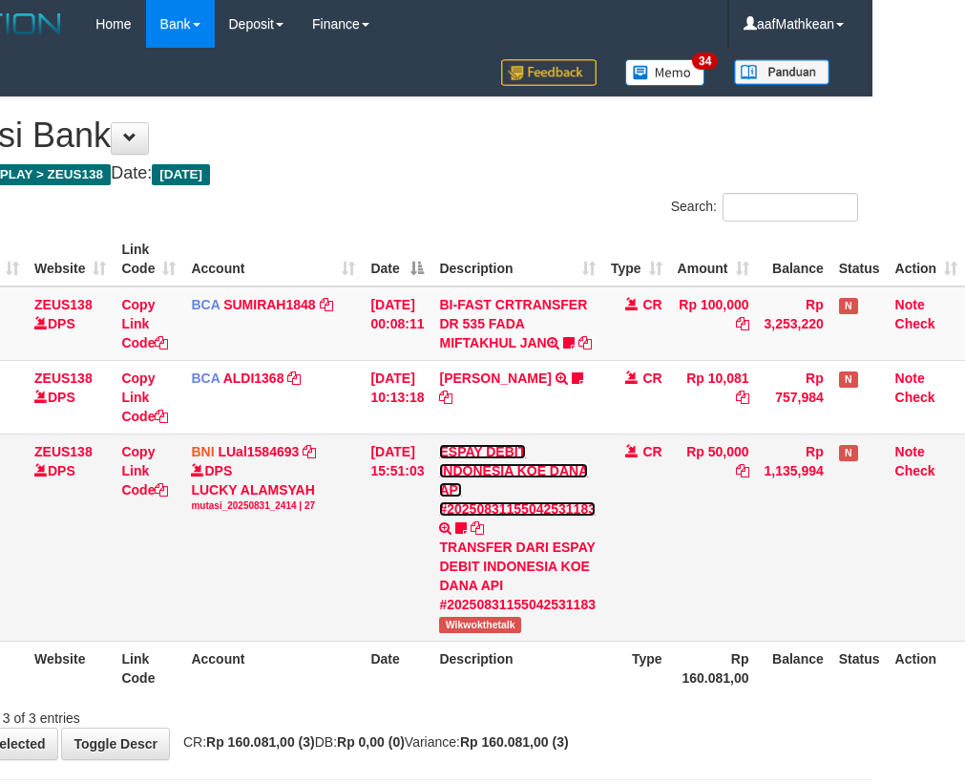
click at [461, 516] on link "ESPAY DEBIT INDONESIA KOE DANA API #20250831155042531183" at bounding box center [517, 480] width 157 height 73
click at [439, 444] on link "ESPAY DEBIT INDONESIA KOE DANA API #20250831155042531183" at bounding box center [517, 480] width 157 height 73
click at [462, 516] on link "ESPAY DEBIT INDONESIA KOE DANA API #20250831155042531183" at bounding box center [517, 480] width 157 height 73
click at [439, 444] on link "ESPAY DEBIT INDONESIA KOE DANA API #20250831155042531183" at bounding box center [517, 480] width 157 height 73
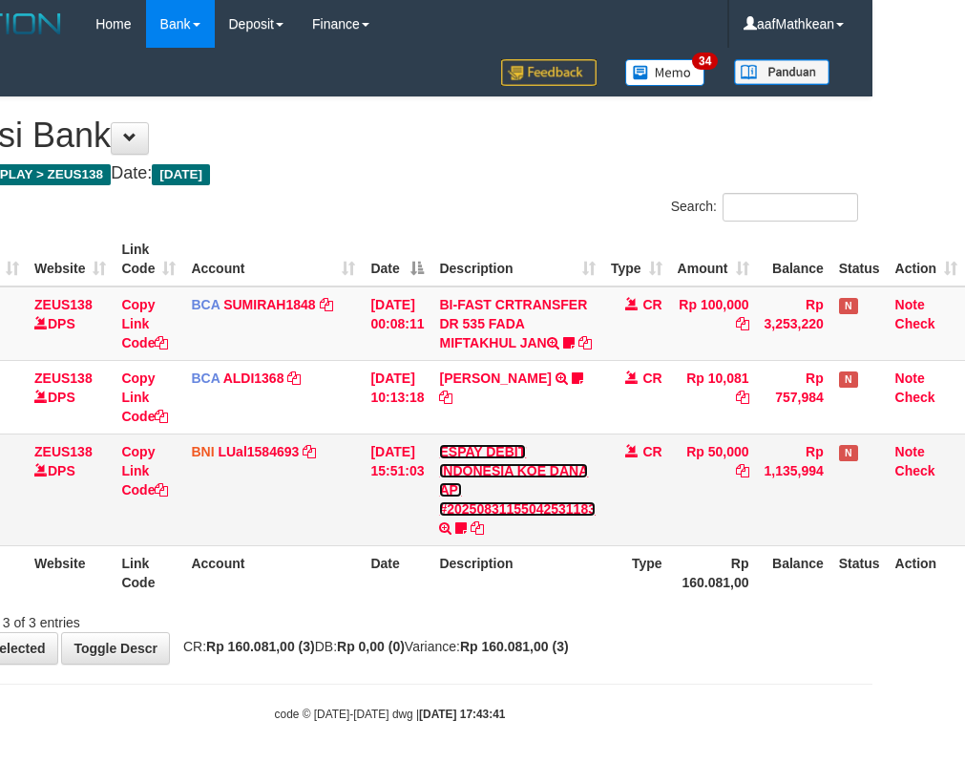
click at [464, 516] on link "ESPAY DEBIT INDONESIA KOE DANA API #20250831155042531183" at bounding box center [517, 480] width 157 height 73
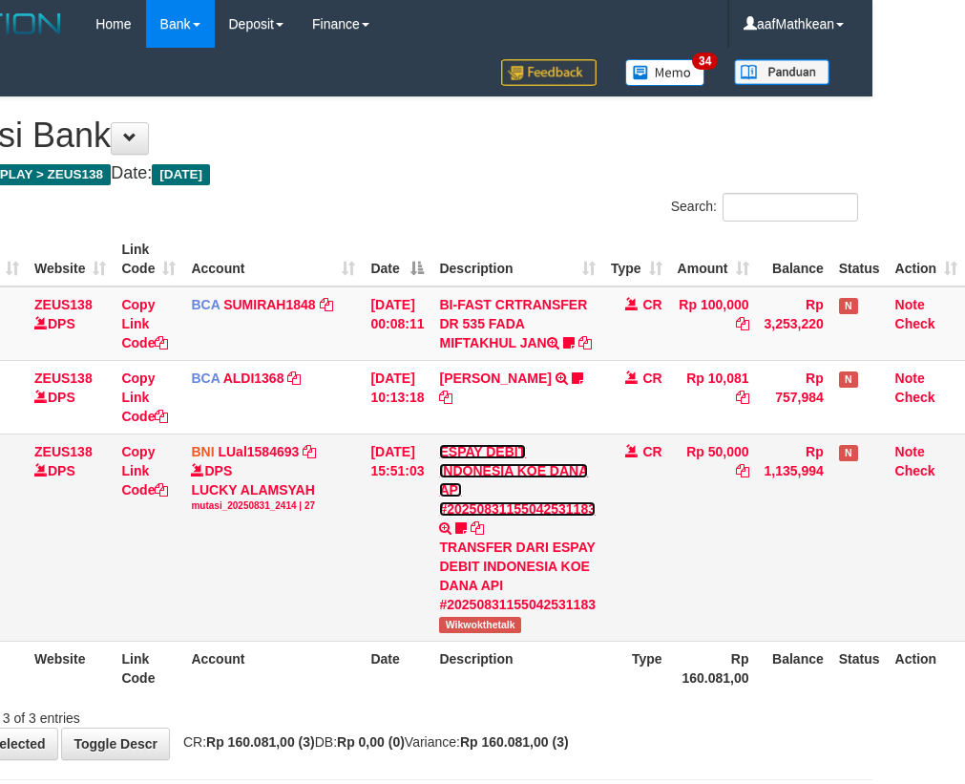
click at [439, 444] on link "ESPAY DEBIT INDONESIA KOE DANA API #20250831155042531183" at bounding box center [517, 480] width 157 height 73
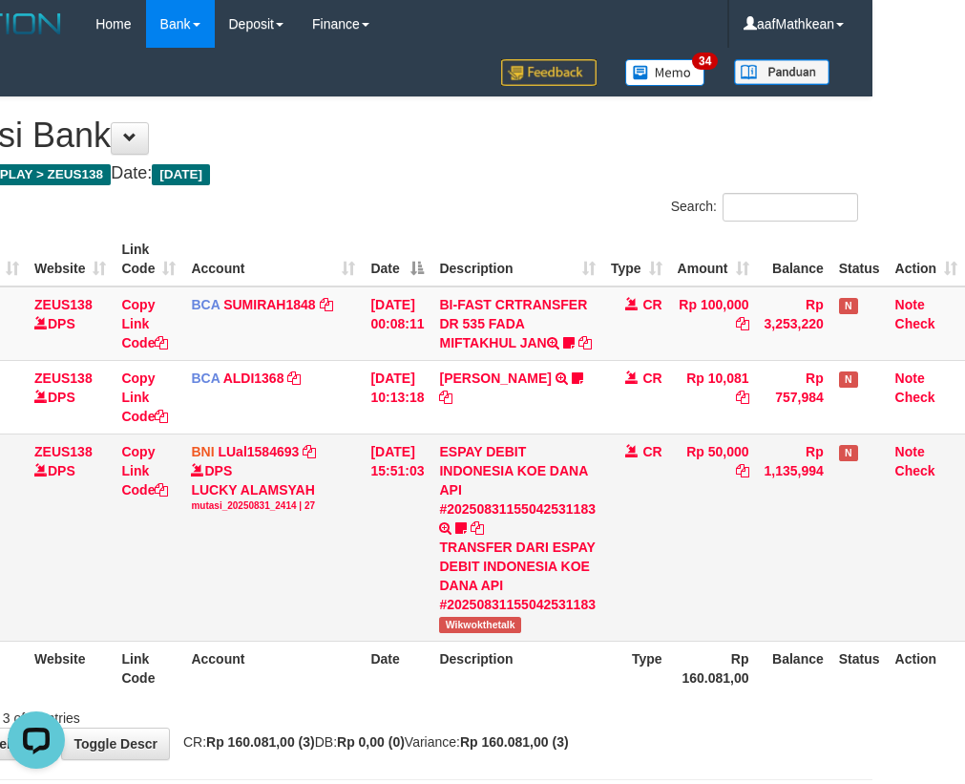
scroll to position [0, 0]
click at [489, 508] on td "ESPAY DEBIT INDONESIA KOE DANA API #20250831155042531183 TRANSFER DARI ESPAY DE…" at bounding box center [517, 536] width 172 height 207
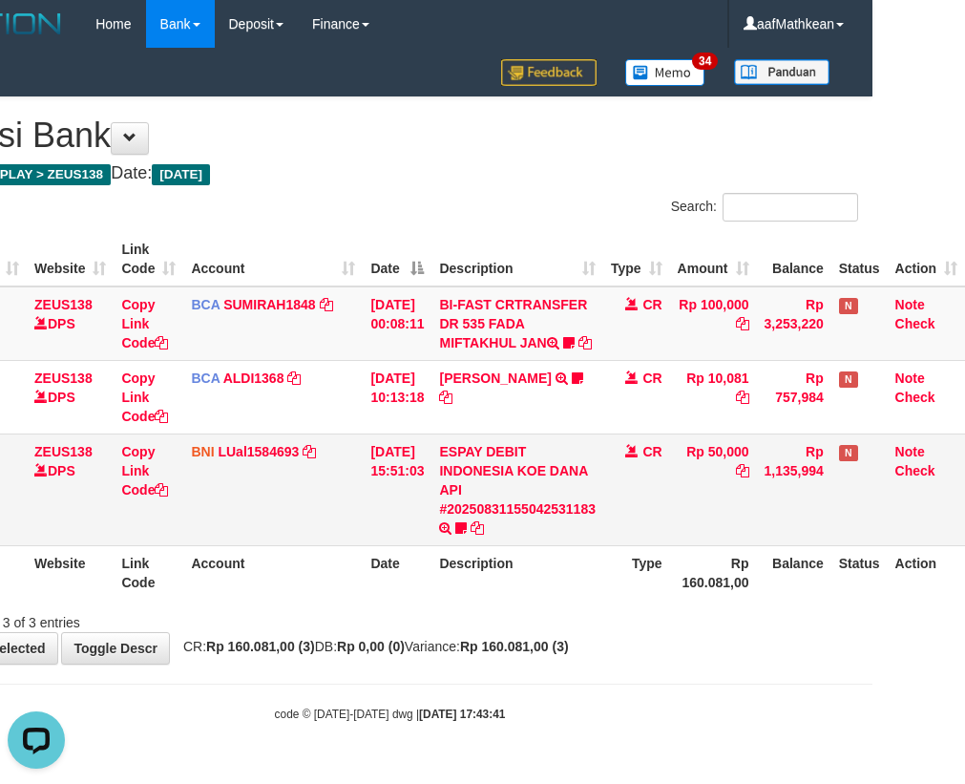
drag, startPoint x: 492, startPoint y: 508, endPoint x: 503, endPoint y: 509, distance: 11.5
click at [497, 510] on td "ESPAY DEBIT INDONESIA KOE DANA API #20250831155042531183 TRANSFER DARI ESPAY DE…" at bounding box center [517, 489] width 172 height 112
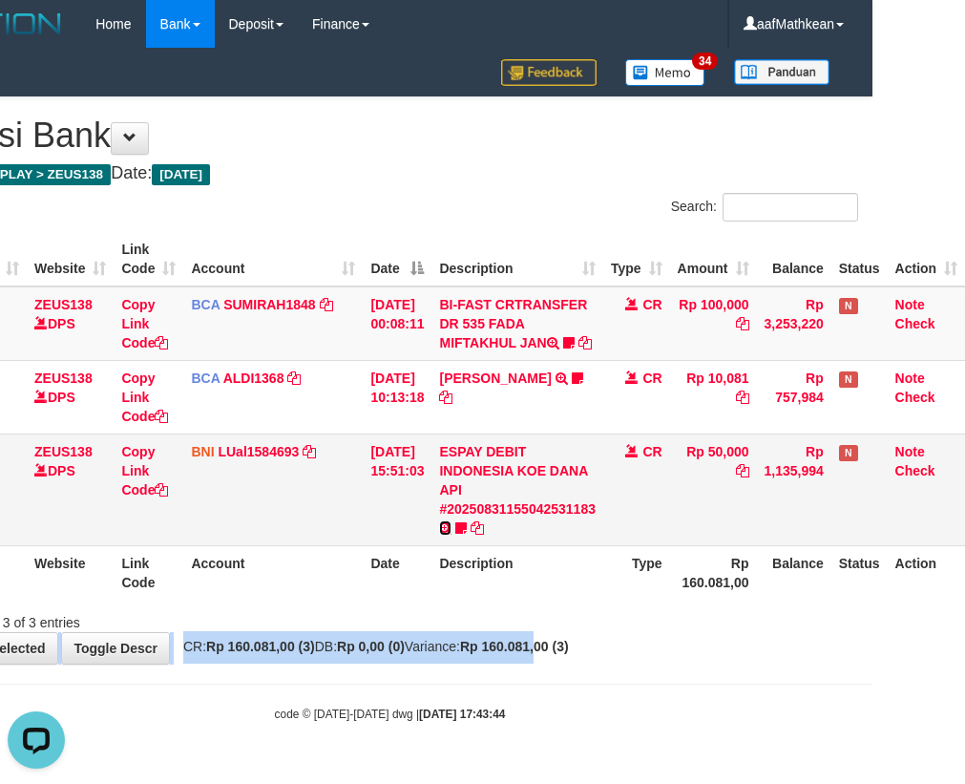
click at [439, 520] on link at bounding box center [445, 527] width 12 height 15
click at [440, 535] on icon at bounding box center [445, 527] width 12 height 13
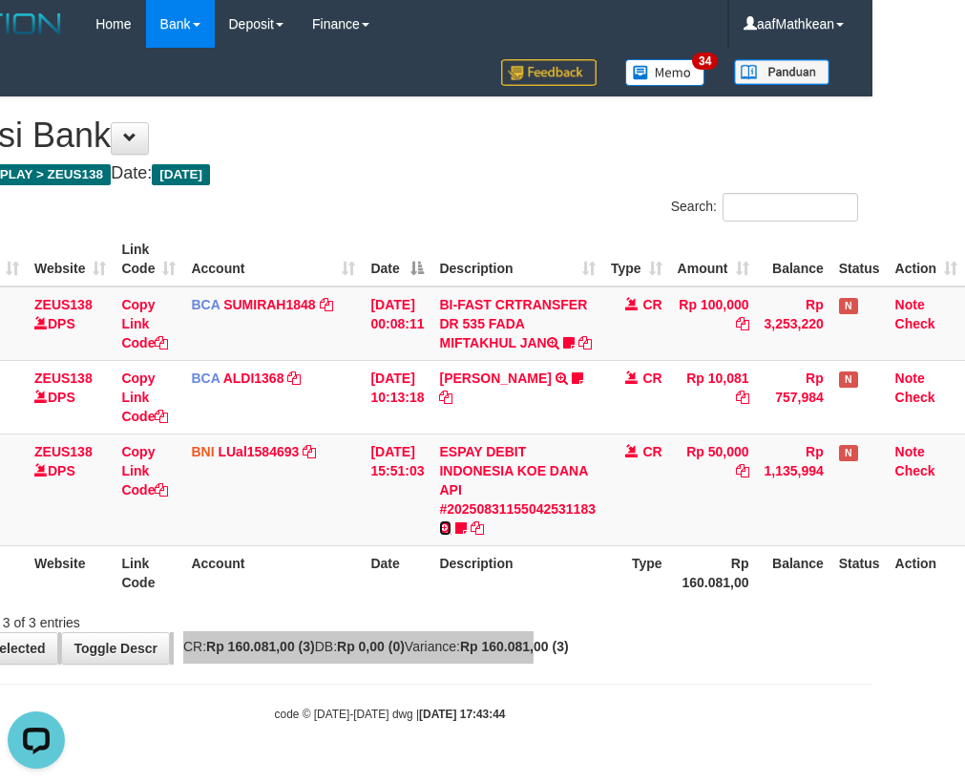
click at [439, 520] on link at bounding box center [445, 527] width 12 height 15
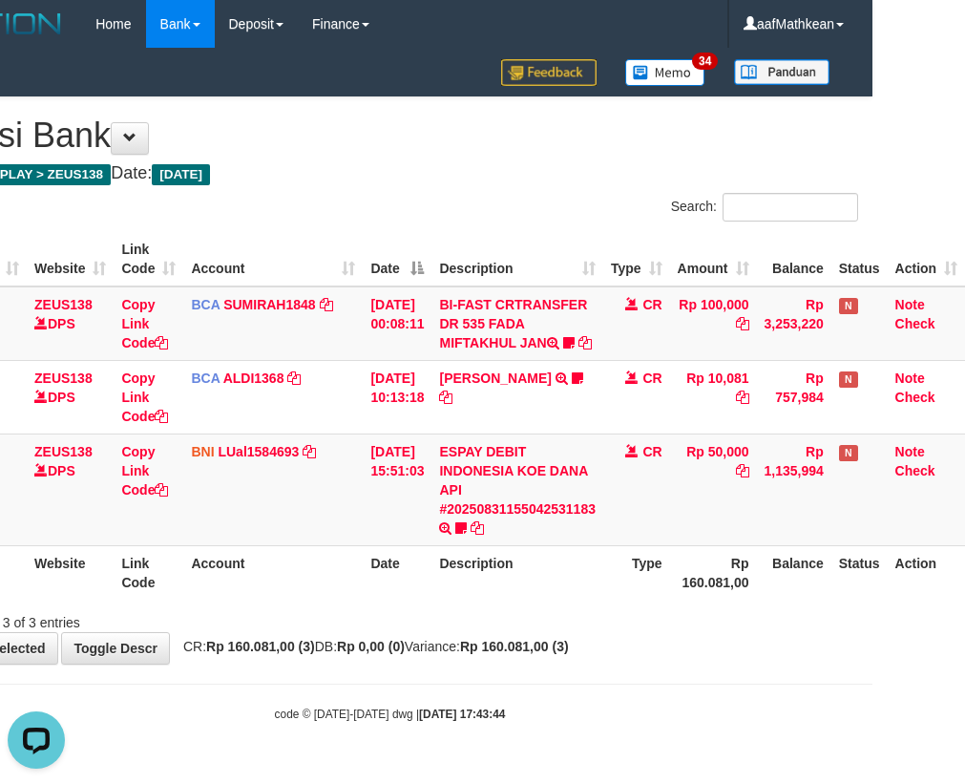
click at [713, 592] on th "Rp 160.081,00" at bounding box center [713, 572] width 87 height 54
drag, startPoint x: 664, startPoint y: 622, endPoint x: 976, endPoint y: 619, distance: 312.2
click at [695, 623] on div "Search: ID Website Link Code Account Date Description Type Amount Balance Statu…" at bounding box center [390, 412] width 936 height 439
click at [410, 564] on th "Date" at bounding box center [397, 572] width 69 height 54
drag, startPoint x: 411, startPoint y: 564, endPoint x: 973, endPoint y: 604, distance: 562.7
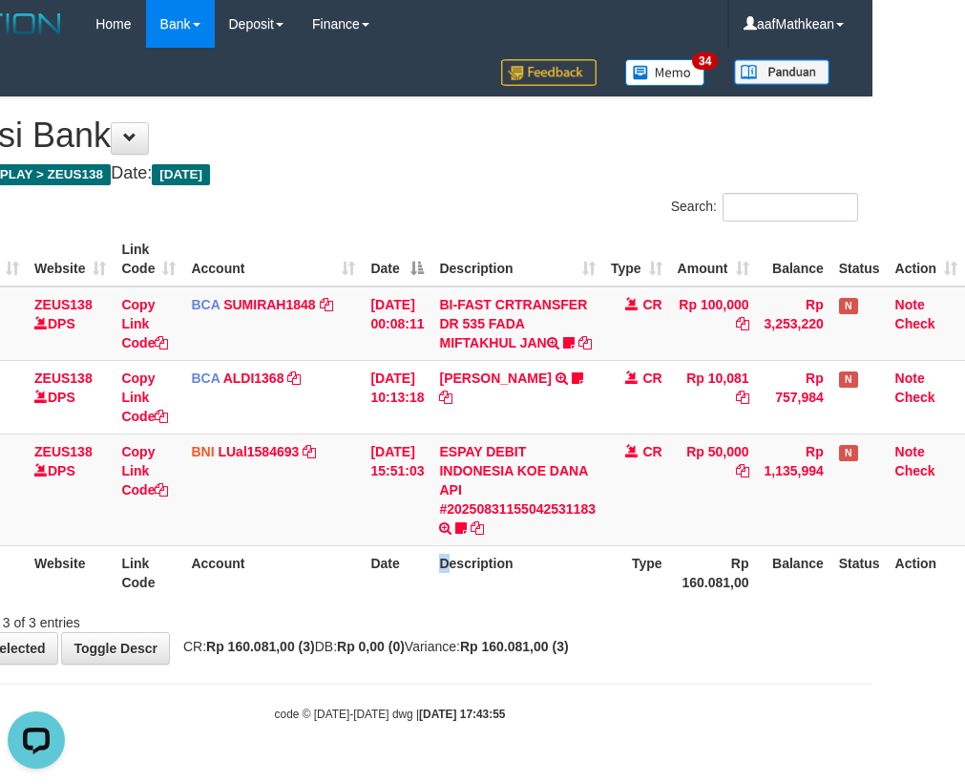
click at [655, 581] on tr "ID Website Link Code Account Date Description Type Rp 160.081,00 Balance Status…" at bounding box center [443, 572] width 1043 height 54
click at [424, 592] on th "Date" at bounding box center [397, 572] width 69 height 54
click at [480, 632] on div "Showing 1 to 3 of 3 entries" at bounding box center [389, 618] width 965 height 27
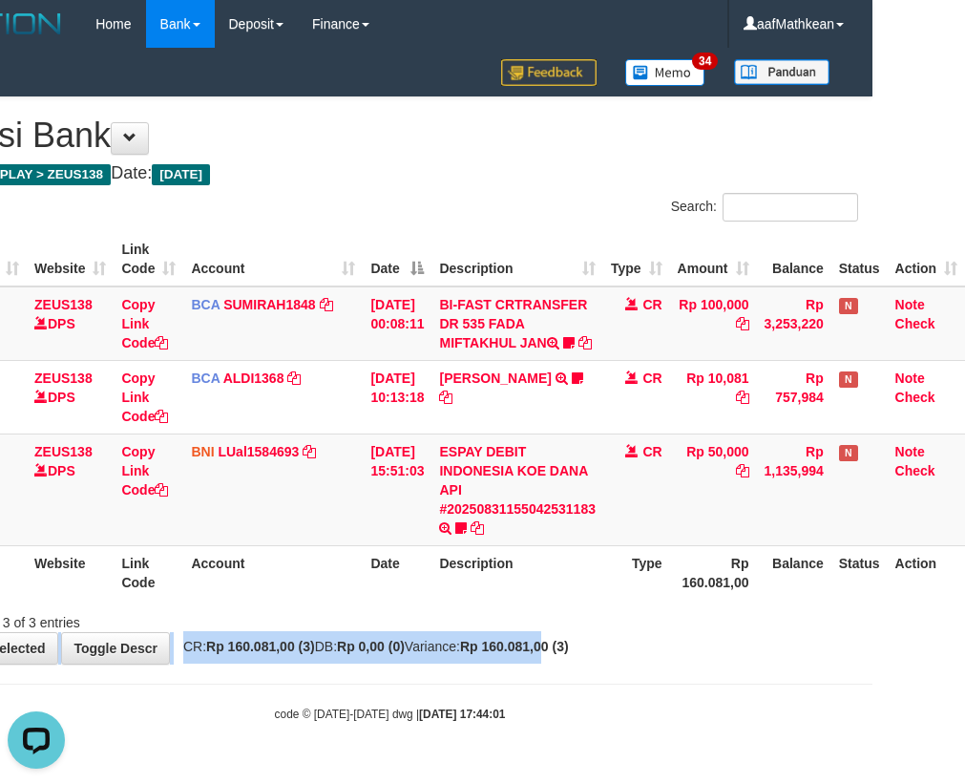
click at [661, 656] on div "**********" at bounding box center [389, 380] width 965 height 566
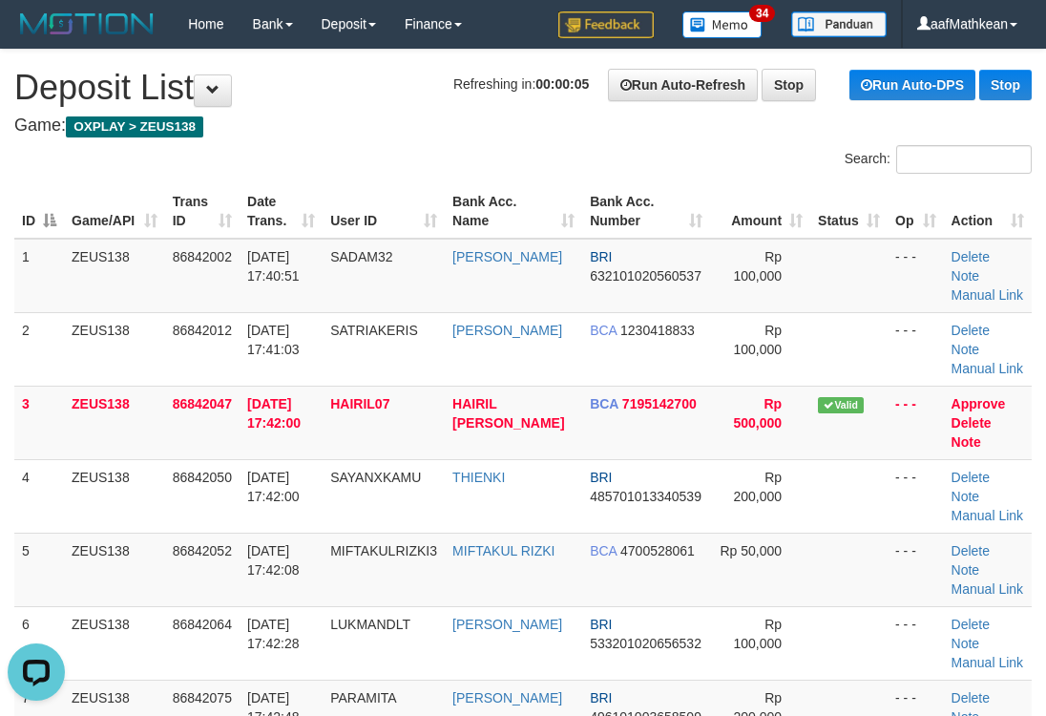
click at [169, 192] on th "Trans ID" at bounding box center [202, 211] width 74 height 54
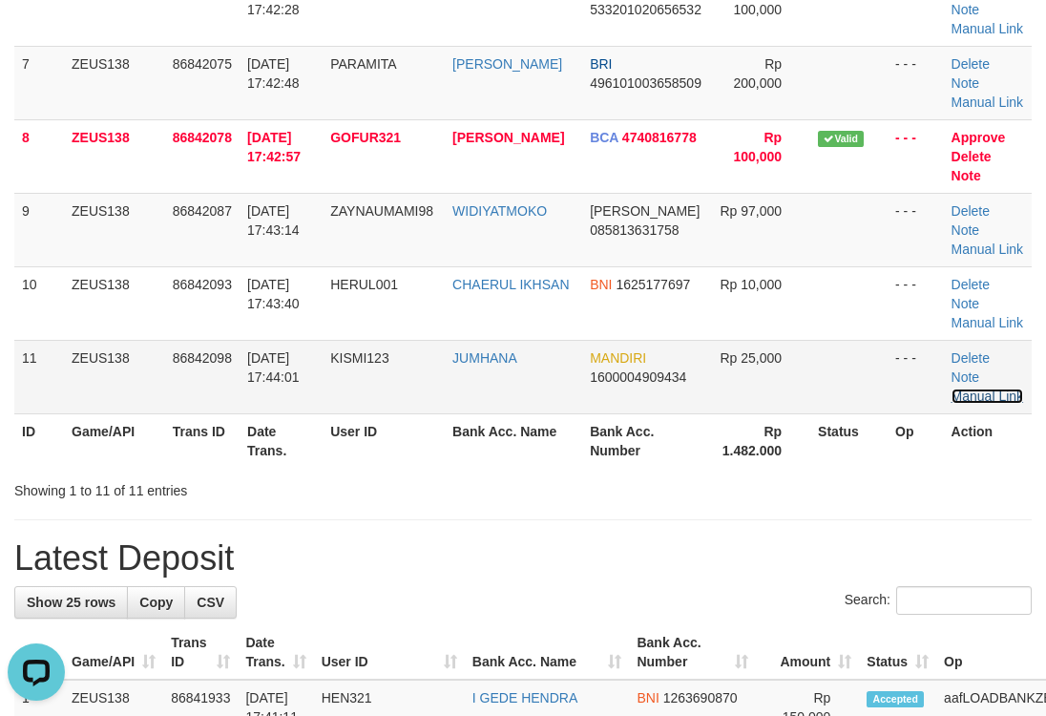
click at [976, 400] on link "Manual Link" at bounding box center [988, 395] width 73 height 15
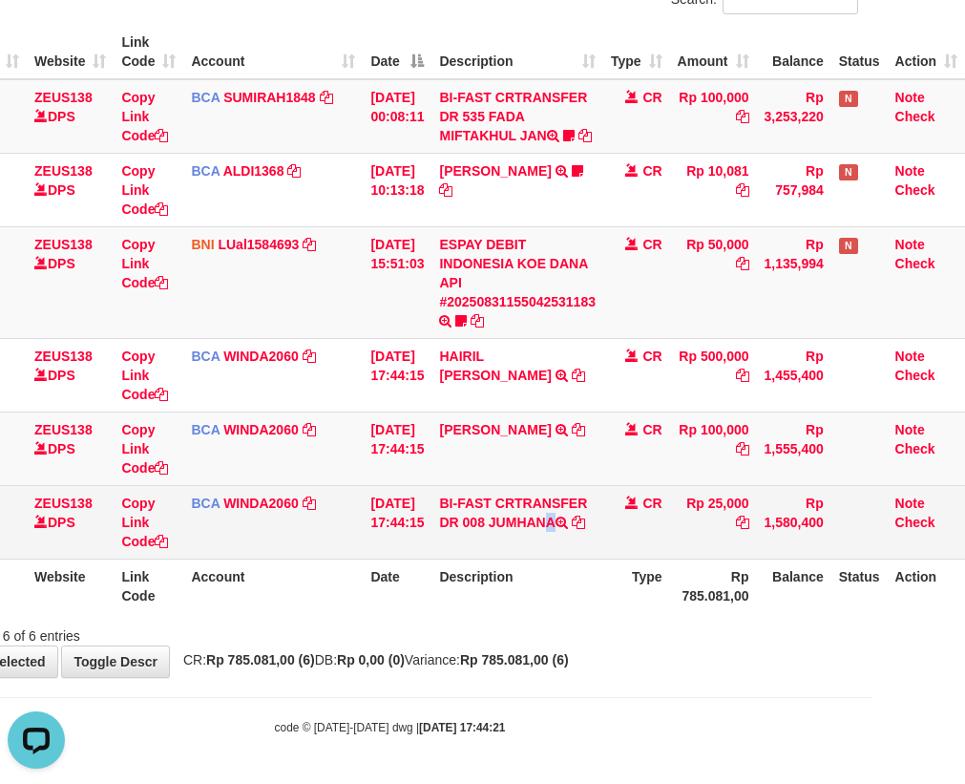
drag, startPoint x: 491, startPoint y: 519, endPoint x: 572, endPoint y: 523, distance: 81.2
click at [572, 523] on td "BI-FAST CRTRANSFER DR 008 JUMHANA" at bounding box center [517, 521] width 172 height 73
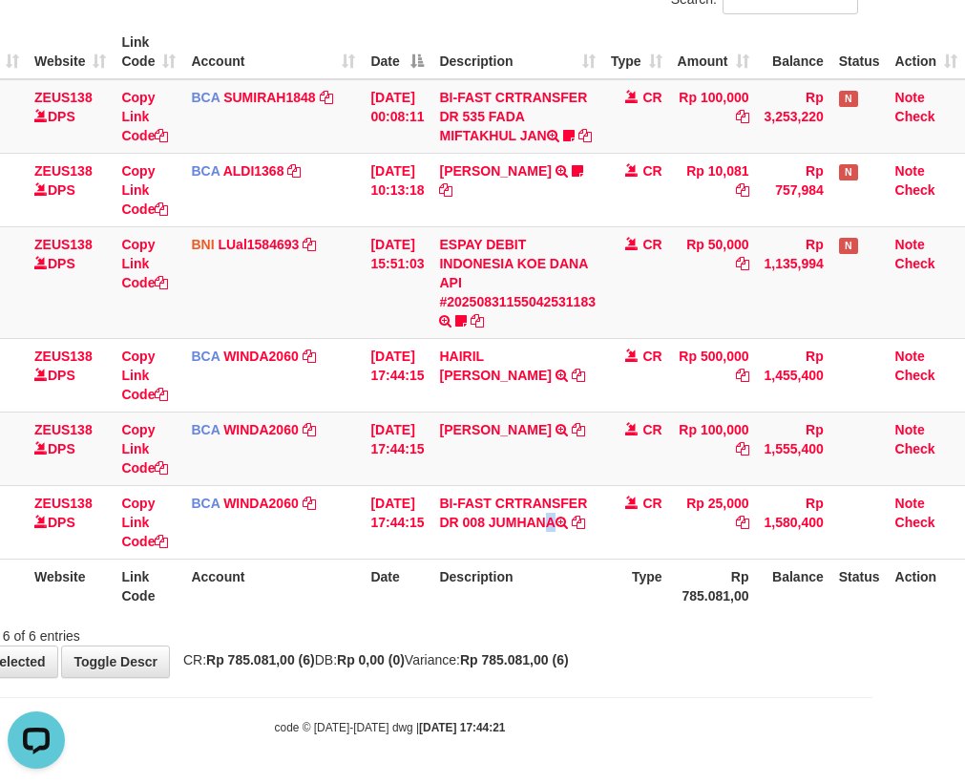
copy td "JUMHANA"
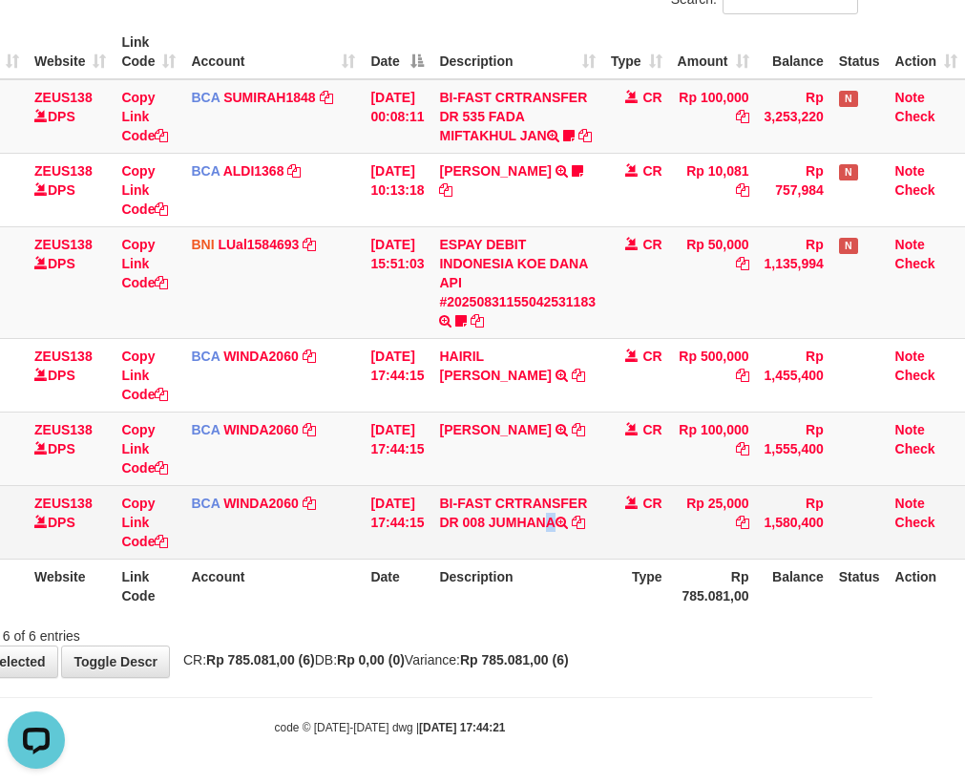
click at [190, 486] on td "BCA WINDA2060 DPS WINDA mutasi_20250831_4644 | 95 mutasi_20250831_4644 | 95" at bounding box center [272, 521] width 179 height 73
click at [135, 542] on link "Copy Link Code" at bounding box center [144, 521] width 47 height 53
click at [157, 542] on link "Copy Link Code" at bounding box center [144, 521] width 47 height 53
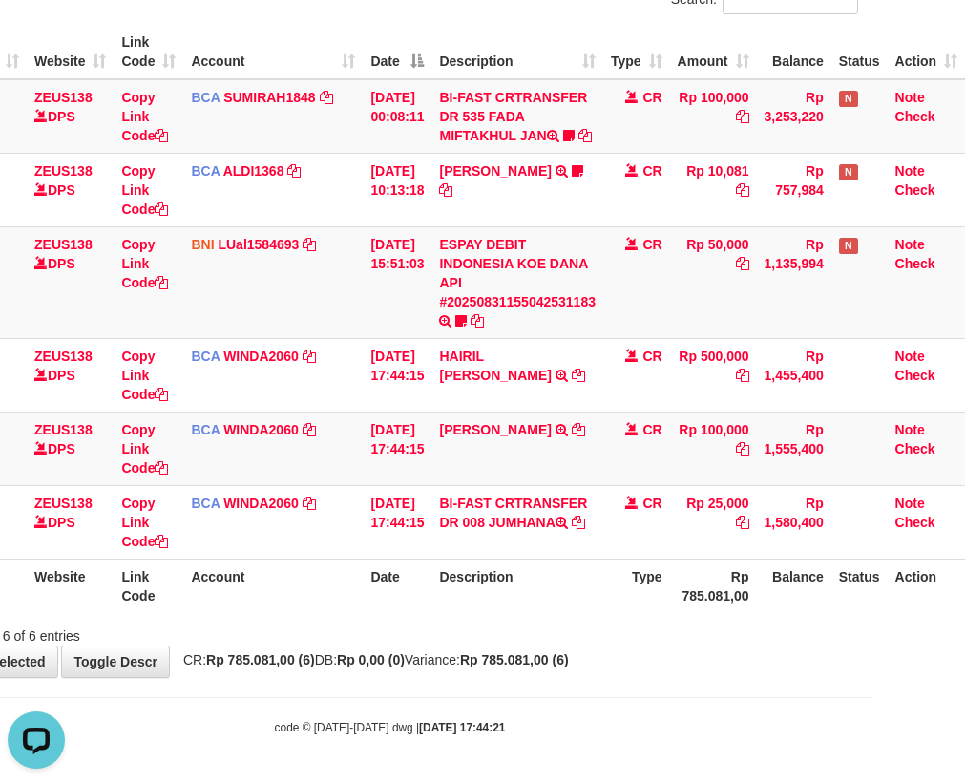
scroll to position [240, 0]
click at [736, 479] on tr "94 ZEUS138 DPS Copy Link Code BCA WINDA2060 DPS WINDA mutasi_20250831_4644 | 94…" at bounding box center [443, 447] width 1043 height 73
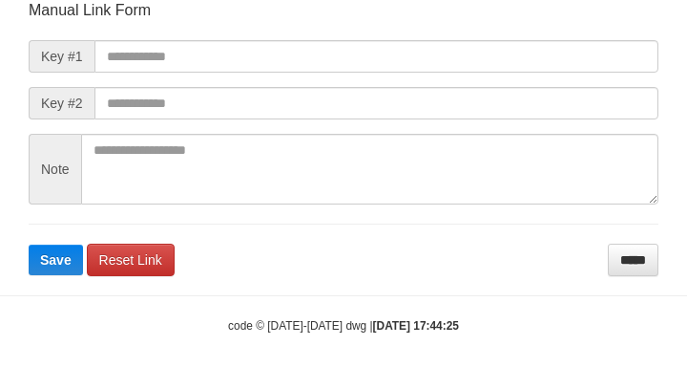
scroll to position [222, 0]
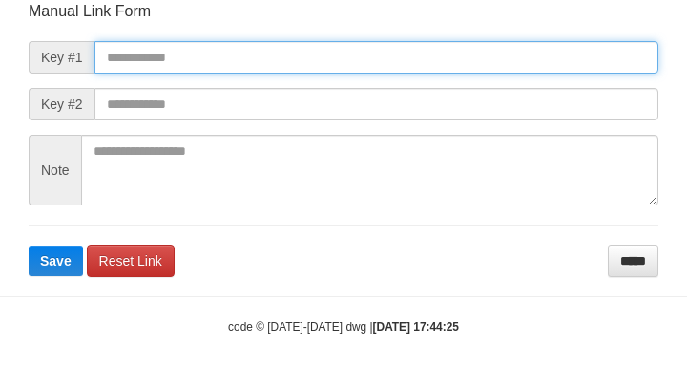
paste input "**********"
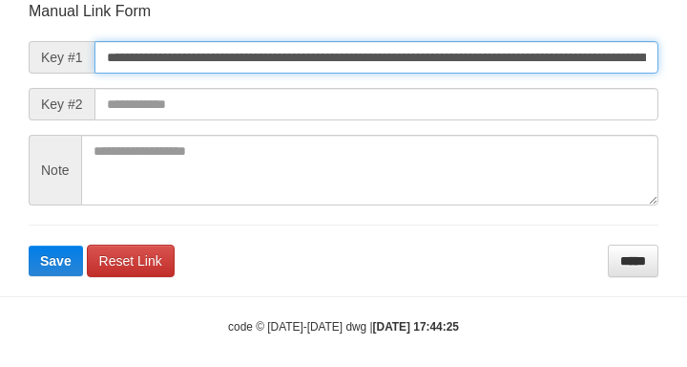
click at [288, 47] on input "**********" at bounding box center [376, 57] width 564 height 32
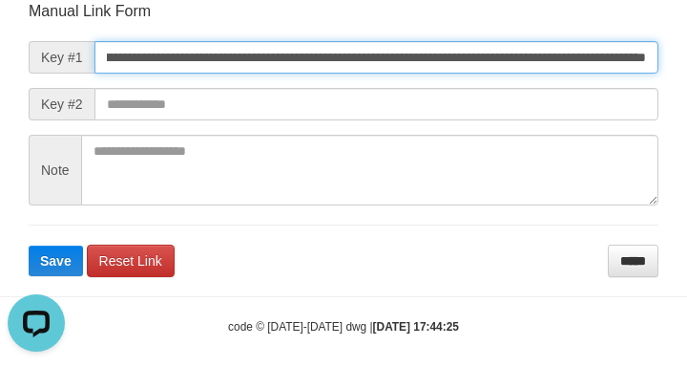
scroll to position [0, 0]
type input "**********"
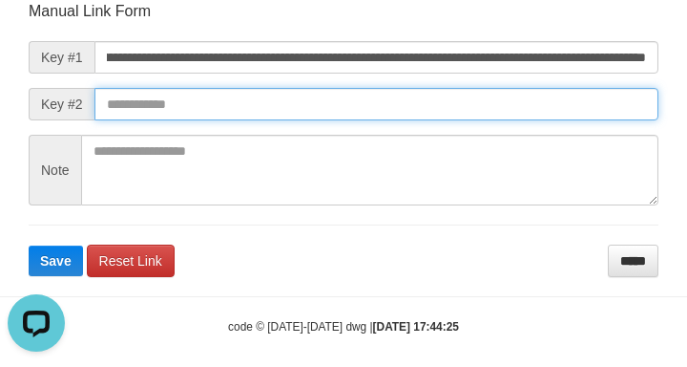
click at [29, 245] on button "Save" at bounding box center [56, 260] width 54 height 31
click at [495, 104] on input "text" at bounding box center [376, 104] width 564 height 32
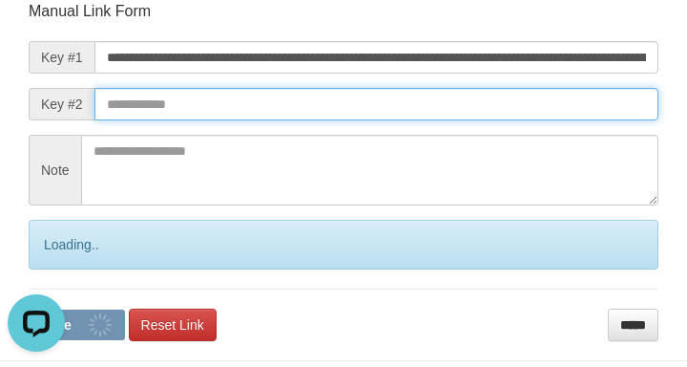
click at [497, 102] on input "text" at bounding box center [376, 104] width 564 height 32
click at [495, 92] on input "text" at bounding box center [376, 104] width 564 height 32
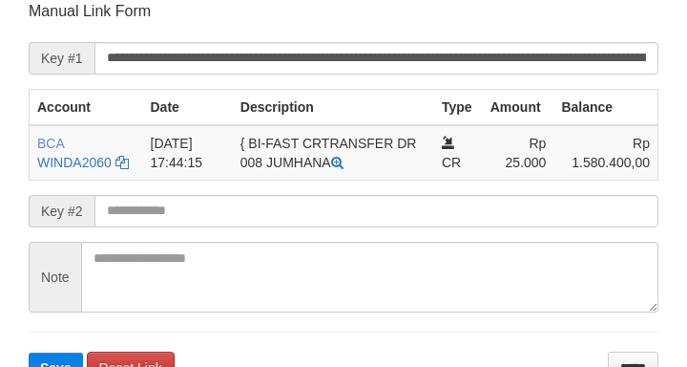
click at [138, 228] on form "**********" at bounding box center [344, 192] width 630 height 382
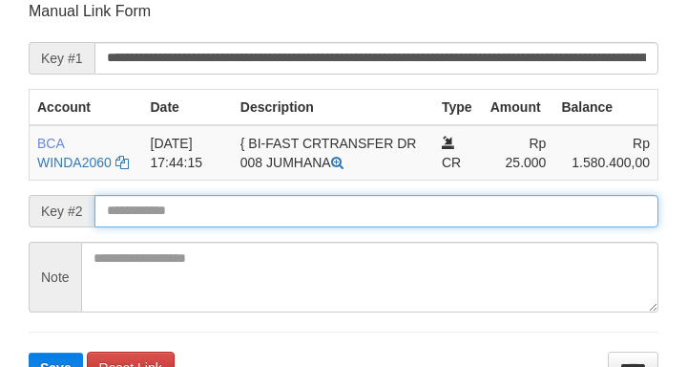
click at [29, 352] on button "Save" at bounding box center [56, 367] width 54 height 31
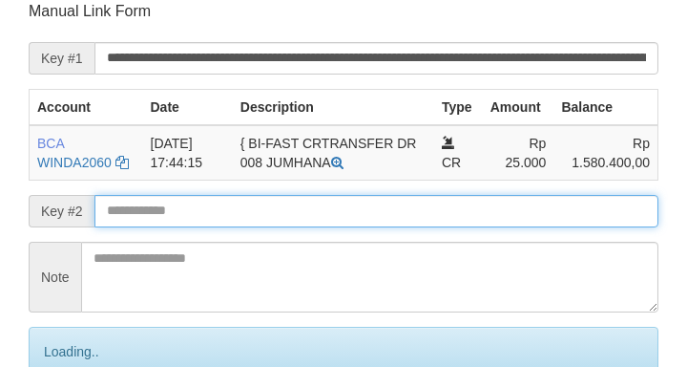
click at [148, 214] on input "text" at bounding box center [376, 211] width 564 height 32
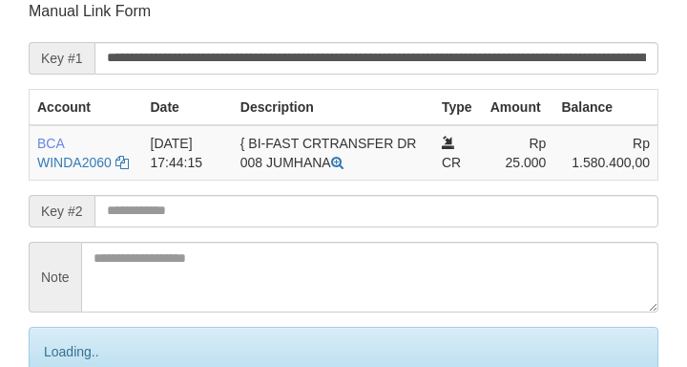
click at [148, 210] on input "text" at bounding box center [376, 211] width 564 height 32
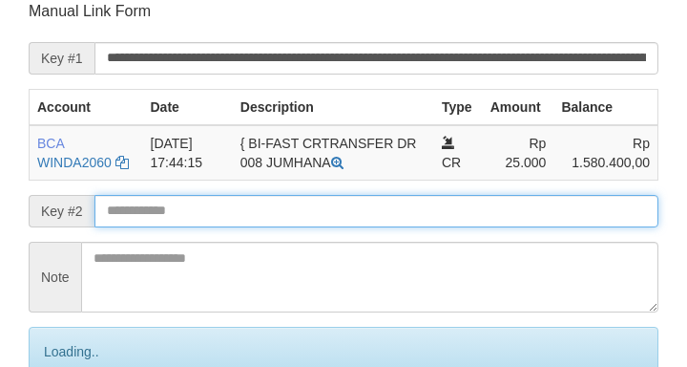
click at [152, 209] on input "text" at bounding box center [376, 211] width 564 height 32
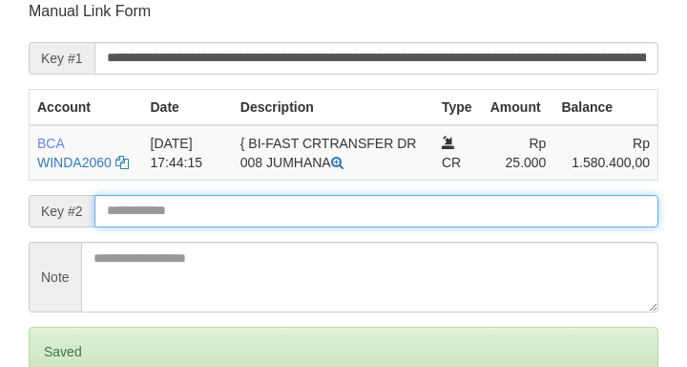
click at [161, 208] on input "text" at bounding box center [376, 211] width 564 height 32
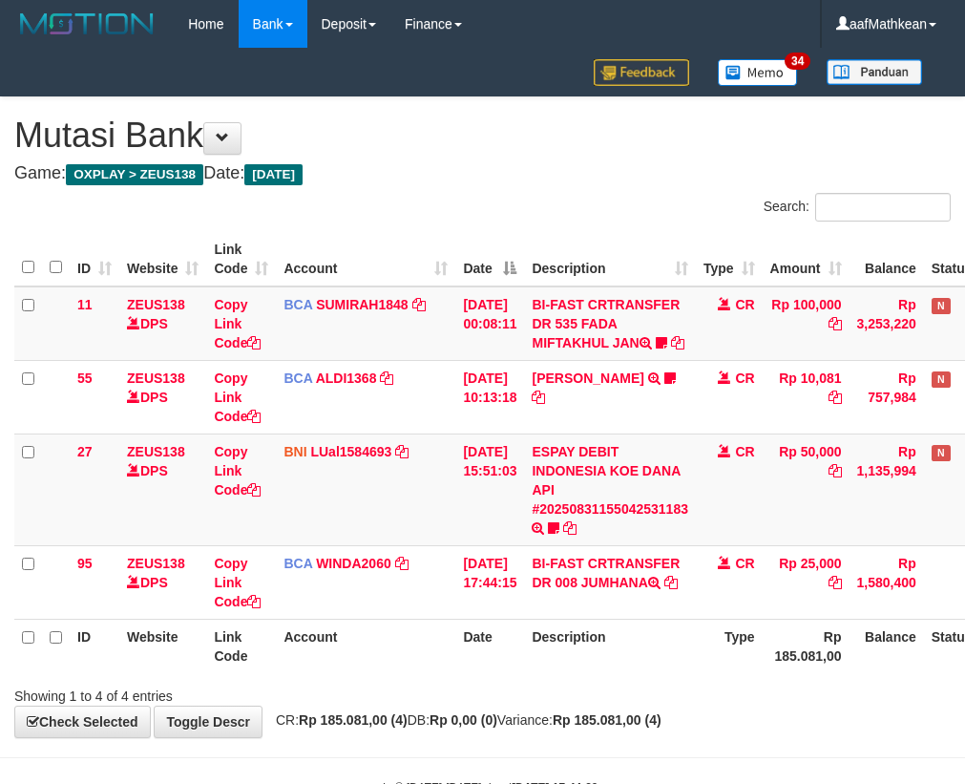
scroll to position [79, 105]
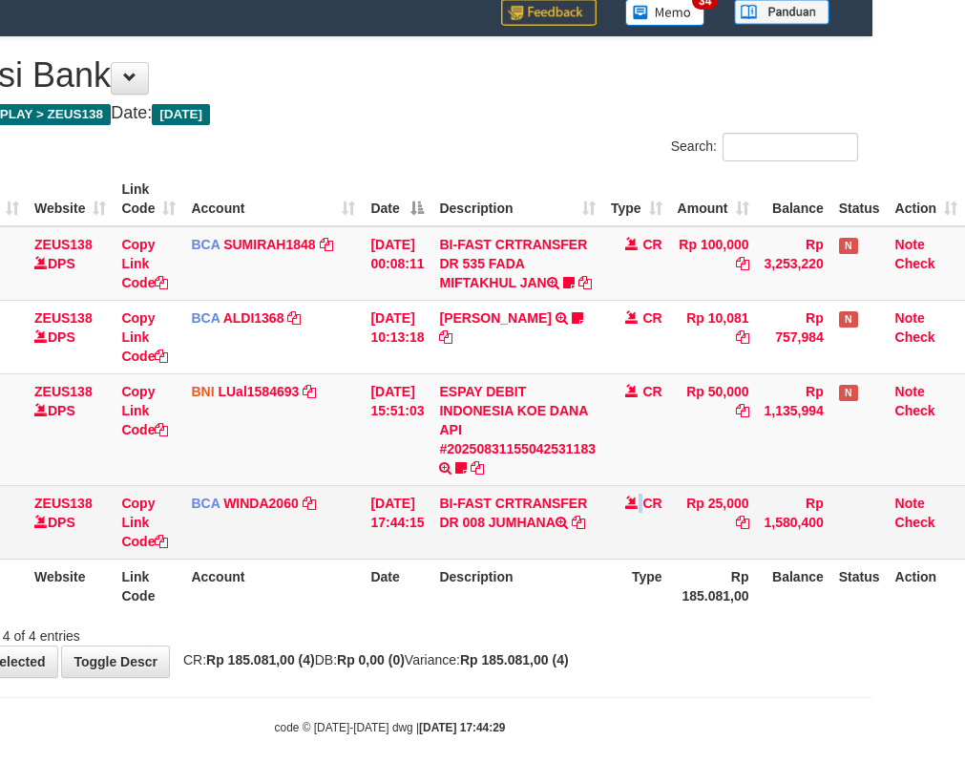
click at [697, 520] on tr "95 ZEUS138 DPS Copy Link Code BCA WINDA2060 DPS WINDA mutasi_20250831_4644 | 95…" at bounding box center [443, 521] width 1043 height 73
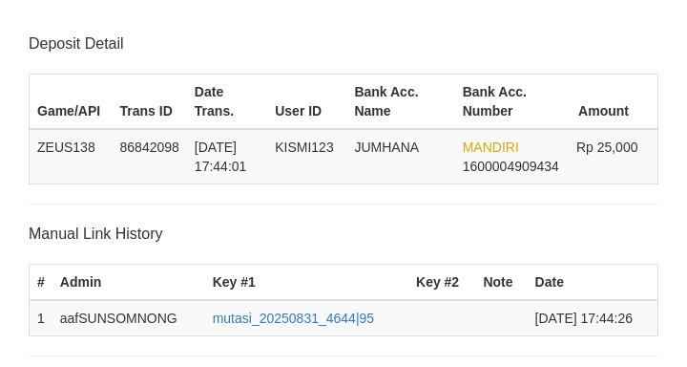
scroll to position [374, 0]
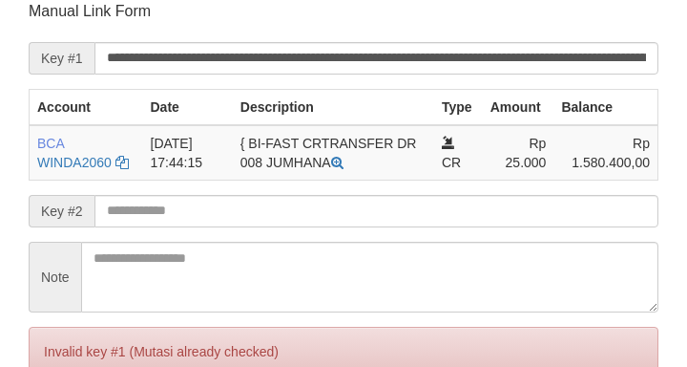
click at [88, 220] on span "Key #2" at bounding box center [62, 211] width 66 height 32
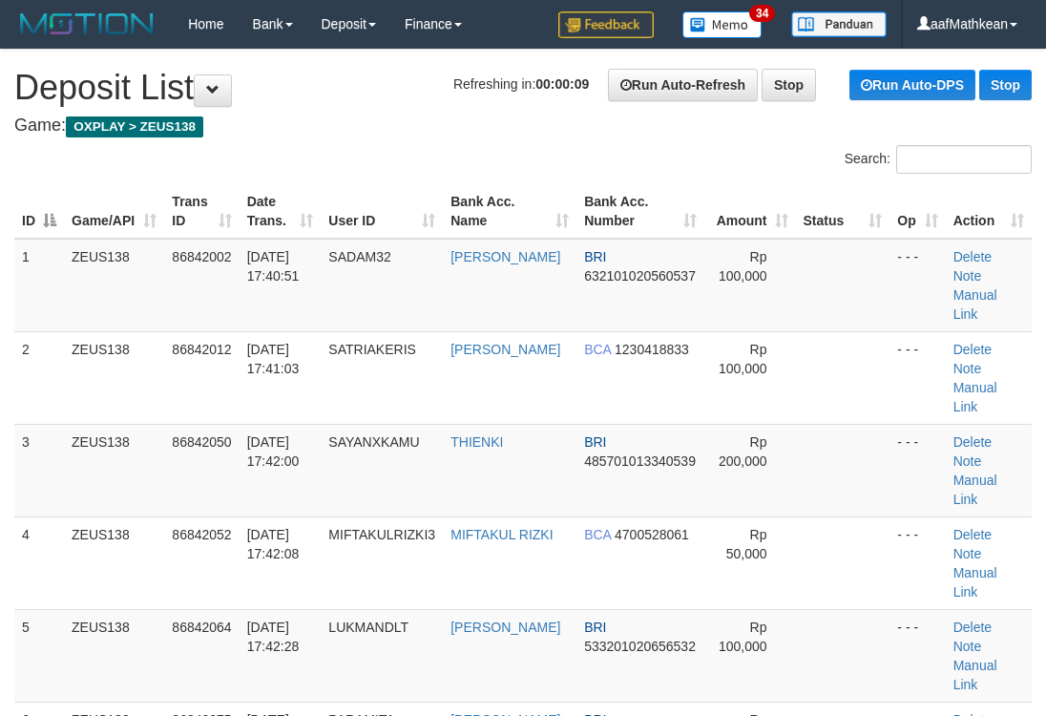
click at [493, 151] on div "Search:" at bounding box center [523, 161] width 1046 height 33
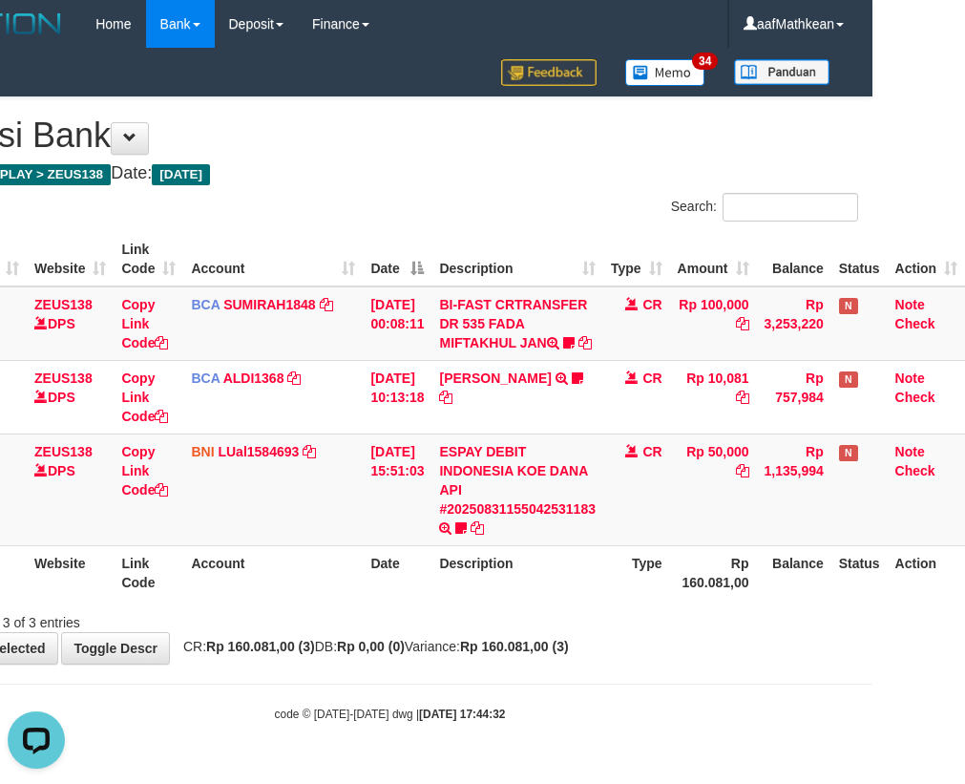
click at [520, 632] on div "Showing 1 to 3 of 3 entries" at bounding box center [389, 618] width 965 height 27
click at [524, 632] on div "Showing 1 to 3 of 3 entries" at bounding box center [389, 618] width 965 height 27
drag, startPoint x: 552, startPoint y: 627, endPoint x: 557, endPoint y: 637, distance: 11.1
click at [553, 630] on div "Showing 1 to 3 of 3 entries" at bounding box center [389, 618] width 965 height 27
click at [557, 632] on div "Showing 1 to 3 of 3 entries" at bounding box center [389, 618] width 965 height 27
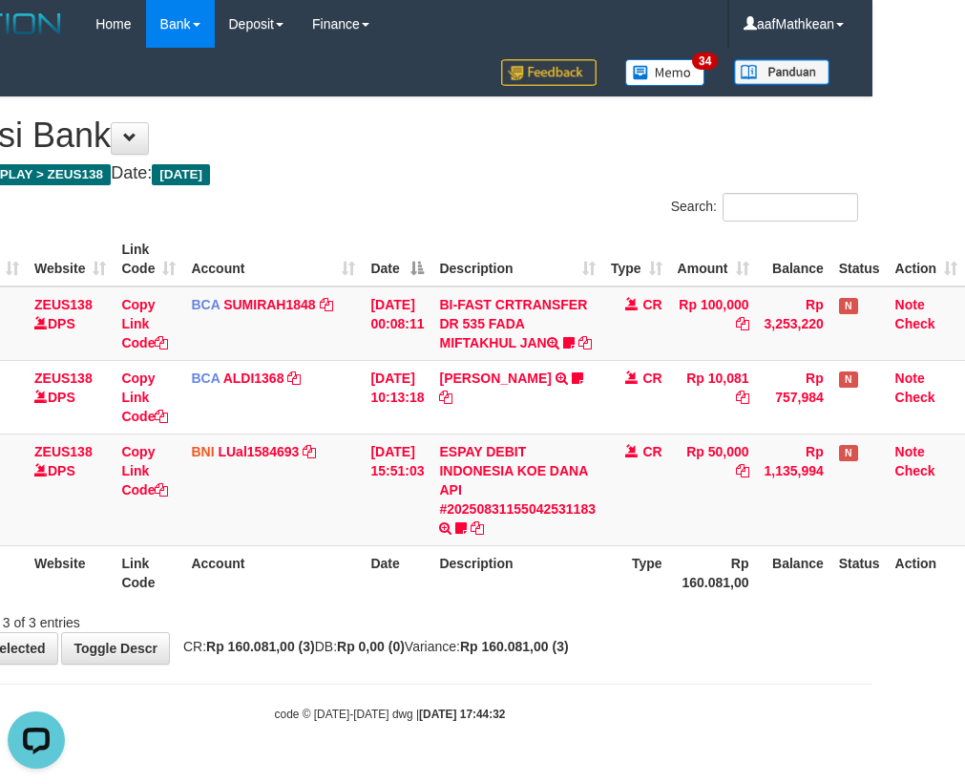
click at [563, 632] on div "Showing 1 to 3 of 3 entries" at bounding box center [389, 618] width 965 height 27
click at [564, 632] on div "Showing 1 to 3 of 3 entries" at bounding box center [389, 618] width 965 height 27
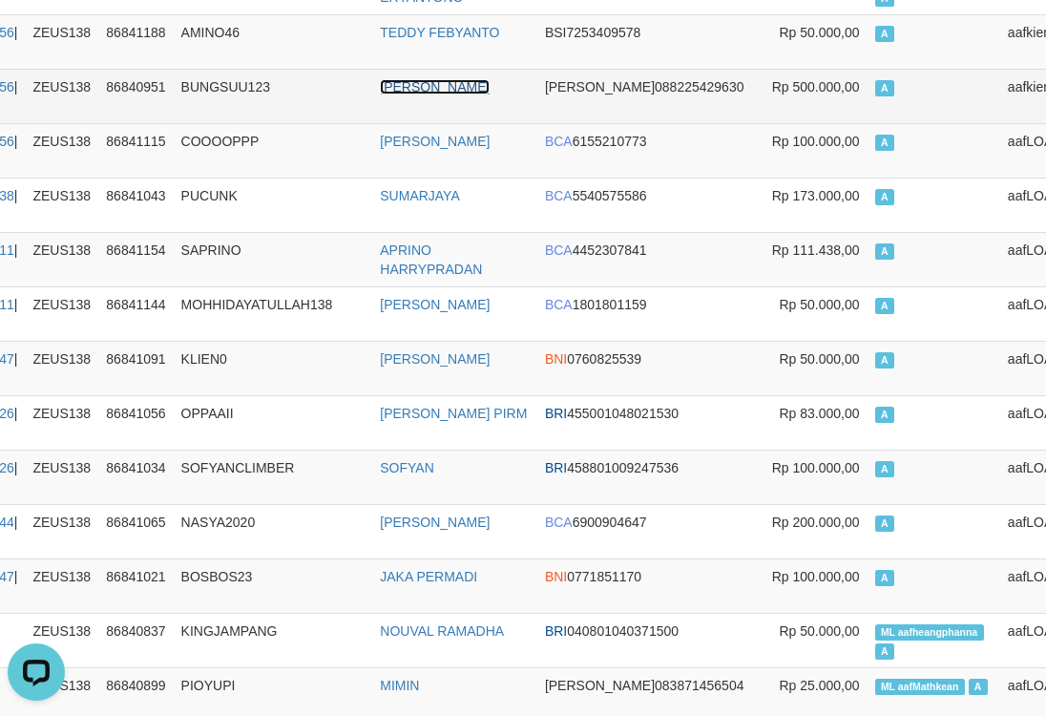
click at [404, 79] on link "SITI NURHASANAH" at bounding box center [435, 86] width 110 height 15
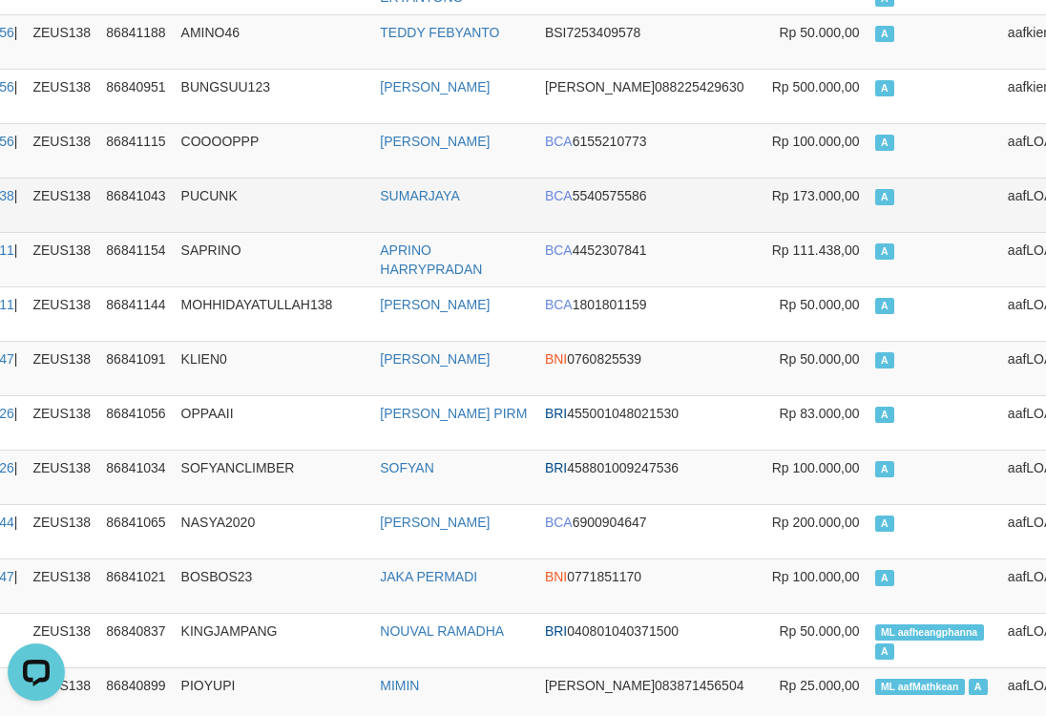
click at [336, 211] on td "PUCUNK" at bounding box center [273, 205] width 199 height 54
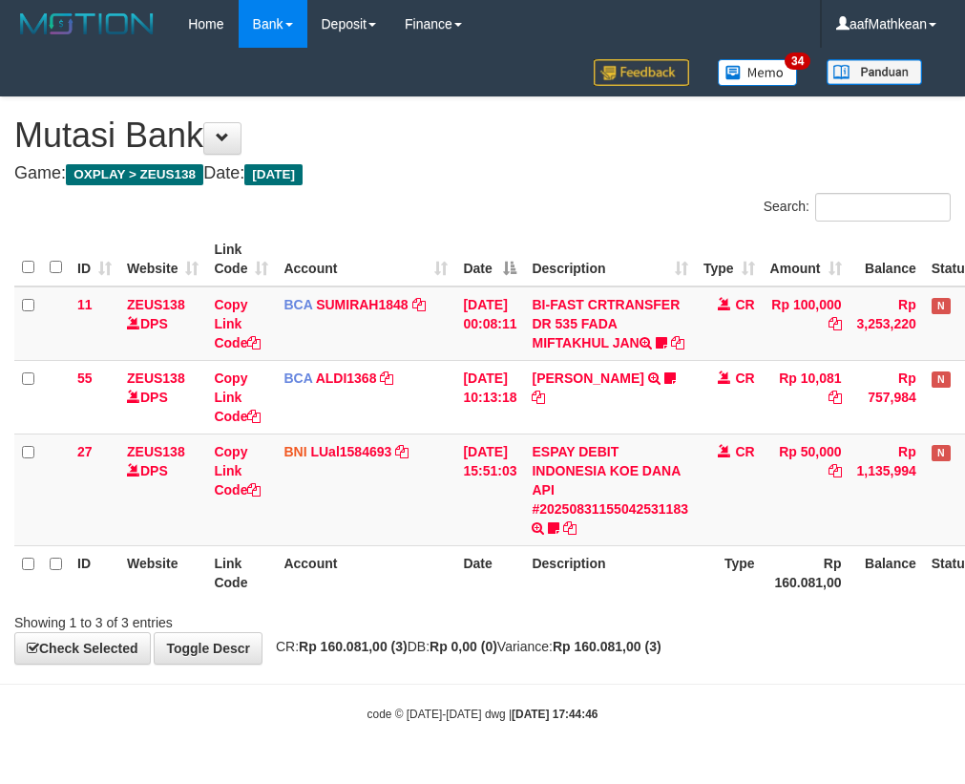
scroll to position [6, 105]
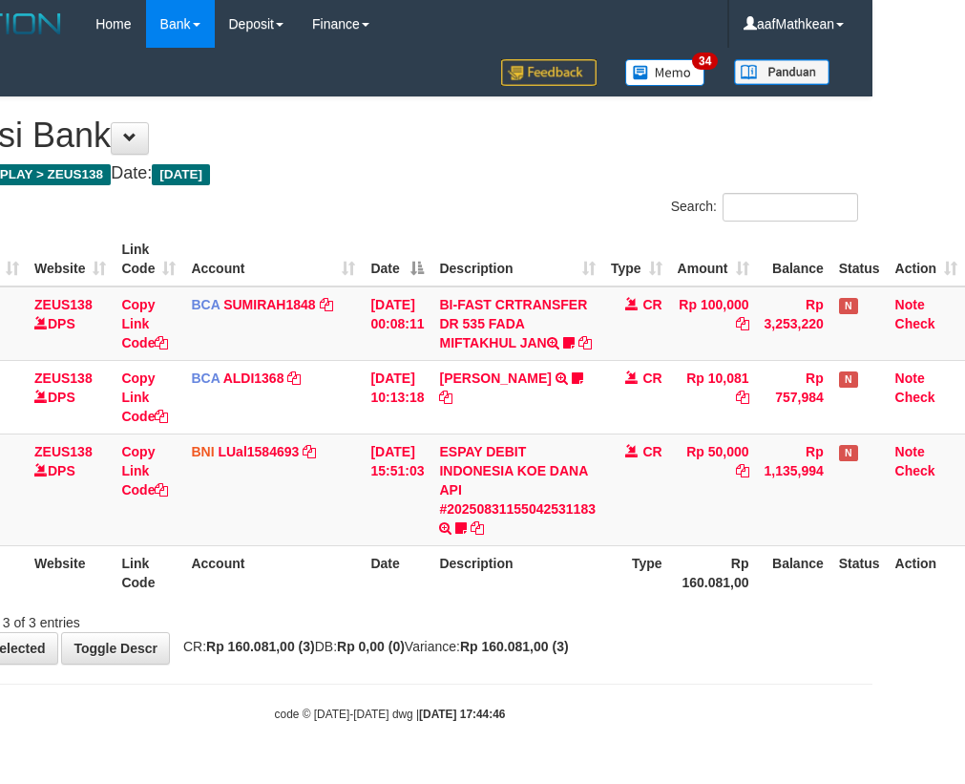
click at [561, 599] on th "Description" at bounding box center [517, 572] width 172 height 54
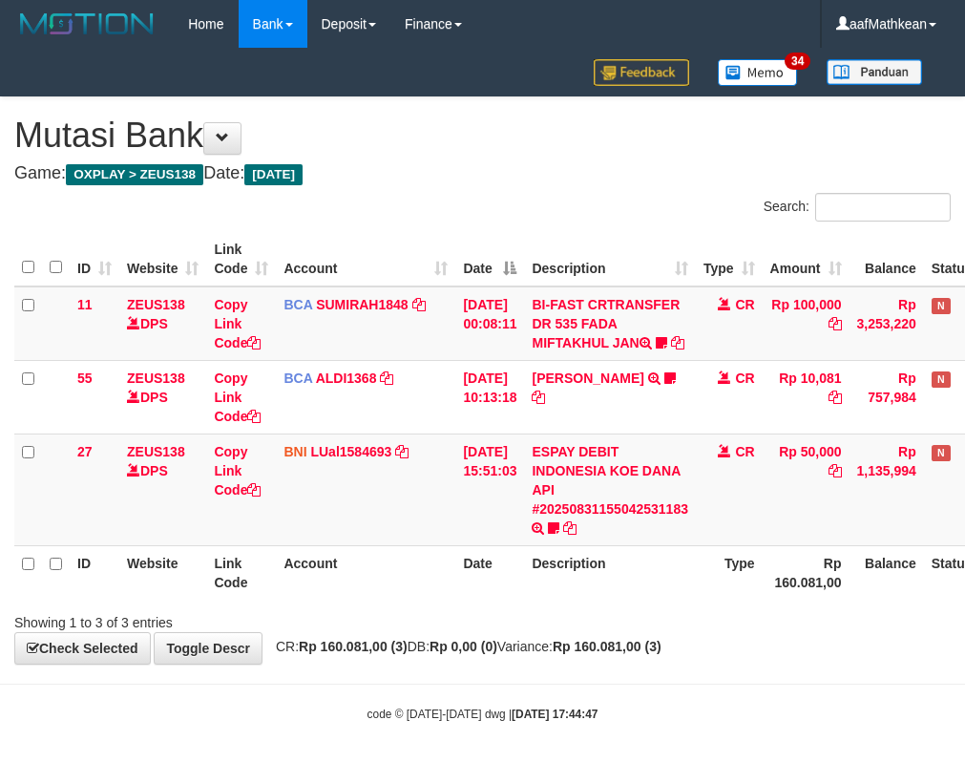
scroll to position [6, 105]
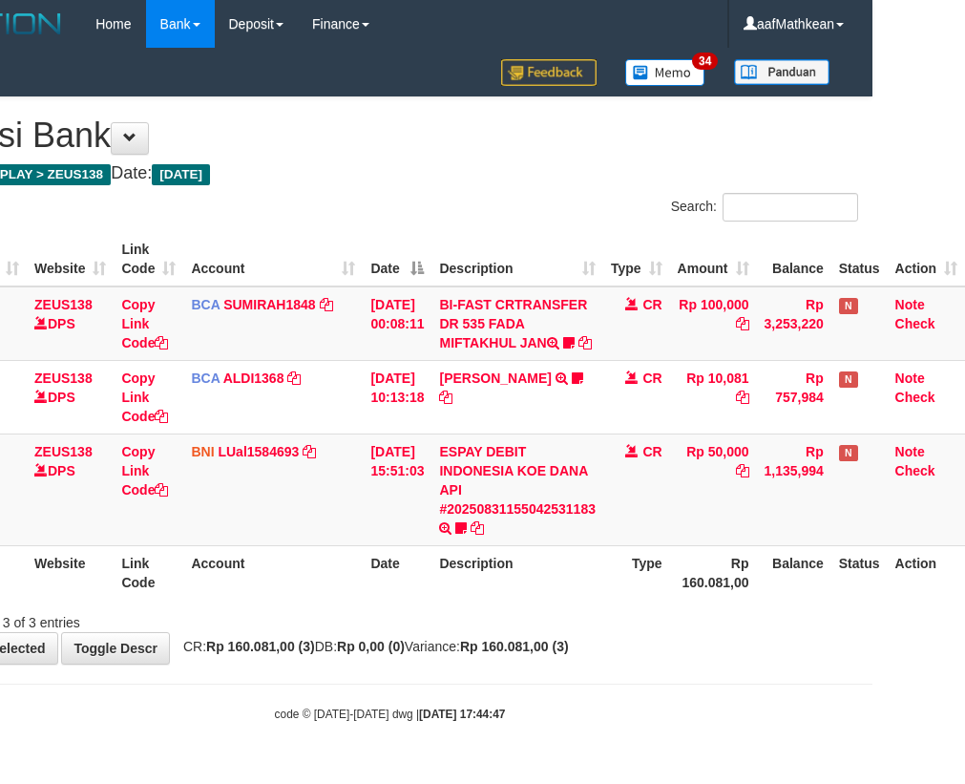
click at [359, 654] on strong "Rp 0,00 (0)" at bounding box center [371, 646] width 68 height 15
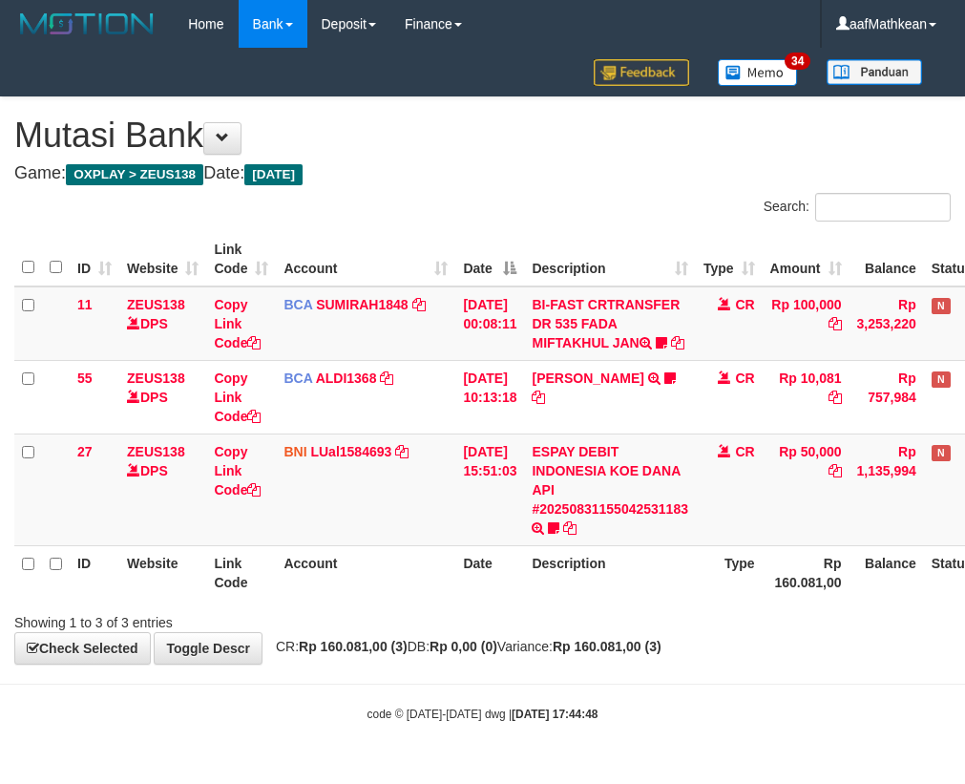
scroll to position [6, 105]
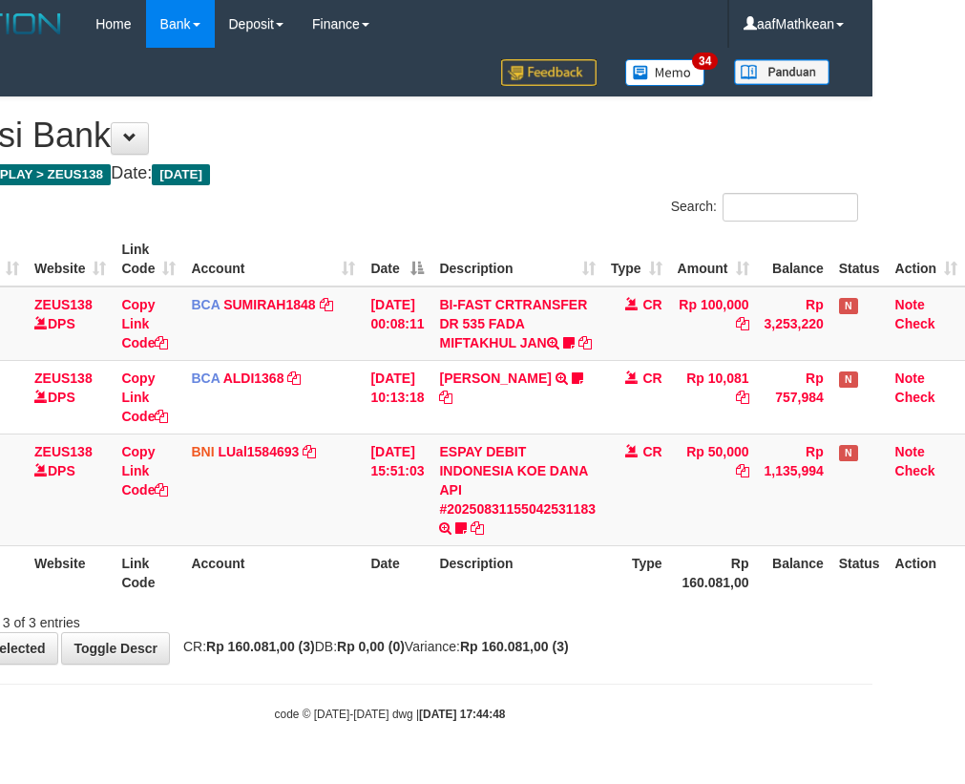
click at [254, 695] on body "Toggle navigation Home Bank Account List Load By Website Group [OXPLAY] ZEUS138…" at bounding box center [389, 385] width 965 height 770
drag, startPoint x: 493, startPoint y: 696, endPoint x: 975, endPoint y: 724, distance: 481.9
click at [607, 700] on body "Toggle navigation Home Bank Account List Load By Website Group [OXPLAY] ZEUS138…" at bounding box center [389, 385] width 965 height 770
drag, startPoint x: 561, startPoint y: 571, endPoint x: 644, endPoint y: 564, distance: 83.3
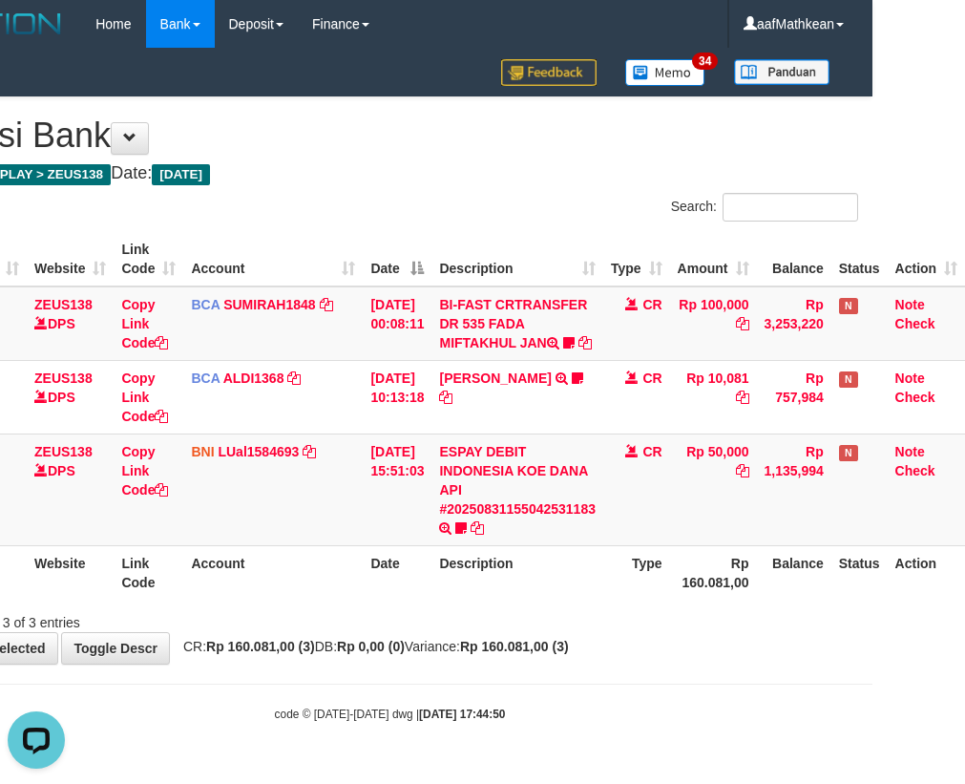
click at [587, 566] on th "Description" at bounding box center [517, 572] width 172 height 54
drag, startPoint x: 520, startPoint y: 677, endPoint x: 553, endPoint y: 677, distance: 32.5
click at [532, 677] on body "Toggle navigation Home Bank Account List Load By Website Group [OXPLAY] ZEUS138…" at bounding box center [389, 385] width 965 height 770
click at [441, 718] on div "code © 2012-2018 dwg | 2025/08/31 17:44:50" at bounding box center [389, 712] width 965 height 19
drag, startPoint x: 442, startPoint y: 721, endPoint x: 462, endPoint y: 713, distance: 21.5
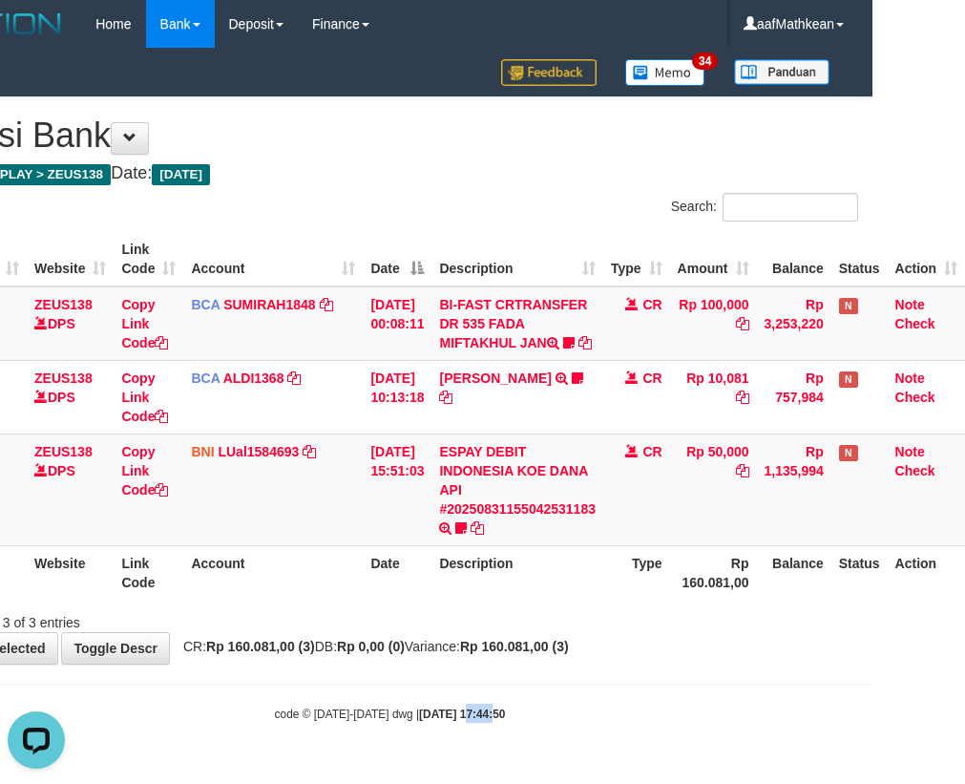
click at [456, 717] on div "code © 2012-2018 dwg | 2025/08/31 17:44:50" at bounding box center [389, 712] width 965 height 19
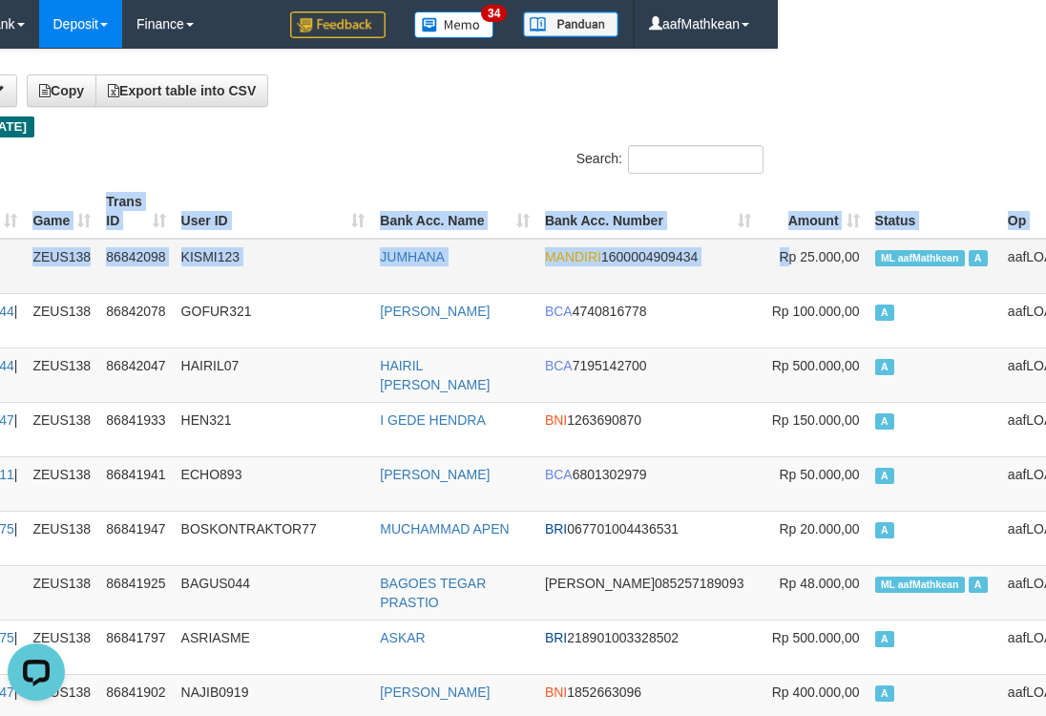
click at [875, 254] on span "ML aafMathkean" at bounding box center [920, 258] width 90 height 16
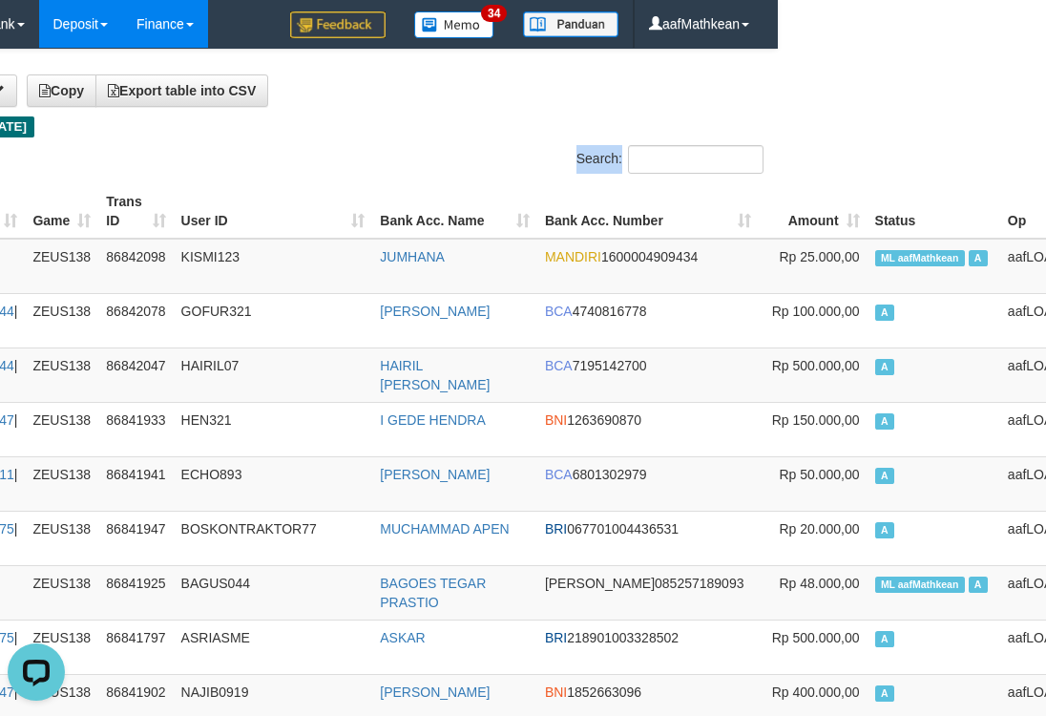
drag, startPoint x: 283, startPoint y: 178, endPoint x: 198, endPoint y: 0, distance: 198.1
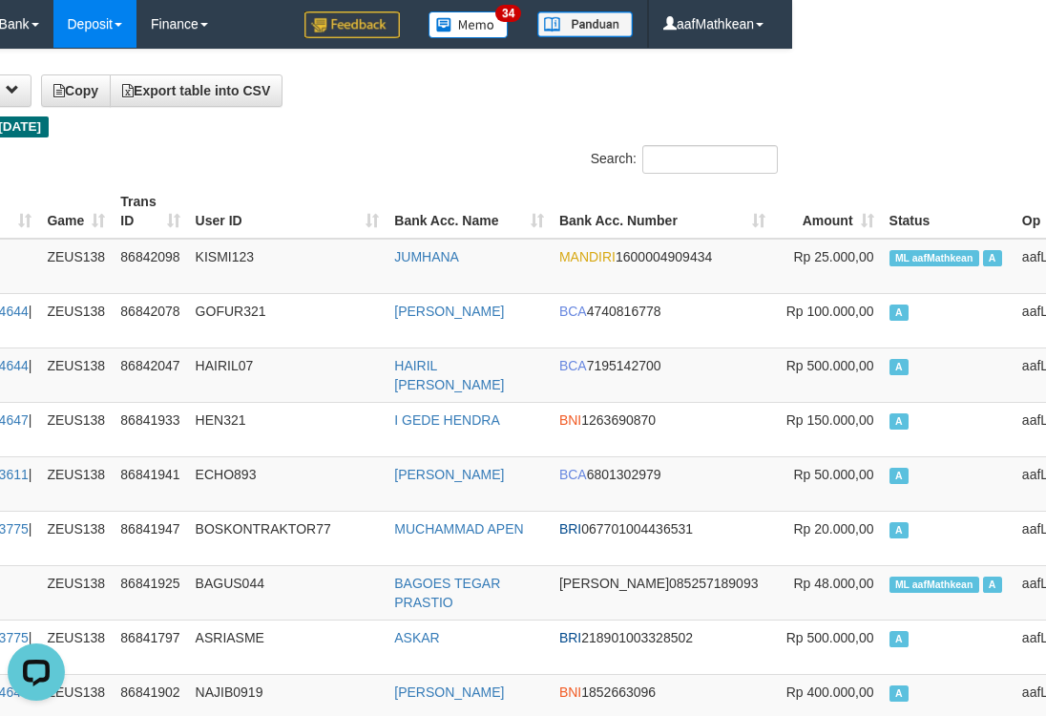
drag, startPoint x: 505, startPoint y: 115, endPoint x: 447, endPoint y: 75, distance: 70.7
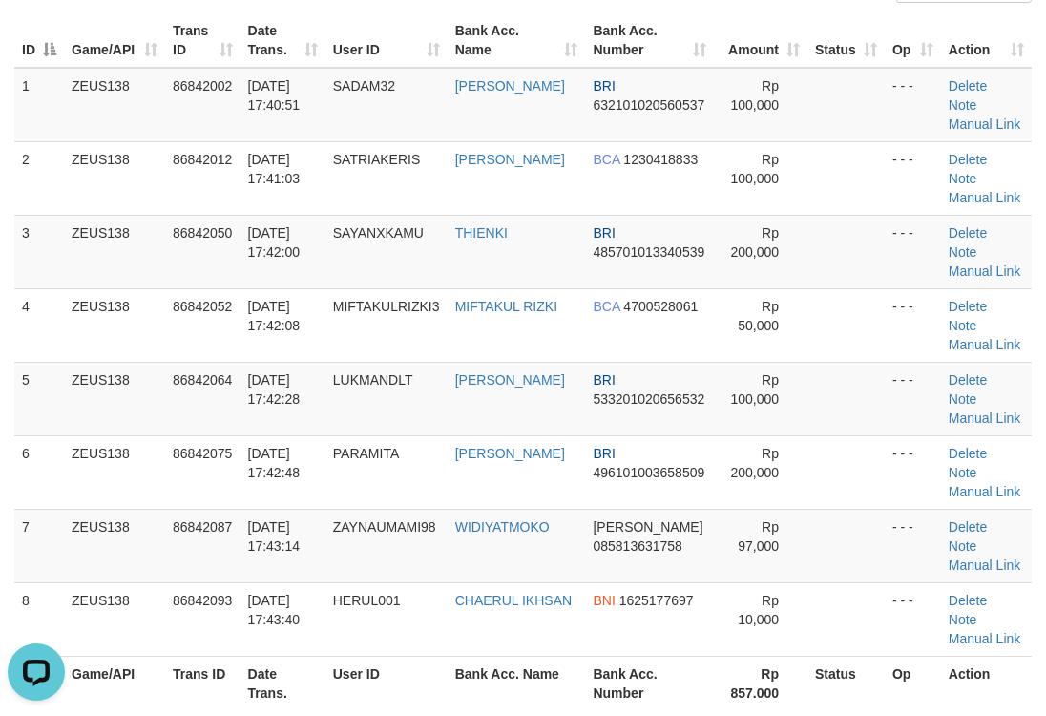
scroll to position [191, 0]
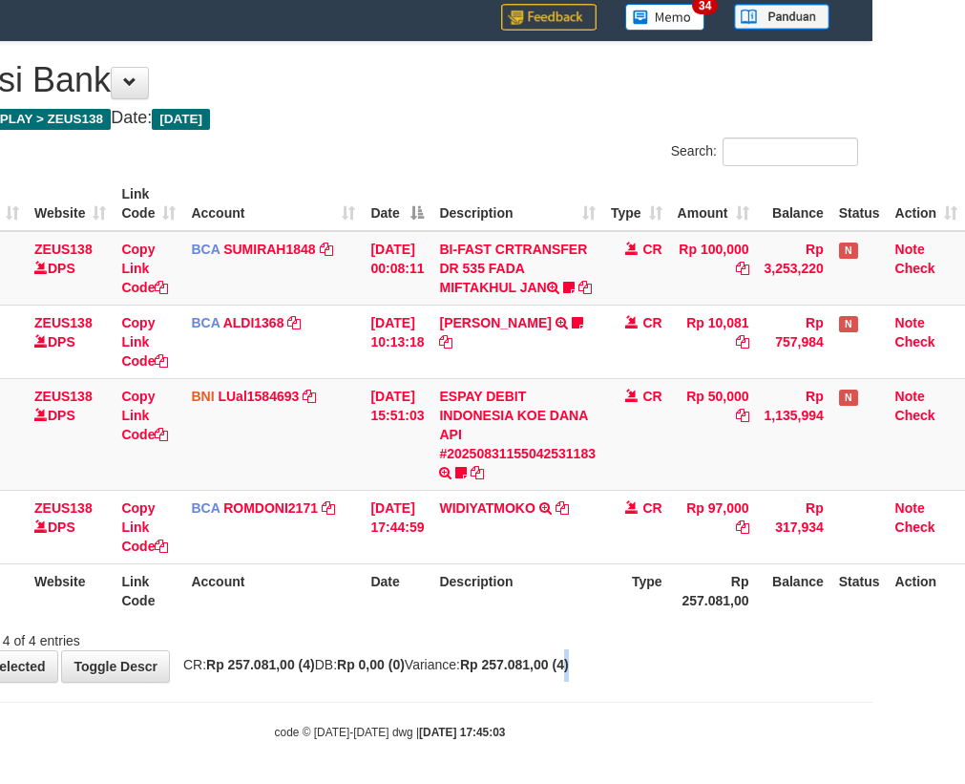
click at [758, 673] on div "**********" at bounding box center [389, 362] width 965 height 640
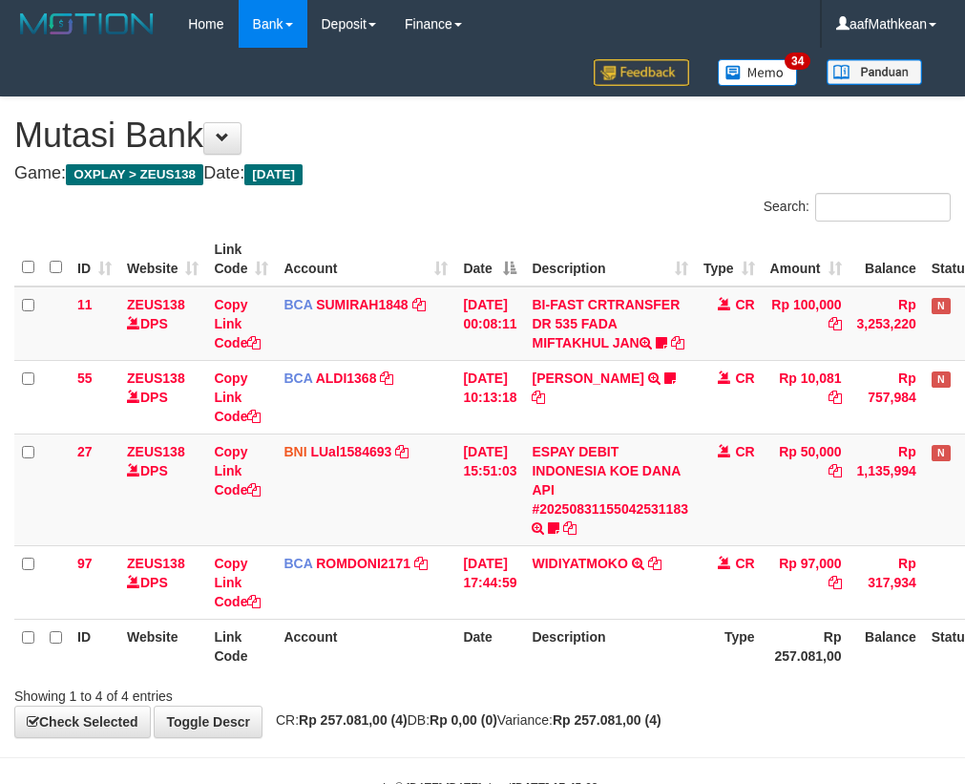
scroll to position [55, 105]
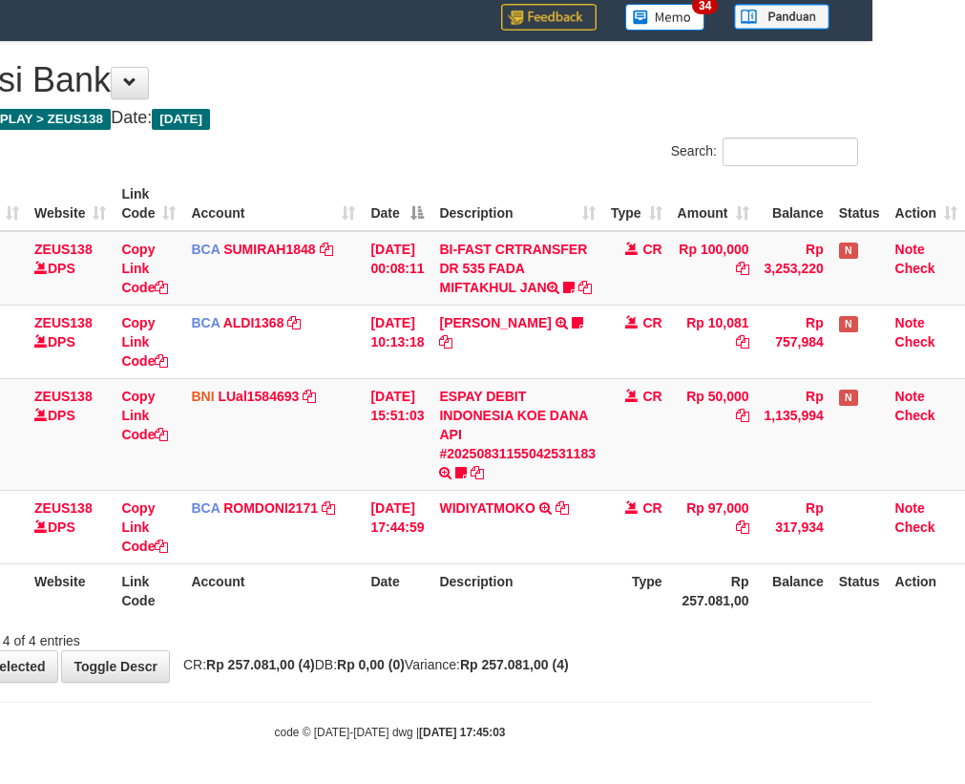
drag, startPoint x: 0, startPoint y: 0, endPoint x: 971, endPoint y: 653, distance: 1169.9
click at [840, 650] on div "Showing 1 to 4 of 4 entries" at bounding box center [389, 636] width 965 height 27
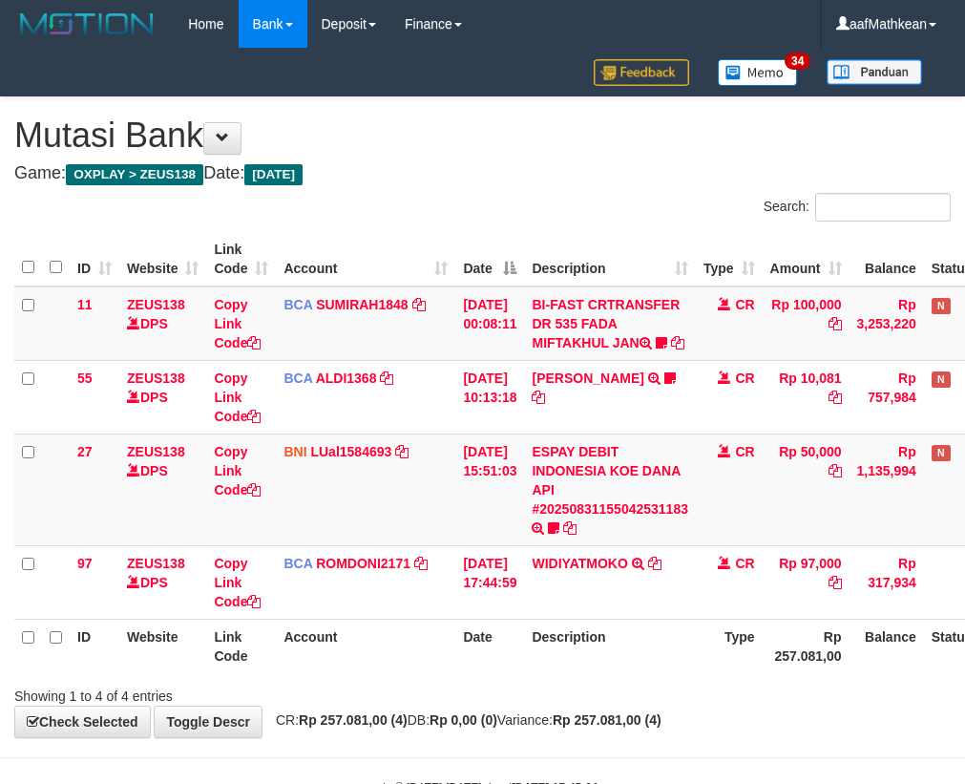
scroll to position [55, 105]
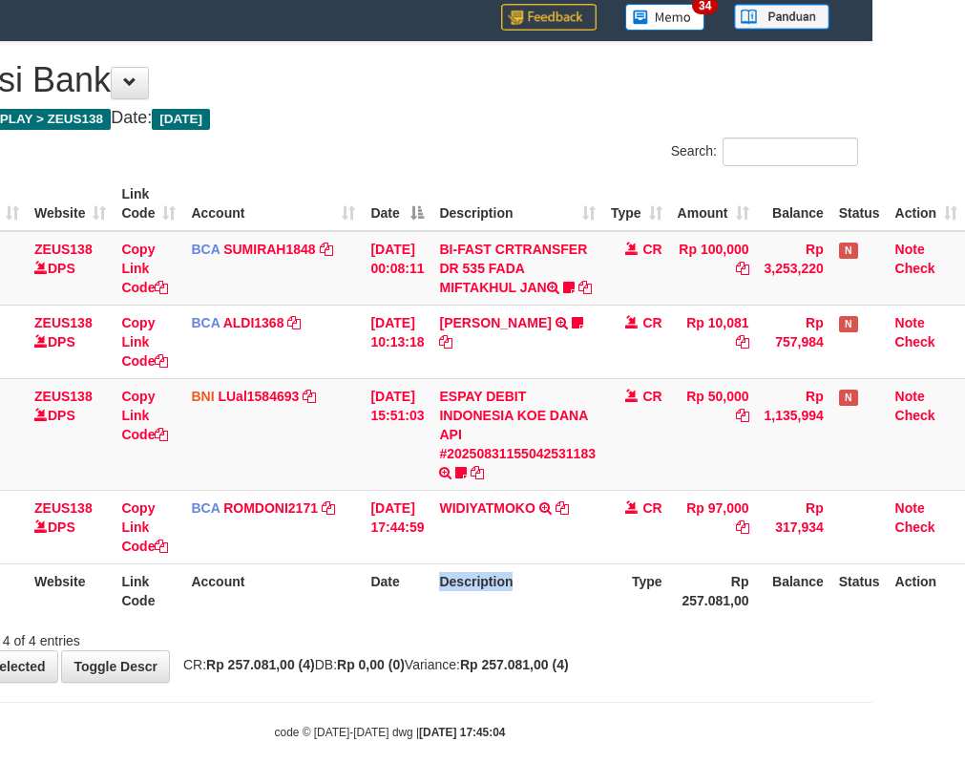
click at [472, 618] on th "Description" at bounding box center [517, 590] width 172 height 54
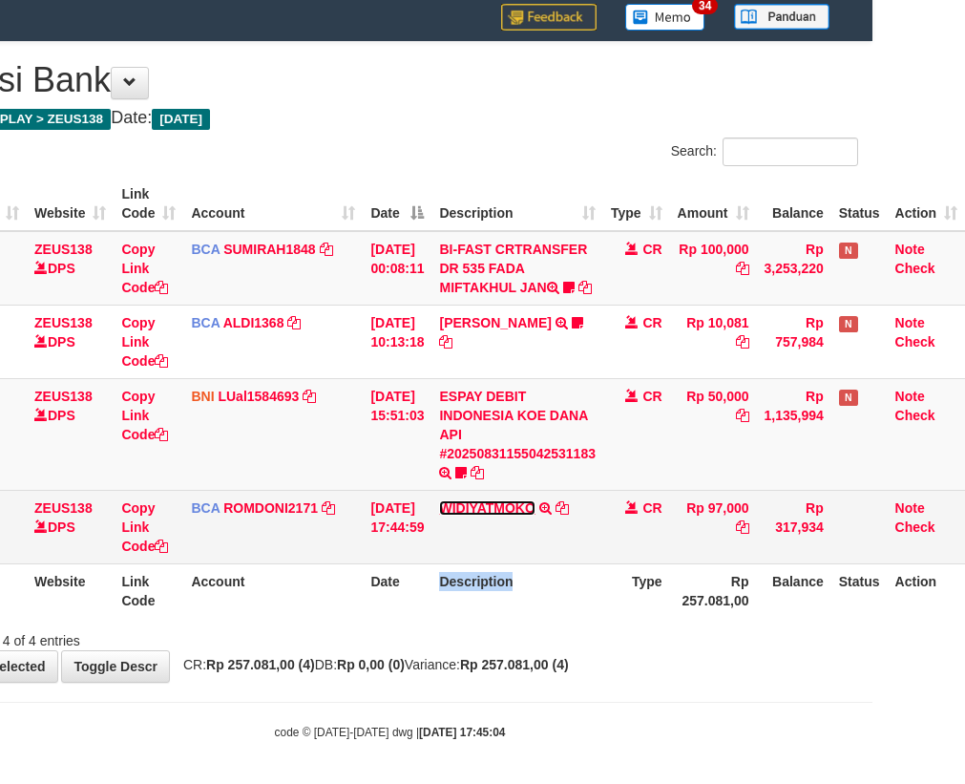
click at [486, 515] on link "WIDIYATMOKO" at bounding box center [486, 507] width 95 height 15
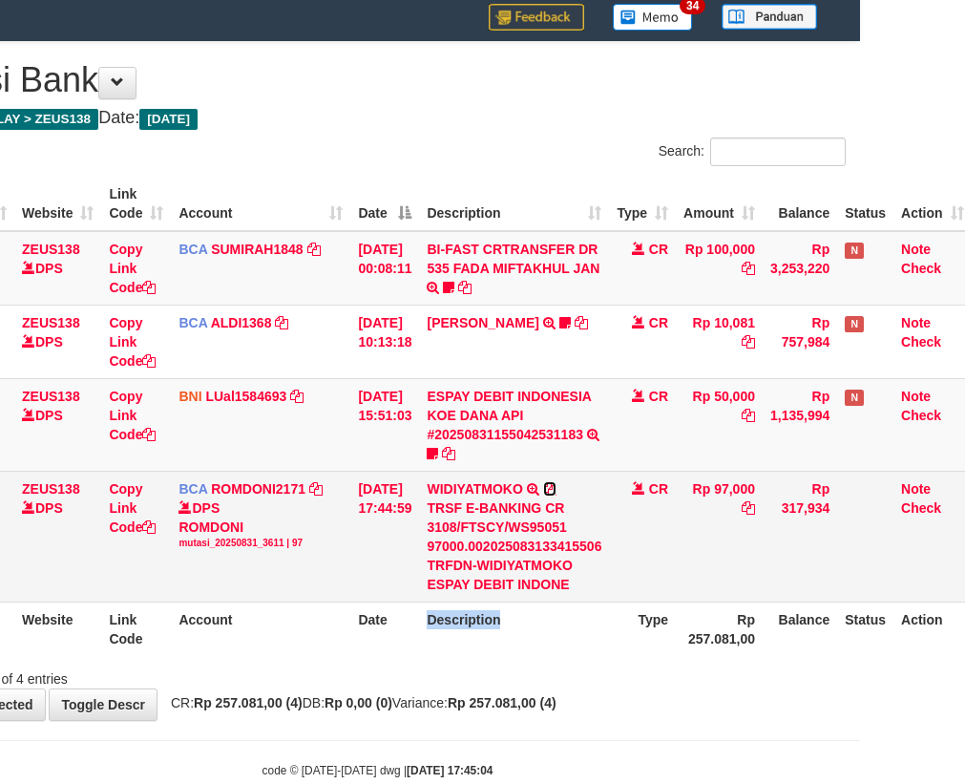
click at [556, 488] on icon at bounding box center [549, 488] width 13 height 13
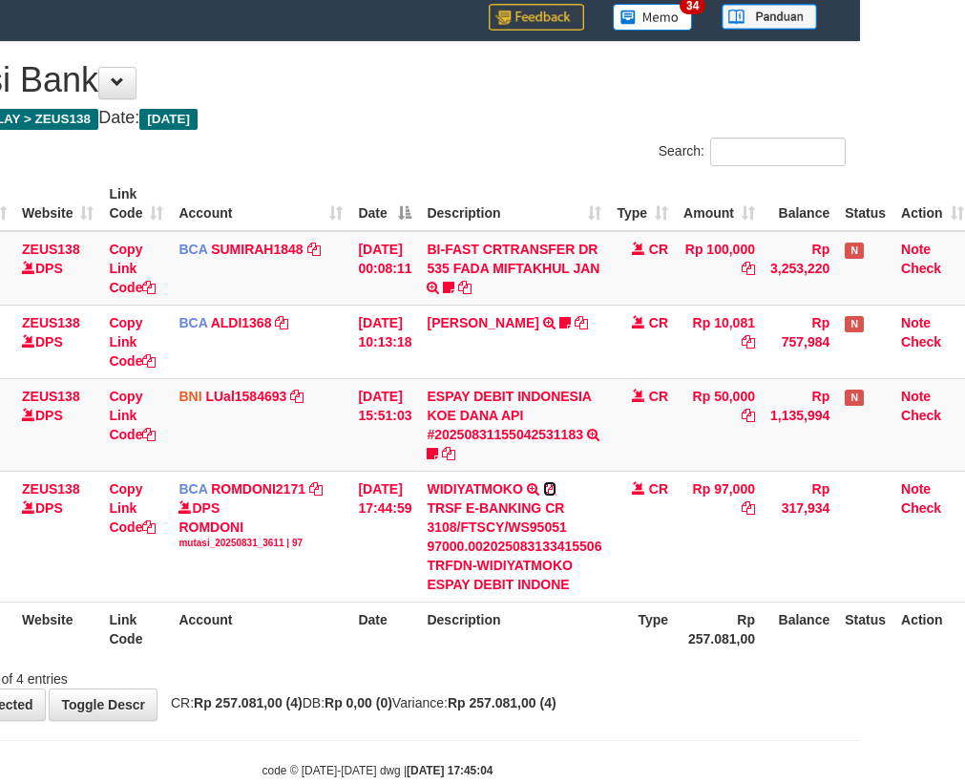
drag, startPoint x: 563, startPoint y: 488, endPoint x: 971, endPoint y: 302, distance: 448.1
click at [556, 485] on icon at bounding box center [549, 488] width 13 height 13
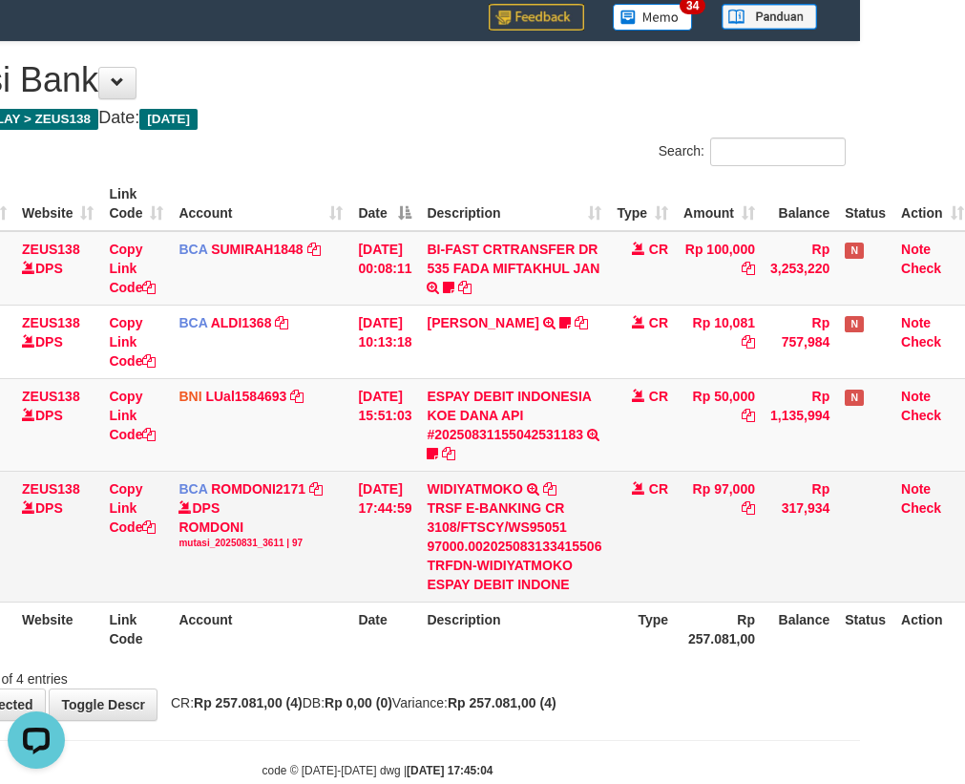
click at [251, 561] on td "BCA ROMDONI2171 DPS ROMDONI mutasi_20250831_3611 | 97 mutasi_20250831_3611 | 97" at bounding box center [260, 536] width 179 height 131
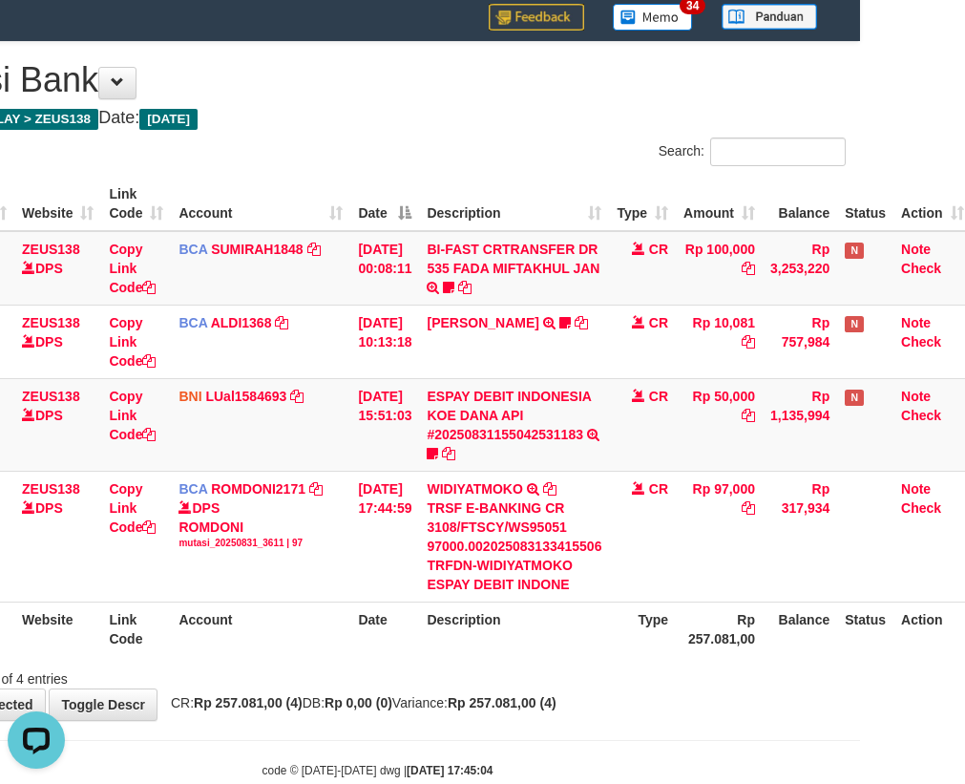
drag, startPoint x: 254, startPoint y: 611, endPoint x: 272, endPoint y: 619, distance: 20.1
click at [262, 621] on th "Account" at bounding box center [260, 628] width 179 height 54
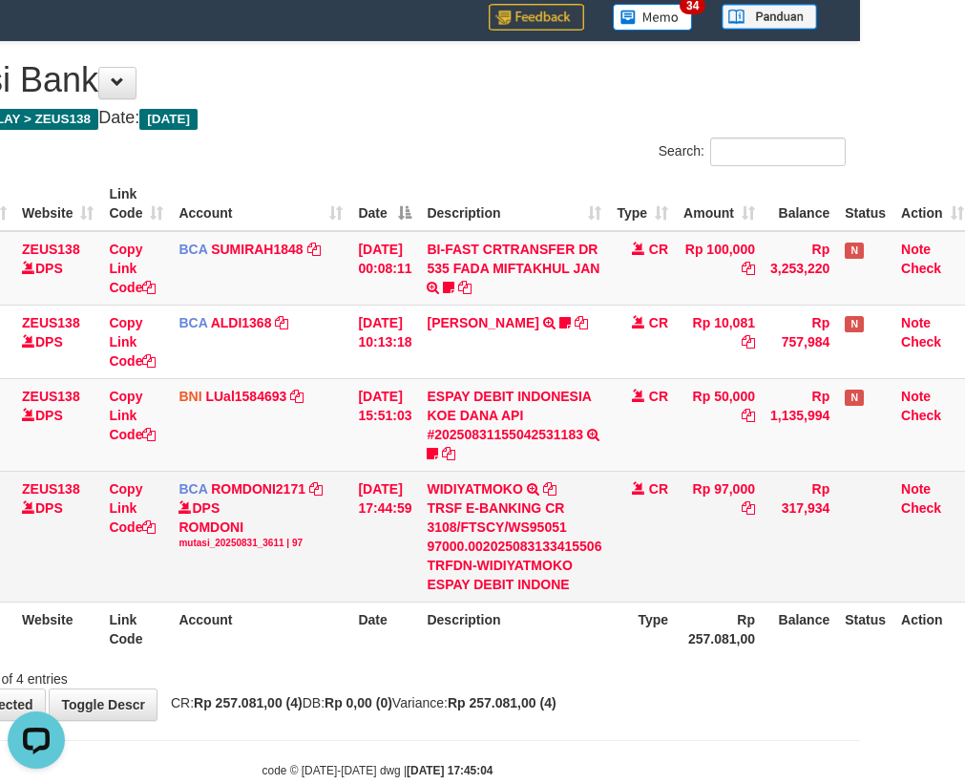
click at [325, 587] on td "BCA ROMDONI2171 DPS ROMDONI mutasi_20250831_3611 | 97 mutasi_20250831_3611 | 97" at bounding box center [260, 536] width 179 height 131
drag, startPoint x: 328, startPoint y: 587, endPoint x: 341, endPoint y: 583, distance: 13.0
click at [329, 586] on td "BCA ROMDONI2171 DPS ROMDONI mutasi_20250831_3611 | 97 mutasi_20250831_3611 | 97" at bounding box center [260, 536] width 179 height 131
click at [349, 583] on td "BCA ROMDONI2171 DPS ROMDONI mutasi_20250831_3611 | 97 mutasi_20250831_3611 | 97" at bounding box center [260, 536] width 179 height 131
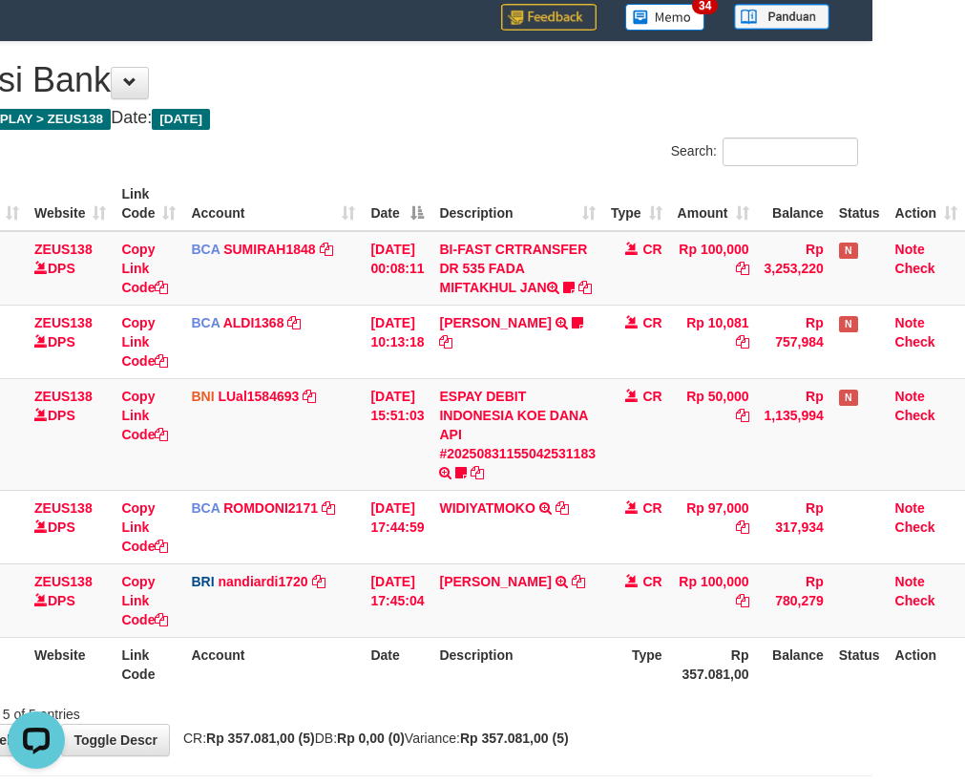
click at [409, 637] on td "[DATE] 17:45:04" at bounding box center [397, 599] width 69 height 73
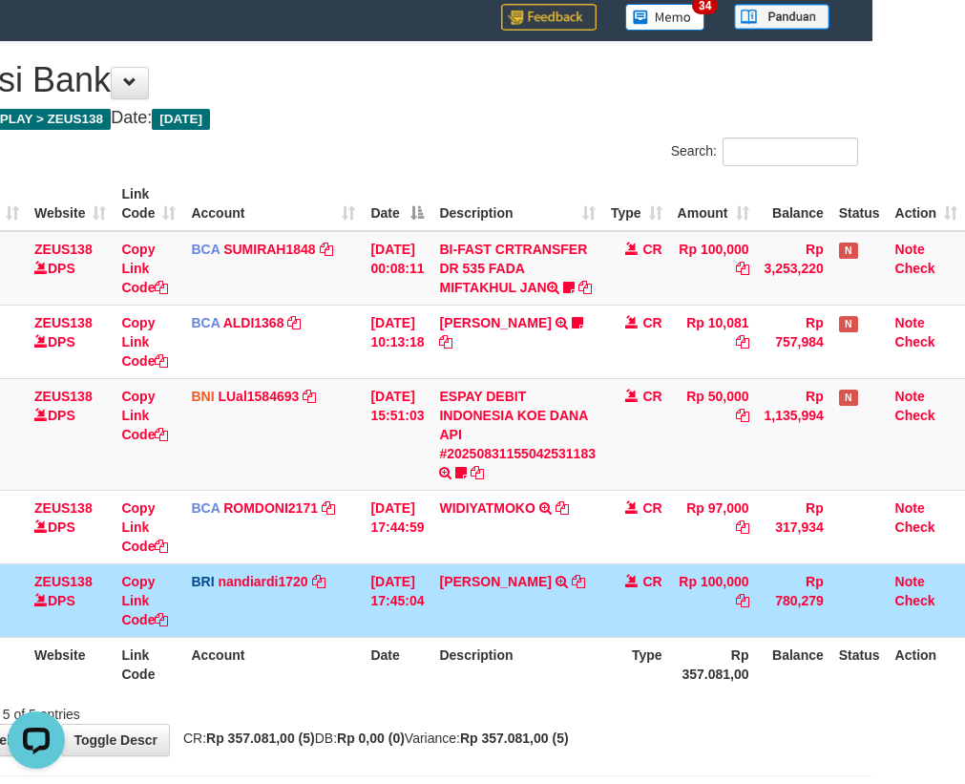
click at [450, 633] on tr "88 ZEUS138 DPS Copy Link Code BRI nandiardi1720 DPS NANDI ARDIANSYAH mutasi_202…" at bounding box center [443, 599] width 1043 height 73
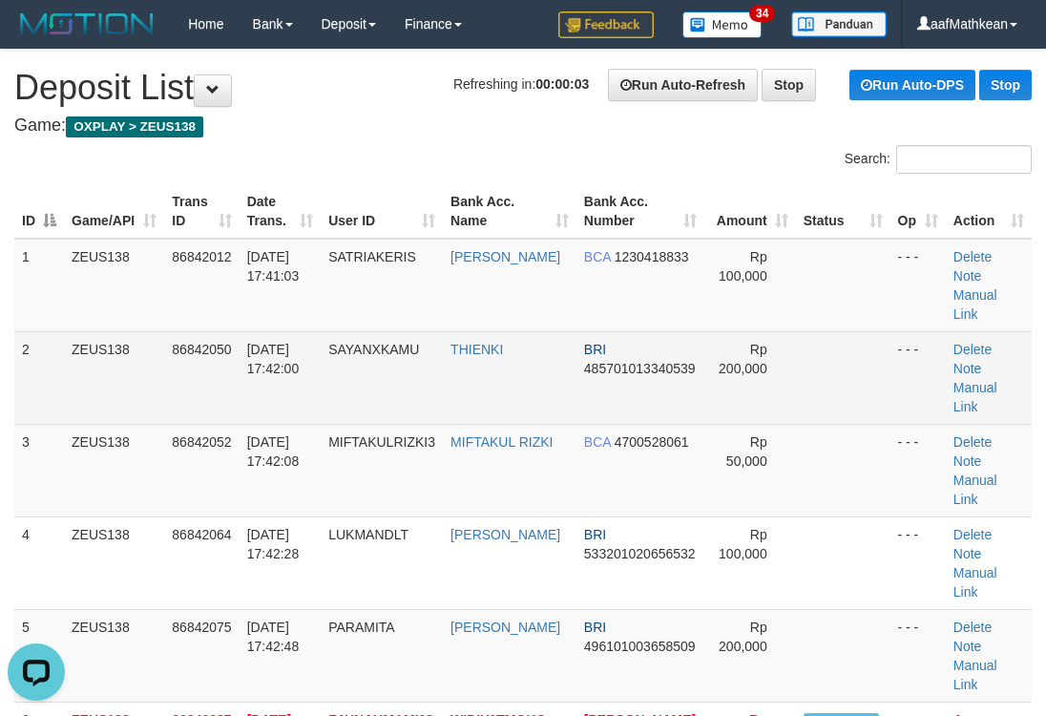
drag, startPoint x: 532, startPoint y: 274, endPoint x: 398, endPoint y: 340, distance: 149.0
click at [554, 284] on td "[PERSON_NAME]" at bounding box center [510, 286] width 134 height 94
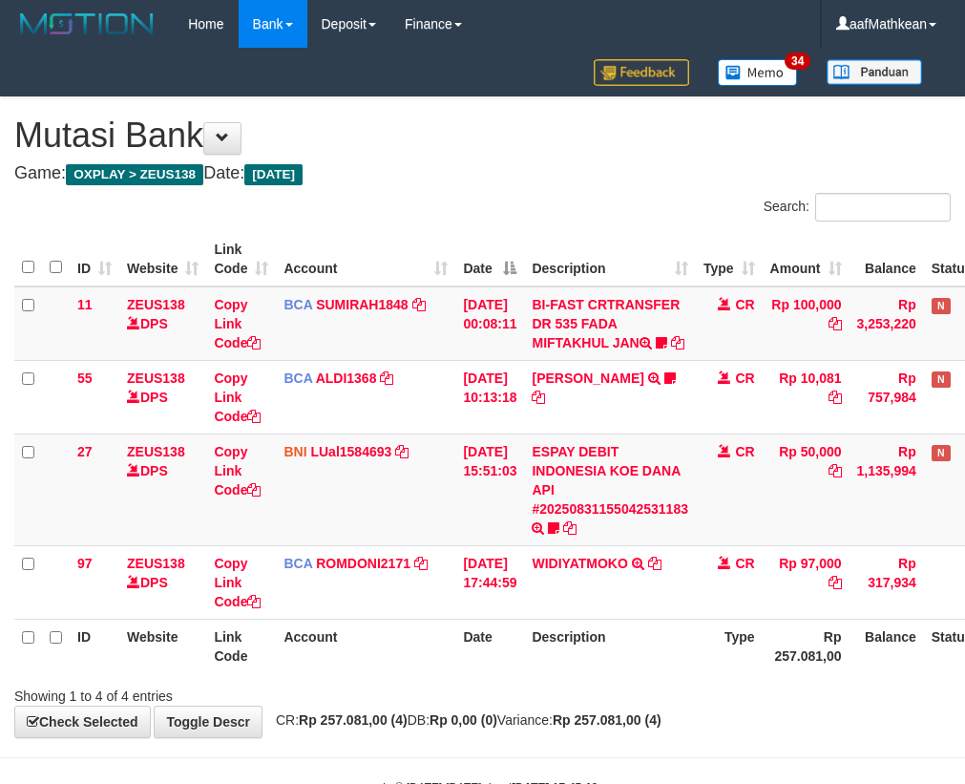
scroll to position [55, 105]
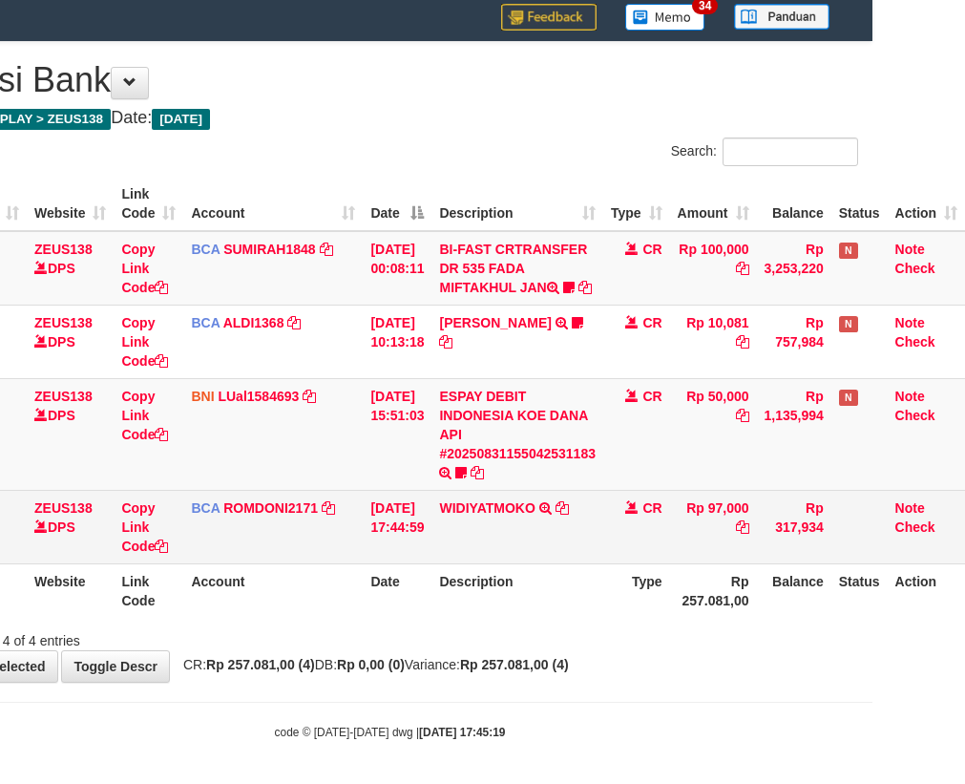
drag, startPoint x: 417, startPoint y: 580, endPoint x: 415, endPoint y: 563, distance: 17.3
click at [421, 592] on table "ID Website Link Code Account Date Description Type Amount Balance Status Action…" at bounding box center [443, 397] width 1043 height 441
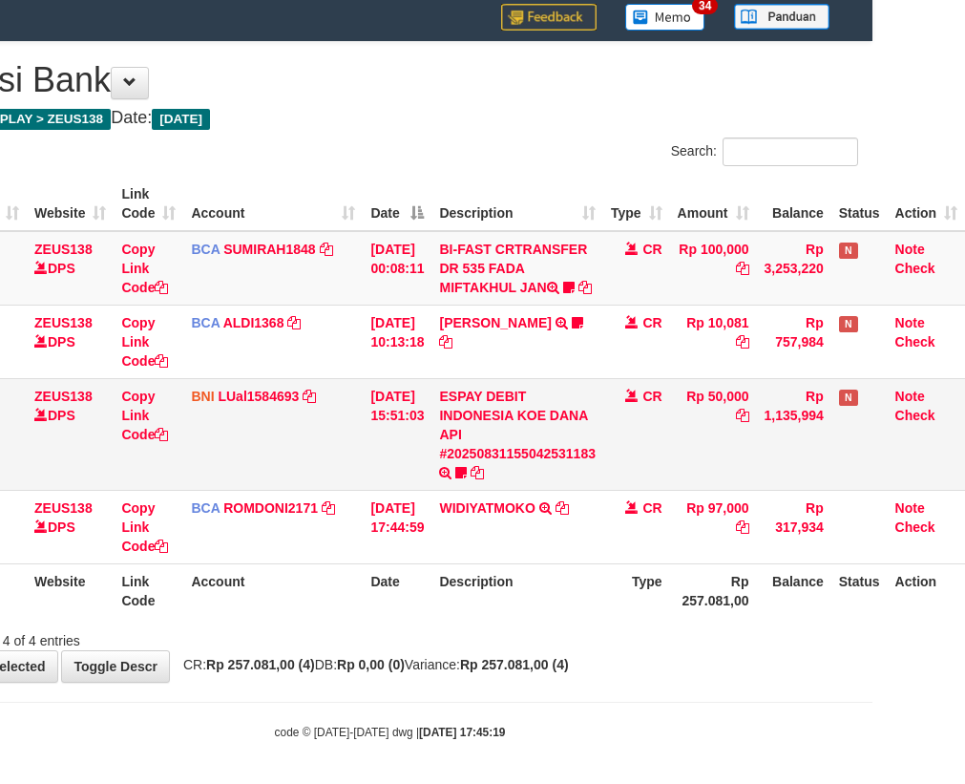
click at [429, 490] on td "31/08/2025 15:51:03" at bounding box center [397, 434] width 69 height 112
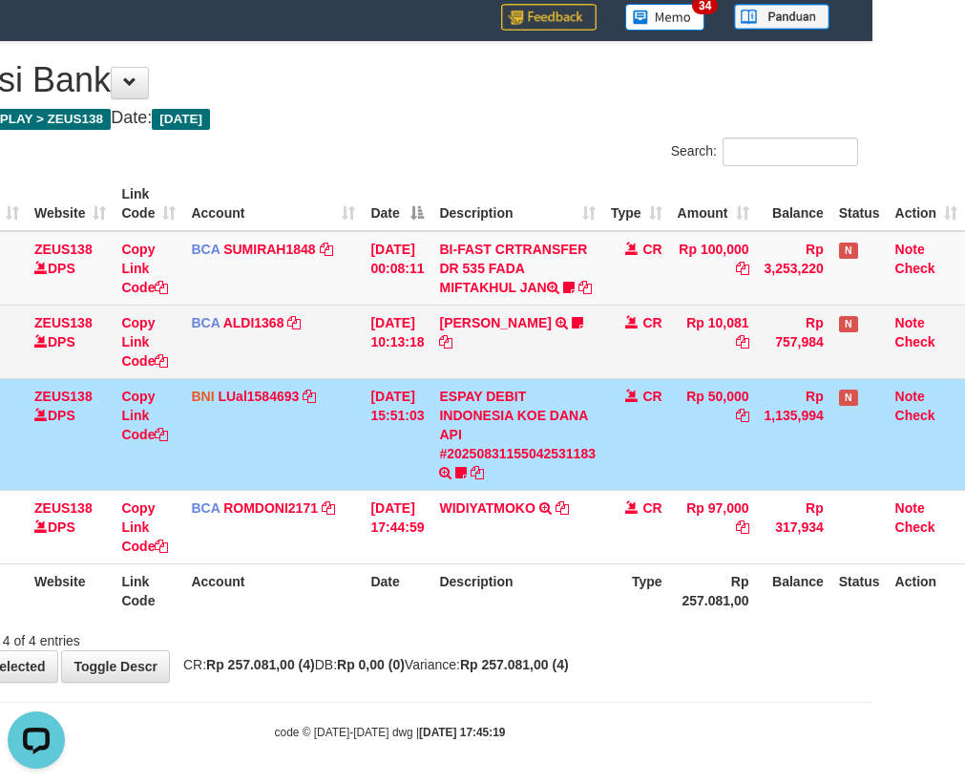
scroll to position [0, 0]
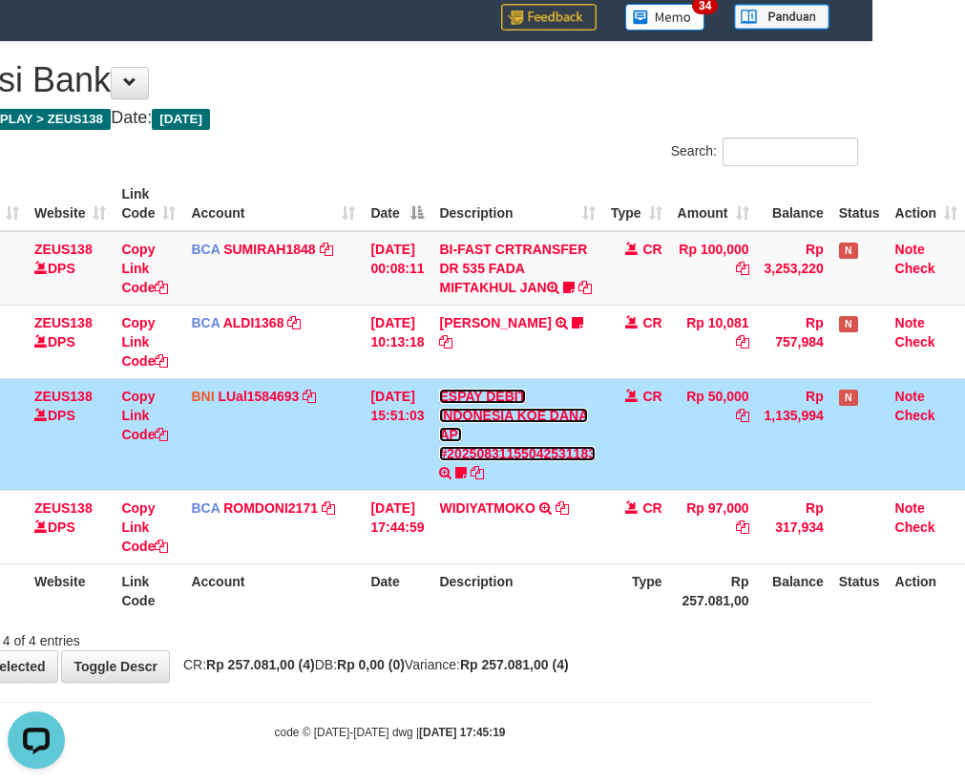
click at [439, 388] on link "ESPAY DEBIT INDONESIA KOE DANA API #20250831155042531183" at bounding box center [517, 424] width 157 height 73
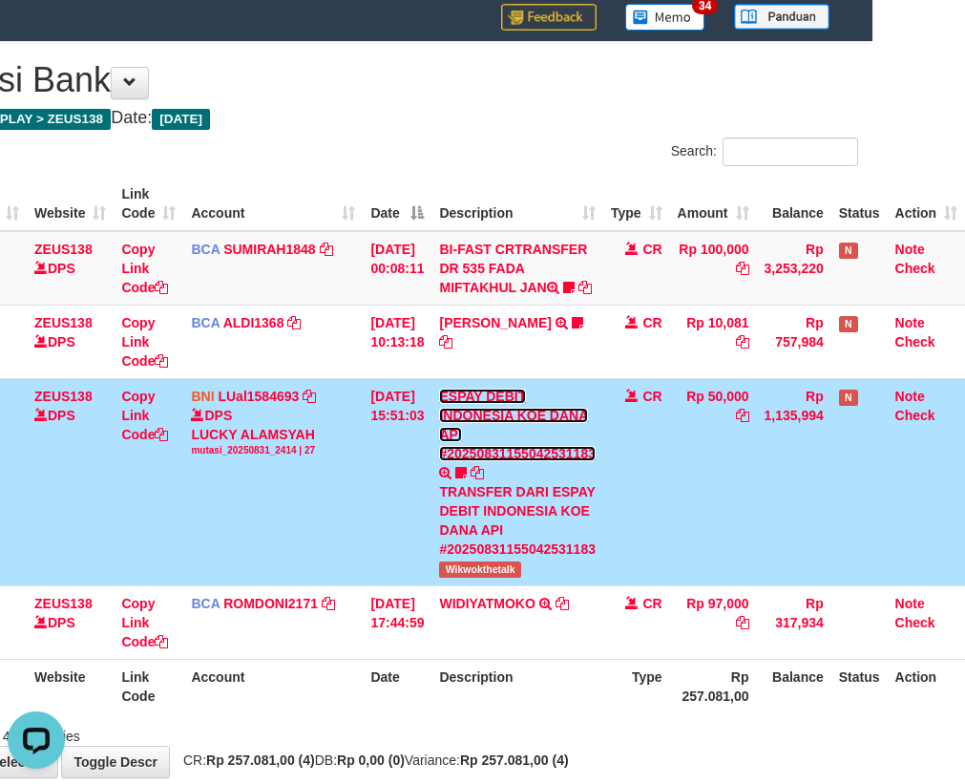
click at [511, 437] on link "ESPAY DEBIT INDONESIA KOE DANA API #20250831155042531183" at bounding box center [517, 424] width 157 height 73
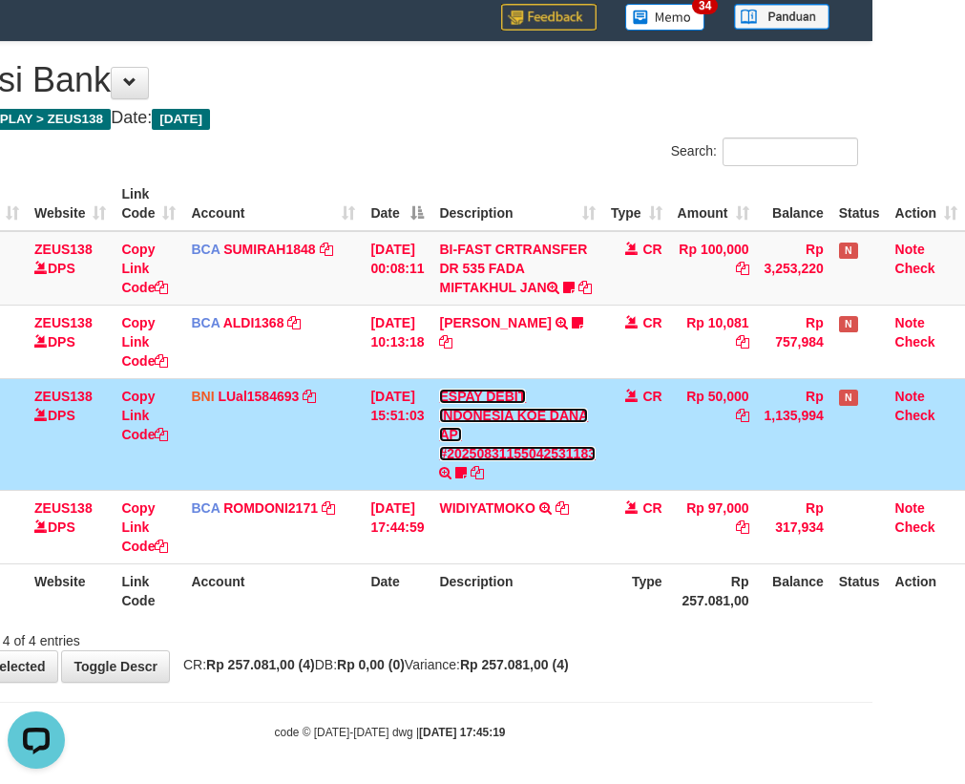
click at [439, 388] on link "ESPAY DEBIT INDONESIA KOE DANA API #20250831155042531183" at bounding box center [517, 424] width 157 height 73
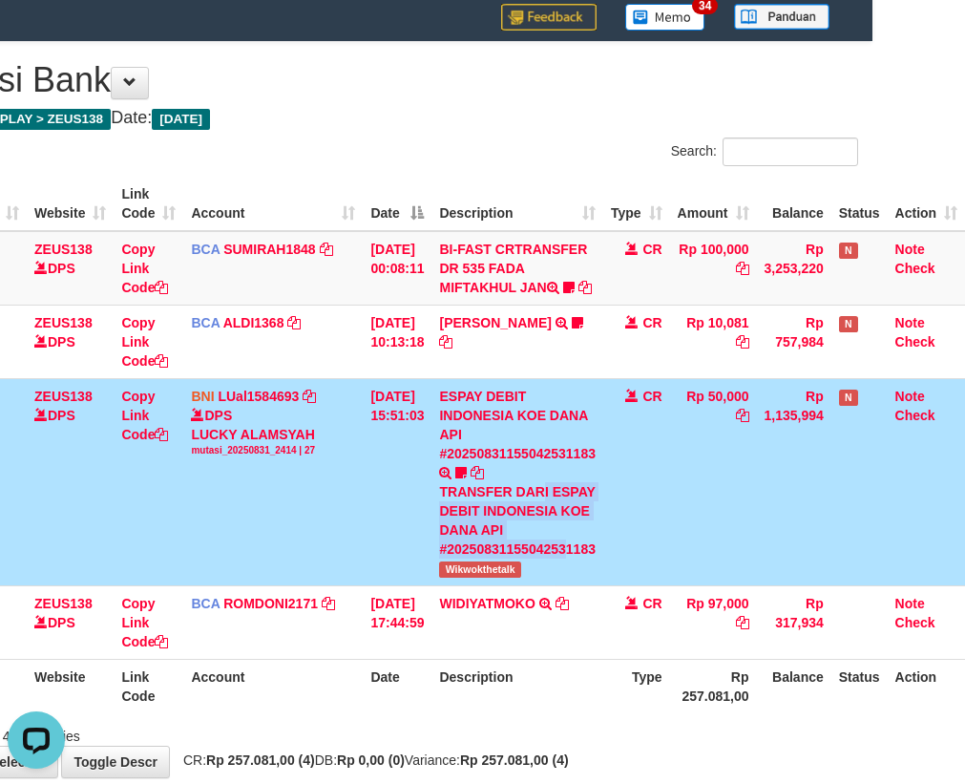
drag, startPoint x: 550, startPoint y: 520, endPoint x: 570, endPoint y: 596, distance: 78.0
click at [567, 558] on div "TRANSFER DARI ESPAY DEBIT INDONESIA KOE DANA API #20250831155042531183" at bounding box center [517, 520] width 157 height 76
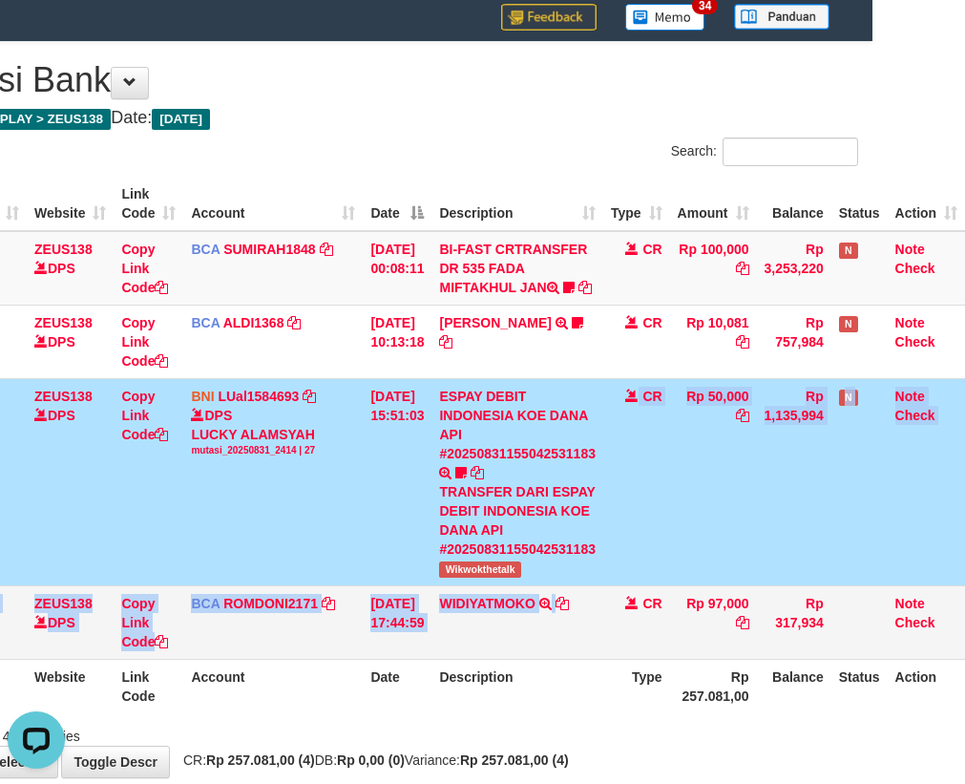
drag, startPoint x: 607, startPoint y: 645, endPoint x: 620, endPoint y: 631, distance: 19.6
click at [615, 650] on tbody "11 ZEUS138 DPS Copy Link Code BCA SUMIRAH1848 DPS SUMIRAH mutasi_20250831_4156 …" at bounding box center [443, 445] width 1043 height 429
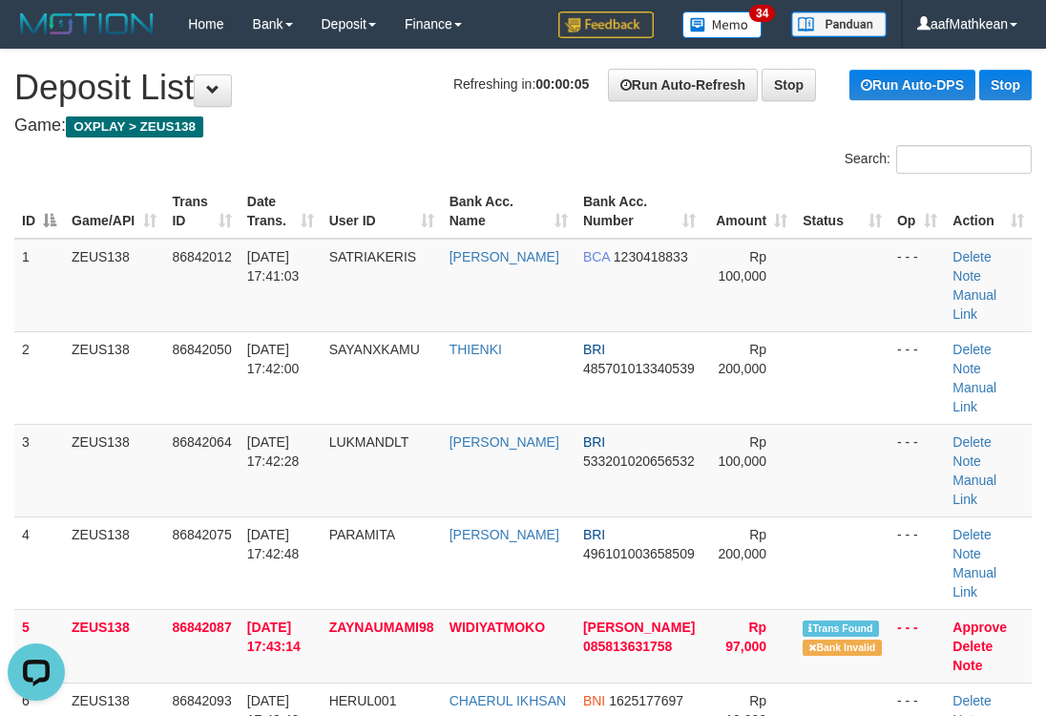
click at [381, 147] on div "Search:" at bounding box center [523, 161] width 1046 height 33
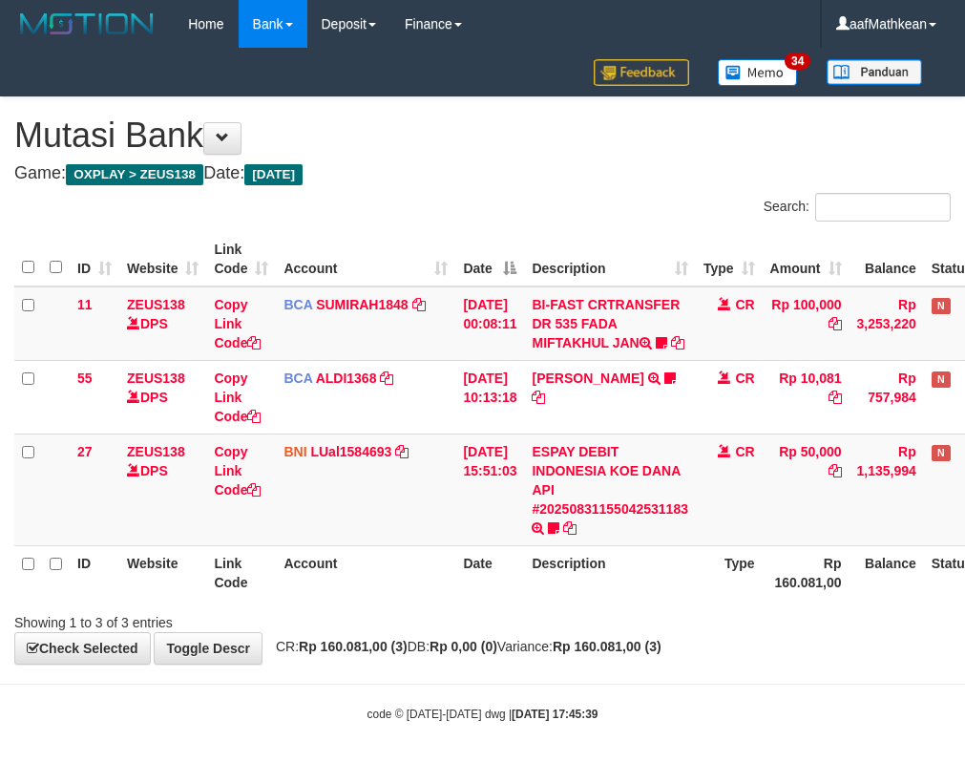
scroll to position [6, 105]
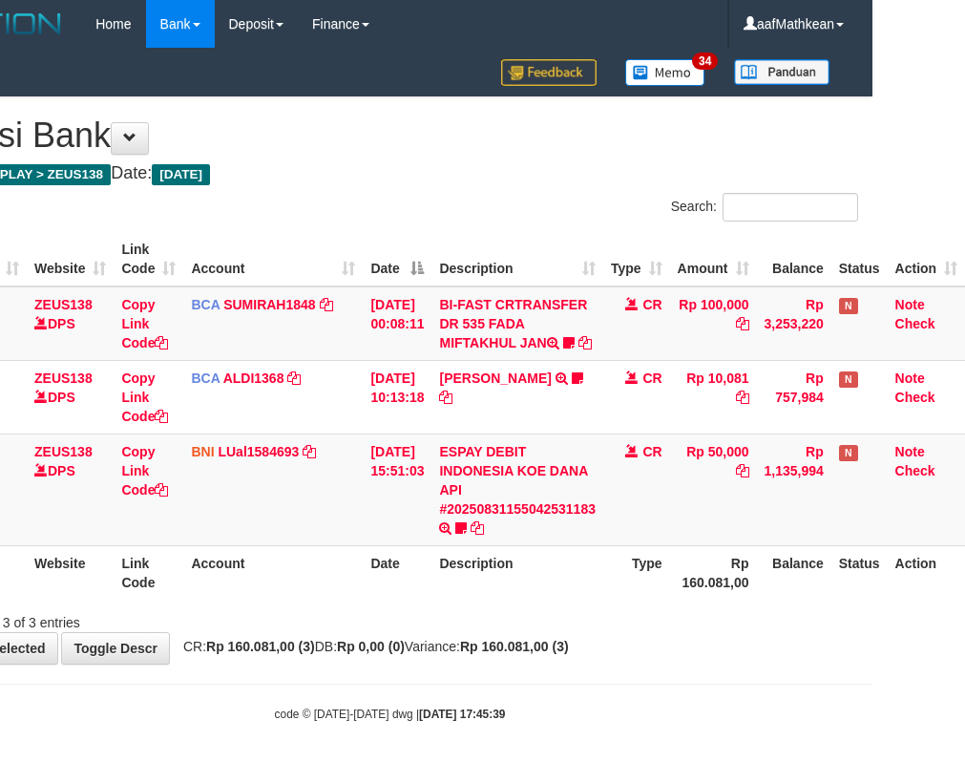
click at [518, 598] on th "Description" at bounding box center [517, 572] width 172 height 54
drag, startPoint x: 603, startPoint y: 592, endPoint x: 790, endPoint y: 592, distance: 187.1
click at [724, 590] on tr "ID Website Link Code Account Date Description Type Rp 160.081,00 Balance Status…" at bounding box center [443, 572] width 1043 height 54
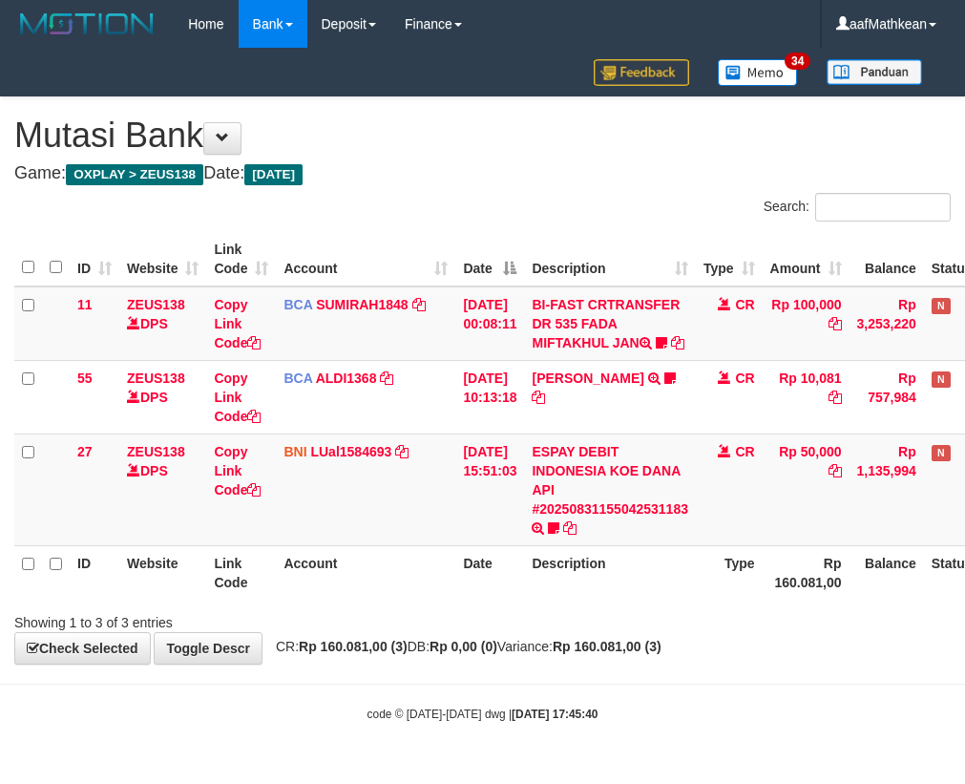
scroll to position [6, 105]
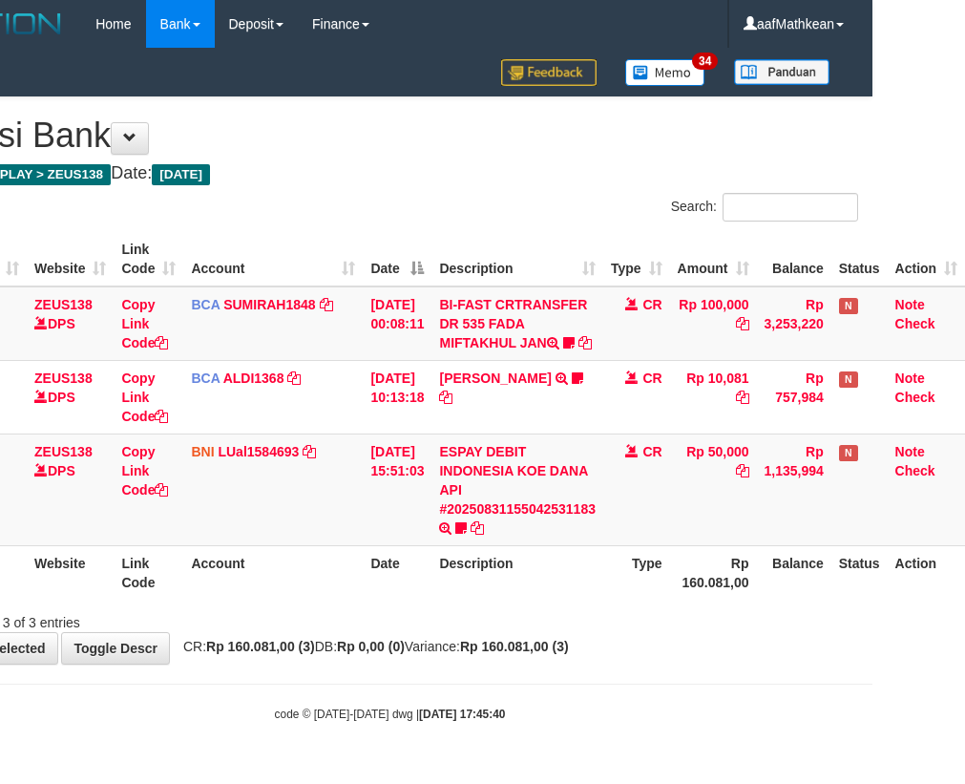
click at [429, 654] on span "CR: Rp 160.081,00 (3) DB: Rp 0,00 (0) Variance: Rp 160.081,00 (3)" at bounding box center [371, 646] width 395 height 15
click at [431, 654] on span "CR: Rp 160.081,00 (3) DB: Rp 0,00 (0) Variance: Rp 160.081,00 (3)" at bounding box center [371, 646] width 395 height 15
click at [447, 654] on span "CR: Rp 160.081,00 (3) DB: Rp 0,00 (0) Variance: Rp 160.081,00 (3)" at bounding box center [371, 646] width 395 height 15
click at [639, 627] on div "Showing 1 to 3 of 3 entries" at bounding box center [389, 618] width 965 height 27
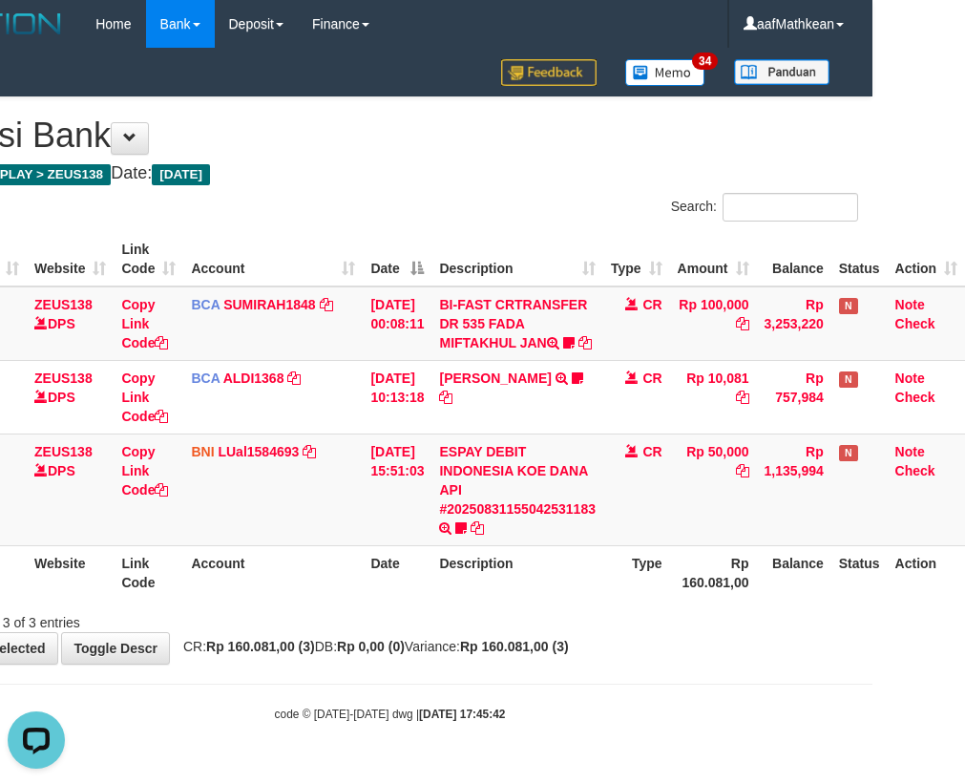
drag, startPoint x: 639, startPoint y: 628, endPoint x: 723, endPoint y: 636, distance: 84.3
click at [701, 632] on div "Showing 1 to 3 of 3 entries" at bounding box center [389, 618] width 965 height 27
drag, startPoint x: 583, startPoint y: 662, endPoint x: 592, endPoint y: 657, distance: 10.3
click at [569, 654] on strong "Rp 160.081,00 (3)" at bounding box center [514, 646] width 109 height 15
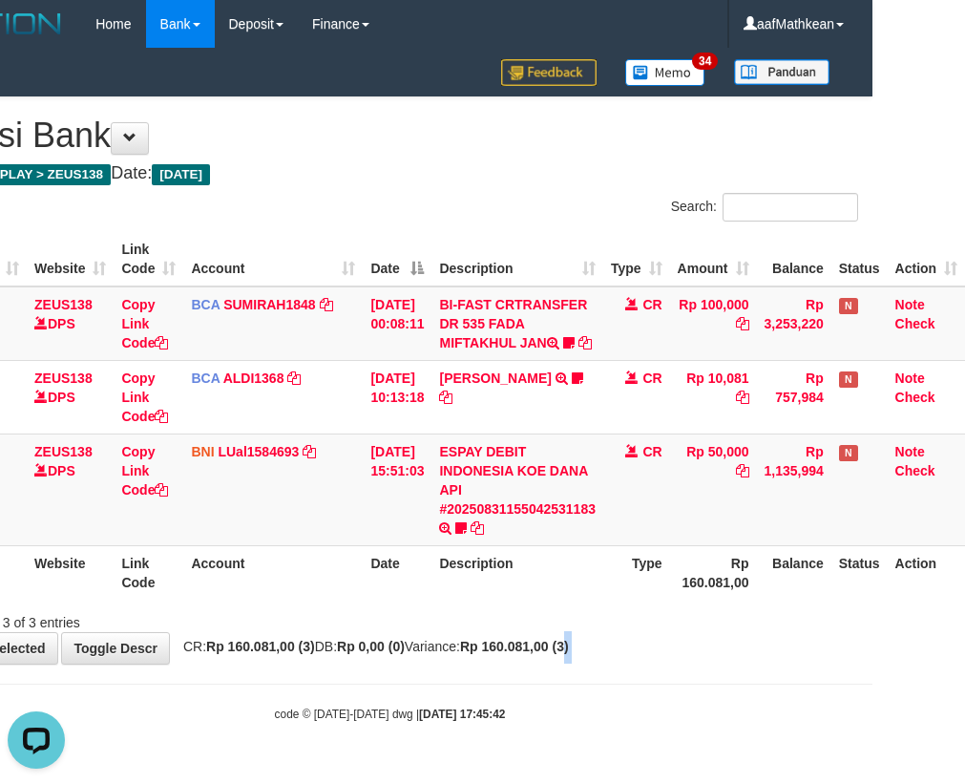
drag, startPoint x: 638, startPoint y: 668, endPoint x: 977, endPoint y: 701, distance: 341.4
click at [872, 697] on html "Toggle navigation Home Bank Account List Load By Website Group [OXPLAY] ZEUS138…" at bounding box center [389, 385] width 965 height 770
click at [540, 571] on table "ID Website Link Code Account Date Description Type Amount Balance Status Action…" at bounding box center [443, 415] width 1043 height 367
click at [420, 632] on div "Showing 1 to 3 of 3 entries" at bounding box center [389, 618] width 965 height 27
click at [549, 632] on div "Showing 1 to 3 of 3 entries" at bounding box center [389, 618] width 965 height 27
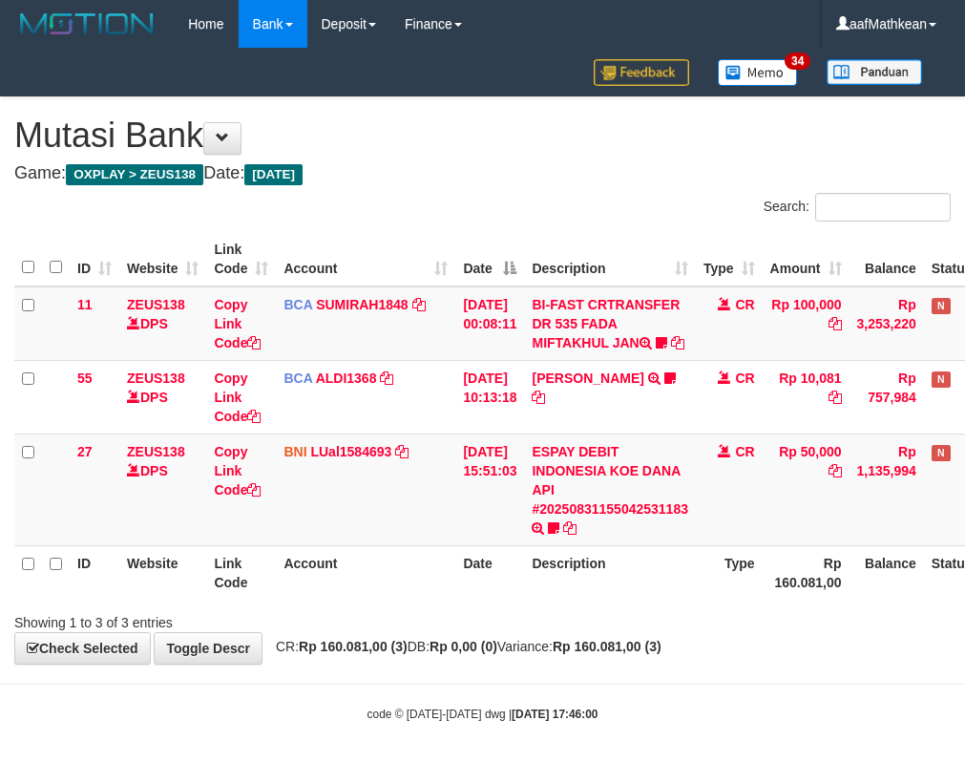
scroll to position [0, 105]
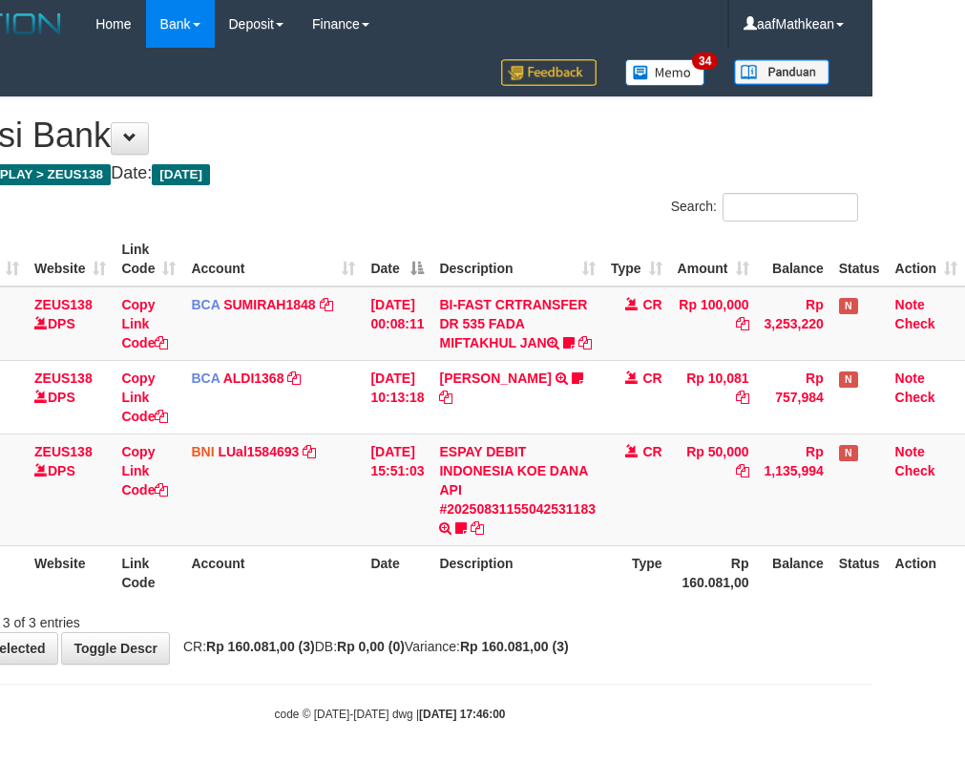
click at [428, 654] on div "**********" at bounding box center [389, 380] width 965 height 566
drag, startPoint x: 428, startPoint y: 654, endPoint x: 976, endPoint y: 629, distance: 549.4
click at [568, 642] on div "**********" at bounding box center [389, 380] width 965 height 566
drag, startPoint x: 550, startPoint y: 654, endPoint x: 969, endPoint y: 634, distance: 419.5
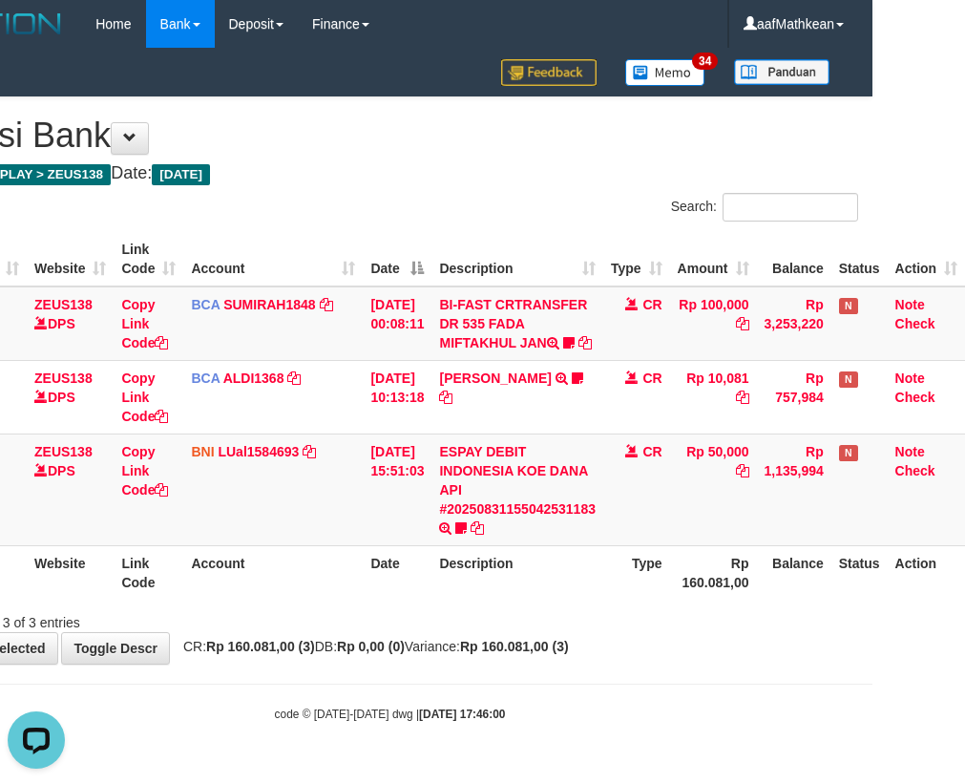
click at [551, 654] on div "**********" at bounding box center [389, 380] width 965 height 566
drag, startPoint x: 532, startPoint y: 679, endPoint x: 554, endPoint y: 682, distance: 22.1
click at [536, 663] on div "**********" at bounding box center [389, 380] width 965 height 566
drag, startPoint x: 493, startPoint y: 702, endPoint x: 975, endPoint y: 666, distance: 482.4
click at [575, 701] on body "Toggle navigation Home Bank Account List Load By Website Group [OXPLAY] ZEUS138…" at bounding box center [389, 385] width 965 height 770
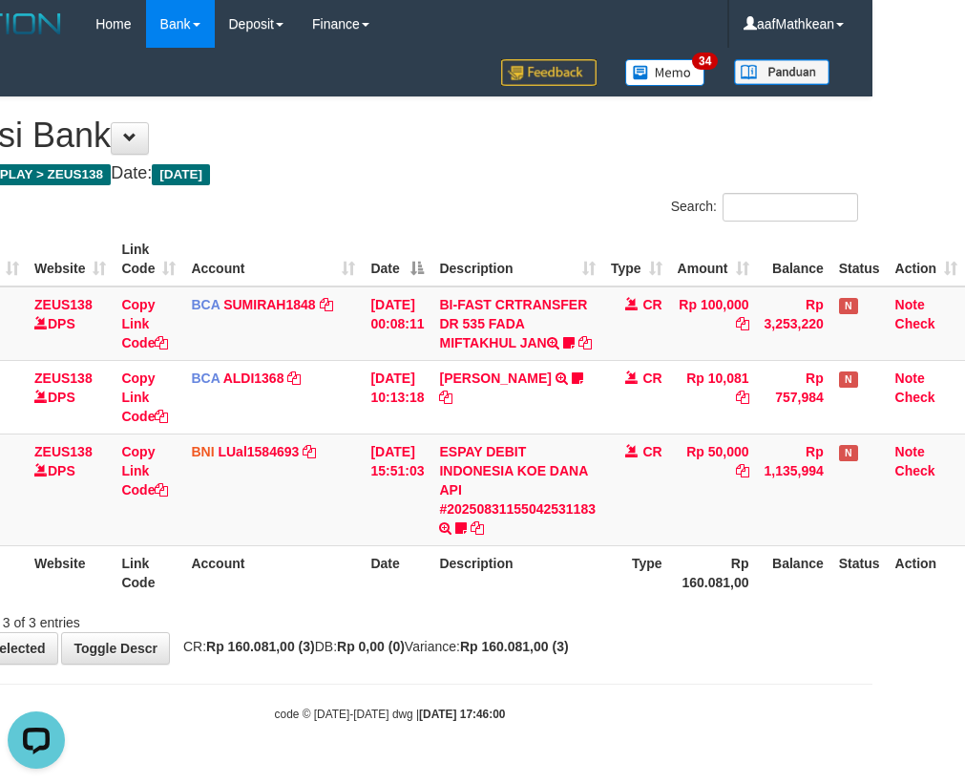
drag, startPoint x: 611, startPoint y: 694, endPoint x: 820, endPoint y: 683, distance: 209.3
click at [696, 693] on body "Toggle navigation Home Bank Account List Load By Website Group [OXPLAY] ZEUS138…" at bounding box center [389, 385] width 965 height 770
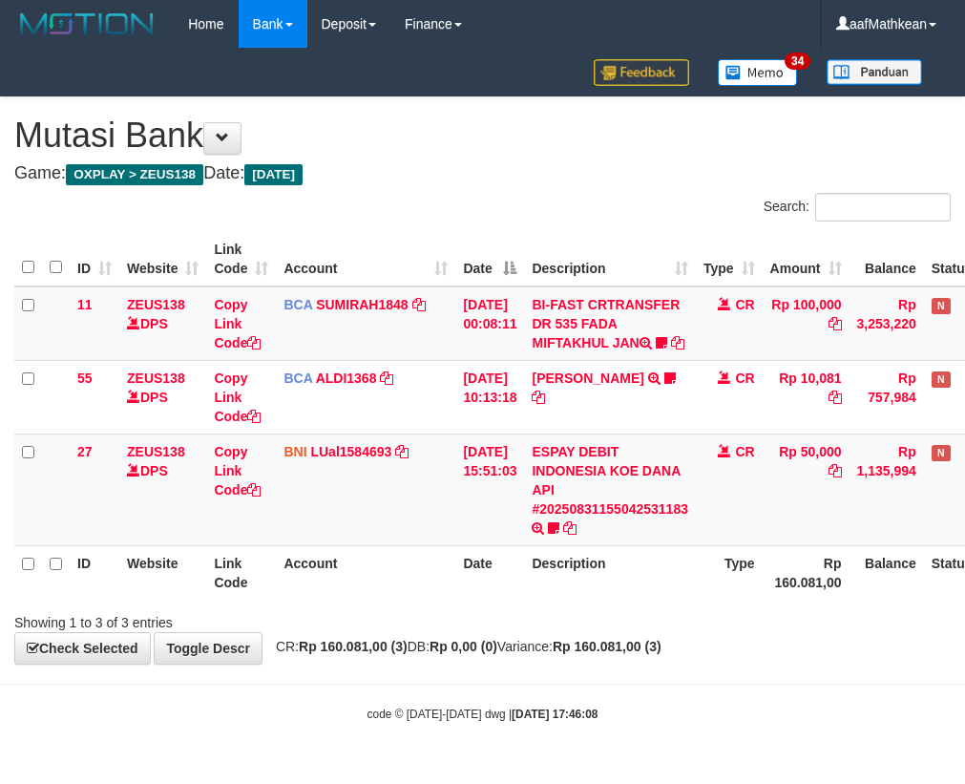
scroll to position [0, 105]
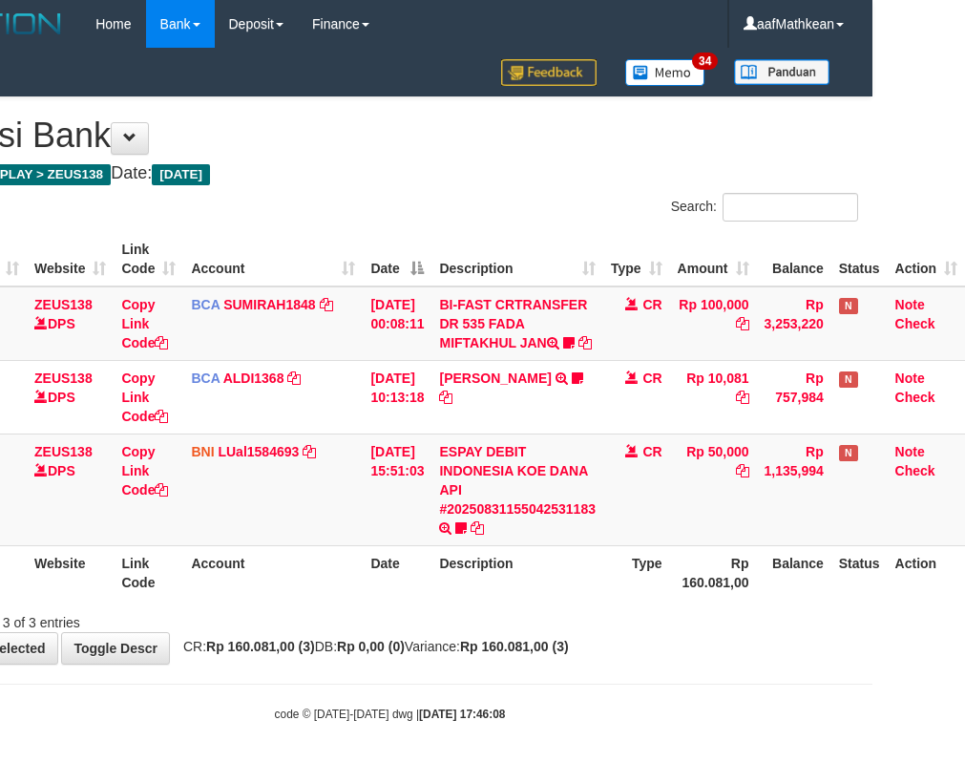
click at [601, 632] on div "Showing 1 to 3 of 3 entries" at bounding box center [389, 618] width 965 height 27
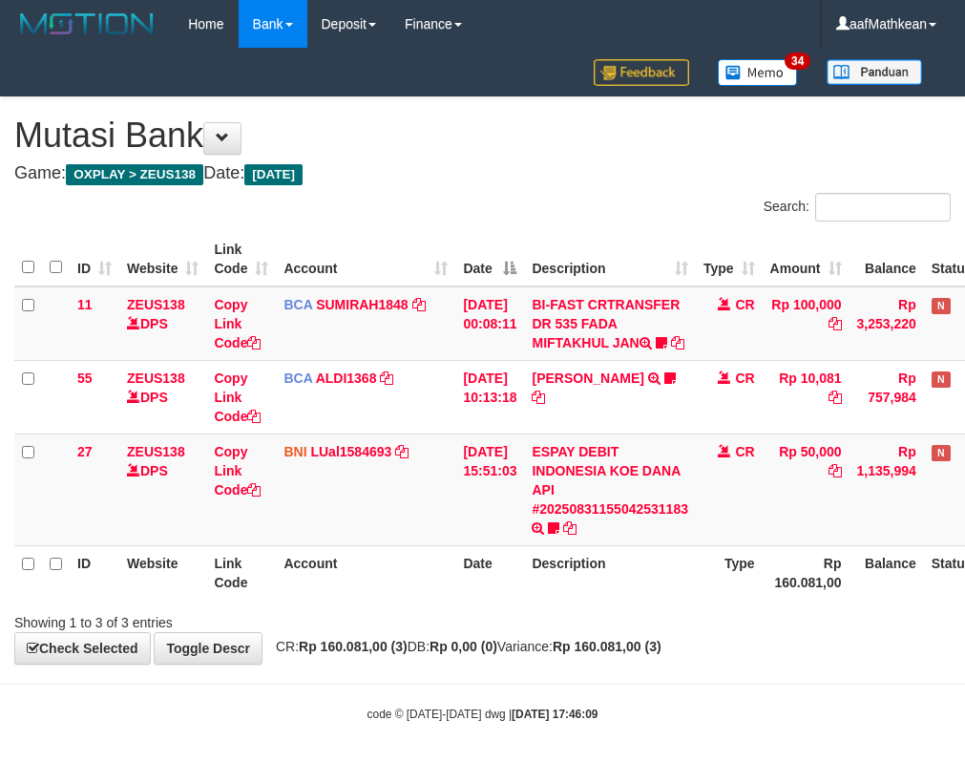
click at [510, 632] on div "Showing 1 to 3 of 3 entries" at bounding box center [482, 618] width 965 height 27
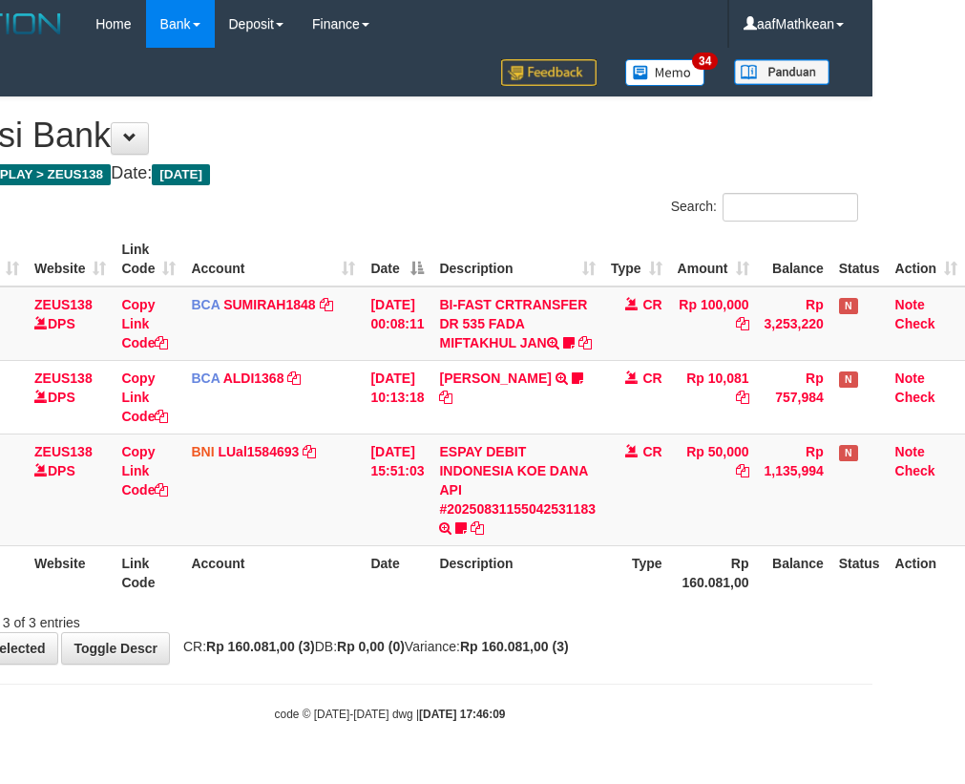
click at [511, 632] on div "Showing 1 to 3 of 3 entries" at bounding box center [389, 618] width 965 height 27
click at [521, 632] on div "Showing 1 to 3 of 3 entries" at bounding box center [389, 618] width 965 height 27
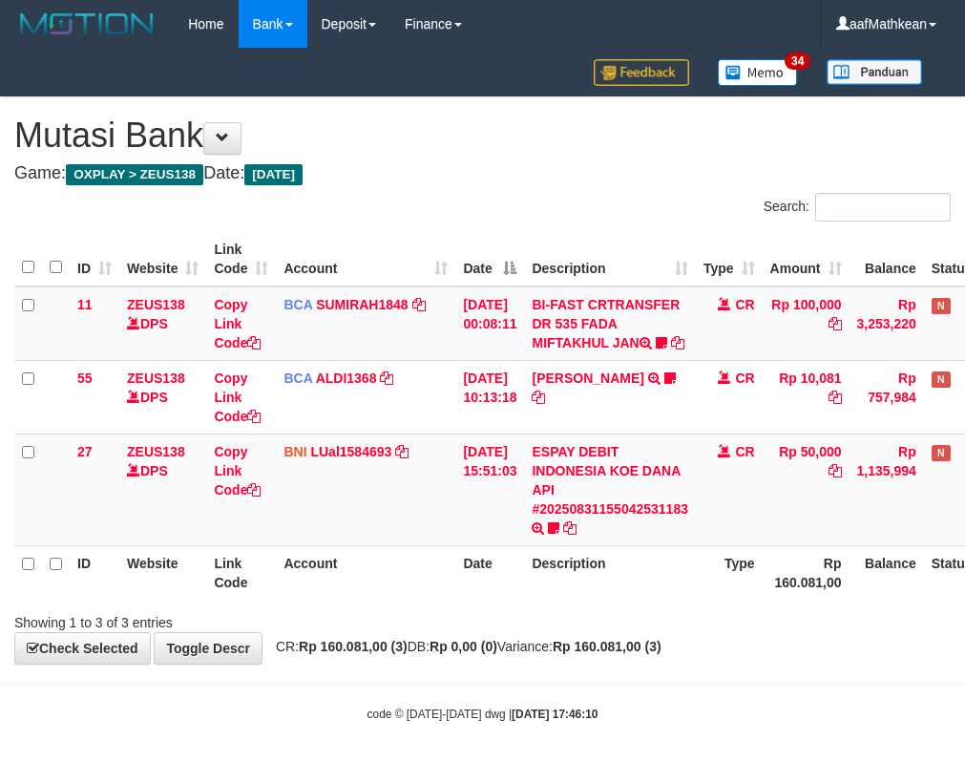
scroll to position [0, 105]
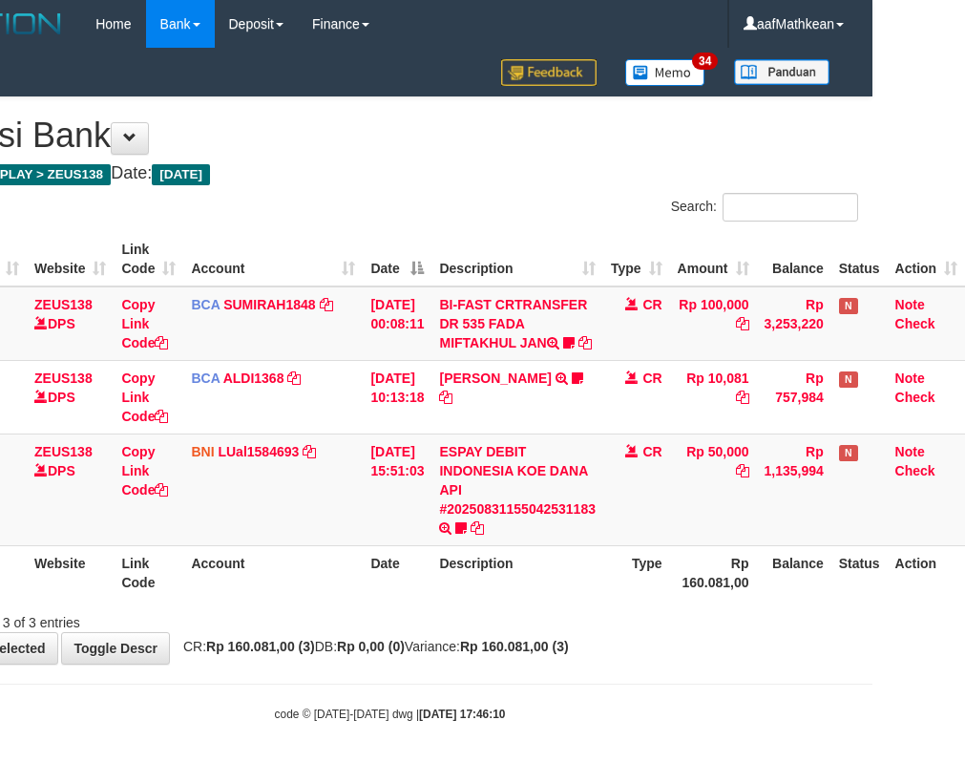
click at [620, 632] on div "Showing 1 to 3 of 3 entries" at bounding box center [389, 618] width 965 height 27
drag, startPoint x: 613, startPoint y: 645, endPoint x: 600, endPoint y: 649, distance: 13.0
click at [612, 632] on div "Showing 1 to 3 of 3 entries" at bounding box center [389, 618] width 965 height 27
drag, startPoint x: 606, startPoint y: 658, endPoint x: 974, endPoint y: 697, distance: 369.6
click at [855, 696] on body "Toggle navigation Home Bank Account List Load By Website Group [OXPLAY] ZEUS138…" at bounding box center [389, 385] width 965 height 770
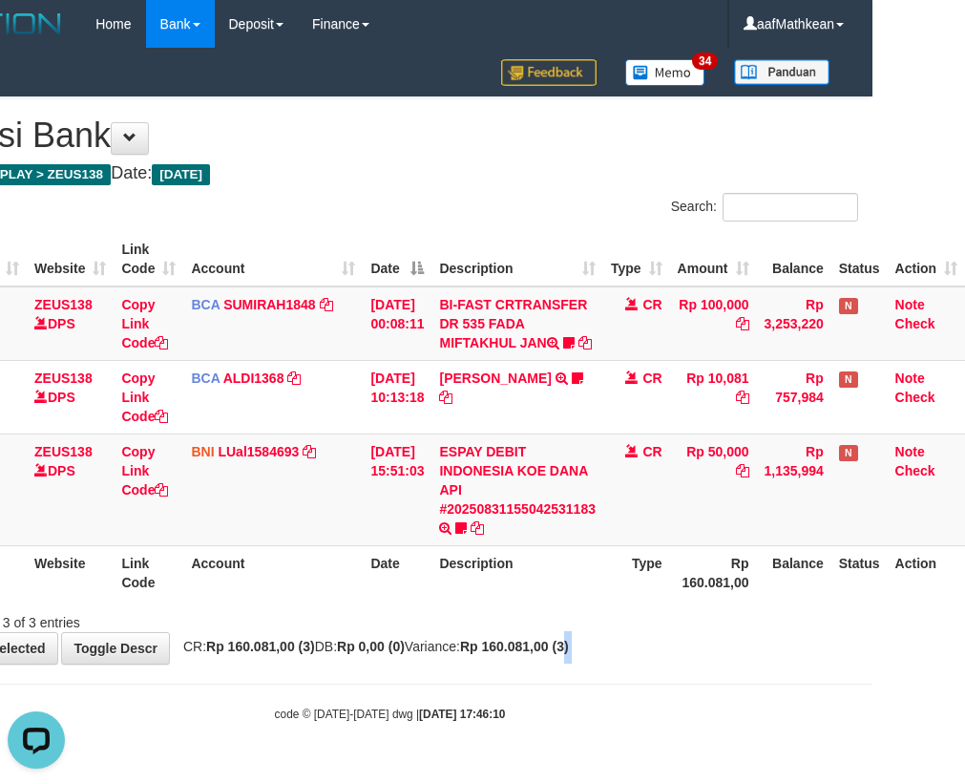
scroll to position [0, 0]
click at [533, 657] on div "**********" at bounding box center [389, 380] width 965 height 566
drag, startPoint x: 532, startPoint y: 657, endPoint x: 975, endPoint y: 614, distance: 445.0
click at [683, 643] on div "**********" at bounding box center [389, 380] width 965 height 566
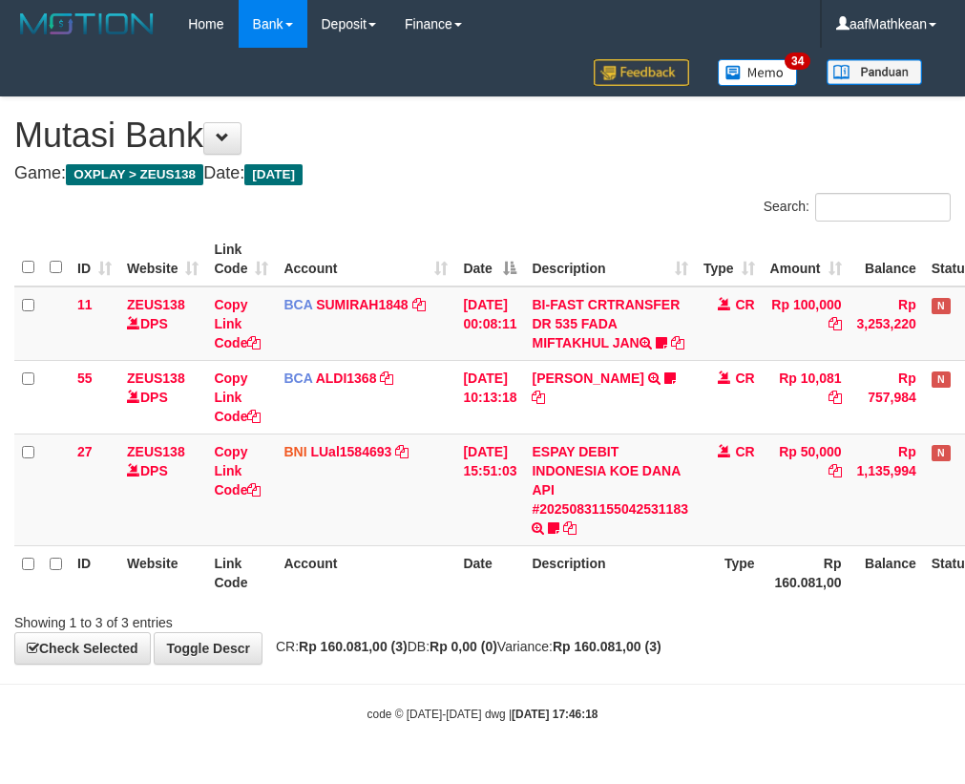
scroll to position [0, 105]
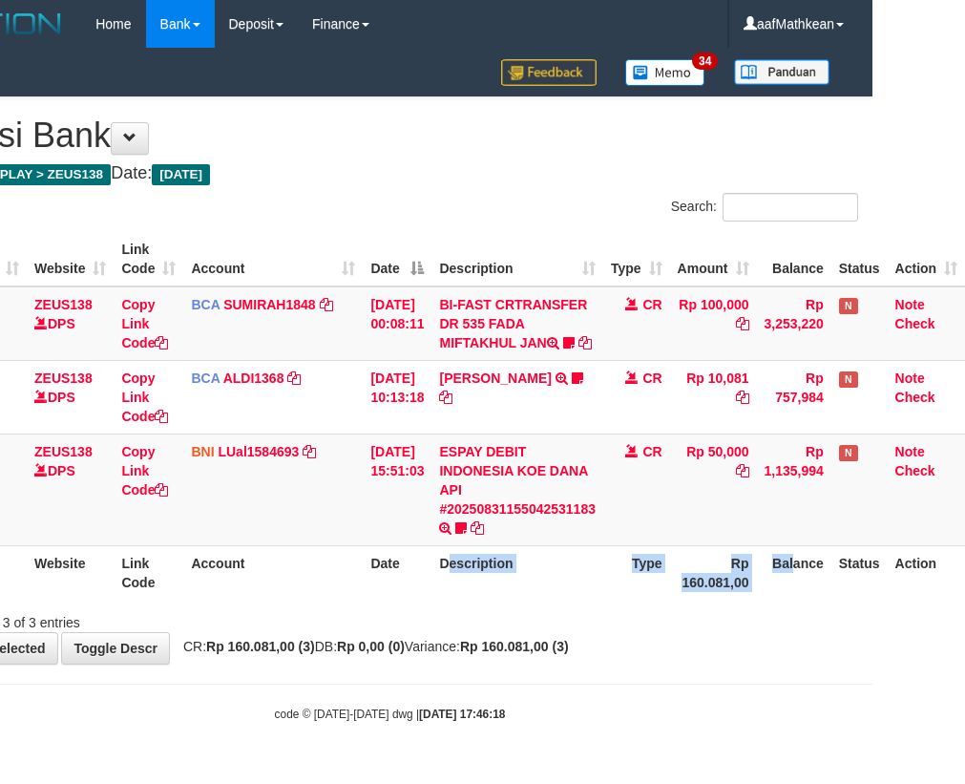
click at [432, 632] on div "Showing 1 to 3 of 3 entries" at bounding box center [389, 618] width 965 height 27
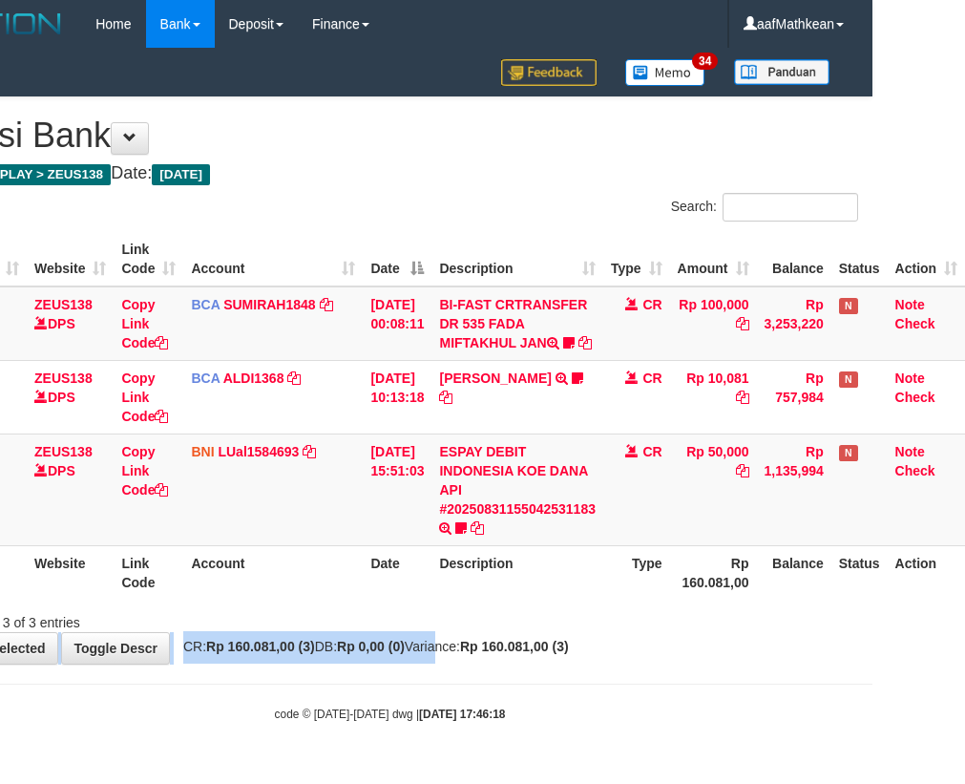
click at [442, 654] on div "**********" at bounding box center [389, 380] width 965 height 566
click at [443, 653] on div "**********" at bounding box center [389, 380] width 965 height 566
click at [584, 632] on div "Showing 1 to 3 of 3 entries" at bounding box center [389, 618] width 965 height 27
click at [585, 632] on div "Showing 1 to 3 of 3 entries" at bounding box center [389, 618] width 965 height 27
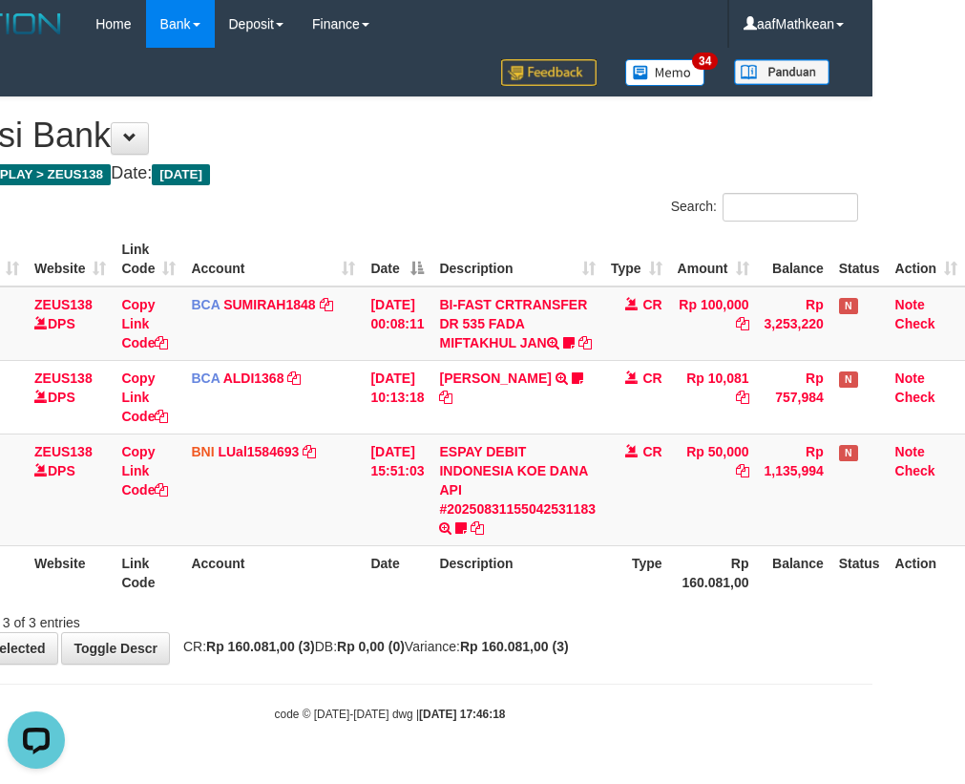
drag, startPoint x: 615, startPoint y: 659, endPoint x: 974, endPoint y: 654, distance: 358.9
click at [716, 663] on div "**********" at bounding box center [389, 380] width 965 height 566
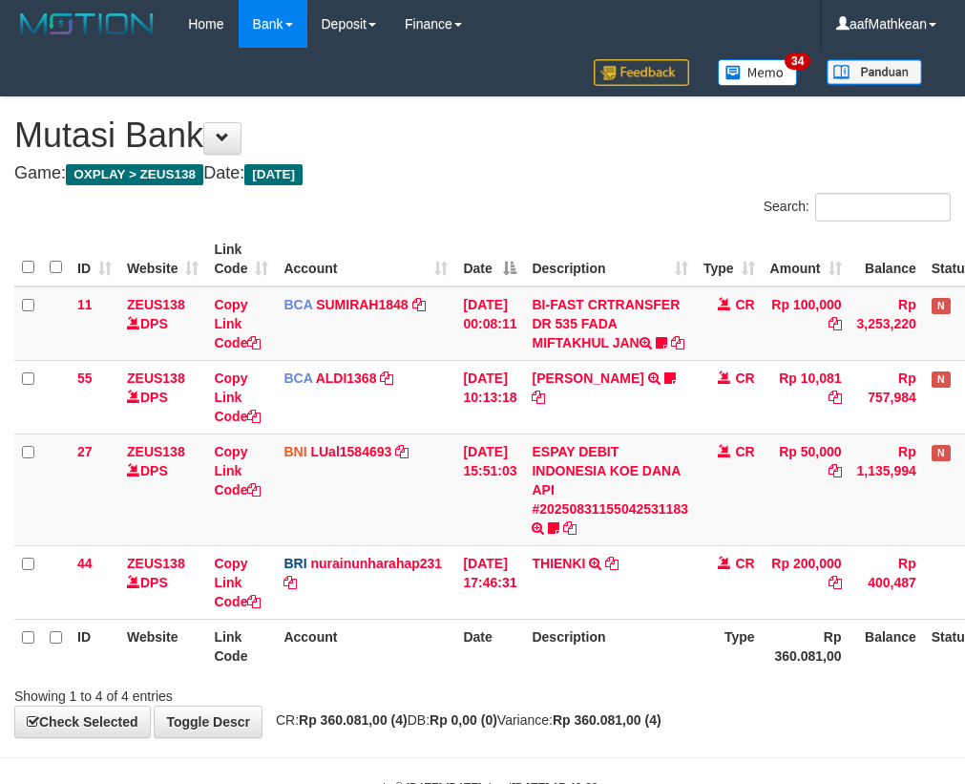
scroll to position [0, 105]
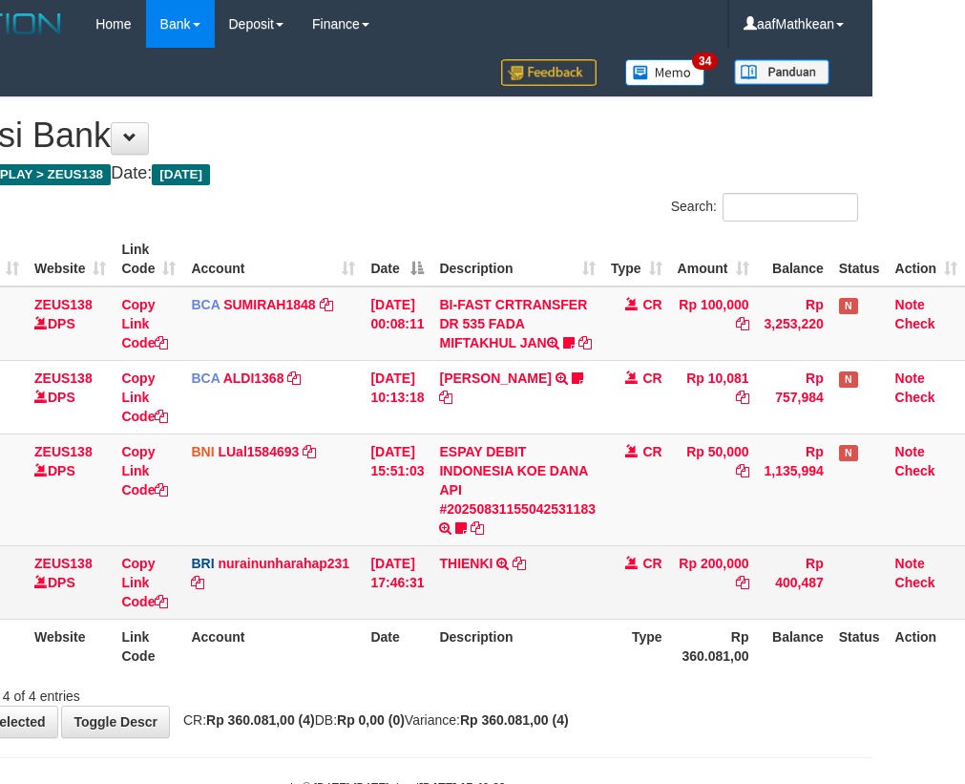
click at [527, 619] on td "THIENKI TRANSFER NBMB THIENKI TO NURAINUN HARAHAP" at bounding box center [517, 581] width 172 height 73
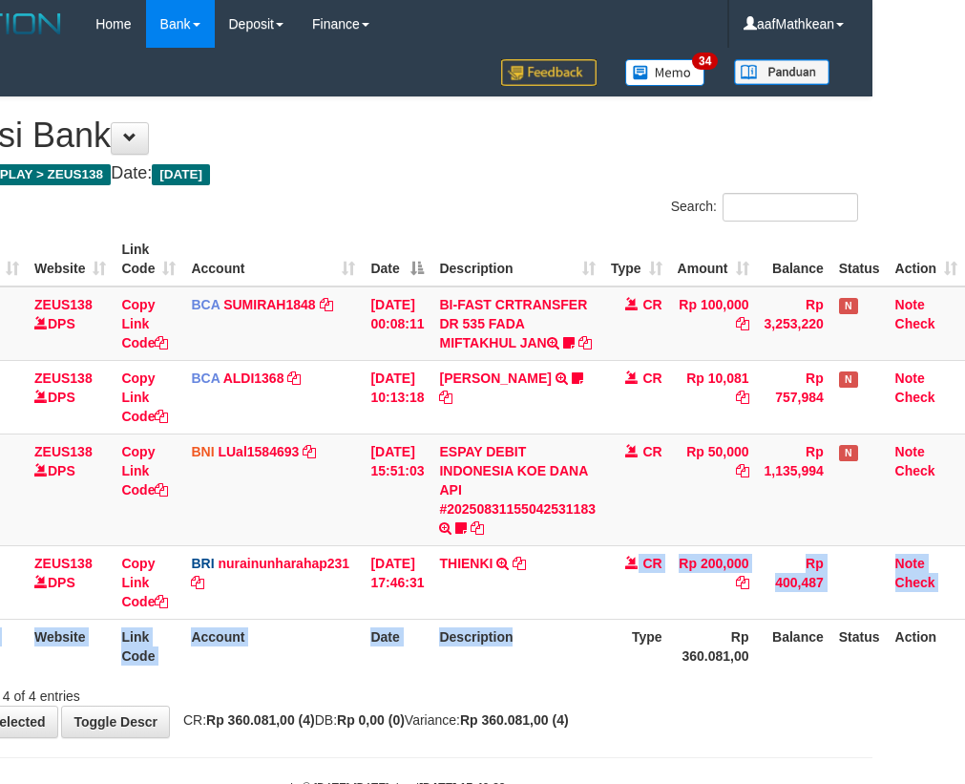
drag, startPoint x: 527, startPoint y: 633, endPoint x: 530, endPoint y: 642, distance: 10.0
click at [530, 641] on table "ID Website Link Code Account Date Description Type Amount Balance Status Action…" at bounding box center [443, 452] width 1043 height 441
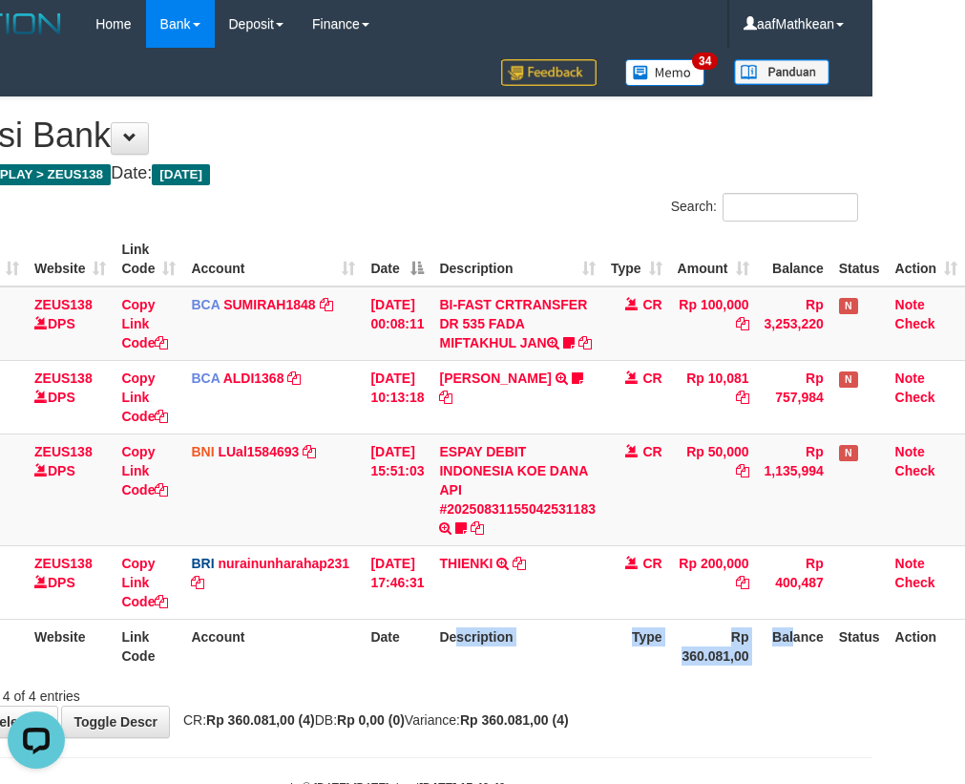
drag, startPoint x: 403, startPoint y: 632, endPoint x: 825, endPoint y: 697, distance: 426.9
click at [408, 619] on td "31/08/2025 17:46:31" at bounding box center [397, 581] width 69 height 73
click at [683, 673] on tr "ID Website Link Code Account Date Description Type Rp 360.081,00 Balance Status…" at bounding box center [443, 646] width 1043 height 54
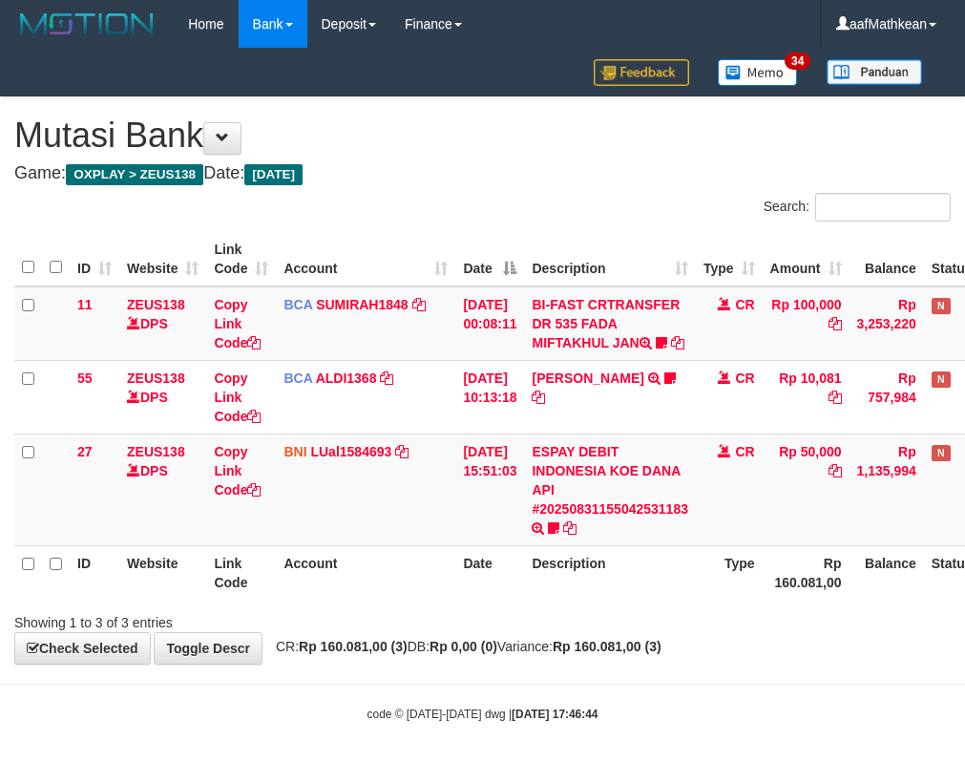
scroll to position [0, 105]
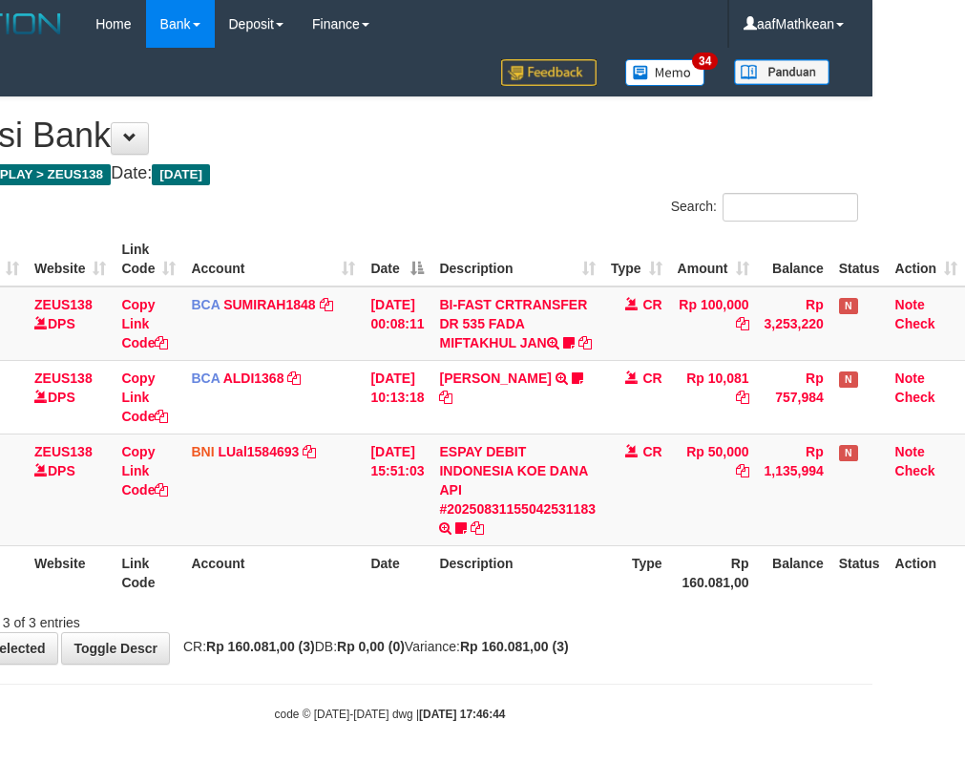
drag, startPoint x: 655, startPoint y: 639, endPoint x: 1029, endPoint y: 683, distance: 376.9
click at [662, 632] on div "Showing 1 to 3 of 3 entries" at bounding box center [389, 618] width 965 height 27
drag, startPoint x: 1029, startPoint y: 683, endPoint x: 1110, endPoint y: 687, distance: 81.2
click at [872, 687] on html "Toggle navigation Home Bank Account List Load By Website Group [OXPLAY] ZEUS138…" at bounding box center [389, 385] width 965 height 770
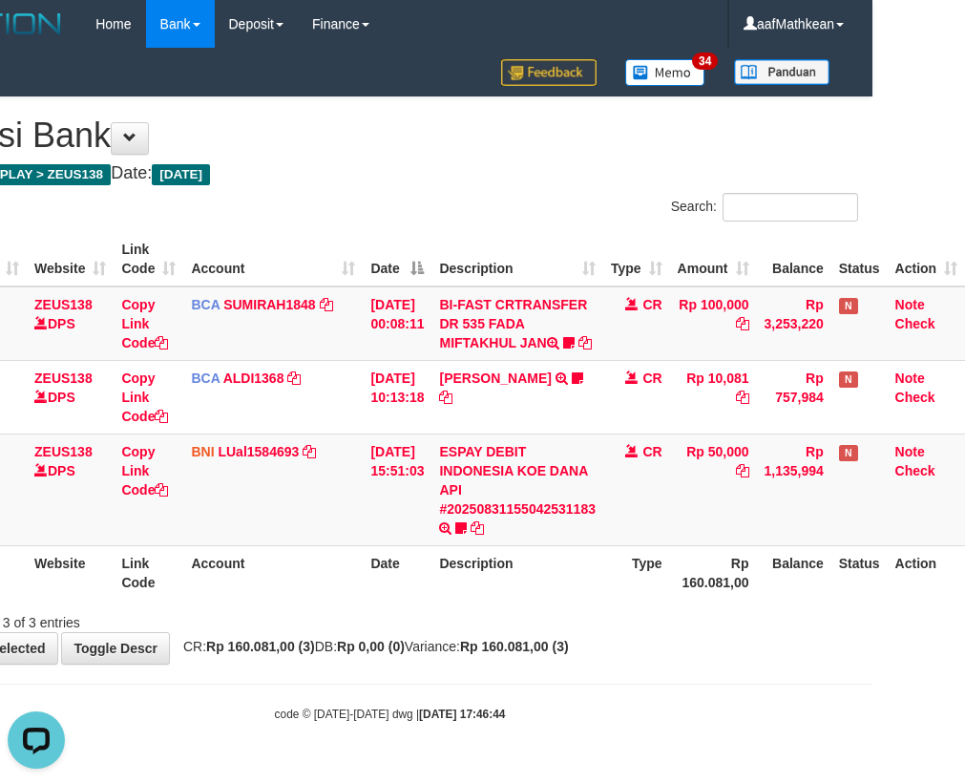
click at [408, 582] on th "Date" at bounding box center [397, 572] width 69 height 54
drag, startPoint x: 413, startPoint y: 591, endPoint x: 975, endPoint y: 595, distance: 561.3
click at [457, 599] on tr "ID Website Link Code Account Date Description Type Rp 160.081,00 Balance Status…" at bounding box center [443, 572] width 1043 height 54
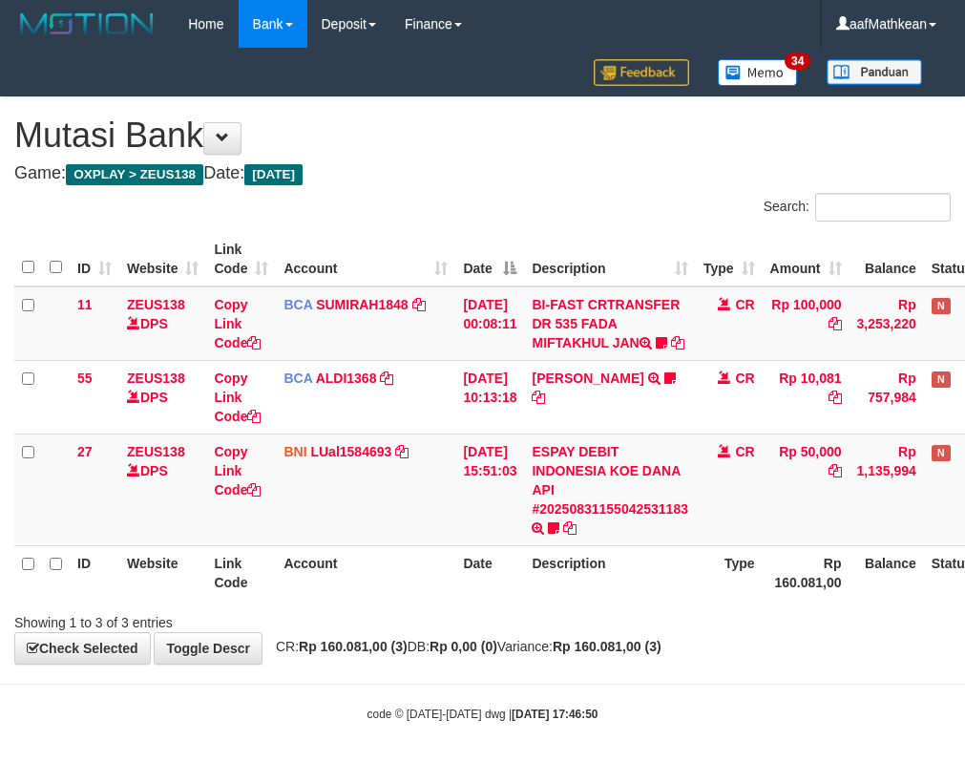
scroll to position [0, 105]
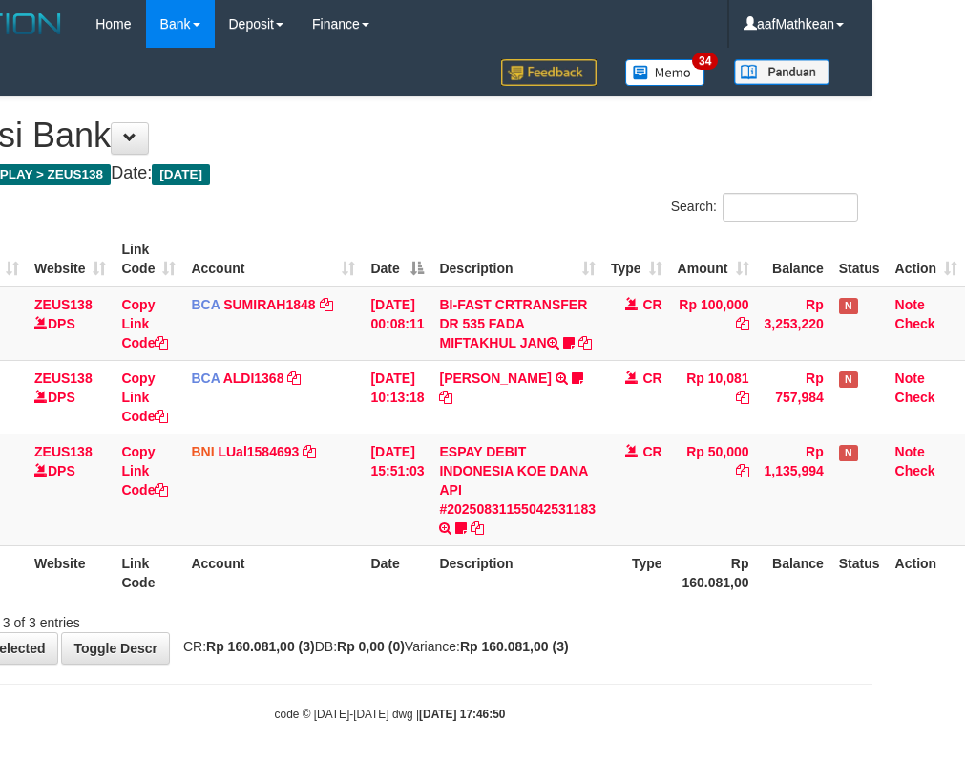
drag, startPoint x: 308, startPoint y: 624, endPoint x: 329, endPoint y: 623, distance: 21.0
click at [318, 631] on div "Showing 1 to 3 of 3 entries" at bounding box center [389, 618] width 965 height 27
drag, startPoint x: 412, startPoint y: 574, endPoint x: 514, endPoint y: 615, distance: 109.2
click at [416, 586] on table "ID Website Link Code Account Date Description Type Amount Balance Status Action…" at bounding box center [443, 415] width 1043 height 367
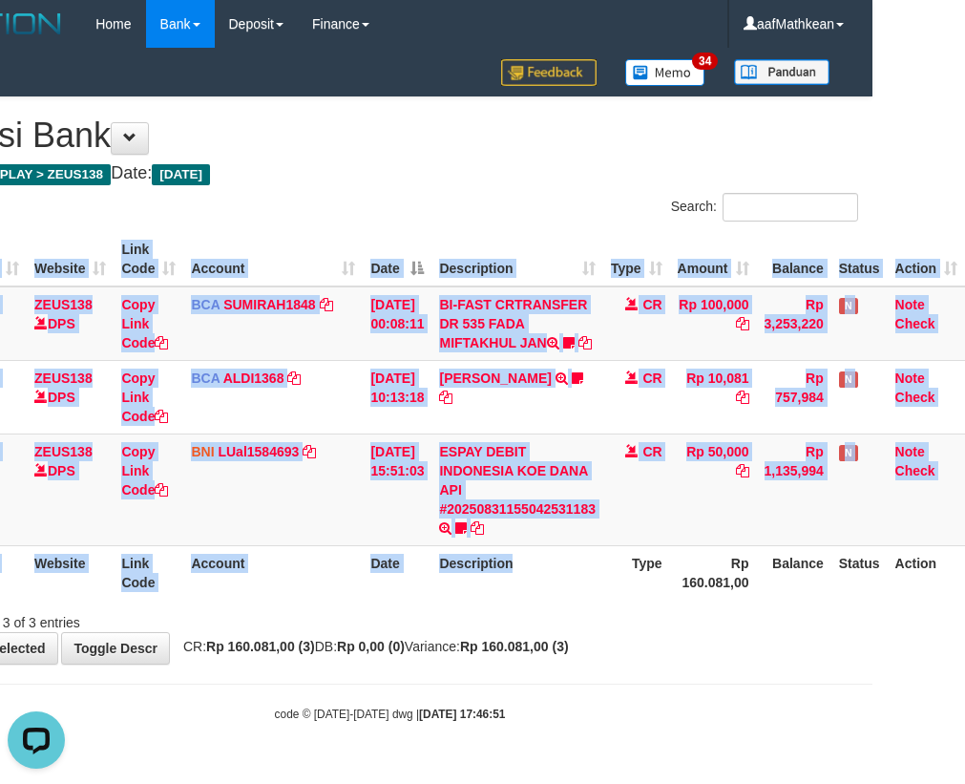
click at [543, 605] on div "ID Website Link Code Account Date Description Type Amount Balance Status Action…" at bounding box center [389, 415] width 965 height 379
click at [486, 588] on th "Description" at bounding box center [517, 572] width 172 height 54
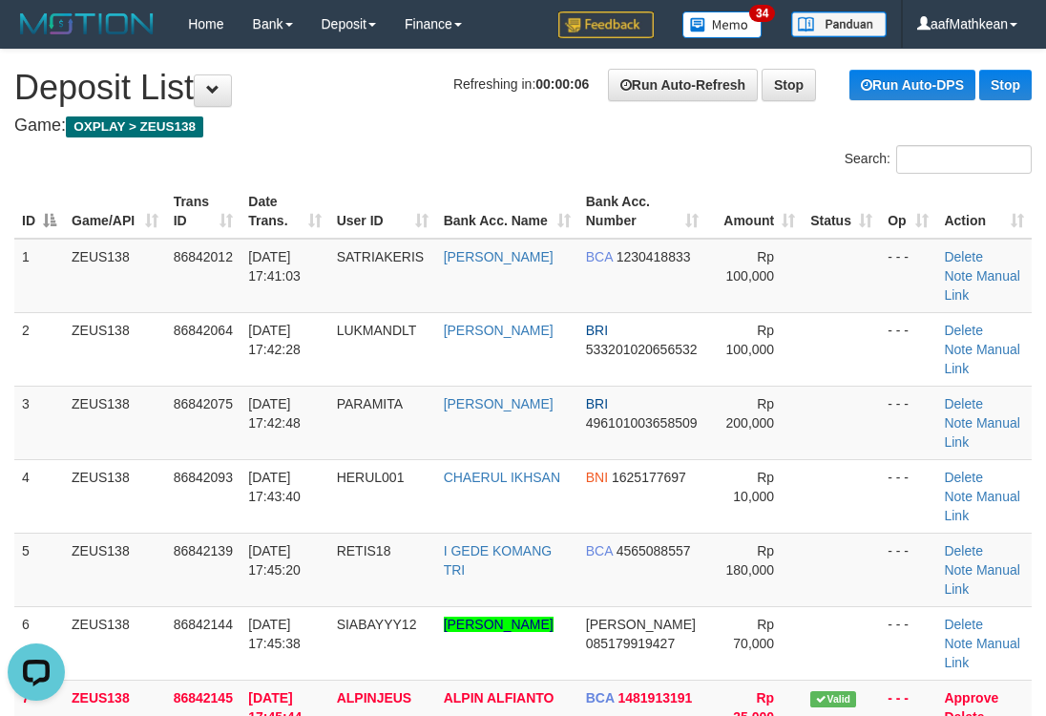
click at [388, 86] on h1 "Refreshing in: 00:00:06 Run Auto-Refresh Stop Run Auto-DPS Stop Deposit List" at bounding box center [523, 88] width 1018 height 38
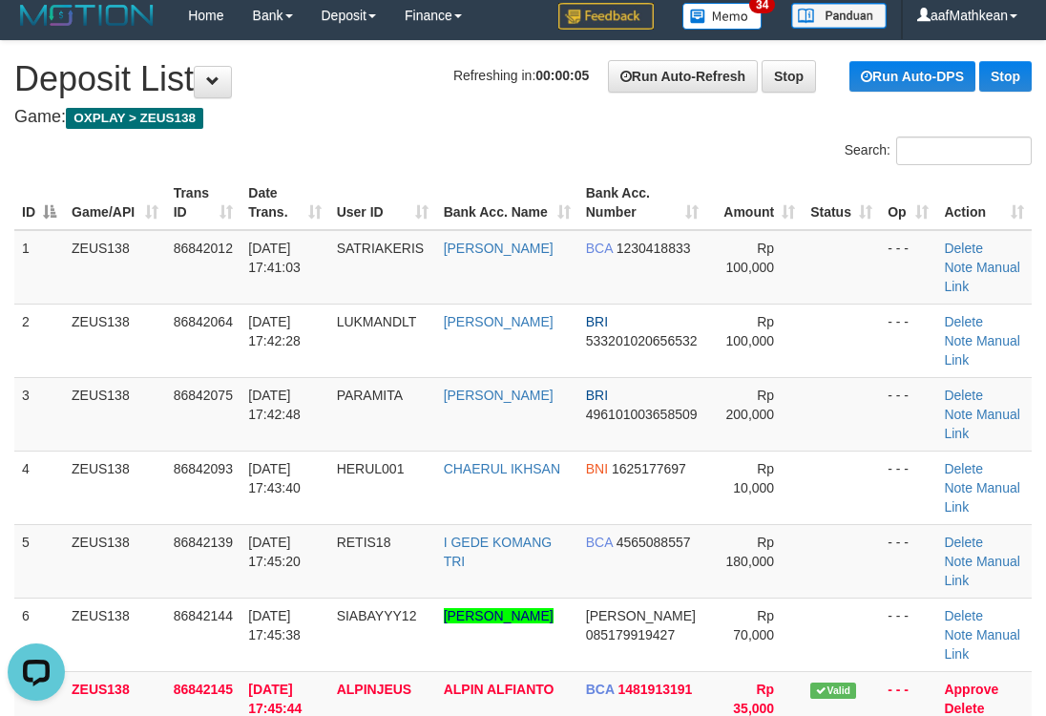
click at [503, 157] on div "Search: ID Game/API Trans ID Date Trans. User ID Bank Acc. Name Bank Acc. Numbe…" at bounding box center [523, 557] width 1018 height 842
